Goal: Information Seeking & Learning: Understand process/instructions

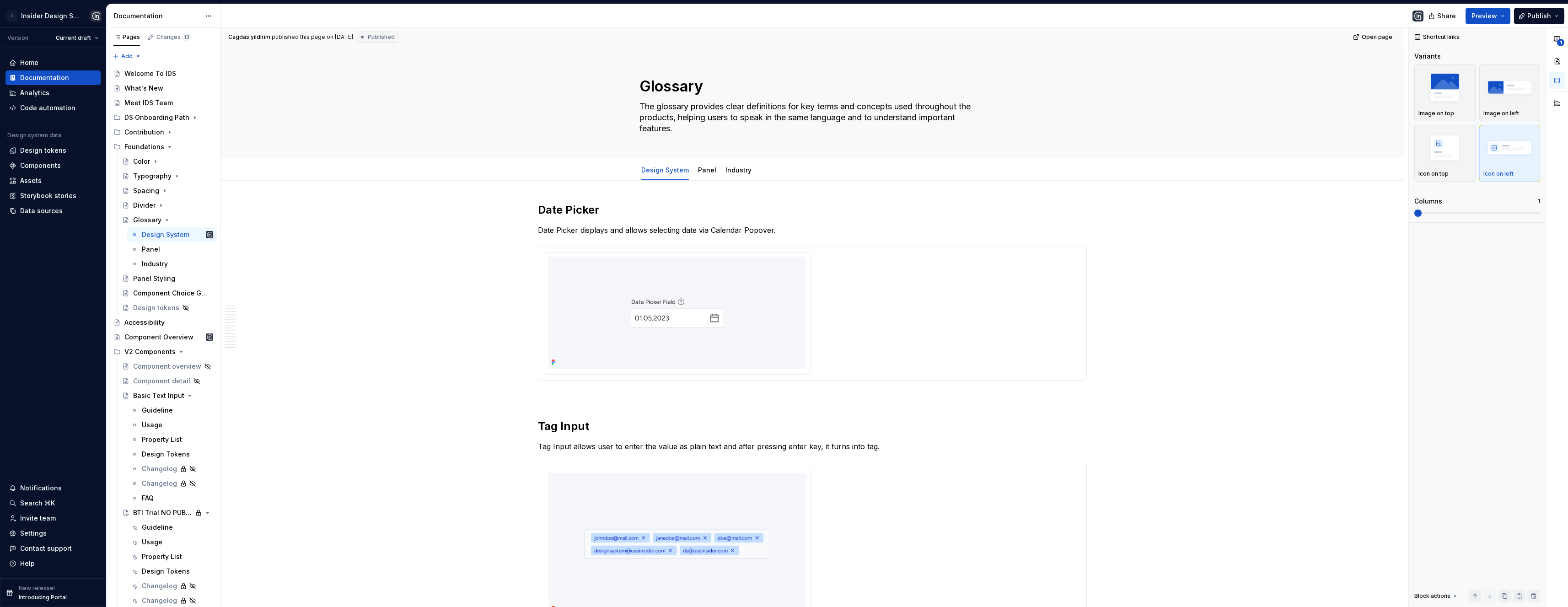
scroll to position [3670, 0]
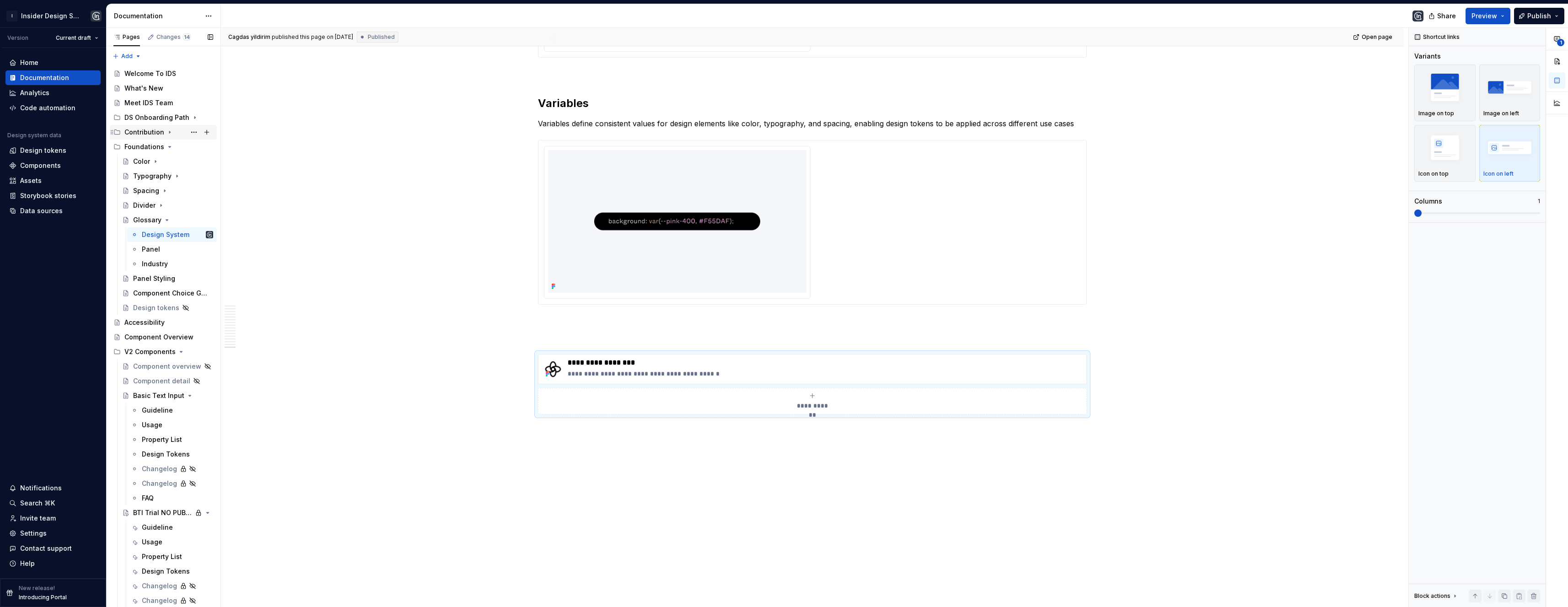
click at [168, 133] on icon "Page tree" at bounding box center [170, 132] width 7 height 7
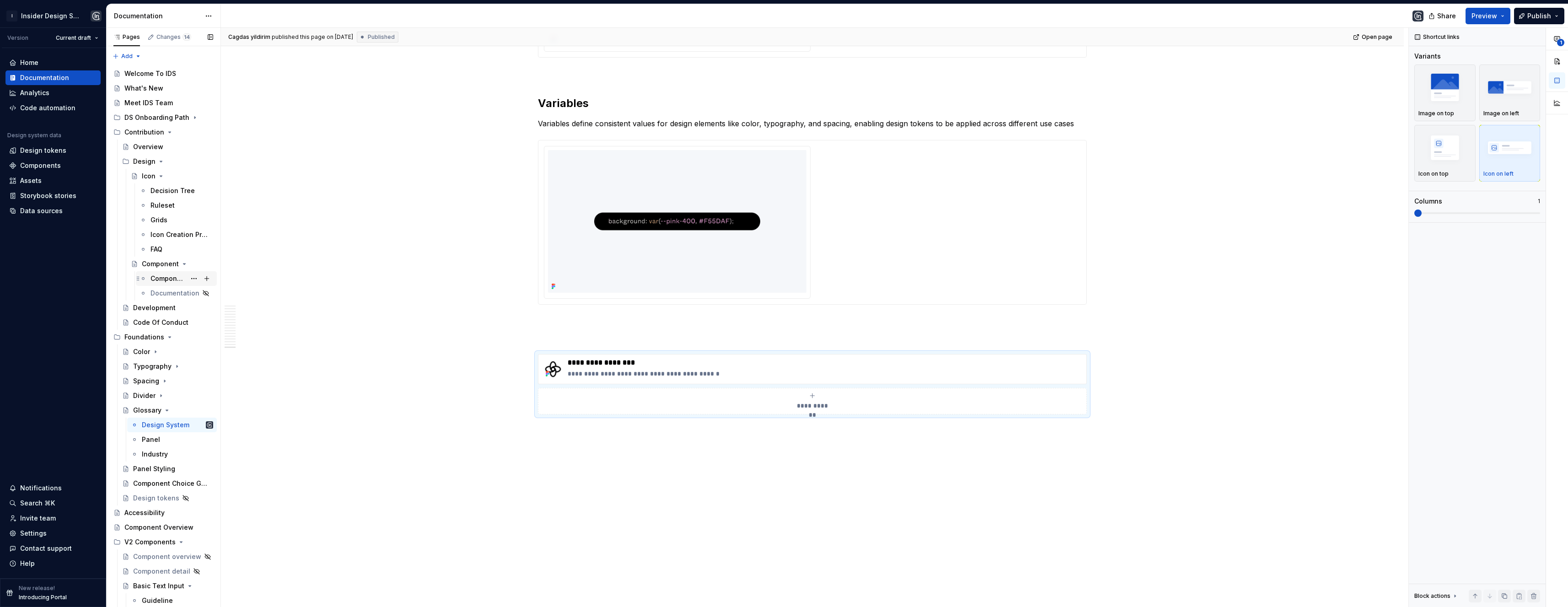
click at [173, 278] on div "Component Creation Process" at bounding box center [168, 279] width 35 height 9
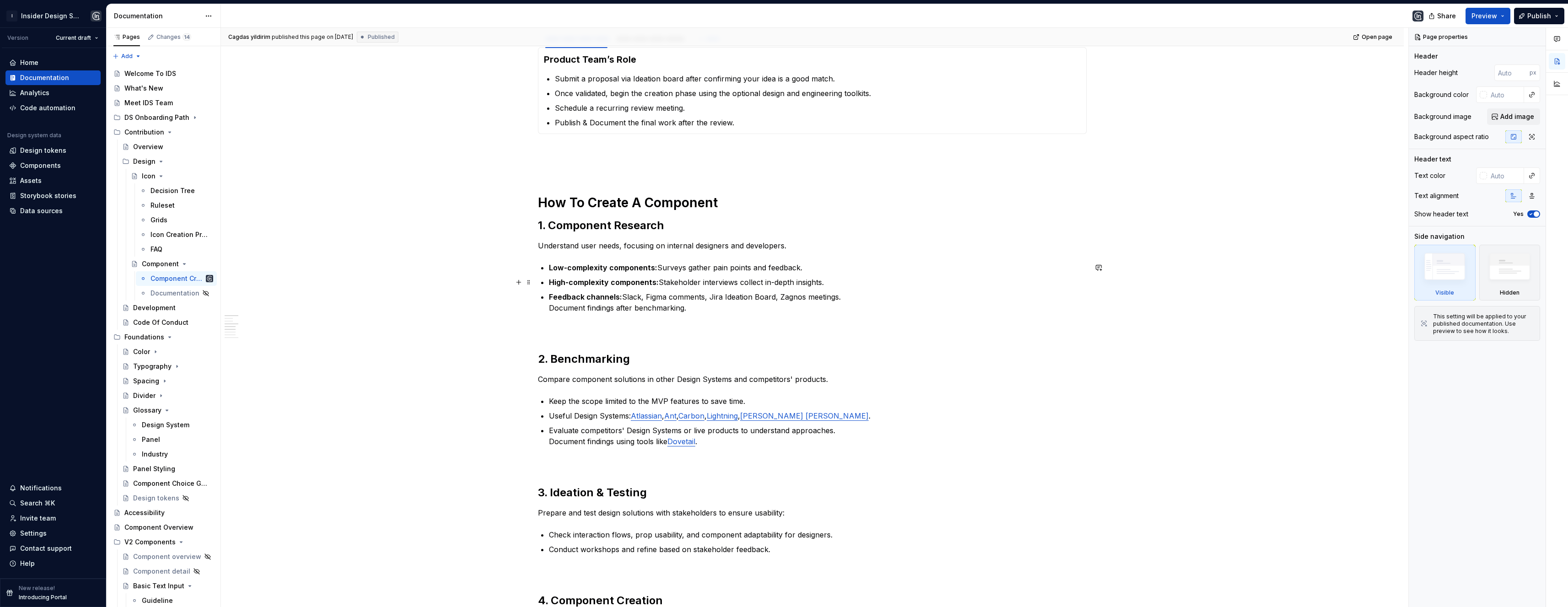
scroll to position [205, 0]
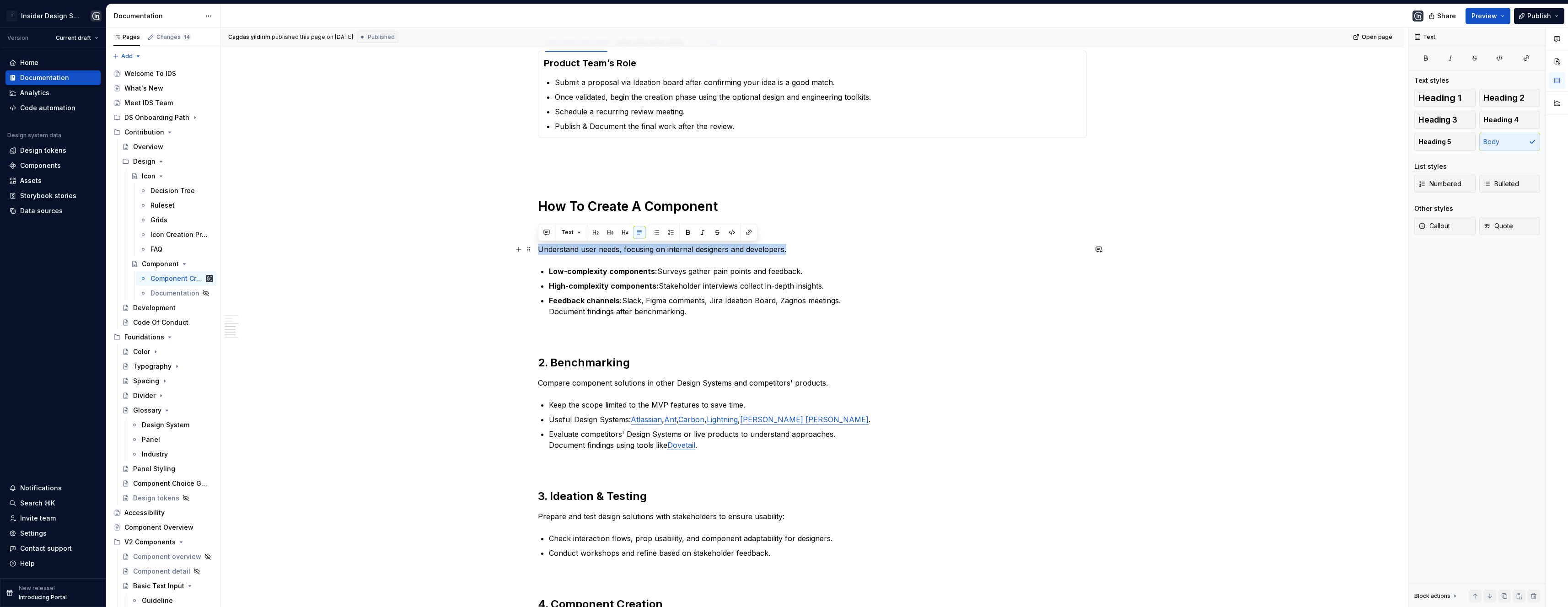
drag, startPoint x: 787, startPoint y: 250, endPoint x: 533, endPoint y: 250, distance: 254.0
click at [533, 250] on div "**********" at bounding box center [812, 537] width 1183 height 1167
click at [619, 251] on p "Understand user needs, focusing on internal designers and developers." at bounding box center [812, 249] width 549 height 11
click at [803, 248] on p "Understand user needs, focusing on internal designers and developers." at bounding box center [812, 249] width 549 height 11
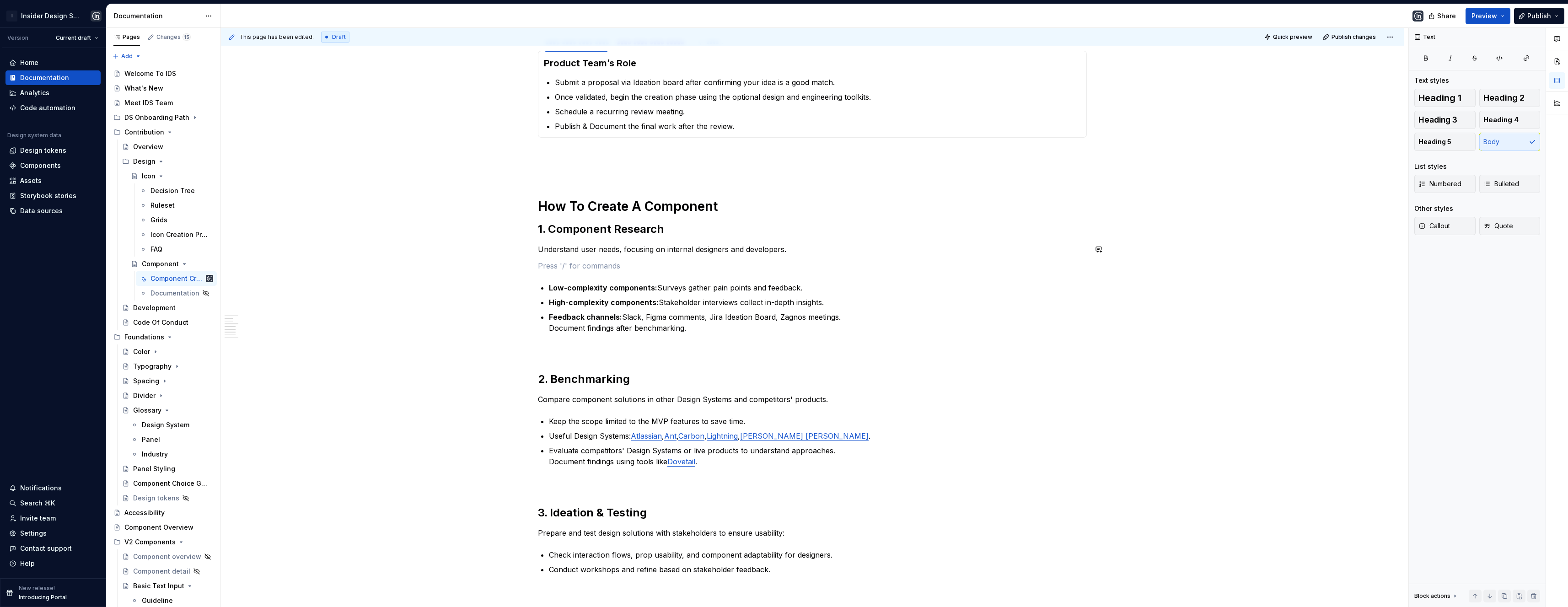
type textarea "*"
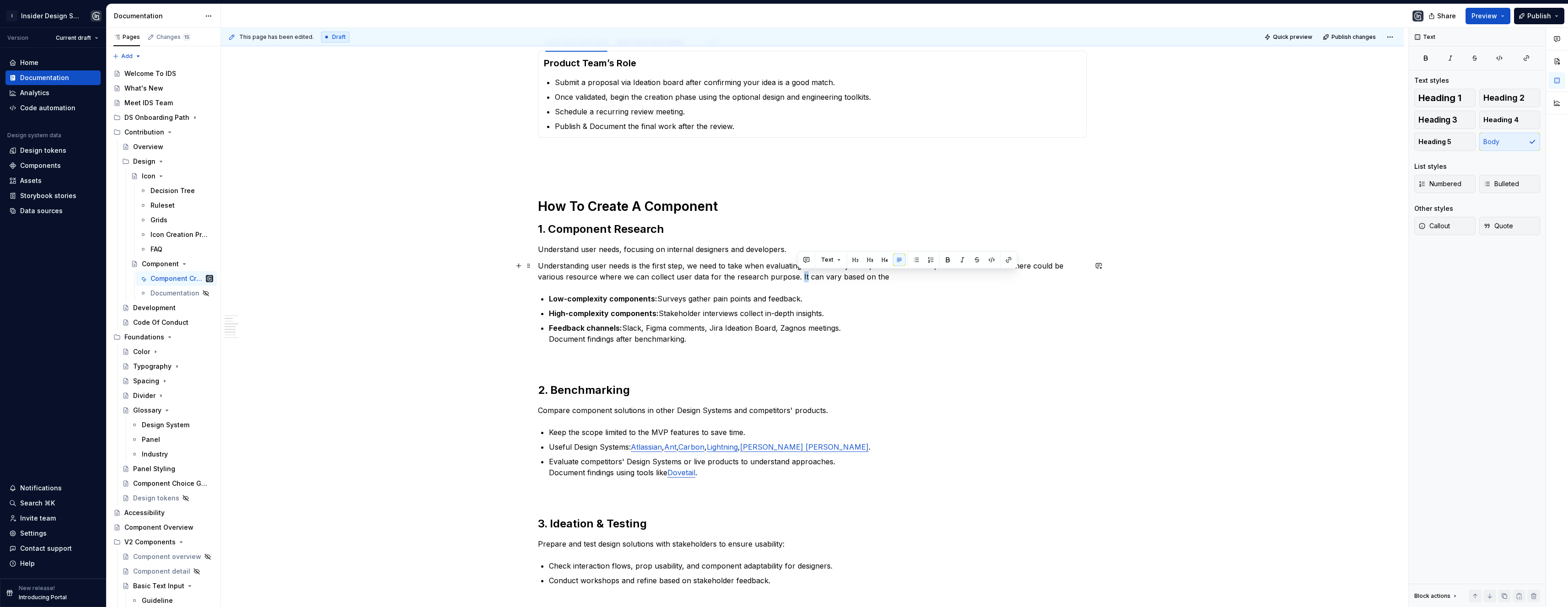
click at [797, 279] on p "Understanding user needs is the first step, we need to take when evaluating the…" at bounding box center [812, 271] width 549 height 22
click at [972, 280] on p "Understanding user needs is the first step, we need to take when evaluating the…" at bounding box center [812, 271] width 549 height 22
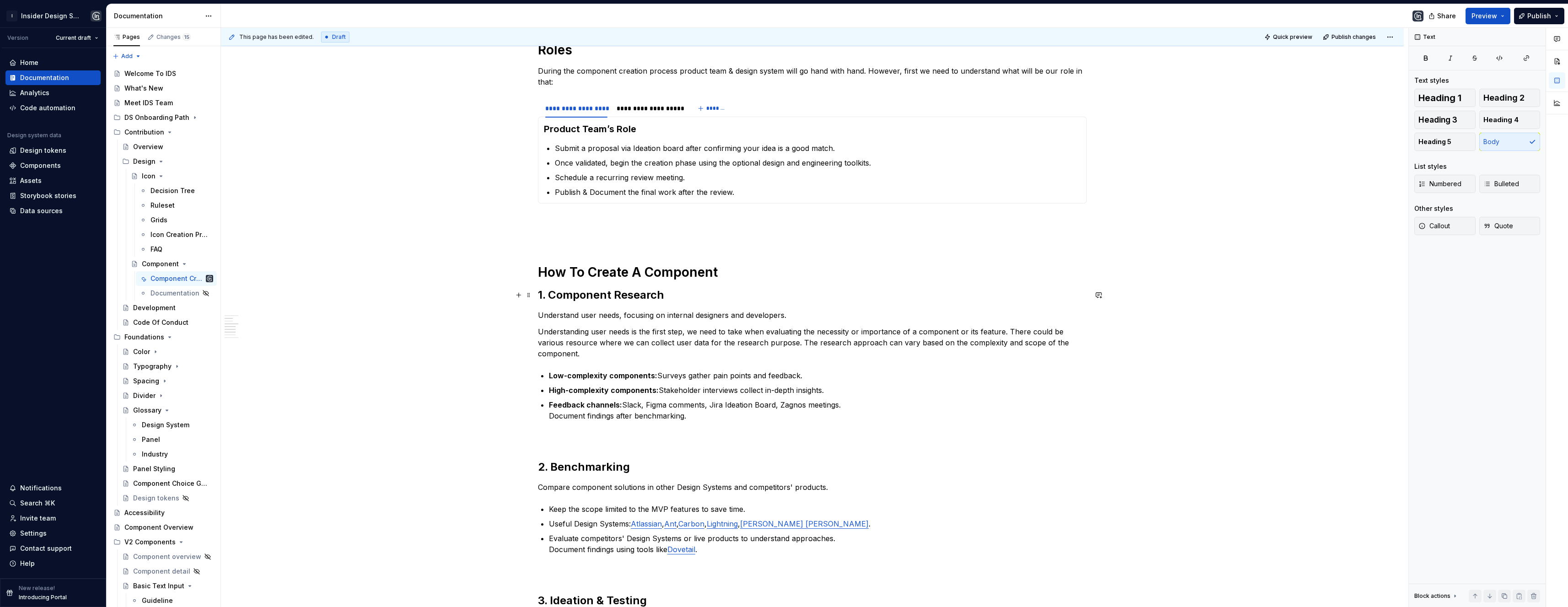
scroll to position [196, 0]
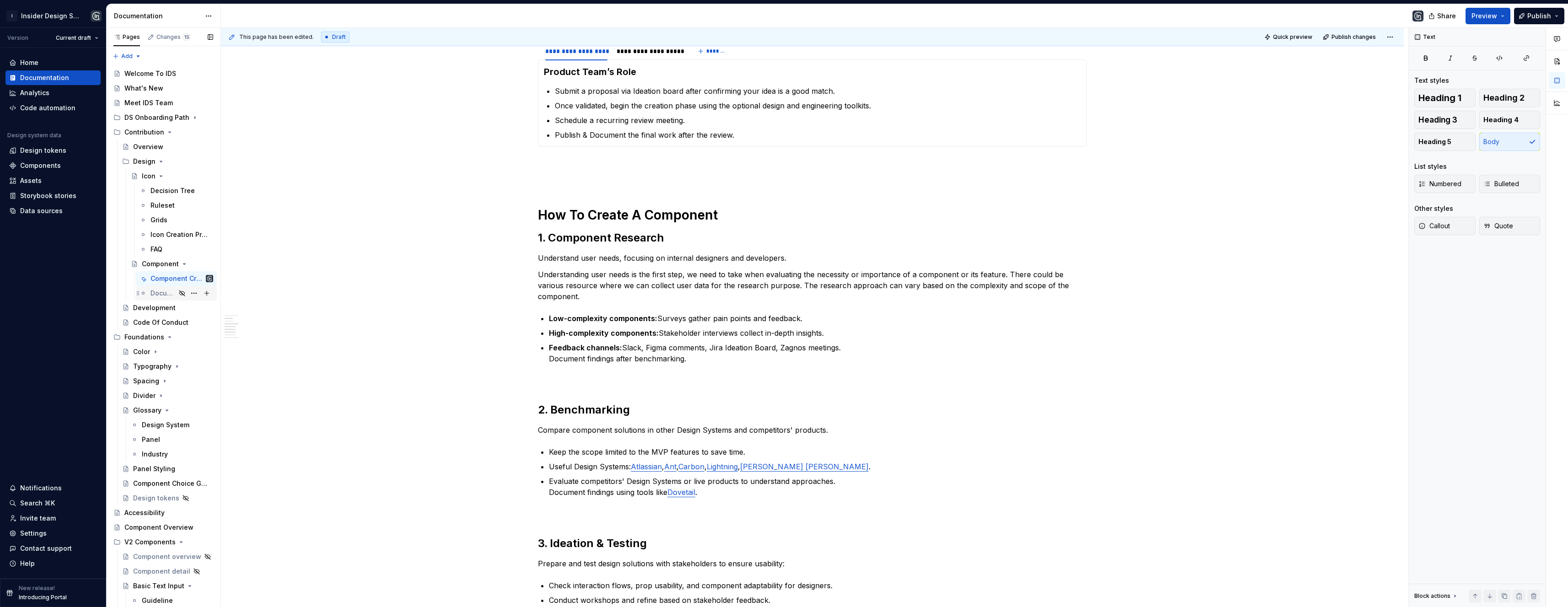
click at [169, 295] on div "Documentation" at bounding box center [163, 293] width 25 height 9
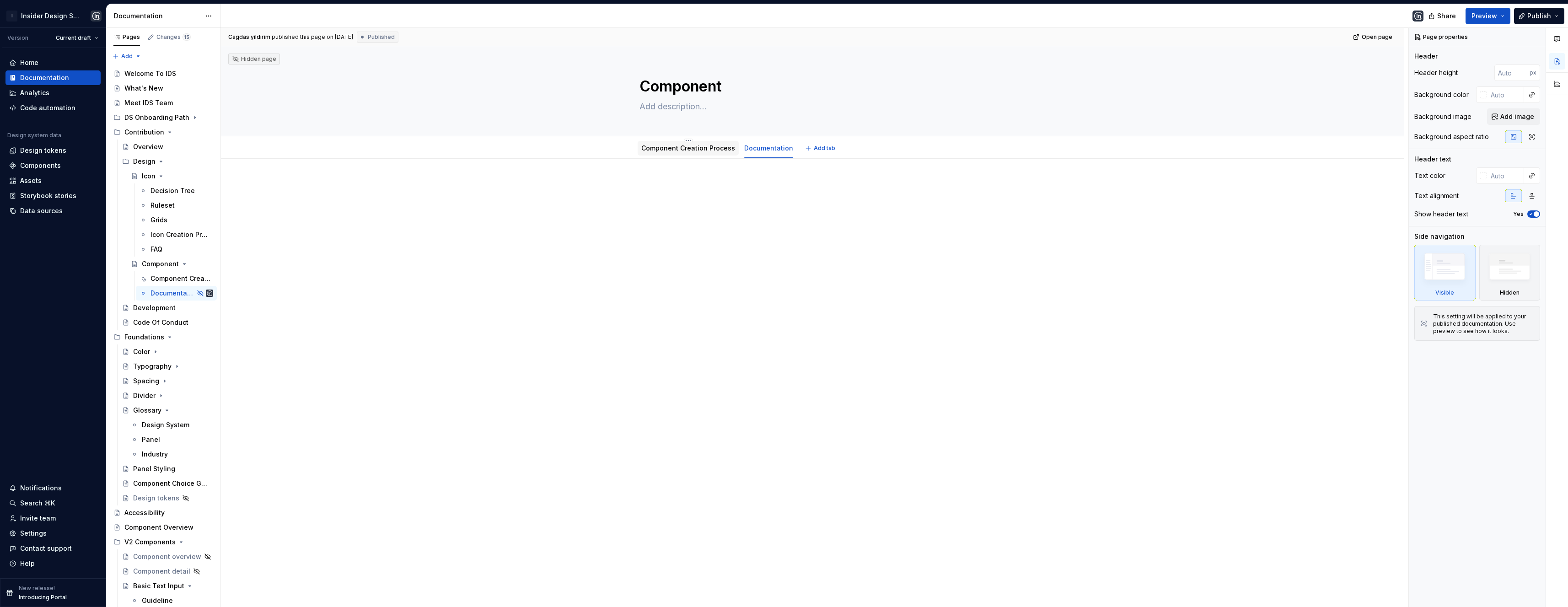
click at [673, 146] on link "Component Creation Process" at bounding box center [688, 148] width 94 height 8
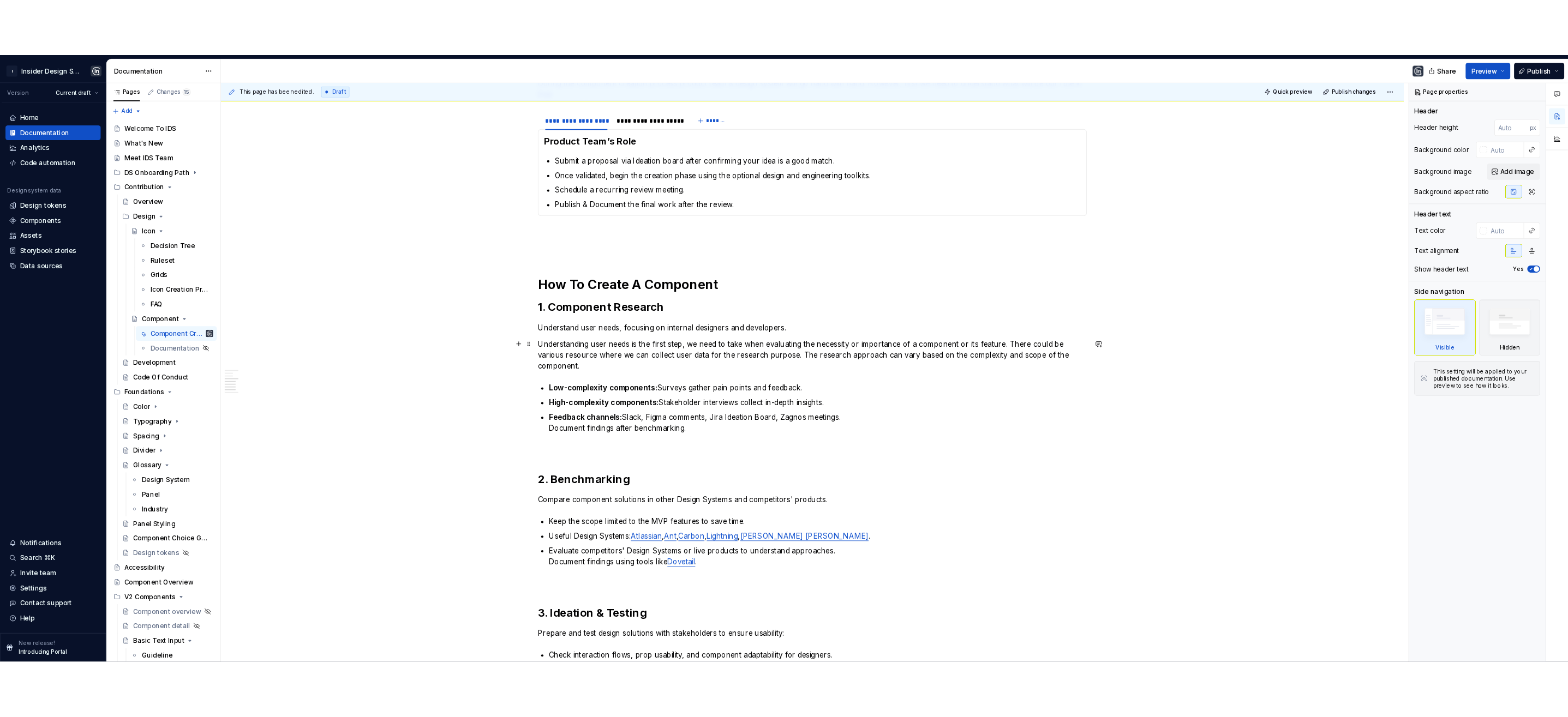
scroll to position [337, 0]
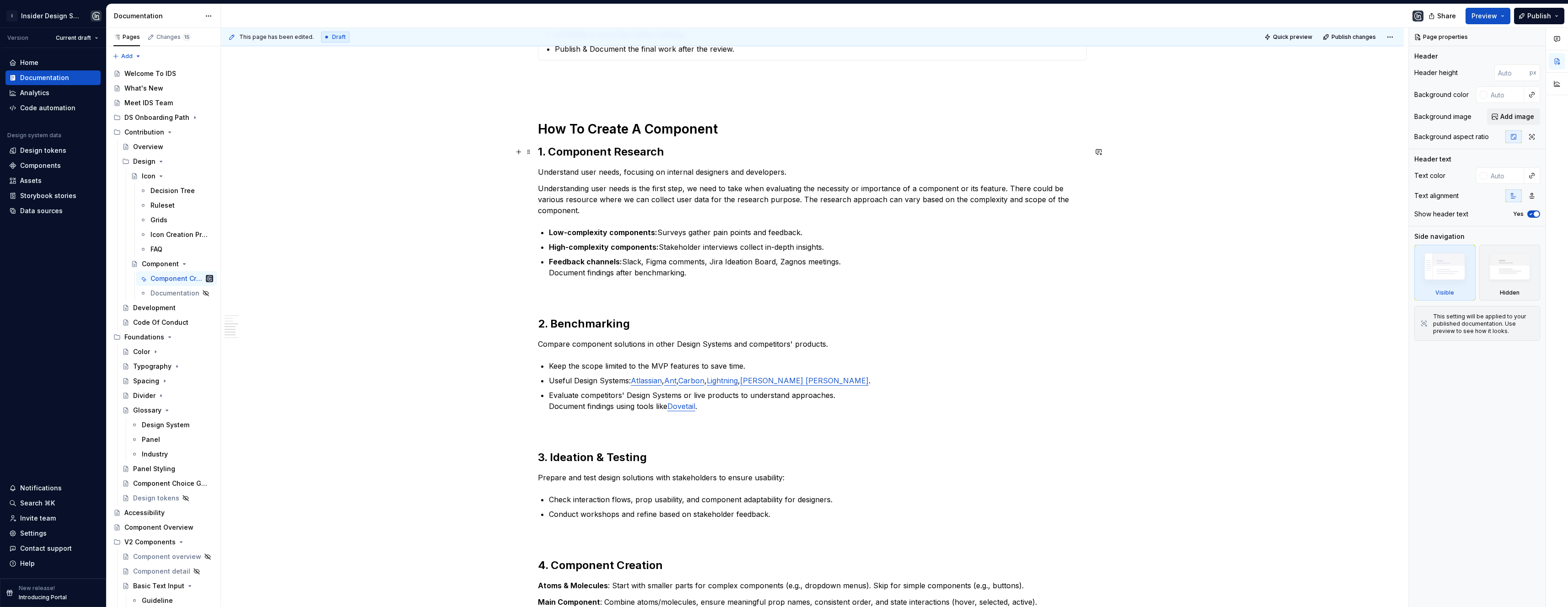
click at [669, 153] on h2 "1. Component Research" at bounding box center [812, 152] width 549 height 15
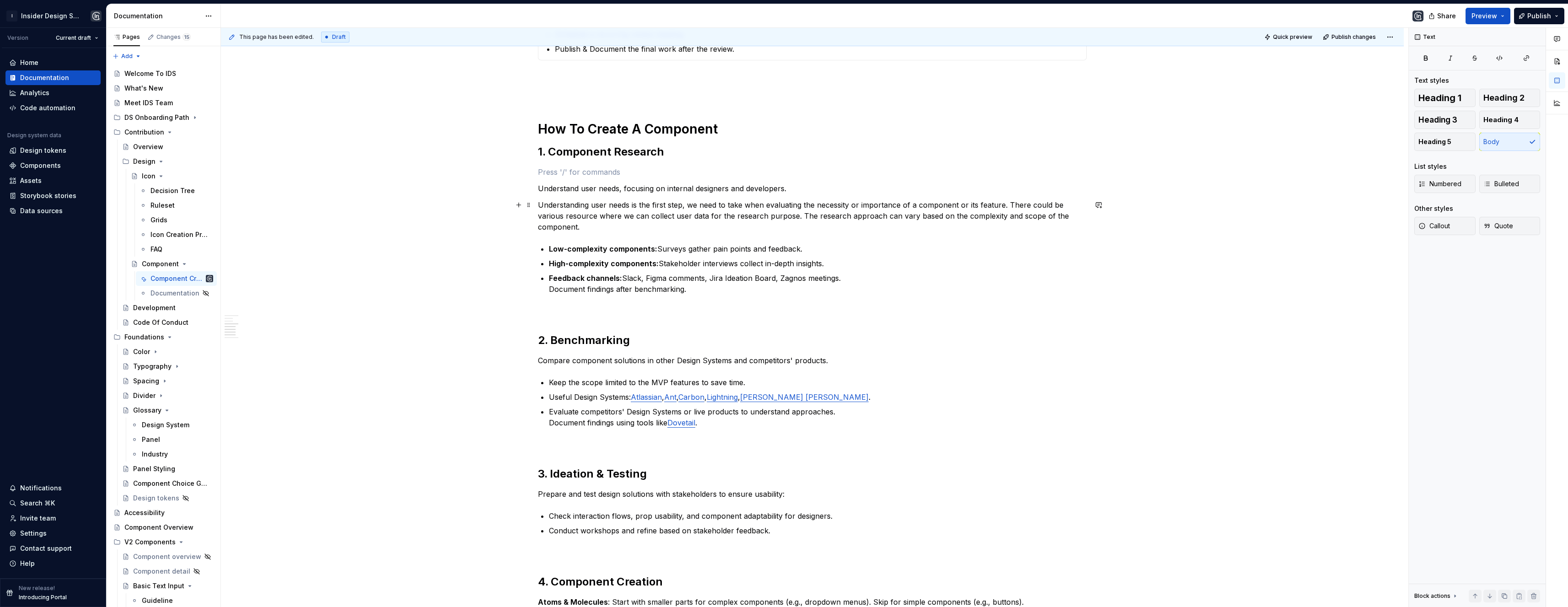
click at [1006, 204] on p "Understanding user needs is the first step, we need to take when evaluating the…" at bounding box center [812, 215] width 549 height 33
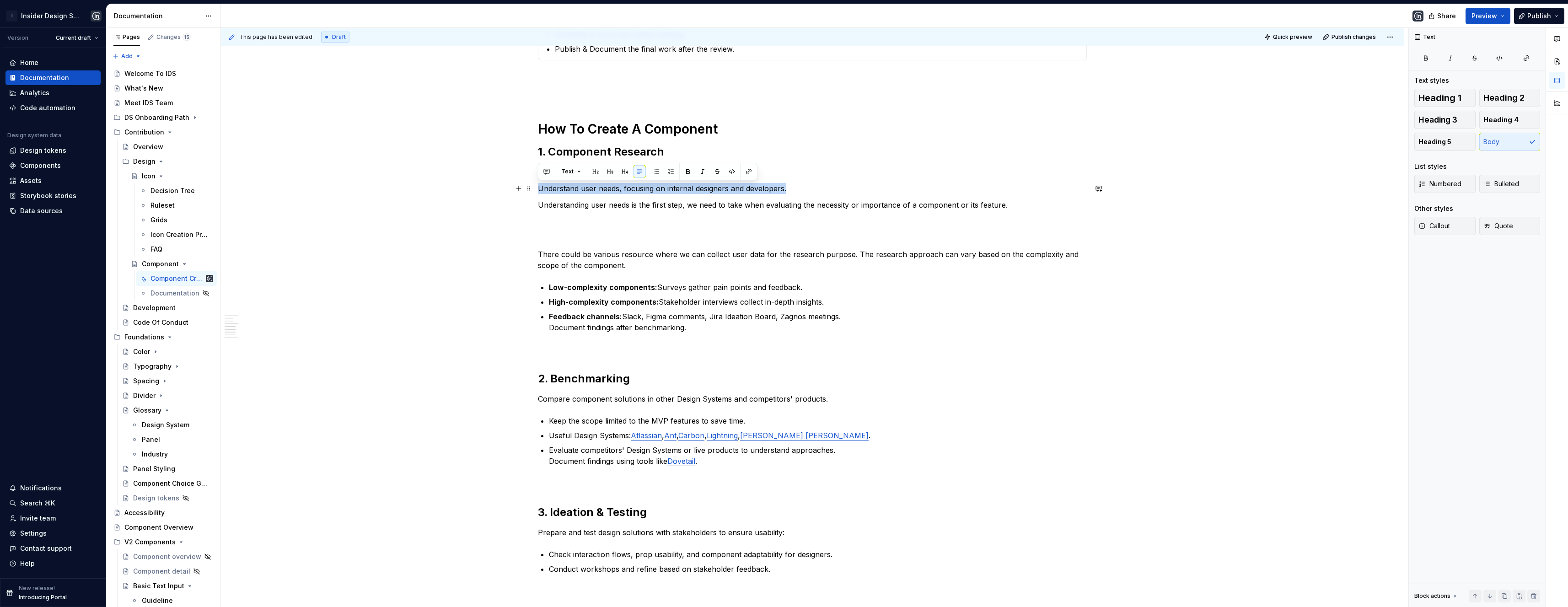
drag, startPoint x: 790, startPoint y: 183, endPoint x: 540, endPoint y: 187, distance: 250.0
click at [540, 187] on p "Understand user needs, focusing on internal designers and developers." at bounding box center [812, 188] width 549 height 11
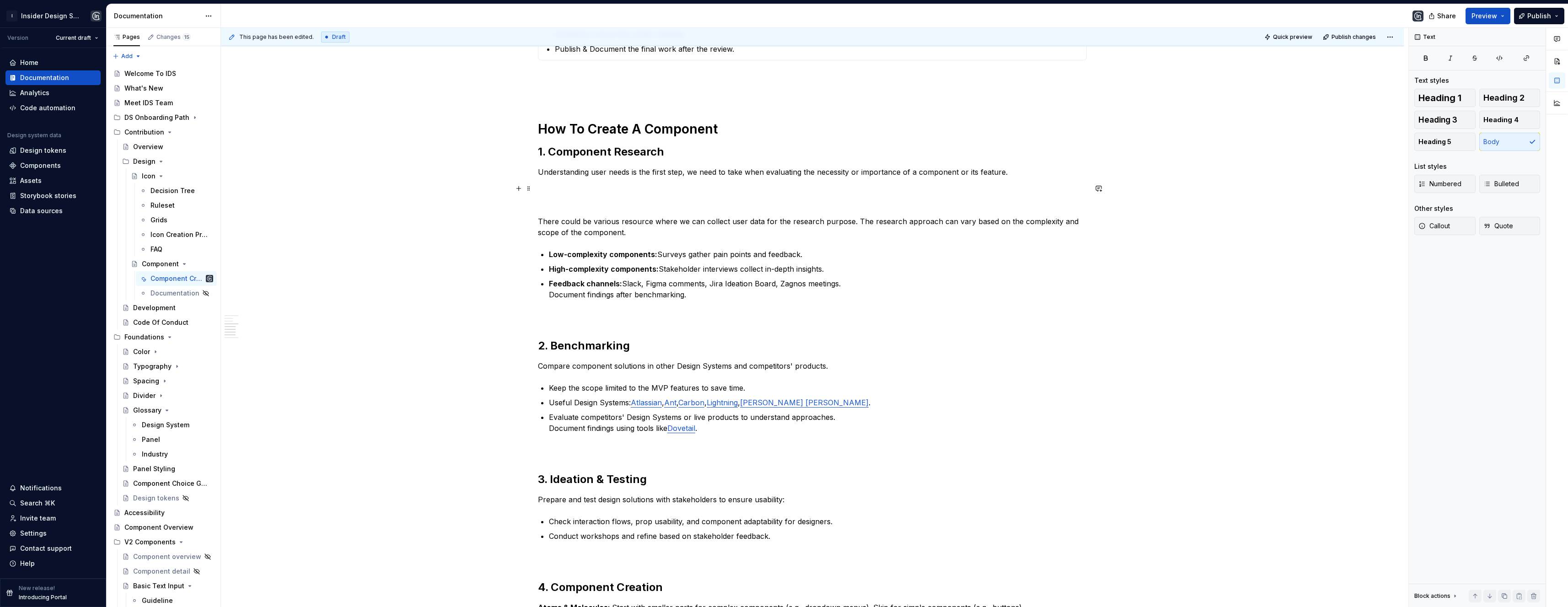
click at [547, 183] on p at bounding box center [812, 188] width 549 height 11
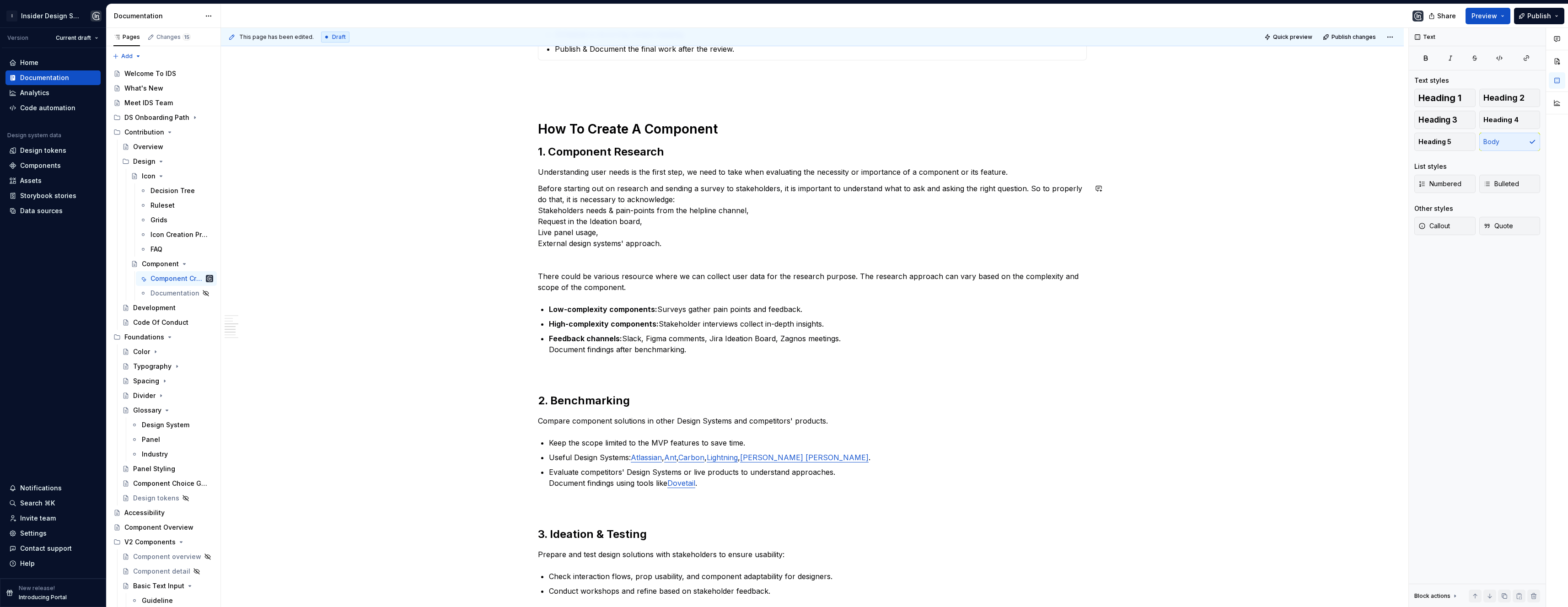
type textarea "*"
drag, startPoint x: 660, startPoint y: 189, endPoint x: 647, endPoint y: 188, distance: 13.0
click at [647, 188] on p "Before starting out on research and sending a survey to stakeholders, it is imp…" at bounding box center [812, 216] width 549 height 66
click at [538, 212] on p "Before starting out on research or sending a survey to stakeholders, it is impo…" at bounding box center [812, 216] width 549 height 66
click at [538, 222] on p "Before starting out on research or sending a survey to stakeholders, it is impo…" at bounding box center [812, 216] width 549 height 66
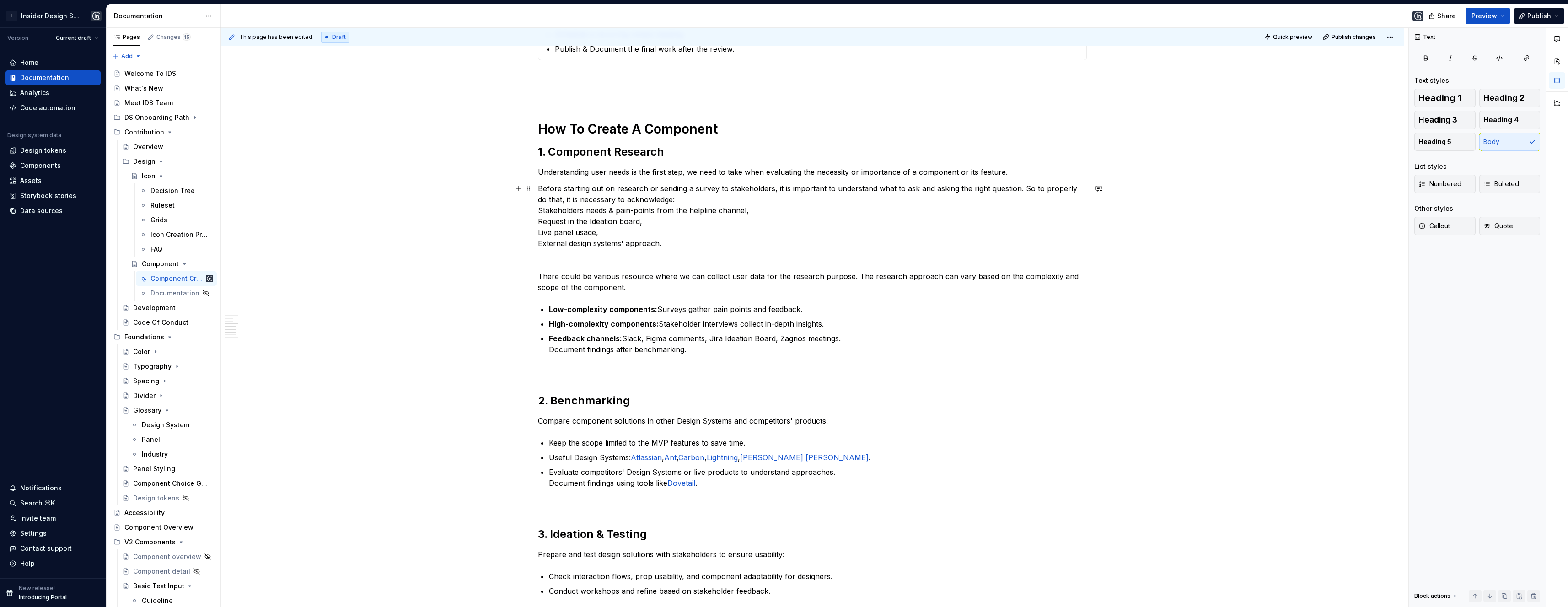
click at [538, 212] on p "Before starting out on research or sending a survey to stakeholders, it is impo…" at bounding box center [812, 216] width 549 height 66
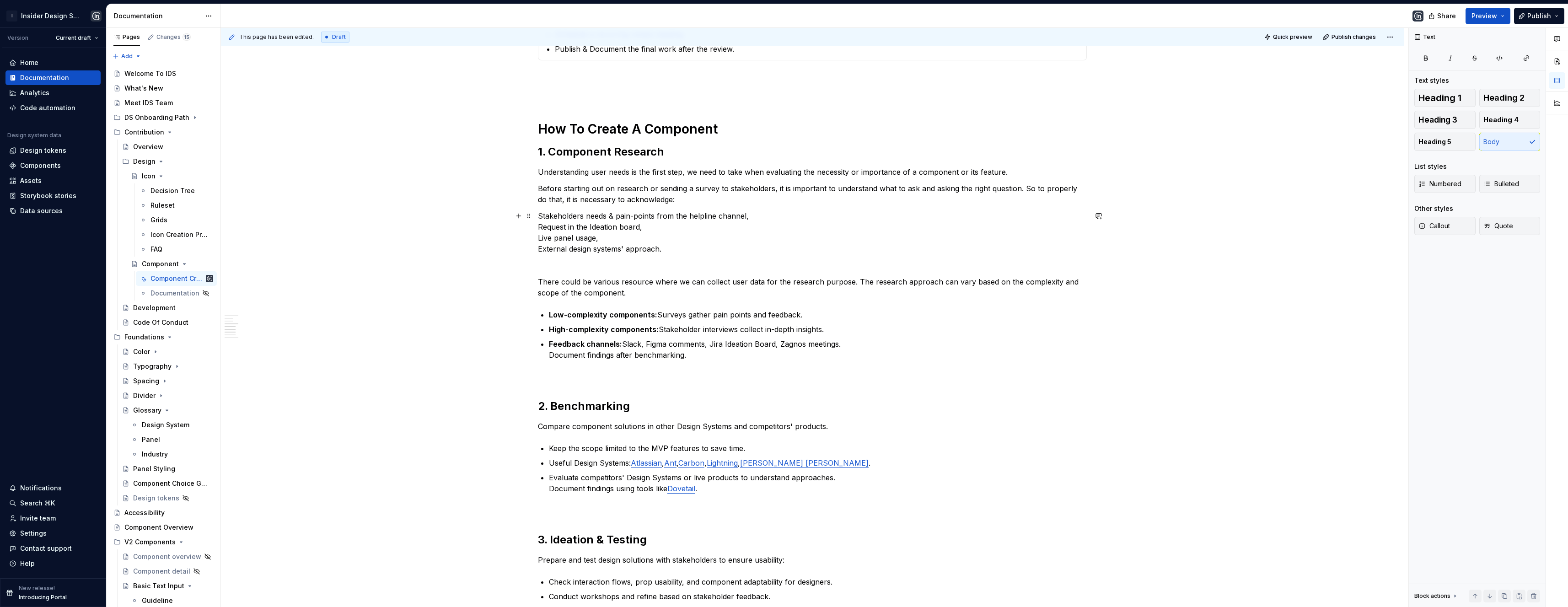
click at [540, 230] on p "Stakeholders needs & pain-points from the helpline channel, Request in the Idea…" at bounding box center [812, 232] width 549 height 44
click at [538, 227] on p "Stakeholders needs & pain-points from the helpline channel, Request in the Idea…" at bounding box center [812, 232] width 549 height 44
click at [538, 241] on p "Request in the Ideation board, Live panel usage, External design systems' appro…" at bounding box center [812, 243] width 549 height 33
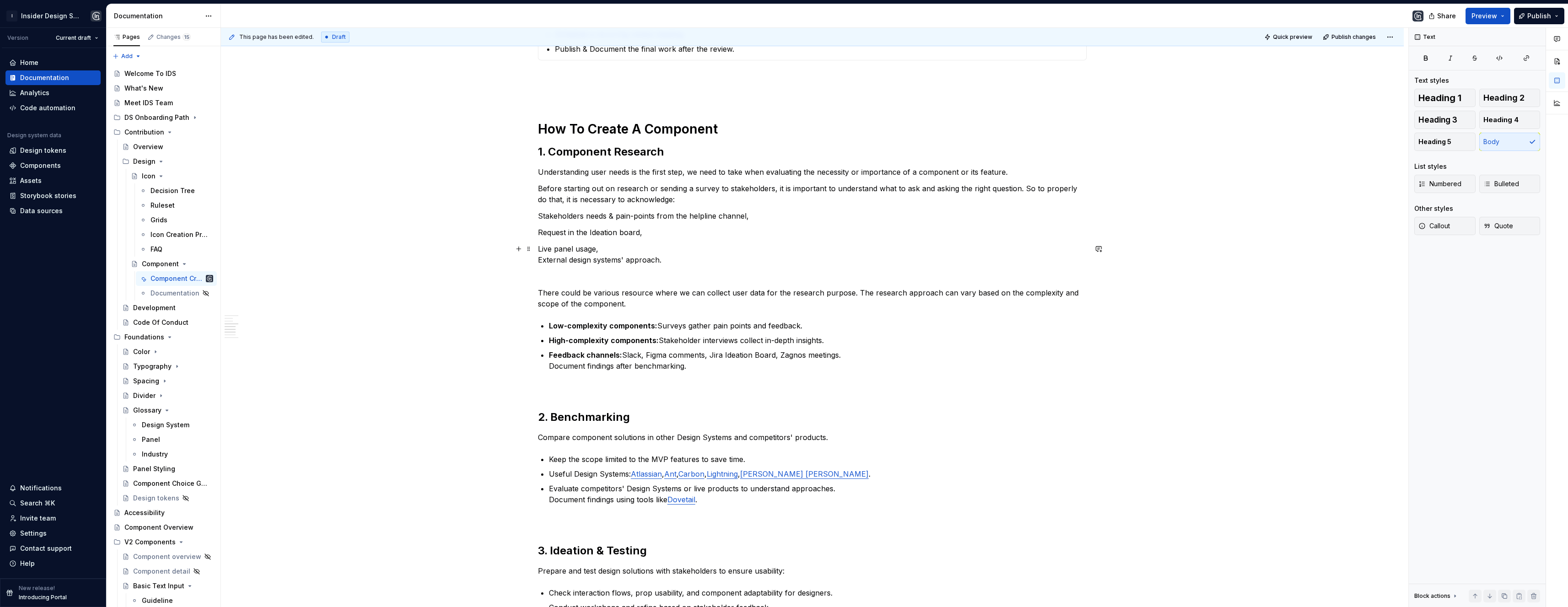
click at [538, 262] on p "Live panel usage, External design systems' approach." at bounding box center [812, 254] width 549 height 22
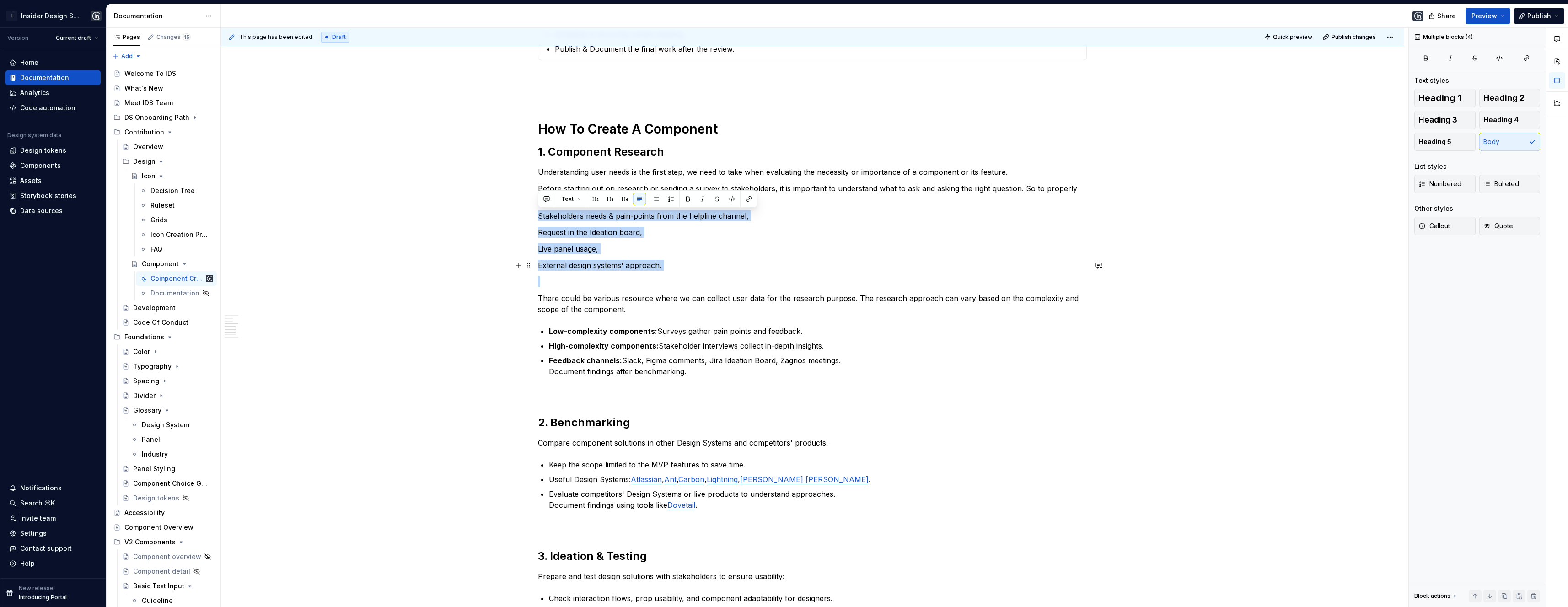
drag, startPoint x: 539, startPoint y: 217, endPoint x: 669, endPoint y: 270, distance: 140.4
click at [669, 270] on div "**********" at bounding box center [812, 443] width 549 height 1089
click at [658, 194] on button "button" at bounding box center [656, 198] width 12 height 12
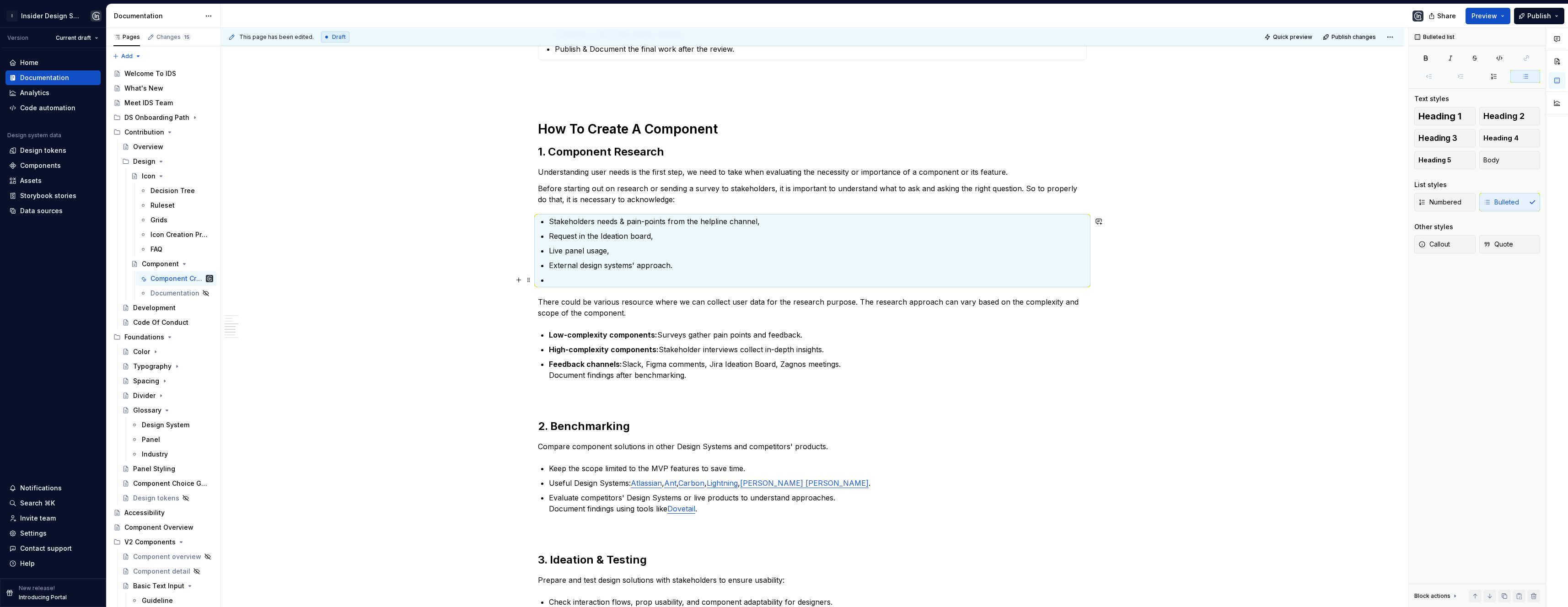
click at [554, 281] on p at bounding box center [818, 279] width 538 height 11
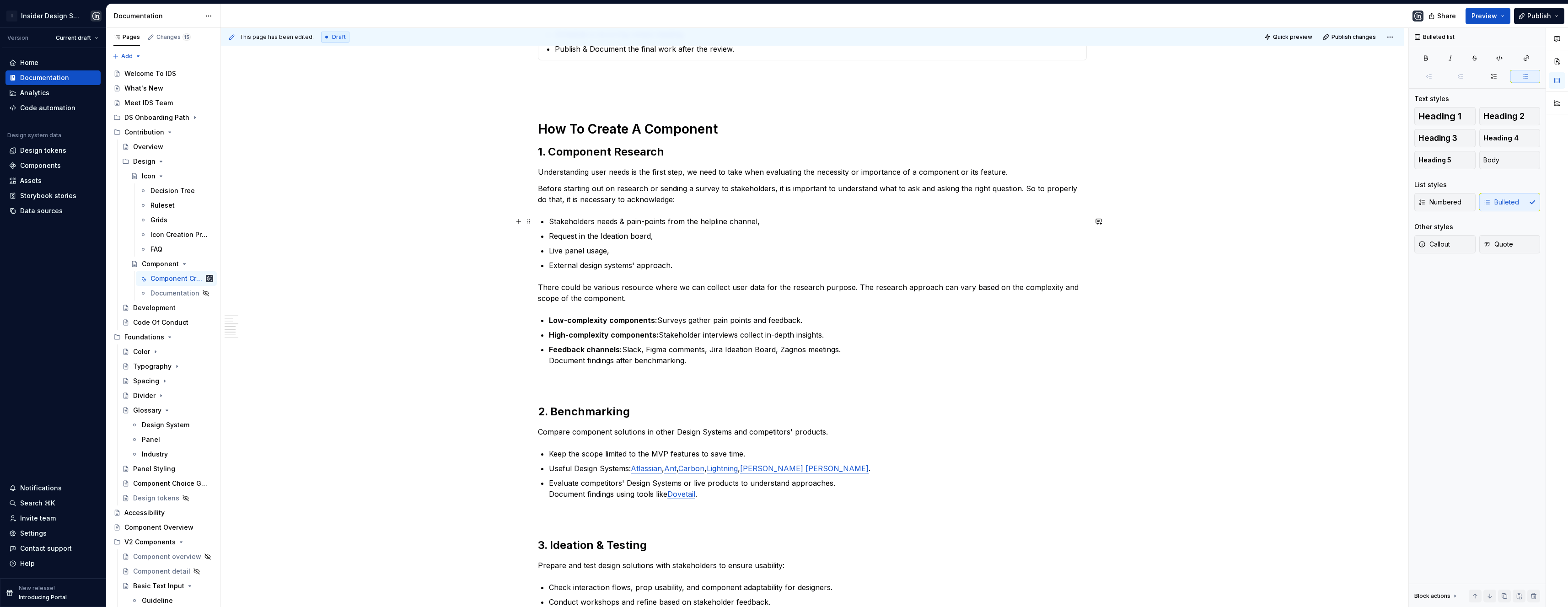
click at [699, 220] on p "Stakeholders needs & pain-points from the helpline channel," at bounding box center [818, 221] width 538 height 11
click at [549, 236] on p "Request in the Ideation board," at bounding box center [818, 236] width 538 height 11
click at [601, 238] on p "Checking the Request in the Ideation board," at bounding box center [818, 236] width 538 height 11
click at [645, 236] on p "Checking the request in the Ideation board," at bounding box center [818, 236] width 538 height 11
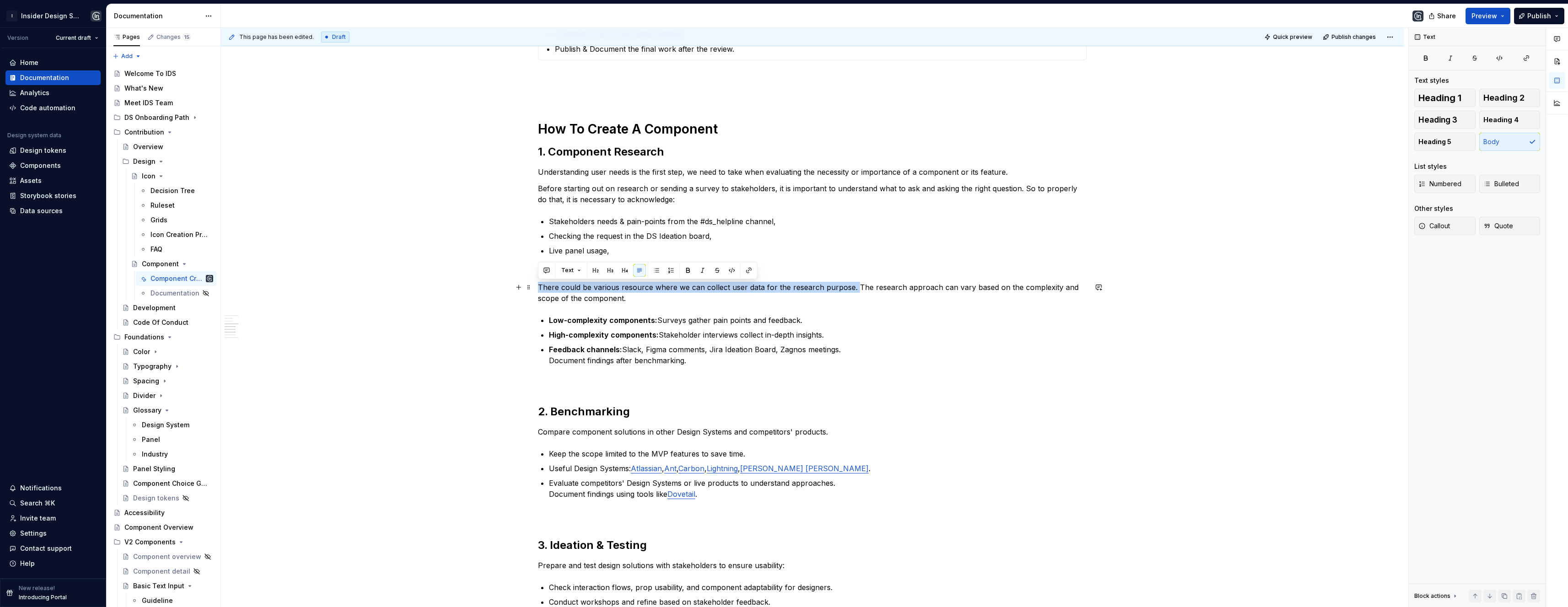
drag, startPoint x: 852, startPoint y: 286, endPoint x: 536, endPoint y: 288, distance: 316.0
click at [536, 288] on div "**********" at bounding box center [812, 522] width 1183 height 1293
click at [673, 290] on p "There could be various resource where we can collect user data for the research…" at bounding box center [812, 292] width 549 height 22
click at [646, 289] on p "There could be various resource where we can collect user data for the research…" at bounding box center [812, 292] width 549 height 22
click at [648, 290] on p "There could be various resource where we can collect user data for the research…" at bounding box center [812, 292] width 549 height 22
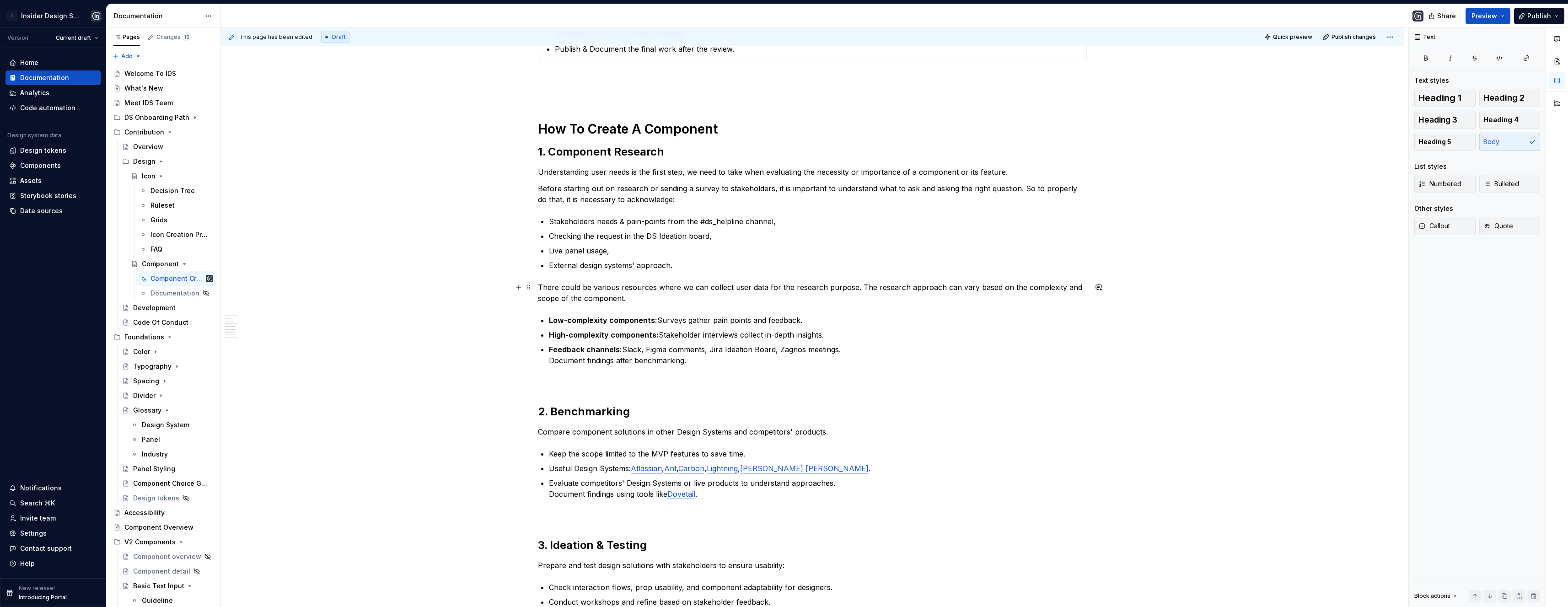
click at [640, 298] on p "There could be various resources where we can collect user data for the researc…" at bounding box center [812, 292] width 549 height 22
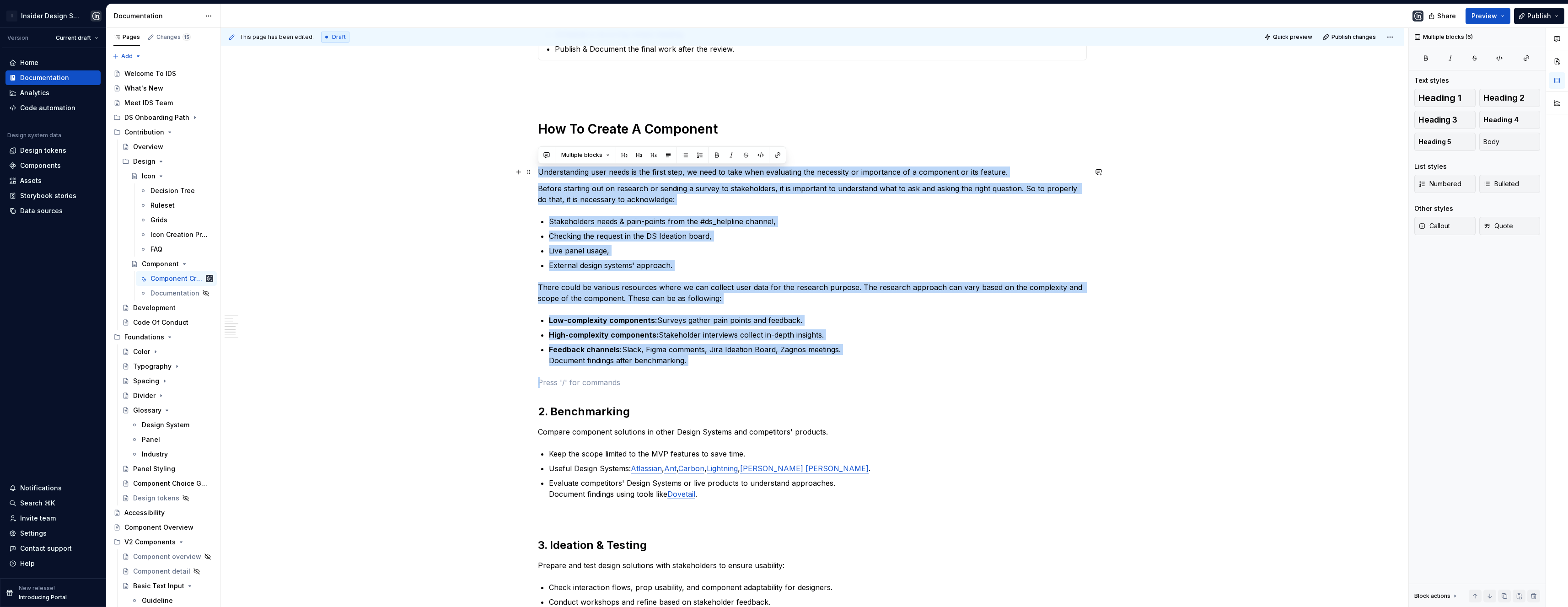
drag, startPoint x: 684, startPoint y: 359, endPoint x: 562, endPoint y: 184, distance: 213.3
click at [536, 174] on div "**********" at bounding box center [812, 522] width 1183 height 1293
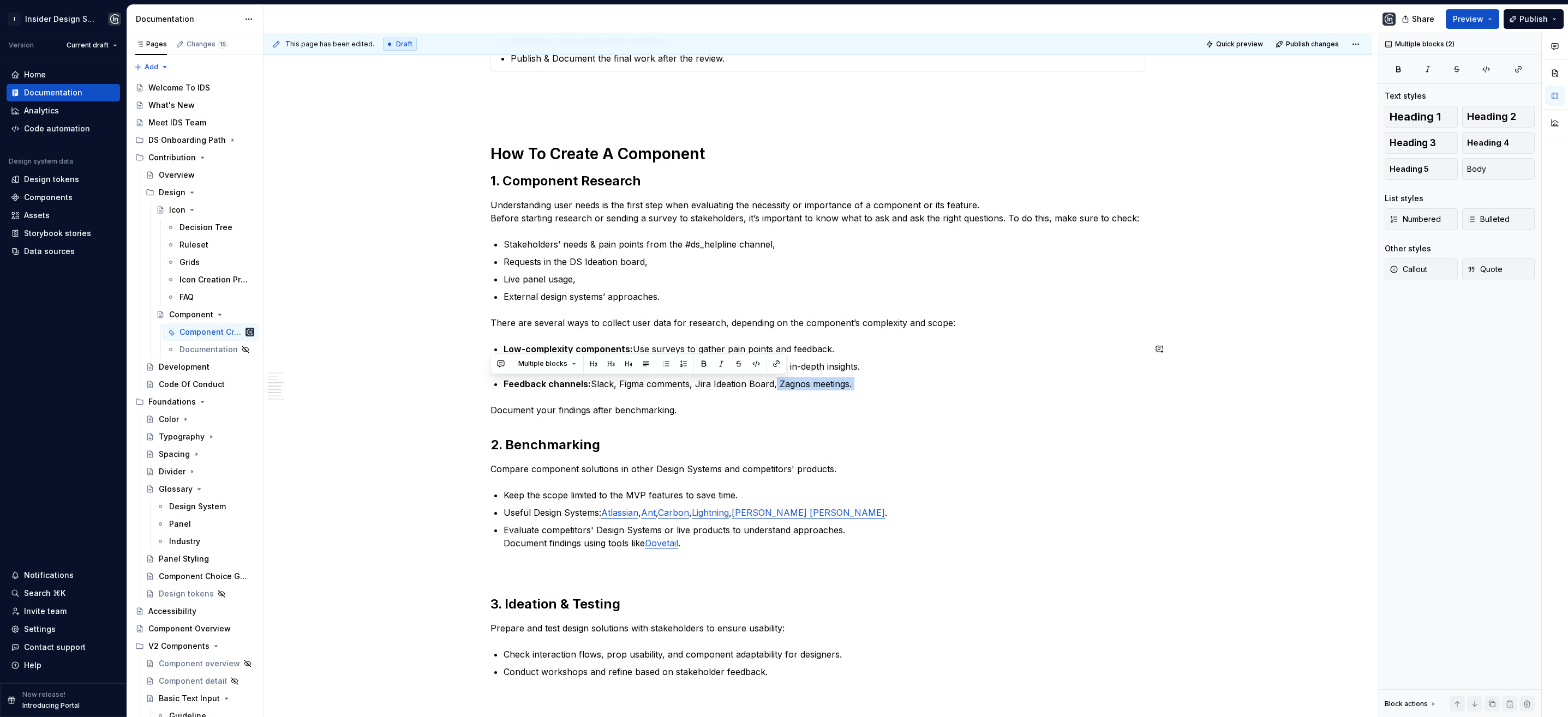
drag, startPoint x: 772, startPoint y: 383, endPoint x: 865, endPoint y: 394, distance: 93.6
click at [865, 394] on div "**********" at bounding box center [817, 499] width 655 height 1240
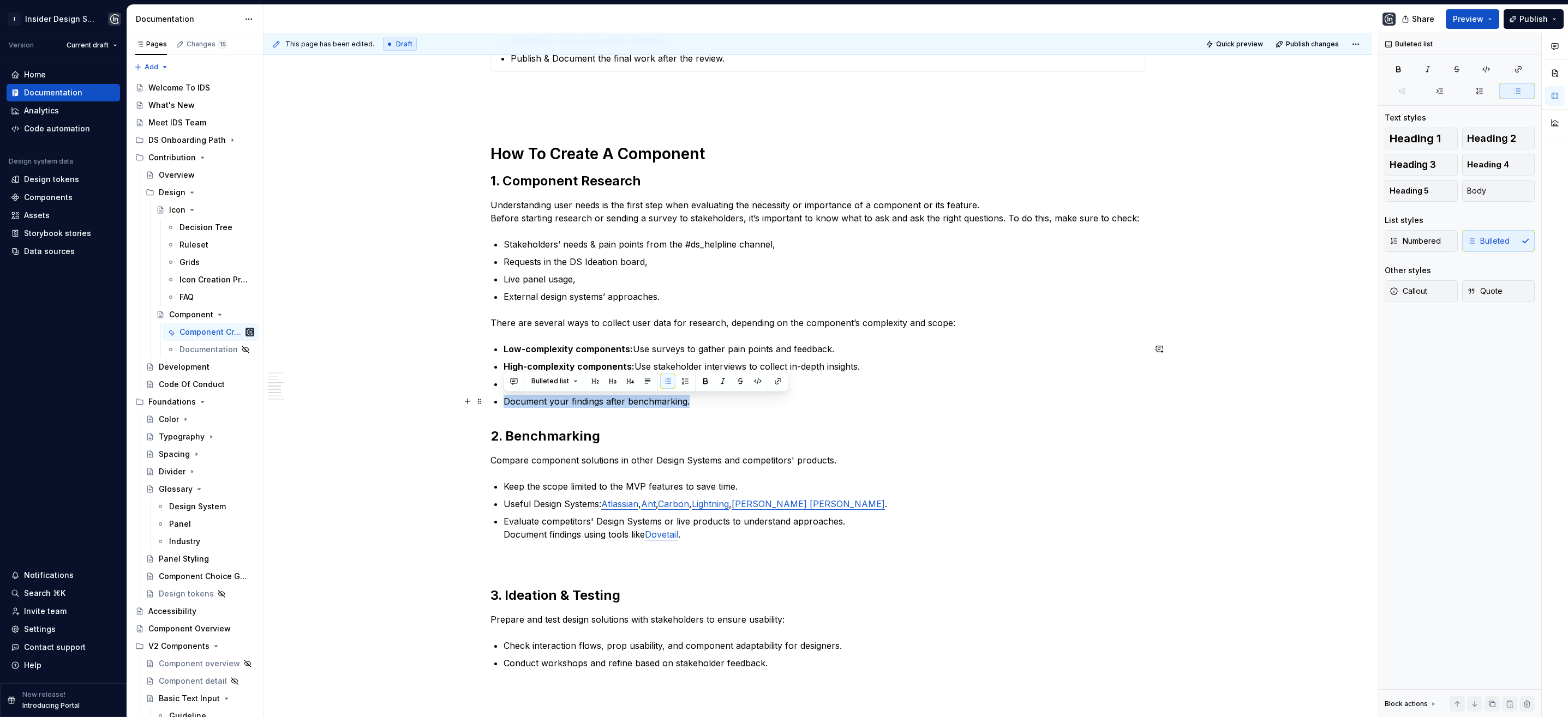
drag, startPoint x: 678, startPoint y: 401, endPoint x: 496, endPoint y: 394, distance: 182.1
click at [503, 394] on li "Document your findings after benchmarking." at bounding box center [824, 401] width 642 height 13
click at [564, 380] on span "Bulleted list" at bounding box center [550, 381] width 38 height 9
click at [581, 421] on div "Text" at bounding box center [588, 422] width 60 height 11
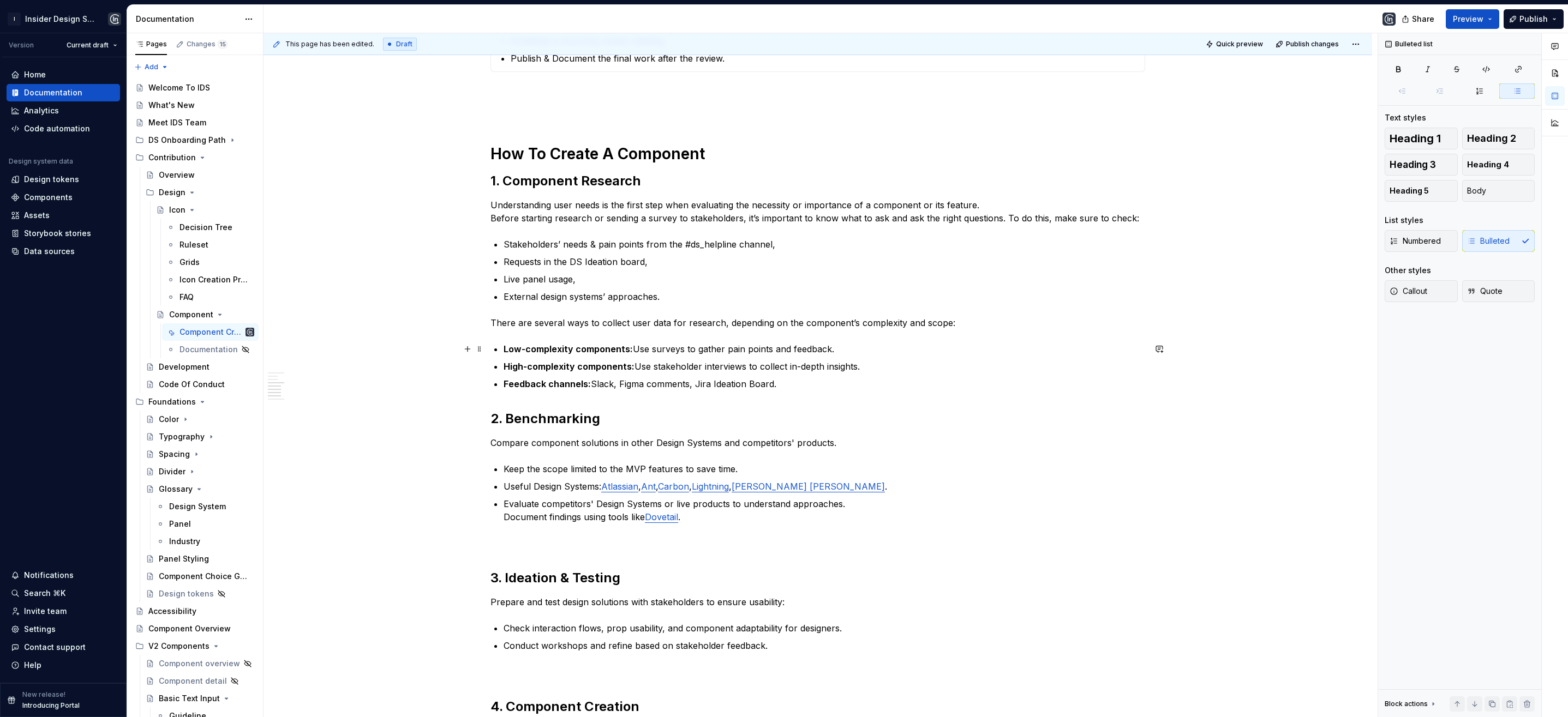
click at [838, 350] on p "Low-complexity components: Use surveys to gather pain points and feedback." at bounding box center [824, 349] width 642 height 13
click at [631, 349] on p "Low-complexity components: Use surveys to gather pain points and feedback." at bounding box center [824, 349] width 642 height 13
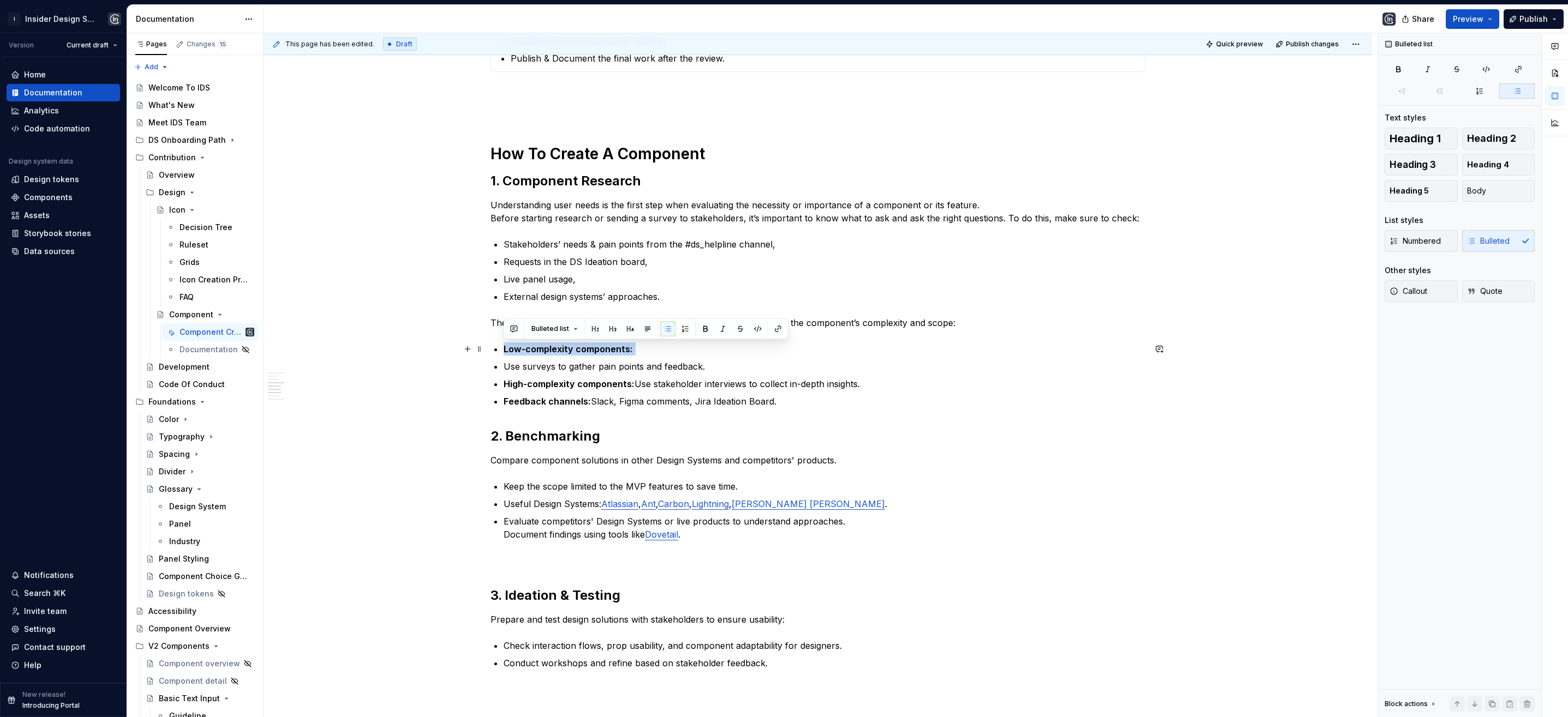
drag, startPoint x: 631, startPoint y: 347, endPoint x: 495, endPoint y: 346, distance: 136.0
click at [503, 346] on li "Low-complexity components:" at bounding box center [824, 349] width 642 height 13
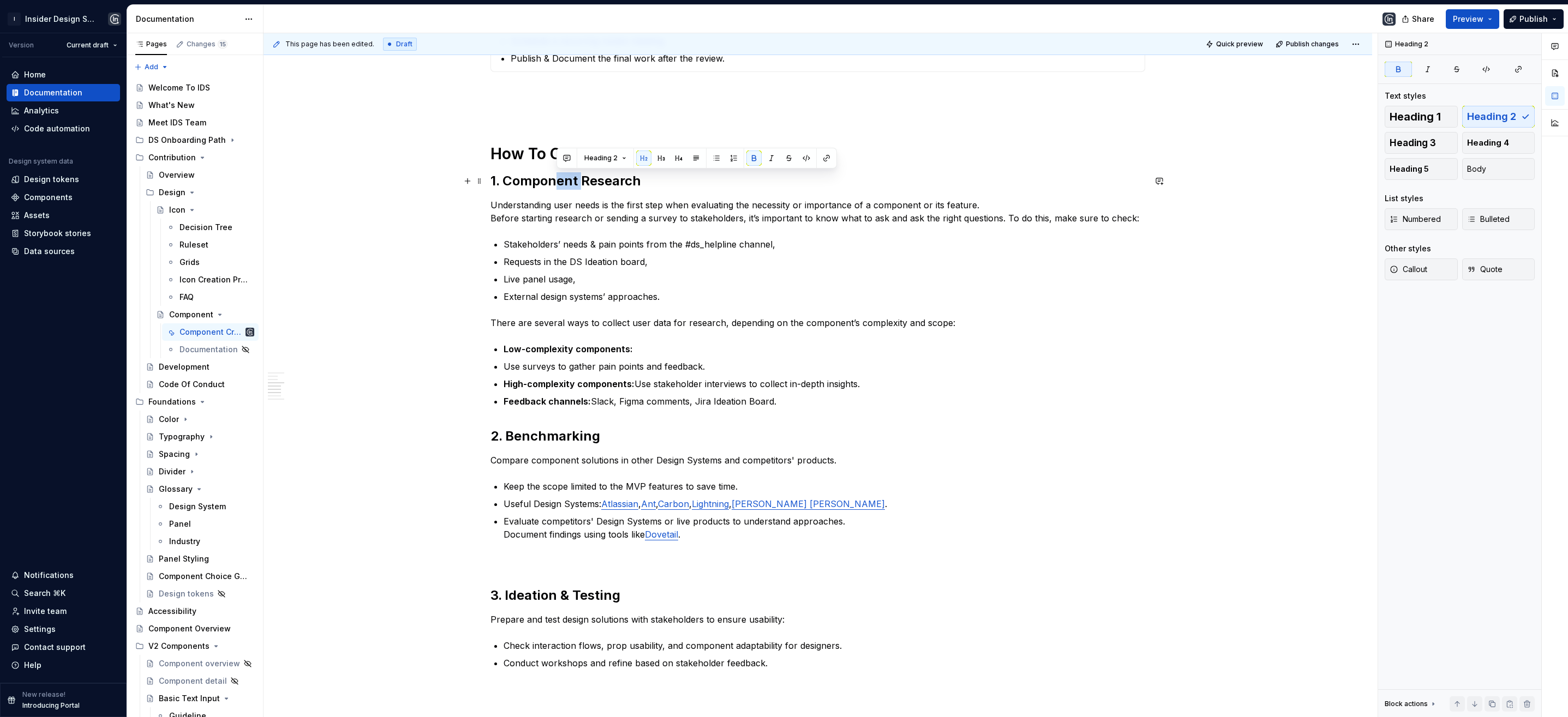
drag, startPoint x: 559, startPoint y: 174, endPoint x: 577, endPoint y: 229, distance: 57.9
click at [581, 176] on strong "1. Component Research" at bounding box center [566, 181] width 151 height 16
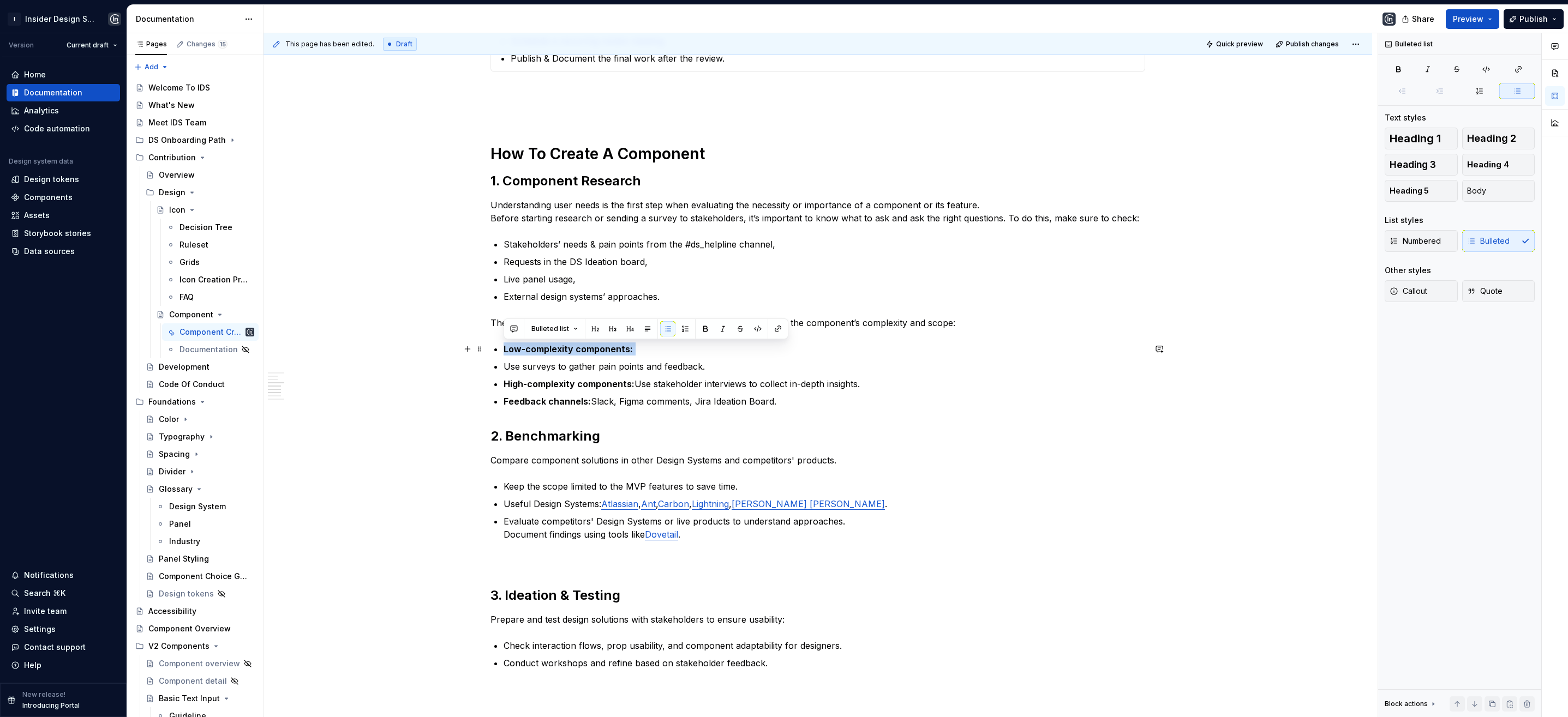
drag, startPoint x: 639, startPoint y: 347, endPoint x: 502, endPoint y: 351, distance: 137.1
click at [503, 351] on p "Low-complexity components:" at bounding box center [824, 349] width 642 height 13
click at [611, 327] on button "button" at bounding box center [612, 328] width 15 height 15
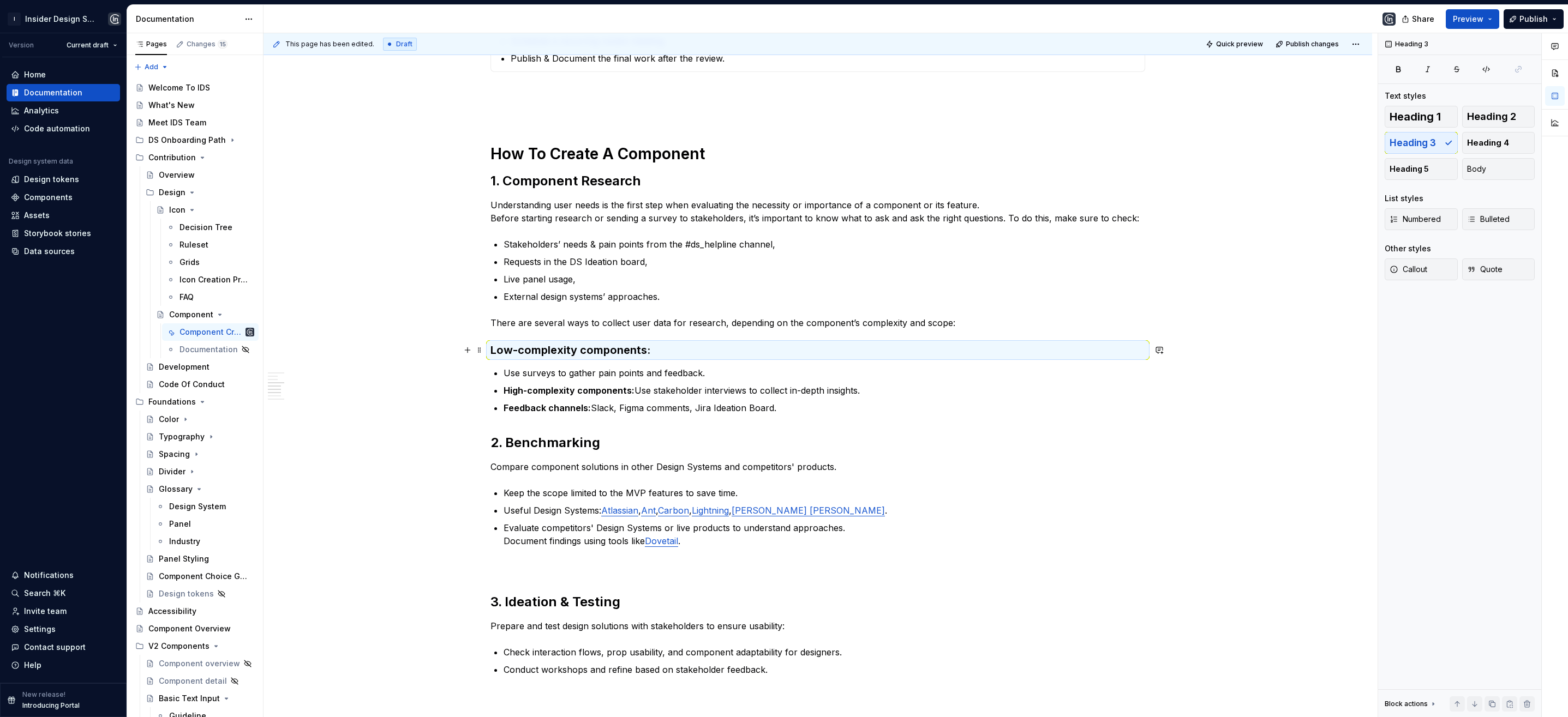
click at [650, 350] on h3 "Low-complexity components:" at bounding box center [817, 350] width 655 height 15
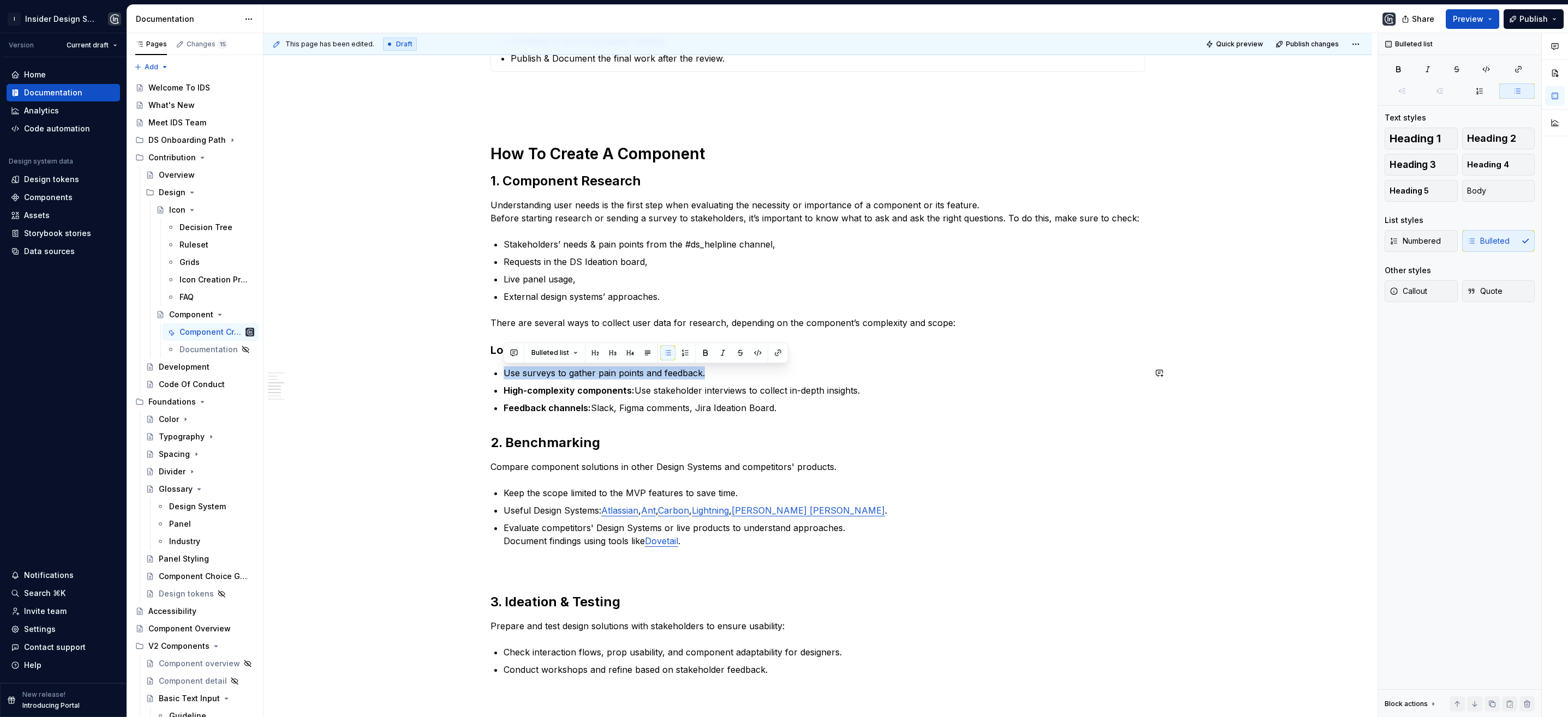
drag, startPoint x: 709, startPoint y: 374, endPoint x: 517, endPoint y: 366, distance: 192.2
click at [517, 366] on div "**********" at bounding box center [817, 498] width 655 height 1238
click at [567, 354] on button "Bulleted list" at bounding box center [554, 352] width 56 height 15
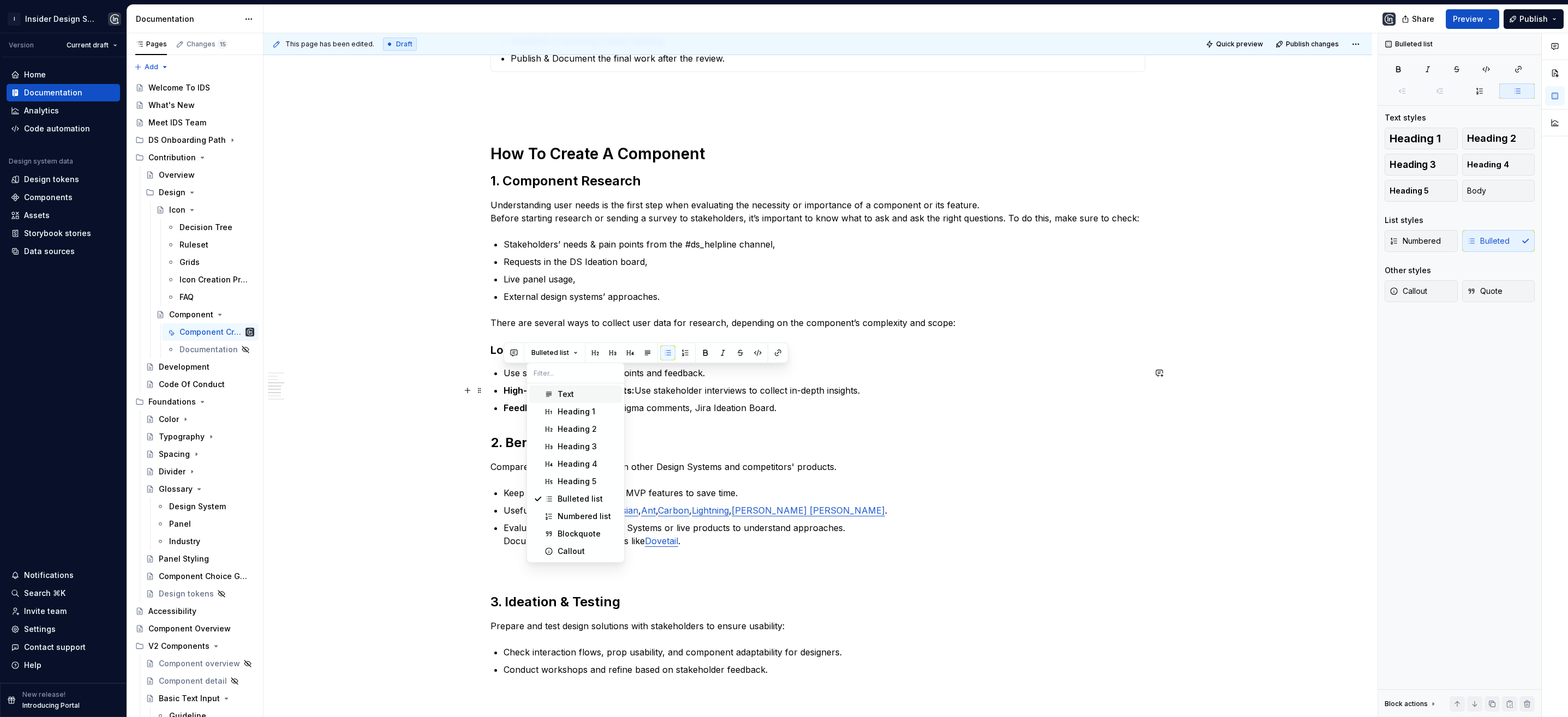
click at [566, 393] on div "Text" at bounding box center [566, 394] width 17 height 11
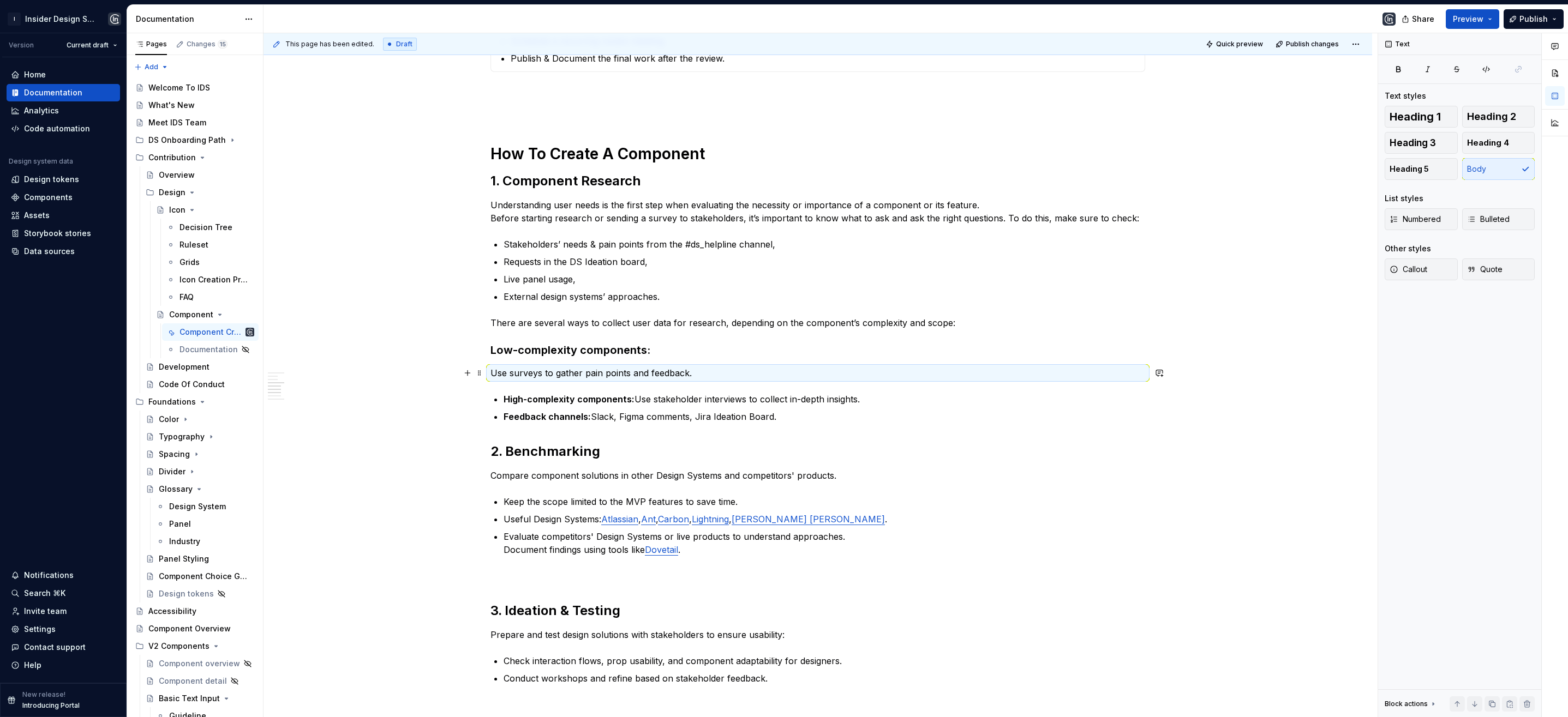
click at [695, 374] on p "Use surveys to gather pain points and feedback." at bounding box center [817, 373] width 655 height 13
click at [695, 374] on p "Use surveys to gather pain points and feedback." at bounding box center [817, 373] width 655 height 13
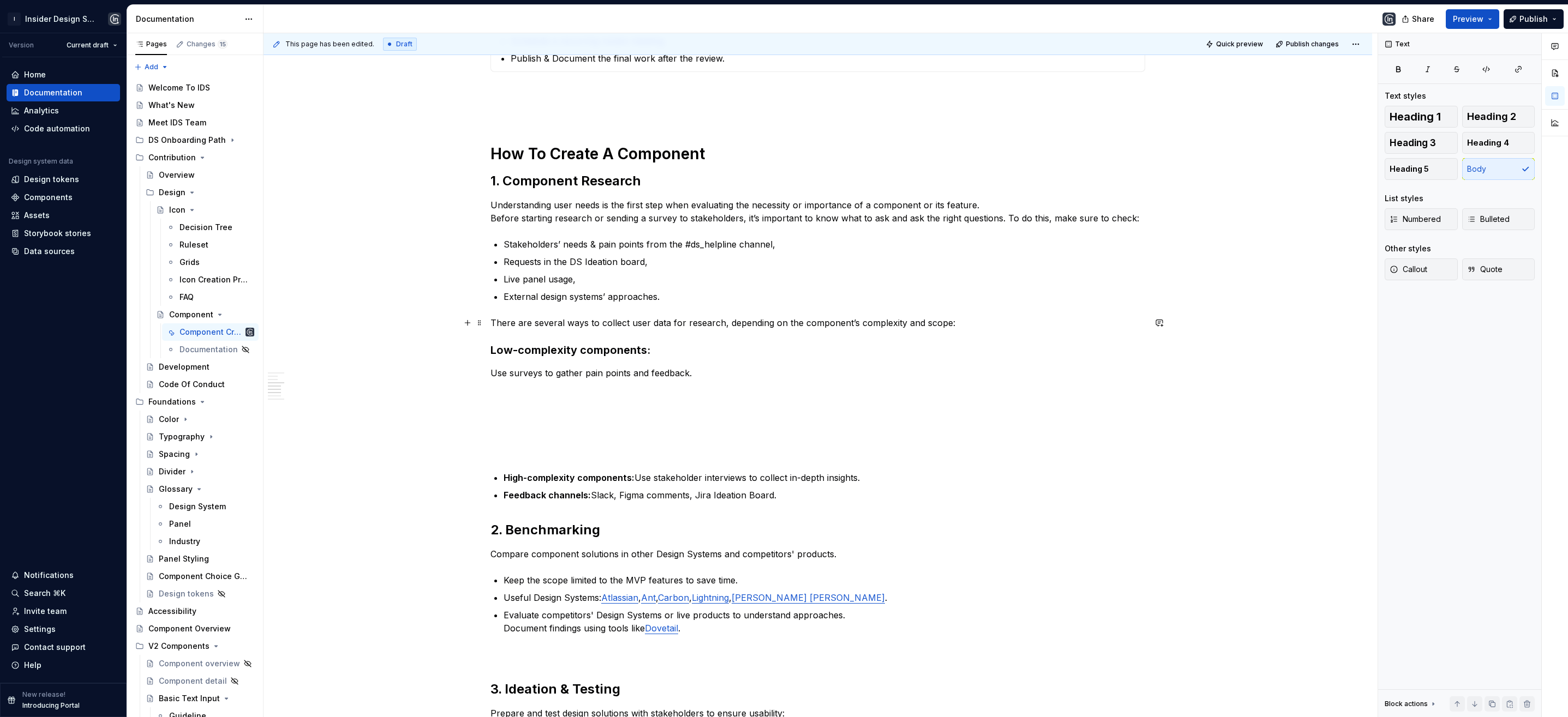
click at [956, 323] on p "There are several ways to collect user data for research, depending on the comp…" at bounding box center [817, 323] width 655 height 13
click at [490, 373] on p "Use surveys to gather pain points and feedback." at bounding box center [817, 373] width 655 height 13
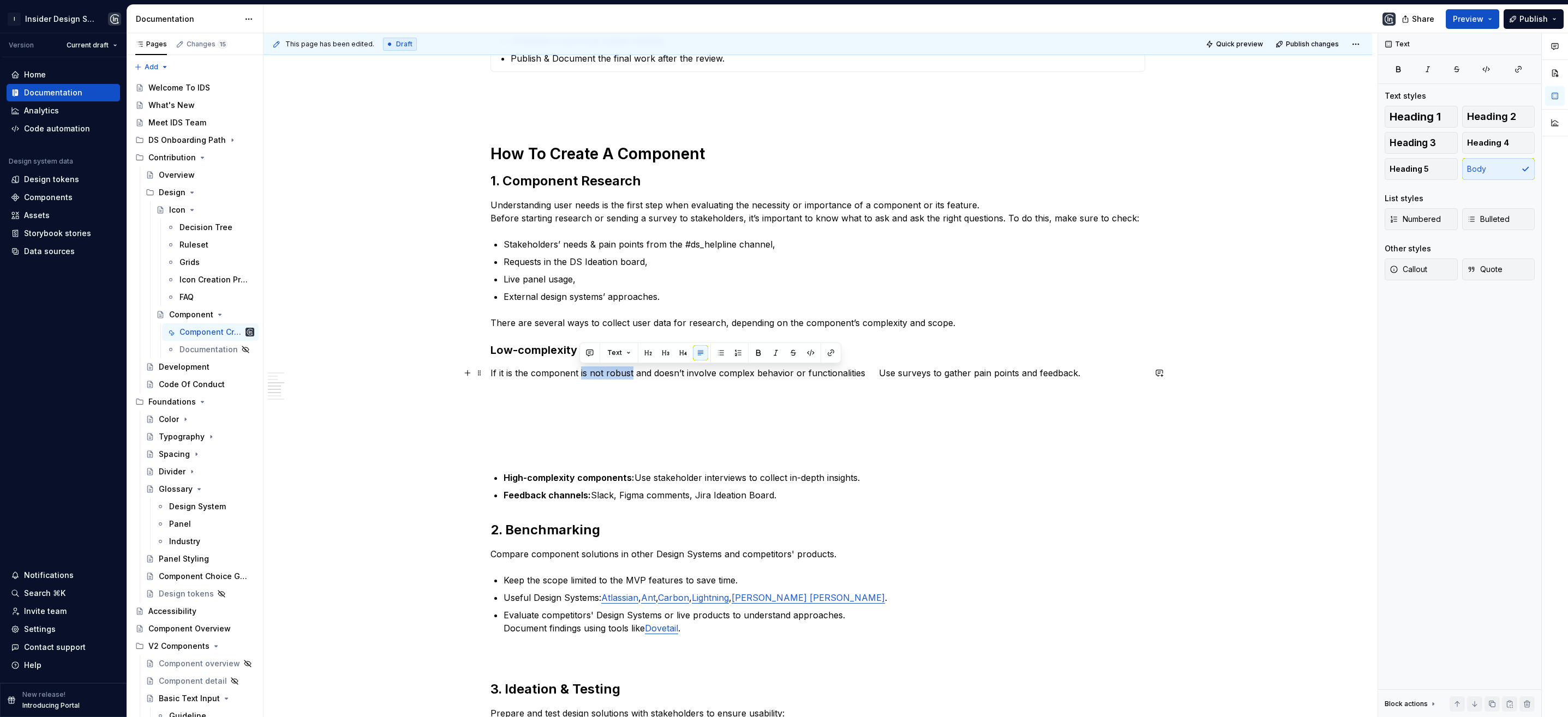
drag, startPoint x: 630, startPoint y: 373, endPoint x: 580, endPoint y: 379, distance: 50.4
click at [580, 379] on p "If it is the component is not robust and doesn’t involve complex behavior or fu…" at bounding box center [817, 373] width 655 height 13
click at [588, 374] on p "If it is the component is not robust and doesn’t involve complex behavior or fu…" at bounding box center [817, 373] width 655 height 13
drag, startPoint x: 588, startPoint y: 374, endPoint x: 630, endPoint y: 377, distance: 42.1
click at [630, 377] on p "If it is the component is not robust and doesn’t involve complex behavior or fu…" at bounding box center [817, 373] width 655 height 13
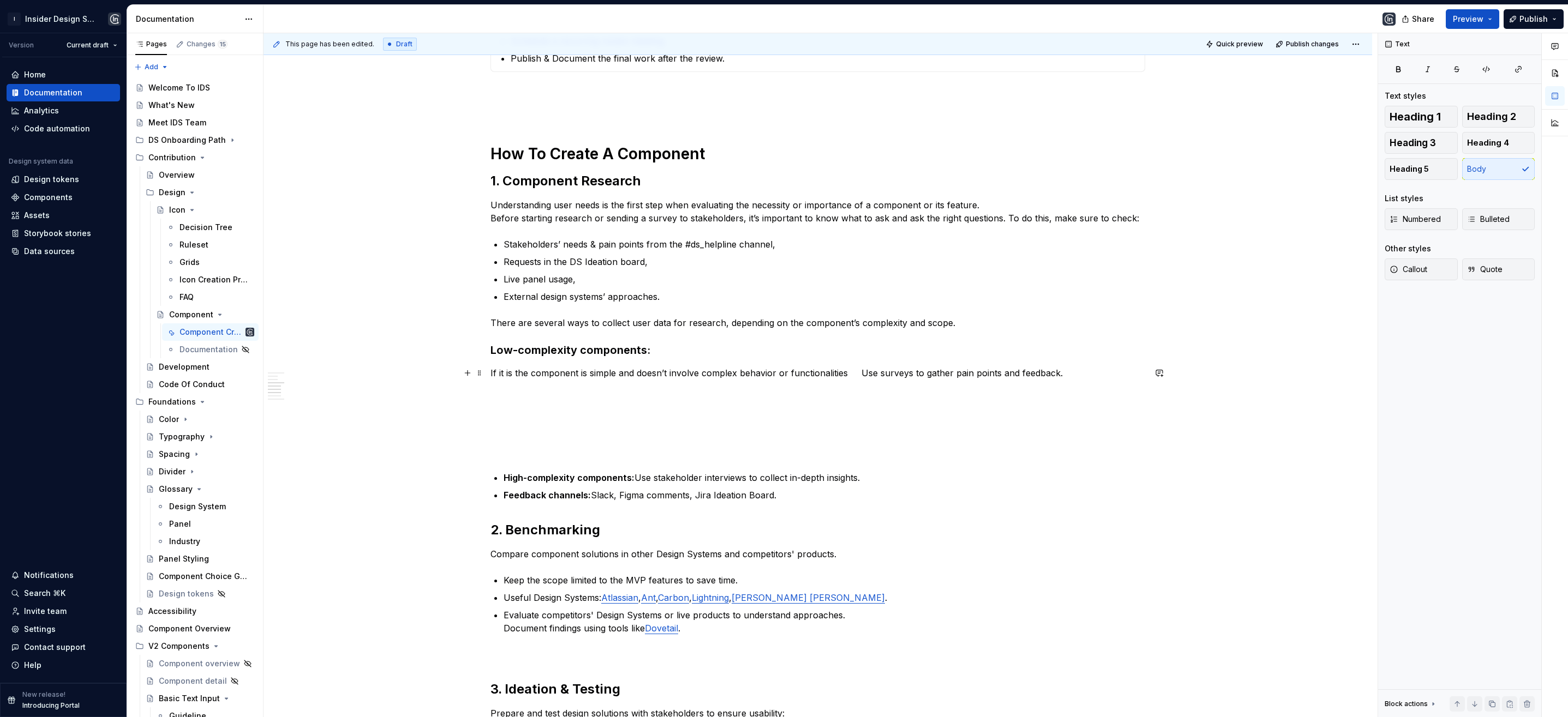
click at [847, 373] on p "If it is the component is simple and doesn’t involve complex behavior or functi…" at bounding box center [817, 373] width 655 height 13
drag, startPoint x: 871, startPoint y: 374, endPoint x: 857, endPoint y: 374, distance: 14.0
click at [857, 374] on p "If it is the component is simple and doesn’t involve complex behavior or functi…" at bounding box center [817, 373] width 655 height 13
drag, startPoint x: 870, startPoint y: 373, endPoint x: 856, endPoint y: 373, distance: 14.0
click at [856, 373] on p "If it is the component is simple and doesn’t involve complex behavior or functi…" at bounding box center [817, 373] width 655 height 13
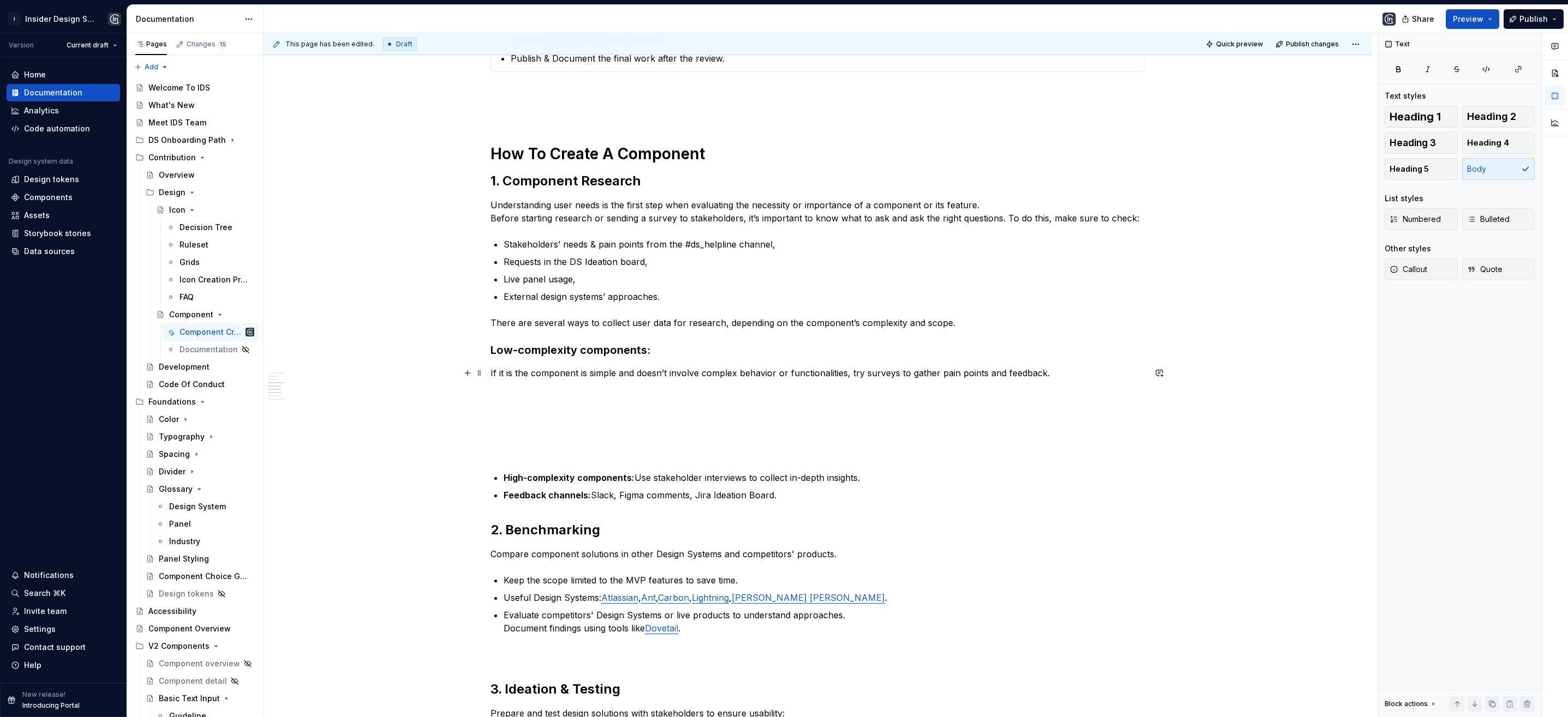
click at [1051, 376] on p "If it is the component is simple and doesn’t involve complex behavior or functi…" at bounding box center [817, 373] width 655 height 13
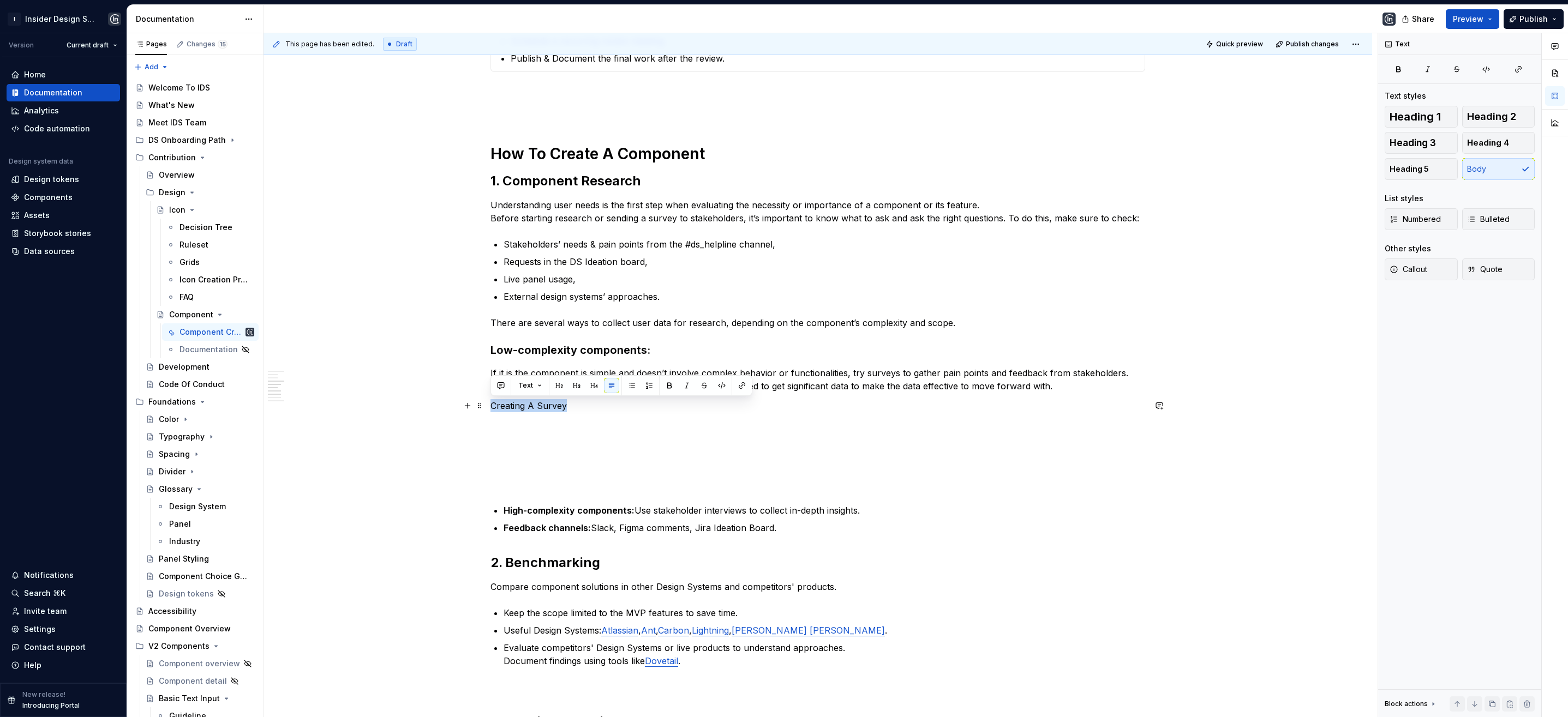
drag, startPoint x: 562, startPoint y: 408, endPoint x: 488, endPoint y: 409, distance: 74.0
click at [488, 409] on div "**********" at bounding box center [817, 659] width 1108 height 1613
click at [595, 386] on button "button" at bounding box center [594, 385] width 15 height 15
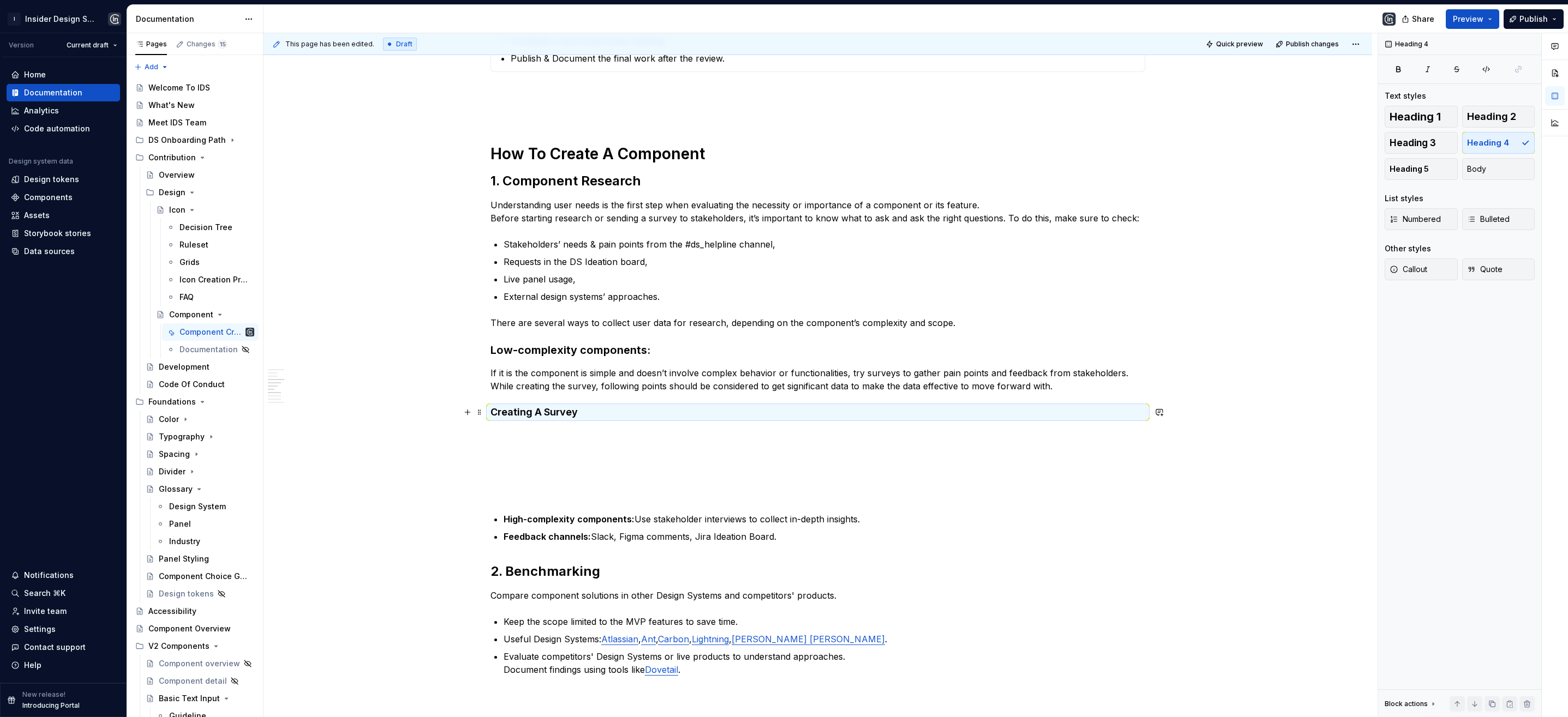
click at [586, 413] on h4 "Creating A Survey" at bounding box center [817, 412] width 655 height 13
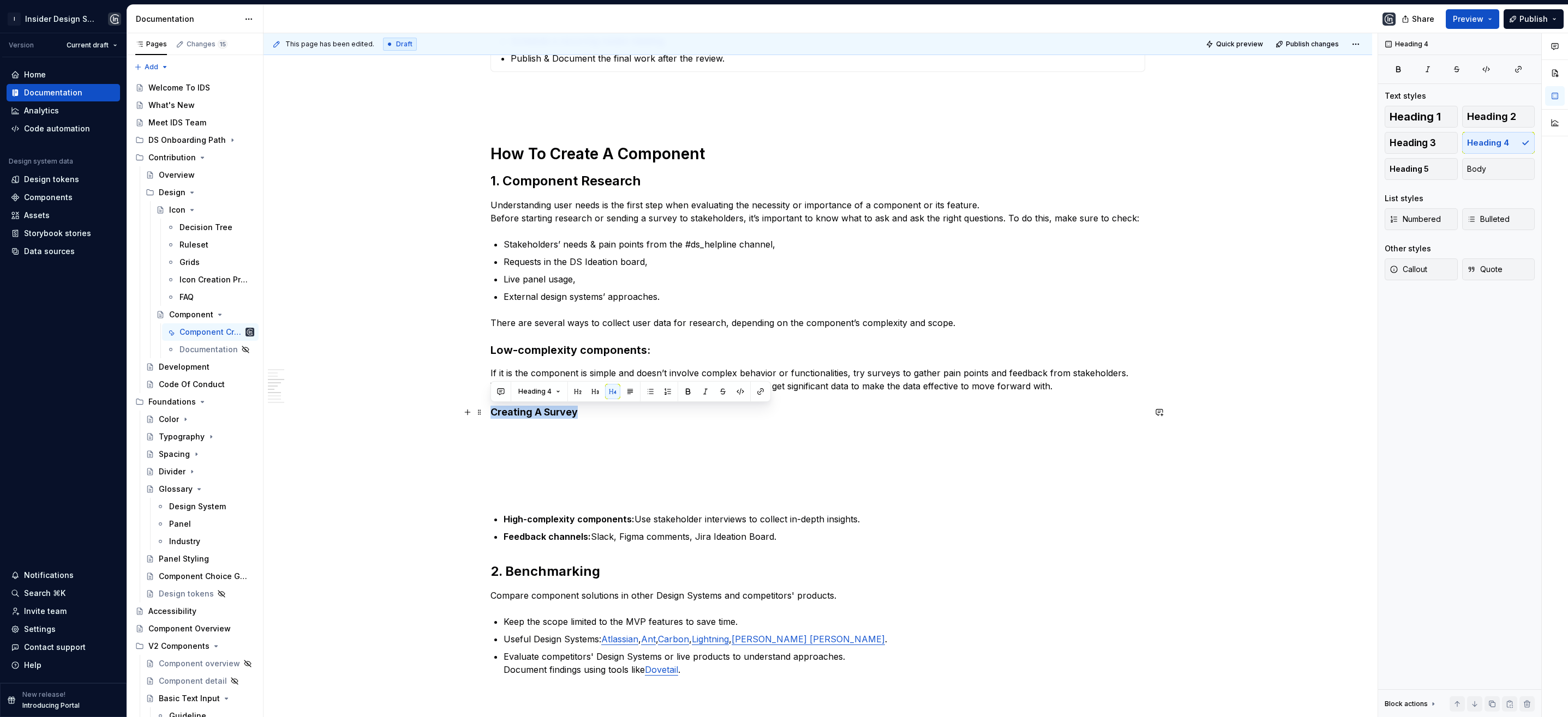
drag, startPoint x: 580, startPoint y: 412, endPoint x: 492, endPoint y: 415, distance: 88.1
click at [492, 415] on h4 "Creating A Survey" at bounding box center [817, 412] width 655 height 13
click at [555, 394] on button "Heading 4" at bounding box center [538, 391] width 52 height 15
click at [576, 521] on div "Heading 5" at bounding box center [564, 520] width 39 height 11
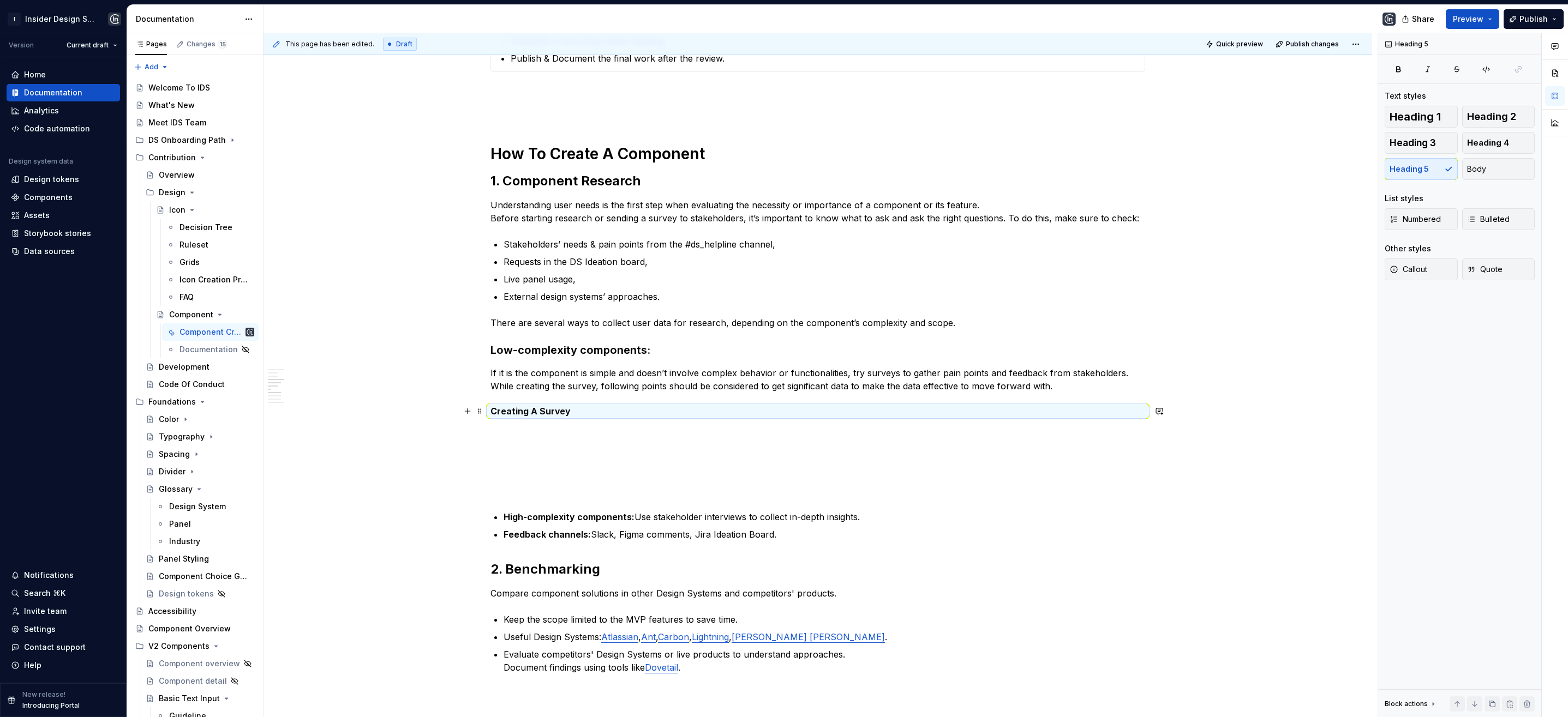
click at [575, 412] on h5 "Creating A Survey" at bounding box center [817, 411] width 655 height 11
click at [574, 411] on h5 "Creating A Survey" at bounding box center [817, 411] width 655 height 11
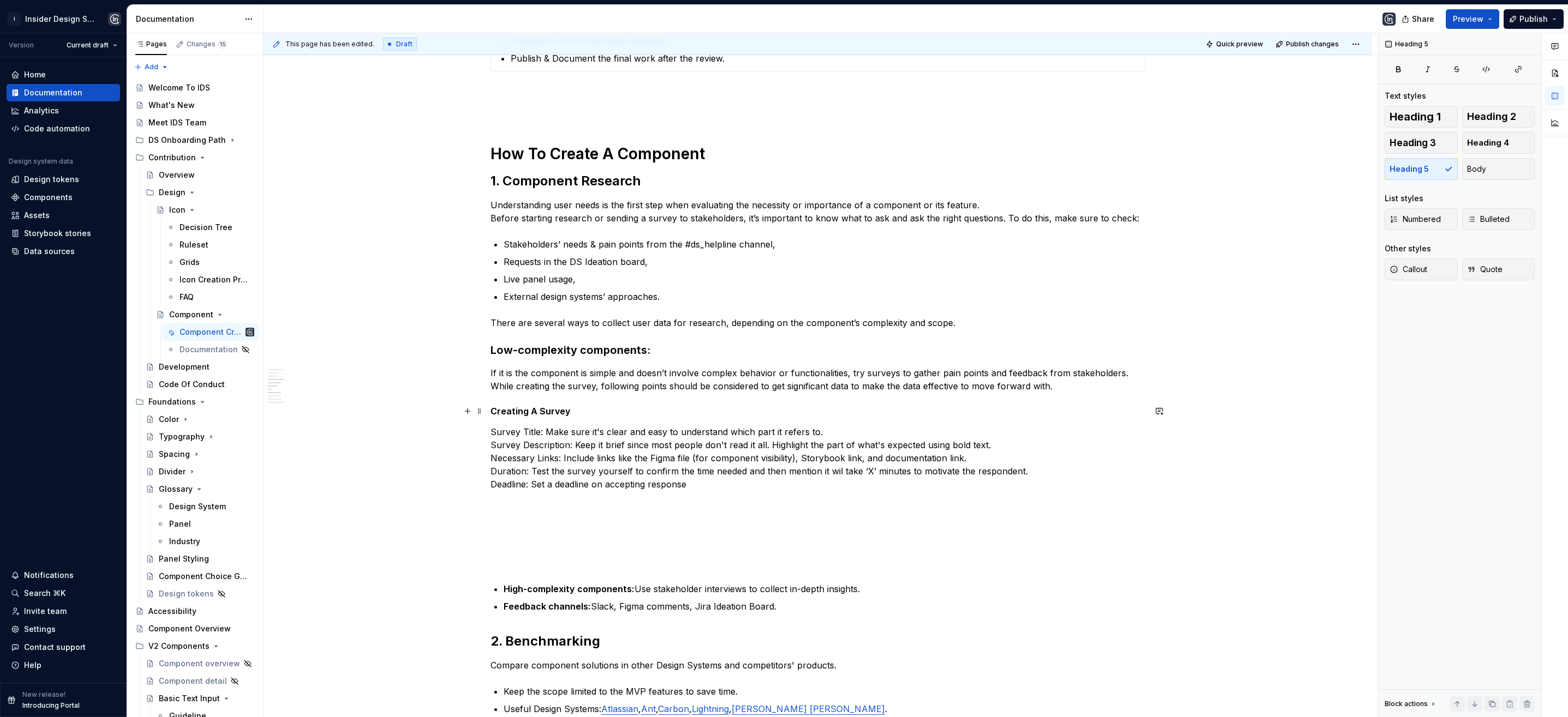
click at [577, 410] on h5 "Creating A Survey" at bounding box center [817, 411] width 655 height 11
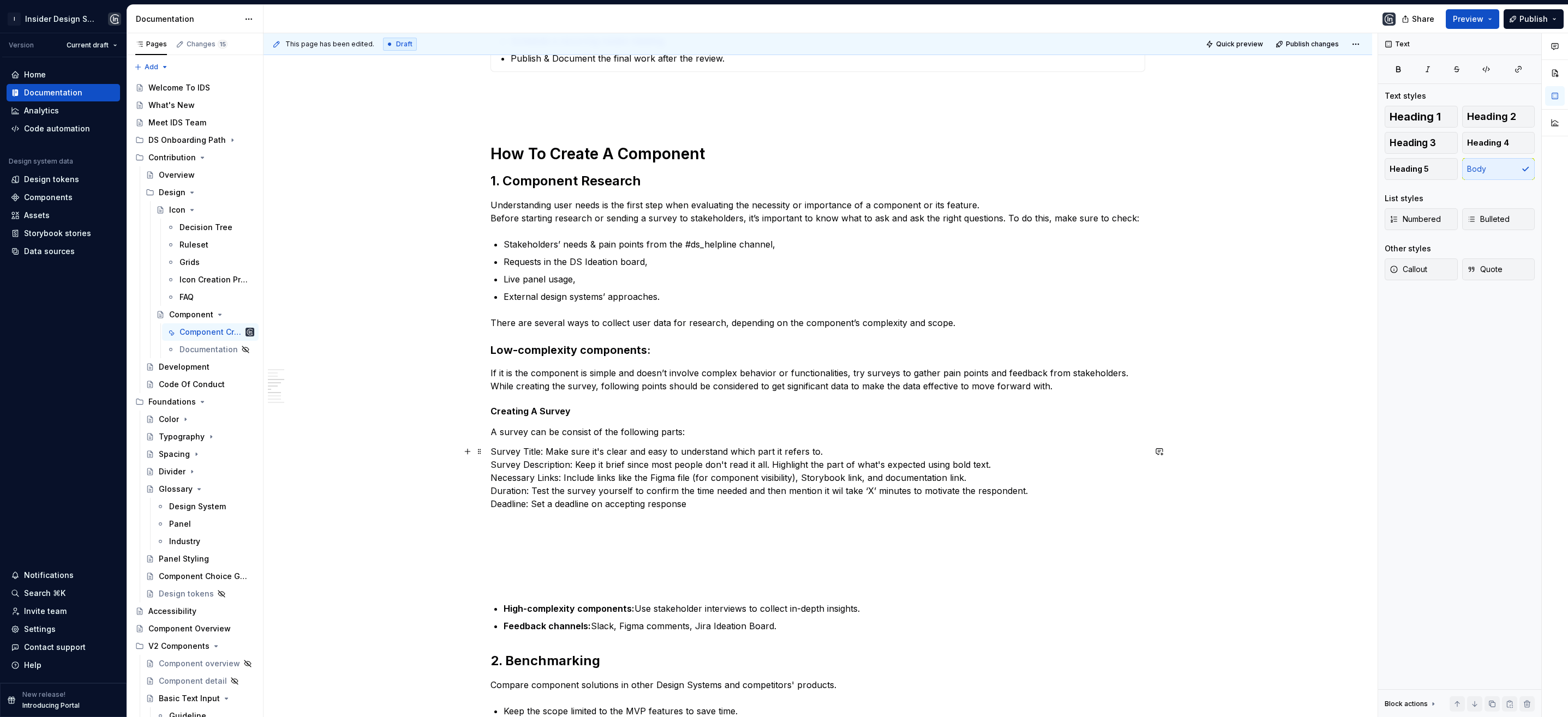
click at [488, 467] on div "**********" at bounding box center [817, 708] width 1108 height 1711
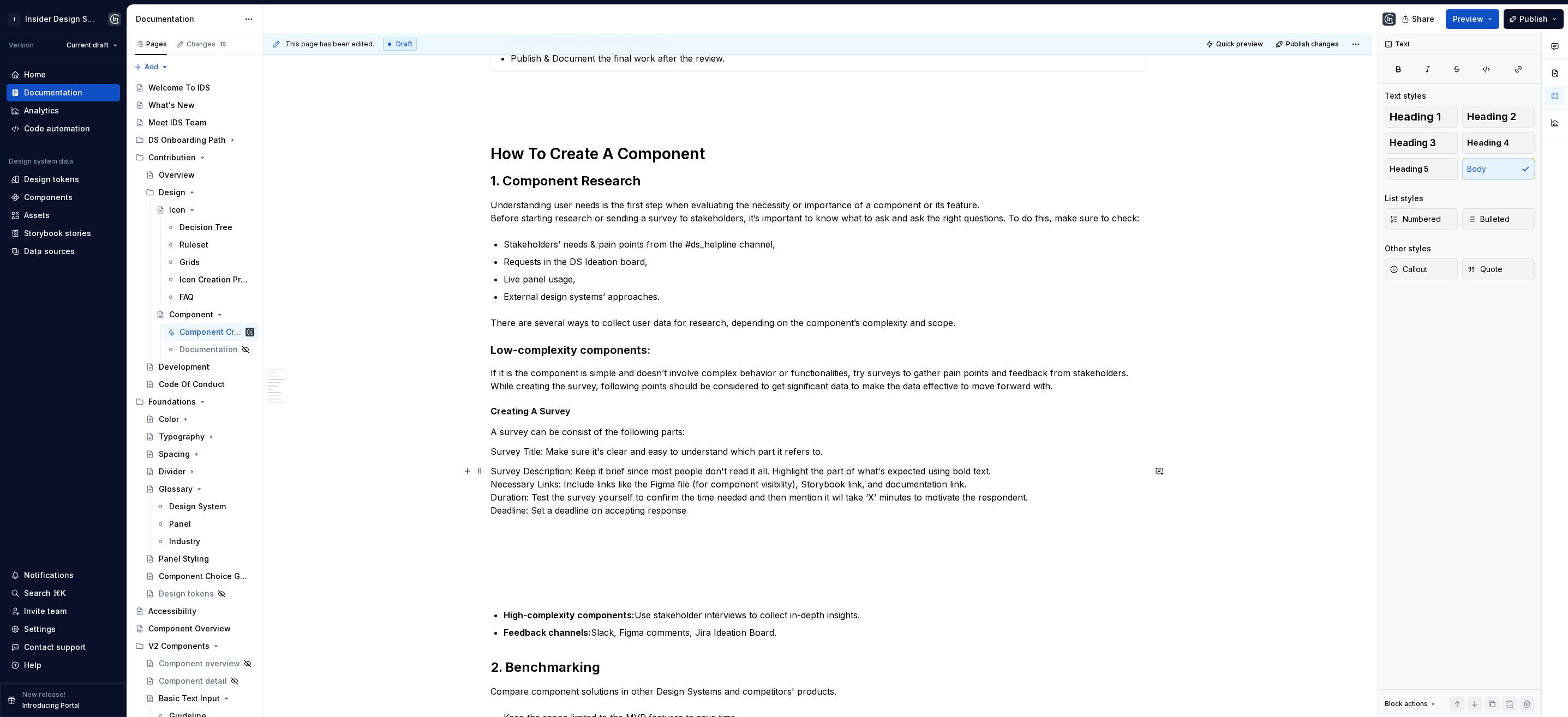
click at [491, 483] on p "Survey Description: Keep it brief since most people don't read it all. Highligh…" at bounding box center [817, 491] width 655 height 53
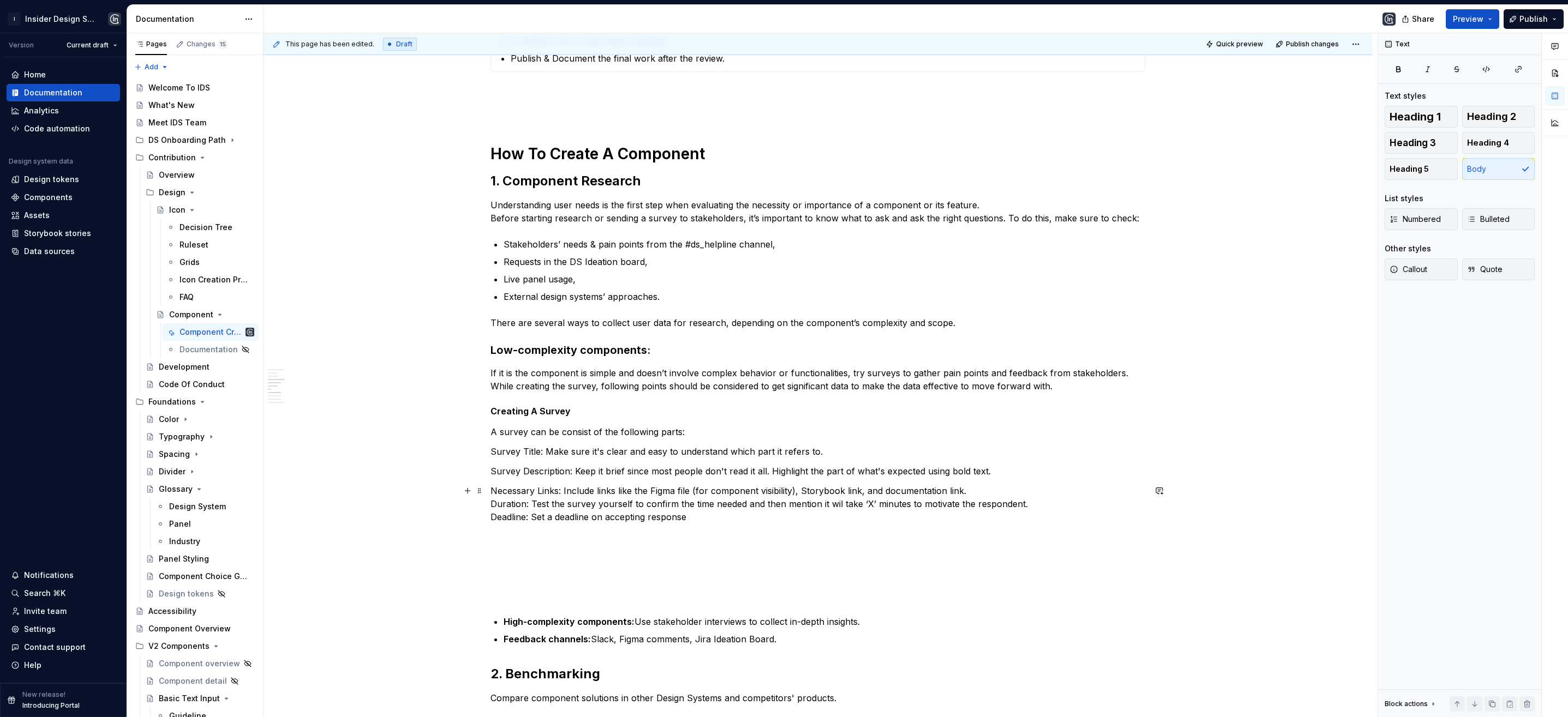
click at [490, 505] on p "Necessary Links: Include links like the Figma file (for component visibility), …" at bounding box center [817, 503] width 655 height 39
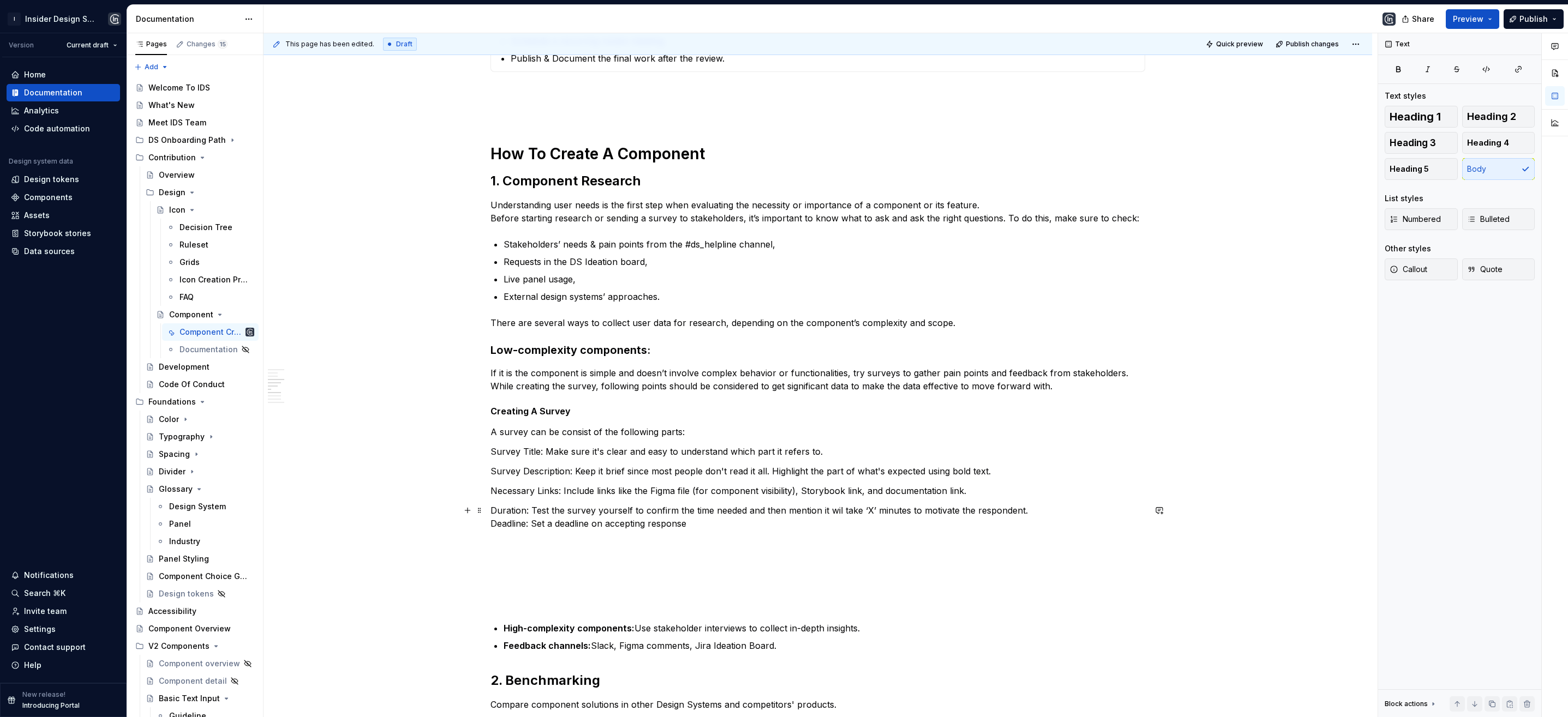
click at [492, 523] on p "Duration: Test the survey yourself to confirm the time needed and then mention …" at bounding box center [817, 517] width 655 height 26
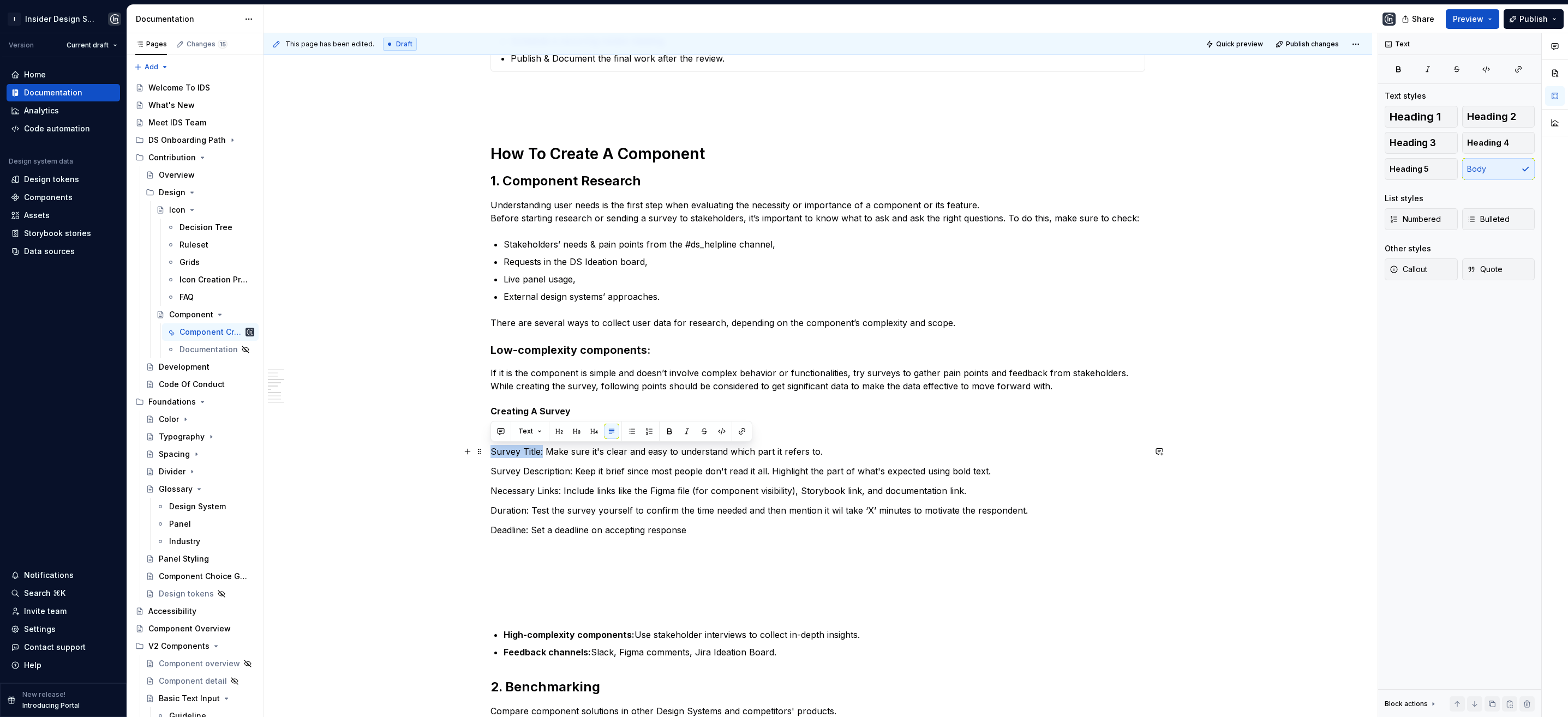
drag, startPoint x: 541, startPoint y: 452, endPoint x: 492, endPoint y: 451, distance: 49.0
click at [492, 451] on p "Survey Title: Make sure it's clear and easy to understand which part it refers …" at bounding box center [817, 451] width 655 height 13
drag, startPoint x: 569, startPoint y: 472, endPoint x: 493, endPoint y: 464, distance: 76.4
click at [493, 465] on p "Survey Description: Keep it brief since most people don't read it all. Highligh…" at bounding box center [817, 471] width 655 height 13
drag, startPoint x: 561, startPoint y: 493, endPoint x: 491, endPoint y: 487, distance: 70.3
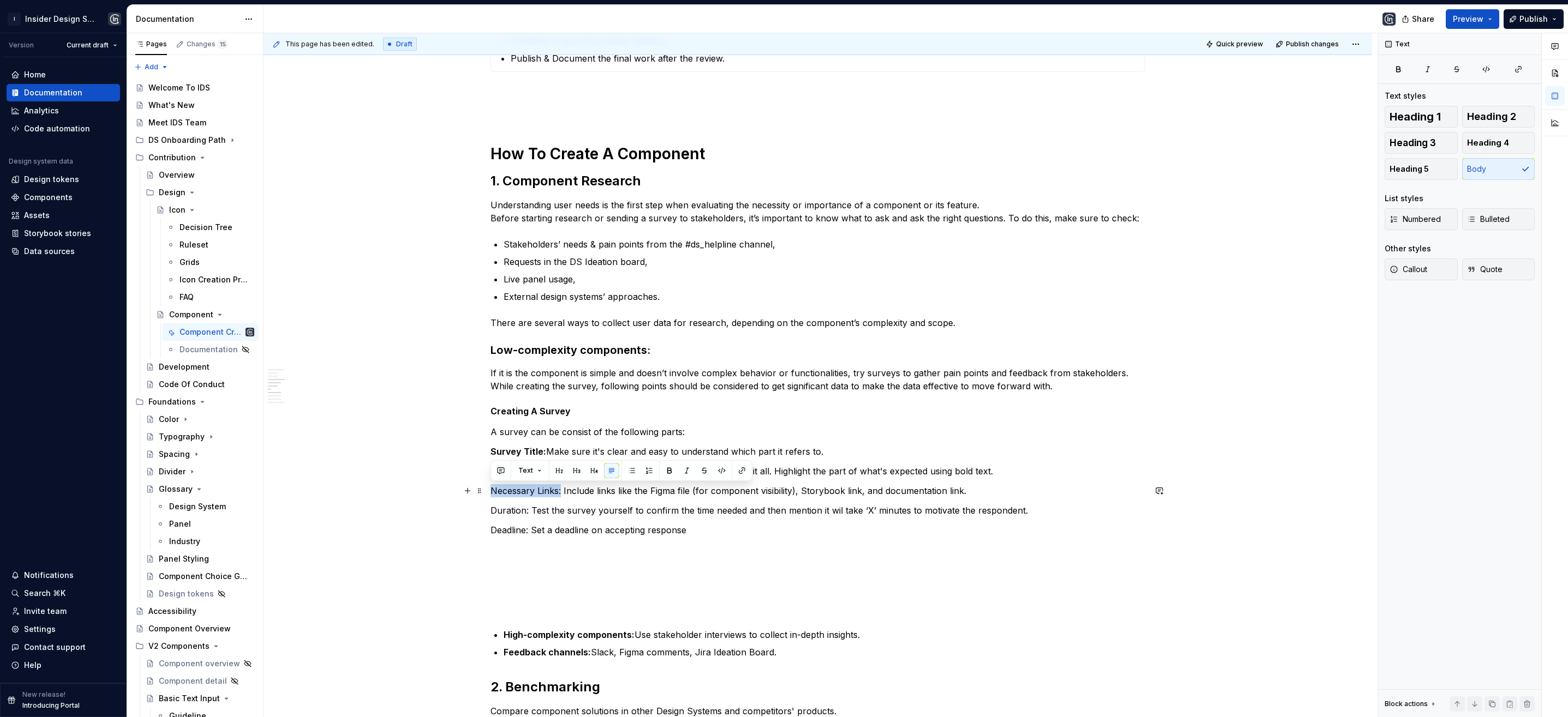
click at [491, 487] on p "Necessary Links: Include links like the Figma file (for component visibility), …" at bounding box center [817, 490] width 655 height 13
drag, startPoint x: 527, startPoint y: 513, endPoint x: 492, endPoint y: 510, distance: 35.1
click at [492, 510] on p "Duration: Test the survey yourself to confirm the time needed and then mention …" at bounding box center [817, 510] width 655 height 13
drag, startPoint x: 528, startPoint y: 533, endPoint x: 479, endPoint y: 535, distance: 49.0
click at [490, 535] on div "**********" at bounding box center [817, 627] width 655 height 1495
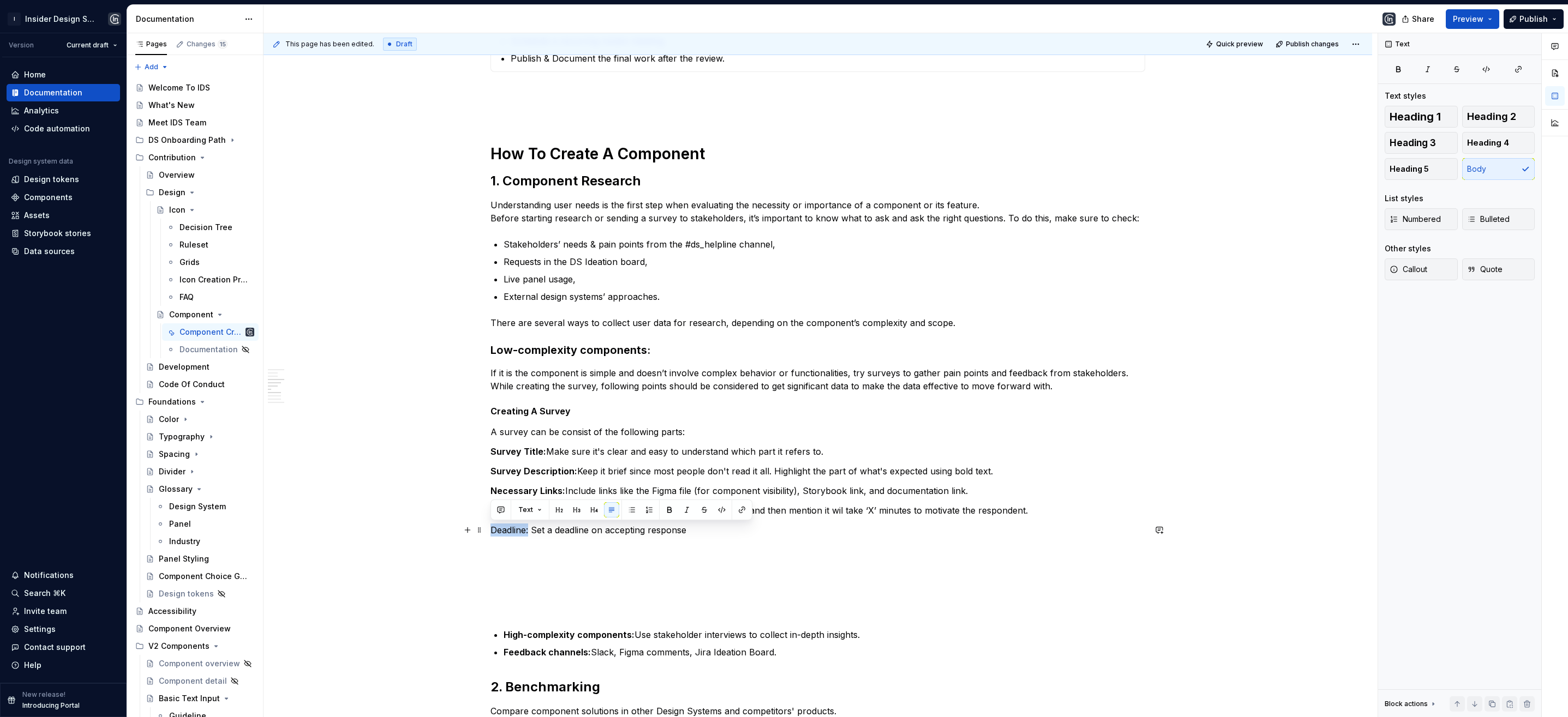
drag, startPoint x: 529, startPoint y: 531, endPoint x: 488, endPoint y: 529, distance: 41.0
click at [488, 529] on div "**********" at bounding box center [817, 721] width 1108 height 1737
click at [642, 533] on p "Deadline: Set a deadline on accepting response" at bounding box center [817, 529] width 655 height 13
click at [695, 532] on p "Deadline: Set a deadline on accepting response" at bounding box center [817, 529] width 655 height 13
click at [1294, 44] on span "Publish changes" at bounding box center [1312, 44] width 53 height 9
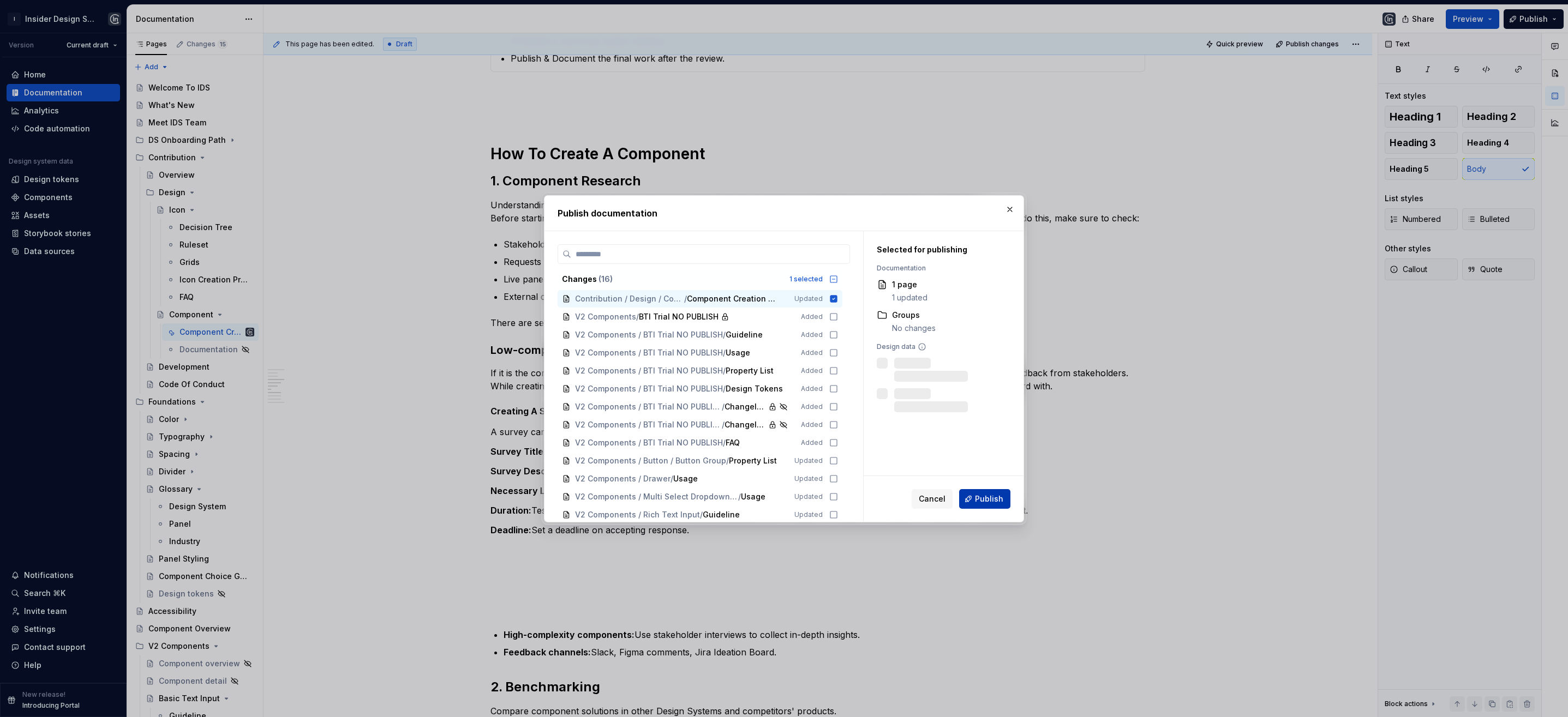
click at [986, 497] on span "Publish" at bounding box center [989, 499] width 28 height 11
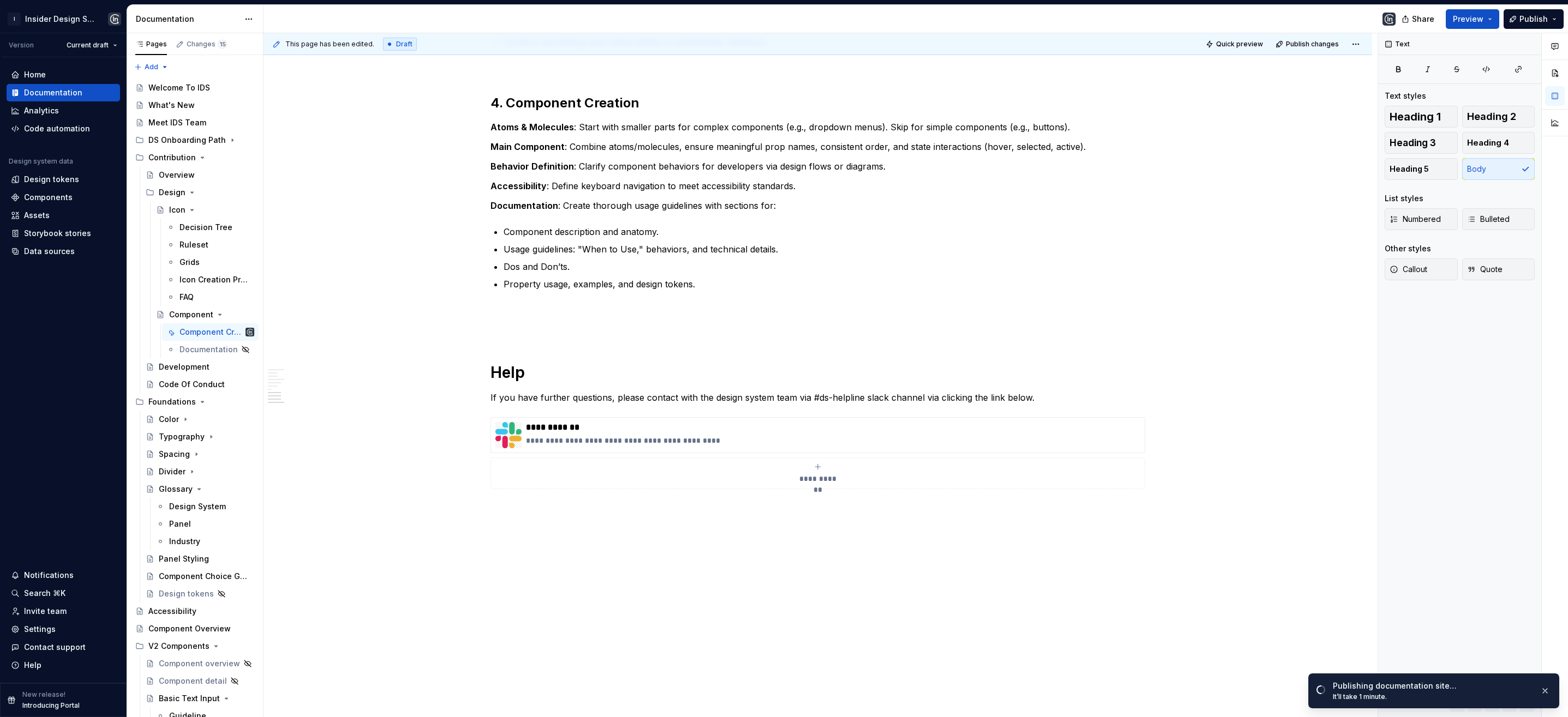
scroll to position [0, 0]
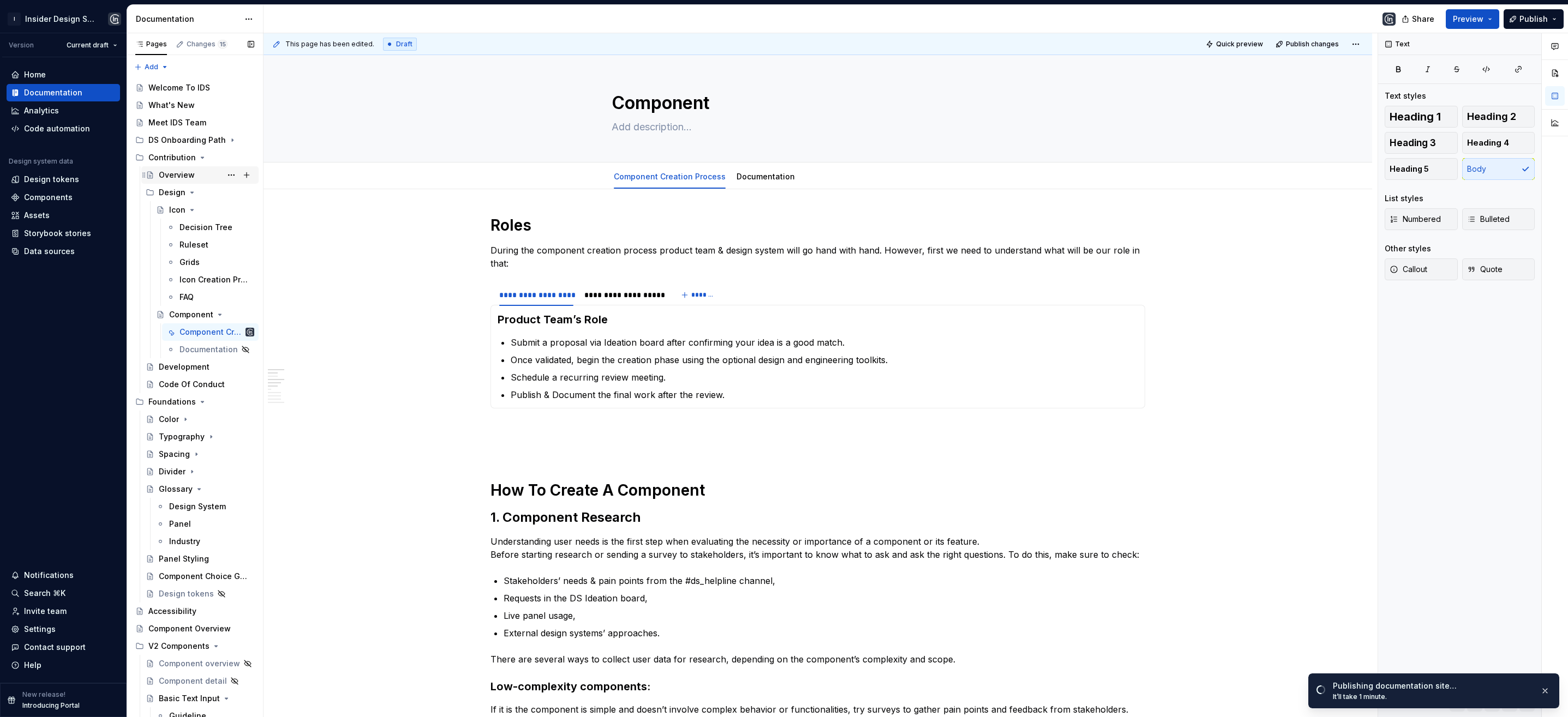
click at [181, 172] on div "Overview" at bounding box center [176, 174] width 36 height 11
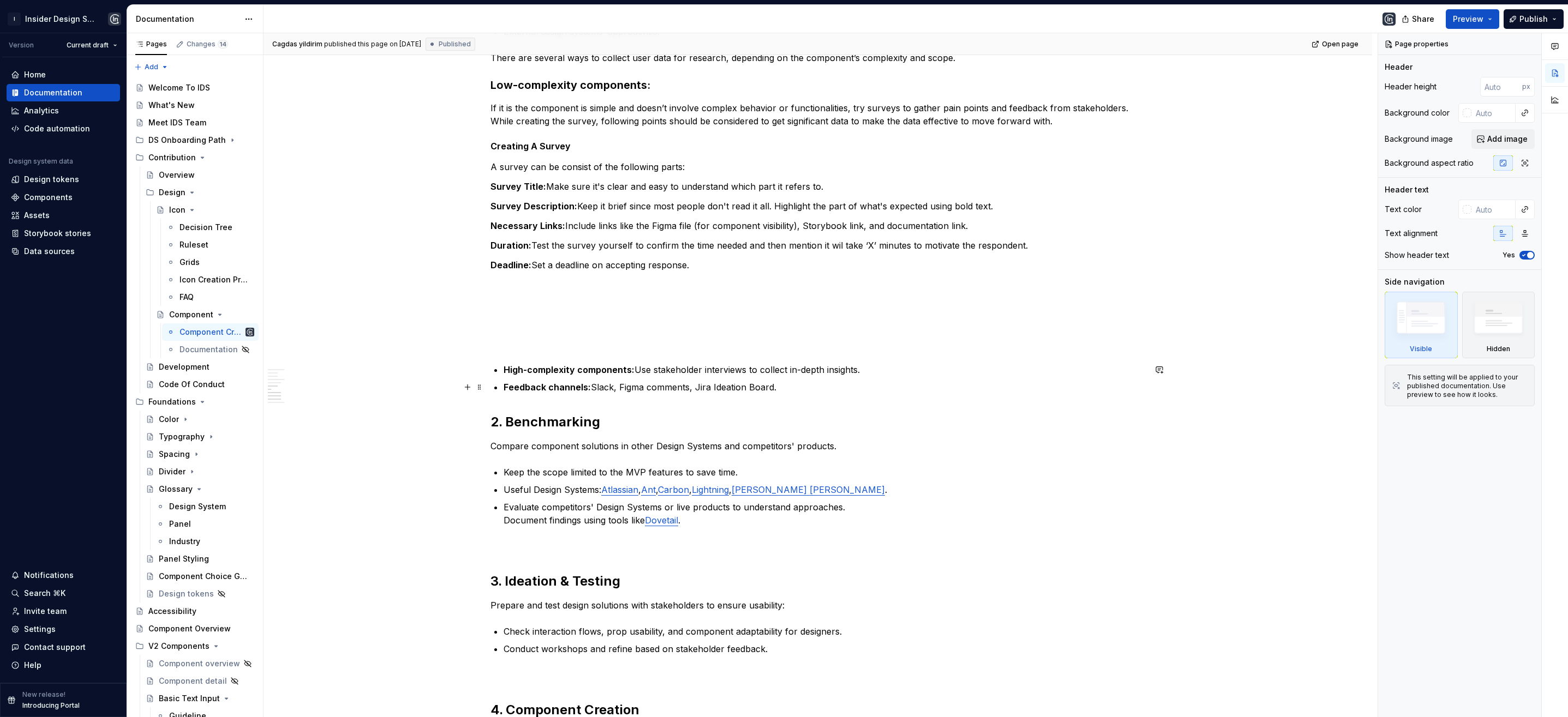
scroll to position [571, 0]
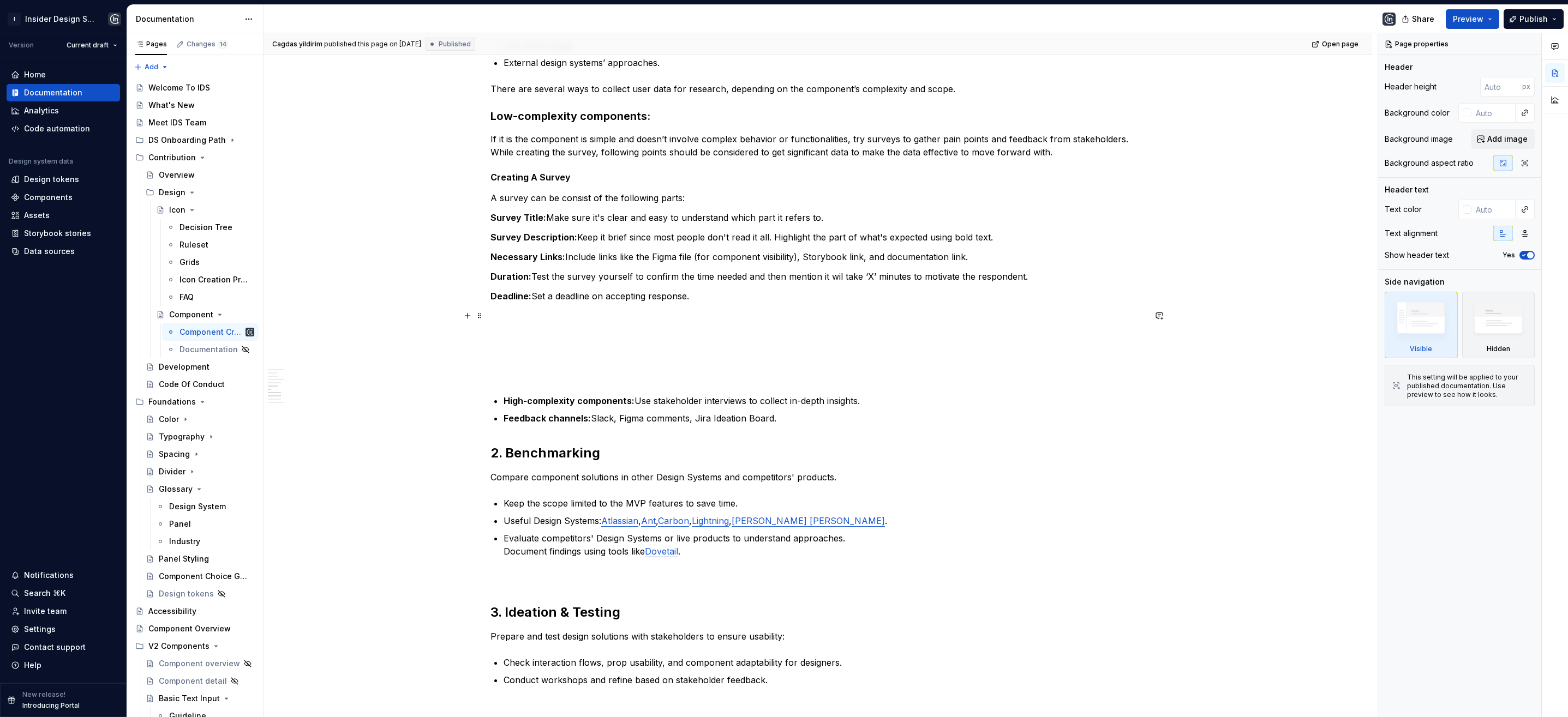
click at [513, 316] on p at bounding box center [817, 316] width 655 height 13
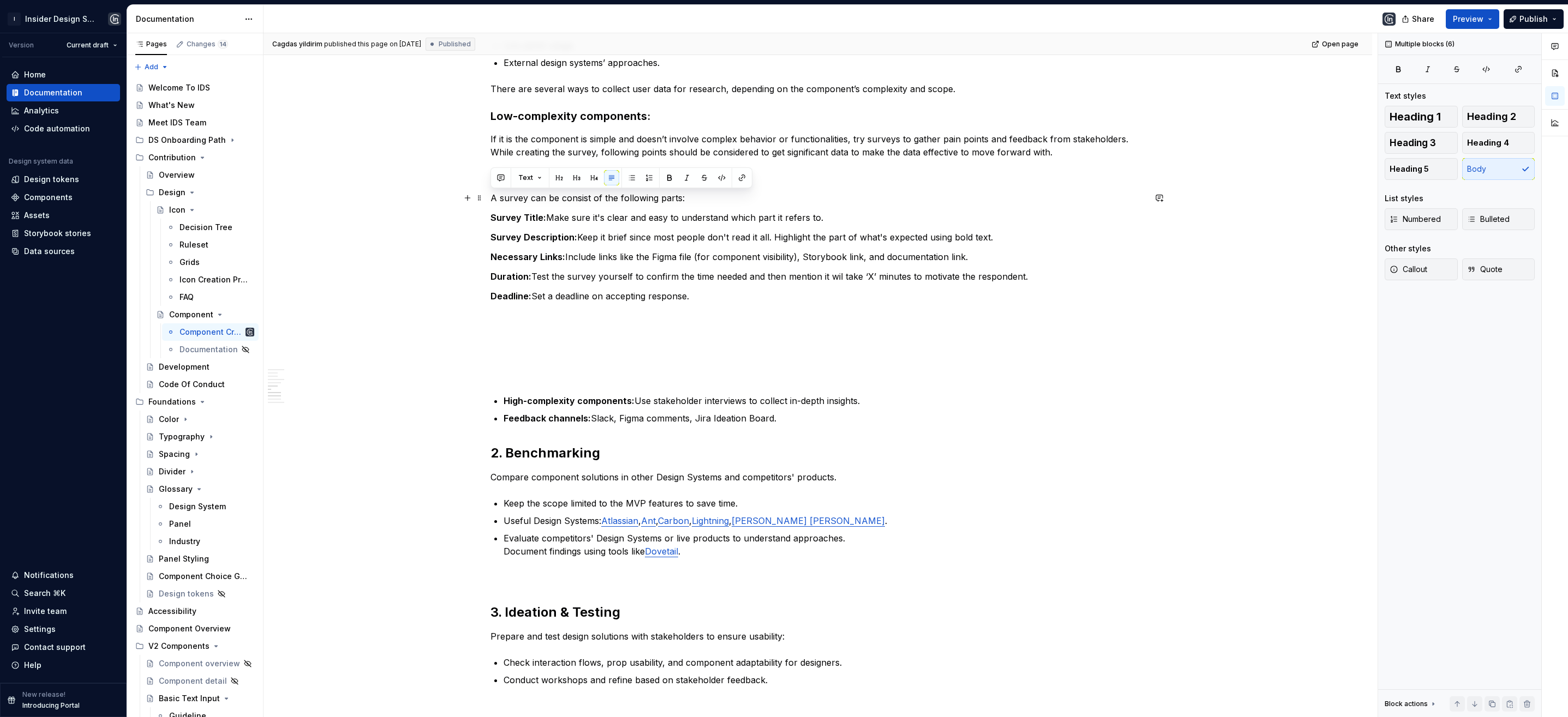
drag, startPoint x: 699, startPoint y: 302, endPoint x: 488, endPoint y: 200, distance: 234.4
click at [488, 200] on div "**********" at bounding box center [817, 487] width 1108 height 1737
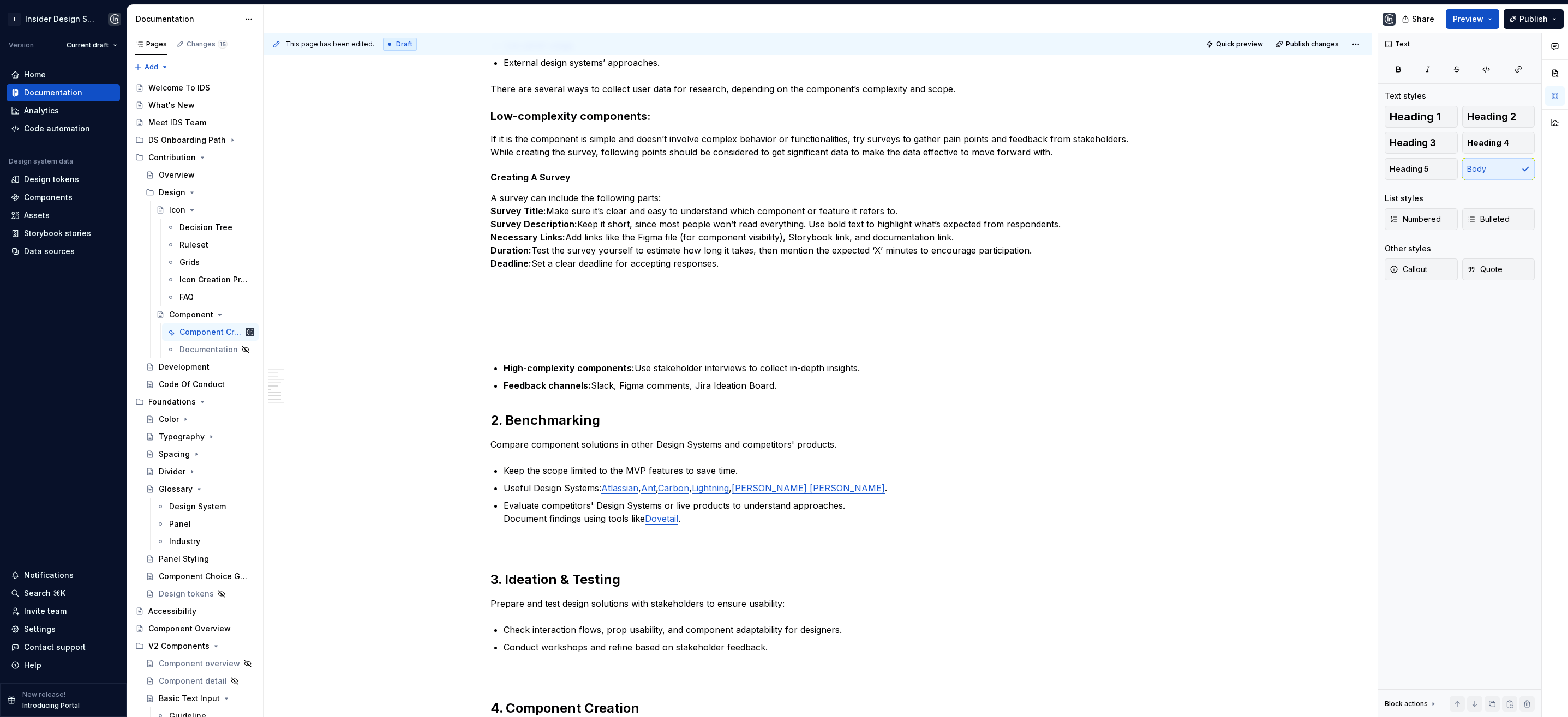
type textarea "*"
click at [490, 222] on strong "Survey Description:" at bounding box center [533, 224] width 87 height 11
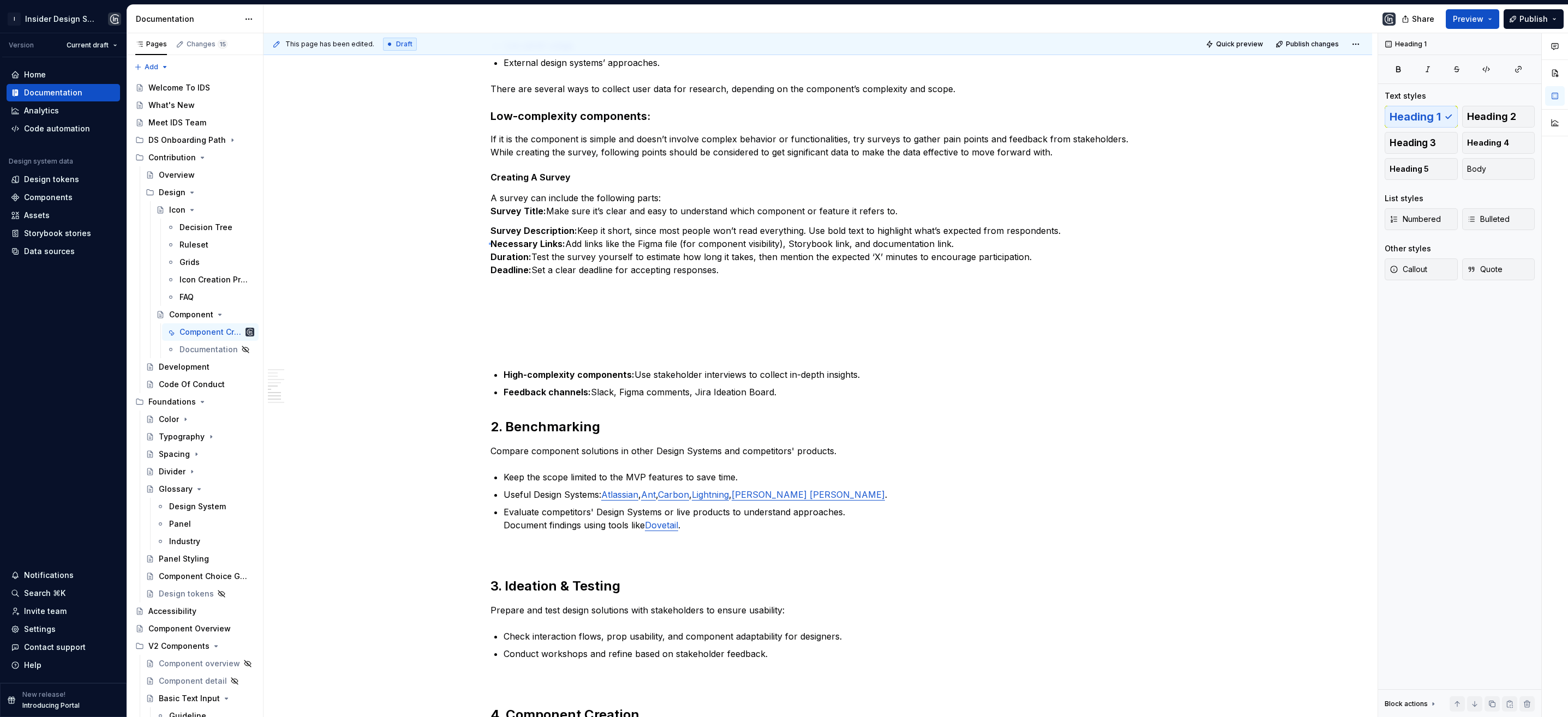
click at [488, 243] on div "**********" at bounding box center [820, 375] width 1114 height 685
click at [481, 232] on span at bounding box center [480, 230] width 9 height 15
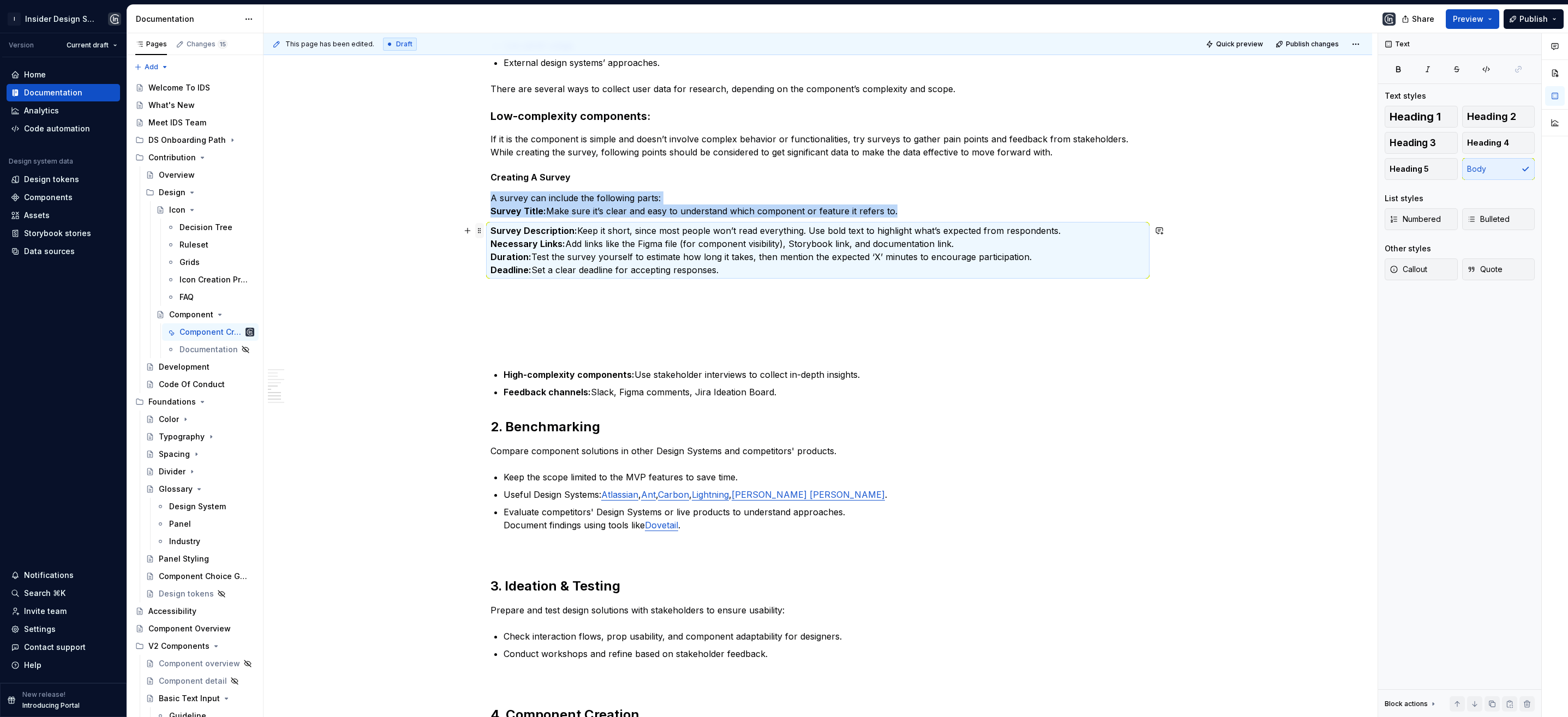
click at [481, 232] on span at bounding box center [480, 230] width 9 height 15
click at [491, 245] on strong "Necessary Links:" at bounding box center [527, 244] width 75 height 11
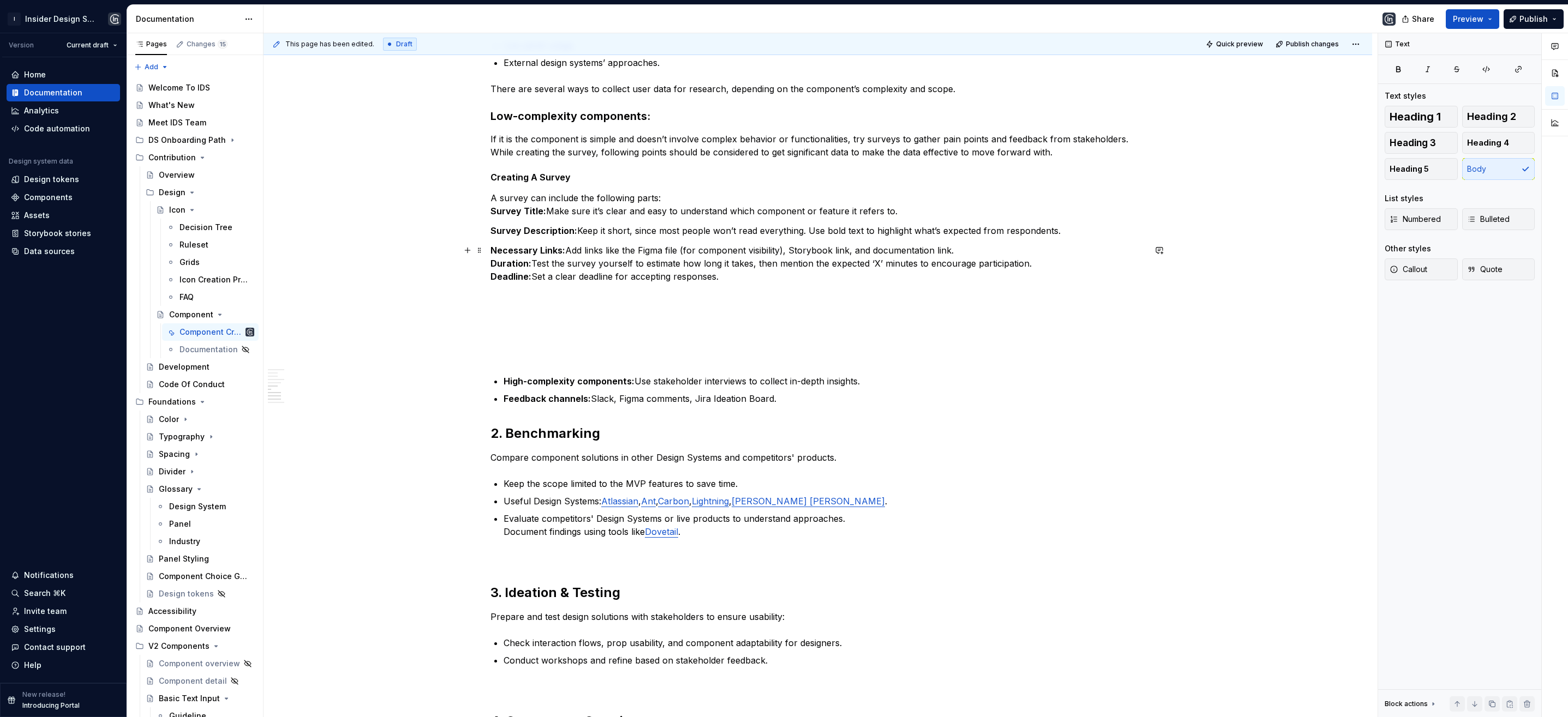
click at [491, 264] on strong "Duration:" at bounding box center [510, 263] width 41 height 11
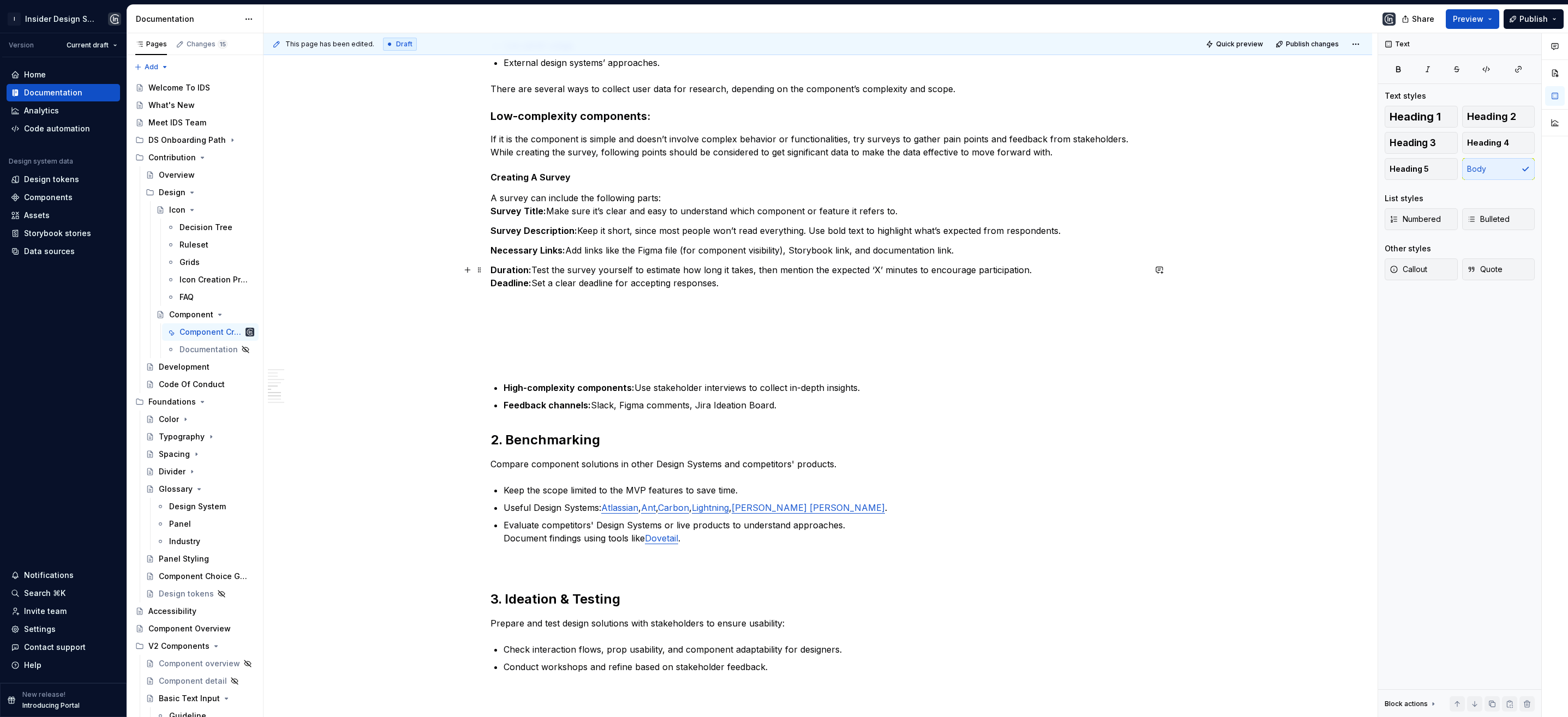
click at [490, 281] on strong "Deadline:" at bounding box center [510, 283] width 41 height 11
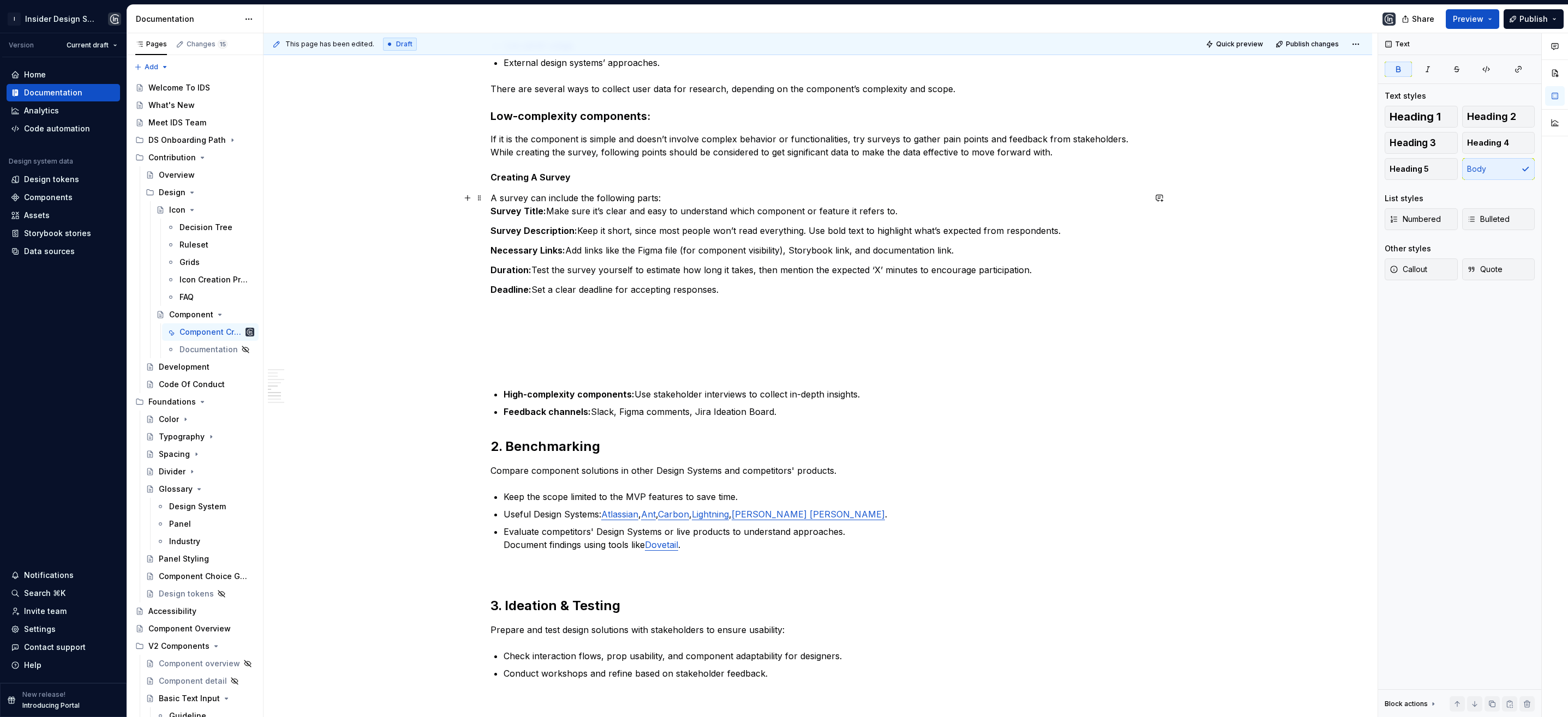
click at [491, 210] on strong "Survey Title:" at bounding box center [517, 211] width 55 height 11
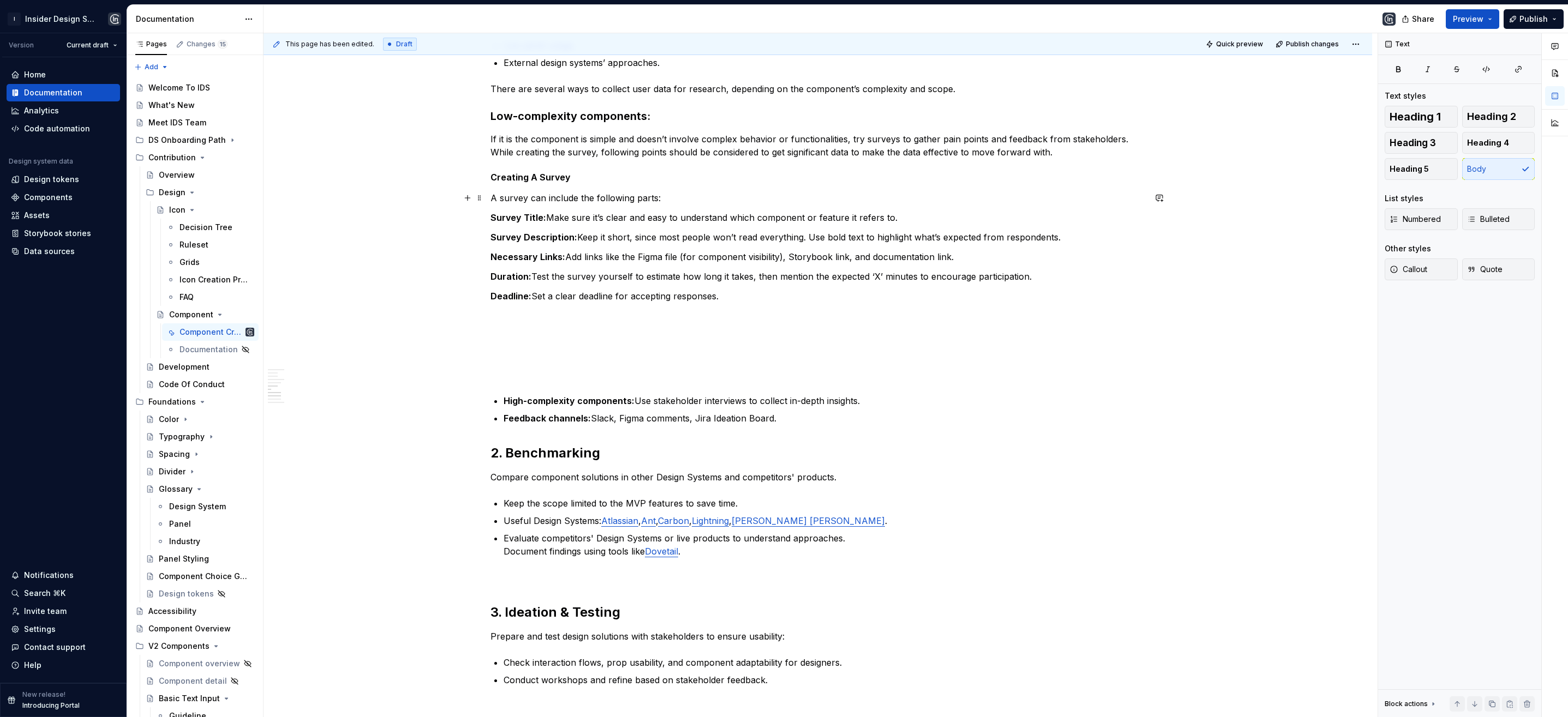
click at [526, 199] on p "A survey can include the following parts:" at bounding box center [817, 197] width 655 height 13
drag, startPoint x: 662, startPoint y: 197, endPoint x: 631, endPoint y: 198, distance: 31.0
click at [631, 198] on p "A survey header should have can include the following parts:" at bounding box center [817, 197] width 655 height 13
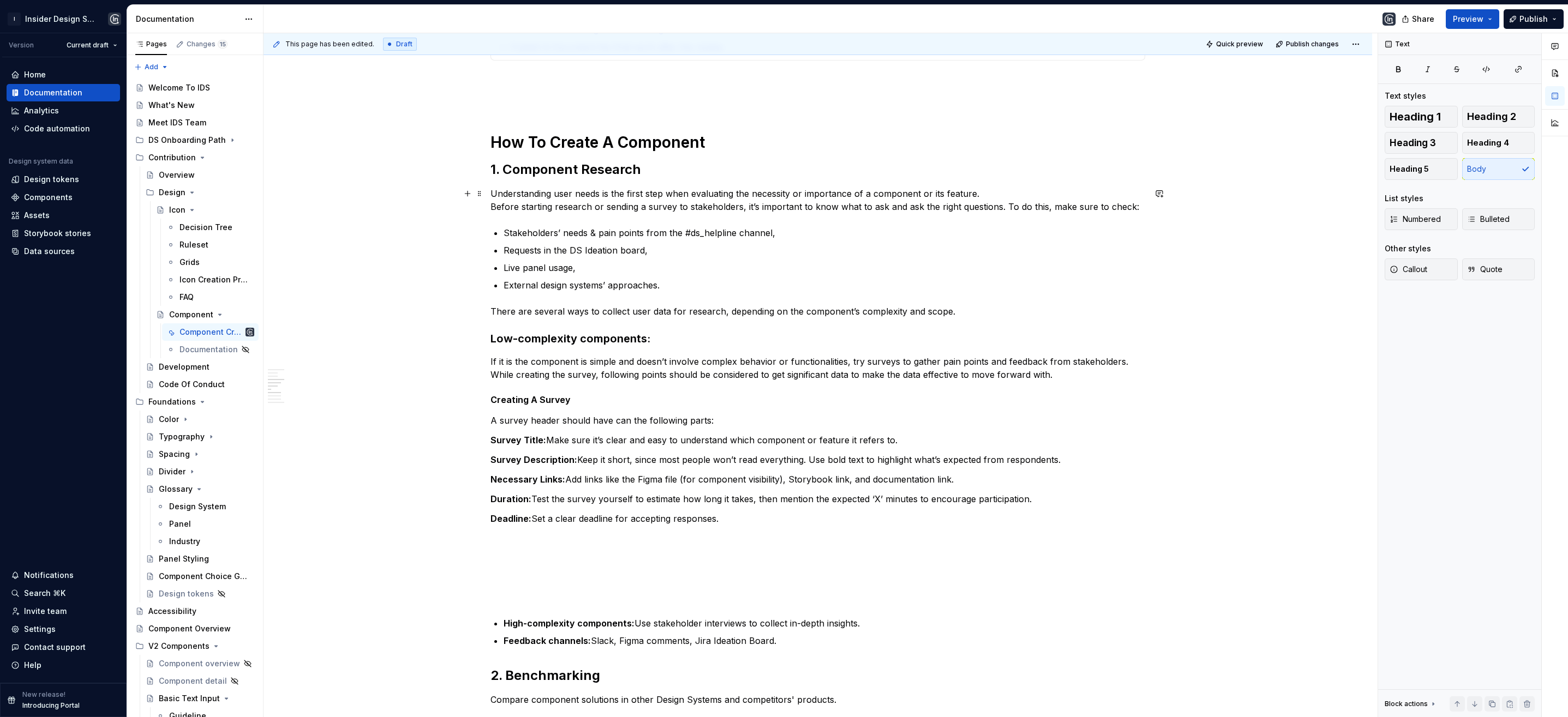
scroll to position [347, 0]
click at [1552, 18] on button "Publish" at bounding box center [1534, 19] width 60 height 19
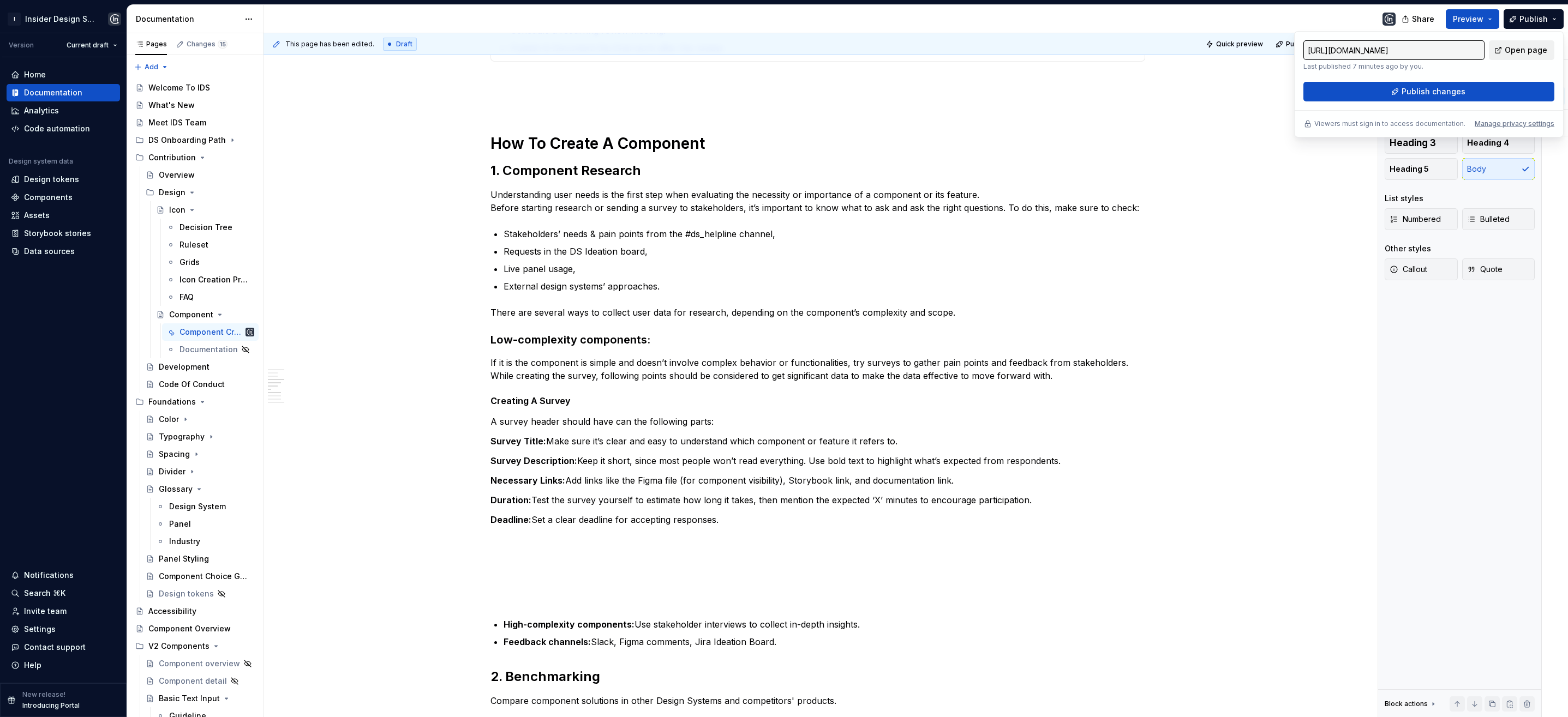
click at [1533, 46] on span "Open page" at bounding box center [1526, 50] width 43 height 11
click at [649, 340] on h3 "Low-complexity components:" at bounding box center [817, 339] width 655 height 15
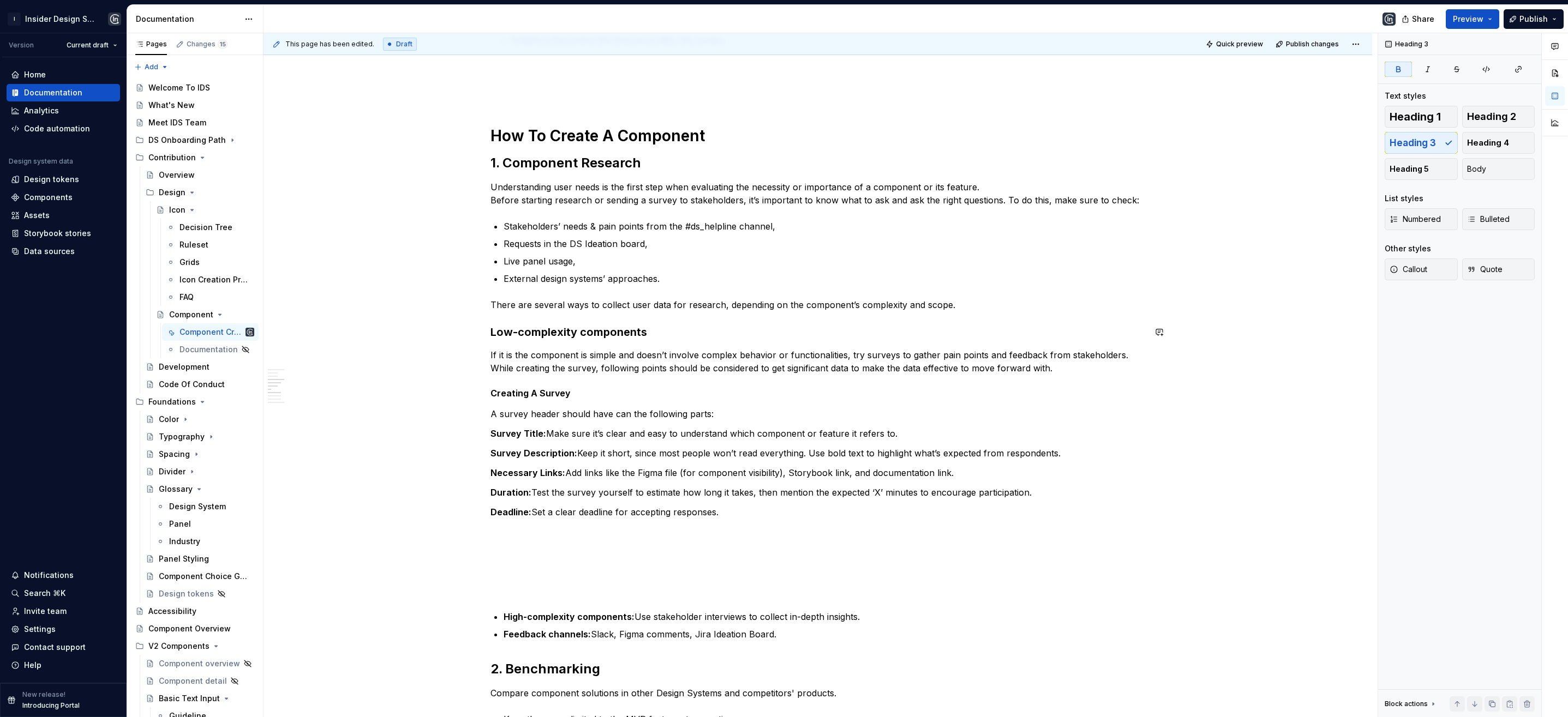
scroll to position [392, 0]
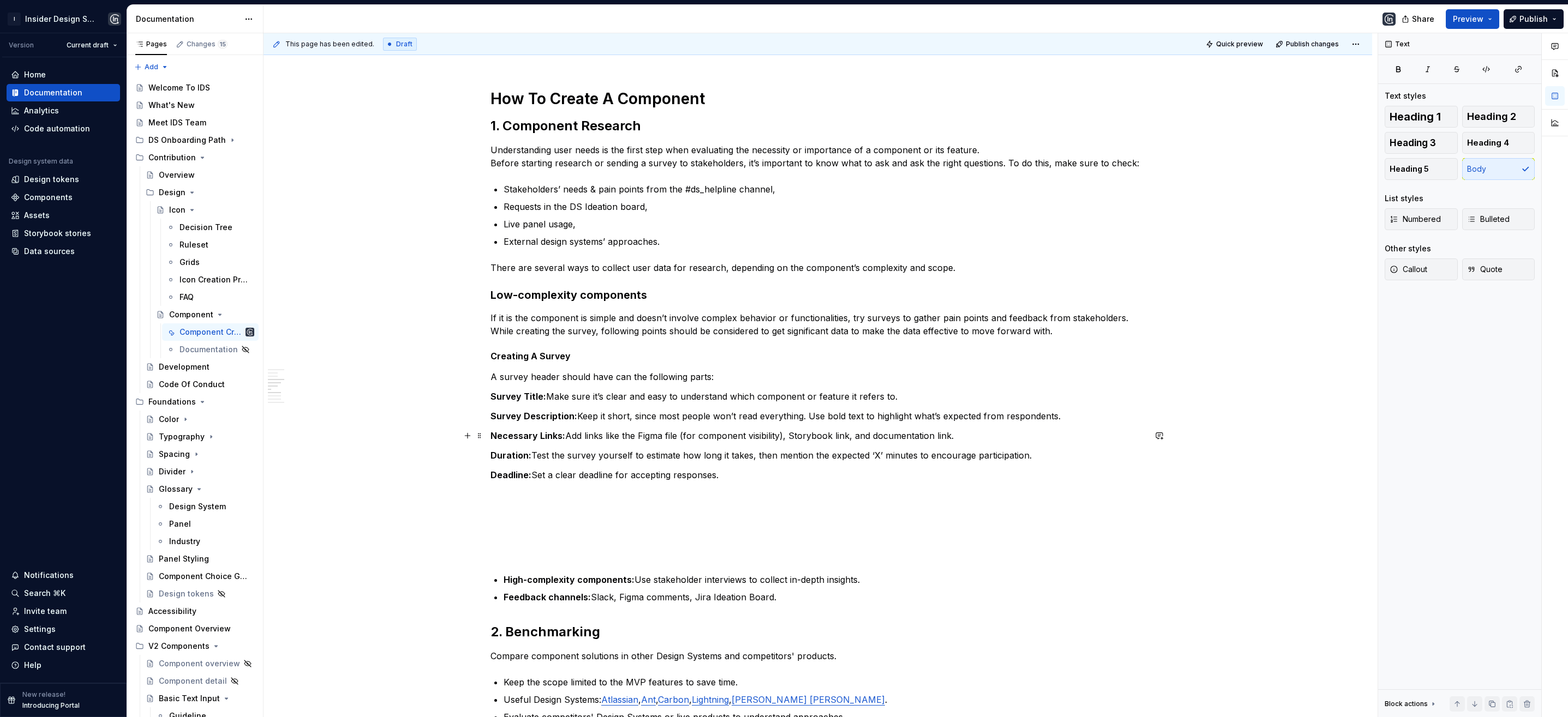
click at [852, 436] on p "Necessary Links: Add links like the Figma file (for component visibility), Stor…" at bounding box center [817, 436] width 655 height 13
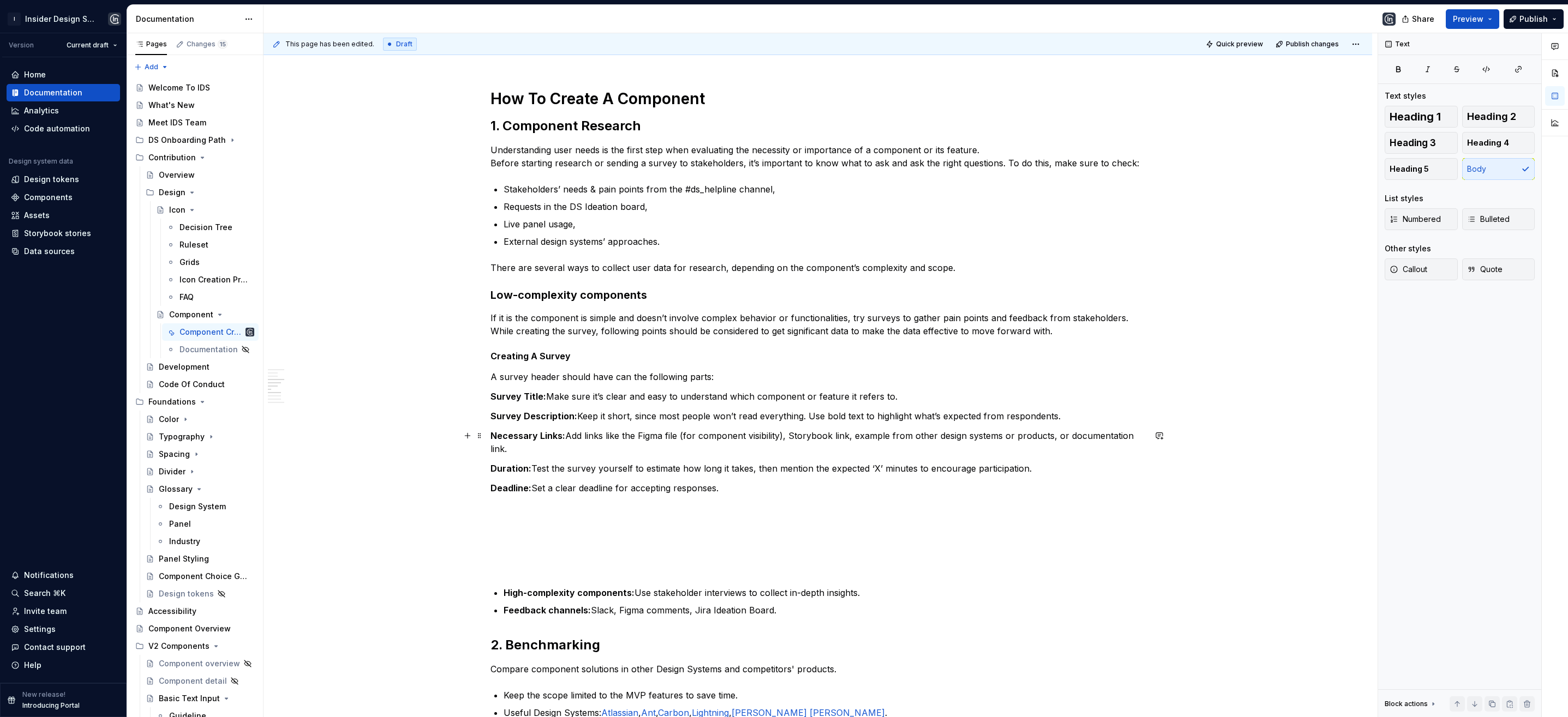
click at [510, 451] on p "Necessary Links: Add links like the Figma file (for component visibility), Stor…" at bounding box center [817, 443] width 655 height 26
drag, startPoint x: 567, startPoint y: 357, endPoint x: 492, endPoint y: 356, distance: 75.0
click at [492, 356] on h5 "Creating A Survey" at bounding box center [817, 356] width 655 height 11
click at [536, 337] on span "Heading 5" at bounding box center [535, 336] width 33 height 9
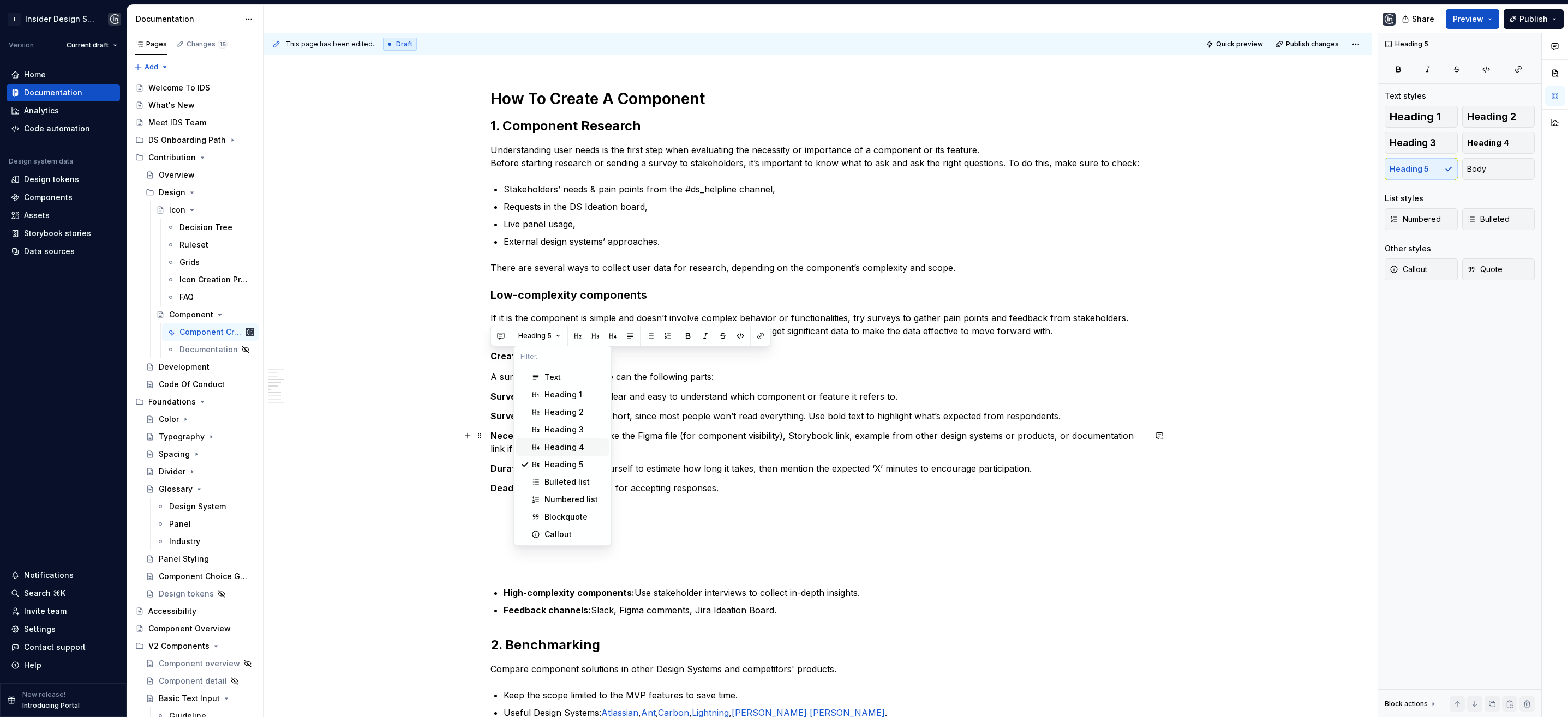
click at [562, 444] on div "Heading 4" at bounding box center [564, 447] width 39 height 11
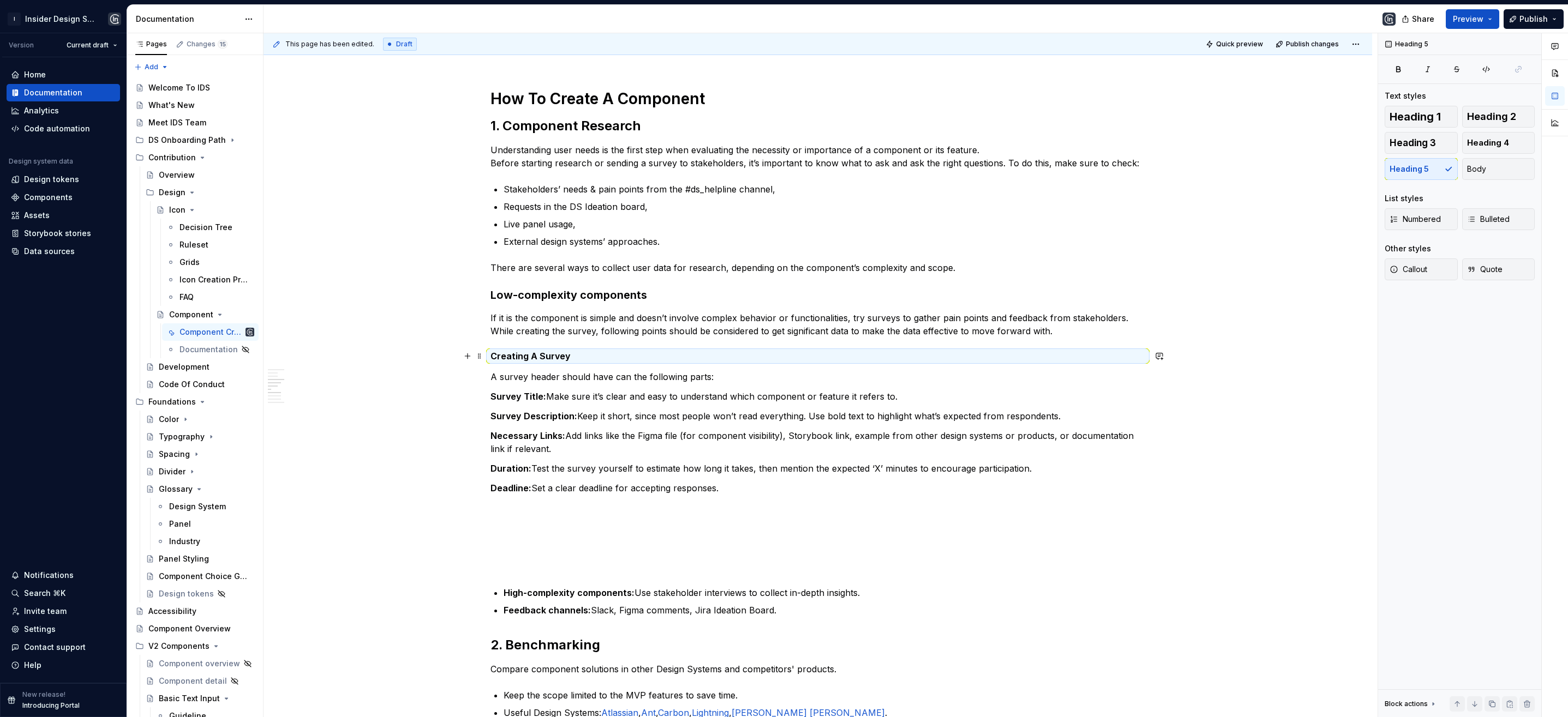
click at [576, 359] on h5 "Creating A Survey" at bounding box center [817, 356] width 655 height 11
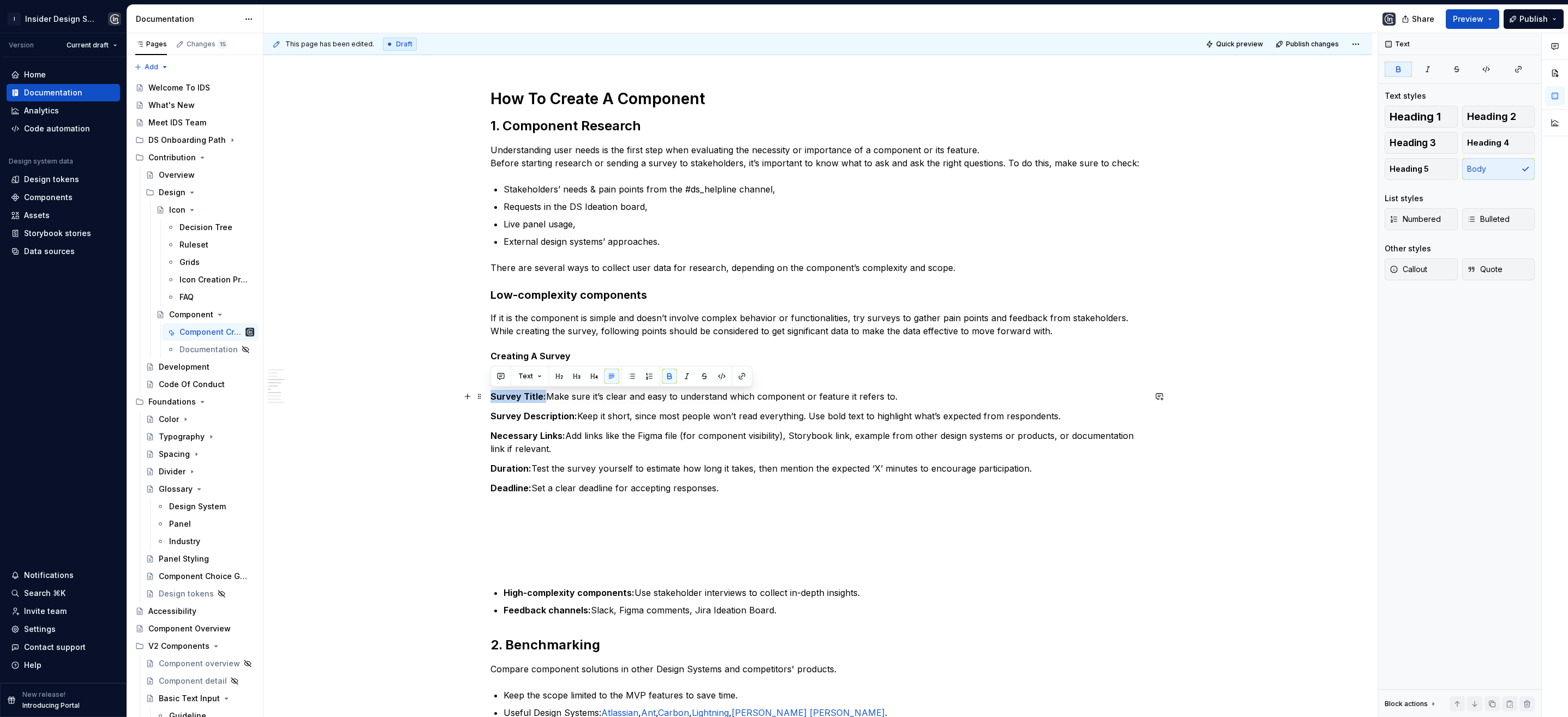
drag, startPoint x: 543, startPoint y: 396, endPoint x: 489, endPoint y: 395, distance: 54.0
click at [490, 395] on strong "Survey Title:" at bounding box center [517, 396] width 55 height 11
click at [685, 374] on button "button" at bounding box center [687, 376] width 15 height 15
click at [674, 373] on button "button" at bounding box center [669, 376] width 15 height 15
click at [600, 419] on p "Survey Description: Keep it short, since most people won’t read everything. Use…" at bounding box center [817, 415] width 655 height 13
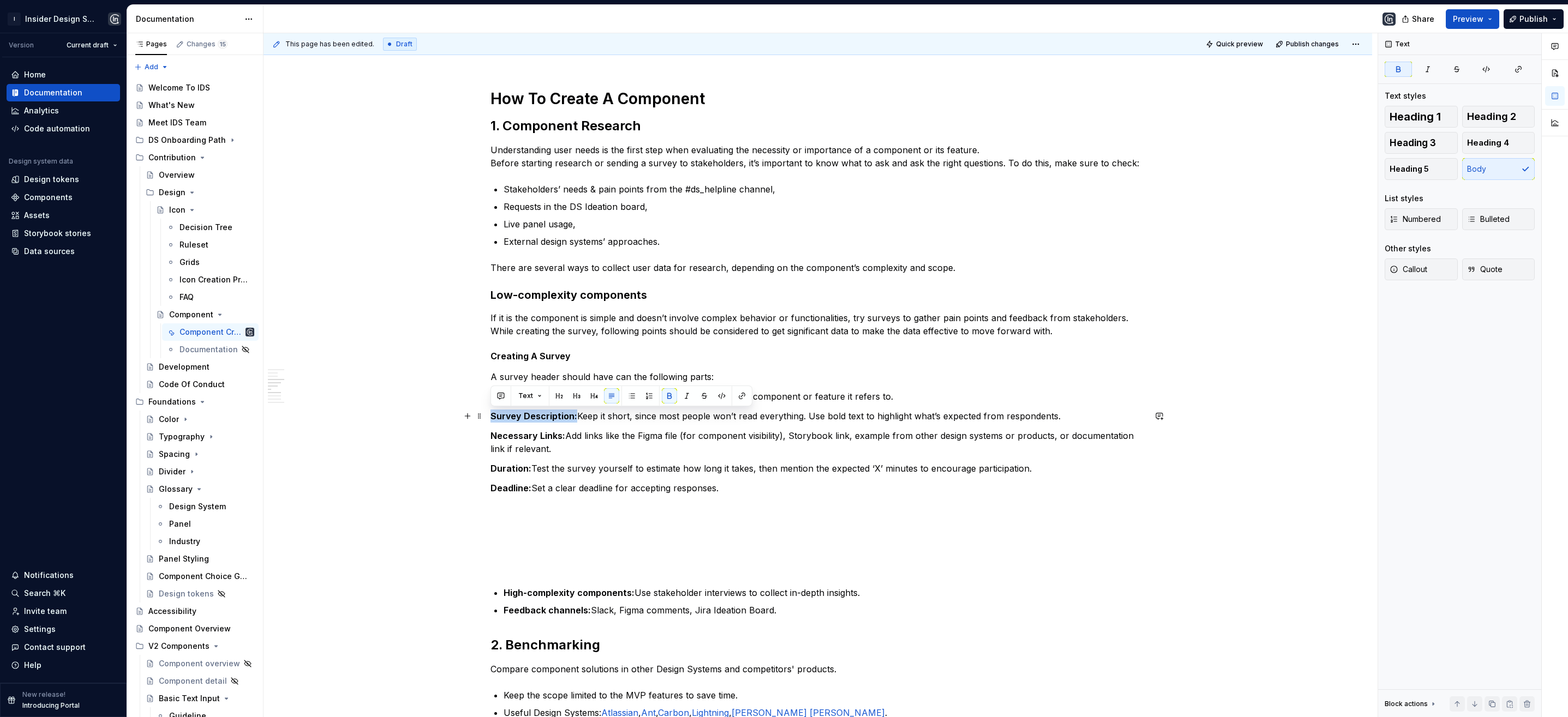
drag, startPoint x: 574, startPoint y: 418, endPoint x: 521, endPoint y: 416, distance: 53.0
click at [492, 417] on p "Survey Description: Keep it short, since most people won’t read everything. Use…" at bounding box center [817, 415] width 655 height 13
click at [668, 392] on button "button" at bounding box center [669, 395] width 15 height 15
click at [684, 397] on button "button" at bounding box center [687, 395] width 15 height 15
drag, startPoint x: 560, startPoint y: 437, endPoint x: 492, endPoint y: 435, distance: 68.0
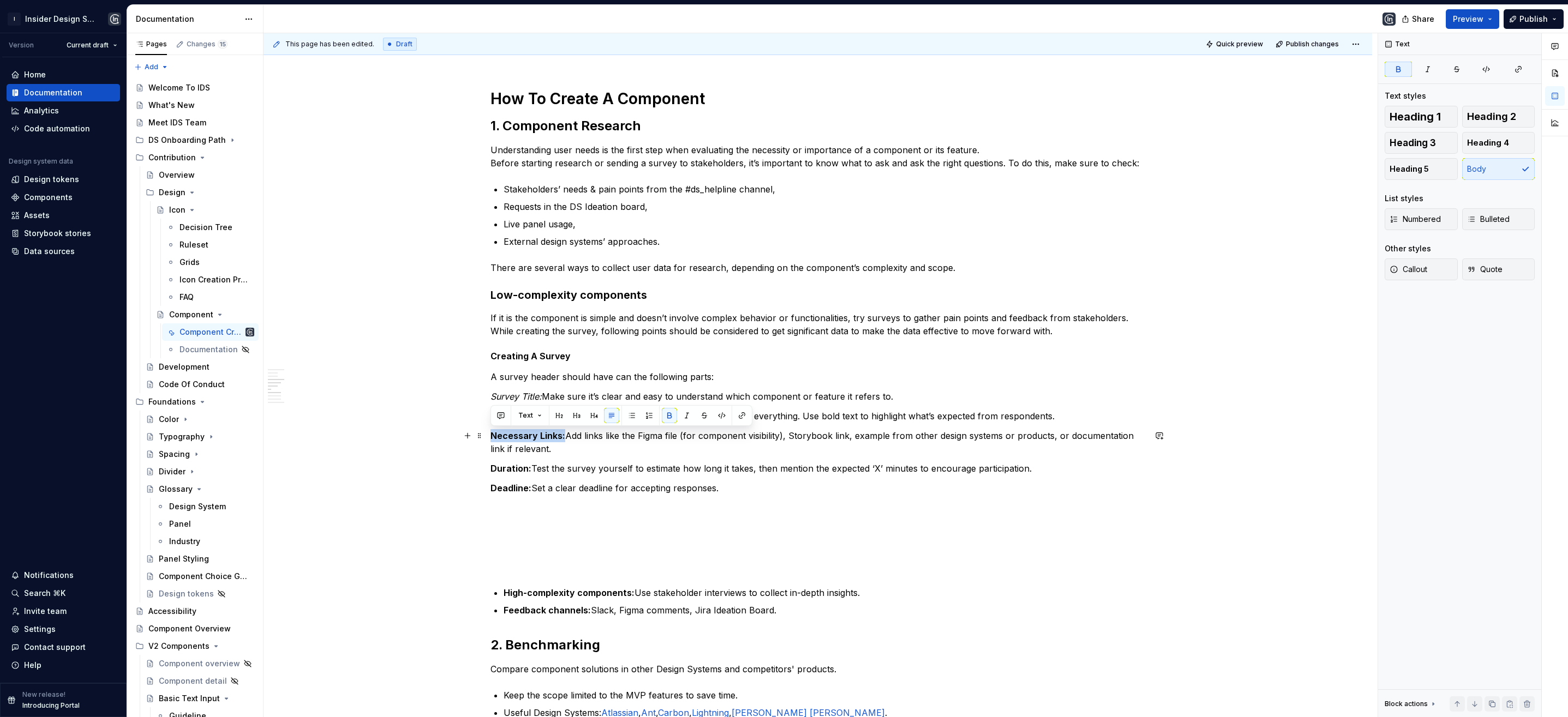
click at [492, 435] on strong "Necessary Links:" at bounding box center [527, 436] width 75 height 11
click at [668, 418] on button "button" at bounding box center [669, 415] width 15 height 15
click at [681, 417] on button "button" at bounding box center [687, 415] width 15 height 15
drag, startPoint x: 528, startPoint y: 470, endPoint x: 488, endPoint y: 467, distance: 40.1
click at [488, 467] on div "**********" at bounding box center [817, 672] width 1108 height 1750
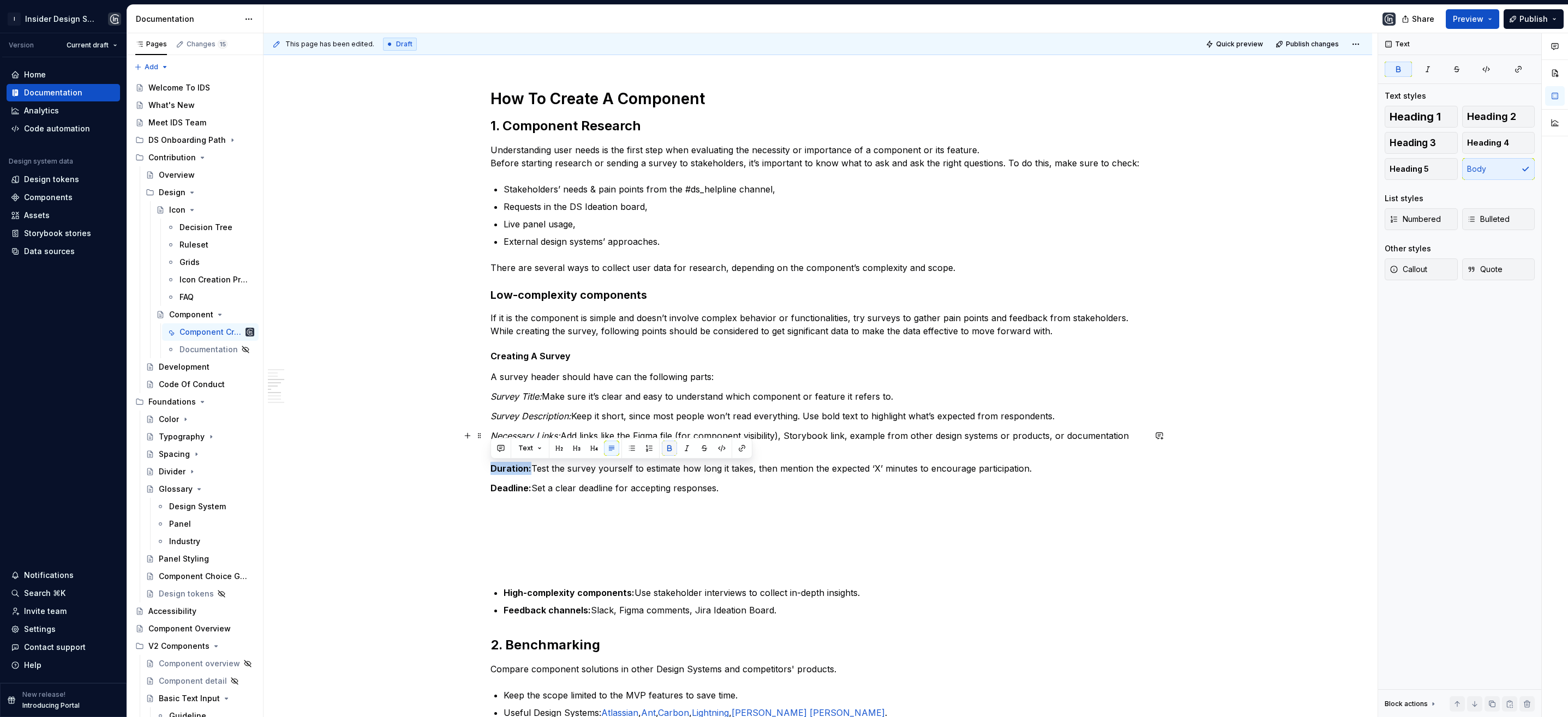
click at [669, 443] on button "button" at bounding box center [669, 448] width 15 height 15
click at [684, 446] on button "button" at bounding box center [687, 448] width 15 height 15
drag, startPoint x: 529, startPoint y: 488, endPoint x: 490, endPoint y: 486, distance: 39.1
click at [490, 486] on strong "Deadline:" at bounding box center [510, 488] width 41 height 11
click at [664, 466] on button "button" at bounding box center [669, 467] width 15 height 15
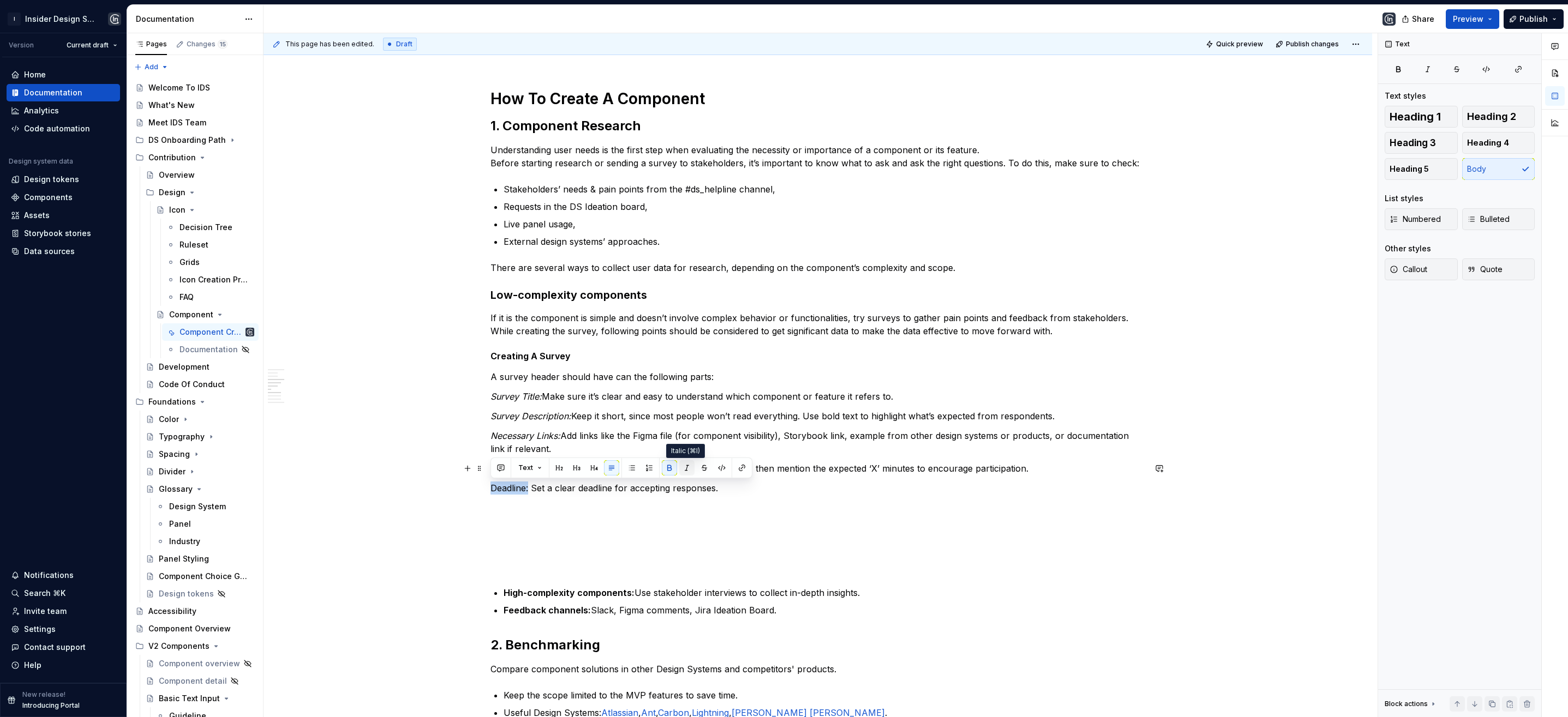
click at [688, 470] on button "button" at bounding box center [687, 467] width 15 height 15
click at [668, 488] on p "Deadline: Set a clear deadline for accepting responses." at bounding box center [817, 487] width 655 height 13
click at [723, 492] on p "Deadline: Set a clear deadline for accepting responses." at bounding box center [817, 487] width 655 height 13
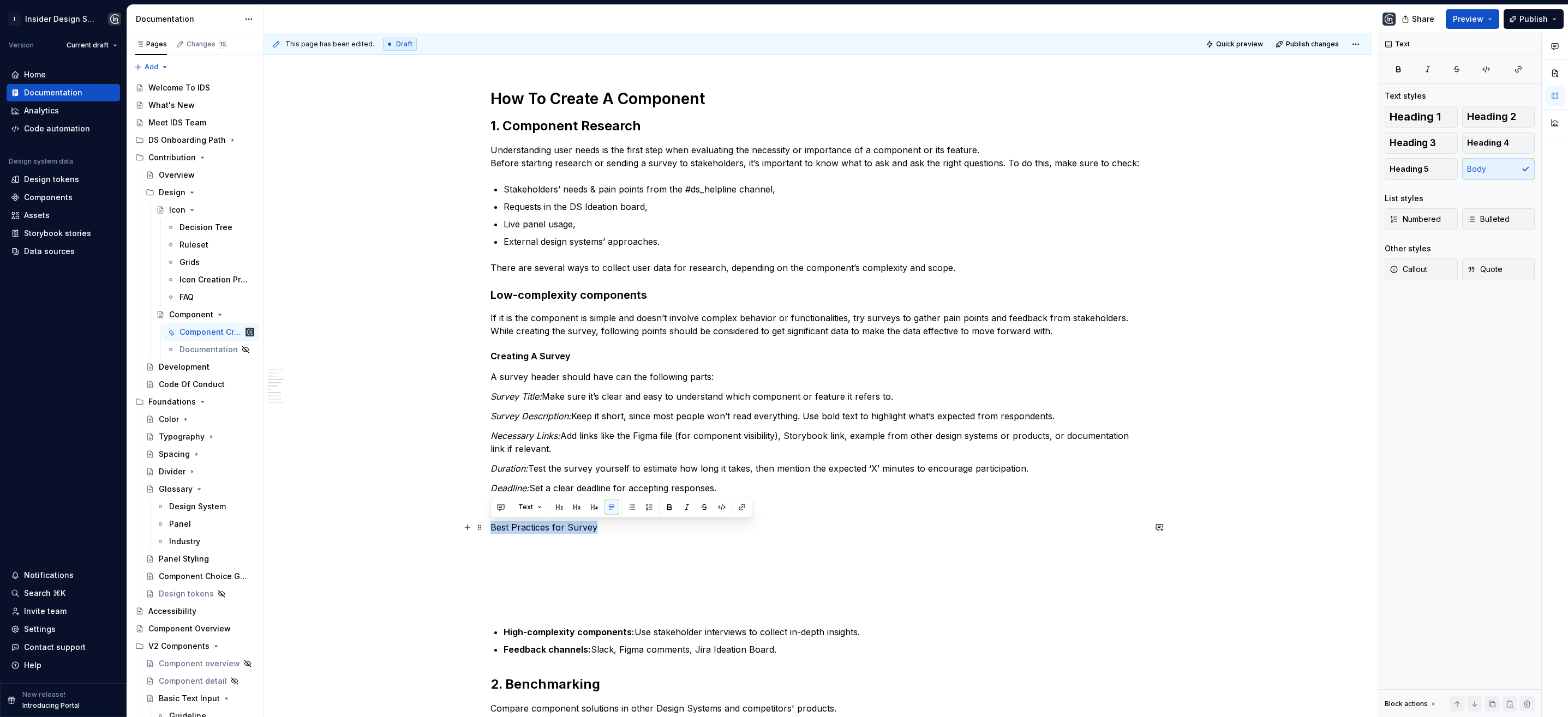
drag, startPoint x: 595, startPoint y: 530, endPoint x: 488, endPoint y: 526, distance: 107.1
click at [488, 526] on div "**********" at bounding box center [817, 692] width 1108 height 1789
click at [542, 506] on button "Text" at bounding box center [530, 507] width 33 height 15
click at [571, 635] on div "Heading 5" at bounding box center [564, 635] width 39 height 11
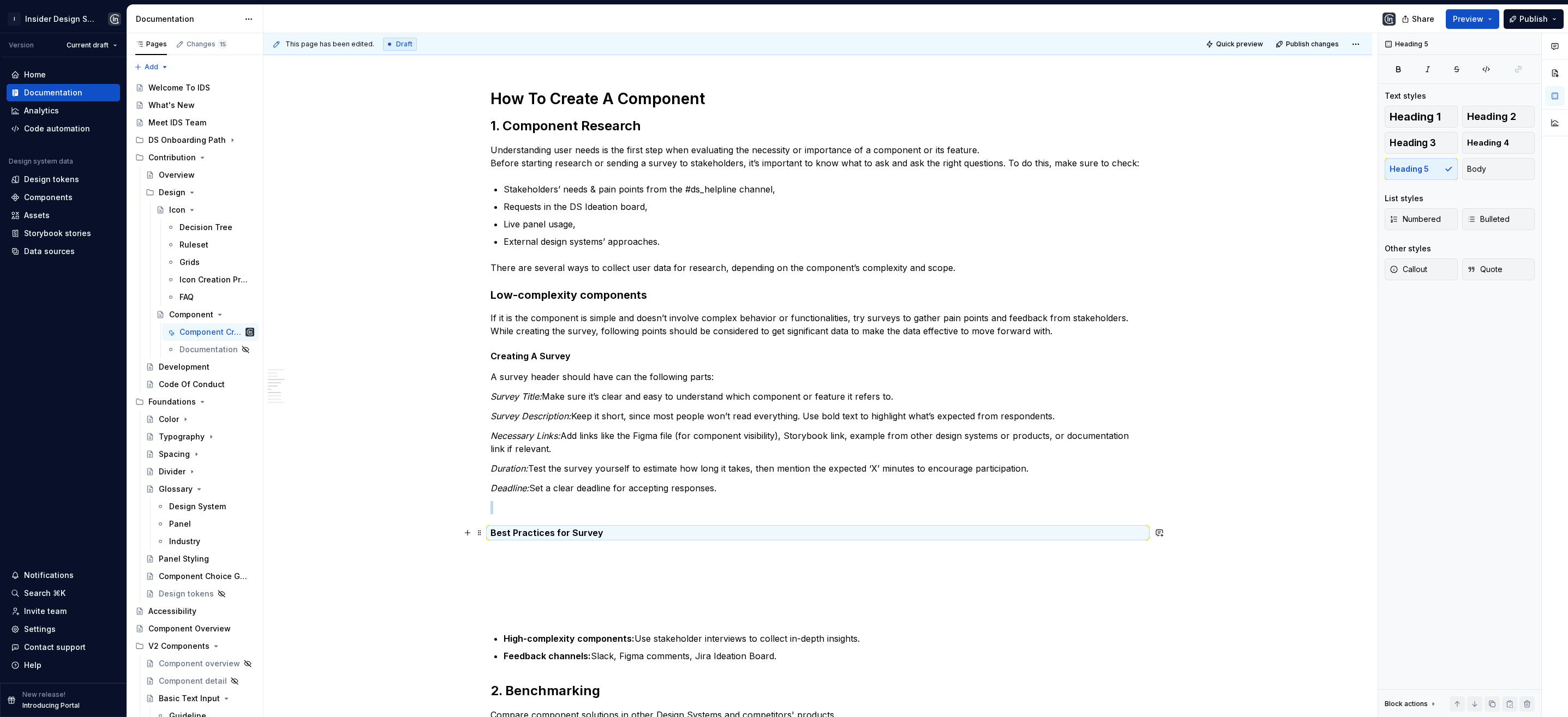
click at [600, 530] on h5 "Best Practices for Survey" at bounding box center [817, 533] width 655 height 11
click at [511, 507] on p at bounding box center [817, 508] width 655 height 13
click at [615, 532] on h5 "Best Practices for Survey" at bounding box center [817, 533] width 655 height 11
click at [502, 344] on div "**********" at bounding box center [817, 594] width 655 height 1541
click at [497, 515] on div "**********" at bounding box center [817, 594] width 655 height 1541
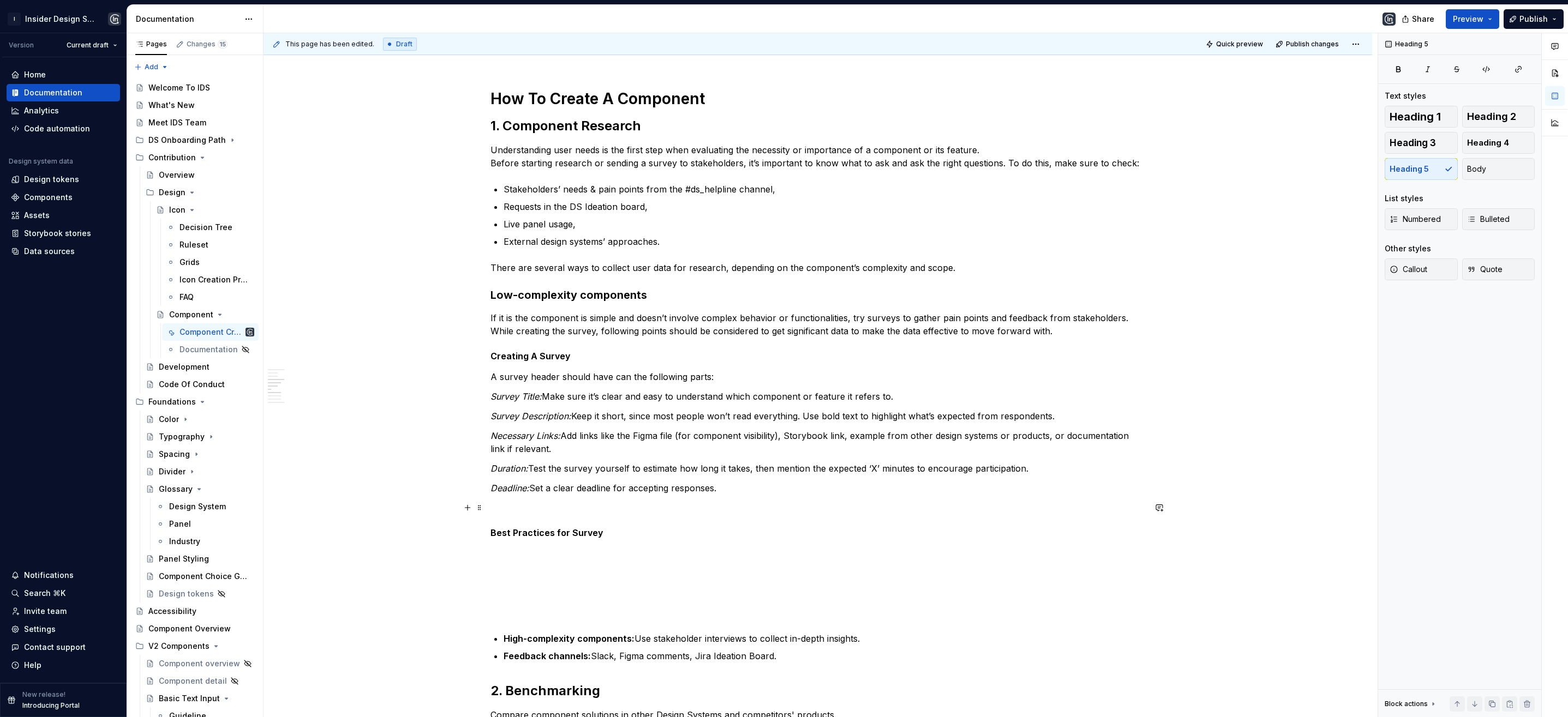
click at [495, 506] on p at bounding box center [817, 508] width 655 height 13
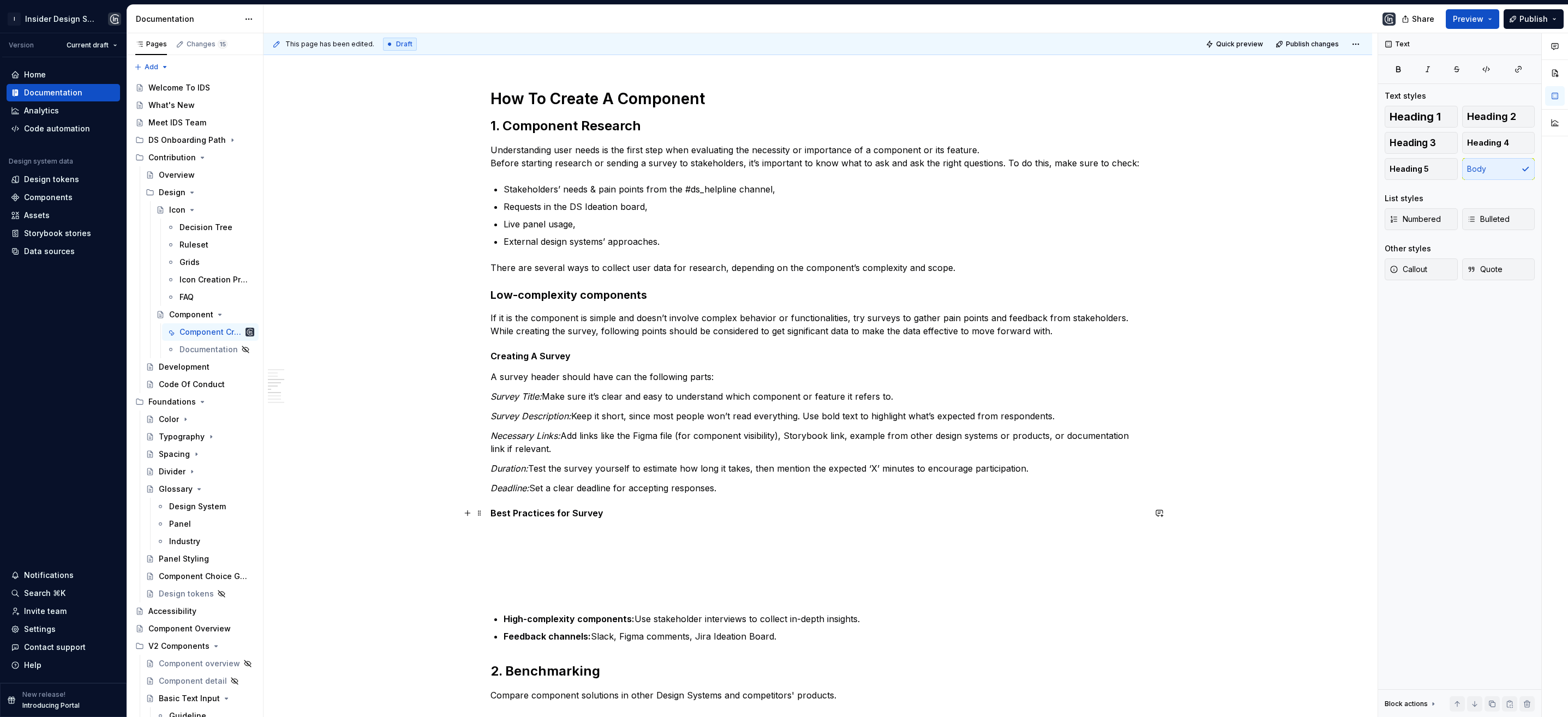
click at [609, 516] on h5 "Best Practices for Survey" at bounding box center [817, 513] width 655 height 11
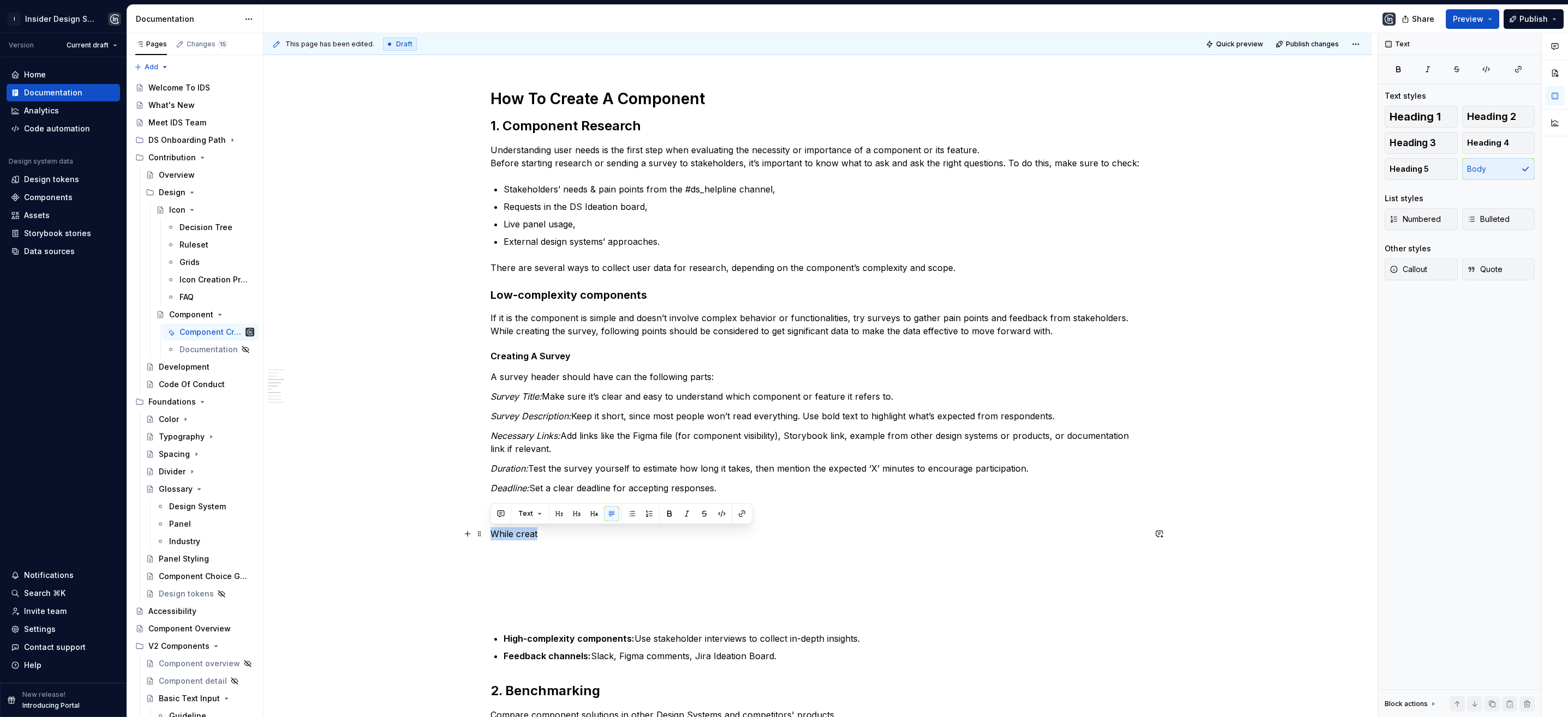
click at [555, 533] on p "While creat" at bounding box center [817, 534] width 655 height 13
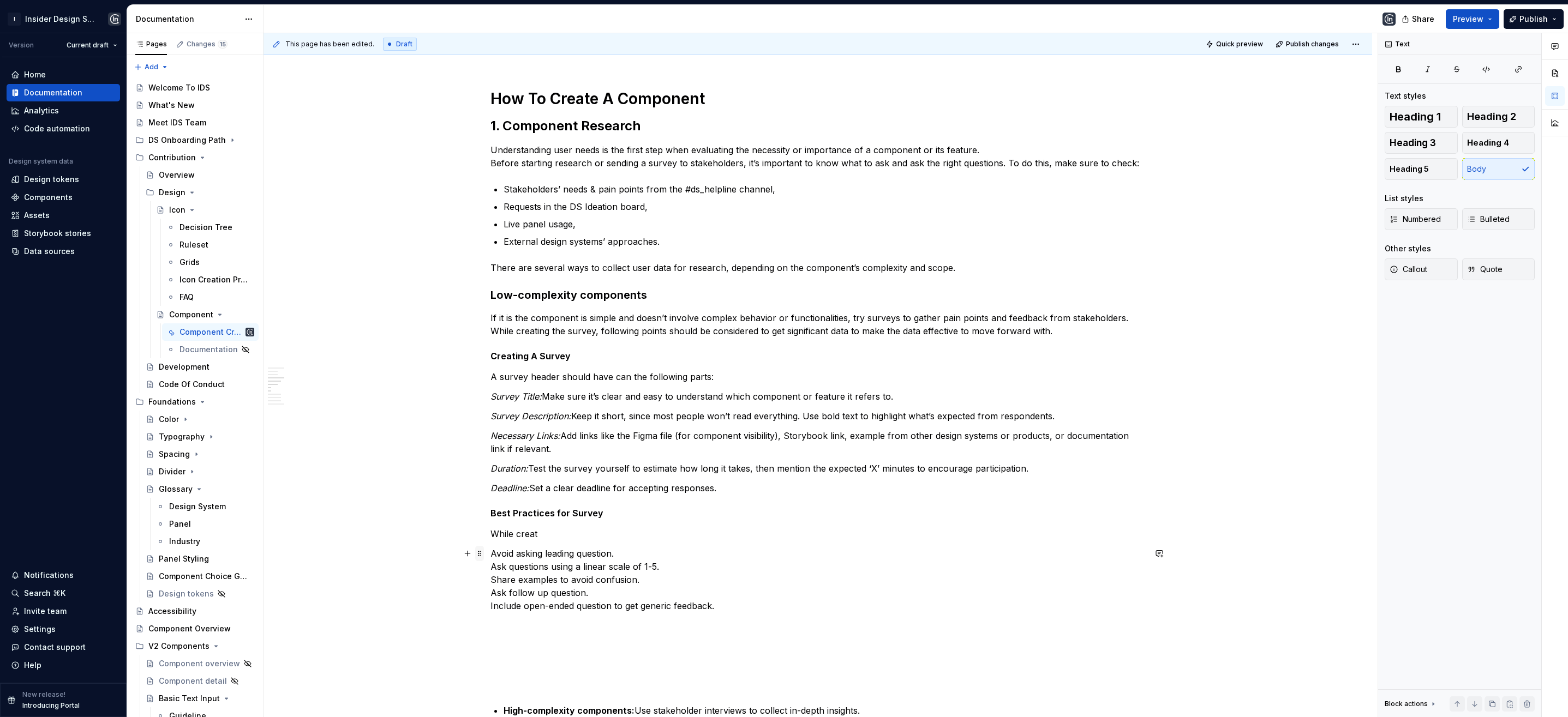
click at [480, 553] on span at bounding box center [480, 553] width 9 height 15
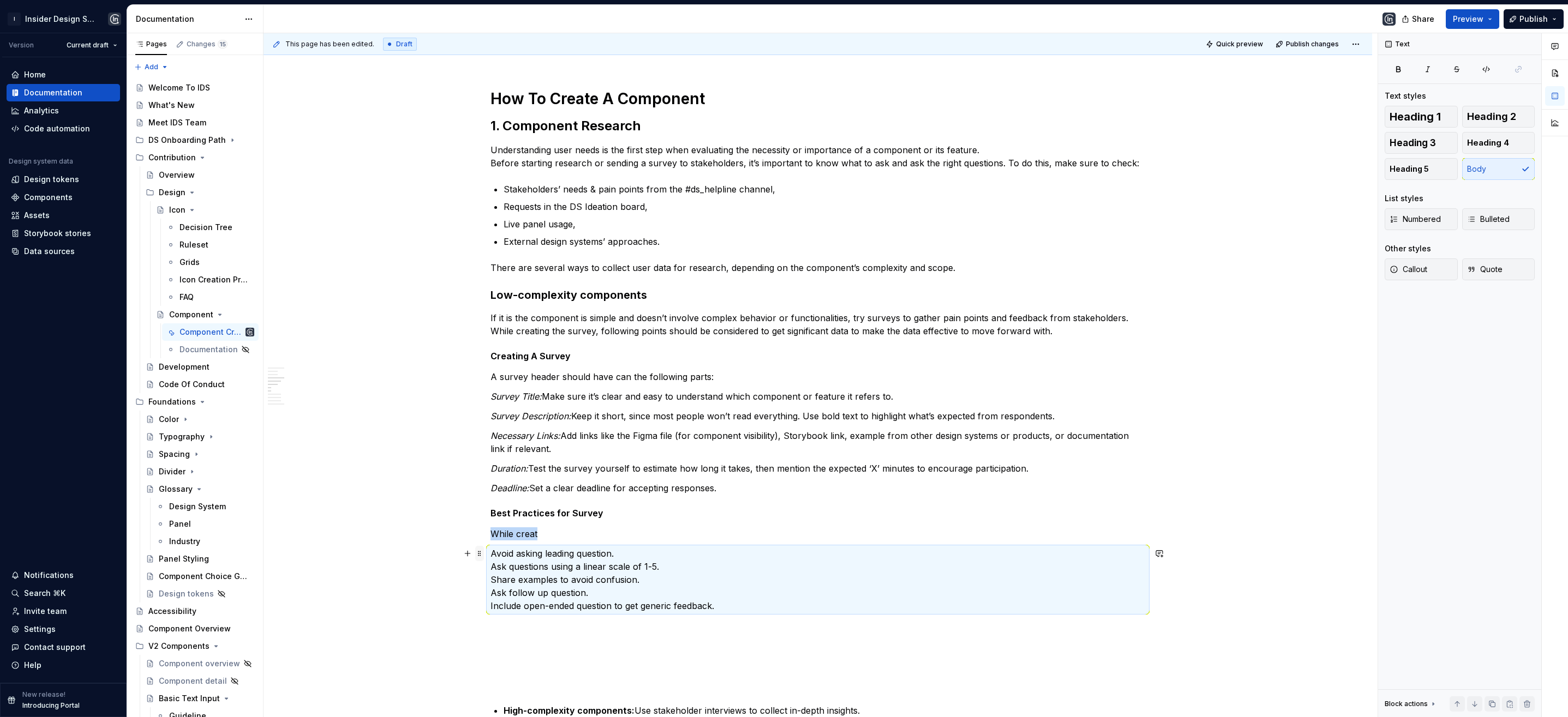
click at [482, 555] on span at bounding box center [480, 553] width 9 height 15
click at [1505, 220] on span "Bulleted" at bounding box center [1488, 219] width 43 height 11
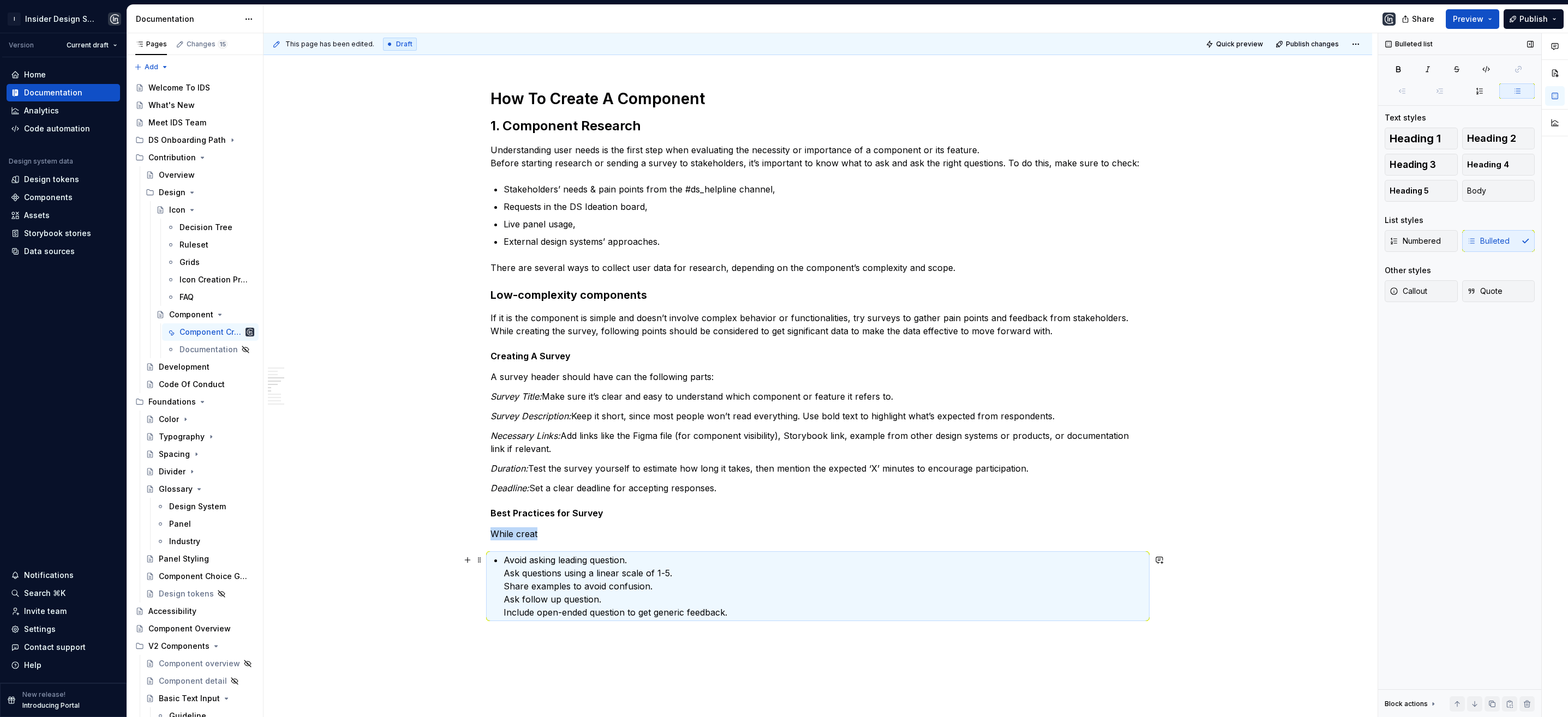
click at [503, 575] on p "Avoid asking leading question. Ask questions using a linear scale of 1-5. Share…" at bounding box center [824, 586] width 642 height 66
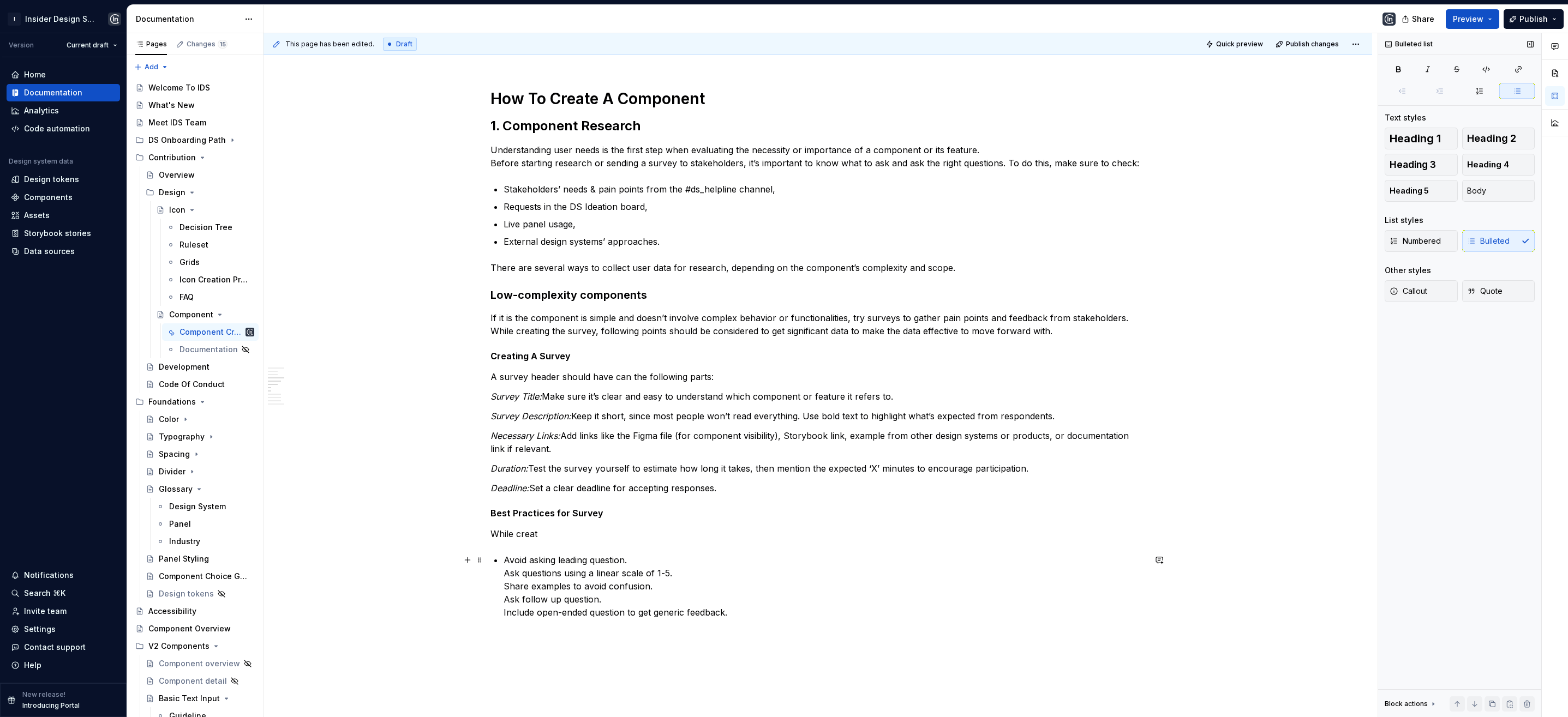
click at [503, 575] on p "Avoid asking leading question. Ask questions using a linear scale of 1-5. Share…" at bounding box center [824, 586] width 642 height 66
click at [503, 587] on p "Ask questions using a linear scale of 1-5. Share examples to avoid confusion. A…" at bounding box center [824, 597] width 642 height 53
click at [502, 607] on div "**********" at bounding box center [817, 641] width 655 height 1635
click at [499, 628] on div "**********" at bounding box center [817, 643] width 655 height 1639
click at [544, 533] on p "While creat" at bounding box center [817, 534] width 655 height 13
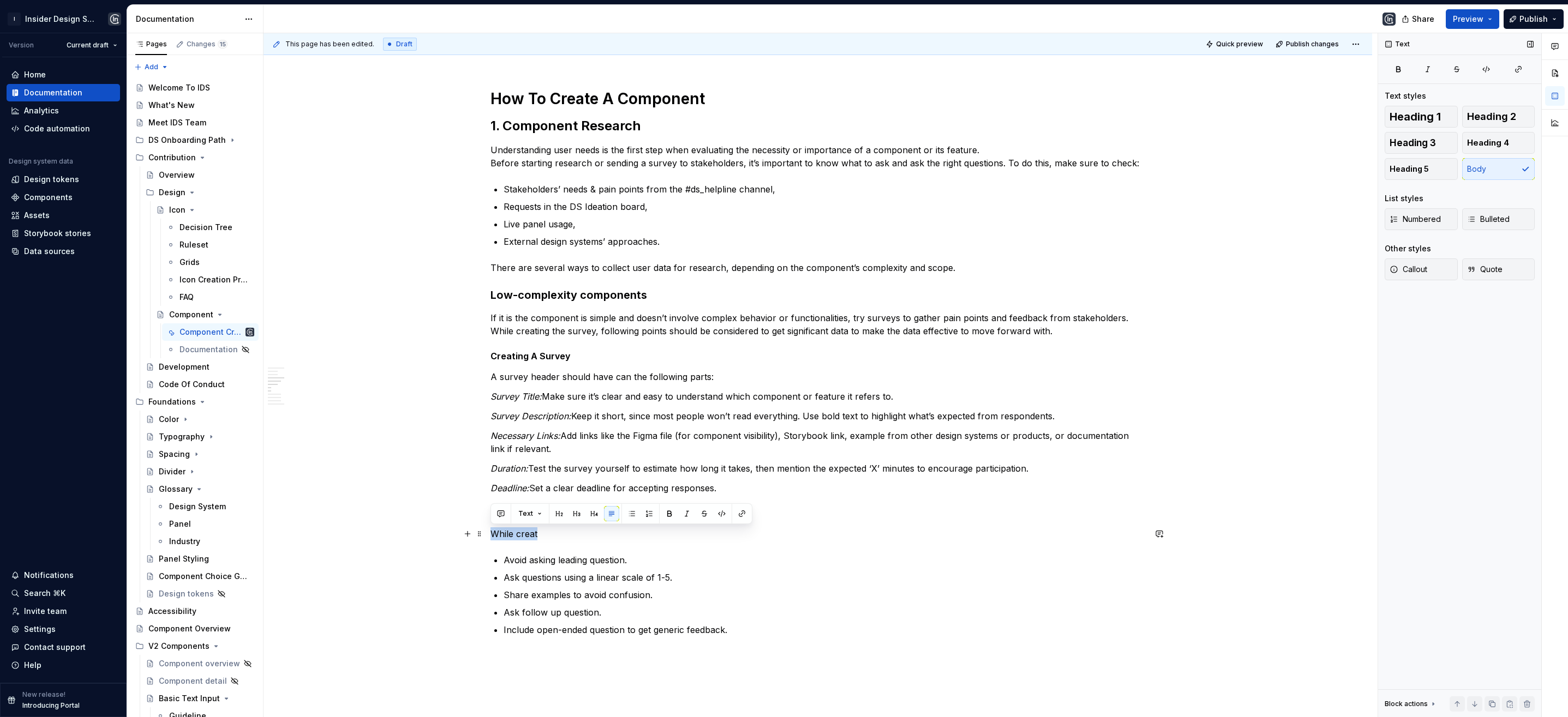
drag, startPoint x: 542, startPoint y: 533, endPoint x: 490, endPoint y: 532, distance: 52.0
click at [490, 532] on p "While creat" at bounding box center [817, 534] width 655 height 13
click at [549, 536] on p "While creat" at bounding box center [817, 534] width 655 height 13
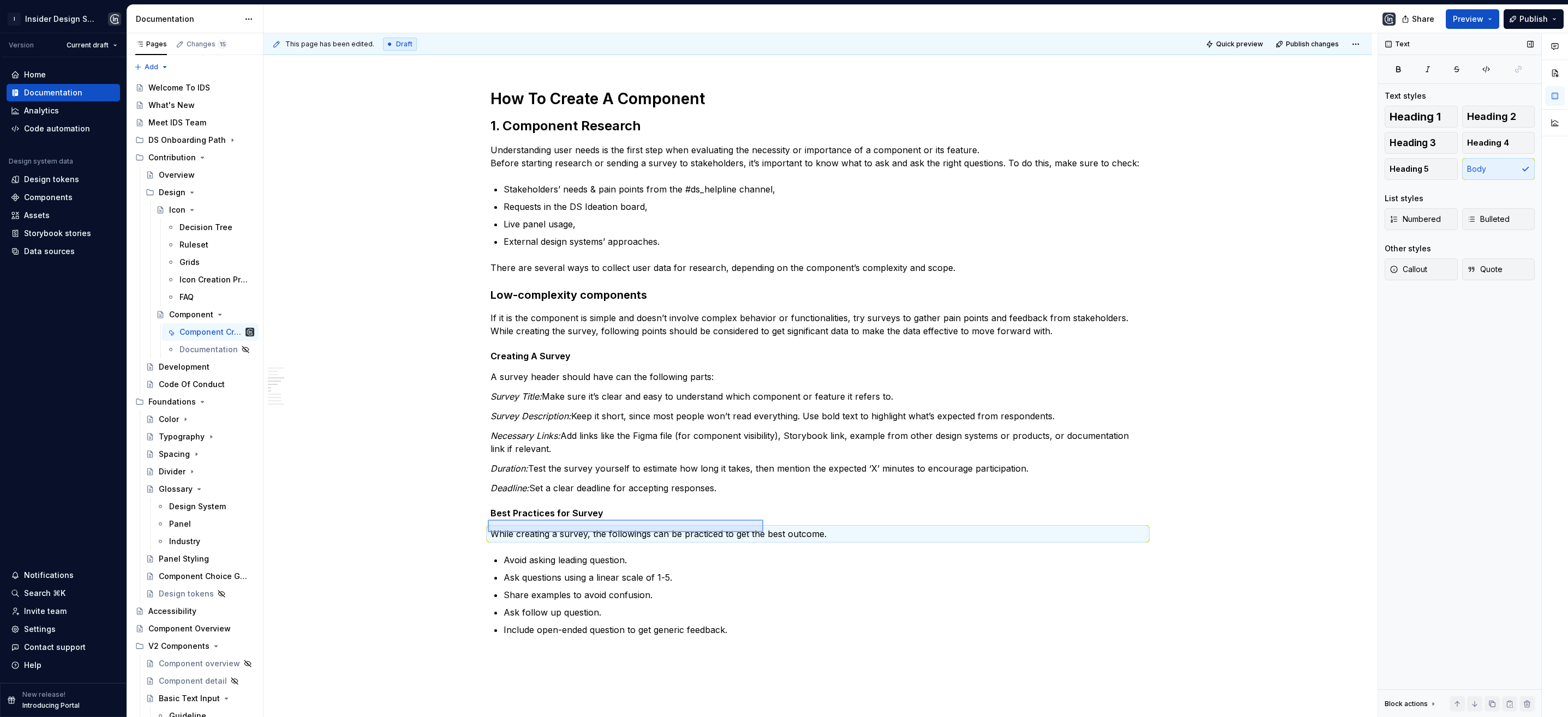
drag, startPoint x: 491, startPoint y: 533, endPoint x: 765, endPoint y: 520, distance: 274.3
click at [765, 520] on div "**********" at bounding box center [820, 375] width 1114 height 685
click at [785, 529] on p "While creating a survey, the followings can be practiced to get the best outcom…" at bounding box center [817, 534] width 655 height 13
click at [742, 633] on p "Include open-ended question to get generic feedback." at bounding box center [824, 629] width 642 height 13
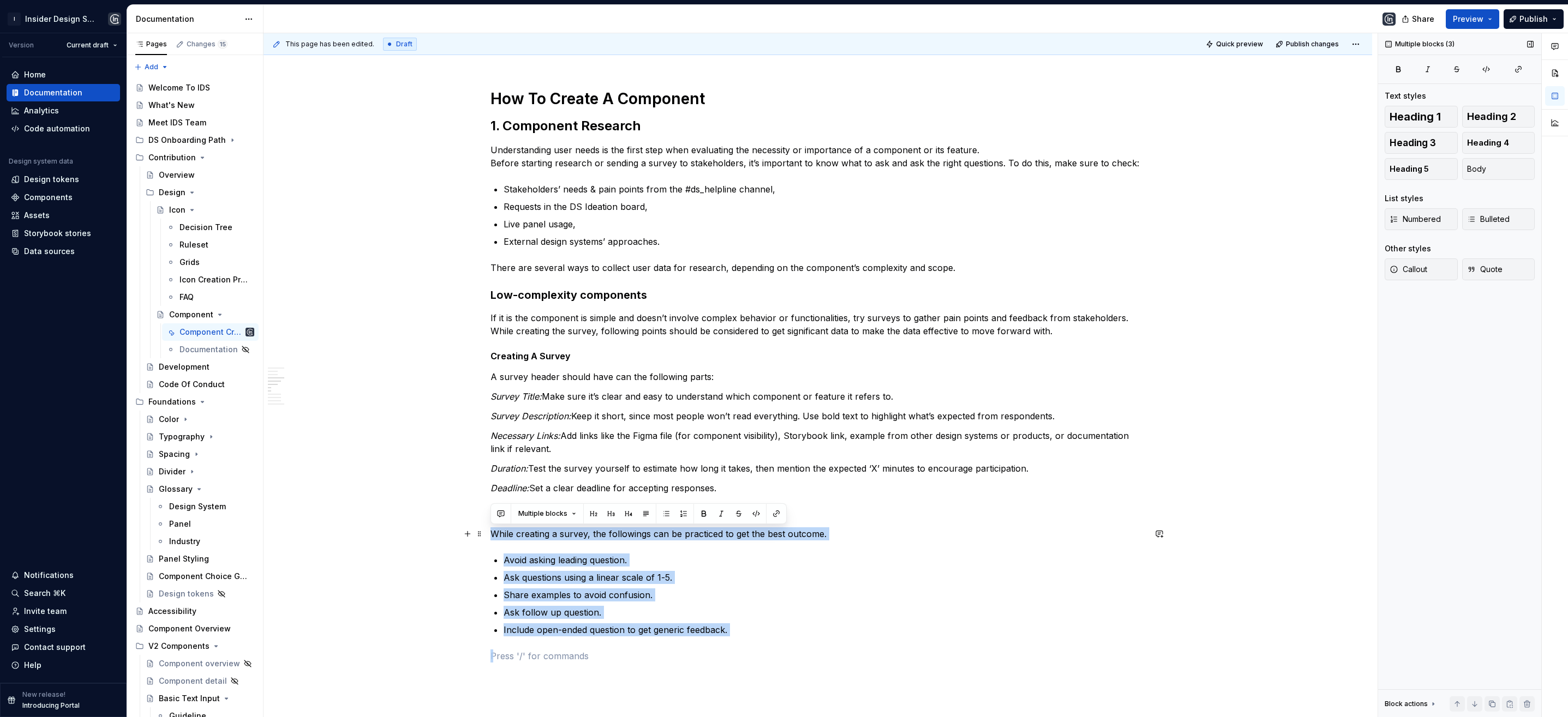
drag, startPoint x: 741, startPoint y: 633, endPoint x: 487, endPoint y: 535, distance: 272.2
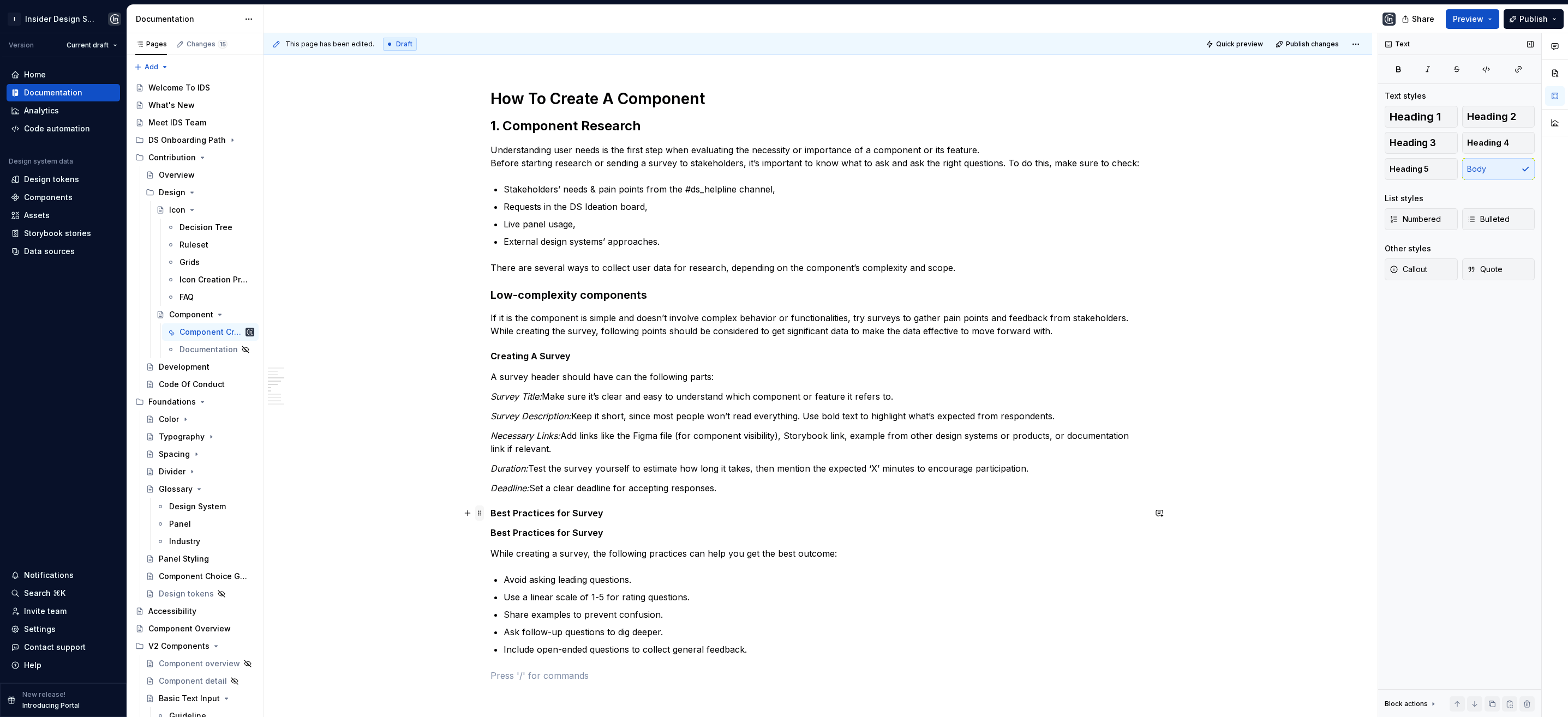
click at [480, 512] on span at bounding box center [480, 513] width 9 height 15
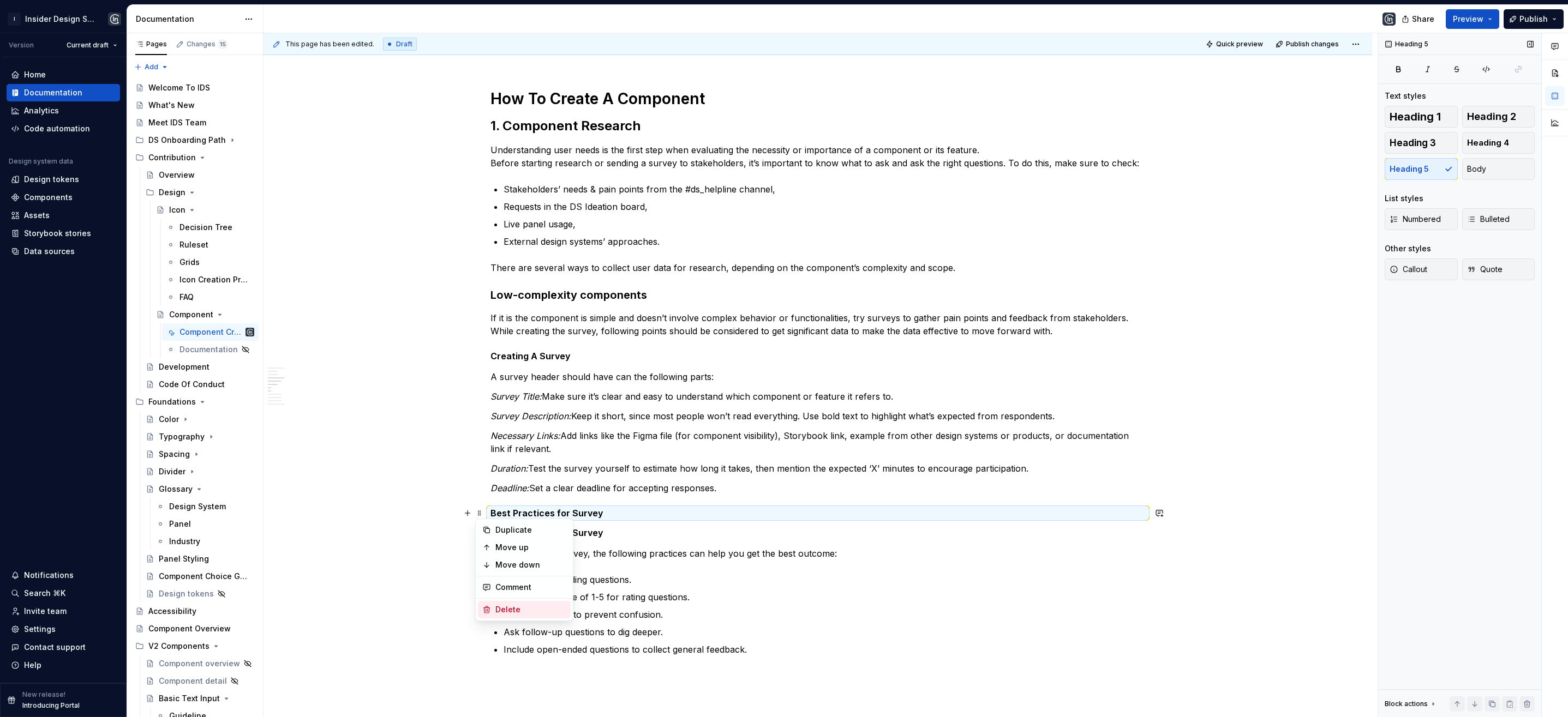
click at [510, 614] on div "Delete" at bounding box center [531, 609] width 71 height 11
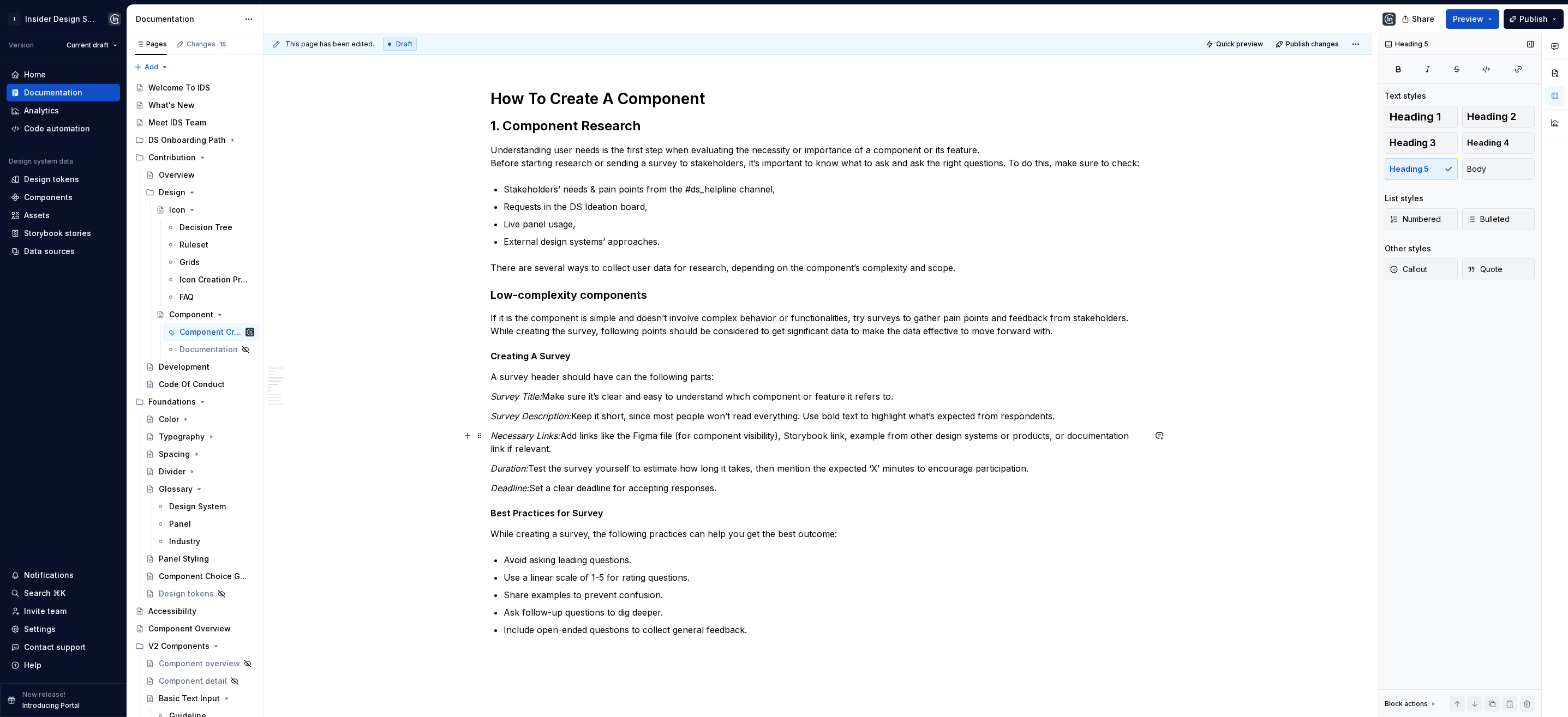
scroll to position [460, 0]
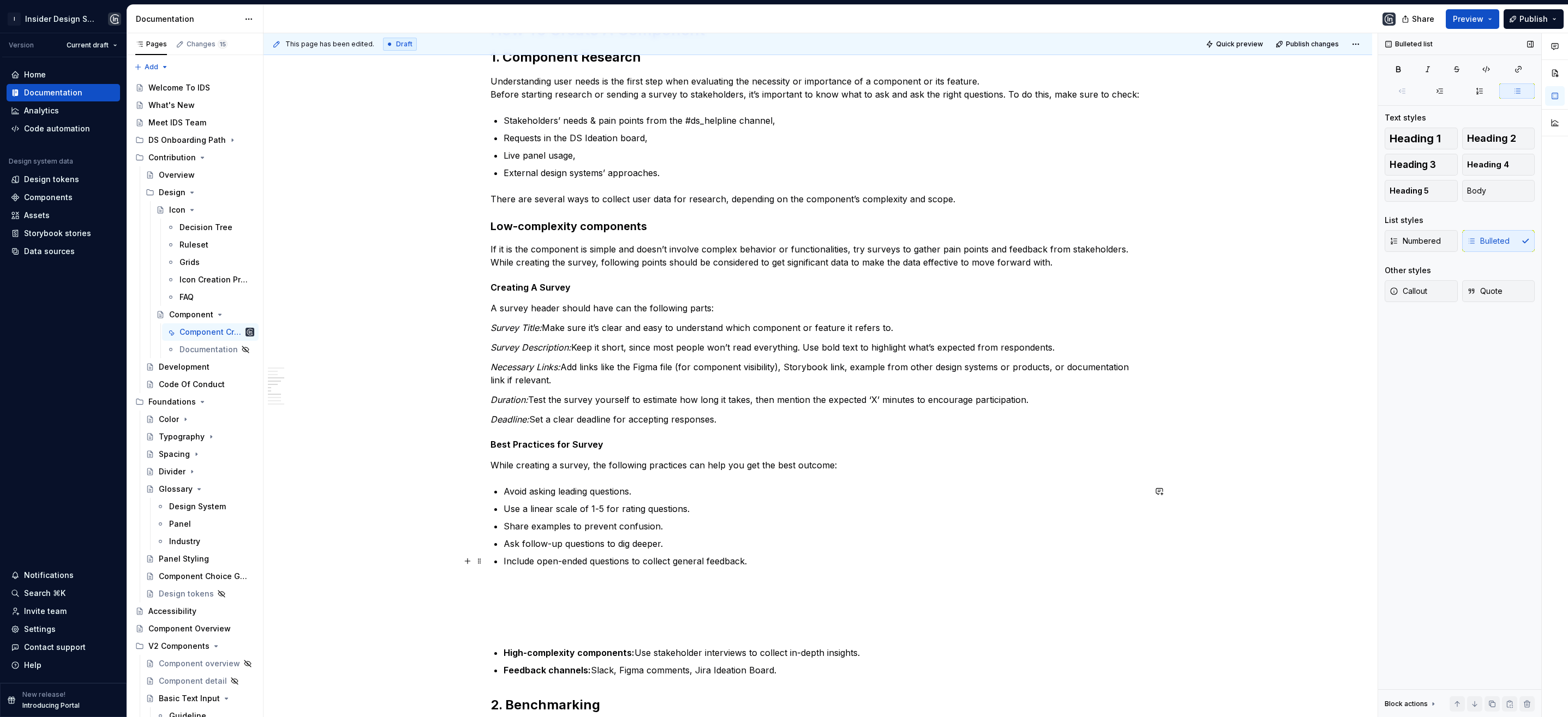
click at [761, 555] on p "Include open-ended questions to collect general feedback." at bounding box center [824, 561] width 642 height 13
click at [759, 562] on p "Include open-ended questions to collect general feedback." at bounding box center [824, 561] width 642 height 13
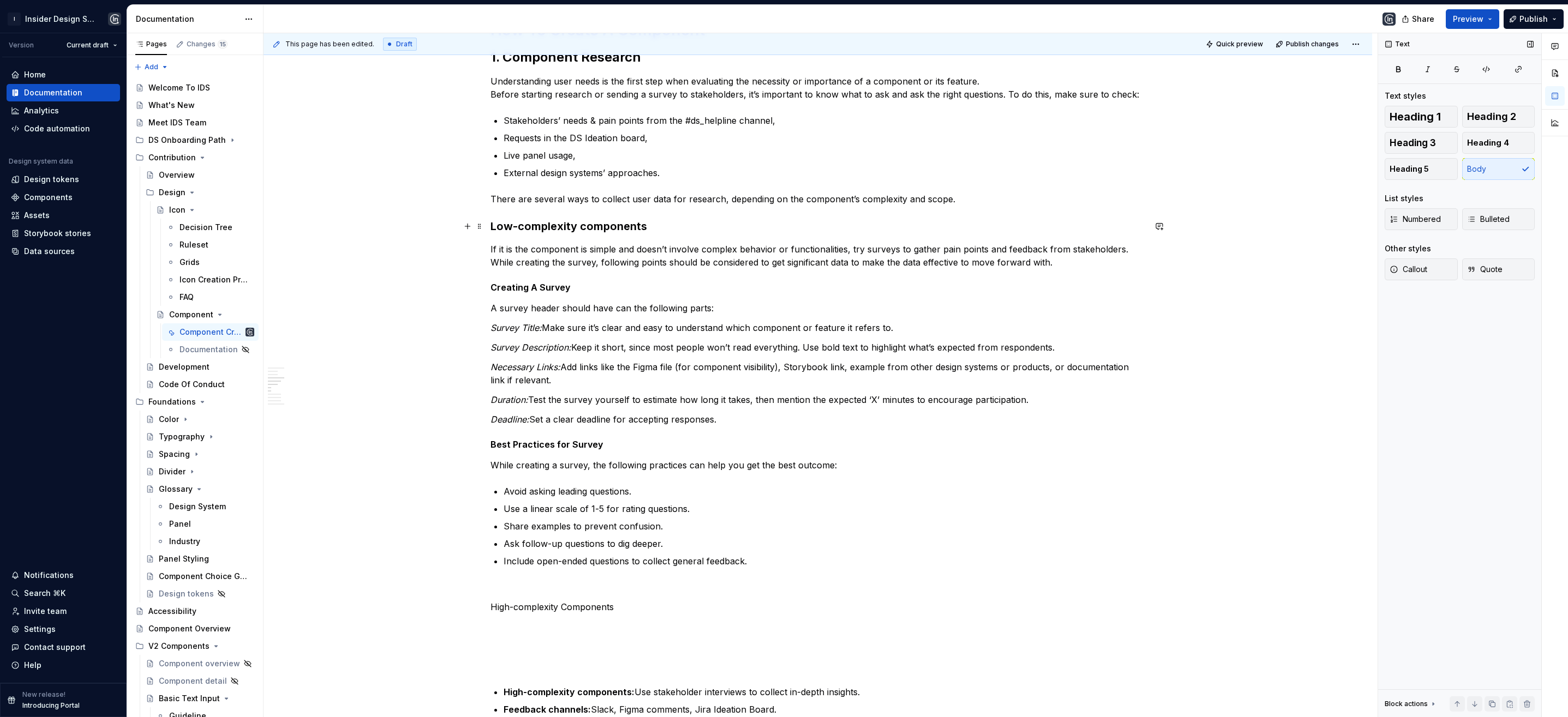
click at [583, 226] on strong "Low-complexity components" at bounding box center [568, 226] width 157 height 13
click at [602, 606] on p "High-complexity Components" at bounding box center [817, 607] width 655 height 13
click at [576, 586] on button "button" at bounding box center [576, 586] width 15 height 15
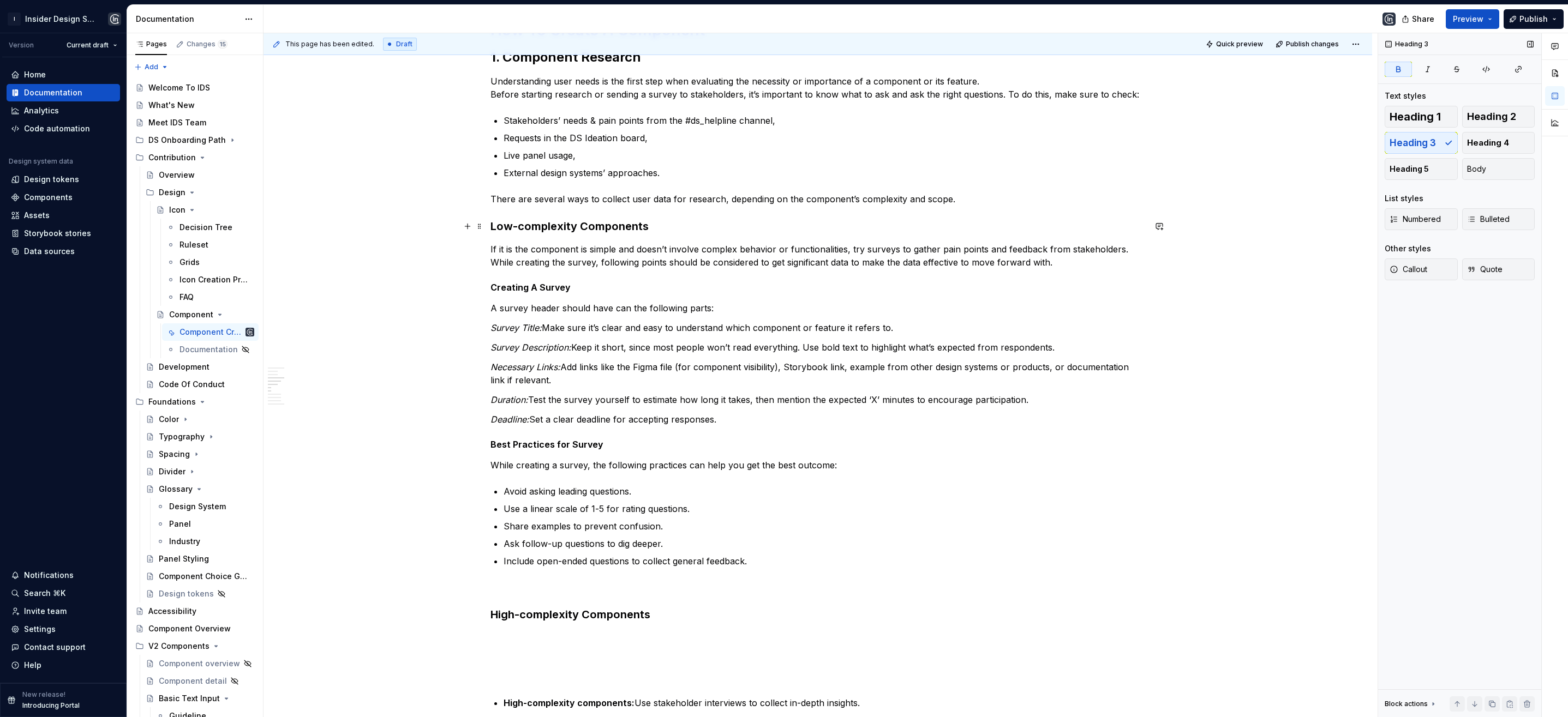
click at [565, 227] on strong "Low-complexity Components" at bounding box center [569, 226] width 158 height 13
drag, startPoint x: 565, startPoint y: 227, endPoint x: 580, endPoint y: 227, distance: 15.0
click at [580, 227] on strong "Low-complexity Components" at bounding box center [569, 226] width 158 height 13
click at [510, 585] on p at bounding box center [817, 587] width 655 height 13
click at [661, 614] on h3 "High-complexity Components" at bounding box center [817, 614] width 655 height 15
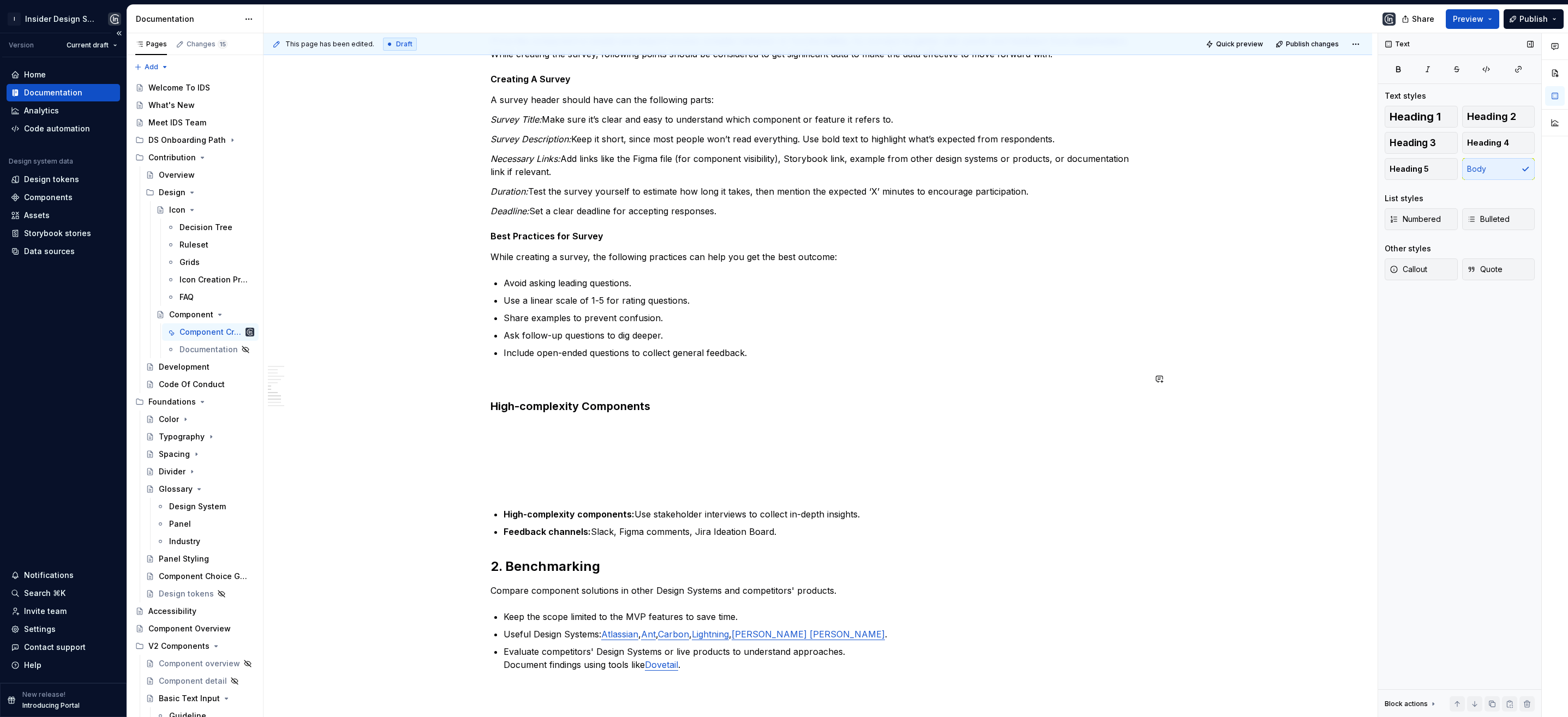
scroll to position [757, 0]
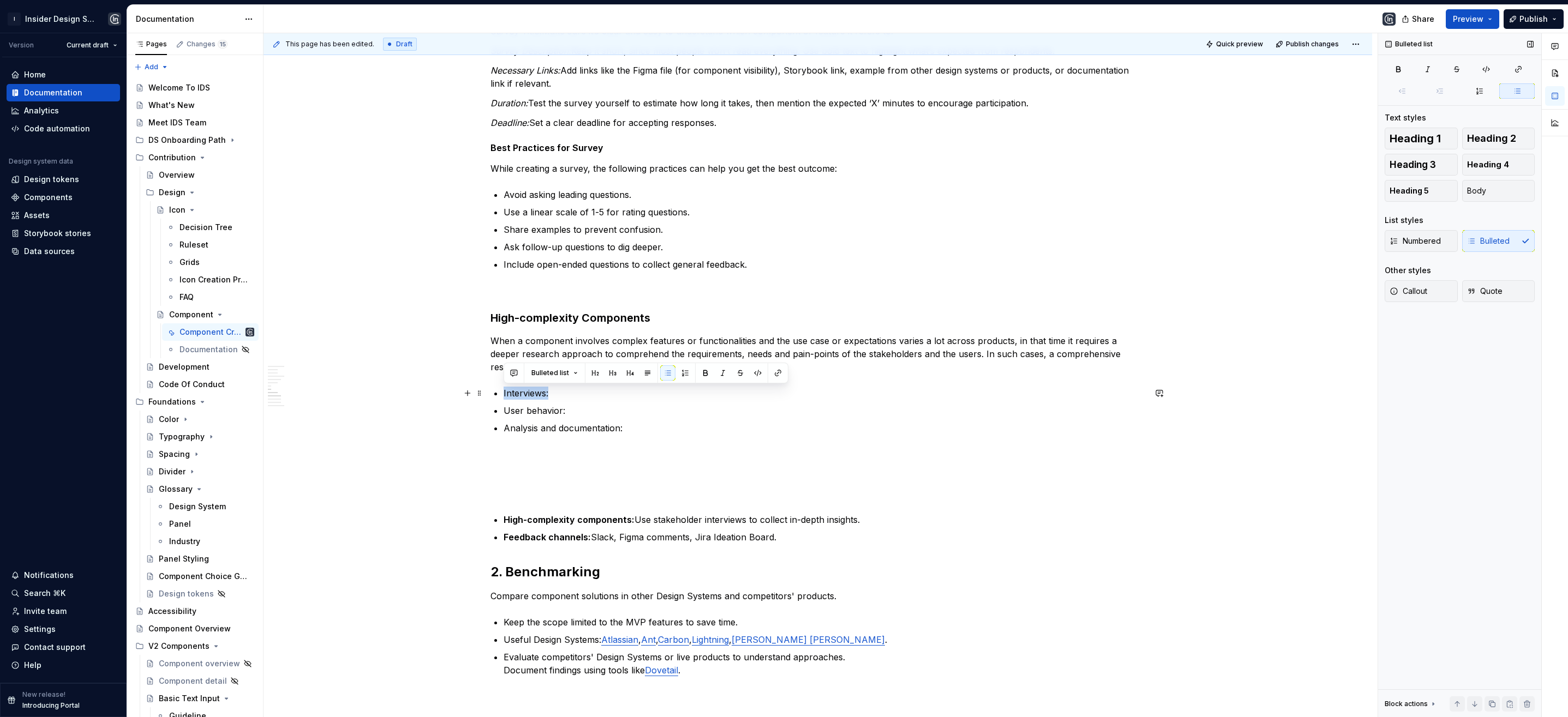
drag, startPoint x: 548, startPoint y: 392, endPoint x: 499, endPoint y: 394, distance: 49.0
click at [499, 394] on div "**********" at bounding box center [817, 351] width 655 height 1787
click at [704, 373] on button "button" at bounding box center [705, 373] width 15 height 15
click at [703, 373] on button "button" at bounding box center [705, 373] width 15 height 15
click at [599, 392] on p "Interviews:" at bounding box center [824, 393] width 642 height 13
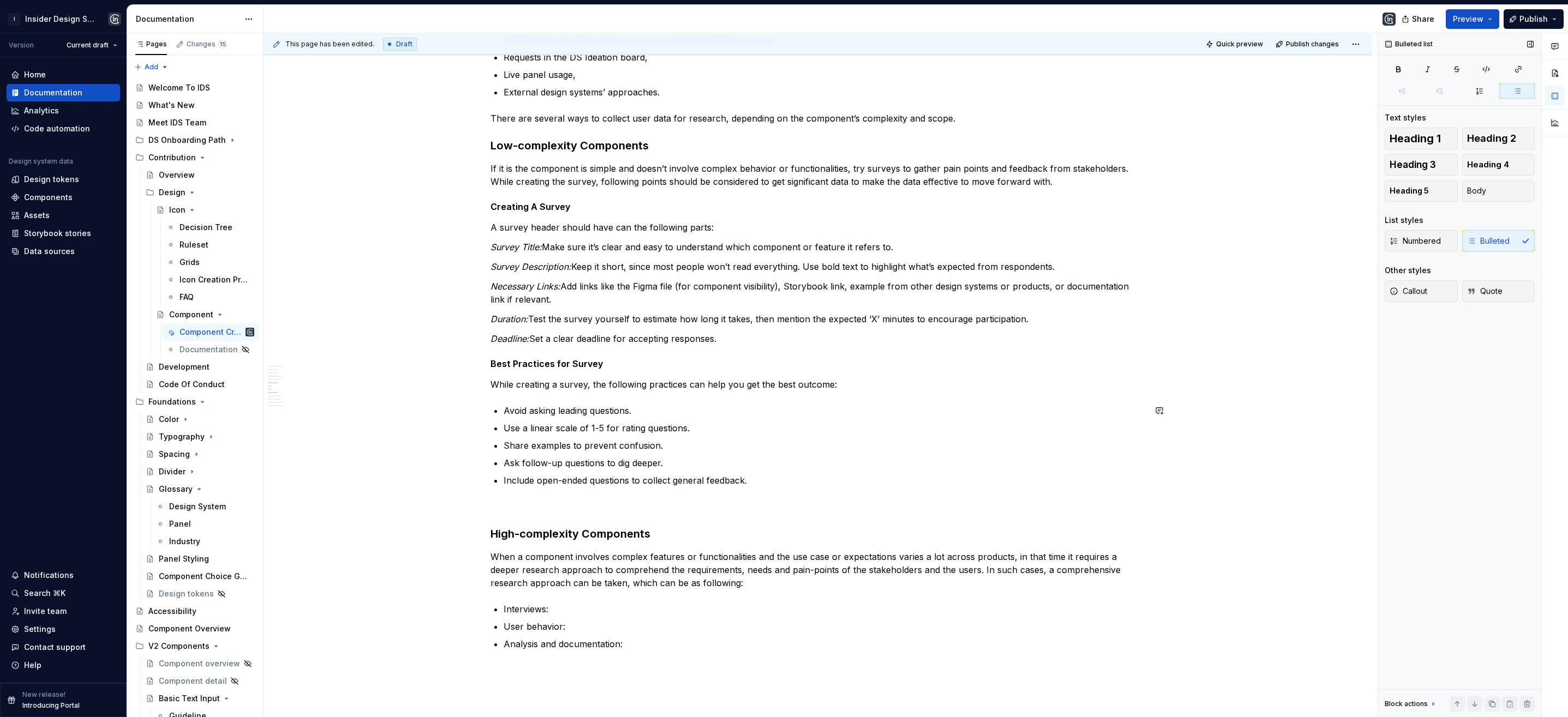
scroll to position [539, 0]
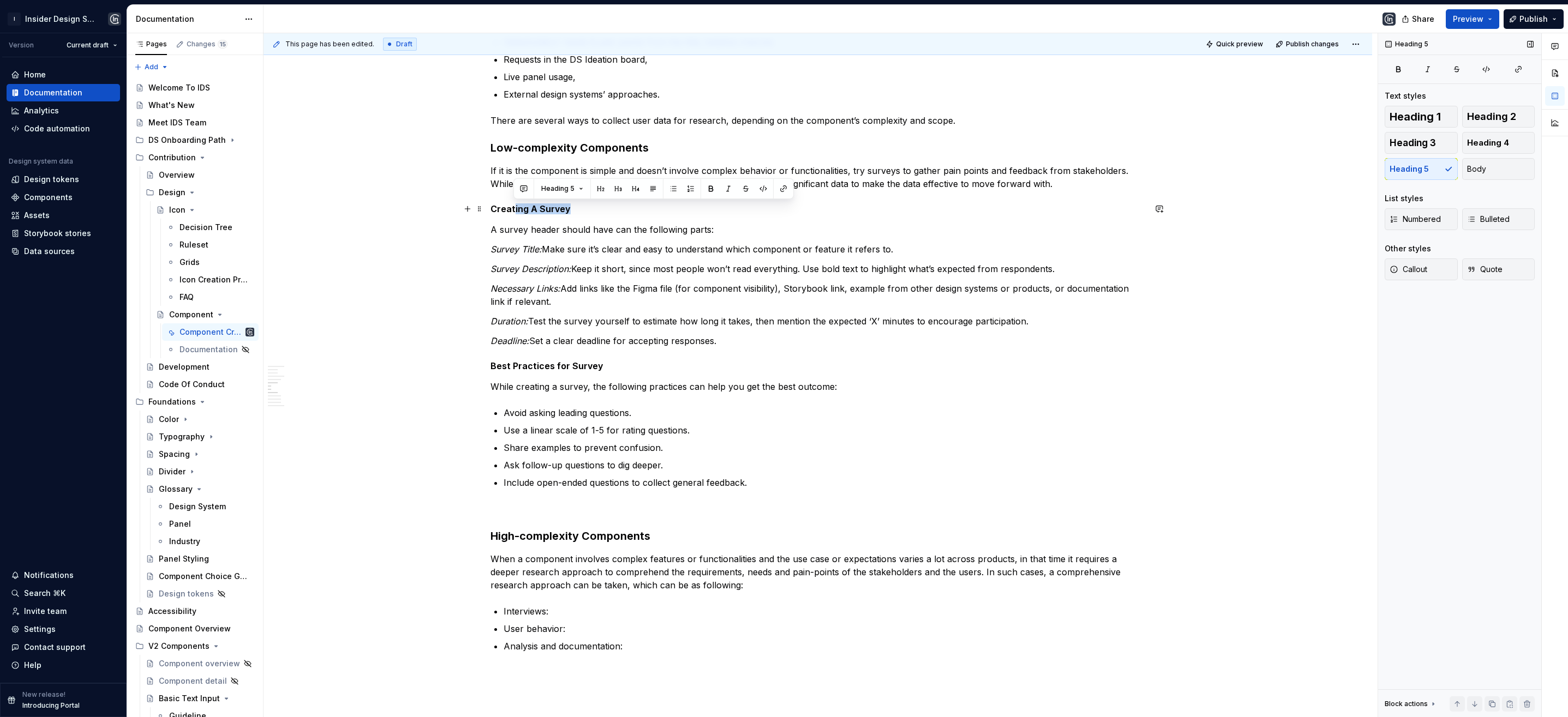
drag, startPoint x: 566, startPoint y: 209, endPoint x: 512, endPoint y: 203, distance: 54.3
click at [512, 203] on h5 "Creating A Survey" at bounding box center [817, 209] width 655 height 11
click at [656, 538] on h3 "High-complexity Components" at bounding box center [817, 536] width 655 height 15
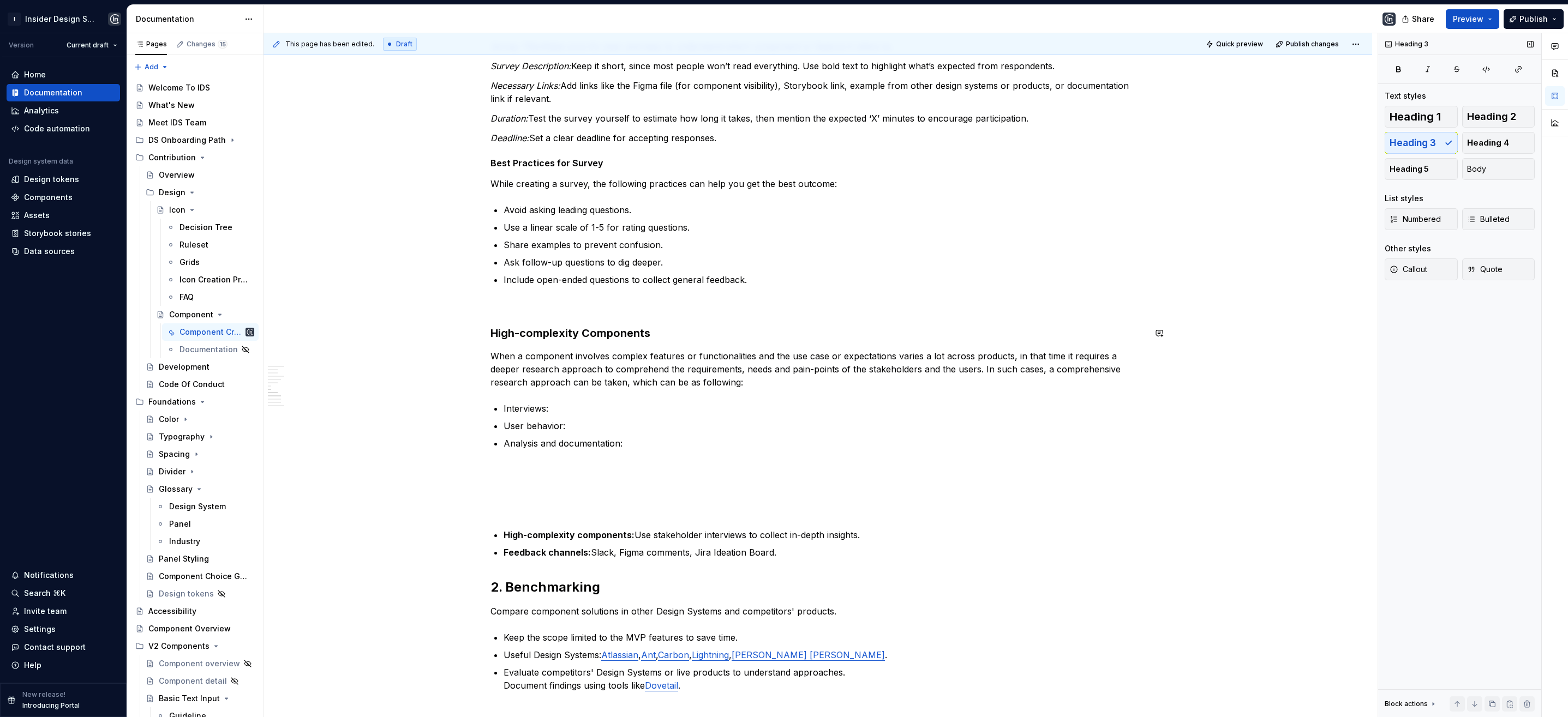
scroll to position [743, 0]
click at [580, 406] on p "Interviews:" at bounding box center [824, 407] width 642 height 13
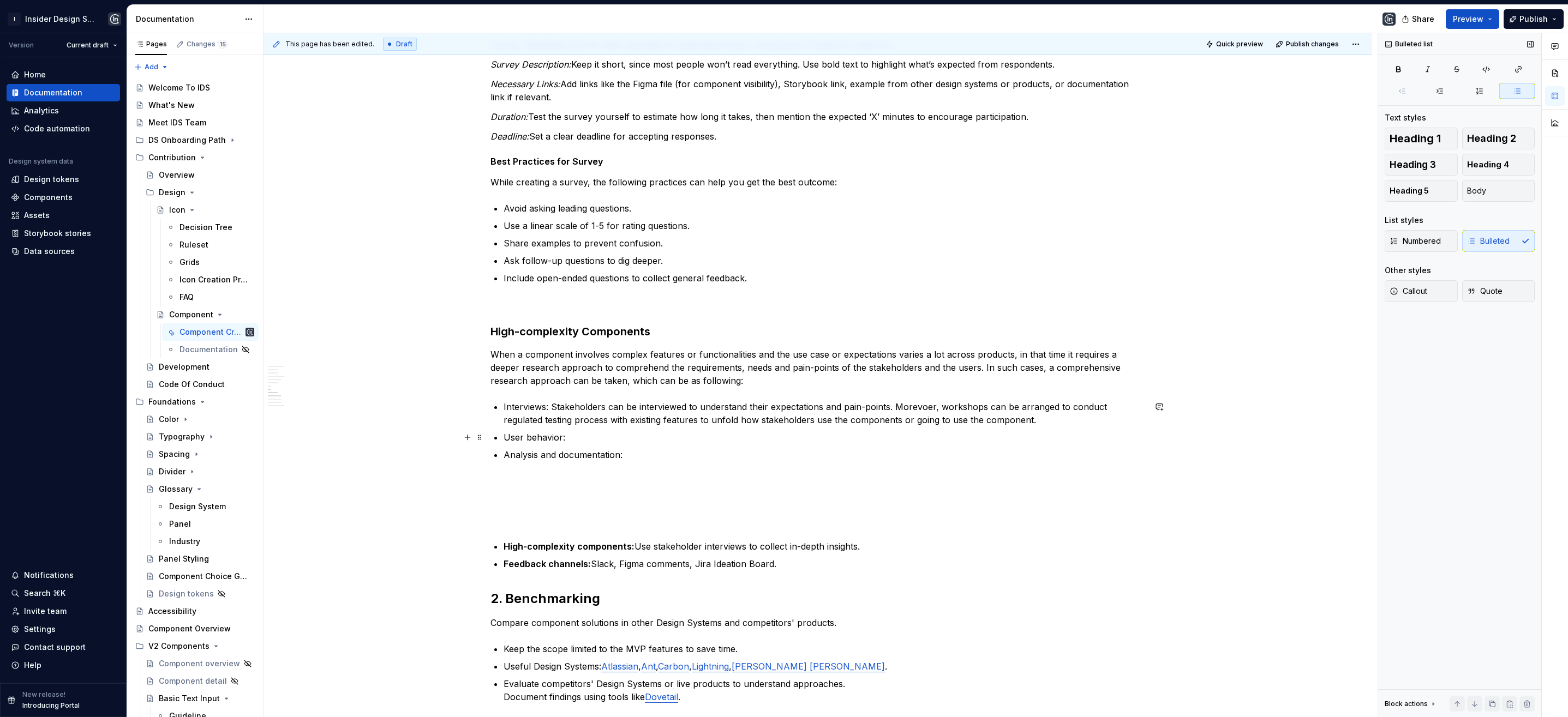
click at [569, 436] on p "User behavior:" at bounding box center [824, 437] width 642 height 13
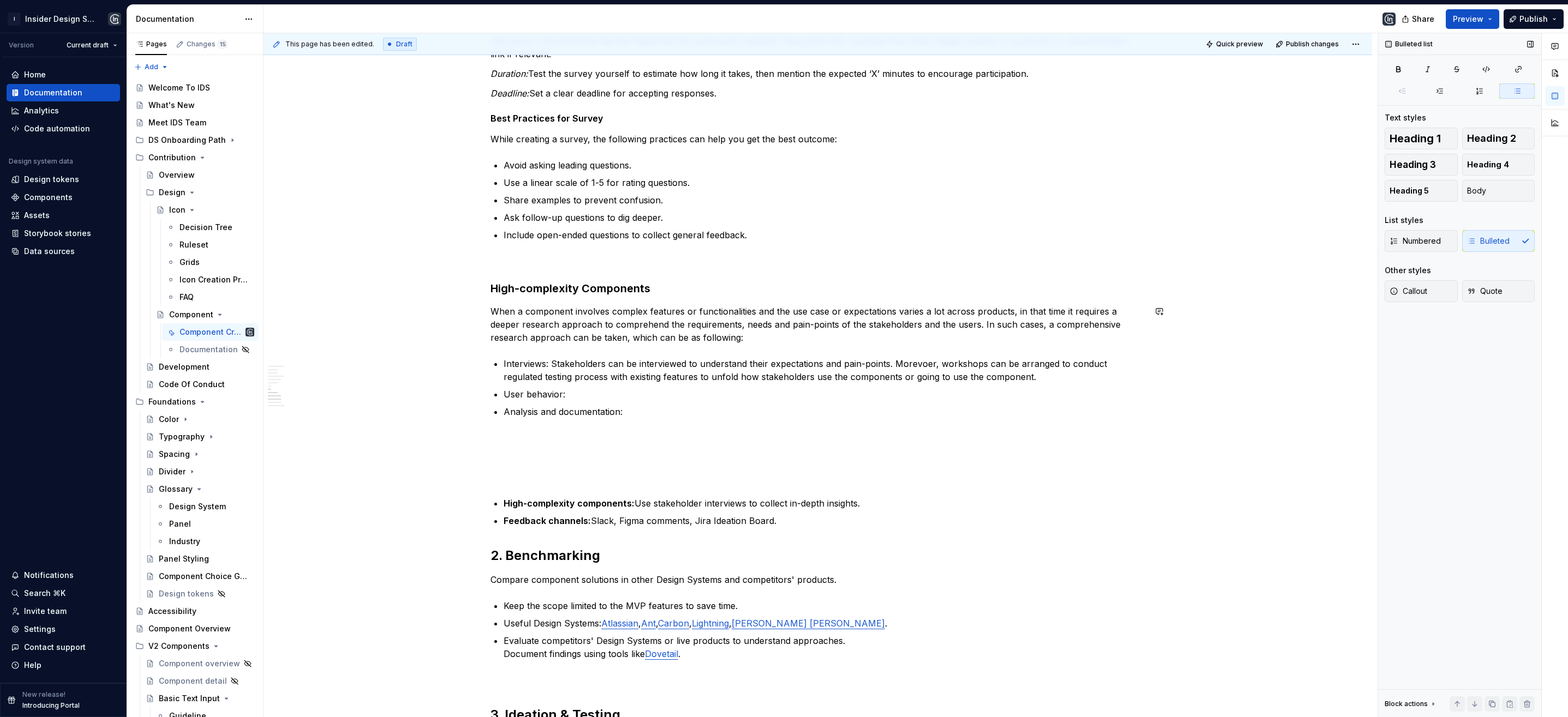
scroll to position [792, 0]
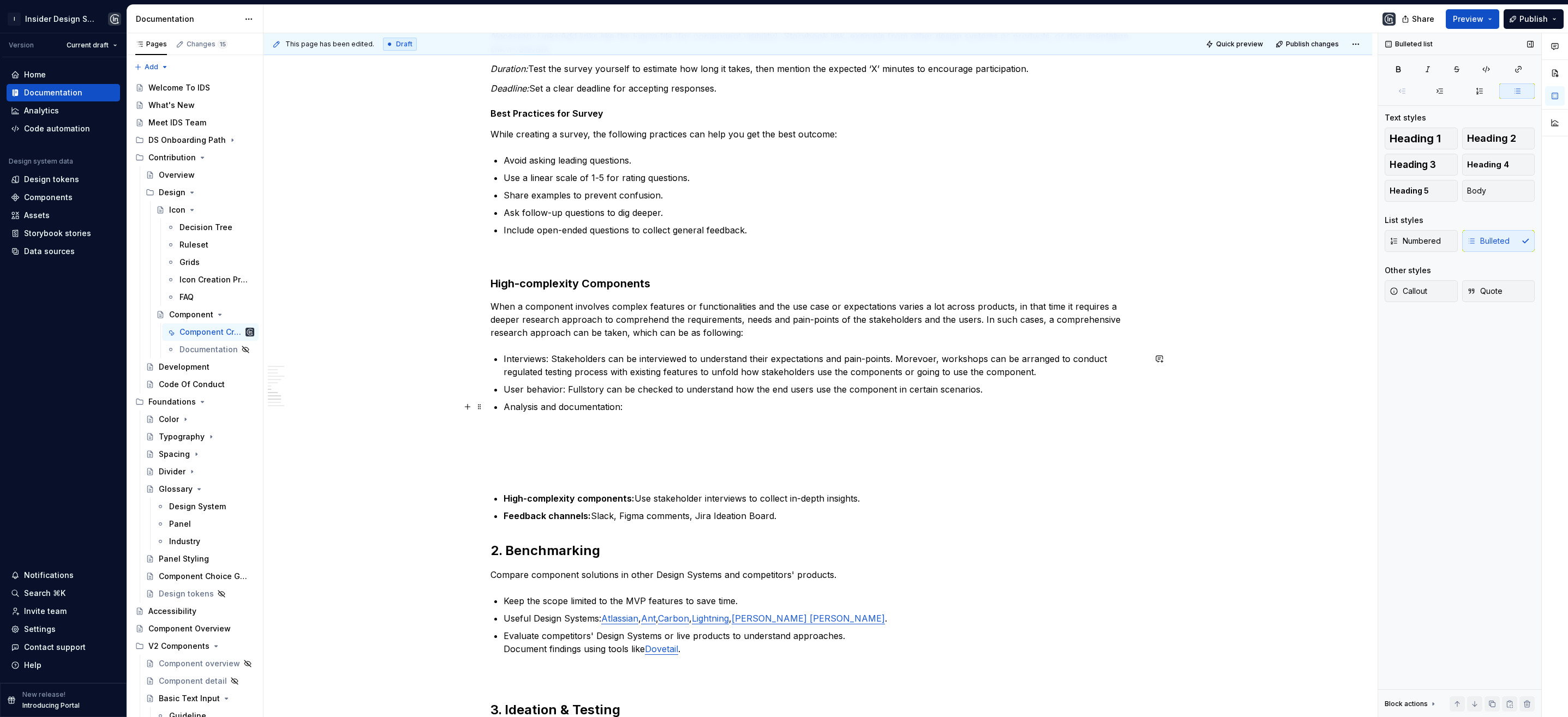
click at [671, 405] on p "Analysis and documentation:" at bounding box center [824, 407] width 642 height 13
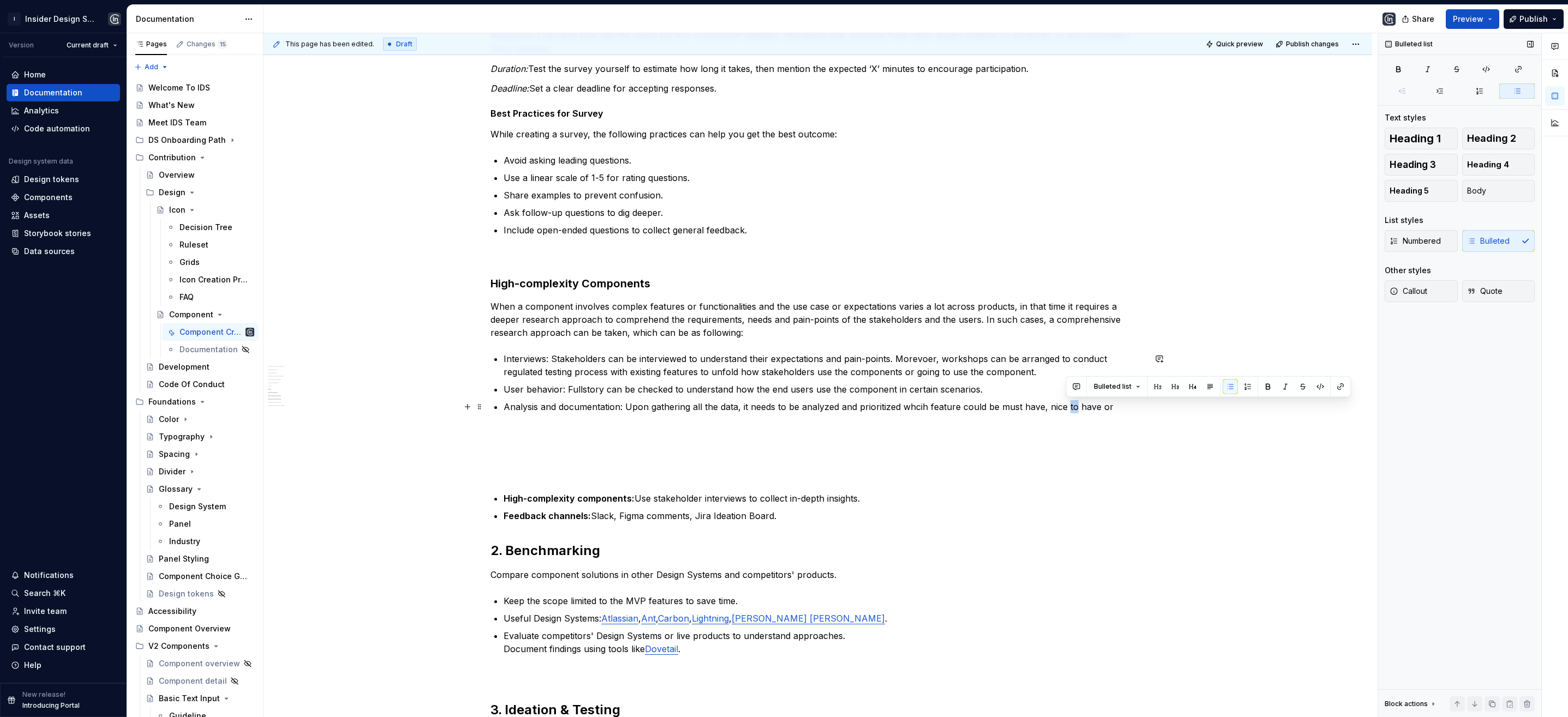
click at [1067, 408] on p "Analysis and documentation: Upon gathering all the data, it needs to be analyze…" at bounding box center [824, 407] width 642 height 13
click at [1114, 408] on p "Analysis and documentation: Upon gathering all the data, it needs to be analyze…" at bounding box center [824, 407] width 642 height 13
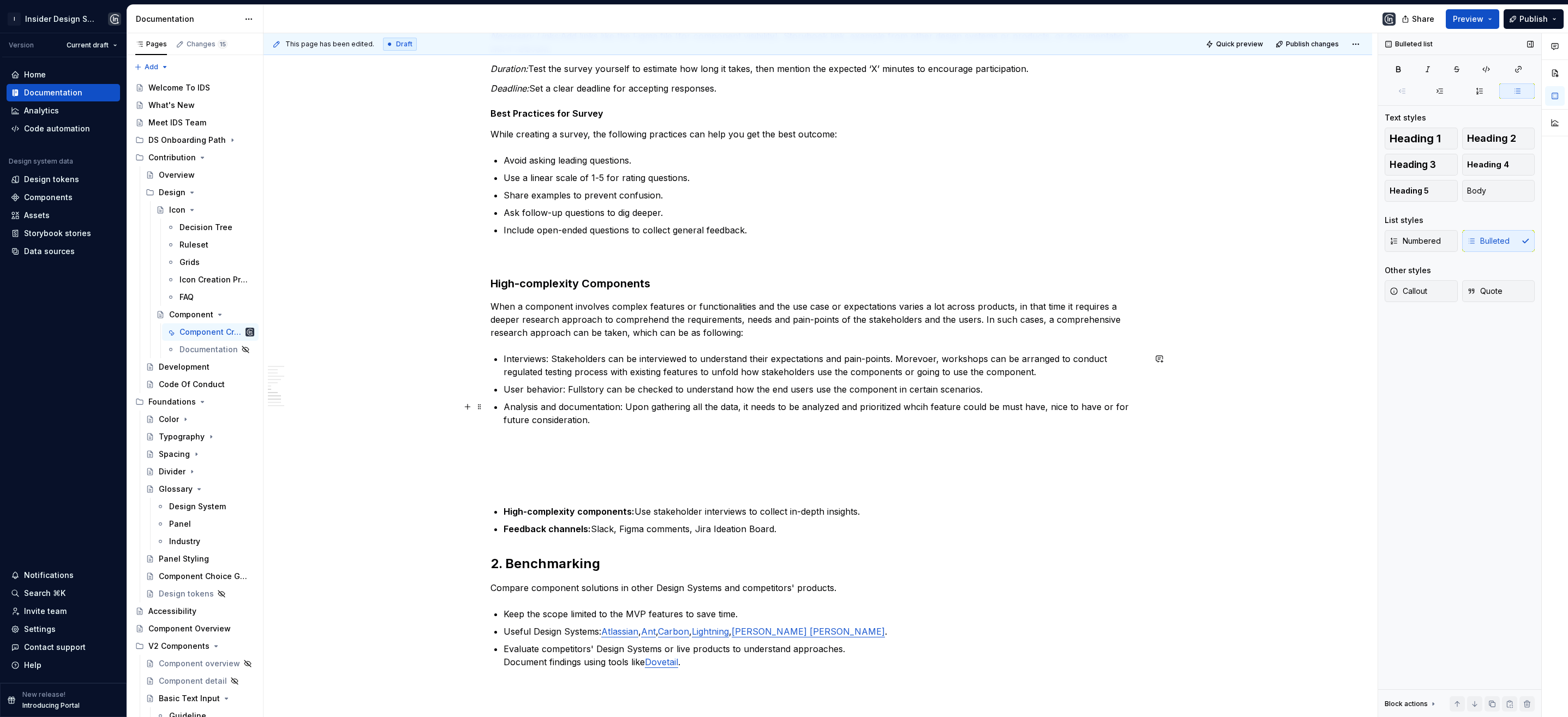
click at [837, 408] on p "Analysis and documentation: Upon gathering all the data, it needs to be analyze…" at bounding box center [824, 414] width 642 height 26
click at [645, 422] on p "Analysis and documentation: Upon gathering all the data, it needs to be analyze…" at bounding box center [824, 414] width 642 height 26
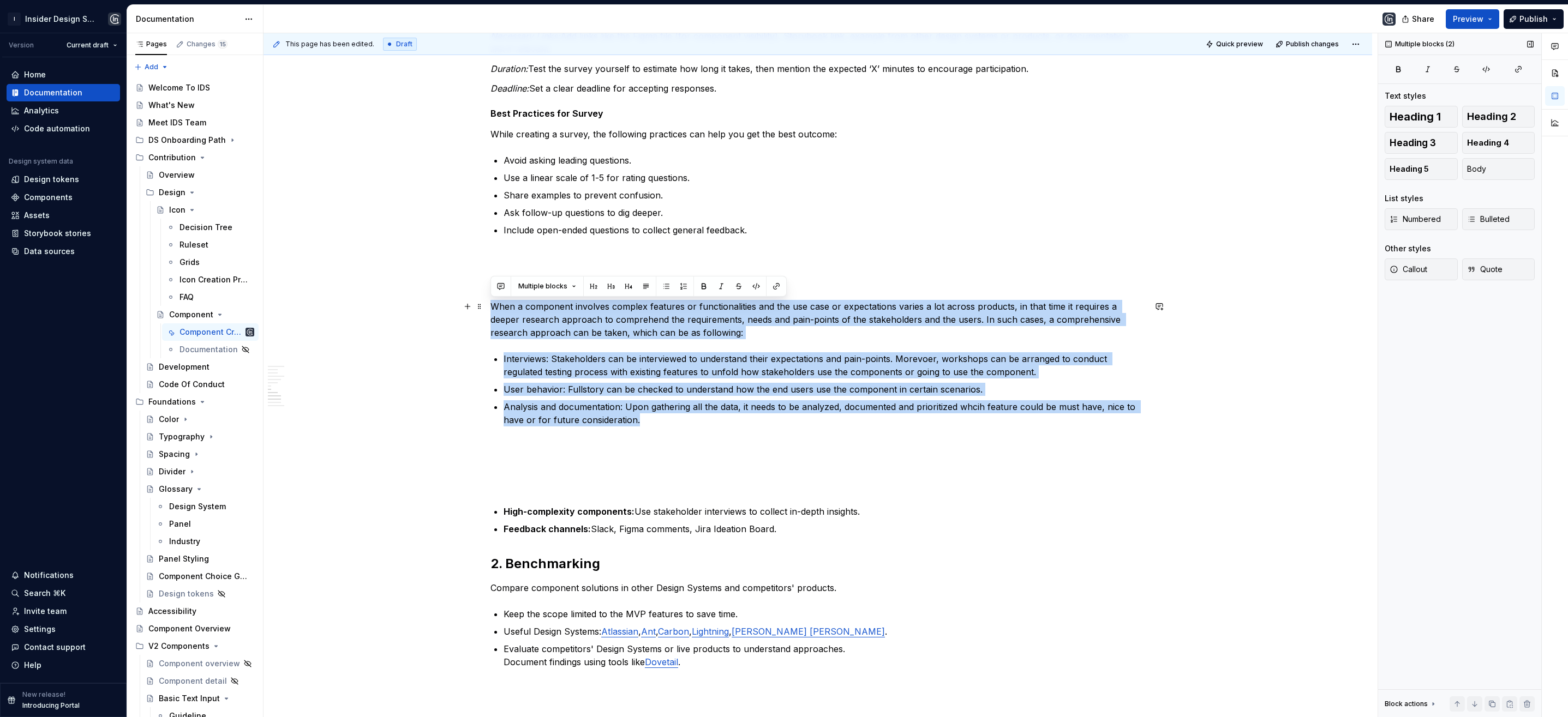
drag, startPoint x: 645, startPoint y: 422, endPoint x: 488, endPoint y: 307, distance: 194.6
click at [488, 307] on div "**********" at bounding box center [817, 432] width 1108 height 2069
click at [807, 362] on p "Interviews: Stakeholders can be interviewed to understand their expectations an…" at bounding box center [824, 366] width 642 height 26
drag, startPoint x: 655, startPoint y: 419, endPoint x: 492, endPoint y: 294, distance: 205.4
click at [492, 294] on div "**********" at bounding box center [817, 330] width 655 height 1814
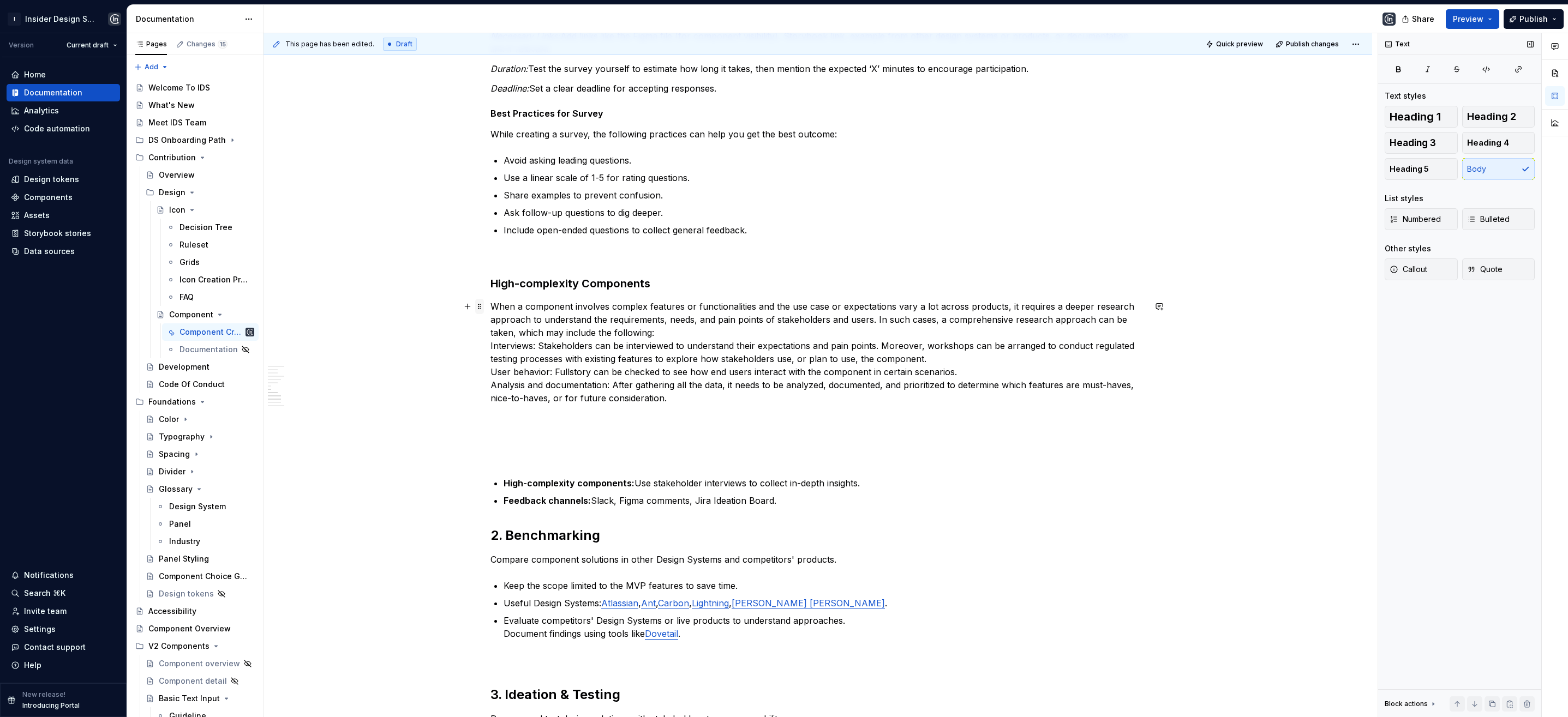
click at [479, 302] on span at bounding box center [480, 306] width 9 height 15
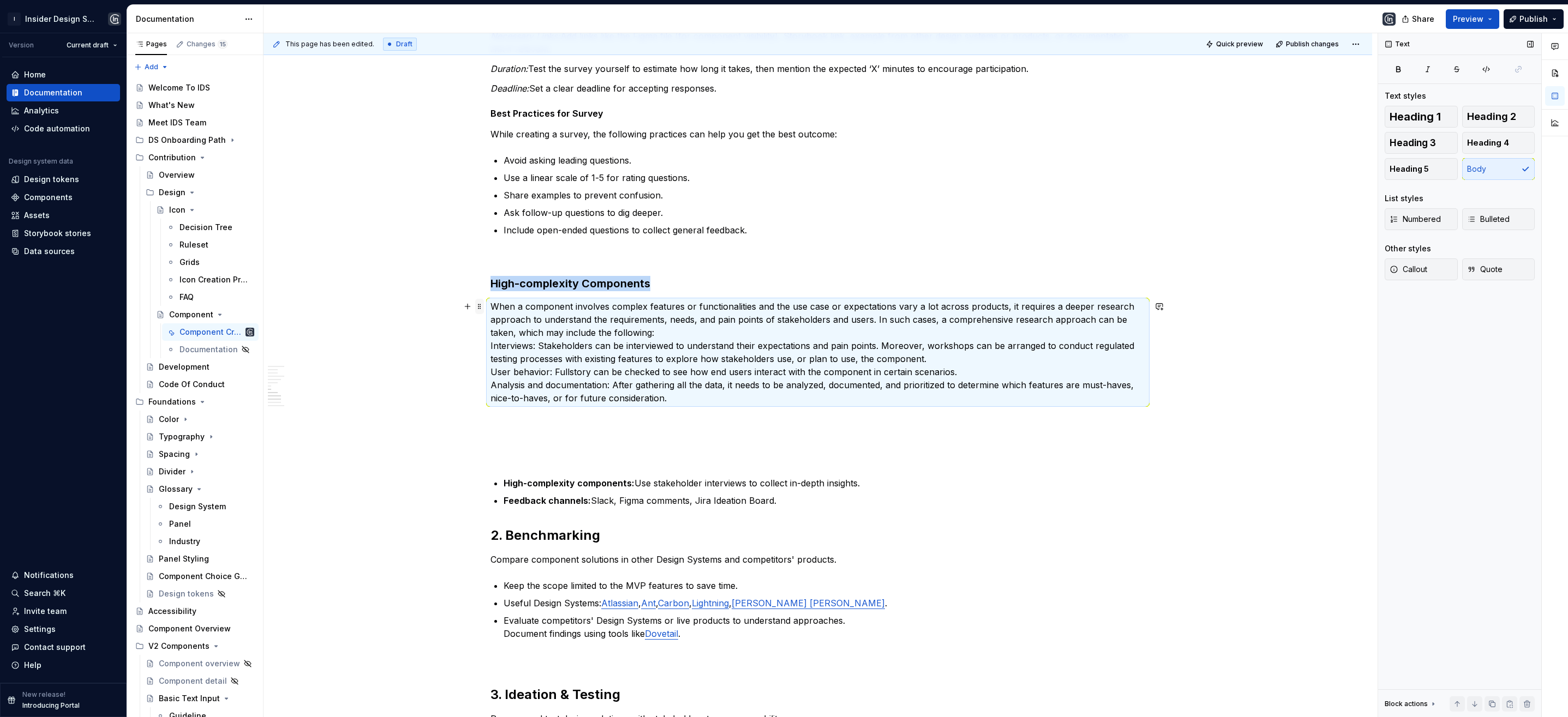
click at [480, 304] on span at bounding box center [480, 306] width 9 height 15
click at [490, 344] on p "When a component involves complex features or functionalities and the use case …" at bounding box center [817, 351] width 655 height 104
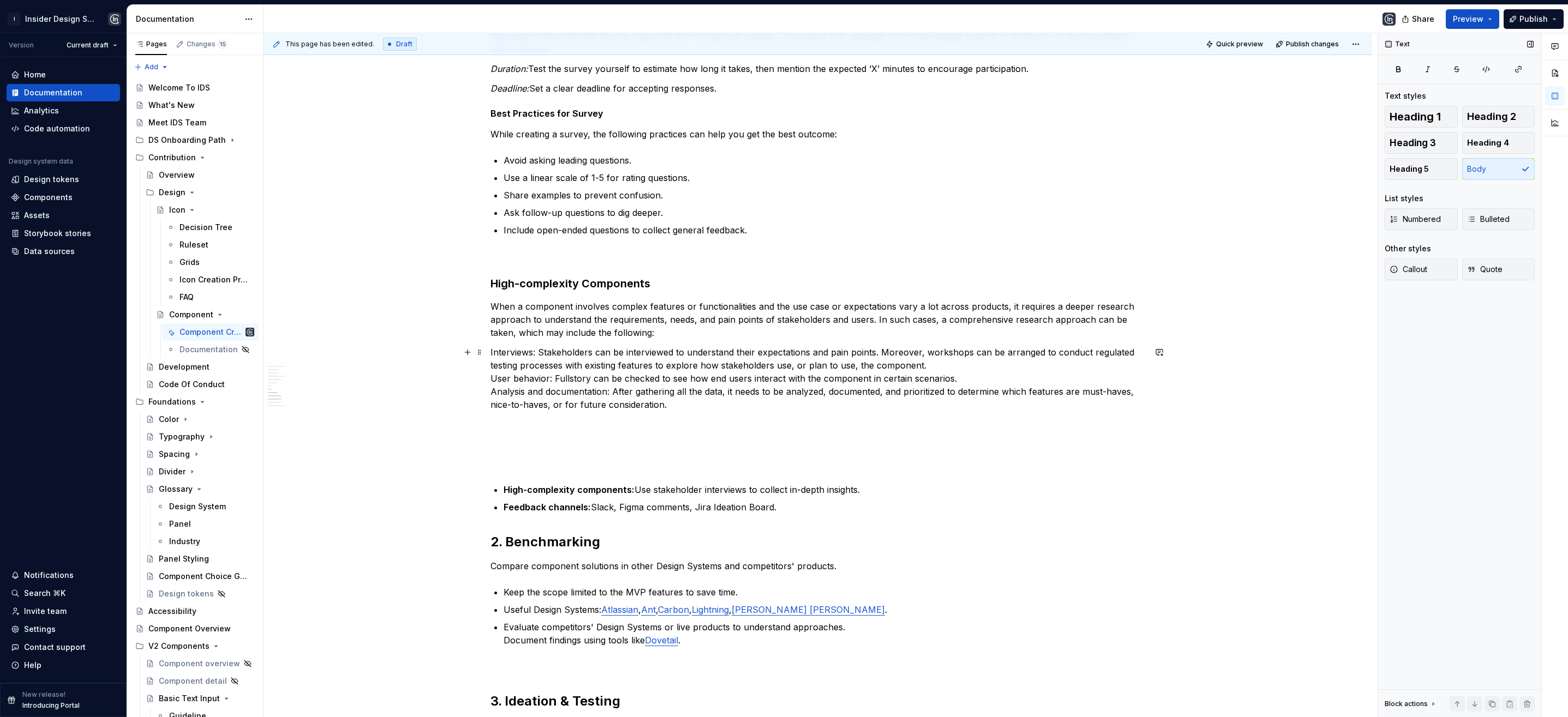
click at [491, 379] on p "Interviews: Stakeholders can be interviewed to understand their expectations an…" at bounding box center [817, 378] width 655 height 66
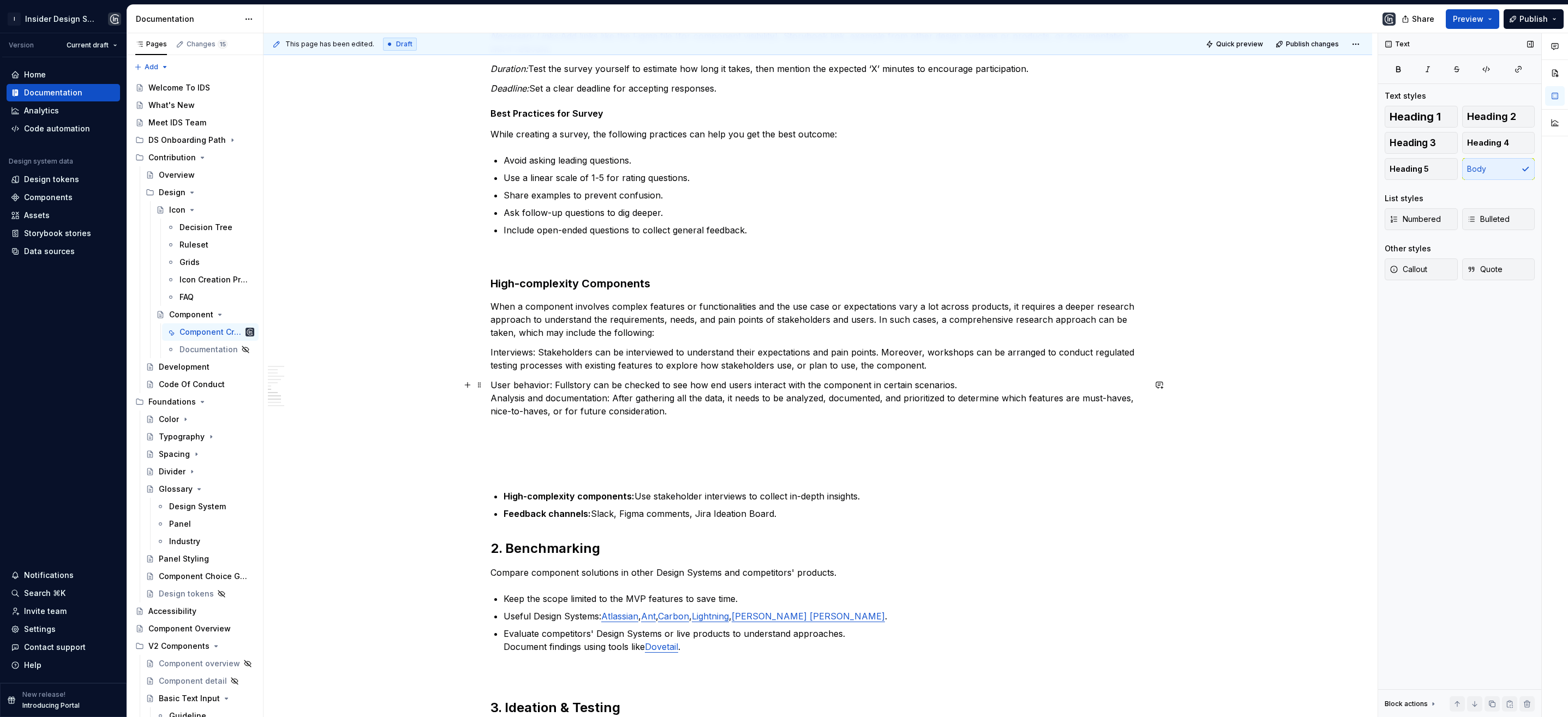
click at [492, 398] on p "User behavior: Fullstory can be checked to see how end users interact with the …" at bounding box center [817, 398] width 655 height 39
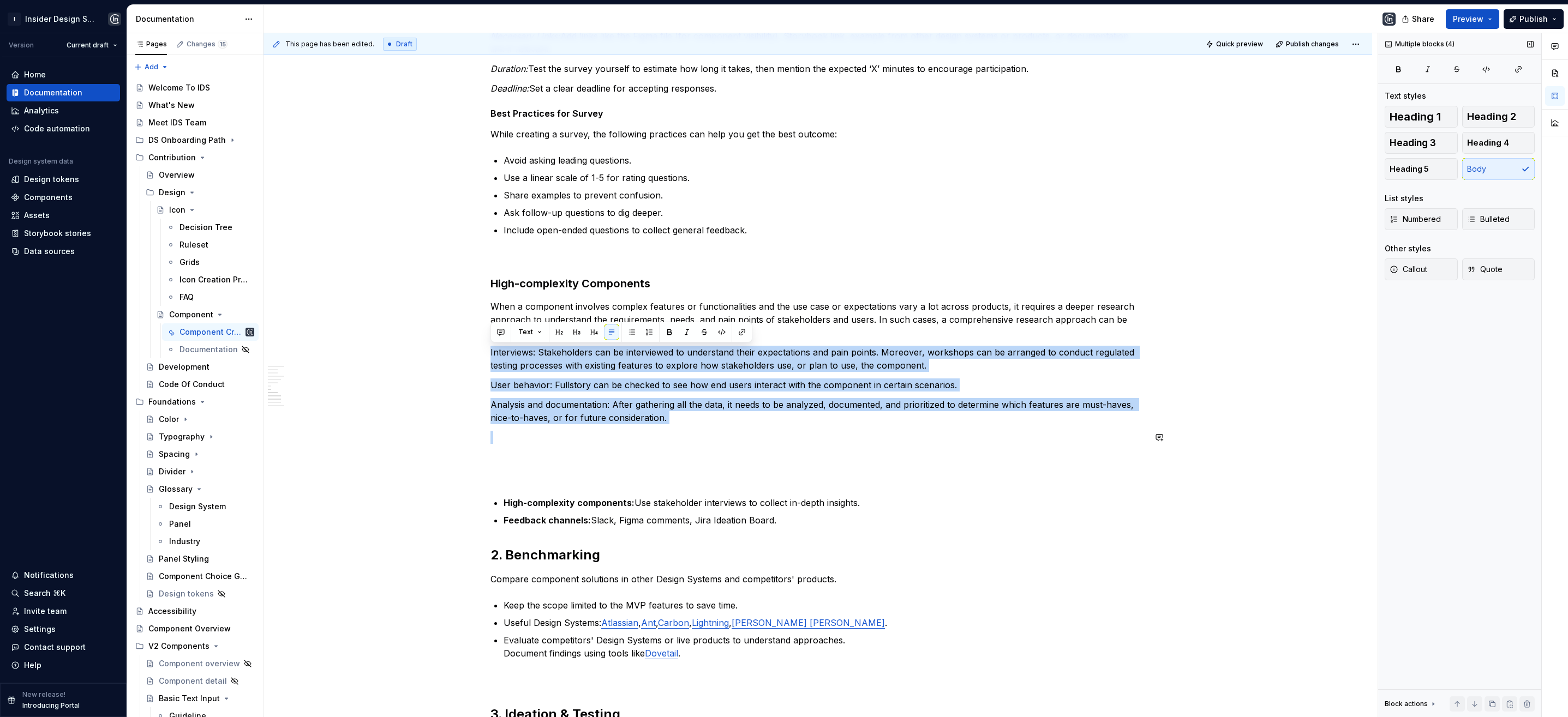
drag, startPoint x: 490, startPoint y: 351, endPoint x: 683, endPoint y: 428, distance: 207.8
click at [683, 428] on div "**********" at bounding box center [817, 326] width 655 height 1805
click at [631, 333] on button "button" at bounding box center [631, 331] width 15 height 15
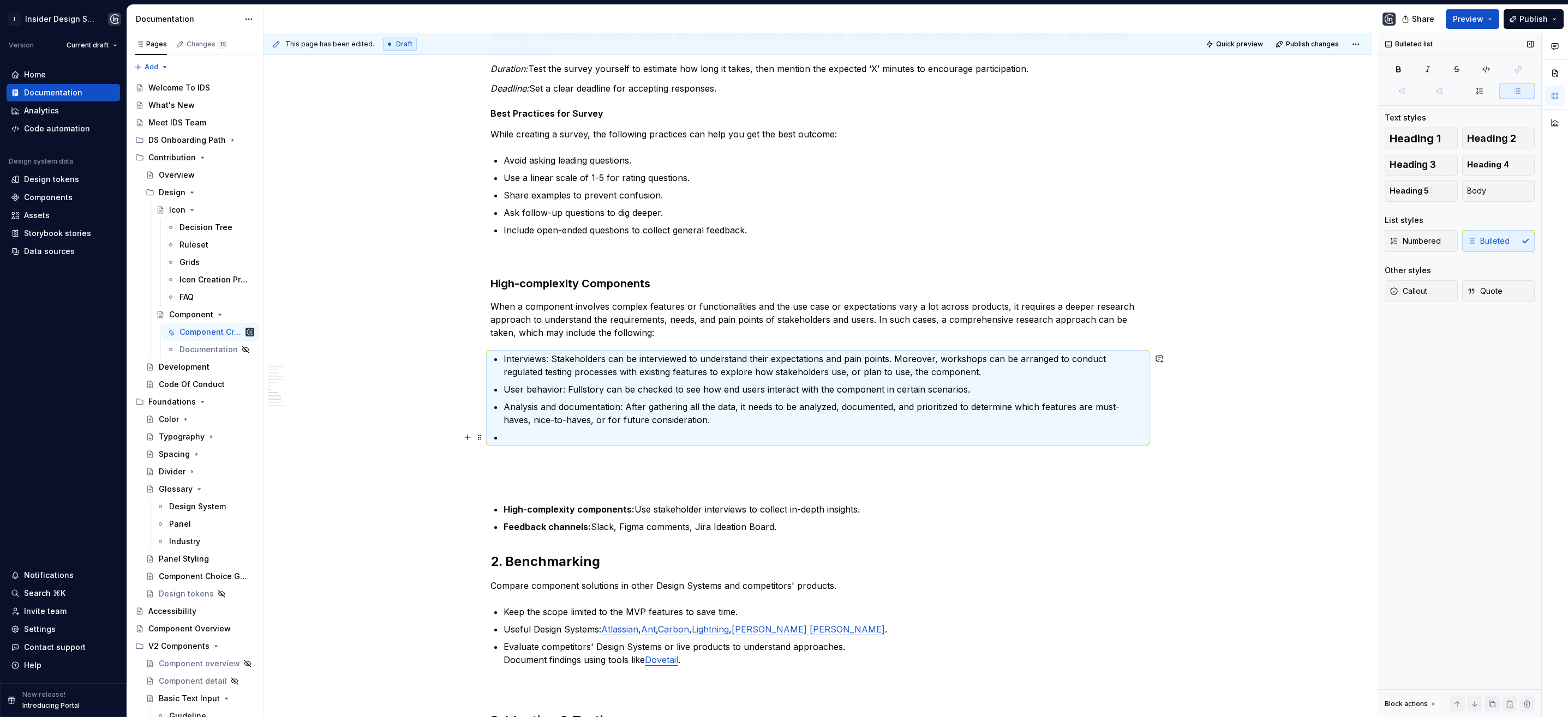
click at [517, 440] on p at bounding box center [824, 437] width 642 height 13
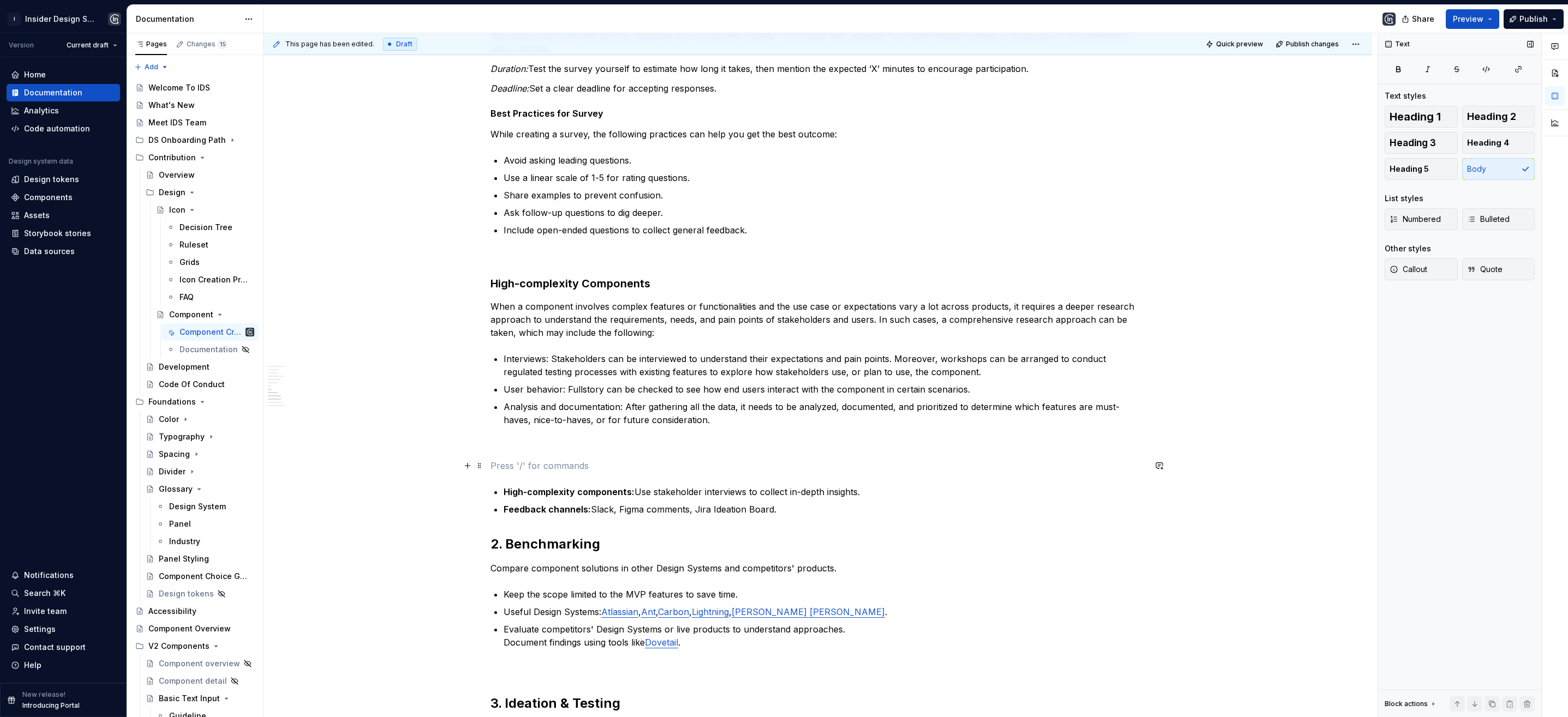
click at [510, 459] on p at bounding box center [817, 465] width 655 height 13
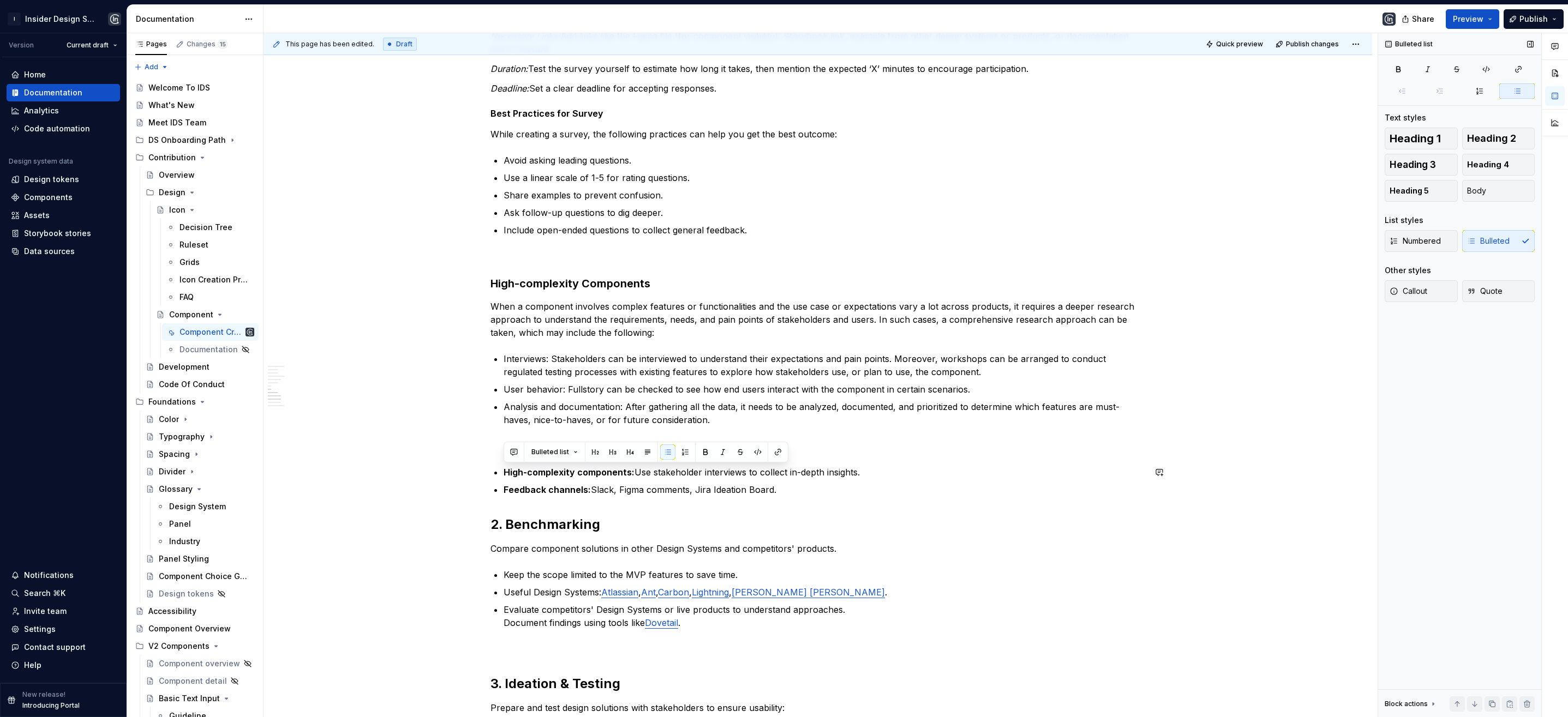
drag, startPoint x: 865, startPoint y: 473, endPoint x: 545, endPoint y: 458, distance: 320.4
click at [545, 458] on div "**********" at bounding box center [817, 311] width 655 height 1774
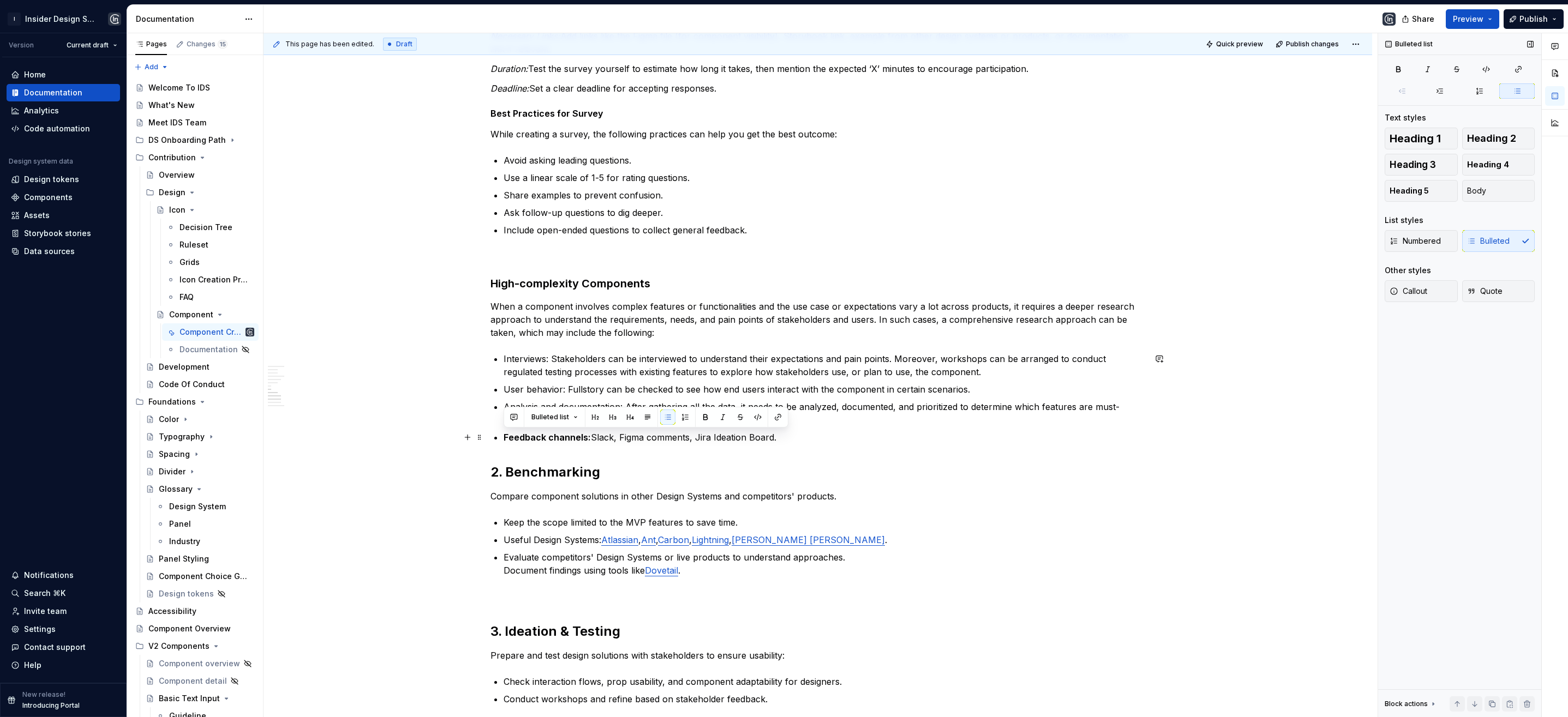
drag, startPoint x: 791, startPoint y: 439, endPoint x: 501, endPoint y: 434, distance: 290.0
click at [501, 434] on div "**********" at bounding box center [817, 285] width 655 height 1722
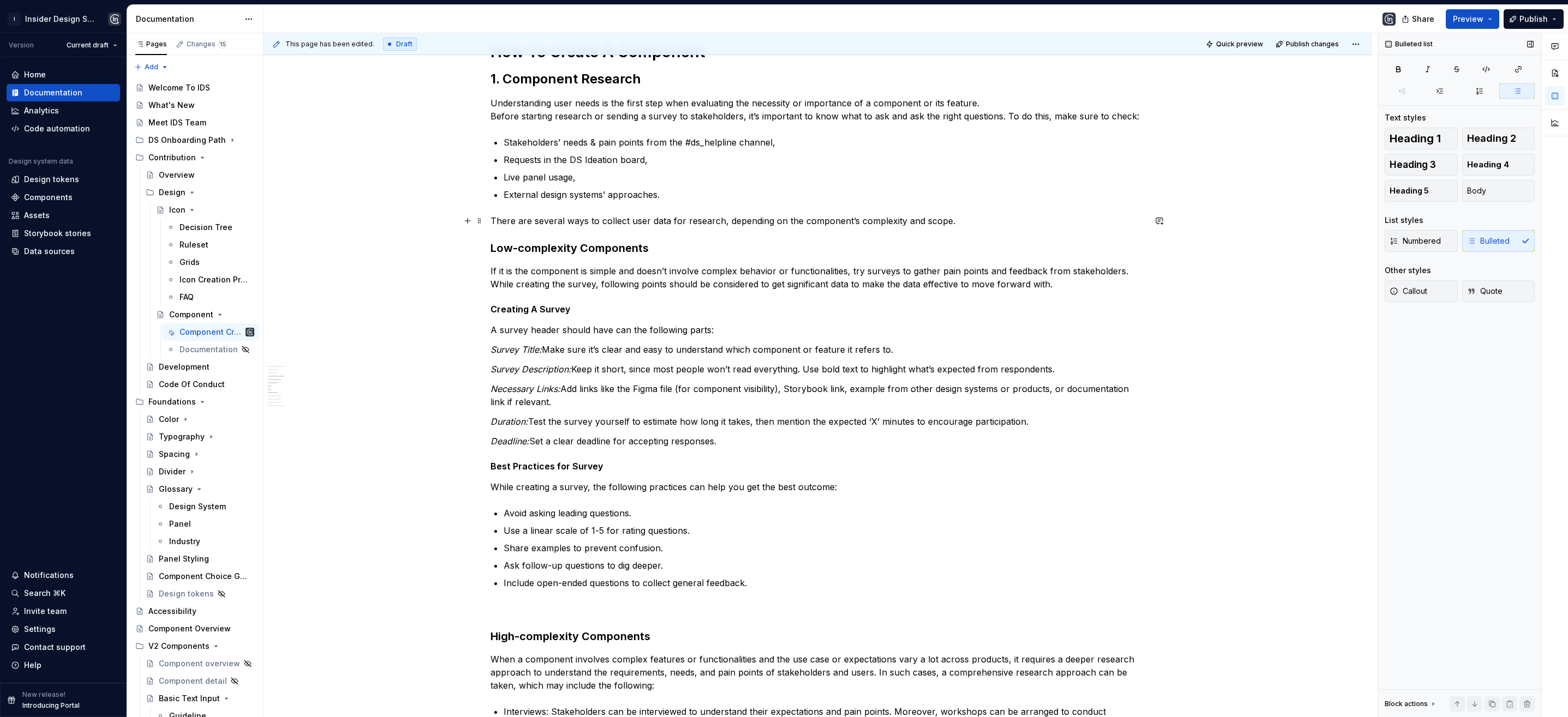
scroll to position [313, 0]
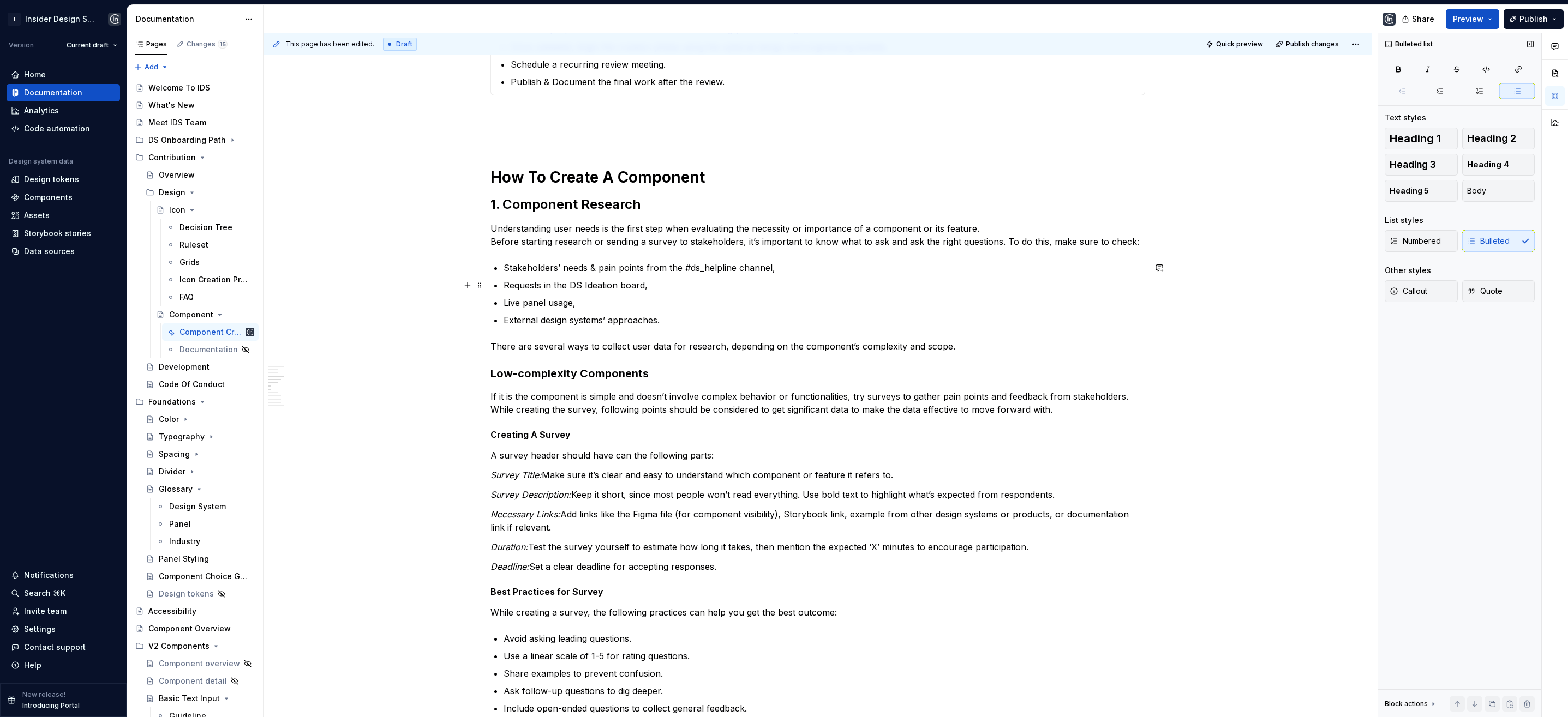
click at [648, 286] on p "Requests in the DS Ideation board," at bounding box center [824, 285] width 642 height 13
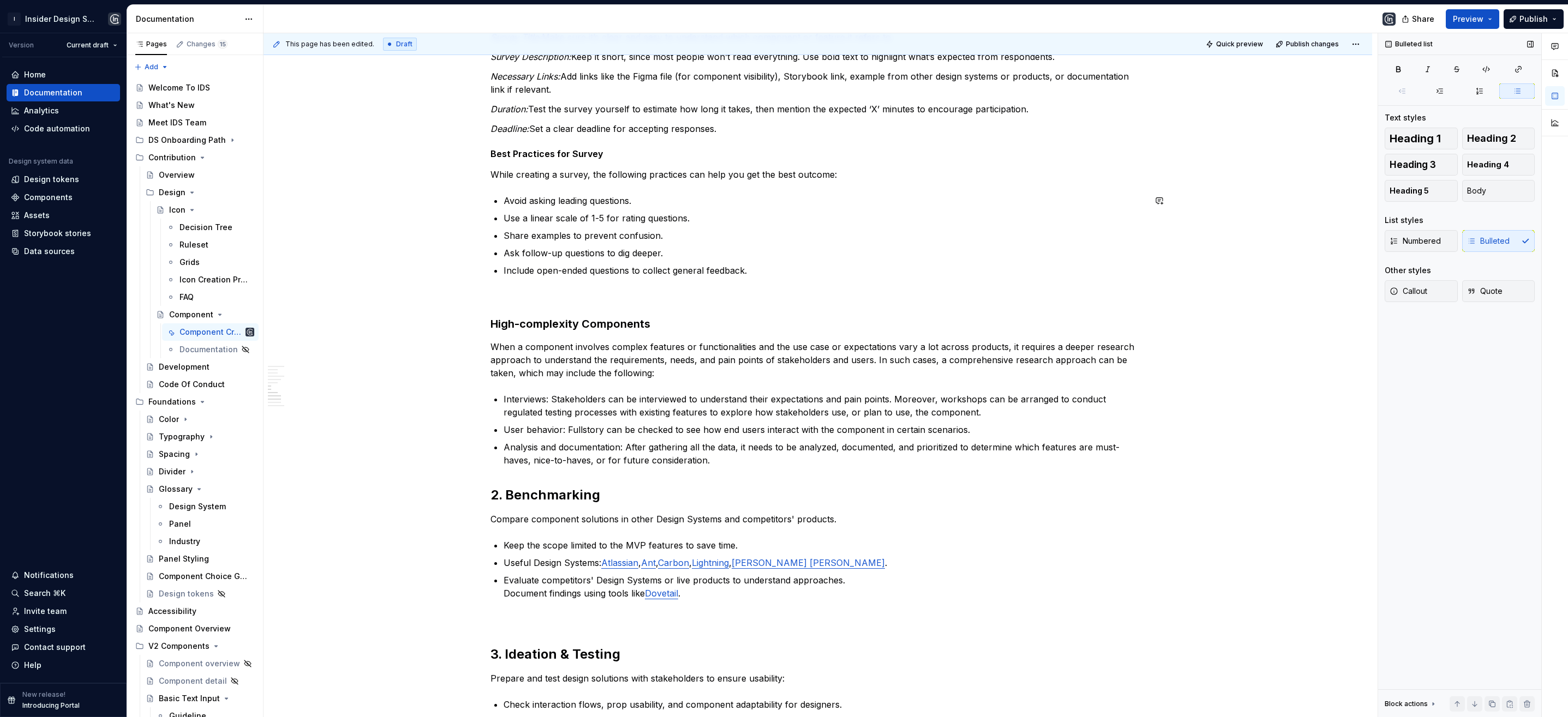
scroll to position [784, 0]
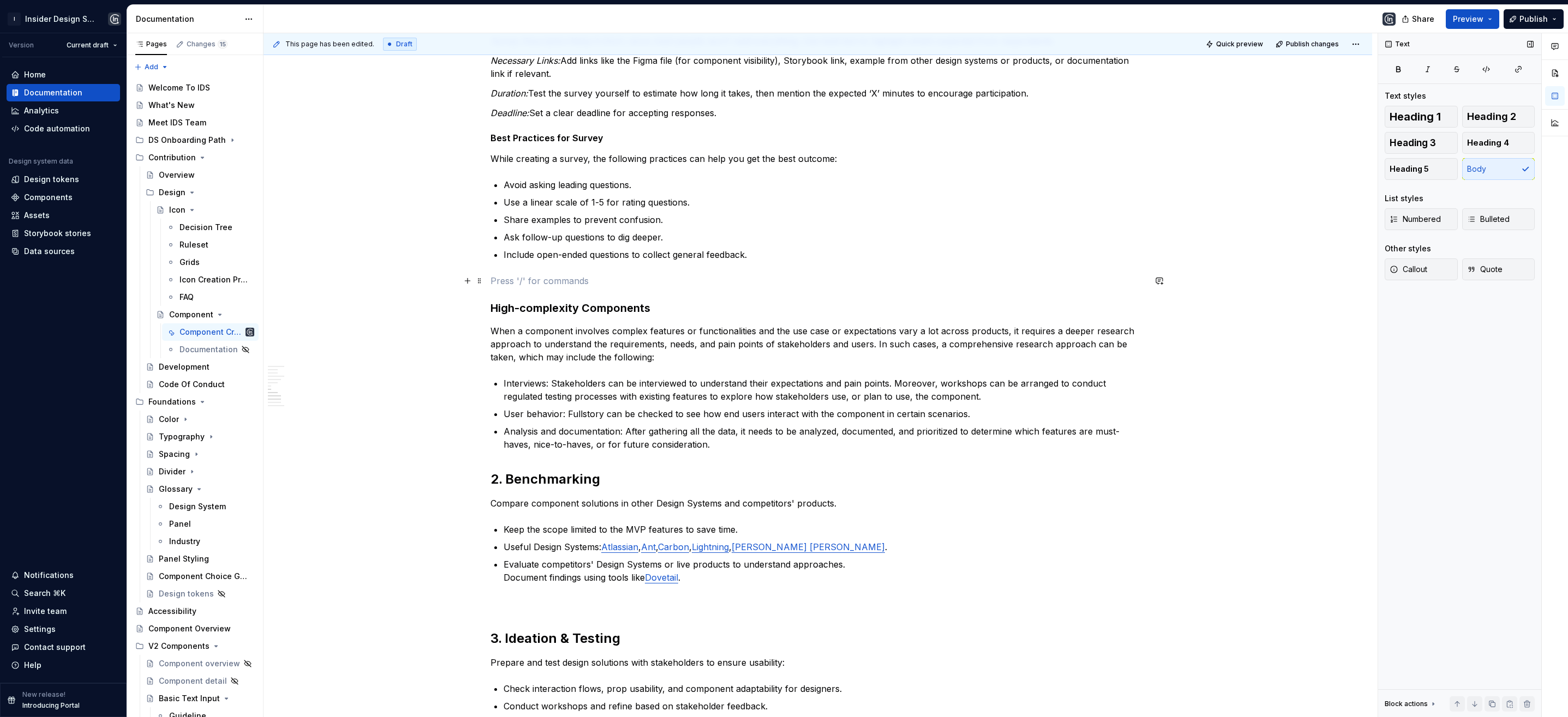
click at [503, 278] on p at bounding box center [817, 280] width 655 height 13
click at [720, 451] on div "**********" at bounding box center [817, 292] width 655 height 1722
click at [720, 451] on p "Analysis and documentation: After gathering all the data, it needs to be analyz…" at bounding box center [824, 438] width 642 height 26
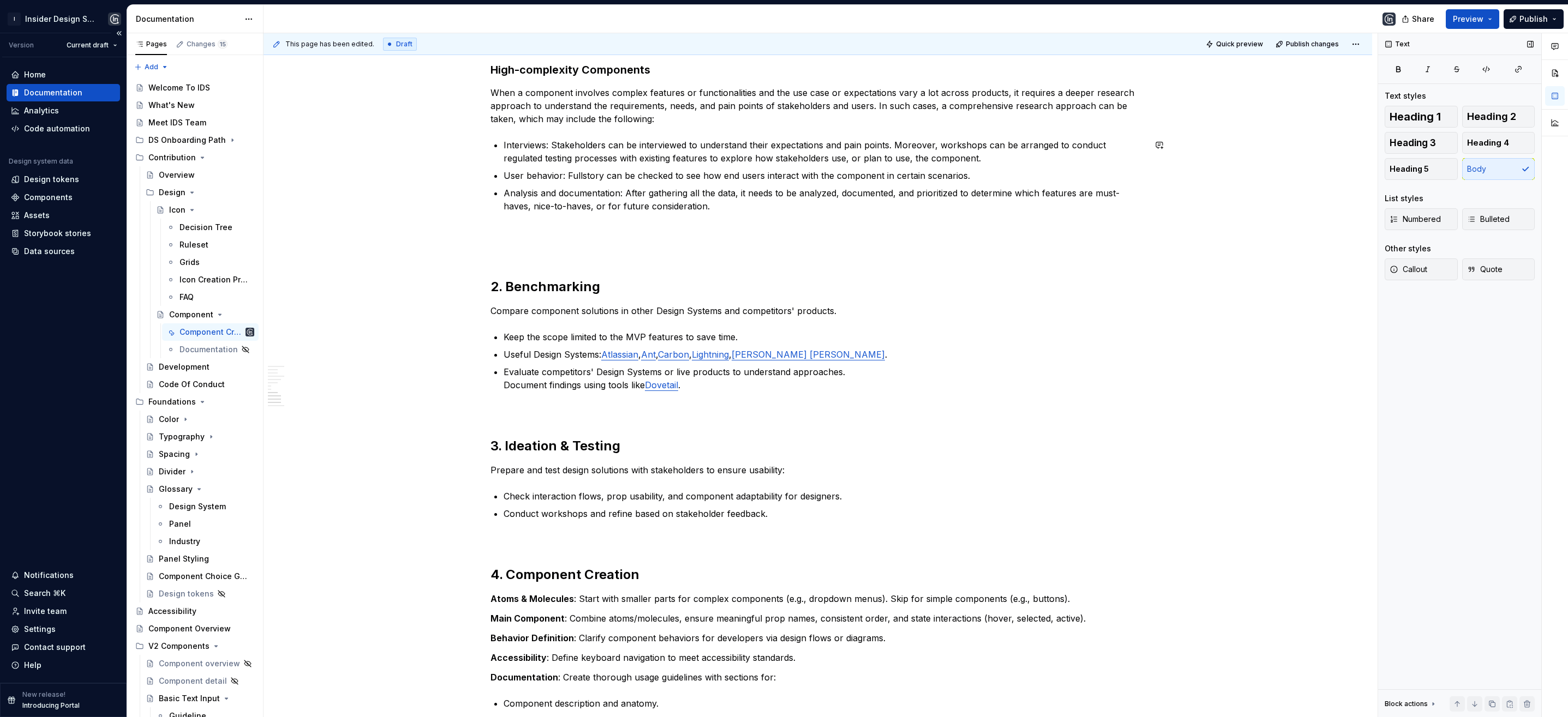
scroll to position [1075, 0]
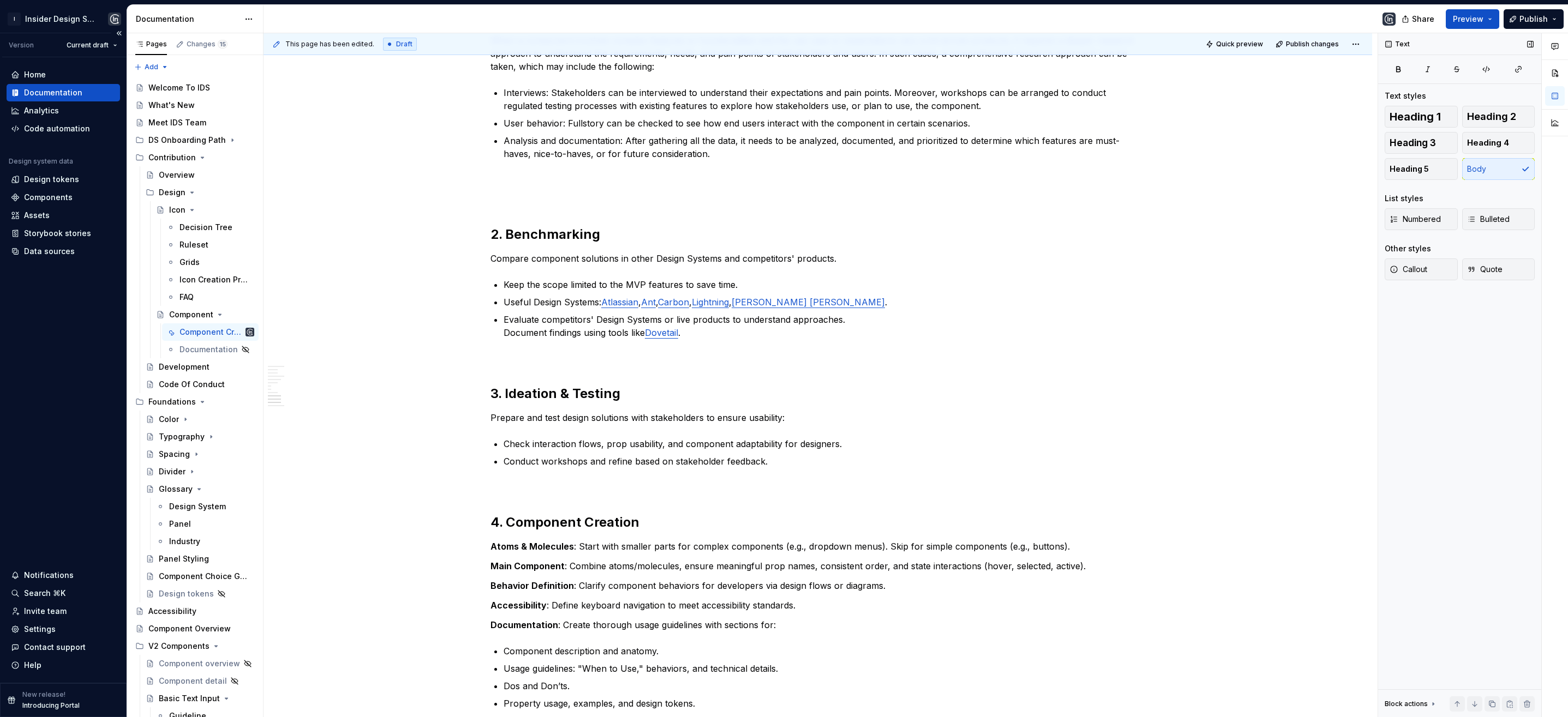
click at [44, 705] on p "Introducing Portal" at bounding box center [51, 706] width 57 height 9
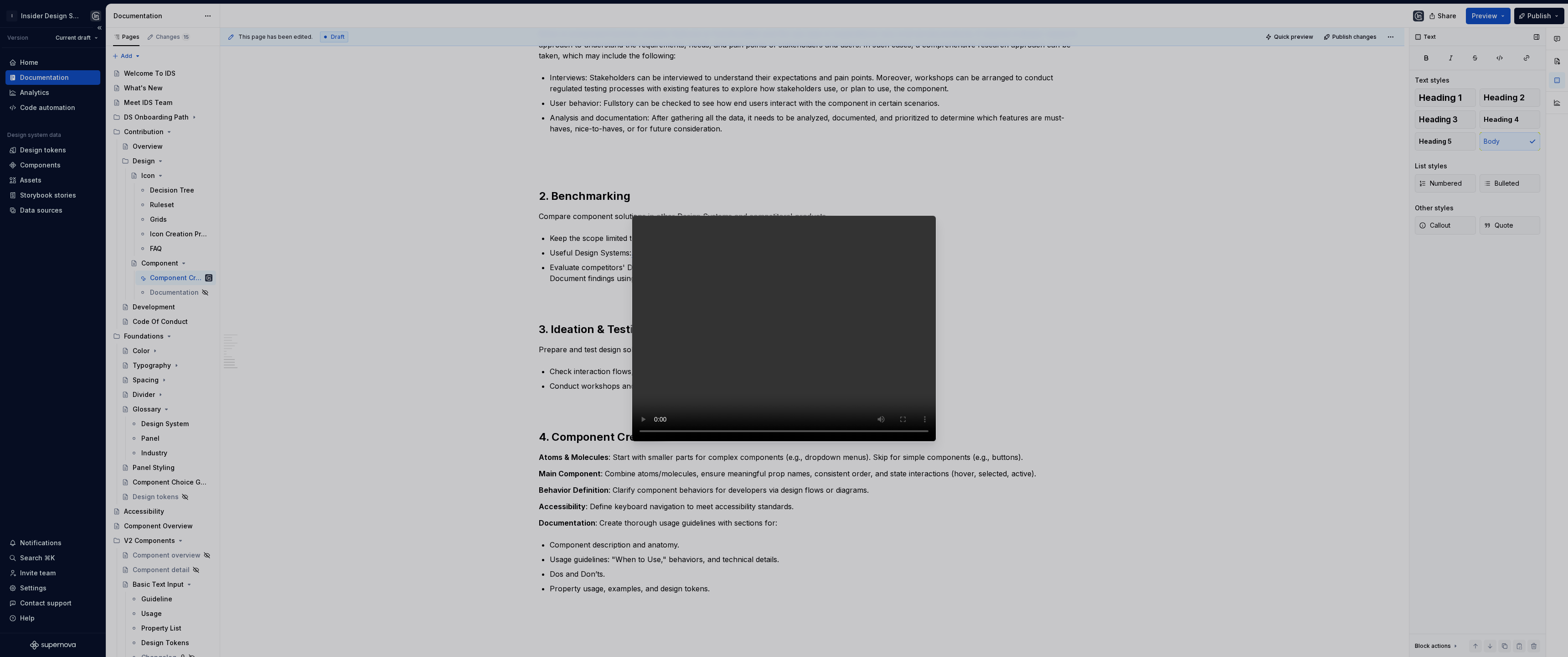
click at [691, 292] on video at bounding box center [784, 328] width 305 height 227
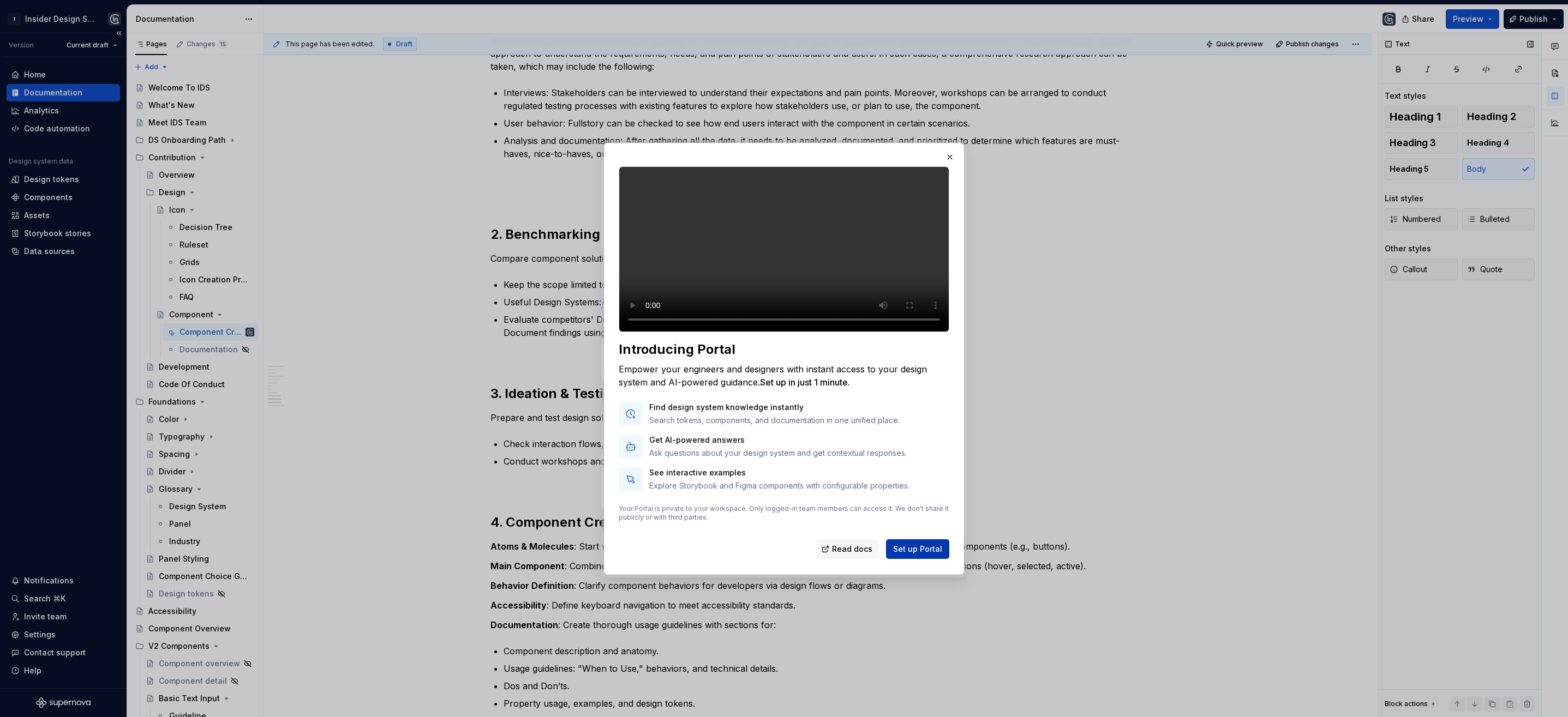
click at [918, 555] on span "Set up Portal" at bounding box center [917, 549] width 49 height 11
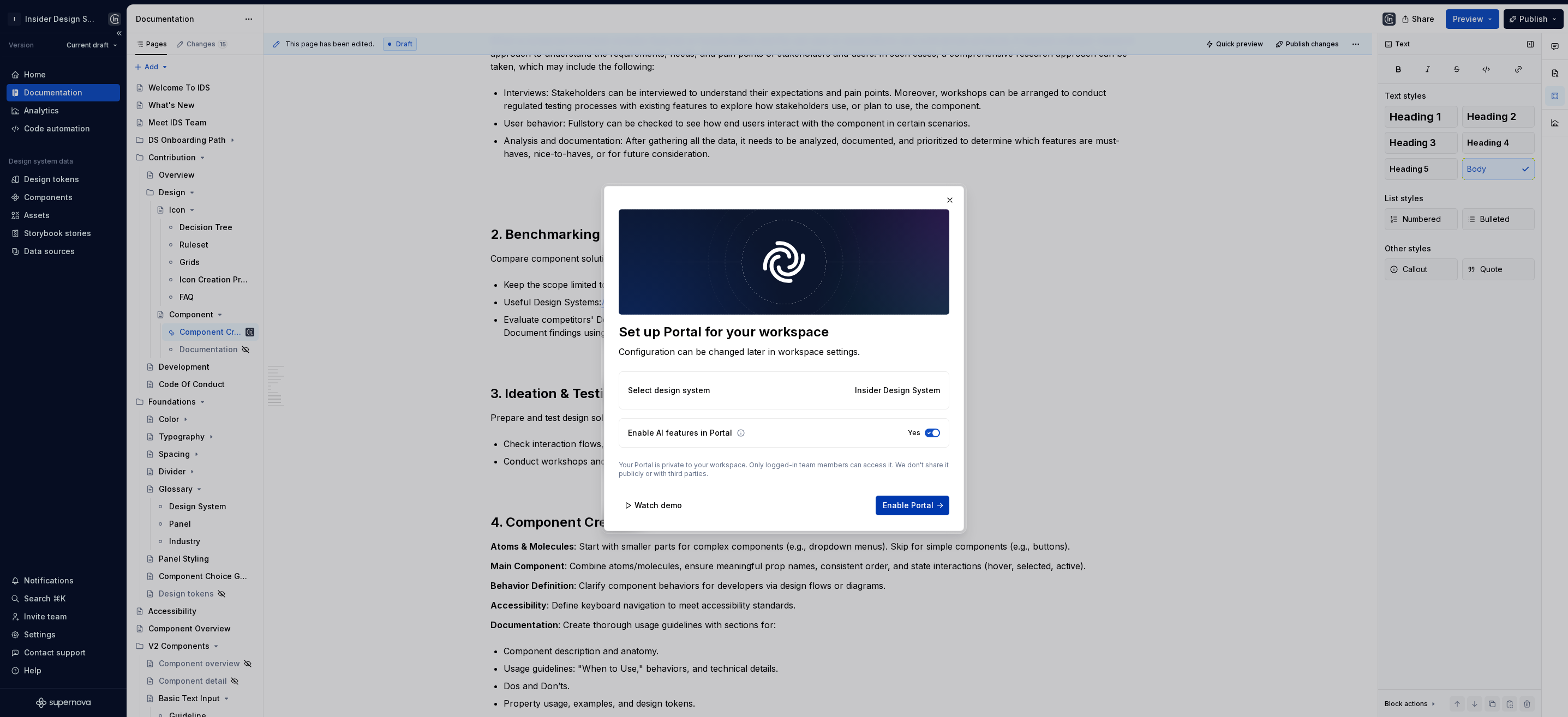
click at [898, 502] on span "Enable Portal" at bounding box center [909, 506] width 51 height 11
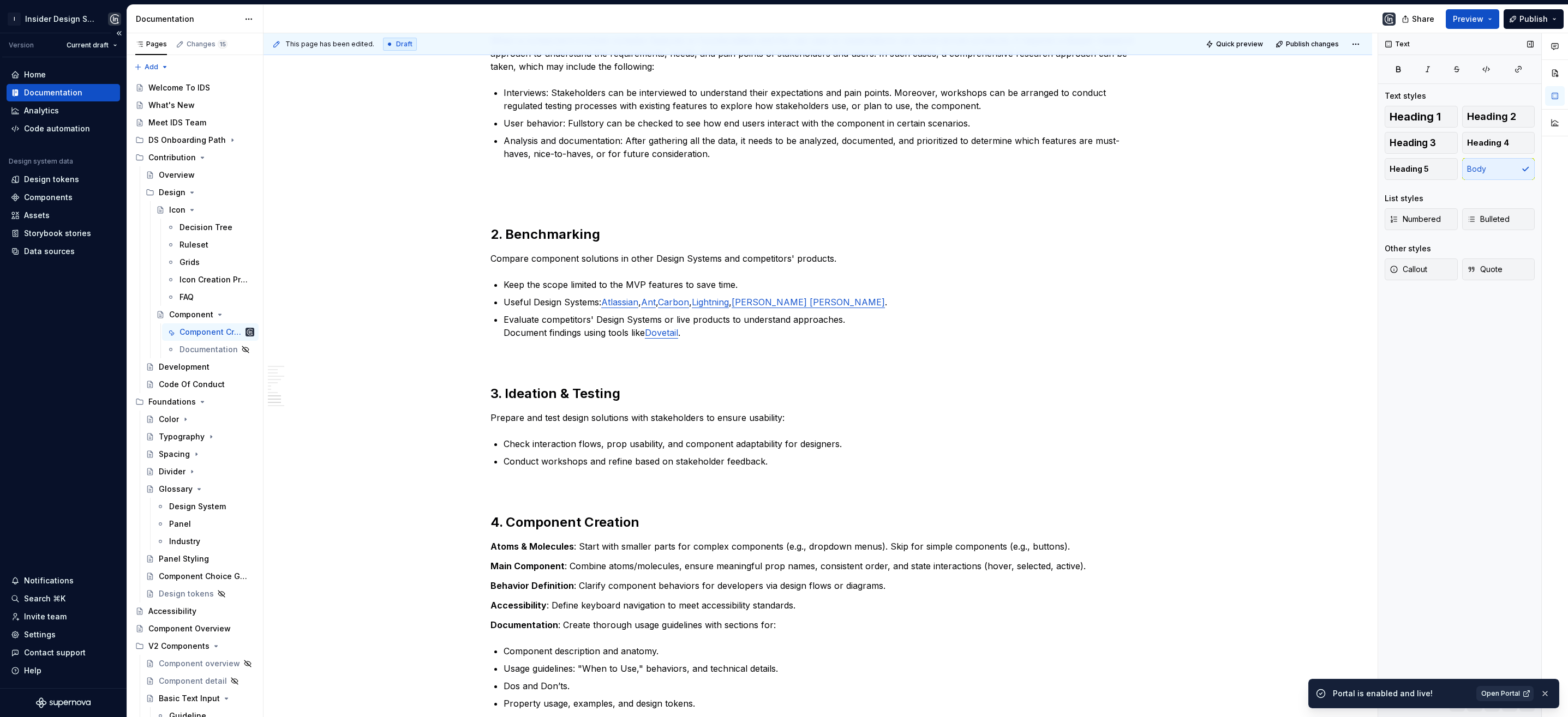
click at [1510, 698] on link "Open Portal" at bounding box center [1505, 693] width 57 height 15
click at [1542, 694] on button "button" at bounding box center [1545, 693] width 14 height 15
click at [21, 46] on div "Version" at bounding box center [21, 46] width 25 height 9
click at [96, 46] on html "I Insider Design System Version Current draft Home Documentation Analytics Code…" at bounding box center [784, 358] width 1568 height 717
click at [80, 282] on html "I Insider Design System Version Current draft Home Documentation Analytics Code…" at bounding box center [784, 358] width 1568 height 717
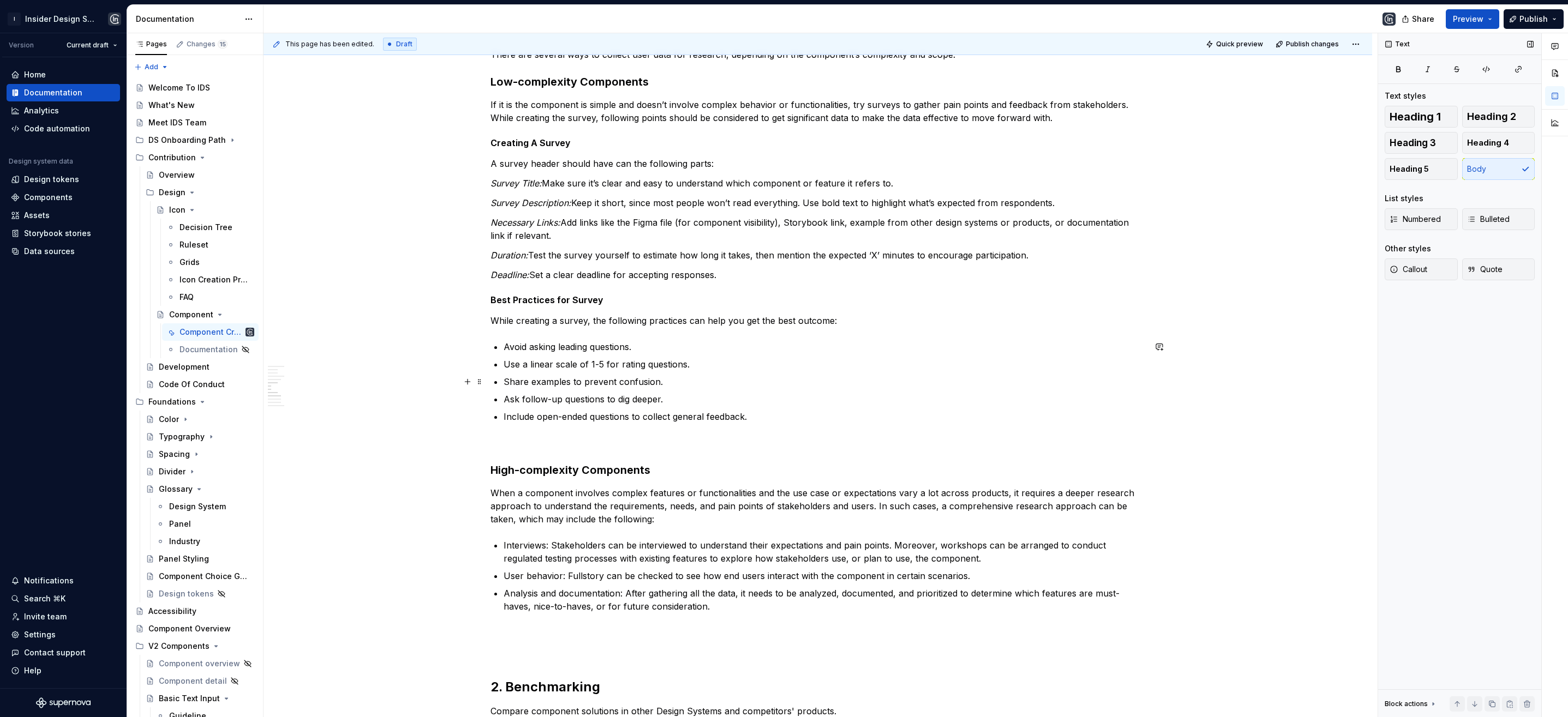
scroll to position [797, 0]
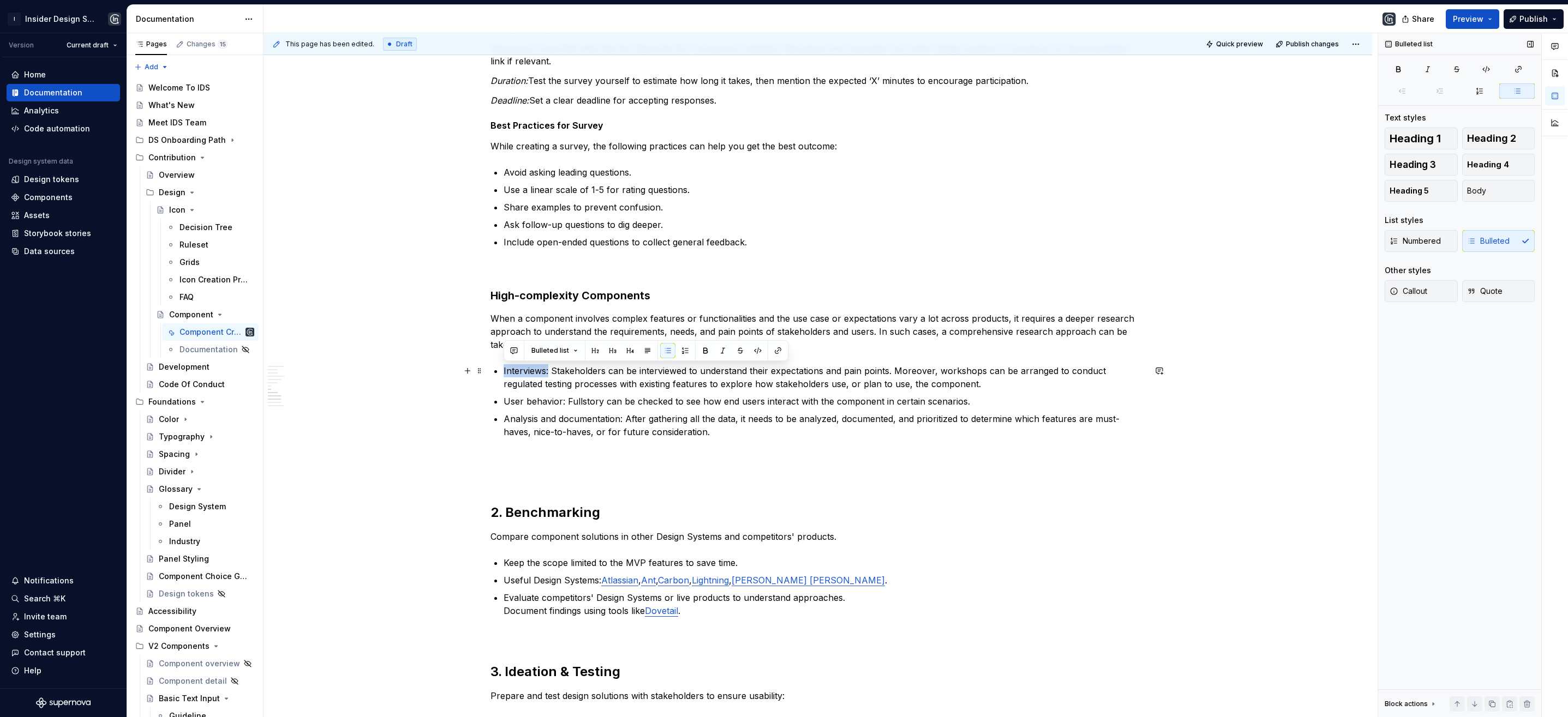
drag, startPoint x: 548, startPoint y: 373, endPoint x: 502, endPoint y: 373, distance: 46.0
click at [503, 373] on p "Interviews: Stakeholders can be interviewed to understand their expectations an…" at bounding box center [824, 378] width 642 height 26
click at [707, 347] on button "button" at bounding box center [705, 350] width 15 height 15
drag, startPoint x: 562, startPoint y: 402, endPoint x: 504, endPoint y: 401, distance: 58.0
click at [504, 401] on p "User behavior: Fullstory can be checked to see how end users interact with the …" at bounding box center [824, 401] width 642 height 13
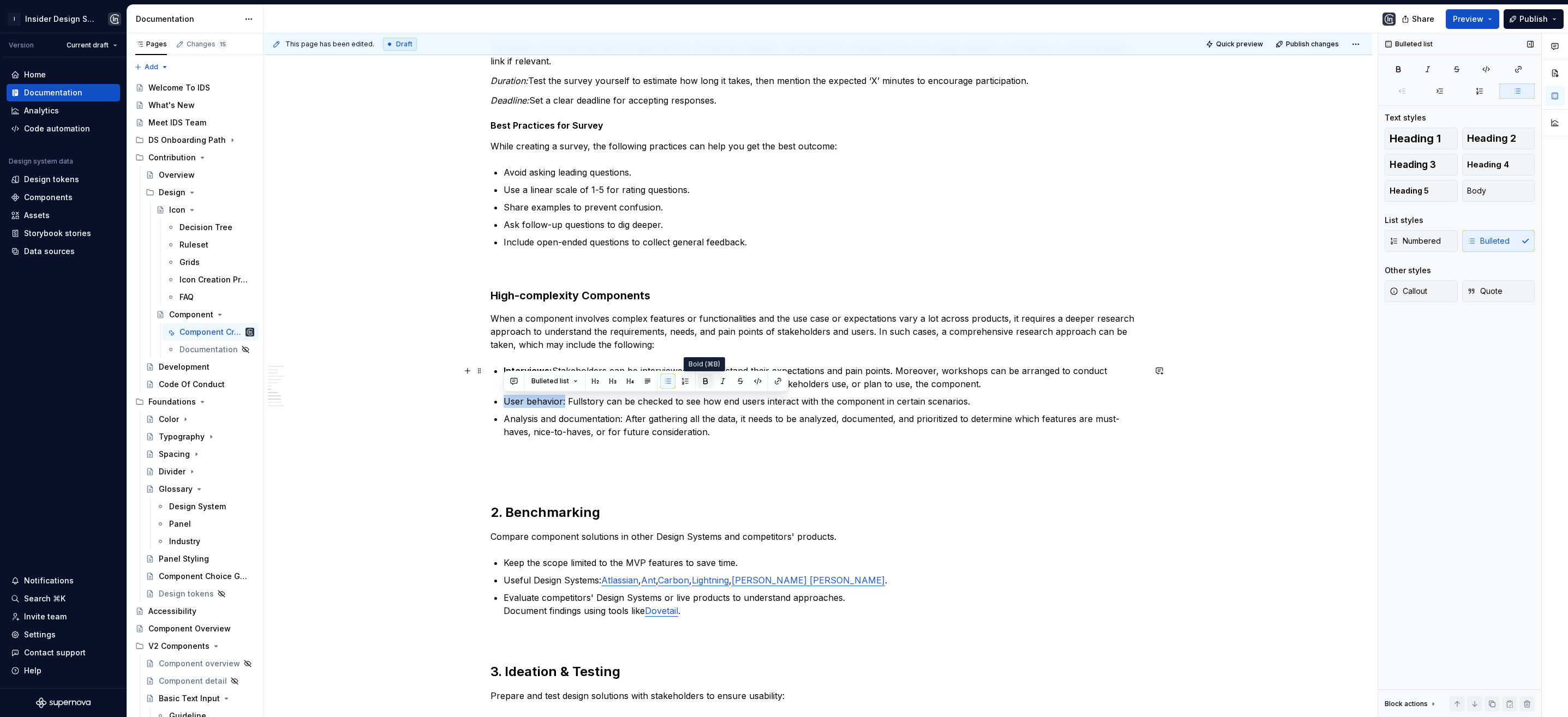
click at [701, 377] on button "button" at bounding box center [705, 380] width 15 height 15
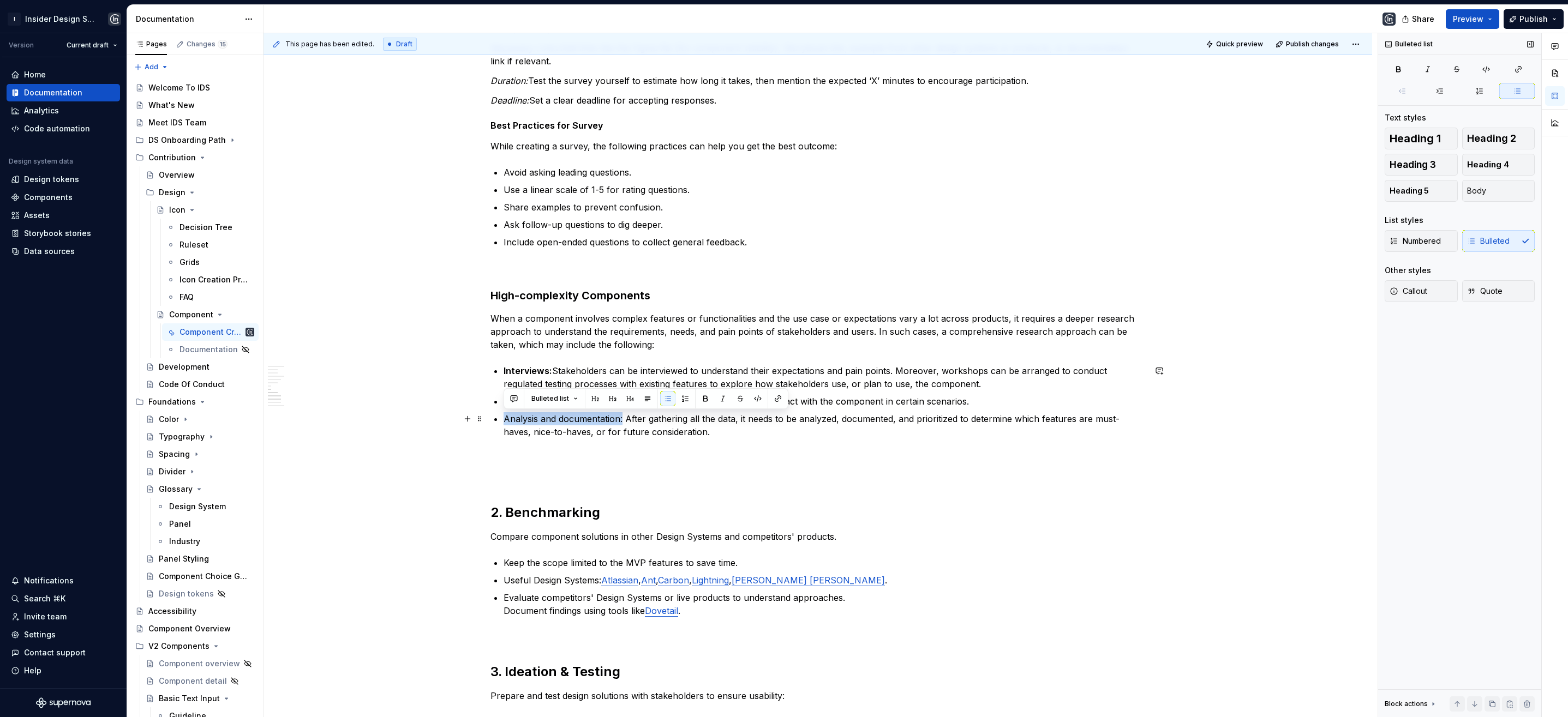
drag, startPoint x: 622, startPoint y: 420, endPoint x: 504, endPoint y: 415, distance: 118.1
click at [504, 415] on p "Analysis and documentation: After gathering all the data, it needs to be analyz…" at bounding box center [824, 425] width 642 height 26
click at [706, 394] on button "button" at bounding box center [705, 398] width 15 height 15
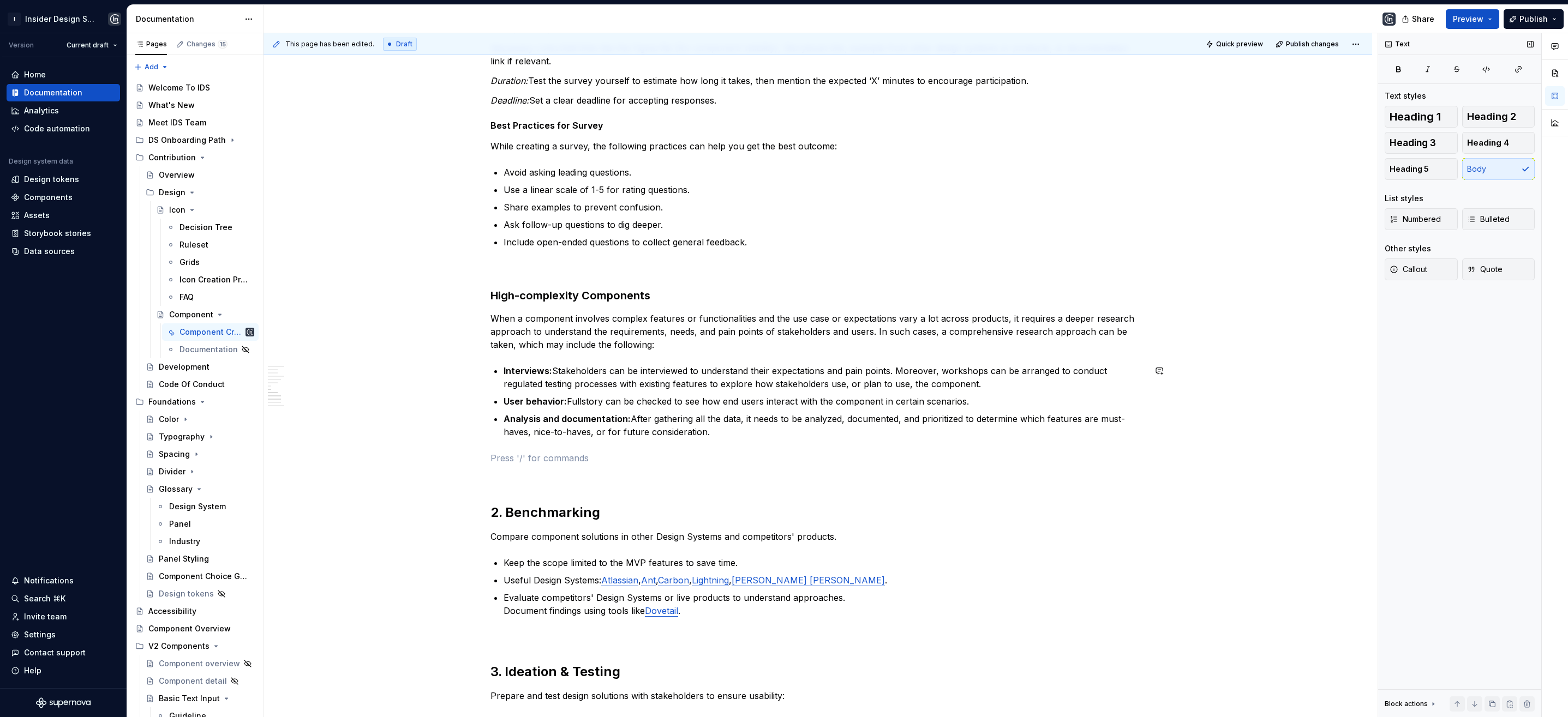
click at [714, 438] on div "**********" at bounding box center [817, 302] width 655 height 1768
click at [499, 479] on p at bounding box center [817, 478] width 655 height 13
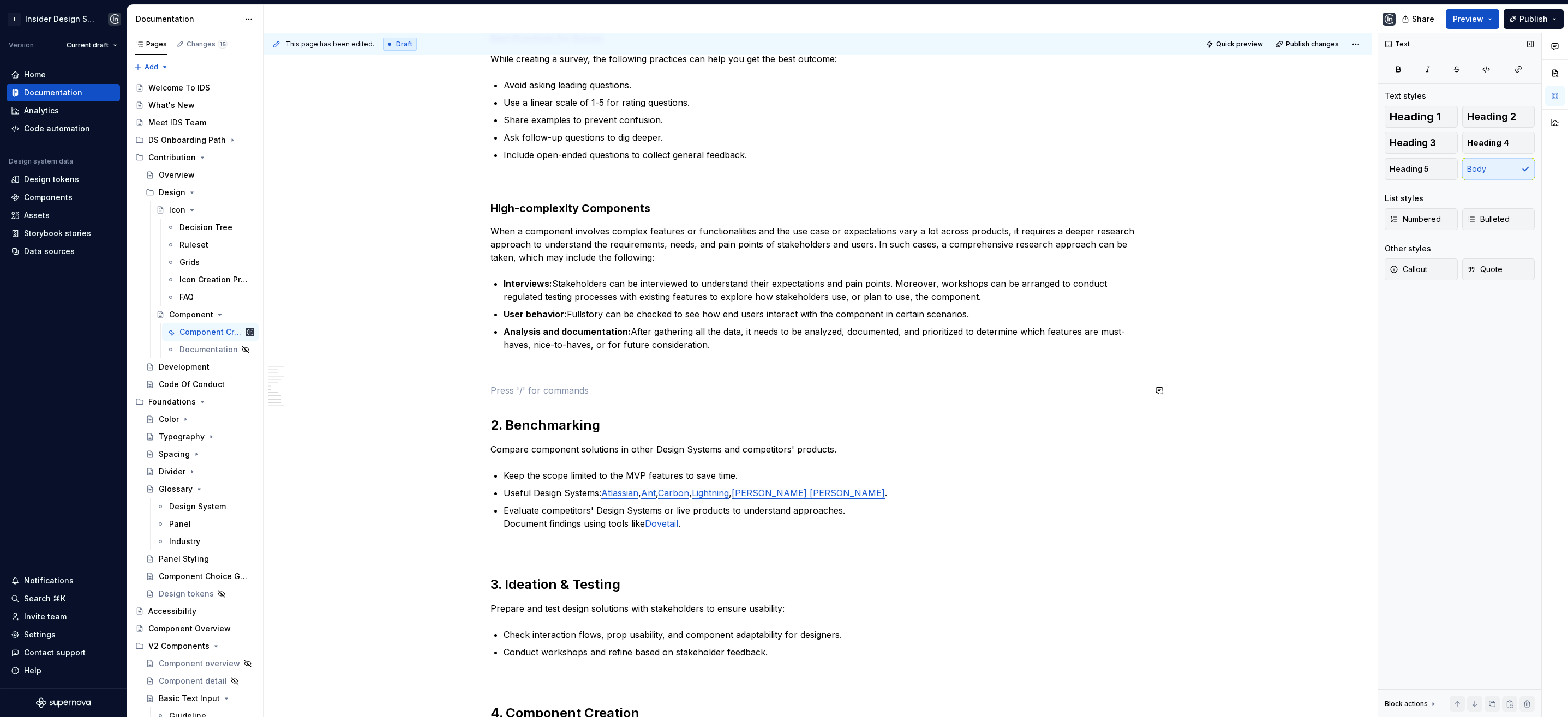
scroll to position [968, 0]
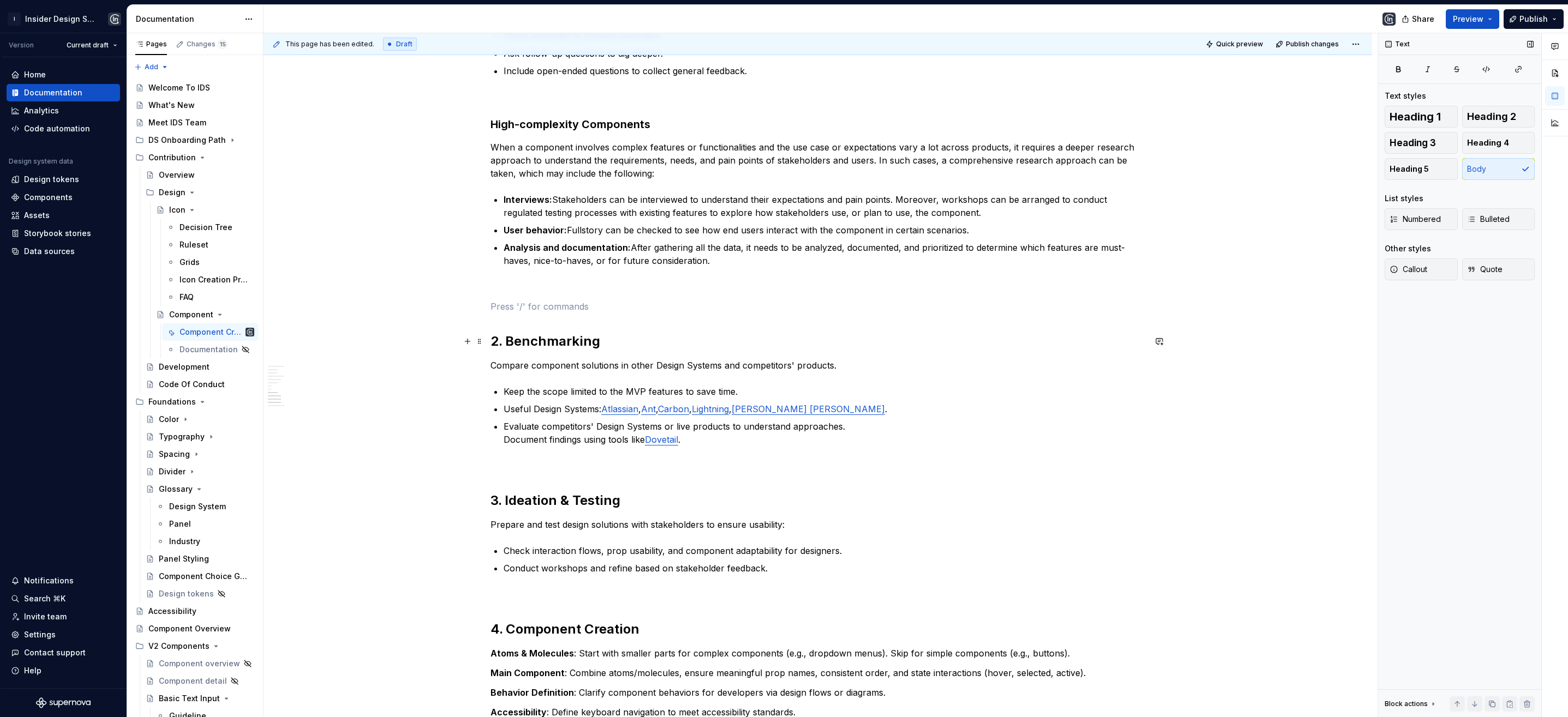
click at [597, 343] on strong "2. Benchmarking" at bounding box center [545, 341] width 110 height 16
drag, startPoint x: 843, startPoint y: 366, endPoint x: 489, endPoint y: 364, distance: 354.0
click at [490, 364] on p "Compare component solutions in other Design Systems and competitors' products." at bounding box center [817, 365] width 655 height 13
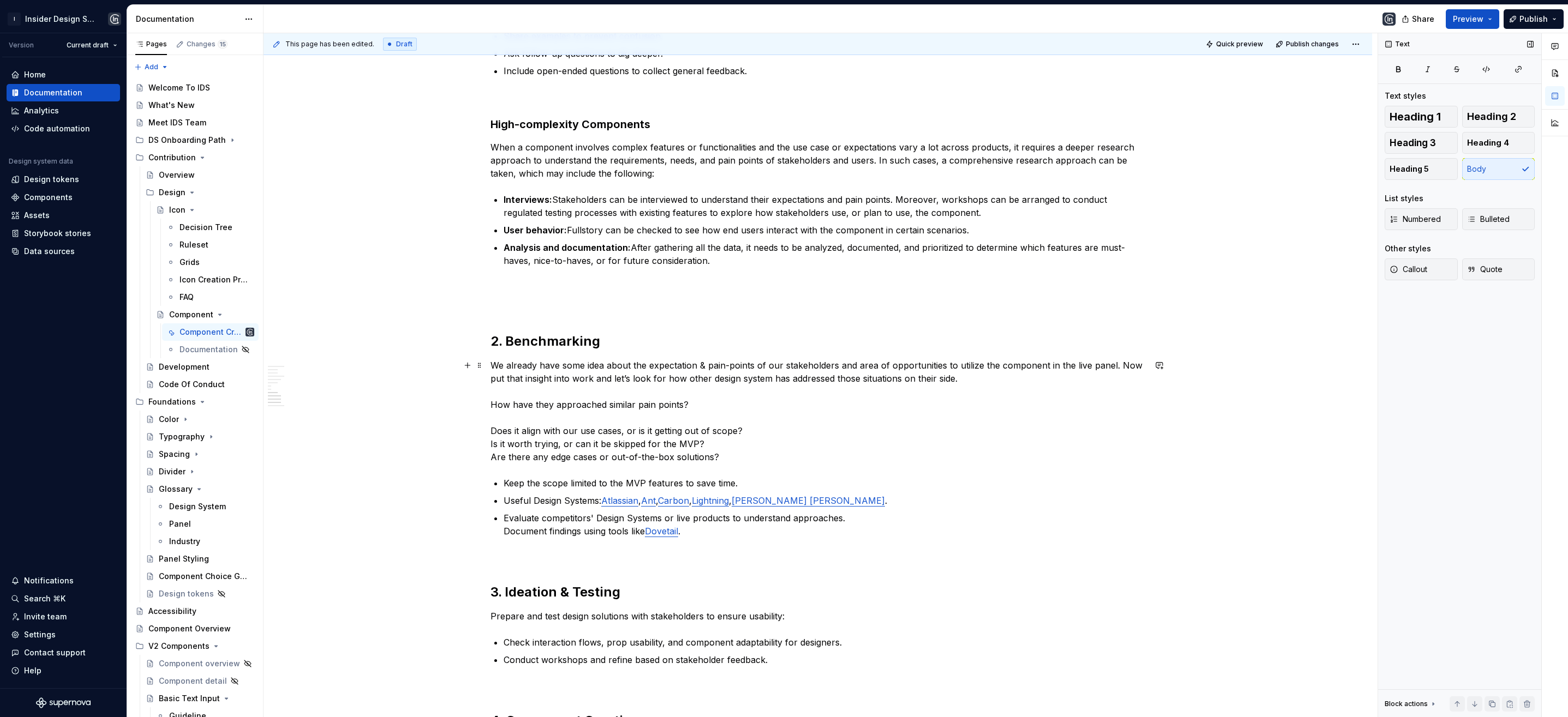
click at [490, 401] on p "We already have some idea about the expectation & pain-points of our stakeholde…" at bounding box center [817, 410] width 655 height 104
click at [490, 422] on p "How have they approached similar pain points? Does it align with our use cases,…" at bounding box center [817, 424] width 655 height 66
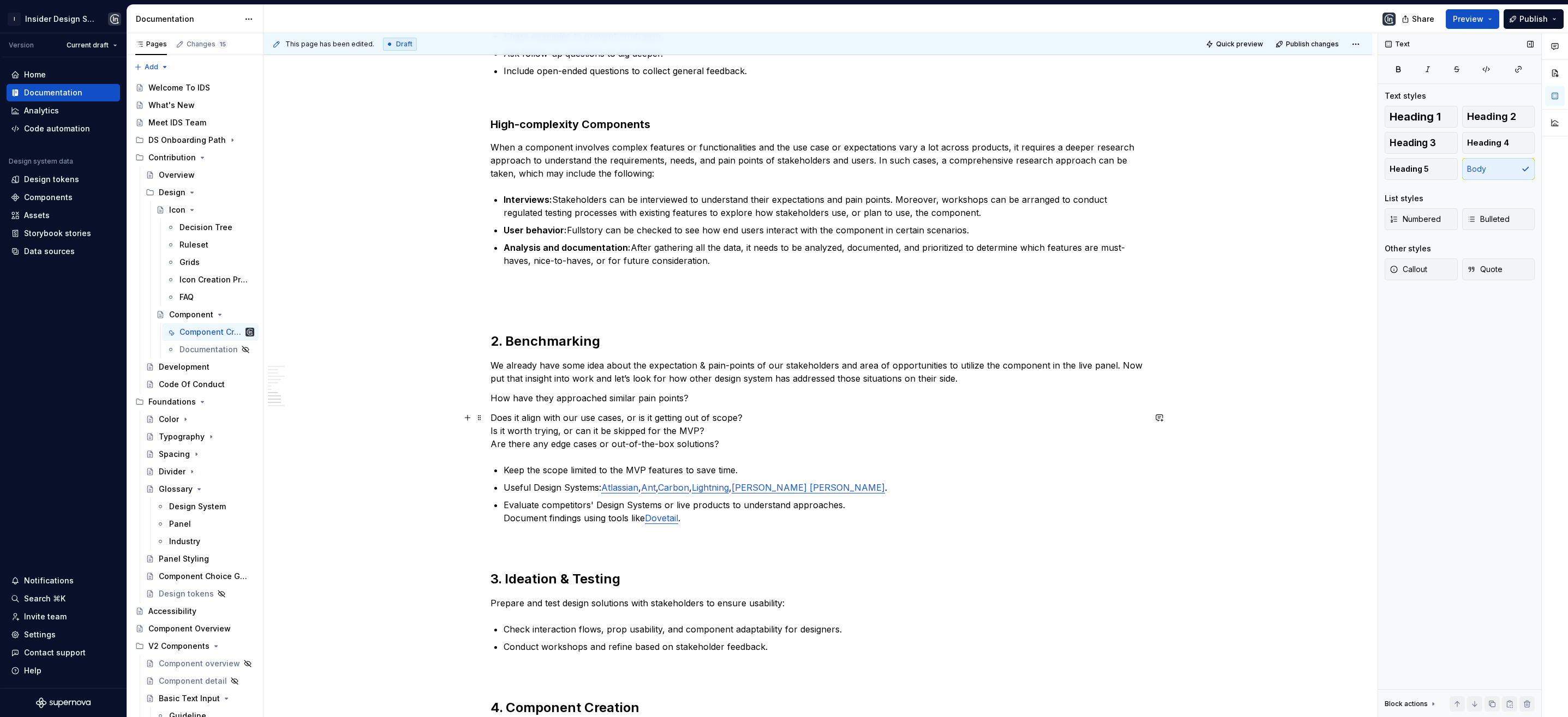
click at [488, 427] on div "**********" at bounding box center [817, 272] width 1108 height 2101
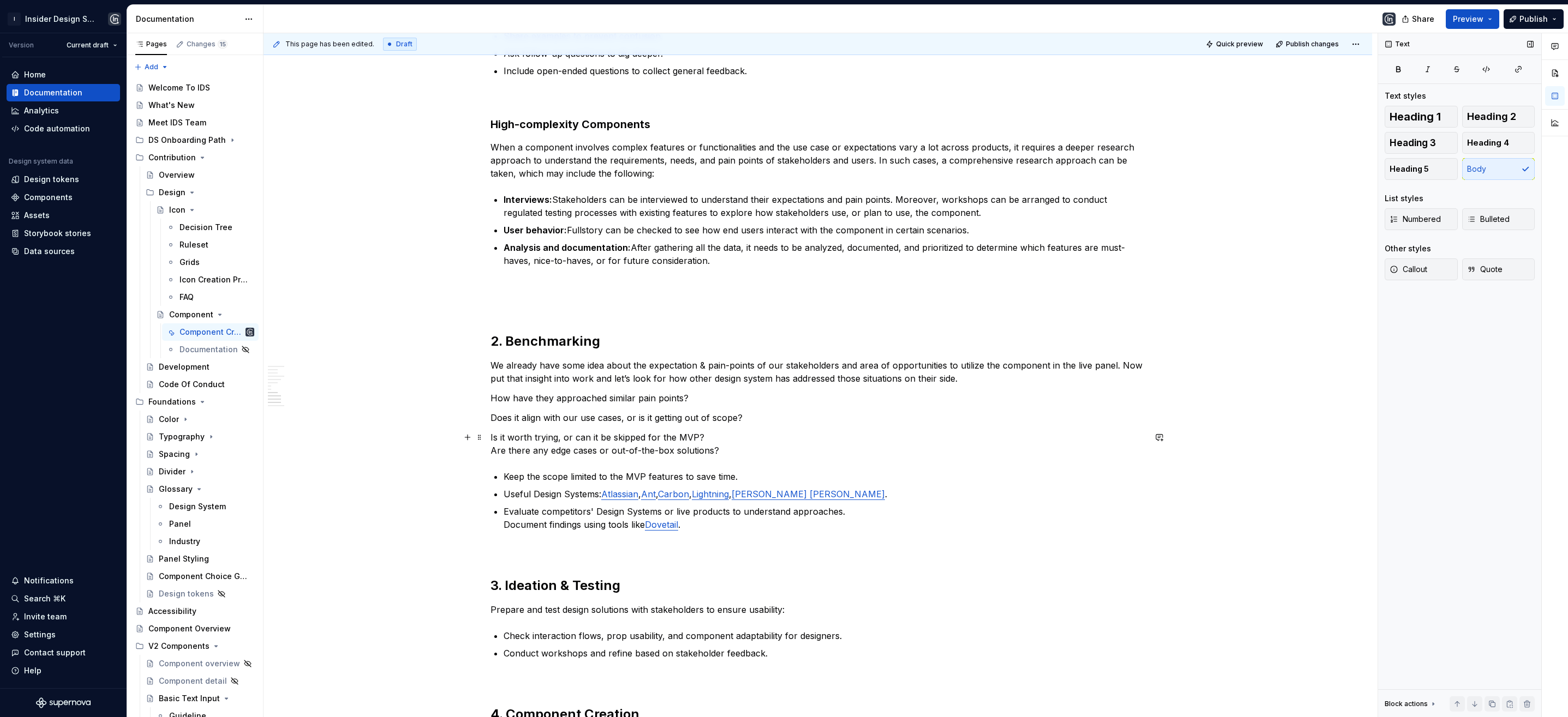
click at [488, 449] on div "**********" at bounding box center [817, 275] width 1108 height 2108
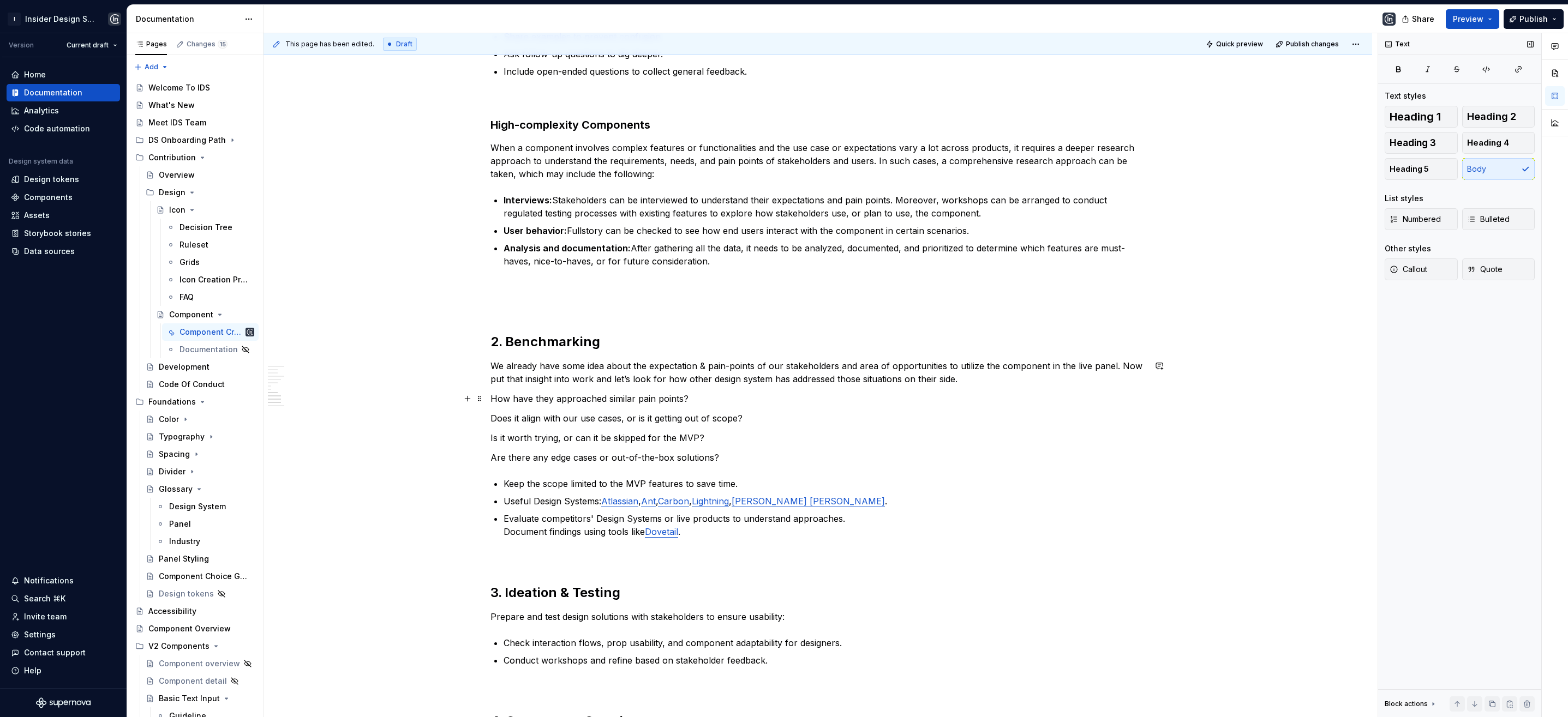
scroll to position [1061, 0]
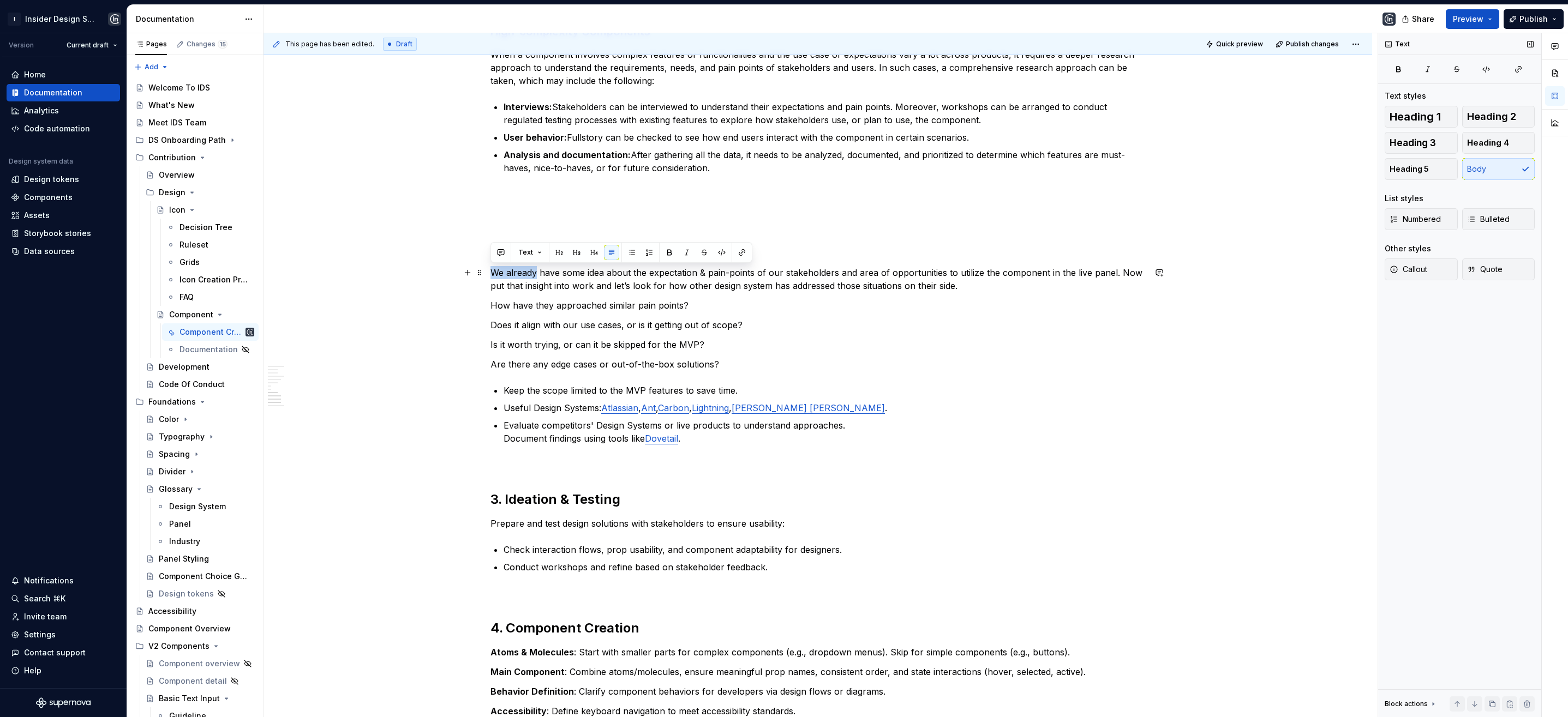
drag, startPoint x: 534, startPoint y: 274, endPoint x: 493, endPoint y: 269, distance: 41.3
click at [493, 269] on p "We already have some idea about the expectation & pain-points of our stakeholde…" at bounding box center [817, 280] width 655 height 26
drag, startPoint x: 577, startPoint y: 273, endPoint x: 559, endPoint y: 273, distance: 18.0
click at [559, 273] on p "Upon research, have some idea about the expectation & pain-points of our stakeh…" at bounding box center [817, 280] width 655 height 26
click at [597, 269] on p "Upon research, some idea about the expectation & pain-points of our stakeholder…" at bounding box center [817, 280] width 655 height 26
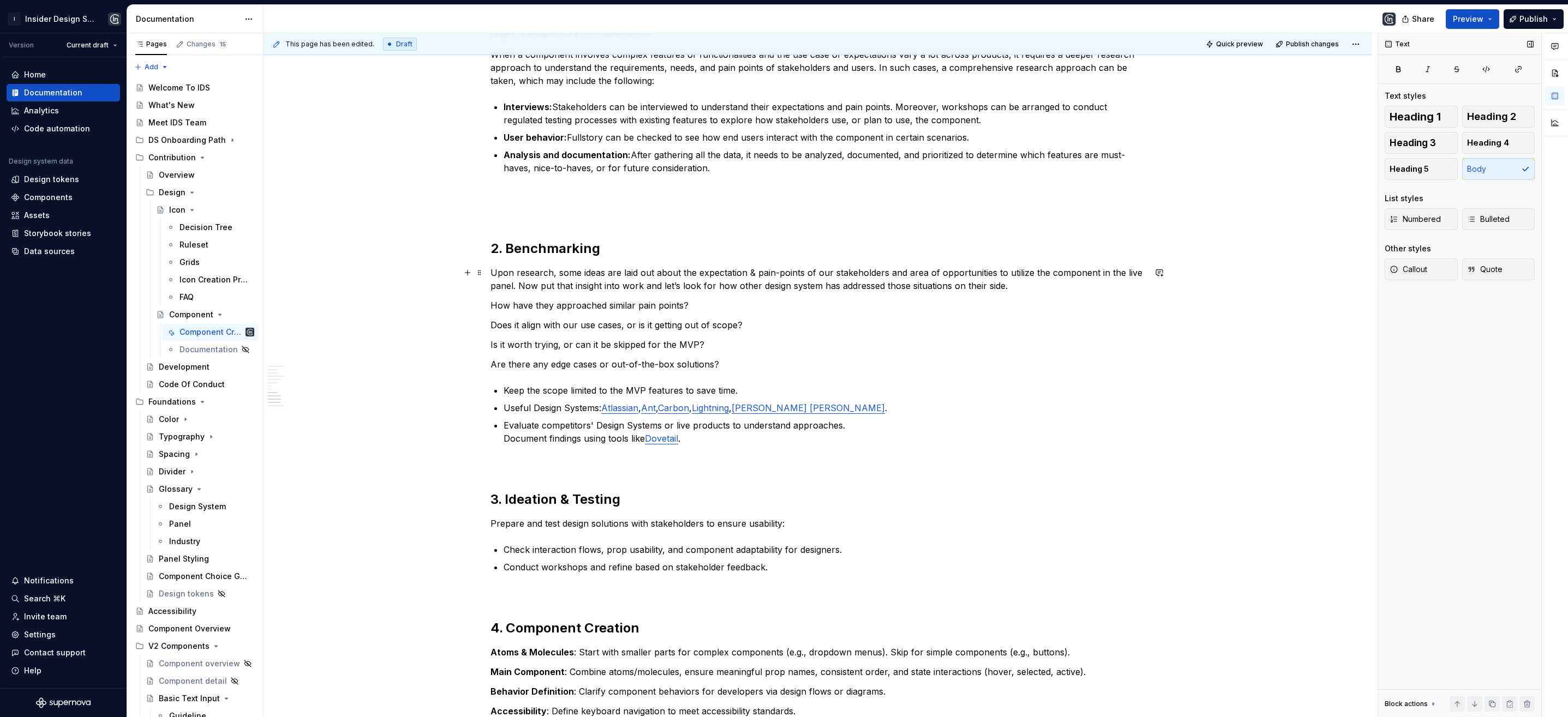
click at [535, 288] on p "Upon research, some ideas are laid out about the expectation & pain-points of o…" at bounding box center [817, 280] width 655 height 26
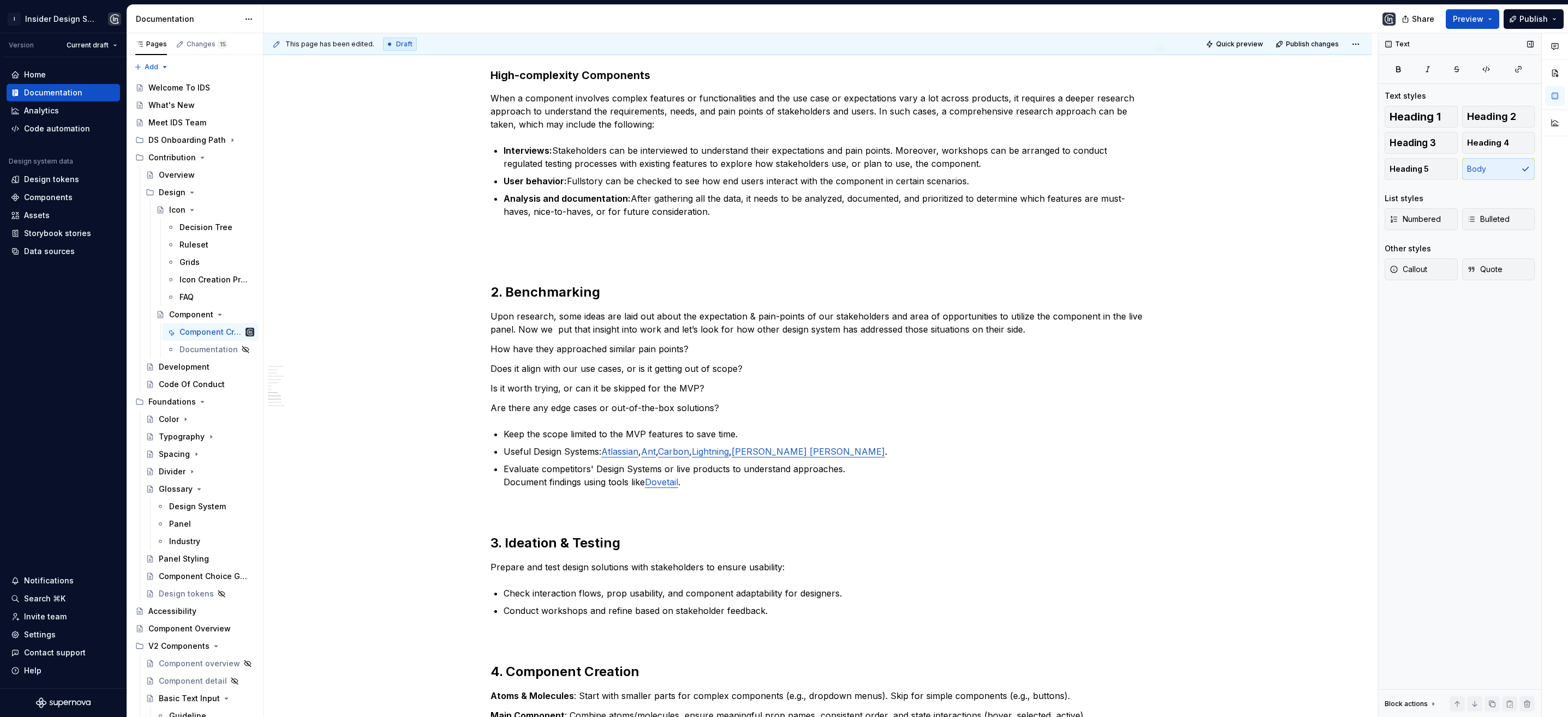
scroll to position [1069, 0]
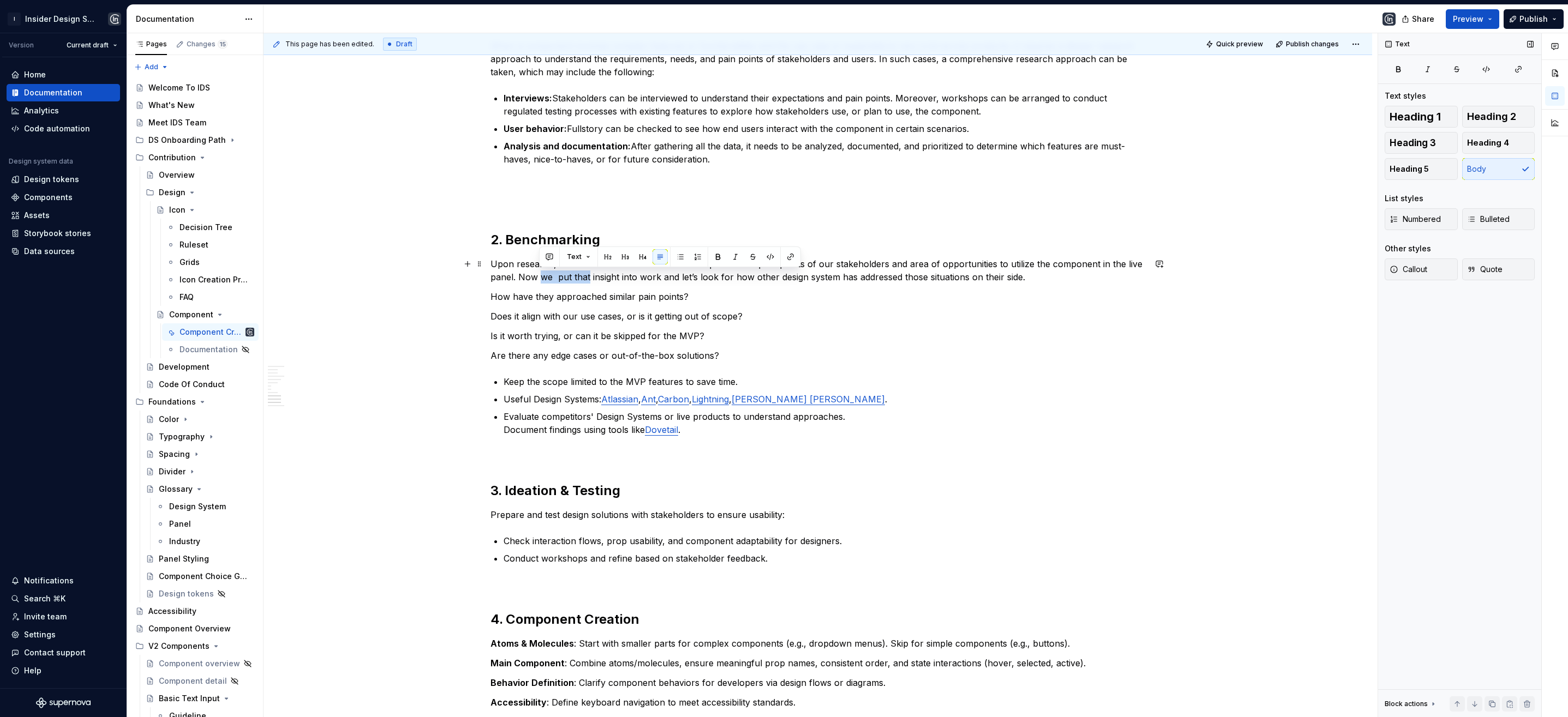
drag, startPoint x: 586, startPoint y: 278, endPoint x: 539, endPoint y: 276, distance: 47.0
click at [539, 276] on p "Upon research, some ideas are laid out about the expectation & pain-points of o…" at bounding box center [817, 271] width 655 height 26
click at [584, 277] on p "Upon research, some ideas are laid out about the expectation & pain-points of o…" at bounding box center [817, 271] width 655 height 26
click at [606, 277] on p "Upon research, some ideas are laid out about the expectation & pain-points of o…" at bounding box center [817, 271] width 655 height 26
click at [854, 278] on p "Upon research, some ideas are laid out about the expectation & pain-points of o…" at bounding box center [817, 271] width 655 height 26
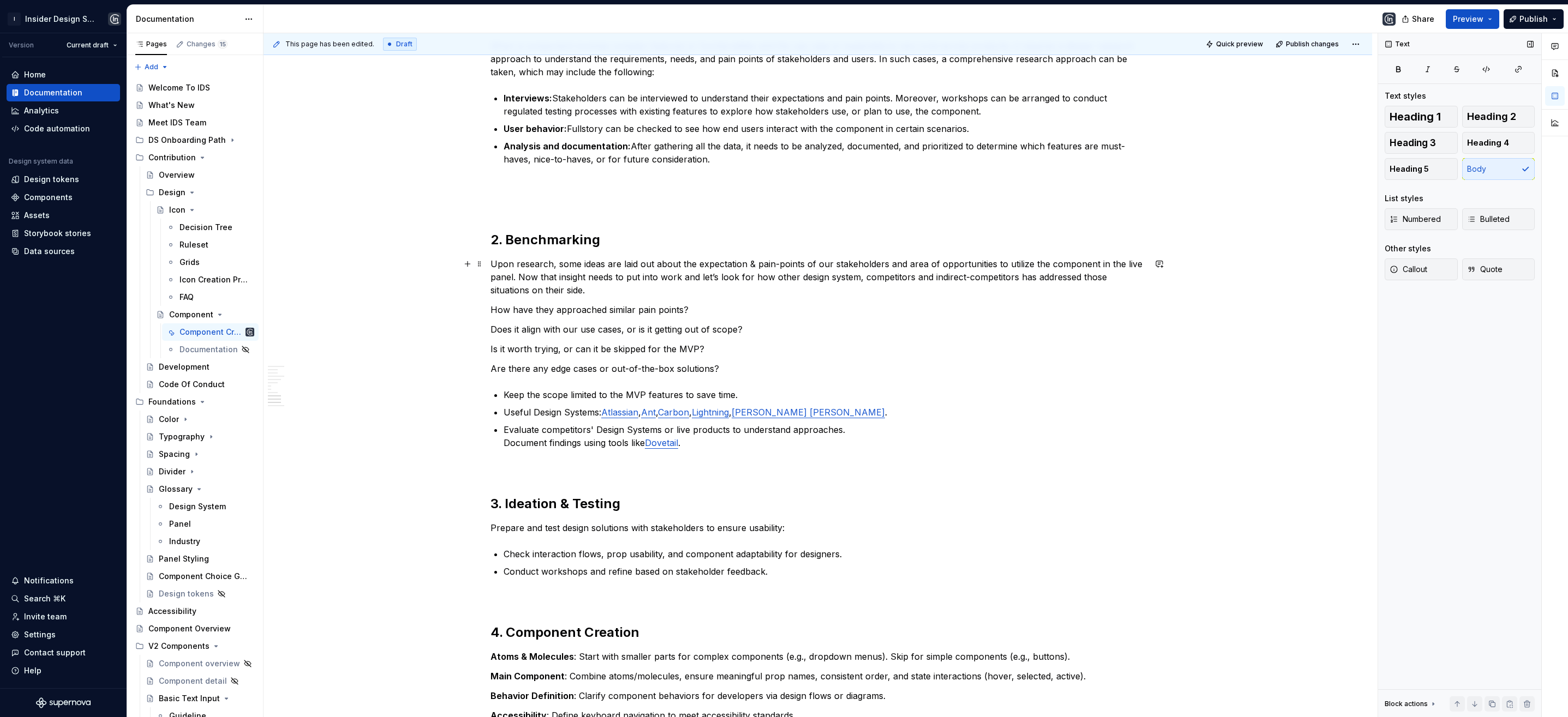
click at [595, 292] on p "Upon research, some ideas are laid out about the expectation & pain-points of o…" at bounding box center [817, 277] width 655 height 39
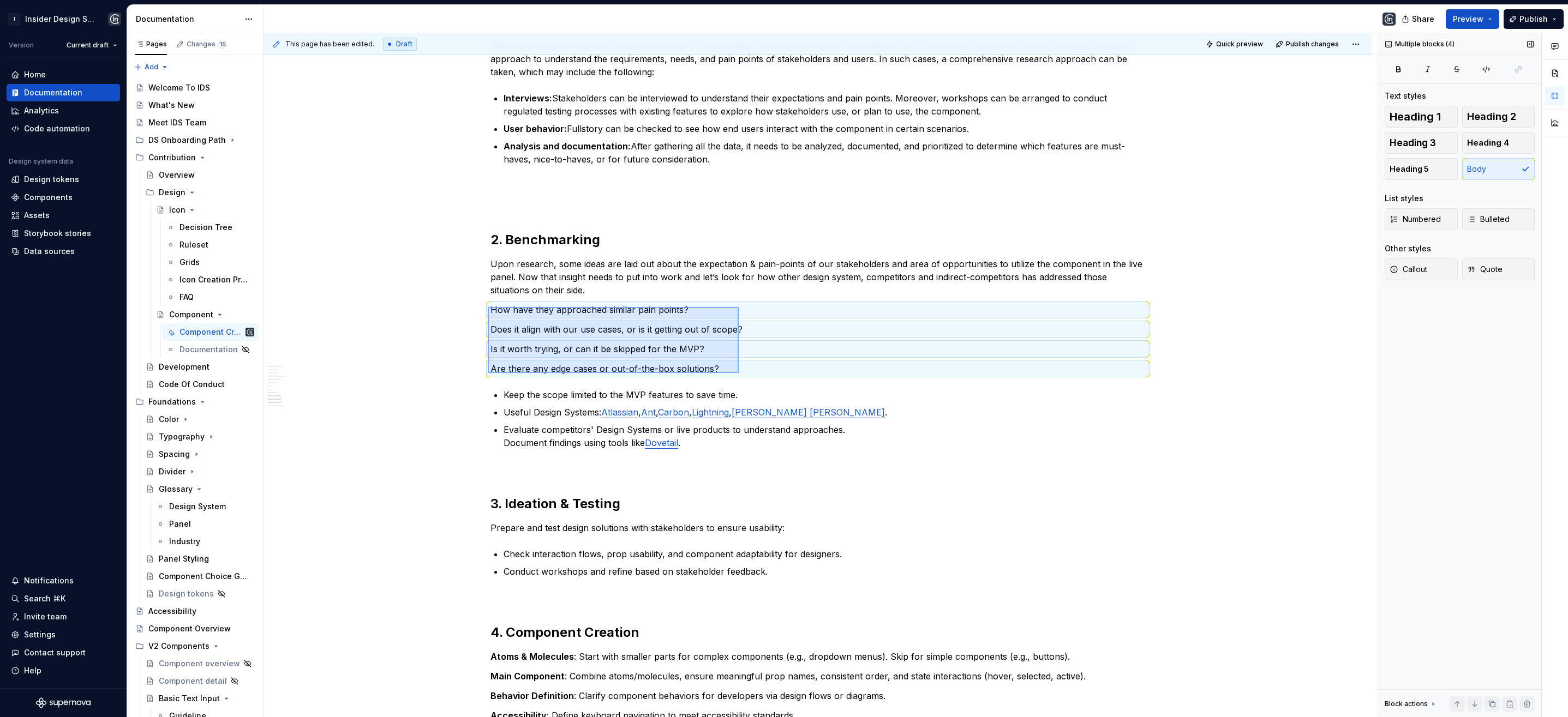
drag, startPoint x: 488, startPoint y: 307, endPoint x: 738, endPoint y: 373, distance: 258.6
click at [738, 373] on div "**********" at bounding box center [820, 375] width 1114 height 685
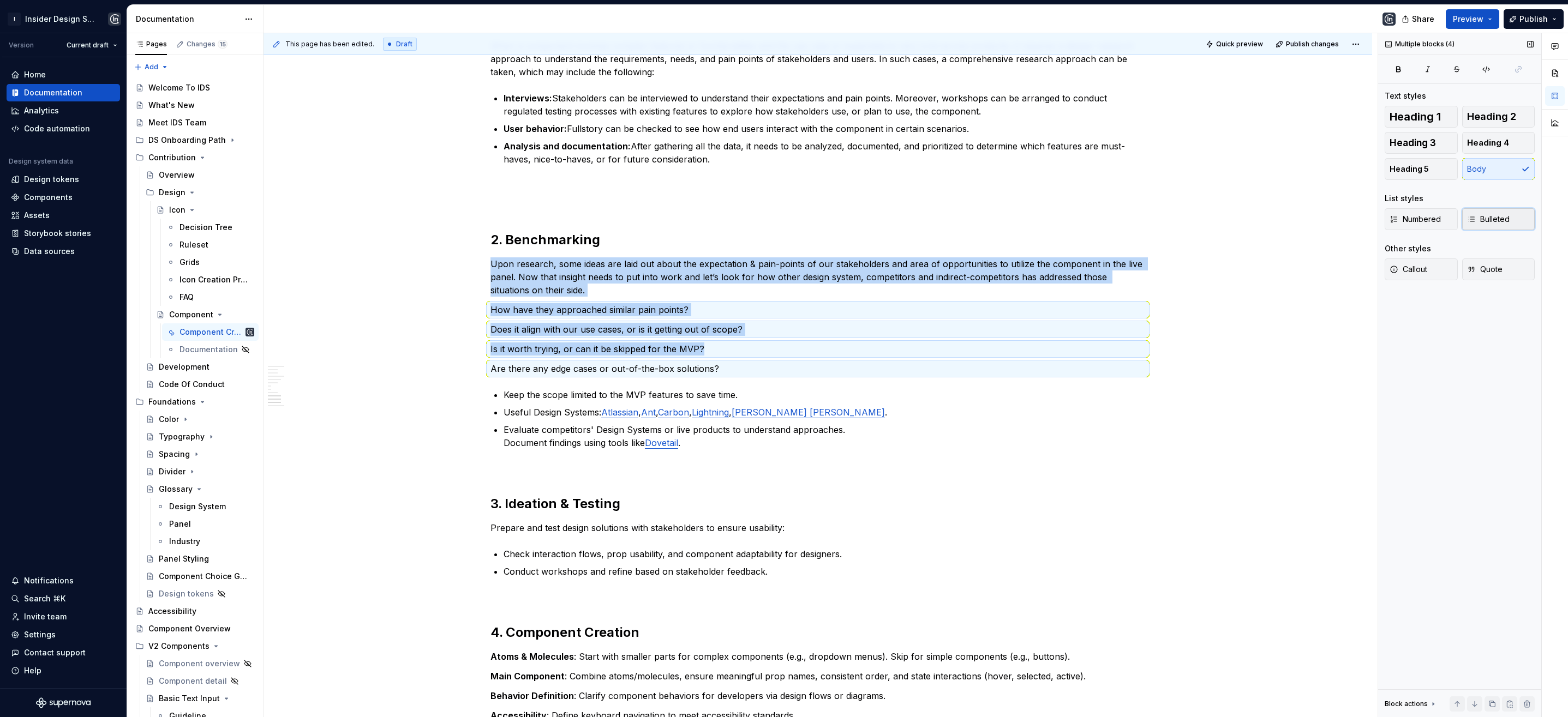
click at [1480, 218] on span "Bulleted" at bounding box center [1488, 219] width 43 height 11
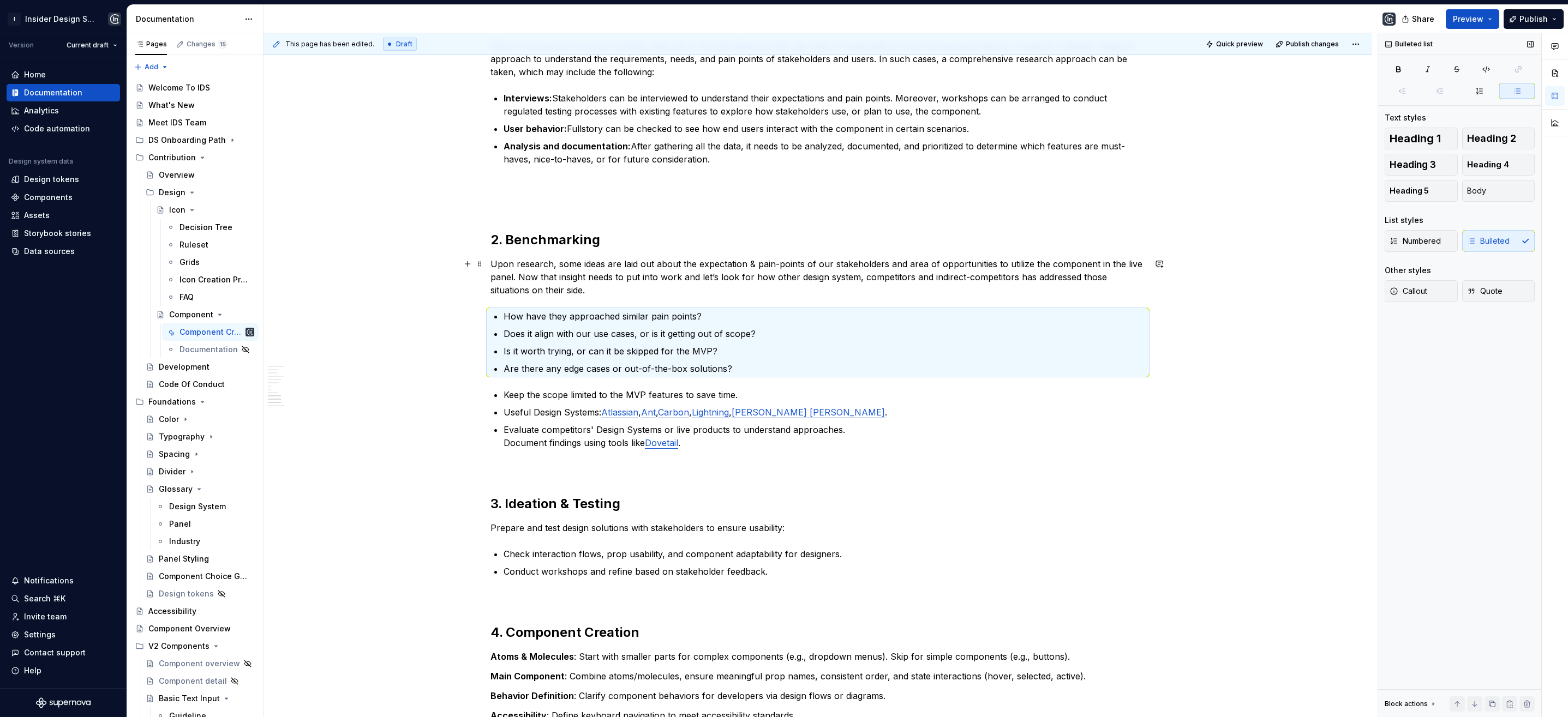
click at [602, 292] on p "Upon research, some ideas are laid out about the expectation & pain-points of o…" at bounding box center [817, 277] width 655 height 39
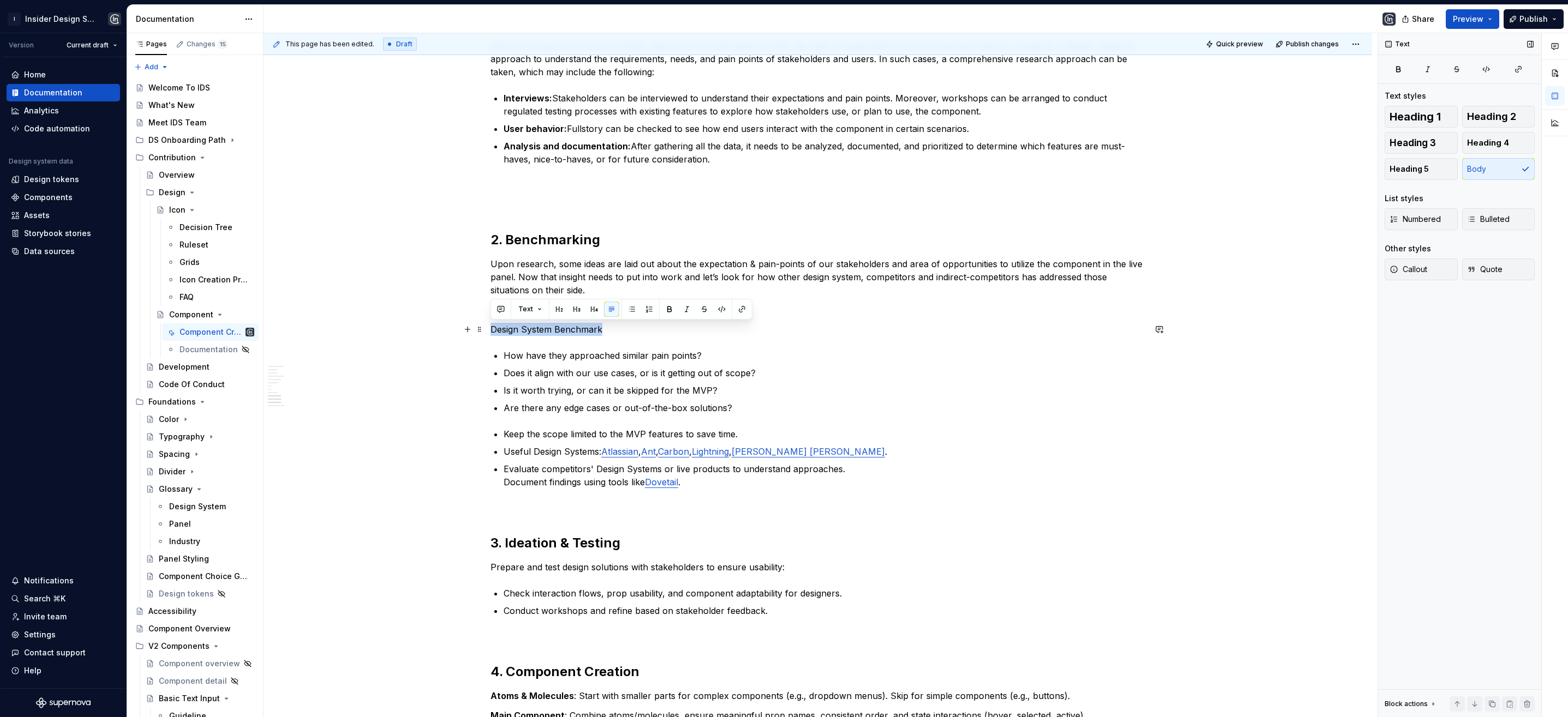
drag, startPoint x: 606, startPoint y: 327, endPoint x: 490, endPoint y: 330, distance: 116.0
click at [490, 330] on p "Design System Benchmark" at bounding box center [817, 329] width 655 height 13
click at [539, 309] on button "Text" at bounding box center [530, 309] width 33 height 15
click at [568, 432] on div "Heading 5" at bounding box center [564, 437] width 39 height 11
click at [552, 337] on h5 "Design System Benchmark" at bounding box center [817, 335] width 655 height 11
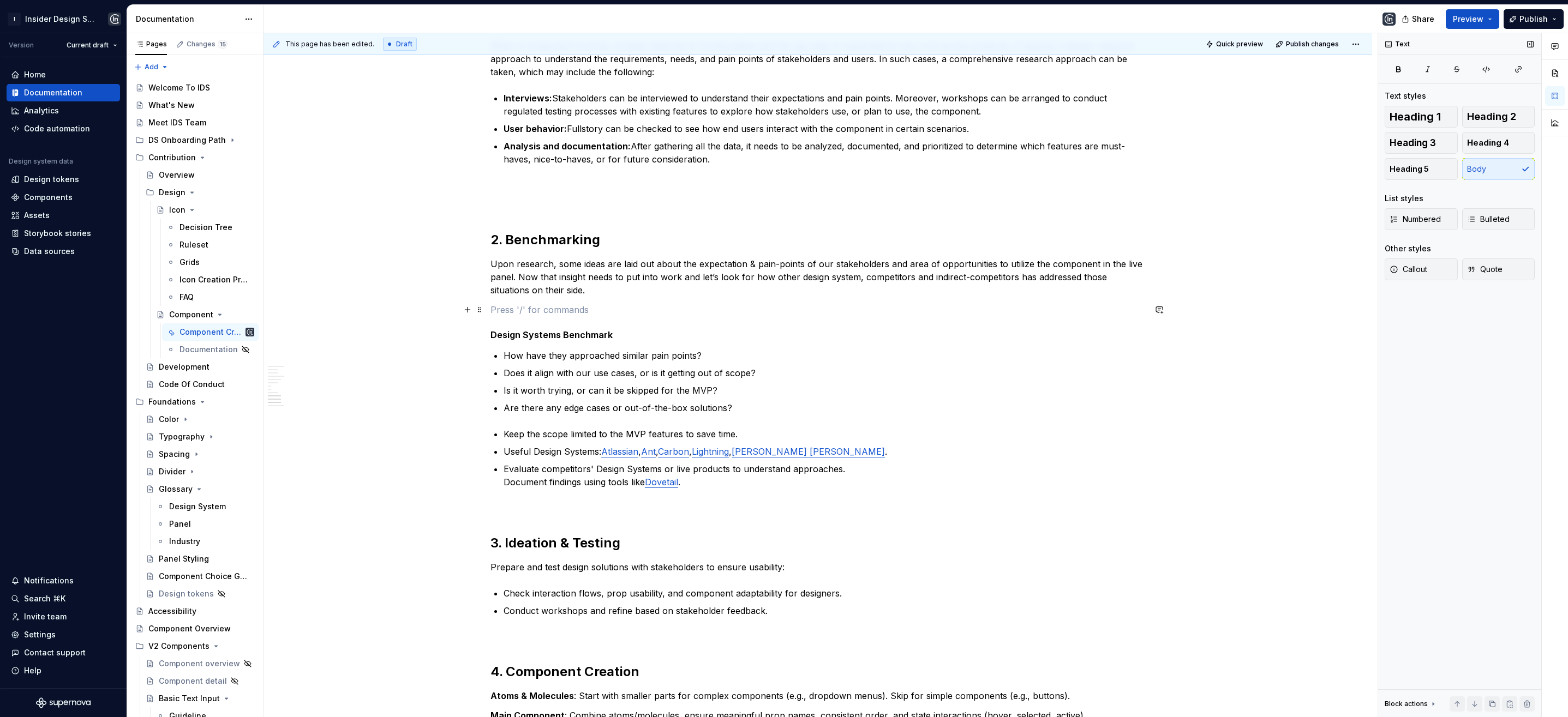
click at [521, 309] on p at bounding box center [817, 309] width 655 height 13
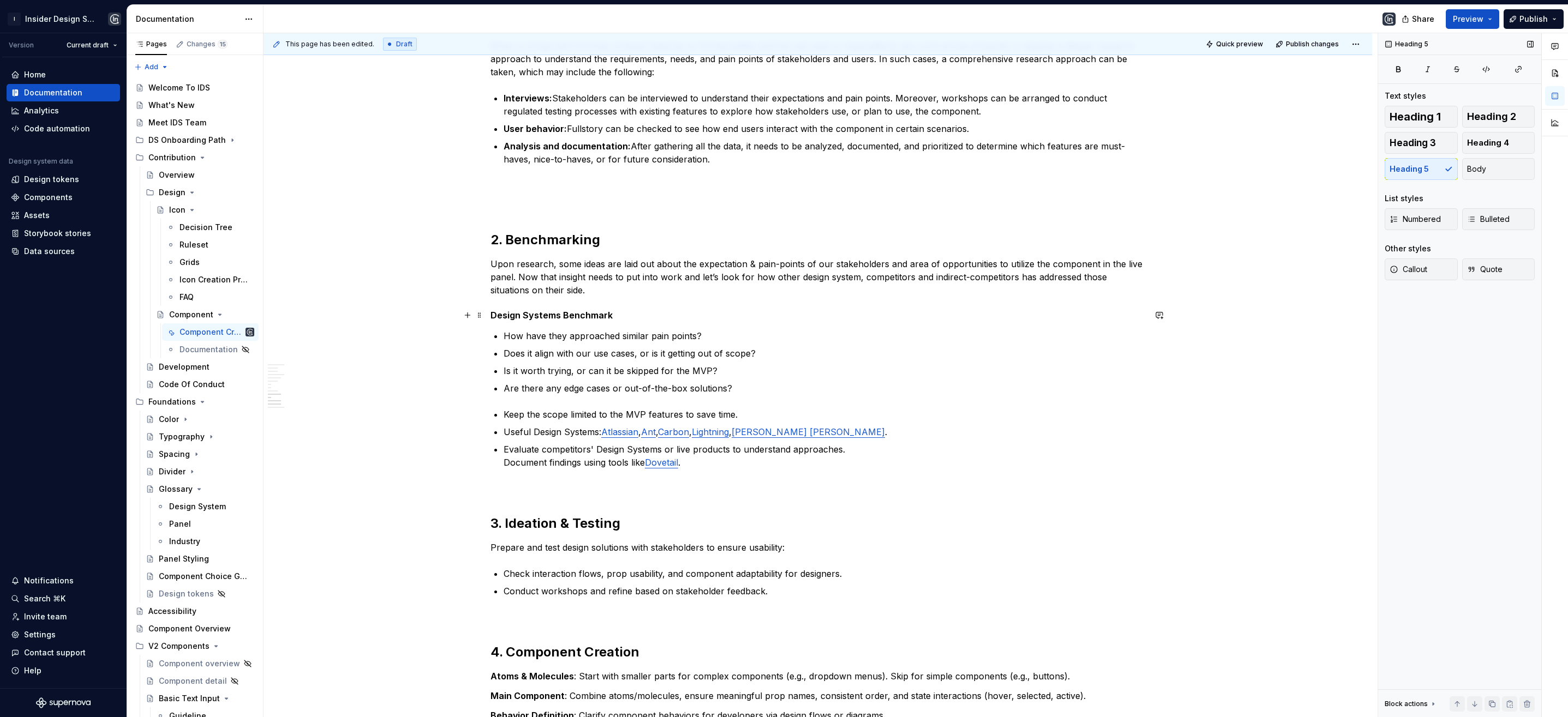
click at [620, 311] on h5 "Design Systems Benchmark" at bounding box center [817, 315] width 655 height 11
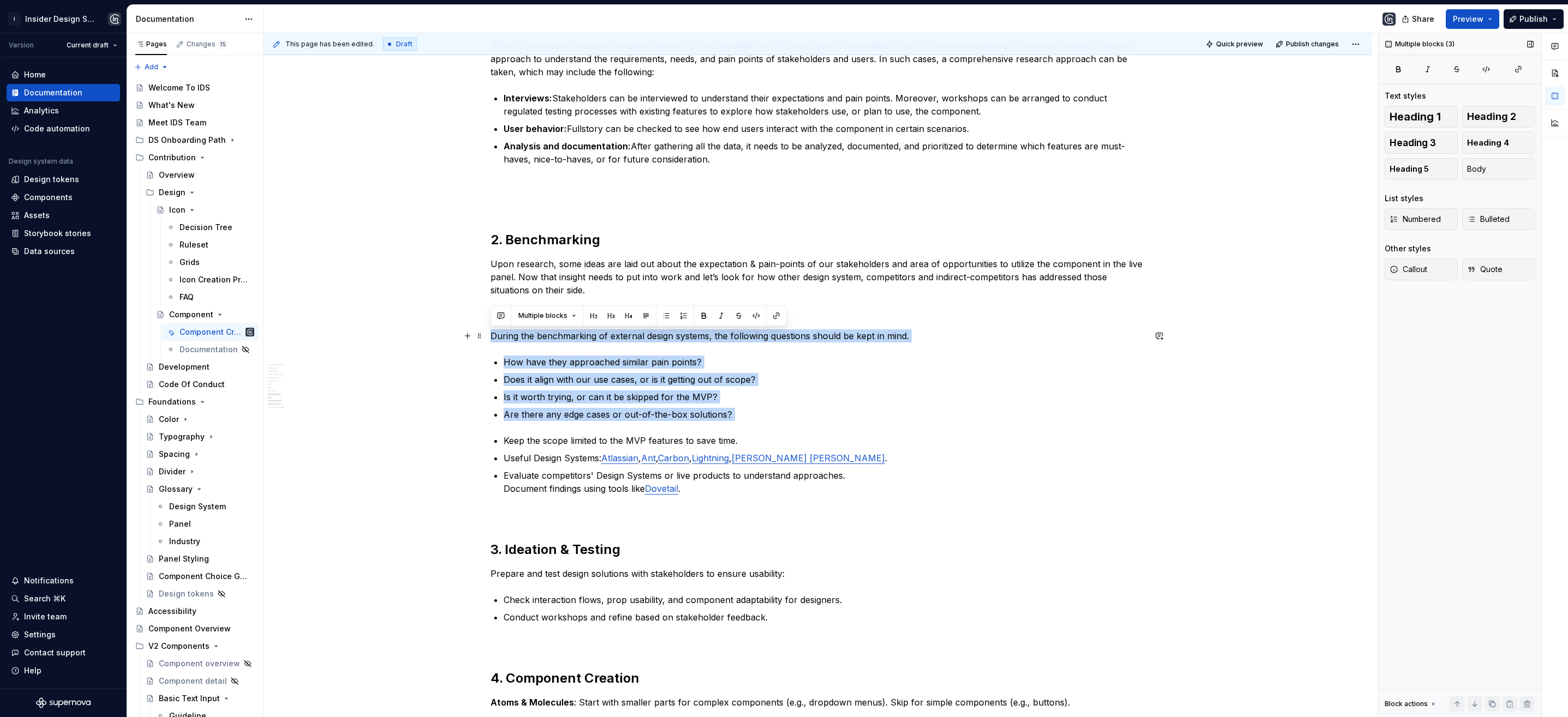
drag, startPoint x: 741, startPoint y: 422, endPoint x: 488, endPoint y: 339, distance: 266.3
click at [488, 339] on div "**********" at bounding box center [817, 206] width 1108 height 2173
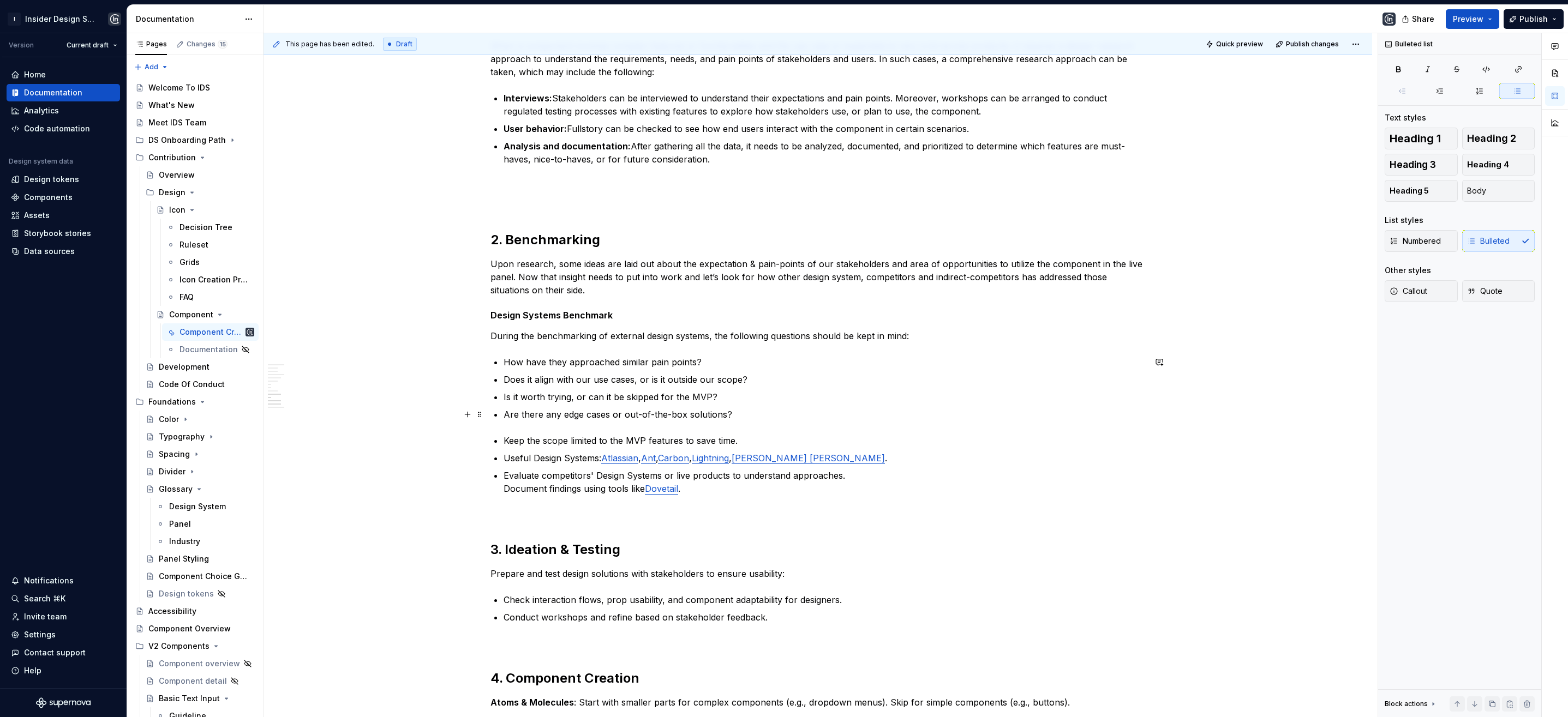
click at [752, 408] on p "Are there any edge cases or out-of-the-box solutions?" at bounding box center [824, 414] width 642 height 13
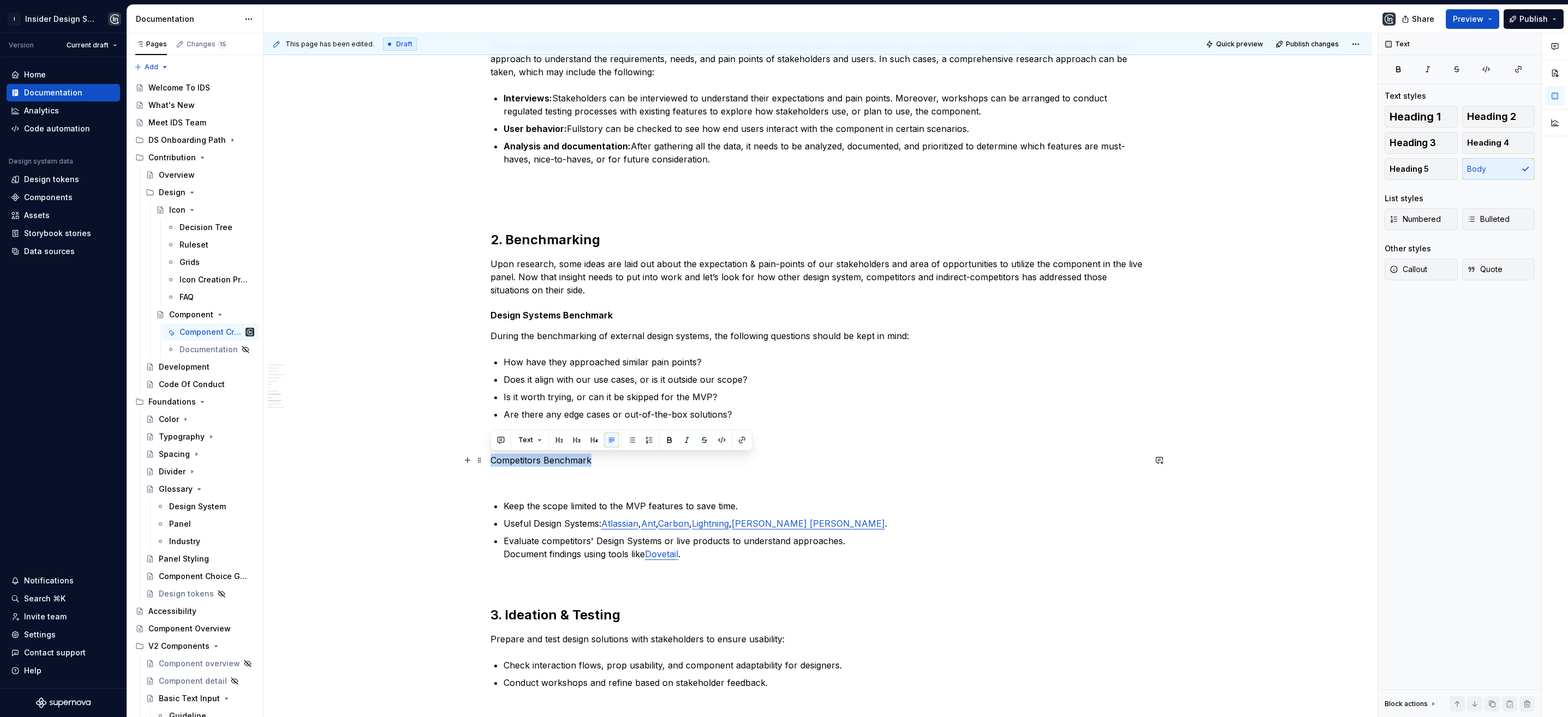
drag, startPoint x: 589, startPoint y: 461, endPoint x: 488, endPoint y: 460, distance: 101.0
click at [488, 460] on div "**********" at bounding box center [817, 239] width 1108 height 2239
click at [535, 440] on button "Text" at bounding box center [530, 439] width 33 height 15
click at [577, 562] on span "Heading 5" at bounding box center [563, 569] width 93 height 18
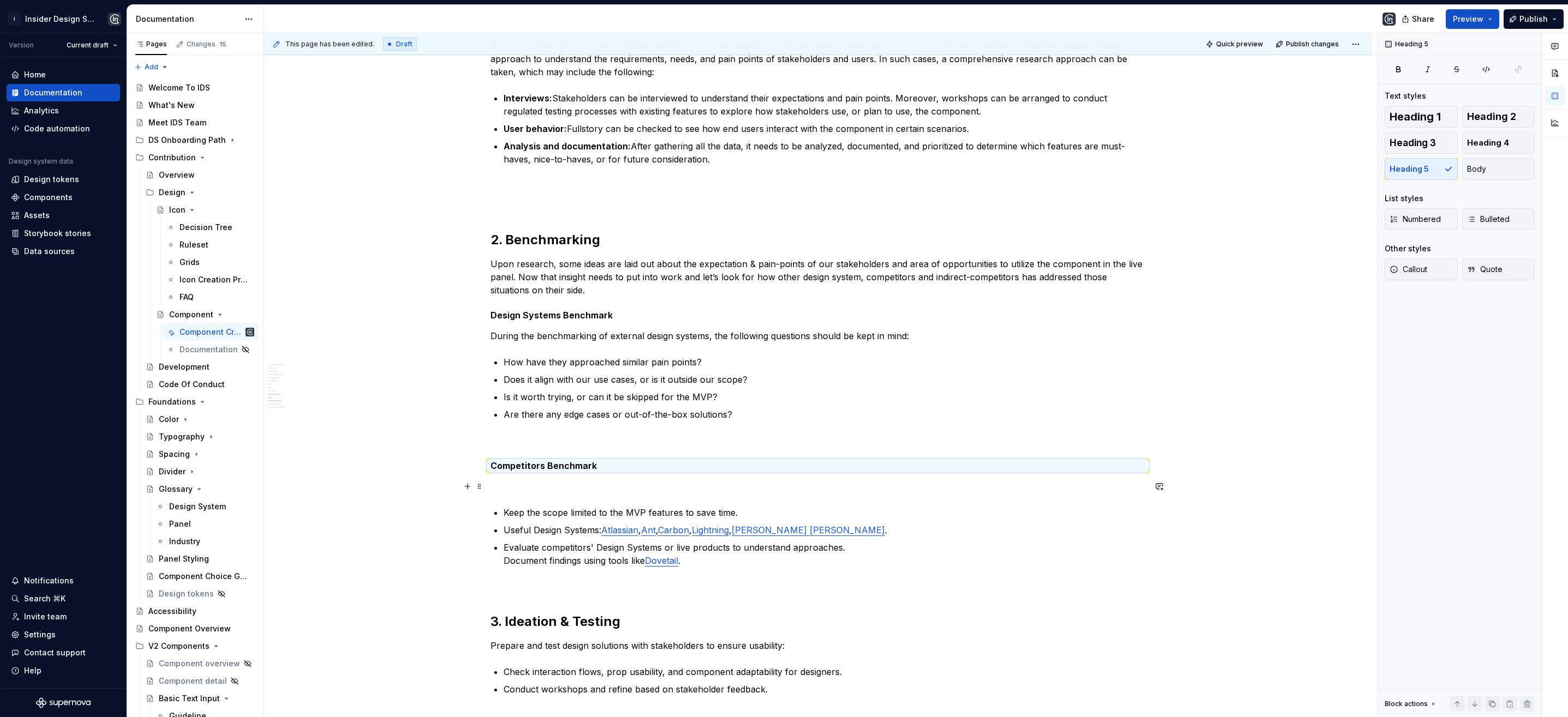
click at [504, 480] on p at bounding box center [817, 486] width 655 height 13
click at [514, 433] on div "**********" at bounding box center [817, 141] width 655 height 1991
click at [513, 484] on p at bounding box center [817, 486] width 655 height 13
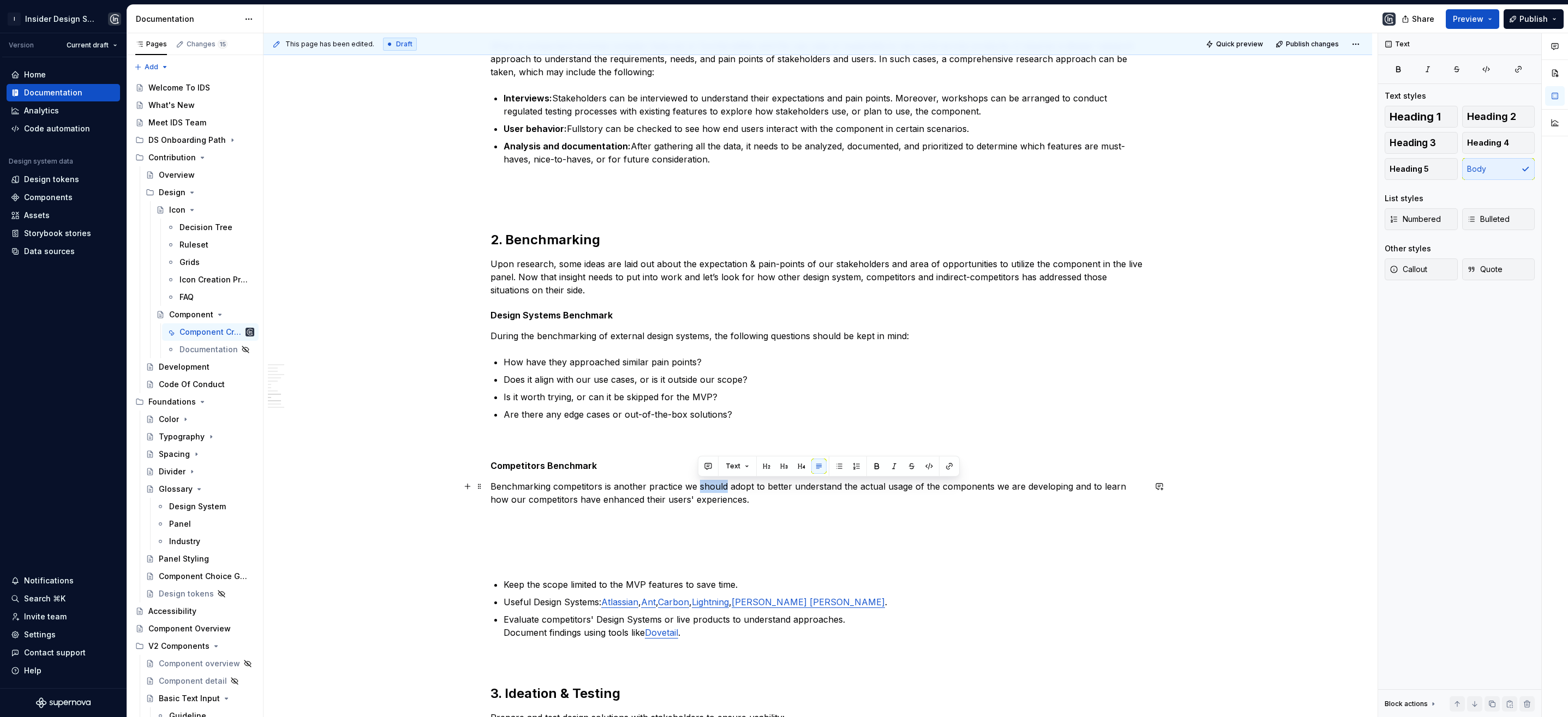
drag, startPoint x: 725, startPoint y: 485, endPoint x: 700, endPoint y: 485, distance: 25.0
click at [700, 485] on p "Benchmarking competitors is another practice we should adopt to better understa…" at bounding box center [817, 493] width 655 height 26
drag, startPoint x: 883, startPoint y: 486, endPoint x: 861, endPoint y: 488, distance: 22.1
click at [861, 488] on p "Benchmarking competitors is another practice we need to adopt to better underst…" at bounding box center [817, 493] width 655 height 26
drag, startPoint x: 920, startPoint y: 489, endPoint x: 898, endPoint y: 488, distance: 22.0
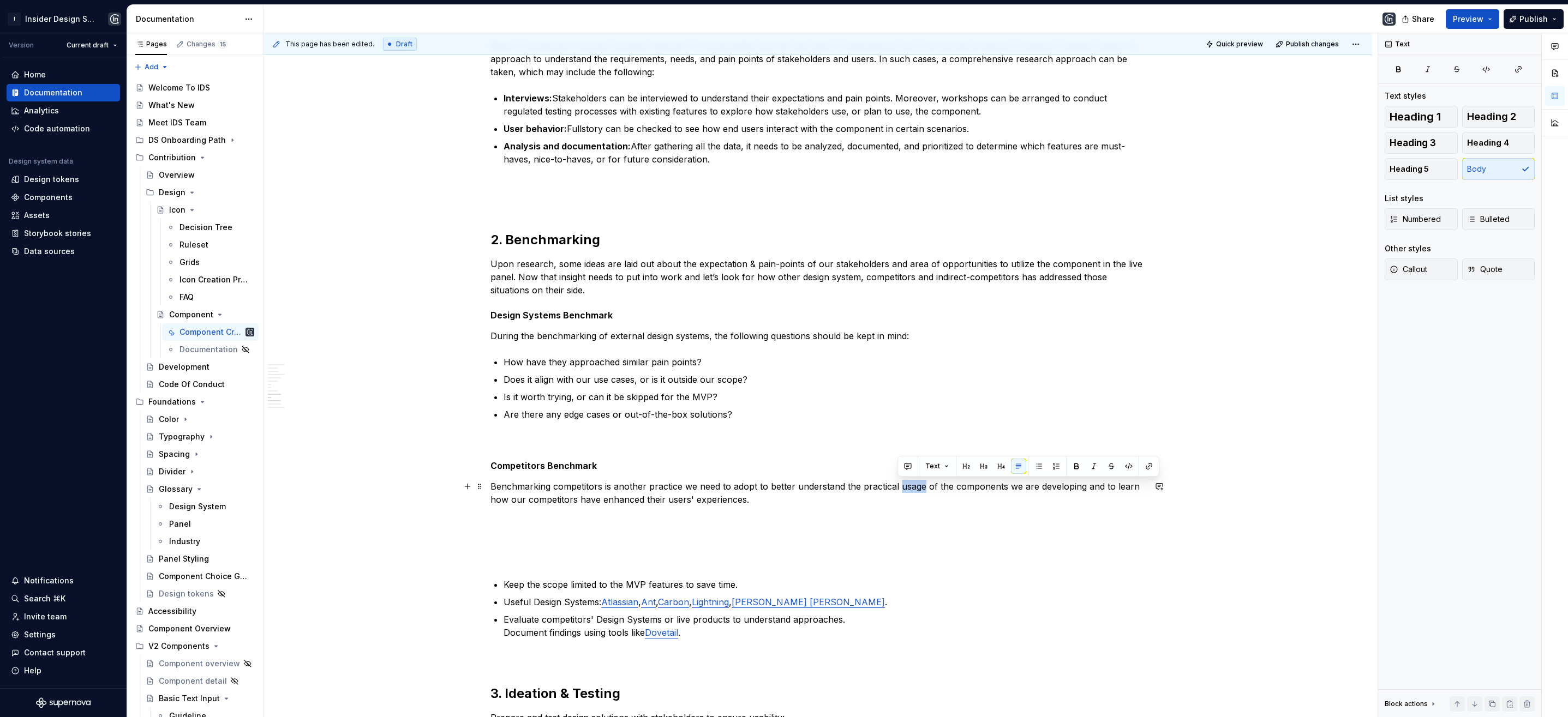
click at [898, 487] on p "Benchmarking competitors is another practice we need to adopt to better underst…" at bounding box center [817, 493] width 655 height 26
click at [788, 501] on p "Benchmarking competitors is another practice we need to adopt to better underst…" at bounding box center [817, 493] width 655 height 26
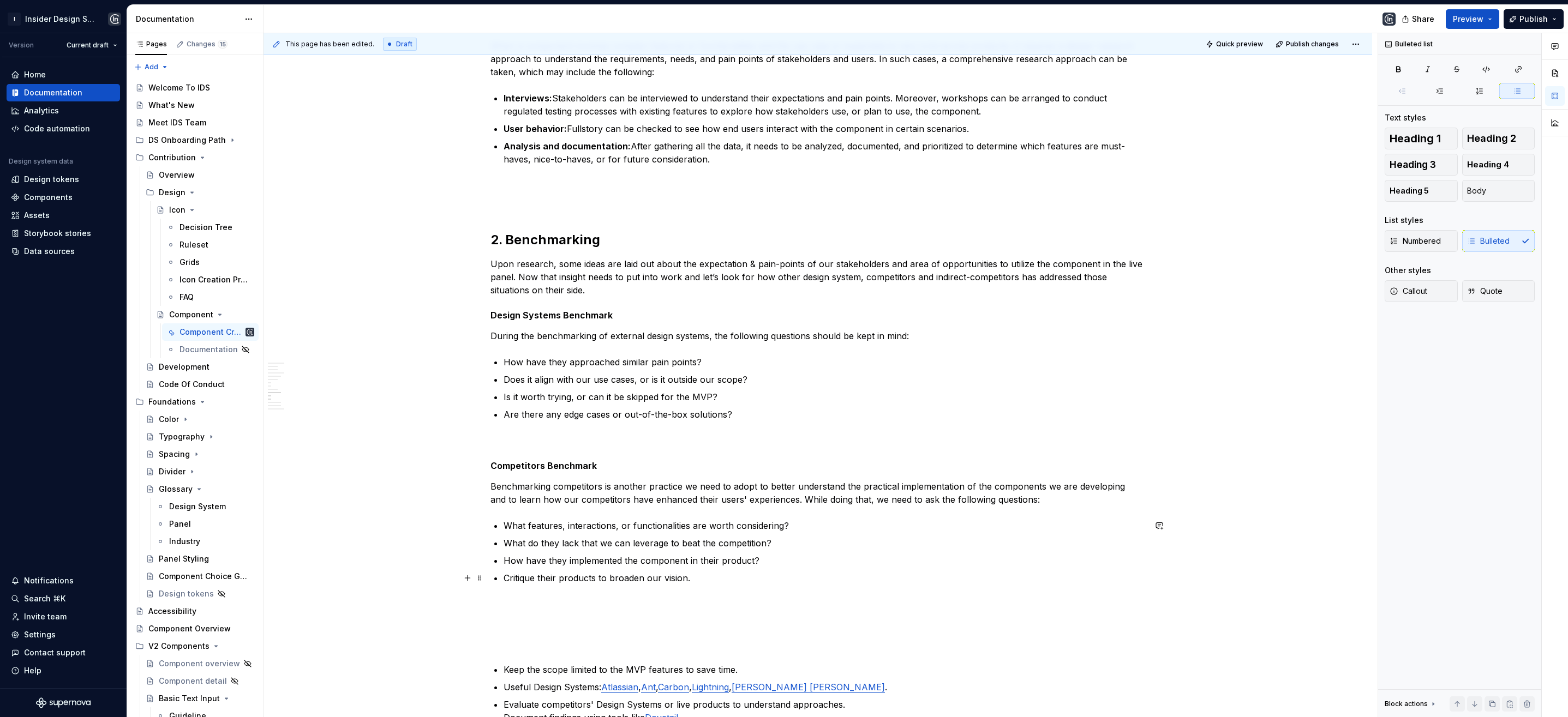
click at [503, 579] on p "Critique their products to broaden our vision." at bounding box center [824, 578] width 642 height 13
click at [742, 576] on p "How can we critique their products to broaden our vision." at bounding box center [824, 578] width 642 height 13
drag, startPoint x: 538, startPoint y: 580, endPoint x: 526, endPoint y: 582, distance: 12.2
click at [526, 582] on p "How can we critique their products to broaden our vision?" at bounding box center [824, 578] width 642 height 13
click at [527, 581] on p "How can we critique their products to broaden our vision?" at bounding box center [824, 578] width 642 height 13
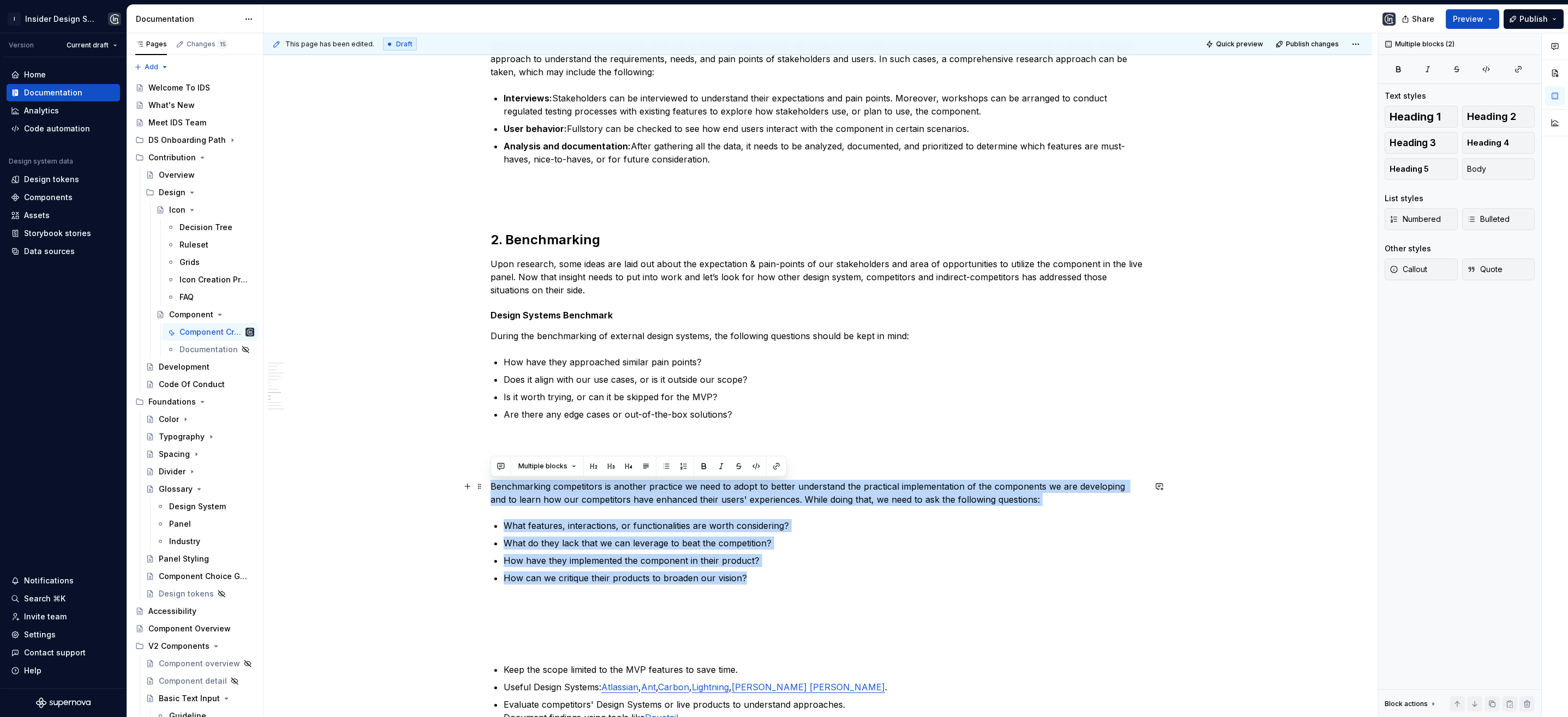
drag, startPoint x: 763, startPoint y: 579, endPoint x: 486, endPoint y: 480, distance: 294.2
click at [486, 480] on div "**********" at bounding box center [817, 321] width 1108 height 2403
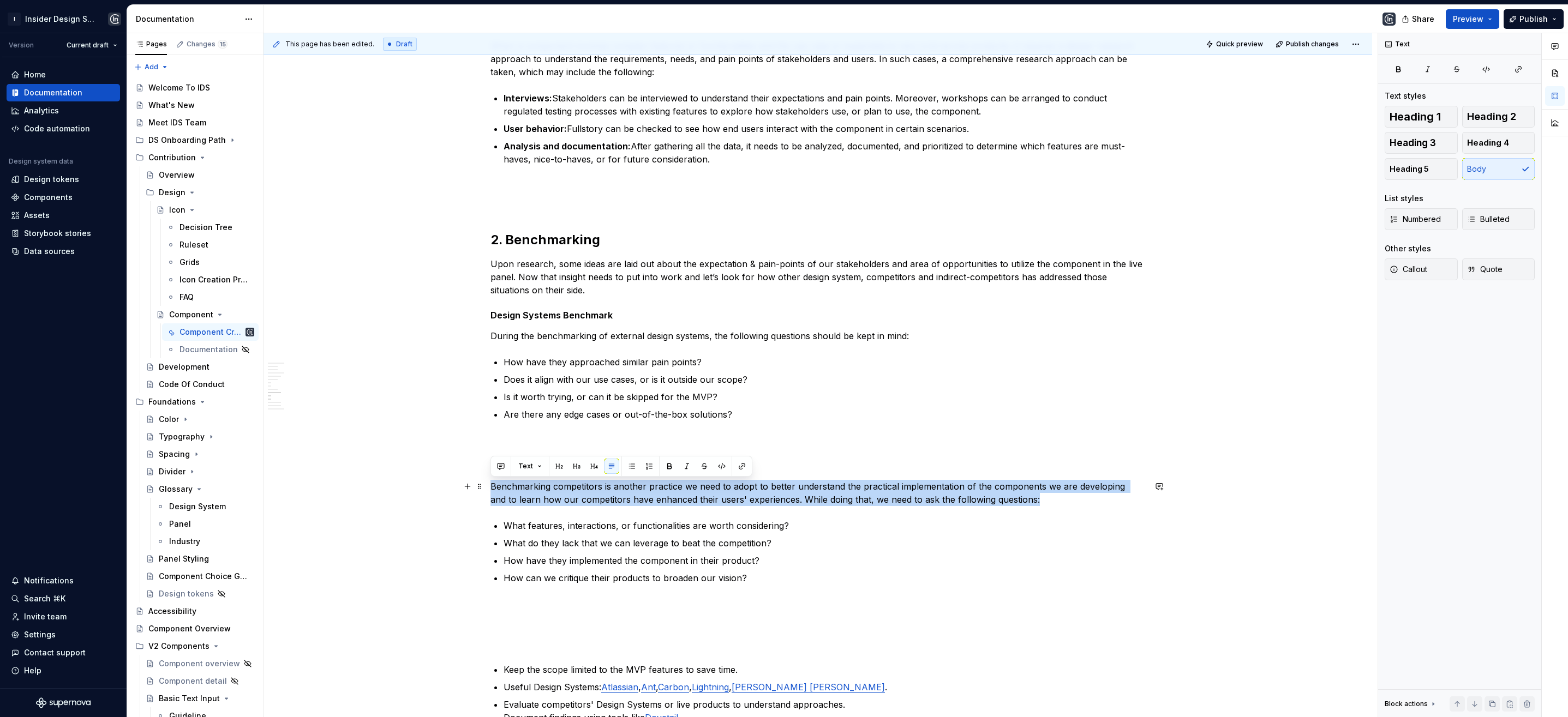
drag, startPoint x: 1026, startPoint y: 500, endPoint x: 489, endPoint y: 487, distance: 537.2
click at [489, 487] on div "**********" at bounding box center [817, 321] width 1108 height 2403
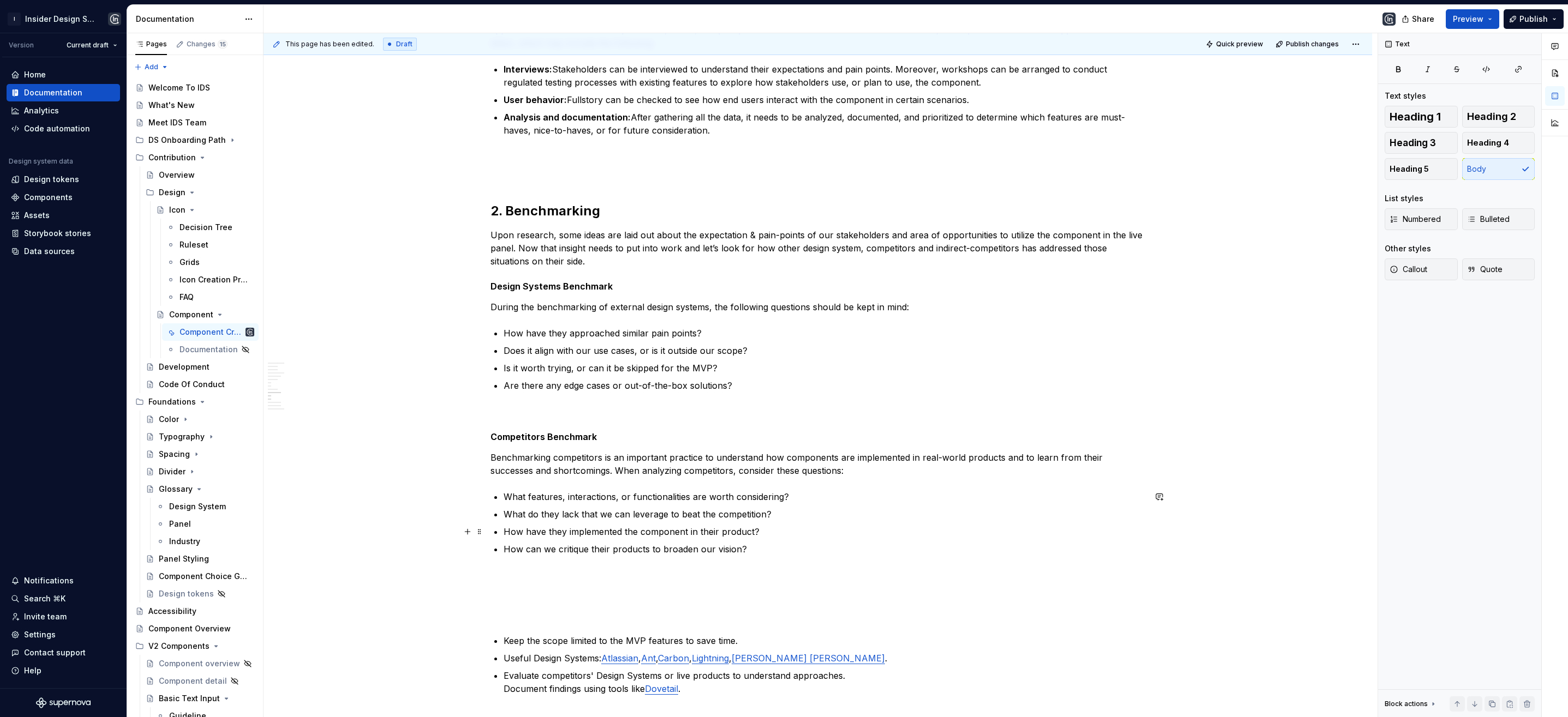
scroll to position [1134, 0]
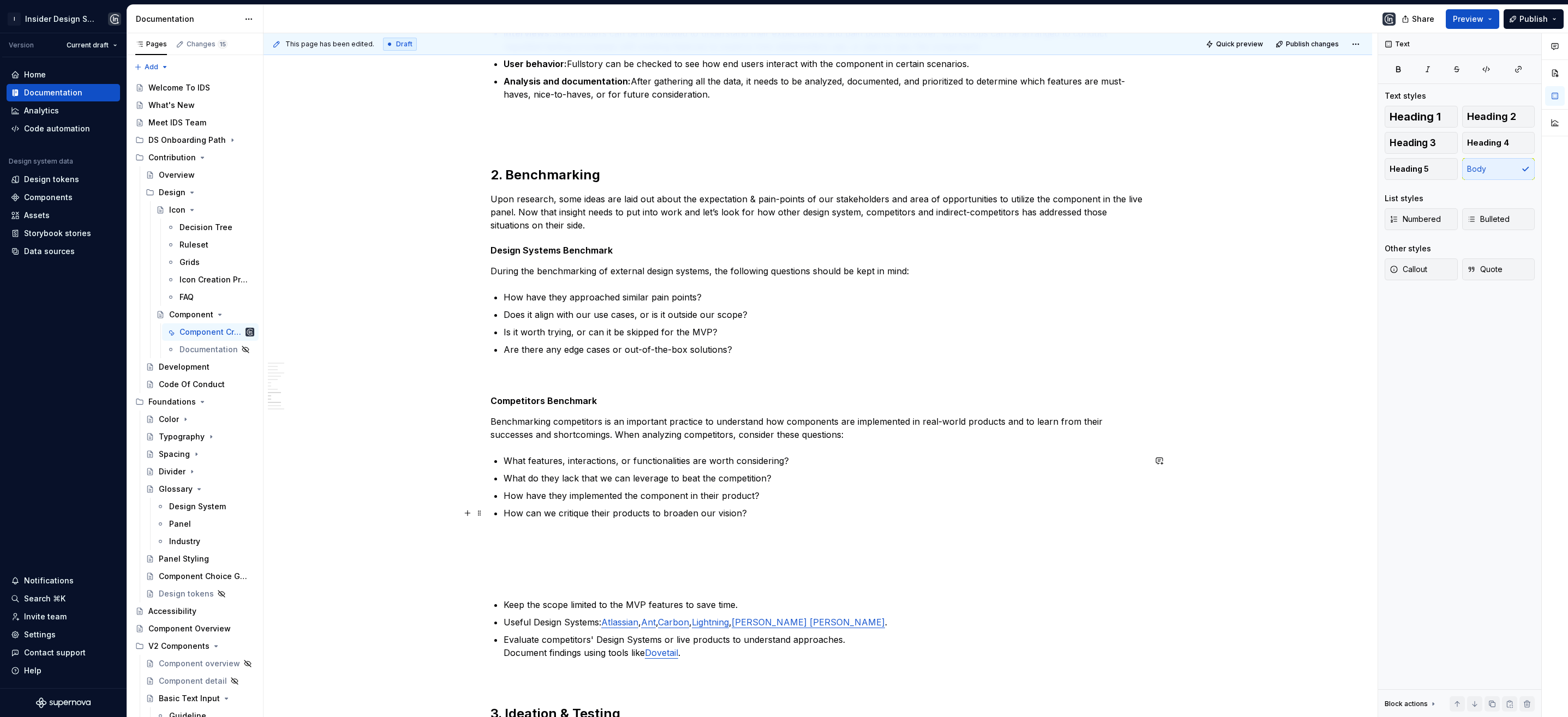
click at [759, 512] on p "How can we critique their products to broaden our vision?" at bounding box center [824, 513] width 642 height 13
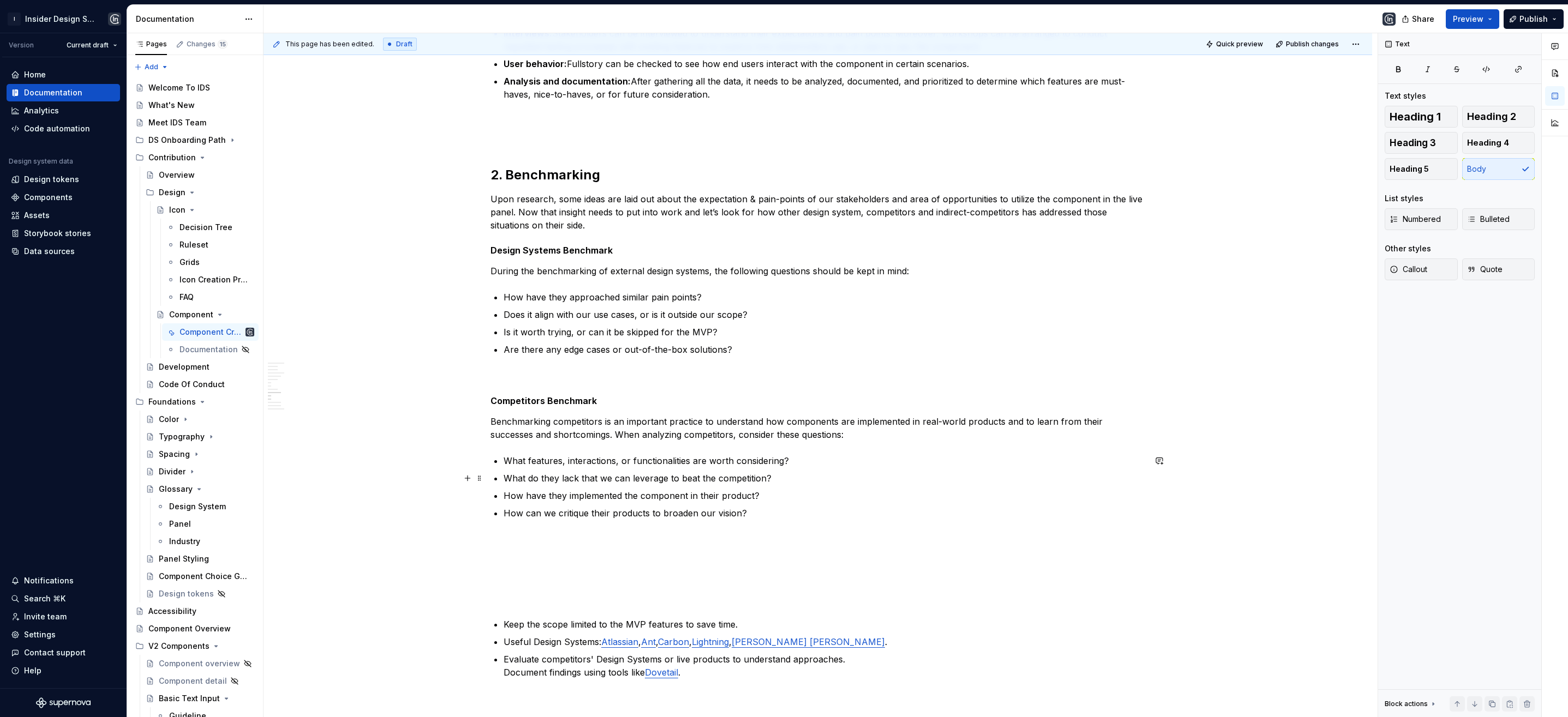
click at [599, 472] on p "What do they lack that we can leverage to beat the competition?" at bounding box center [824, 478] width 642 height 13
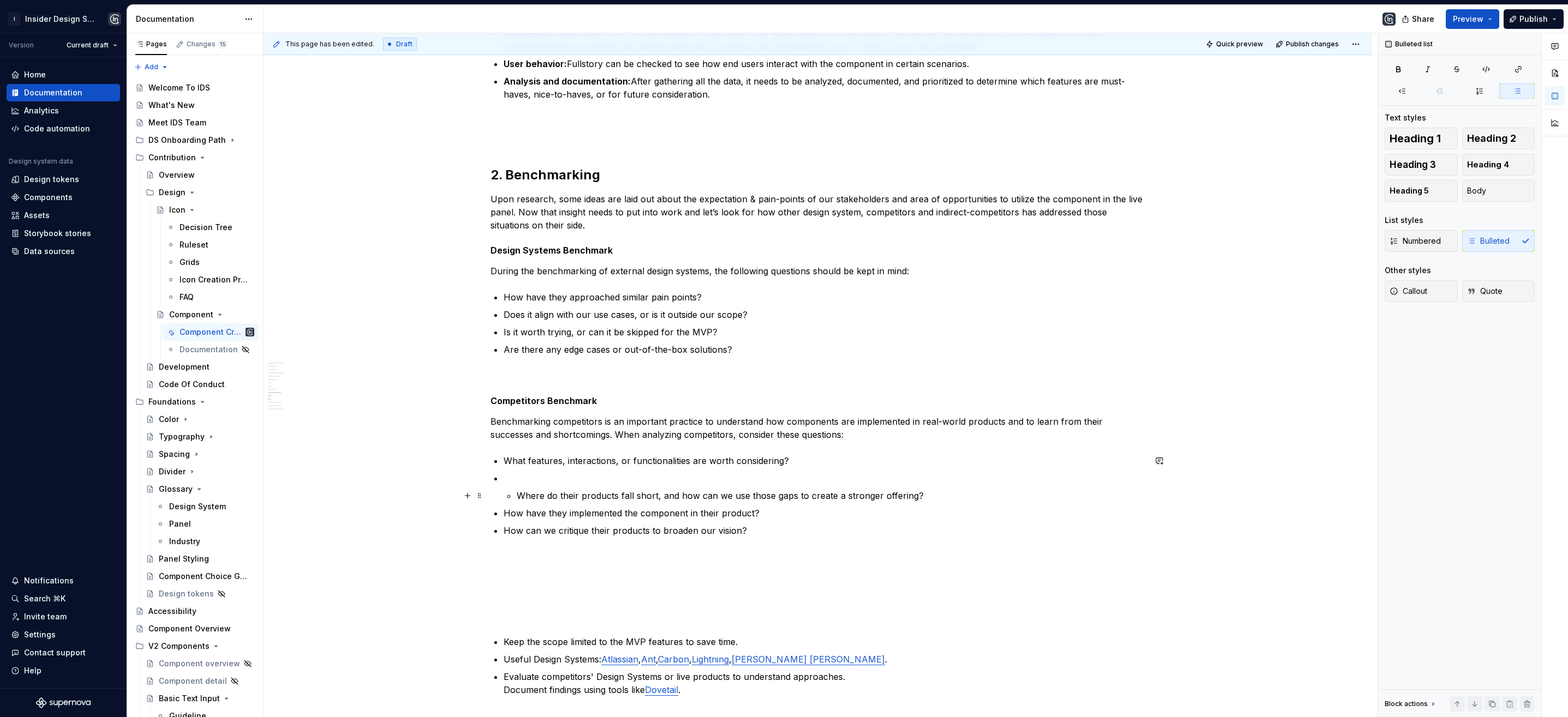
click at [517, 493] on p "Where do their products fall short, and how can we use those gaps to create a s…" at bounding box center [830, 495] width 629 height 13
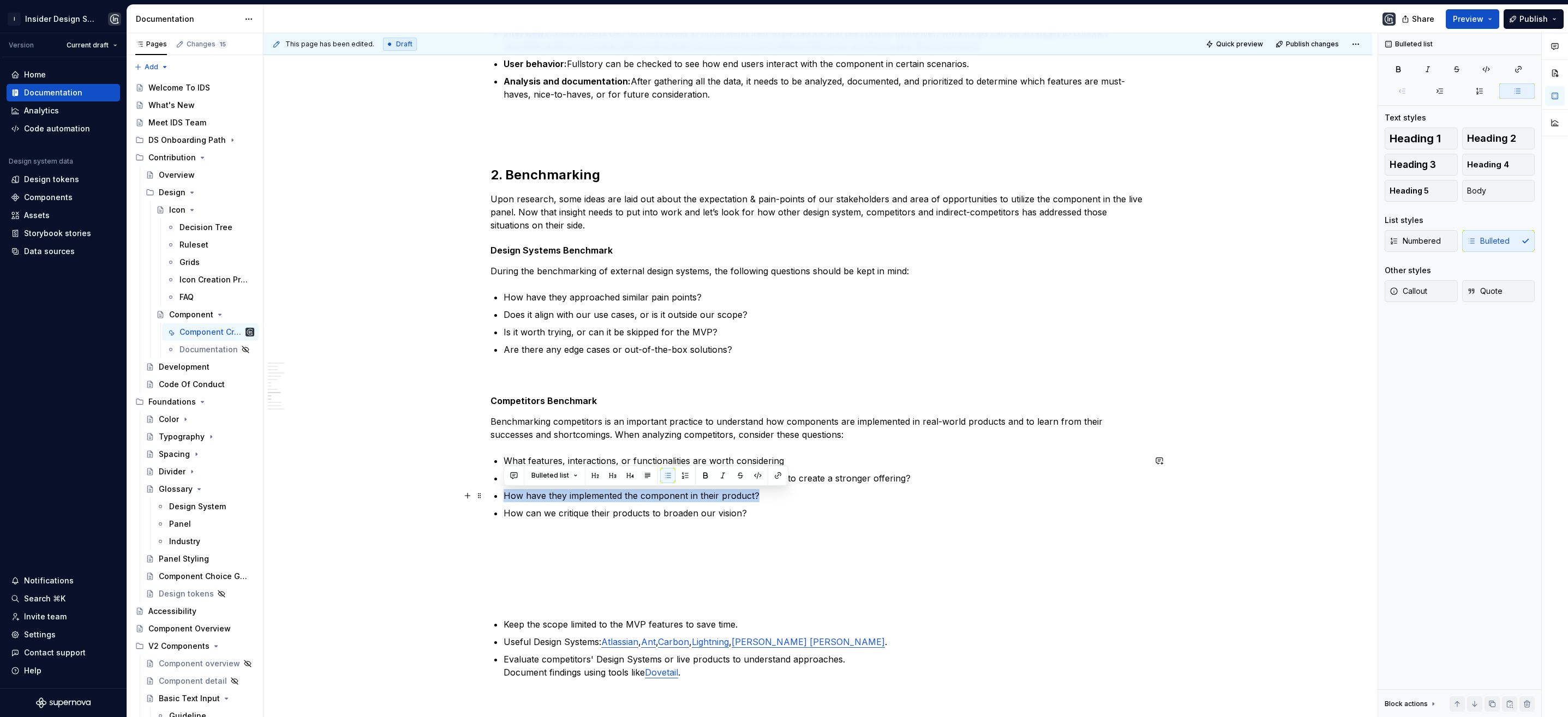
drag, startPoint x: 503, startPoint y: 495, endPoint x: 762, endPoint y: 493, distance: 259.0
click at [762, 493] on p "How have they implemented the component in their product?" at bounding box center [824, 495] width 642 height 13
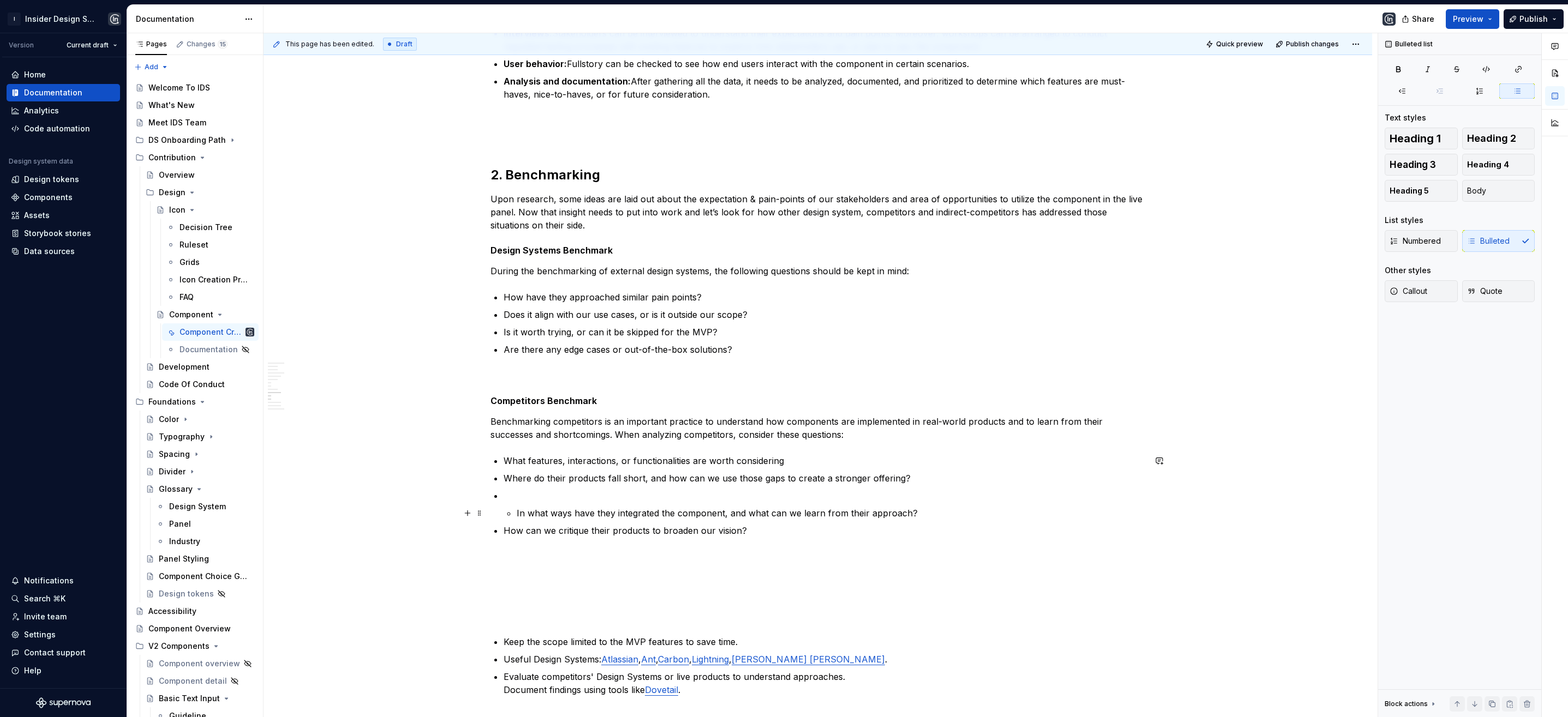
click at [510, 512] on li "In what ways have they integrated the component, and what can we learn from the…" at bounding box center [824, 504] width 642 height 31
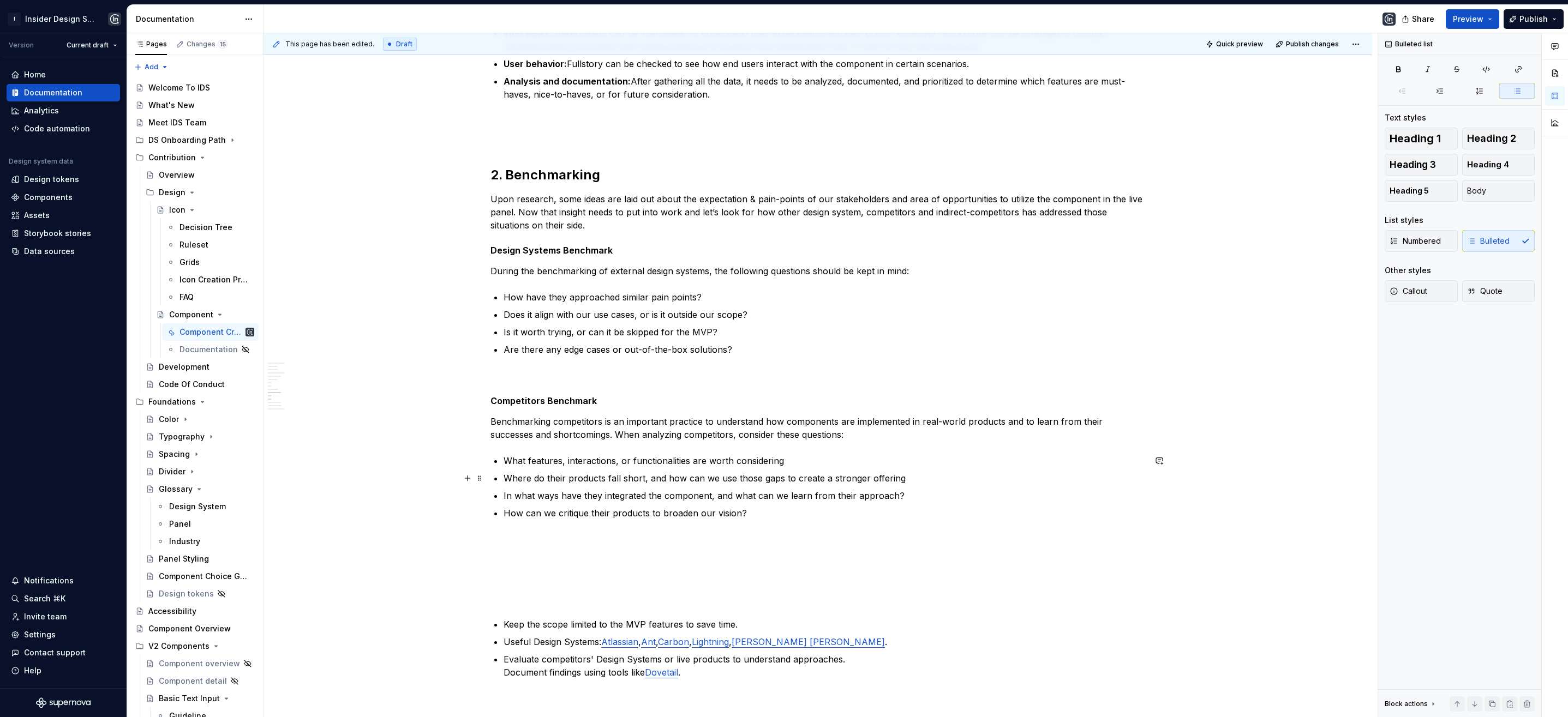
click at [920, 479] on p "Where do their products fall short, and how can we use those gaps to create a s…" at bounding box center [824, 478] width 642 height 13
click at [788, 513] on p "How can we critique their products to broaden our vision?" at bounding box center [824, 513] width 642 height 13
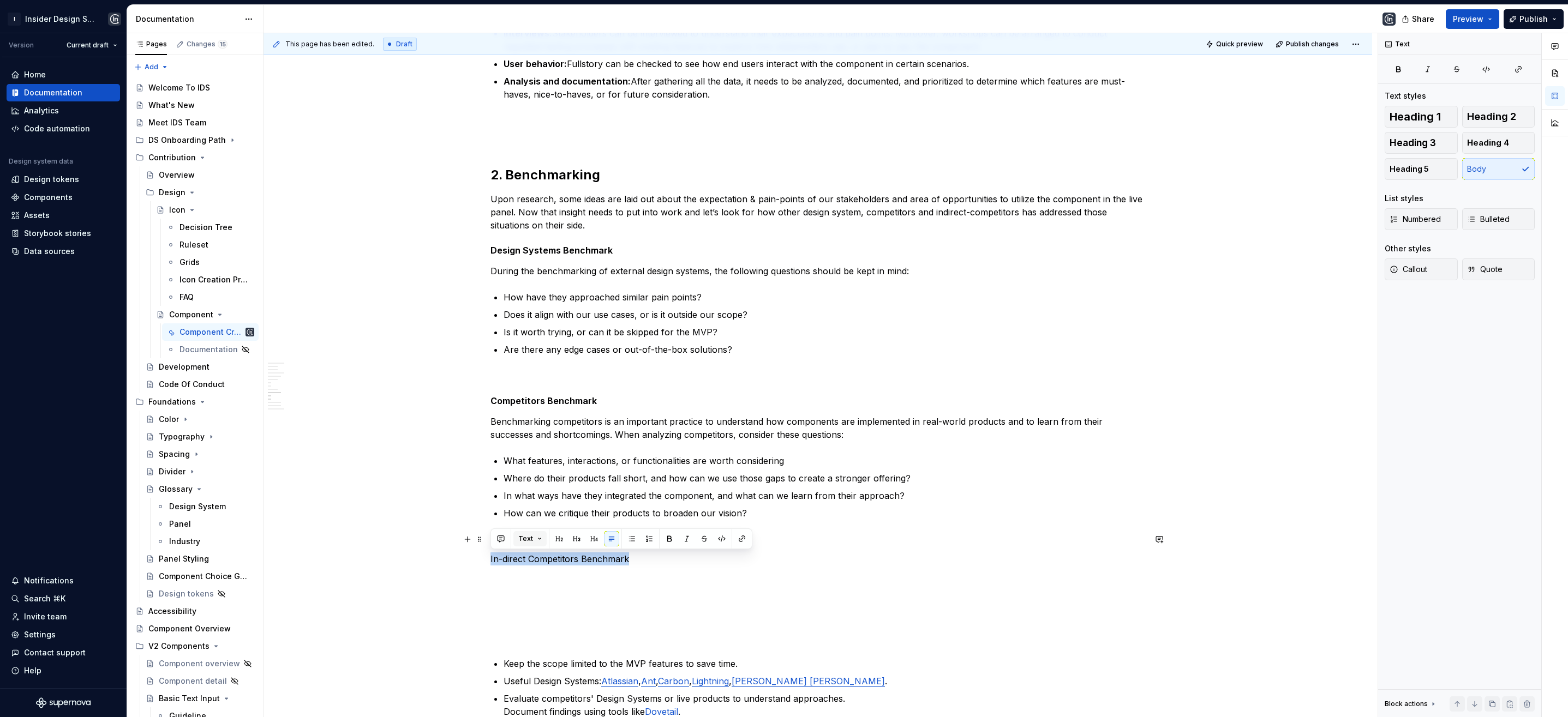
click at [538, 533] on button "Text" at bounding box center [530, 538] width 33 height 15
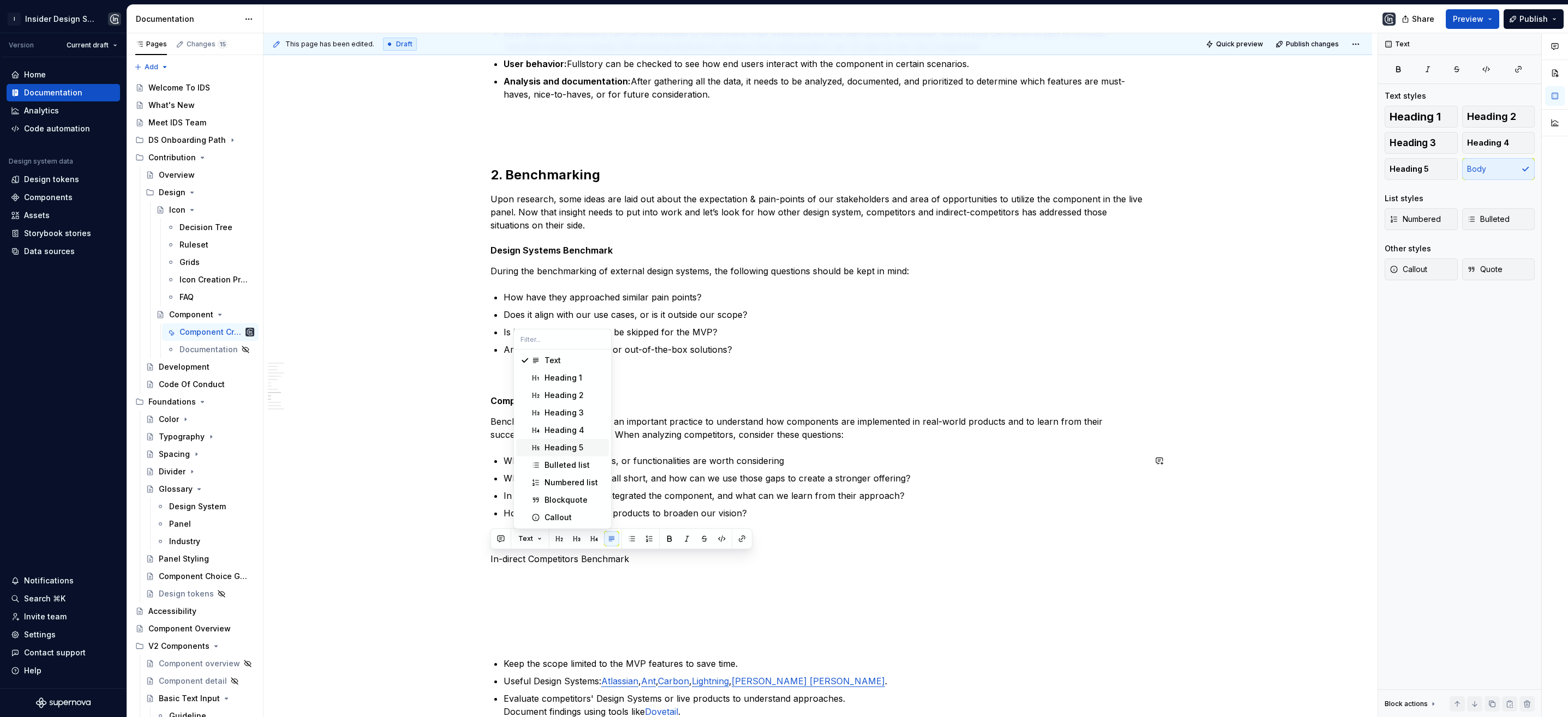
click at [568, 448] on div "Heading 5" at bounding box center [564, 448] width 39 height 11
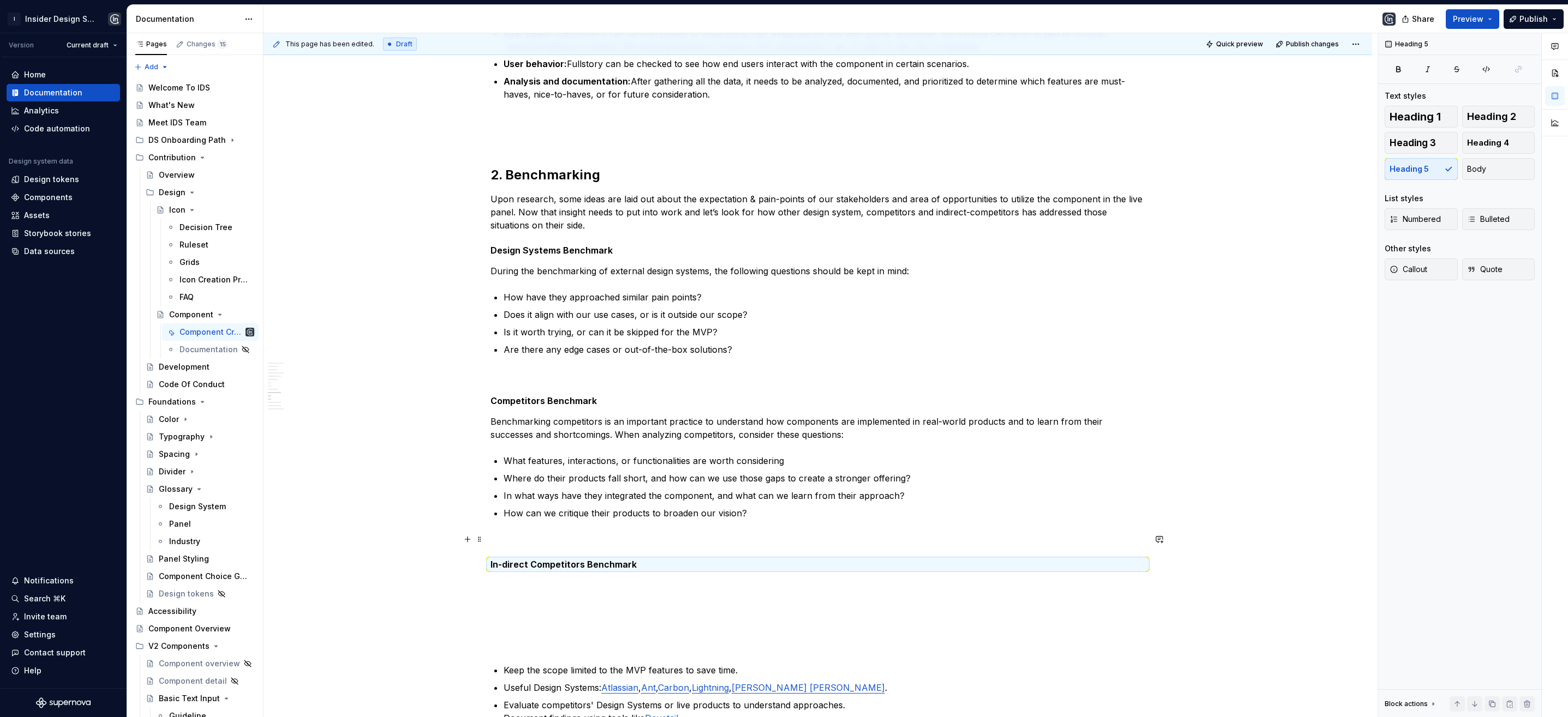
click at [562, 540] on p at bounding box center [817, 539] width 655 height 13
click at [660, 571] on div "**********" at bounding box center [817, 188] width 655 height 2213
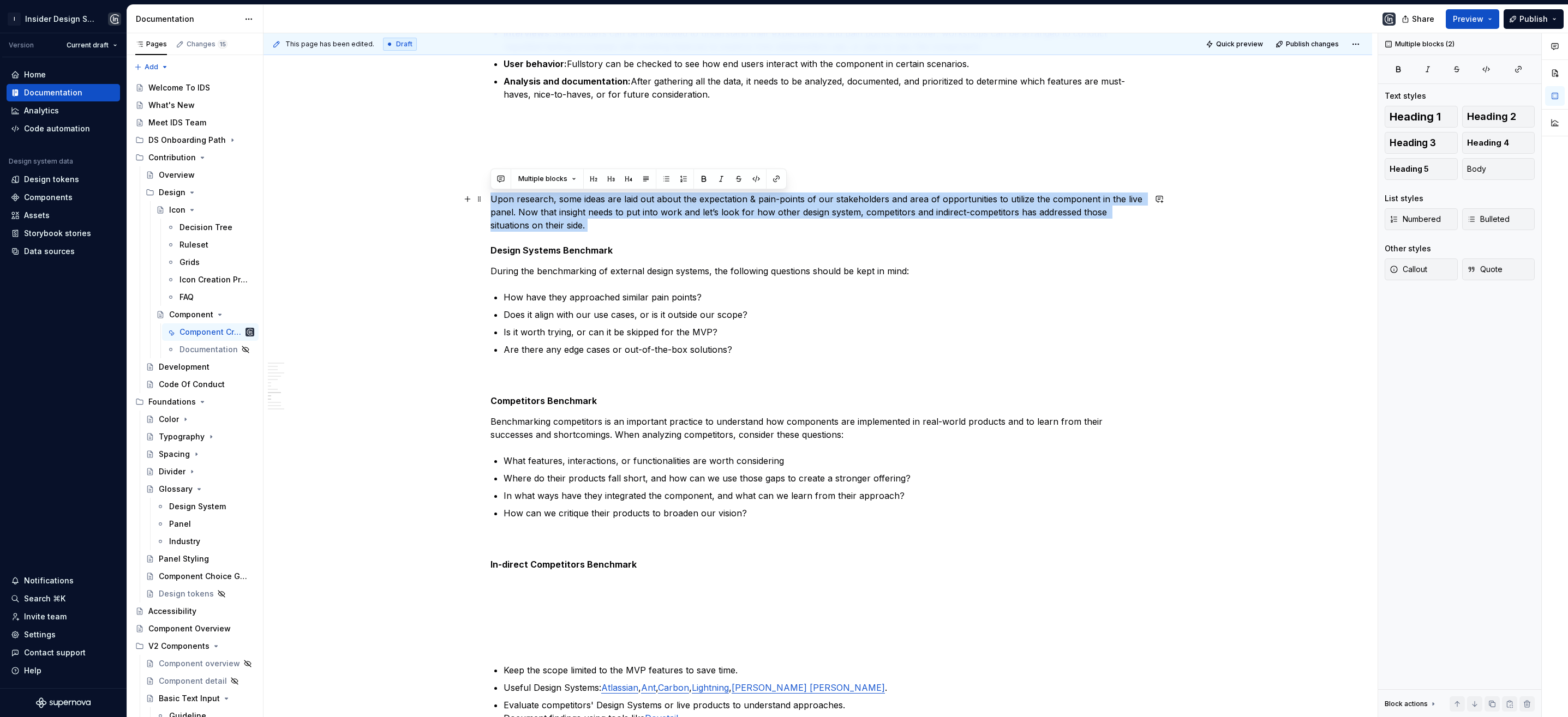
drag, startPoint x: 583, startPoint y: 229, endPoint x: 487, endPoint y: 202, distance: 99.7
click at [487, 202] on div "**********" at bounding box center [817, 288] width 1108 height 2467
click at [778, 218] on p "Upon research, some ideas are laid out about the expectation & pain-points of o…" at bounding box center [817, 212] width 655 height 39
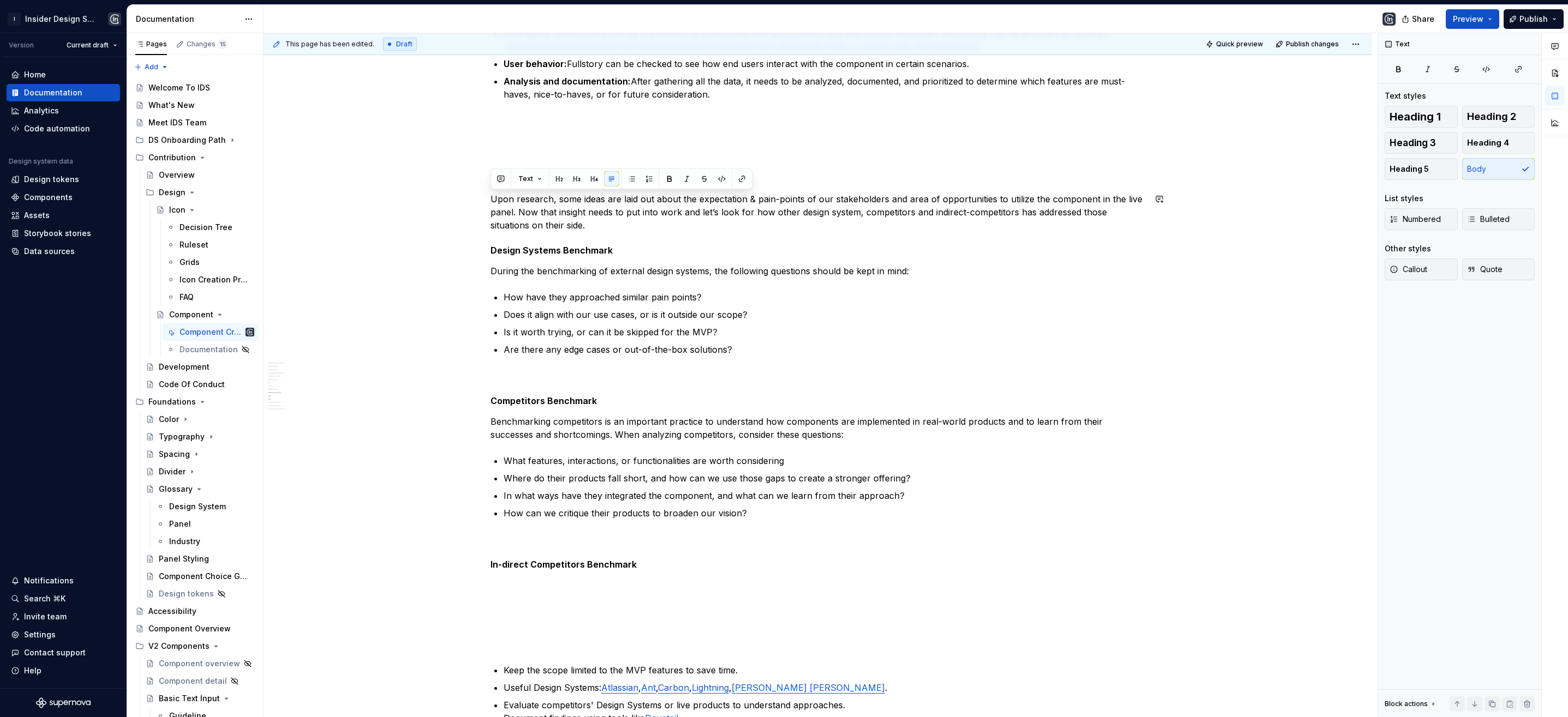
drag, startPoint x: 594, startPoint y: 224, endPoint x: 486, endPoint y: 189, distance: 113.5
click at [486, 189] on div "**********" at bounding box center [817, 288] width 1108 height 2467
click at [497, 195] on p "Upon research, some ideas are laid out about the expectation & pain-points of o…" at bounding box center [817, 212] width 655 height 39
click at [490, 197] on p "Upon research, some ideas are laid out about the expectation & pain-points of o…" at bounding box center [817, 212] width 655 height 39
drag, startPoint x: 716, startPoint y: 215, endPoint x: 700, endPoint y: 214, distance: 16.0
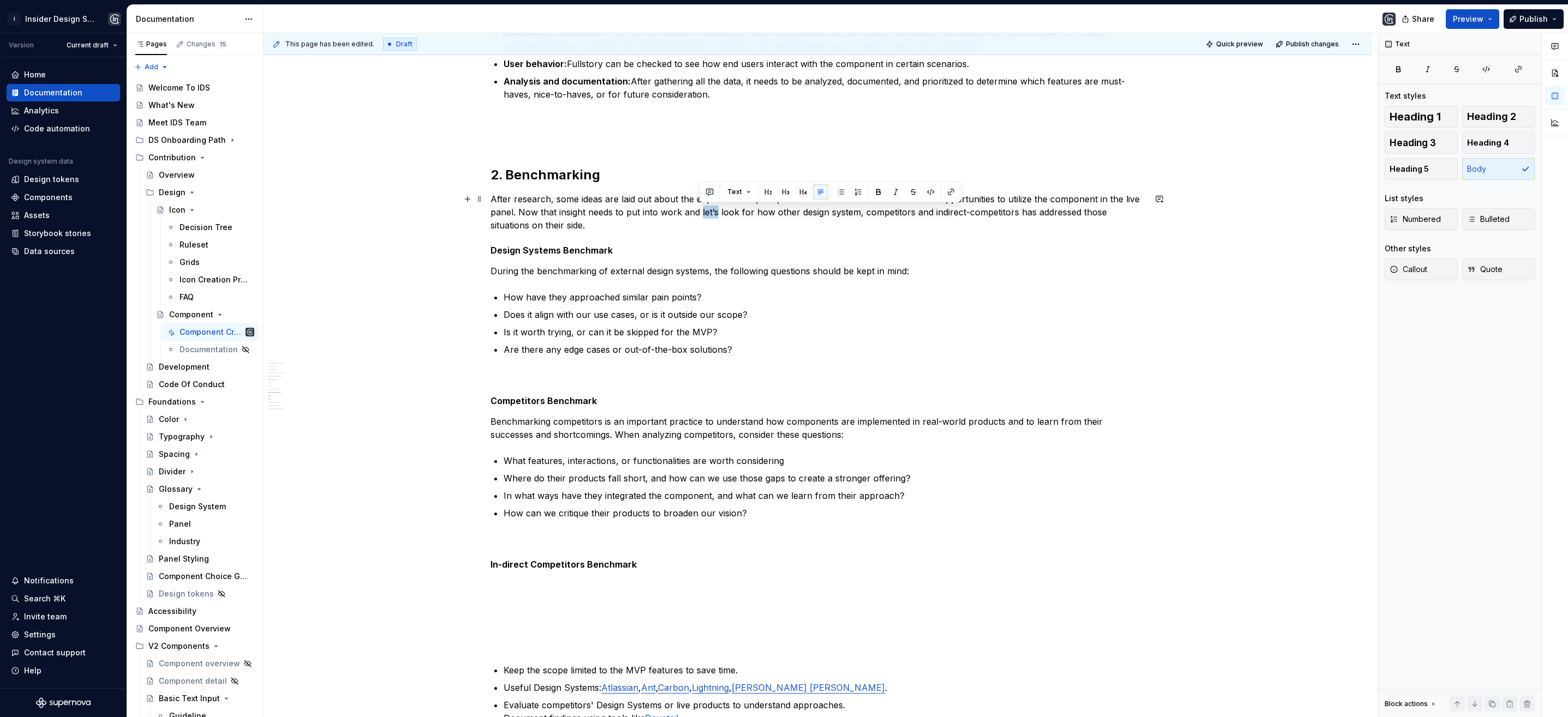
click at [700, 214] on p "After research, some ideas are laid out about the expectation & pain-points of …" at bounding box center [817, 212] width 655 height 39
click at [1046, 213] on p "After research, some ideas are laid out about the expectation & pain-points of …" at bounding box center [817, 212] width 655 height 39
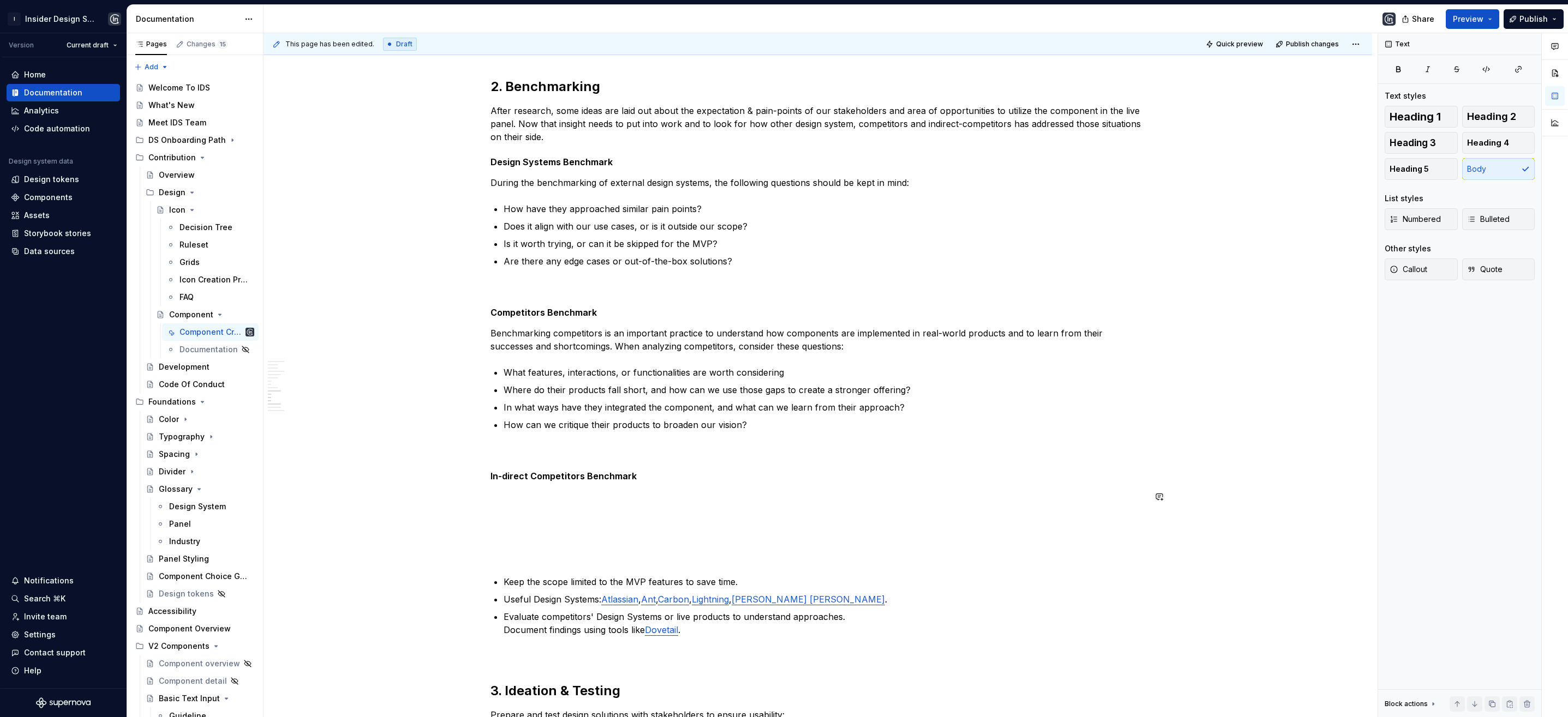
click at [651, 477] on h5 "In-direct Competitors Benchmark" at bounding box center [817, 476] width 655 height 11
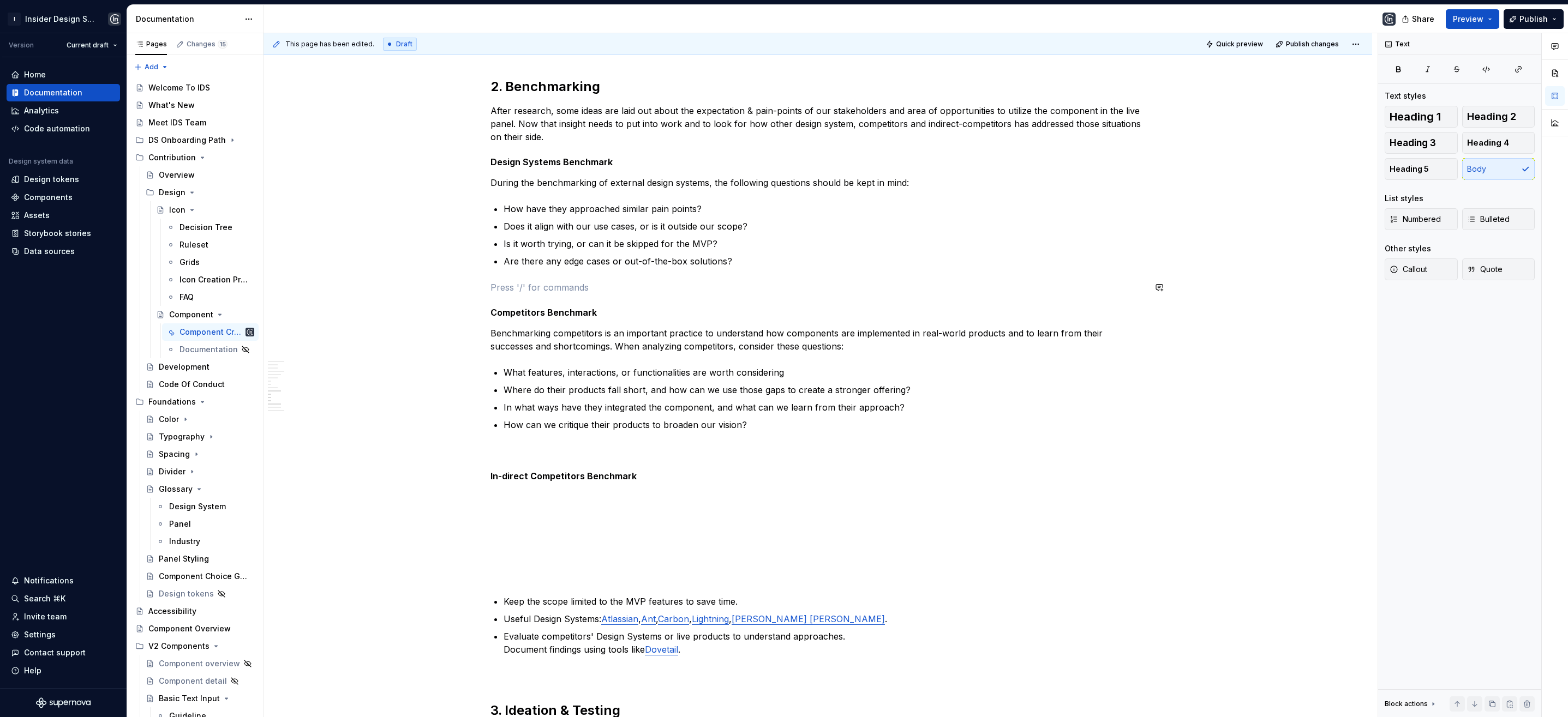
click at [507, 277] on div "**********" at bounding box center [817, 109] width 655 height 2233
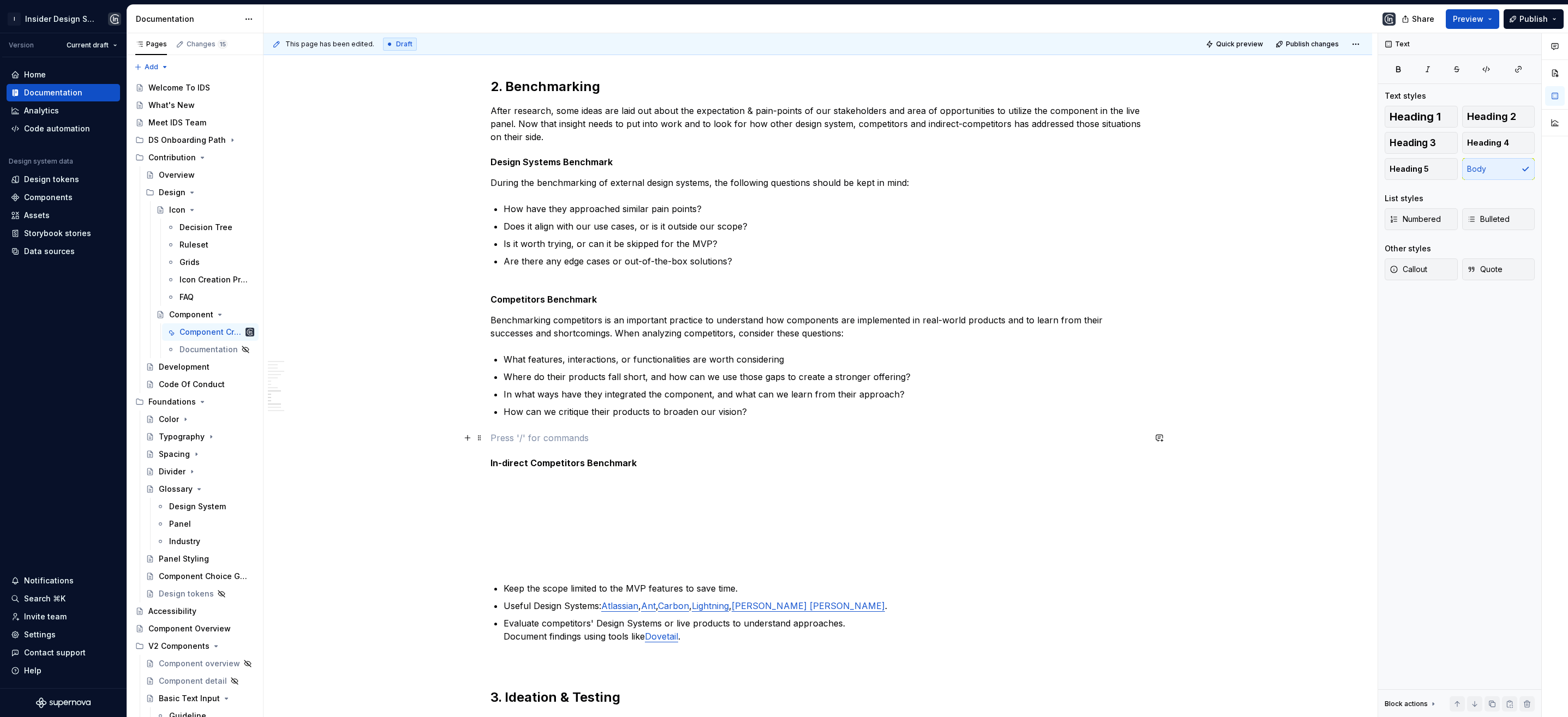
click at [536, 439] on p at bounding box center [817, 437] width 655 height 13
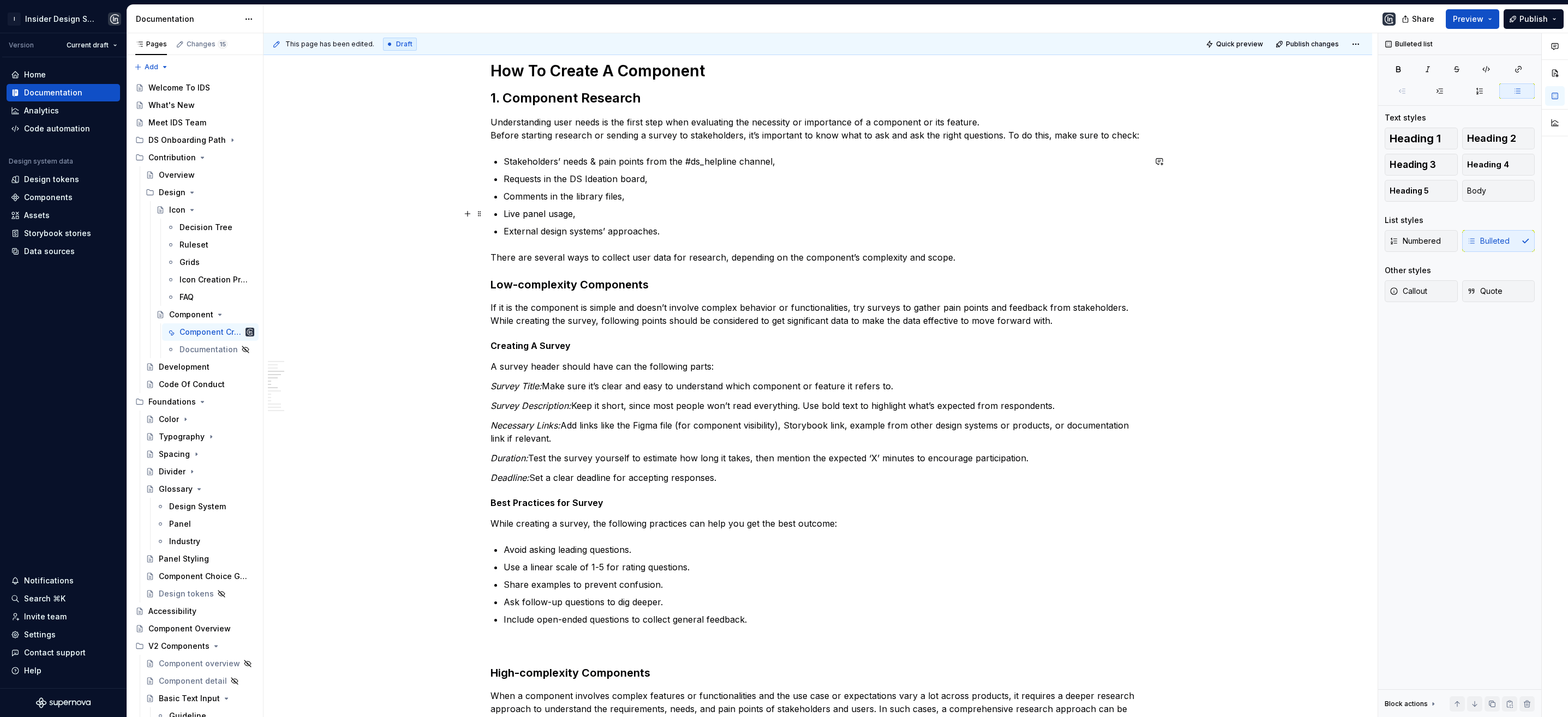
scroll to position [588, 0]
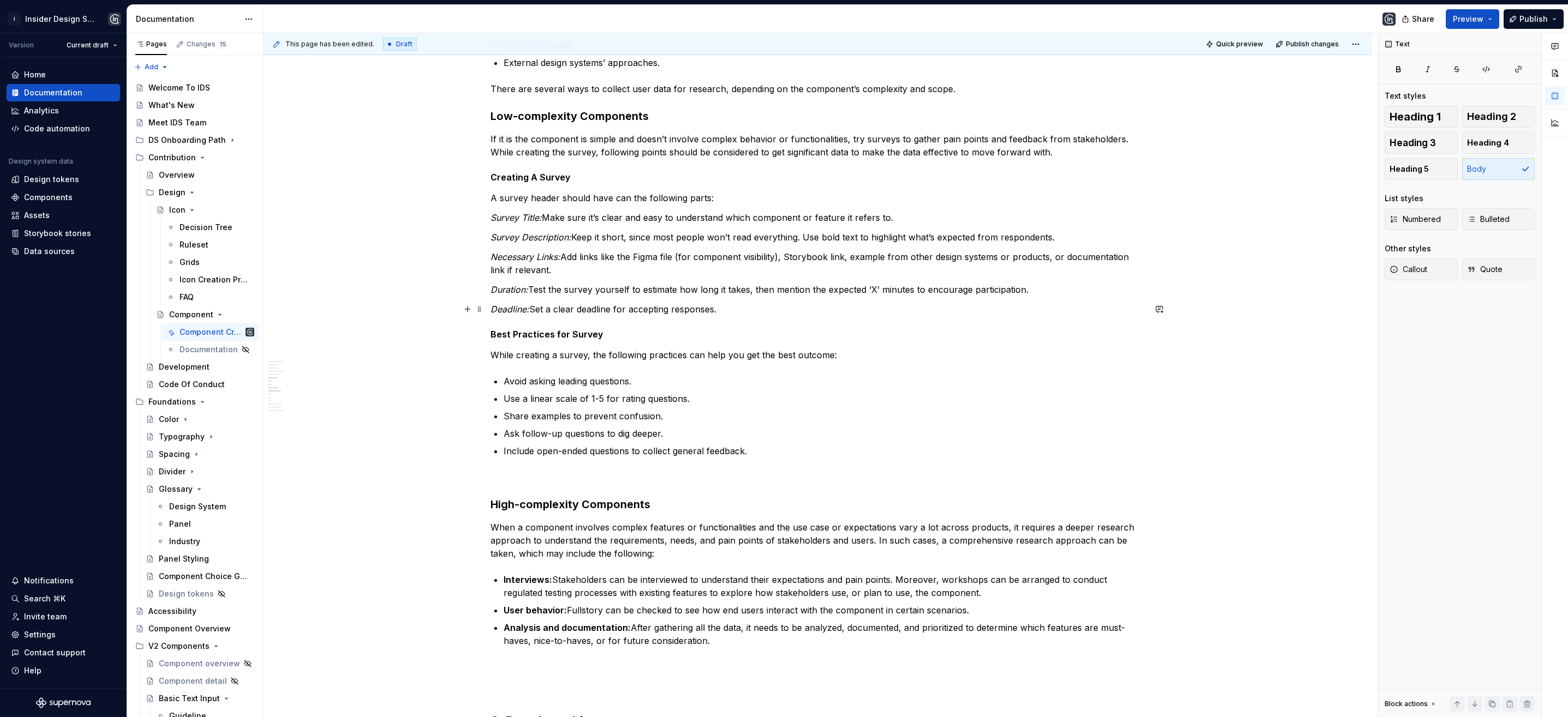
click at [725, 311] on p "Deadline: Set a clear deadline for accepting responses." at bounding box center [817, 309] width 655 height 13
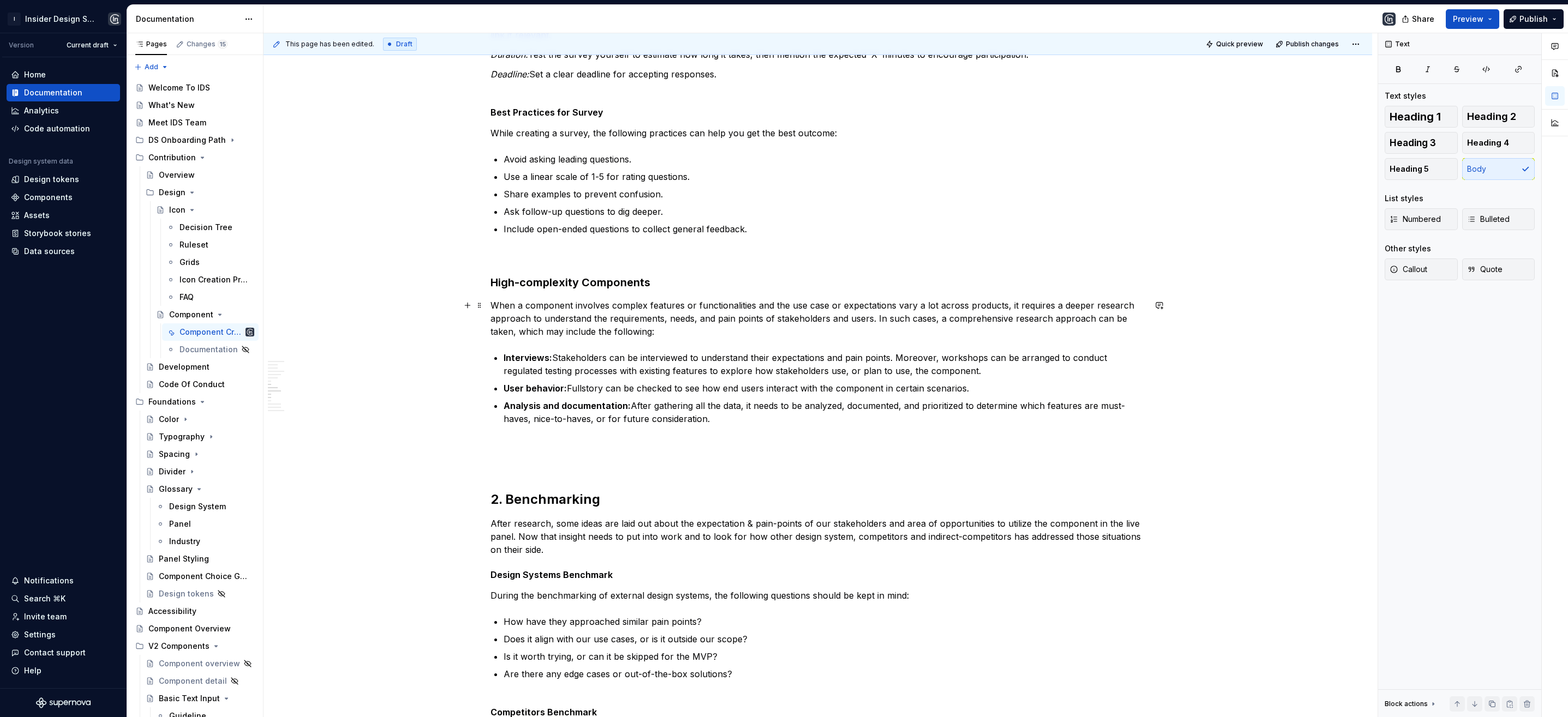
scroll to position [829, 0]
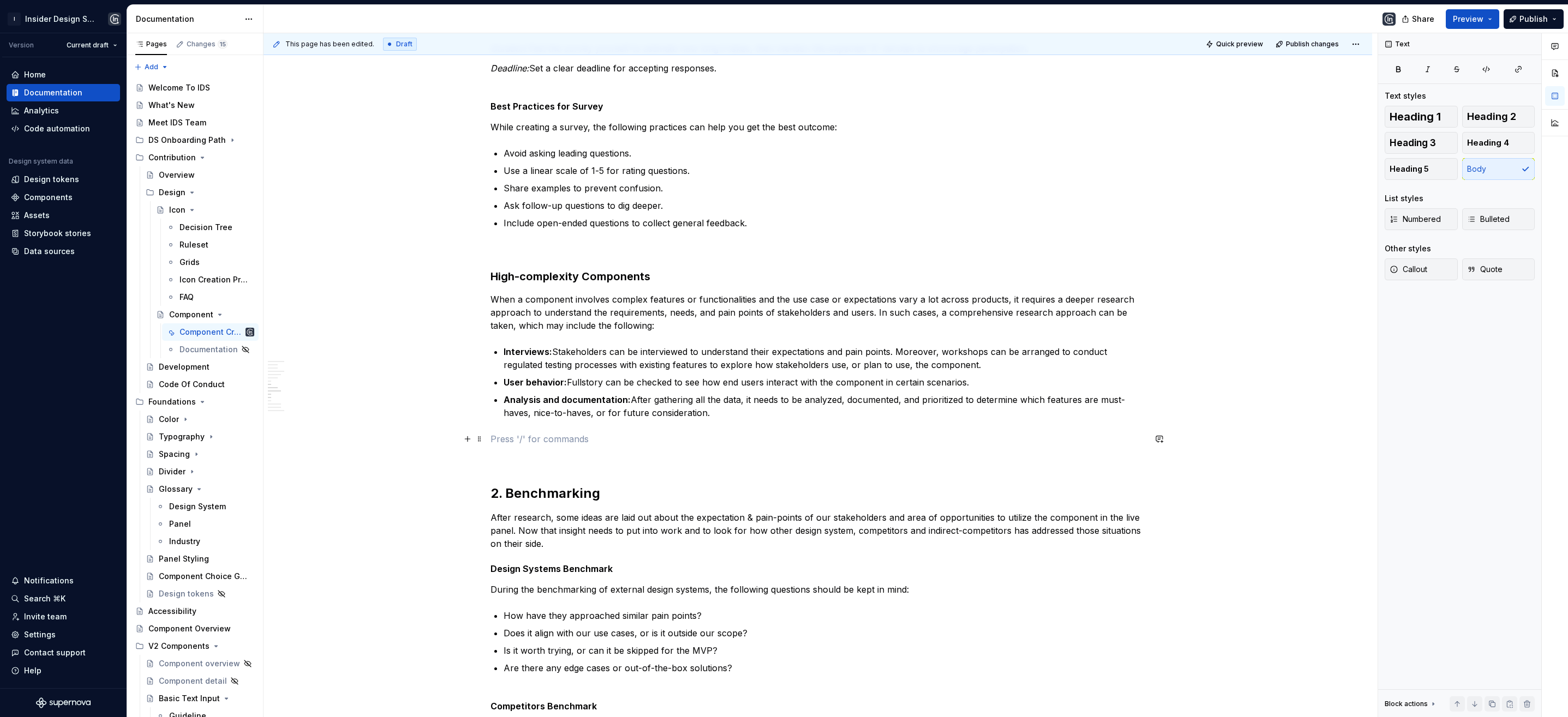
click at [519, 435] on p at bounding box center [817, 438] width 655 height 13
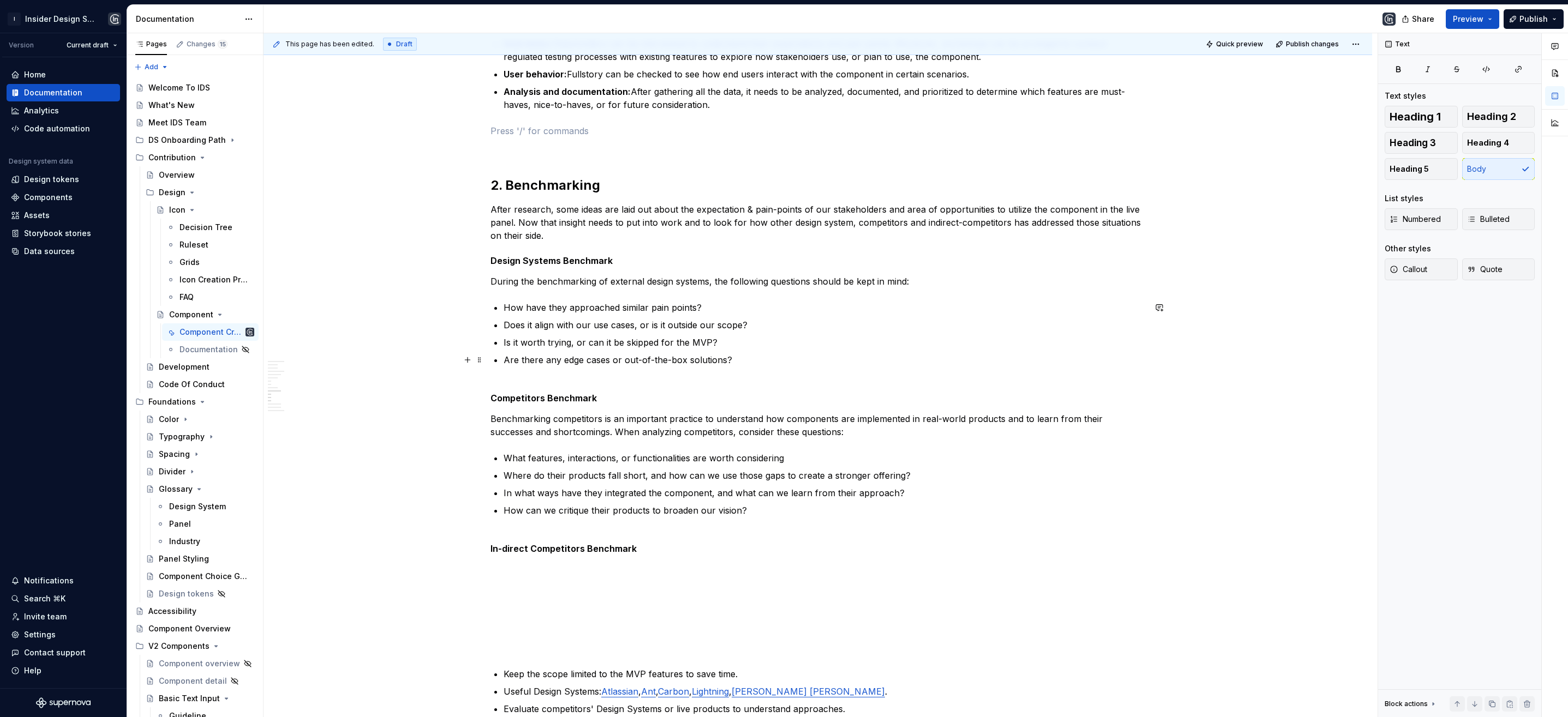
scroll to position [1217, 0]
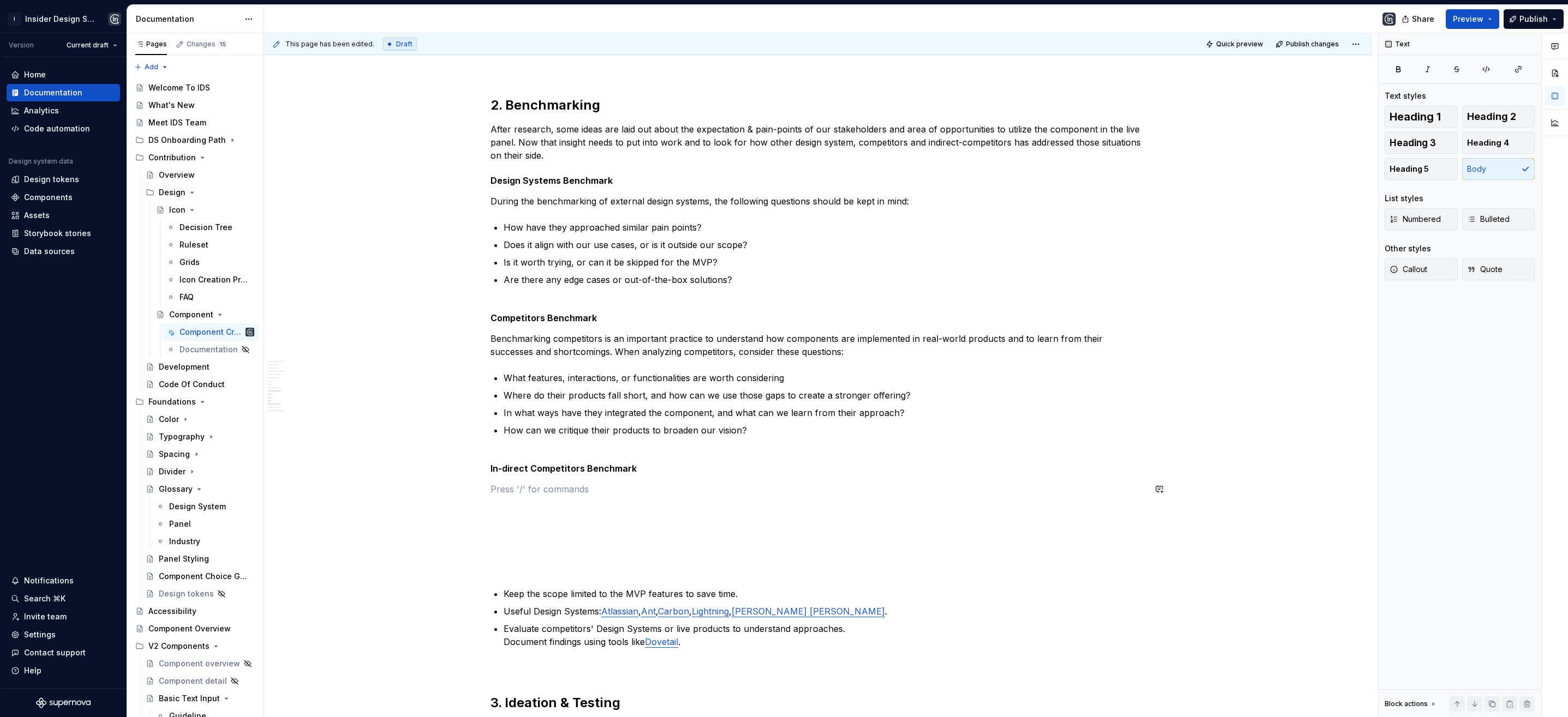
click at [519, 474] on div "**********" at bounding box center [817, 108] width 655 height 2219
drag, startPoint x: 524, startPoint y: 470, endPoint x: 533, endPoint y: 470, distance: 9.0
click at [533, 470] on h5 "In-direct Competitors Benchmark" at bounding box center [817, 468] width 655 height 11
click at [517, 483] on p at bounding box center [817, 489] width 655 height 13
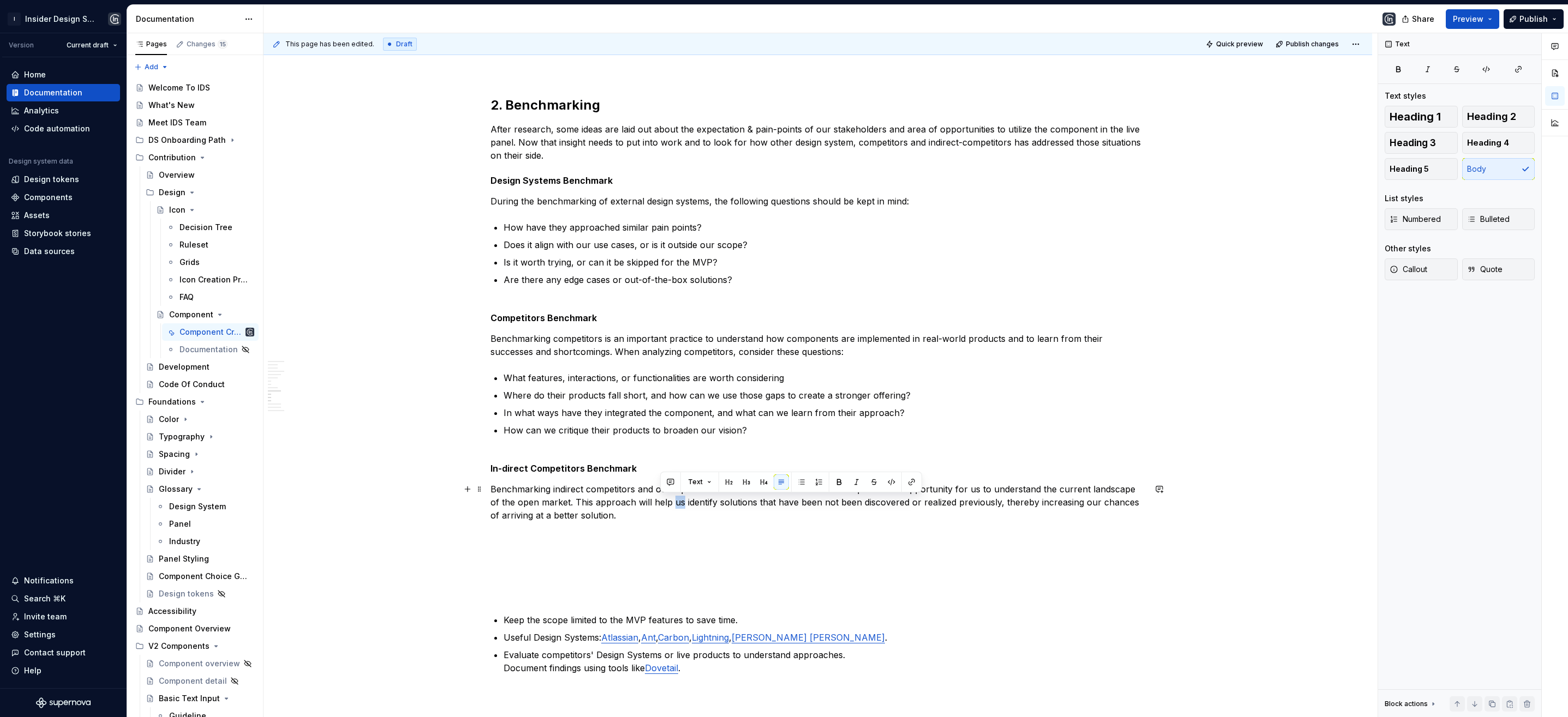
drag, startPoint x: 671, startPoint y: 503, endPoint x: 660, endPoint y: 504, distance: 11.0
click at [660, 504] on p "Benchmarking indirect competitors and other products that utilize similar featu…" at bounding box center [817, 502] width 655 height 39
click at [892, 504] on p "Benchmarking indirect competitors and other products that utilize similar featu…" at bounding box center [817, 502] width 655 height 39
drag, startPoint x: 1094, startPoint y: 504, endPoint x: 1082, endPoint y: 504, distance: 12.0
click at [1082, 504] on p "Benchmarking indirect competitors and other products that utilize similar featu…" at bounding box center [817, 502] width 655 height 39
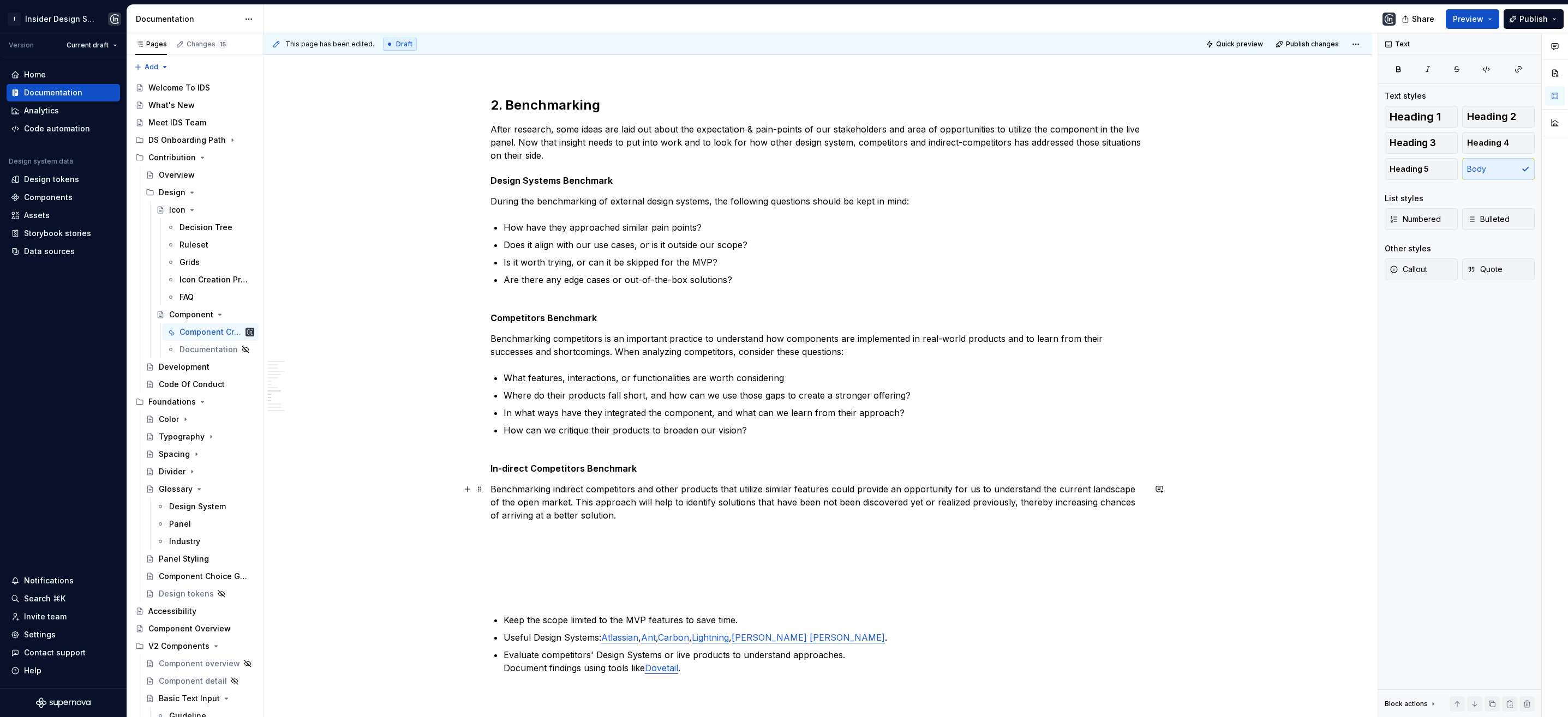
click at [974, 491] on p "Benchmarking indirect competitors and other products that utilize similar featu…" at bounding box center [817, 502] width 655 height 39
click at [681, 515] on p "Benchmarking indirect competitors and other products that utilize similar featu…" at bounding box center [817, 502] width 655 height 39
click at [502, 469] on h5 "In-direct Competitors Benchmark" at bounding box center [817, 468] width 655 height 11
click at [559, 490] on p "Benchmarking indirect competitors and other products that utilize similar featu…" at bounding box center [817, 502] width 655 height 39
click at [620, 522] on div "**********" at bounding box center [817, 121] width 655 height 2246
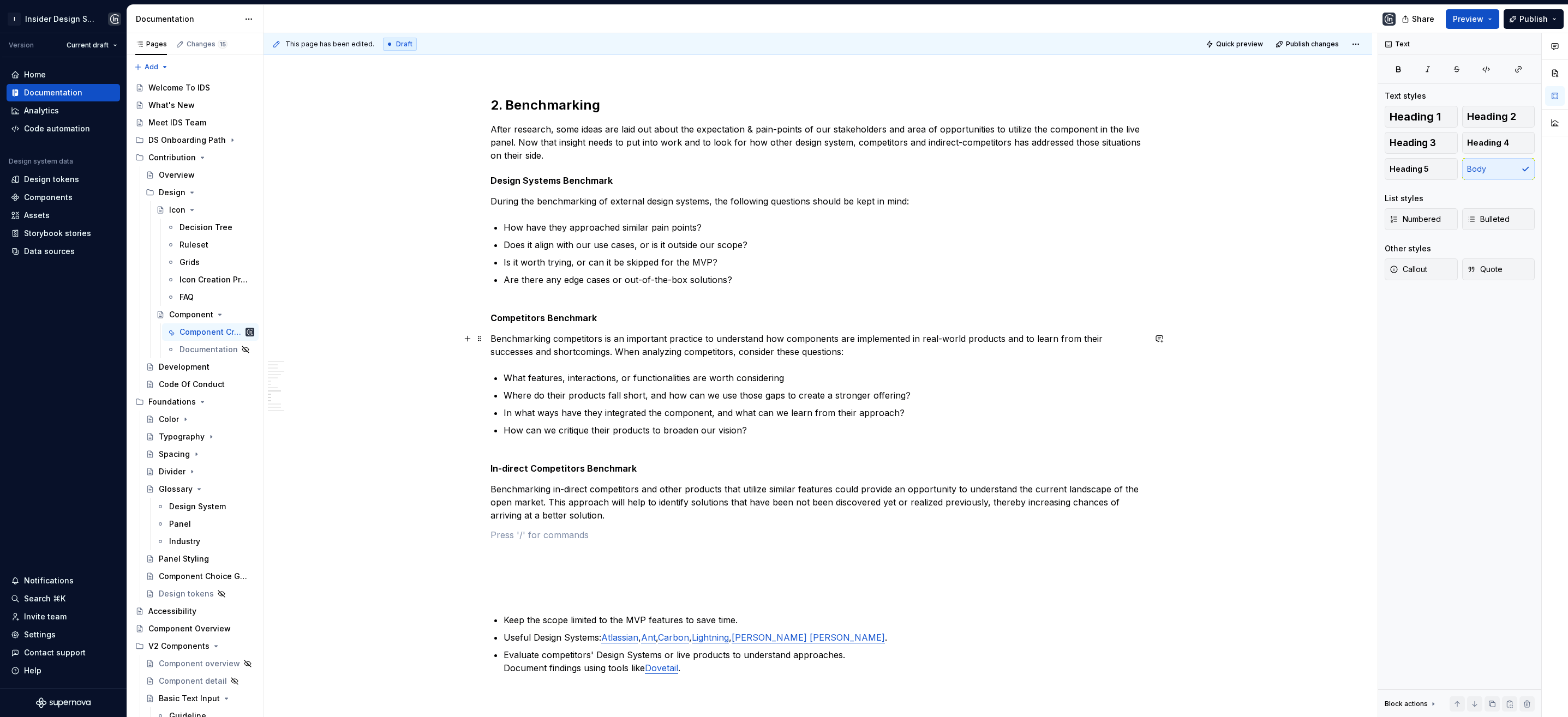
click at [615, 356] on p "Benchmarking competitors is an important practice to understand how components …" at bounding box center [817, 345] width 655 height 26
drag, startPoint x: 633, startPoint y: 353, endPoint x: 597, endPoint y: 354, distance: 36.0
click at [597, 354] on p "Benchmarking competitors is an important practice to understand how components …" at bounding box center [817, 345] width 655 height 26
click at [510, 529] on p at bounding box center [817, 535] width 655 height 13
click at [635, 516] on p "Benchmarking in-direct competitors and other products that utilize similar feat…" at bounding box center [817, 502] width 655 height 39
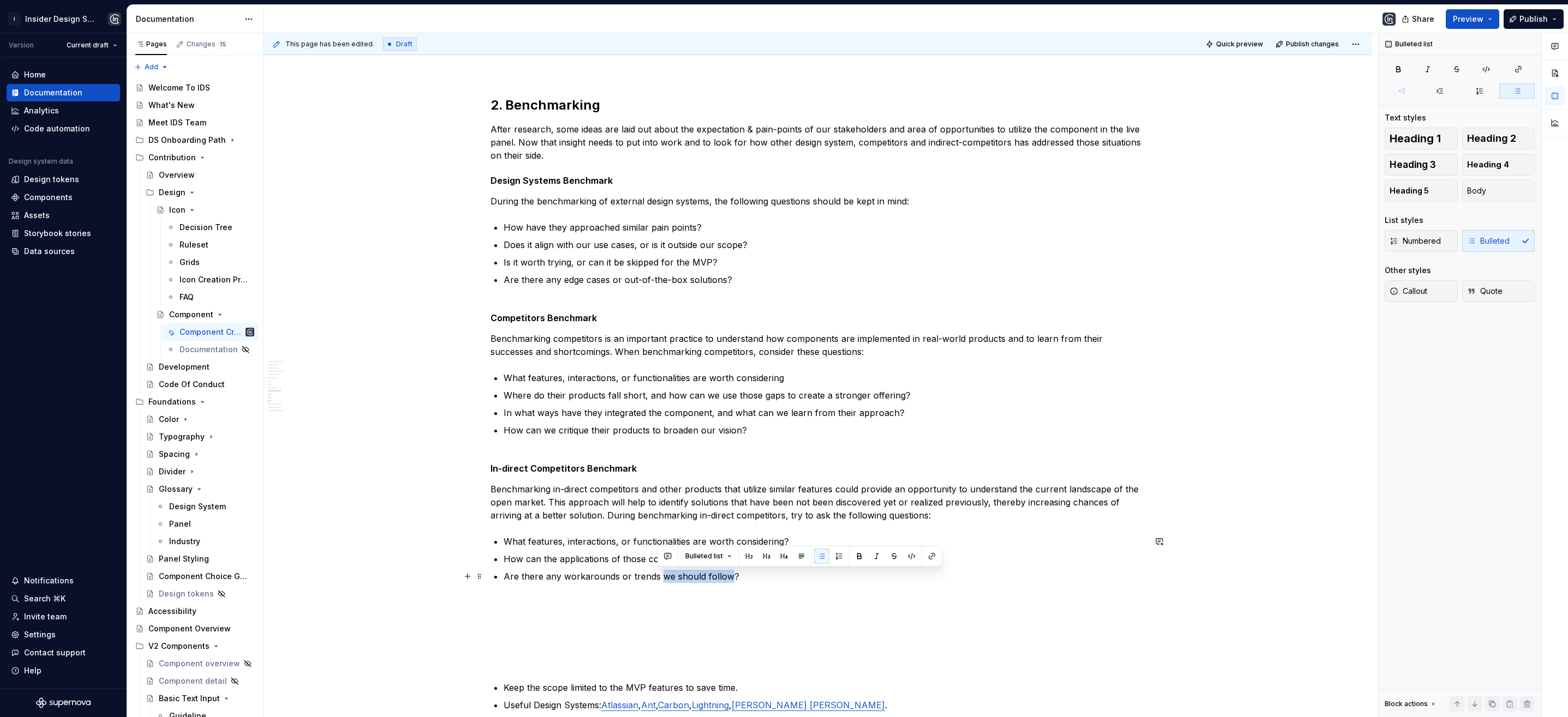
drag, startPoint x: 726, startPoint y: 577, endPoint x: 660, endPoint y: 578, distance: 66.0
click at [660, 578] on p "Are there any workarounds or trends we should follow?" at bounding box center [824, 576] width 642 height 13
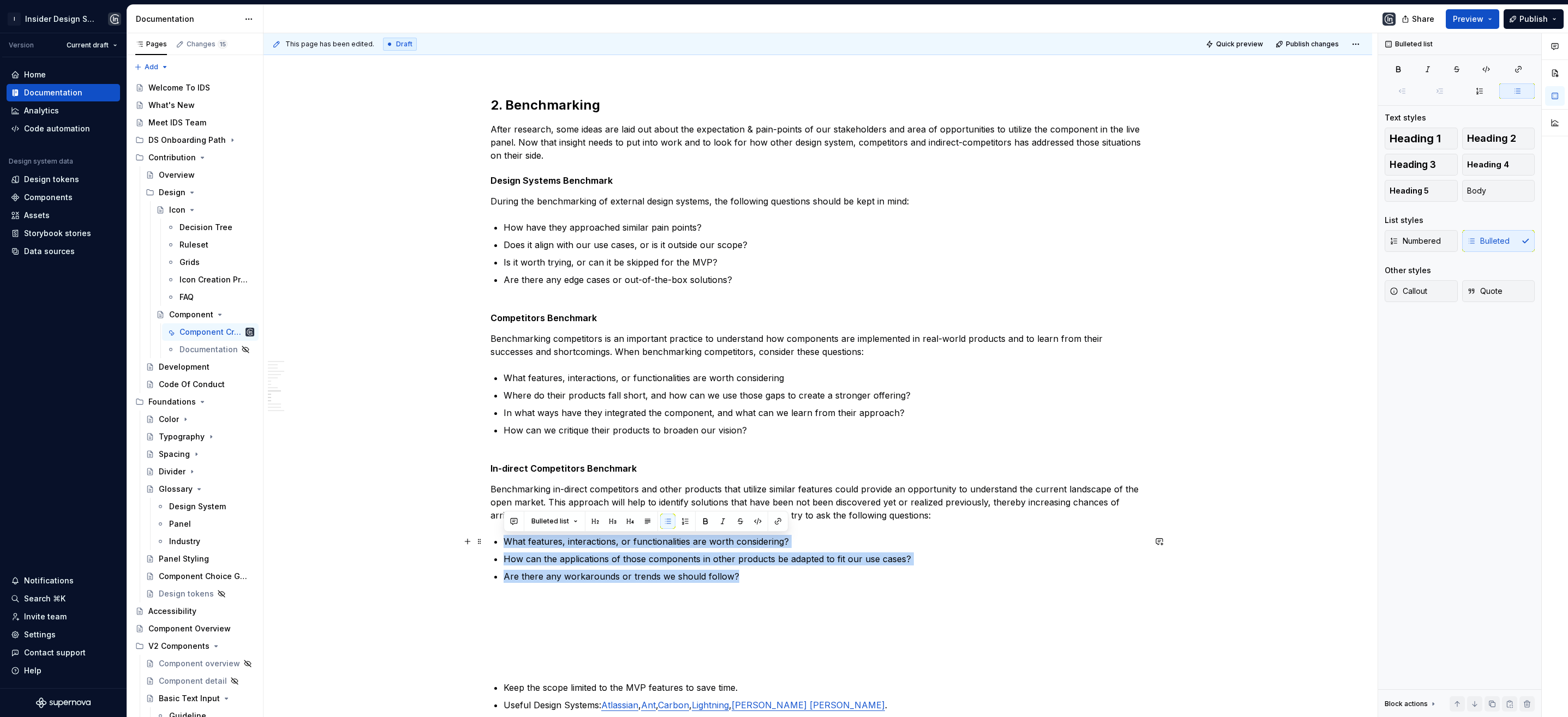
drag, startPoint x: 730, startPoint y: 578, endPoint x: 502, endPoint y: 538, distance: 231.5
click at [502, 538] on div "**********" at bounding box center [817, 154] width 655 height 2313
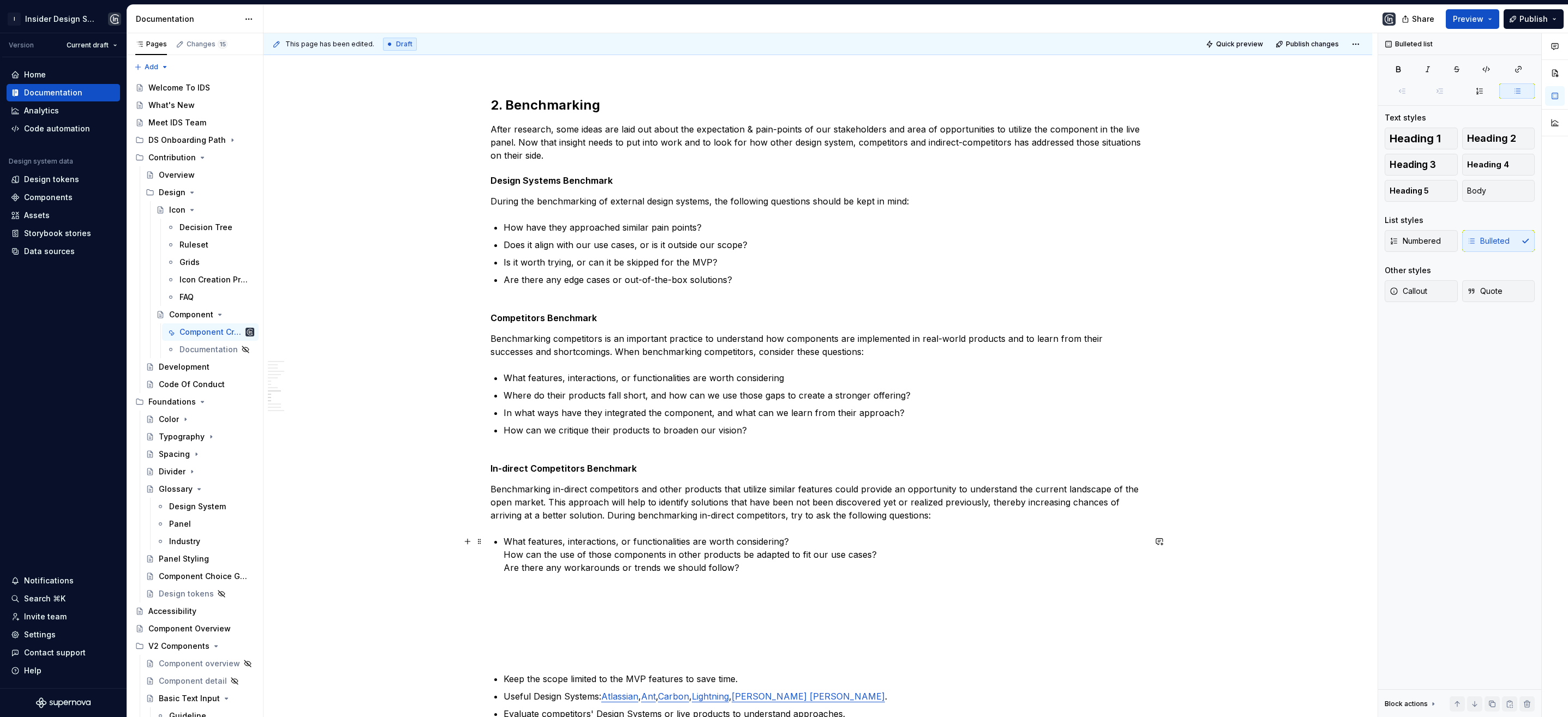
click at [504, 556] on p "What features, interactions, or functionalities are worth considering? How can …" at bounding box center [824, 554] width 642 height 39
click at [504, 576] on p "How can the use of those components in other products be adapted to fit our use…" at bounding box center [824, 565] width 642 height 26
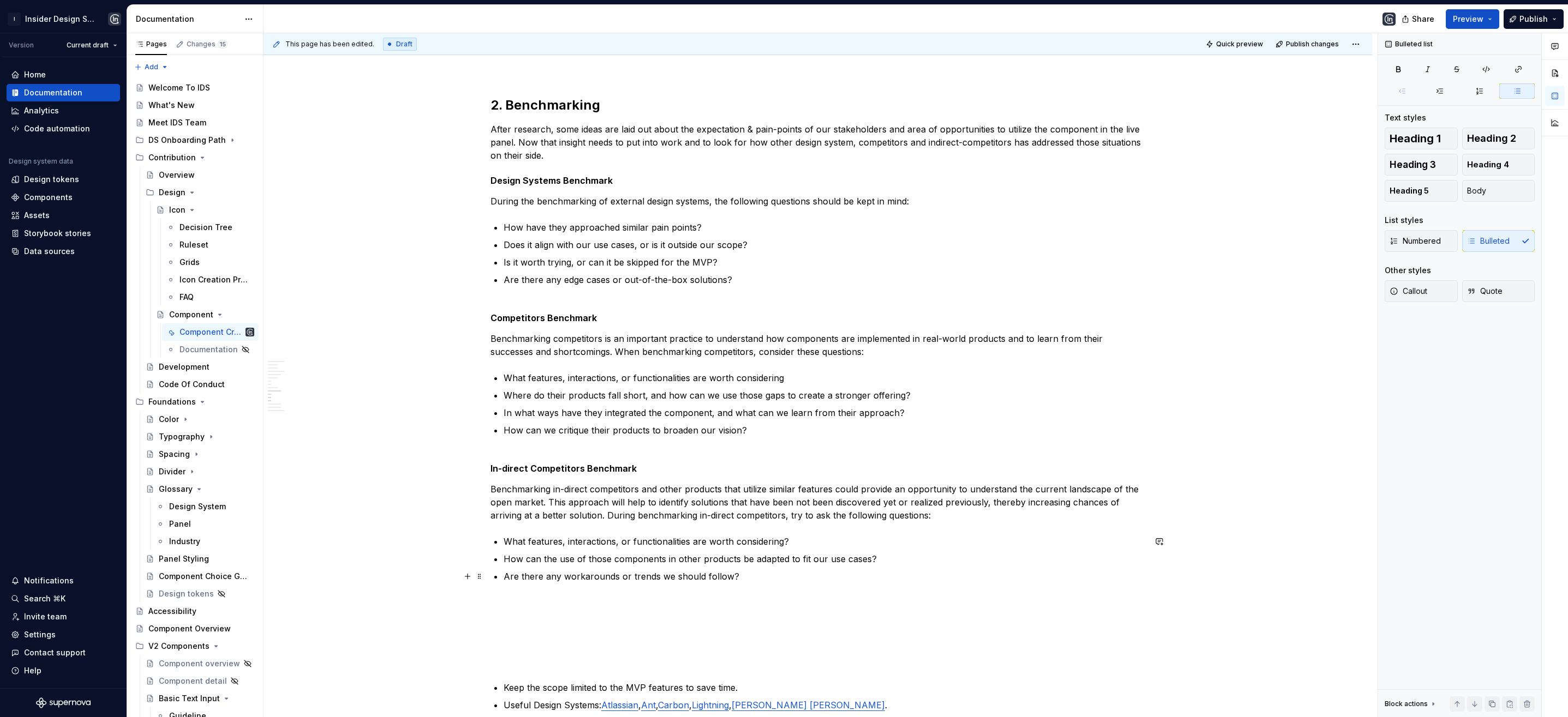
scroll to position [1311, 0]
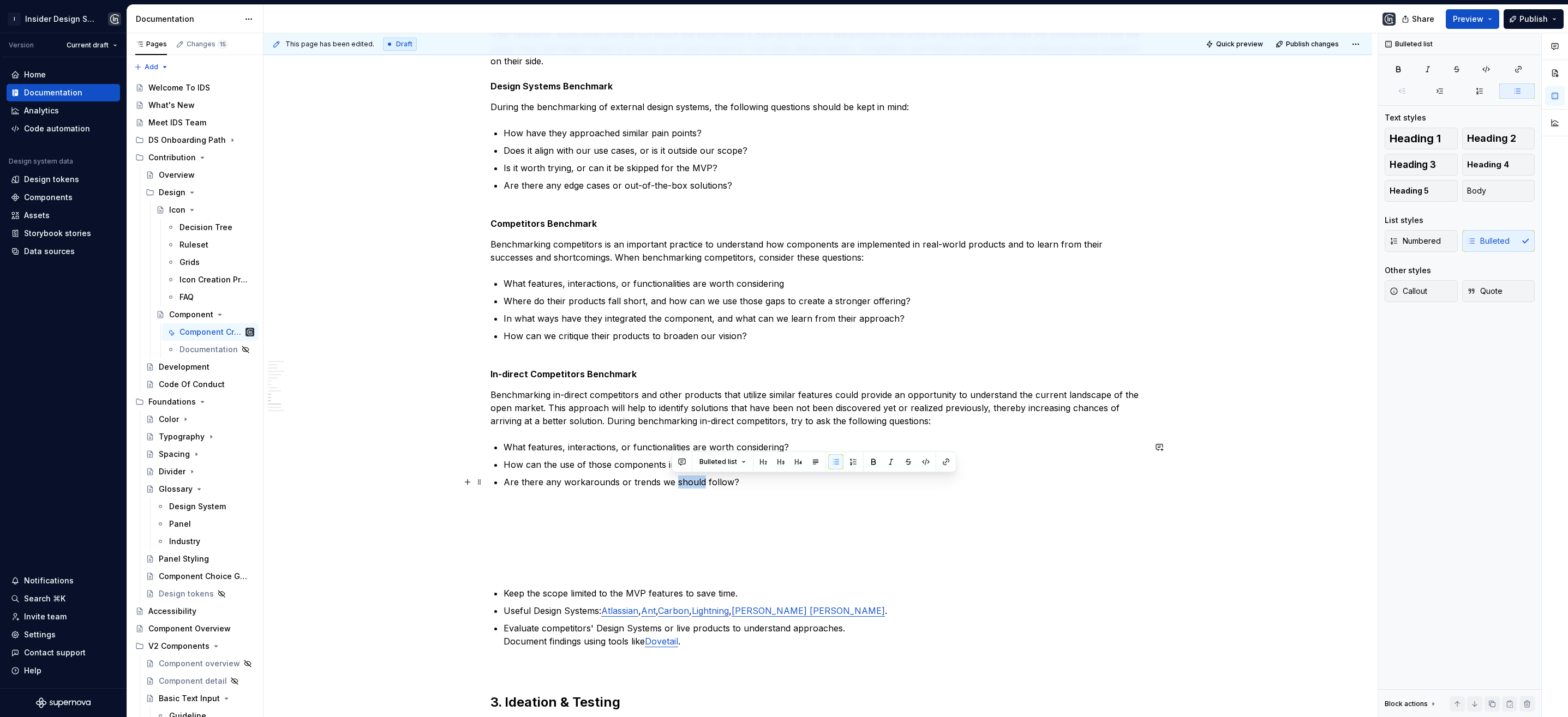
drag, startPoint x: 698, startPoint y: 484, endPoint x: 674, endPoint y: 483, distance: 24.0
click at [674, 483] on p "Are there any workarounds or trends we should follow?" at bounding box center [824, 482] width 642 height 13
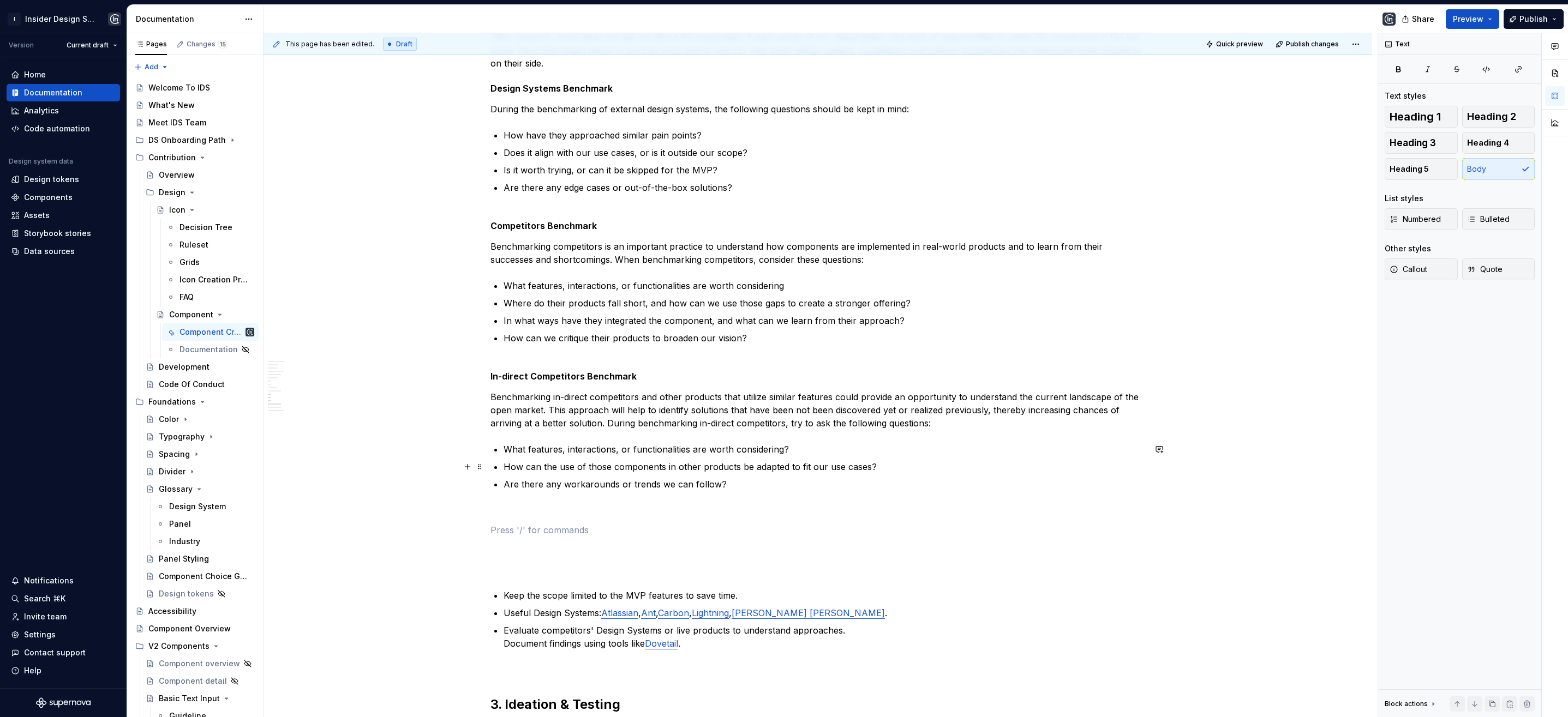
scroll to position [1378, 0]
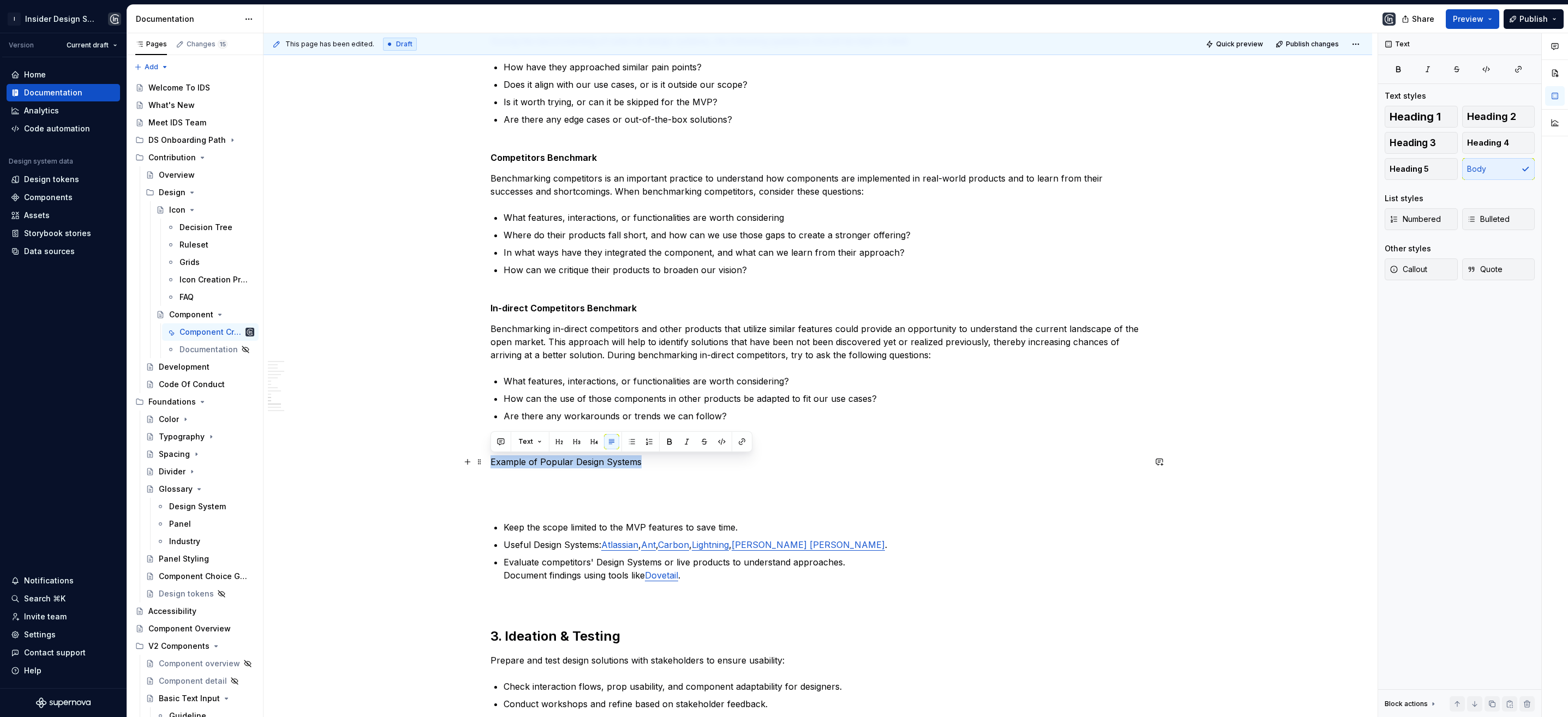
drag, startPoint x: 640, startPoint y: 465, endPoint x: 488, endPoint y: 463, distance: 152.0
click at [488, 463] on div "**********" at bounding box center [817, 96] width 1108 height 2568
click at [539, 437] on button "Text" at bounding box center [530, 441] width 33 height 15
click at [574, 566] on div "Heading 5" at bounding box center [564, 571] width 39 height 11
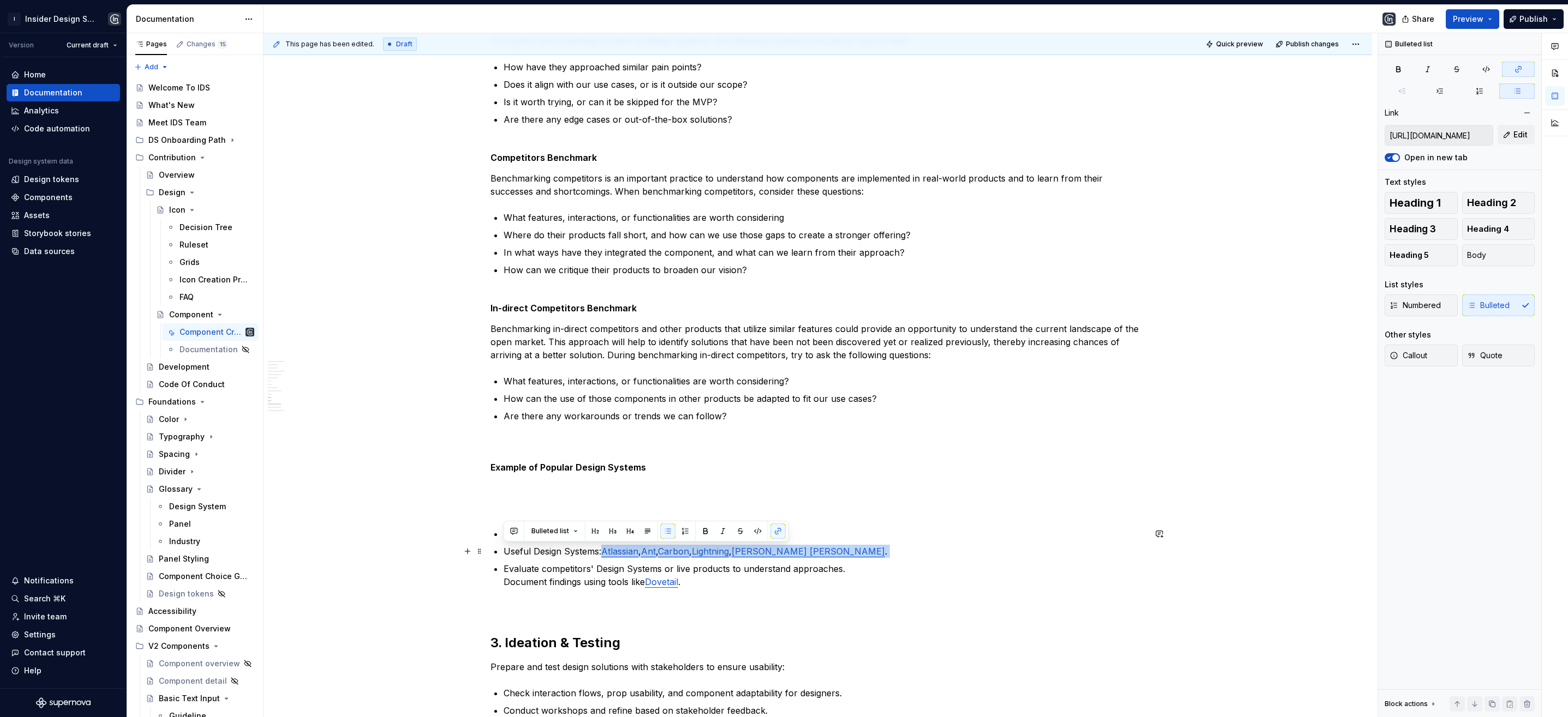
drag, startPoint x: 604, startPoint y: 551, endPoint x: 836, endPoint y: 557, distance: 232.1
click at [836, 557] on ul "Keep the scope limited to the MVP features to save time. Useful Design Systems:…" at bounding box center [824, 558] width 642 height 61
copy p "Atlassian , Ant , Carbon , Lightning , [PERSON_NAME] [PERSON_NAME] ."
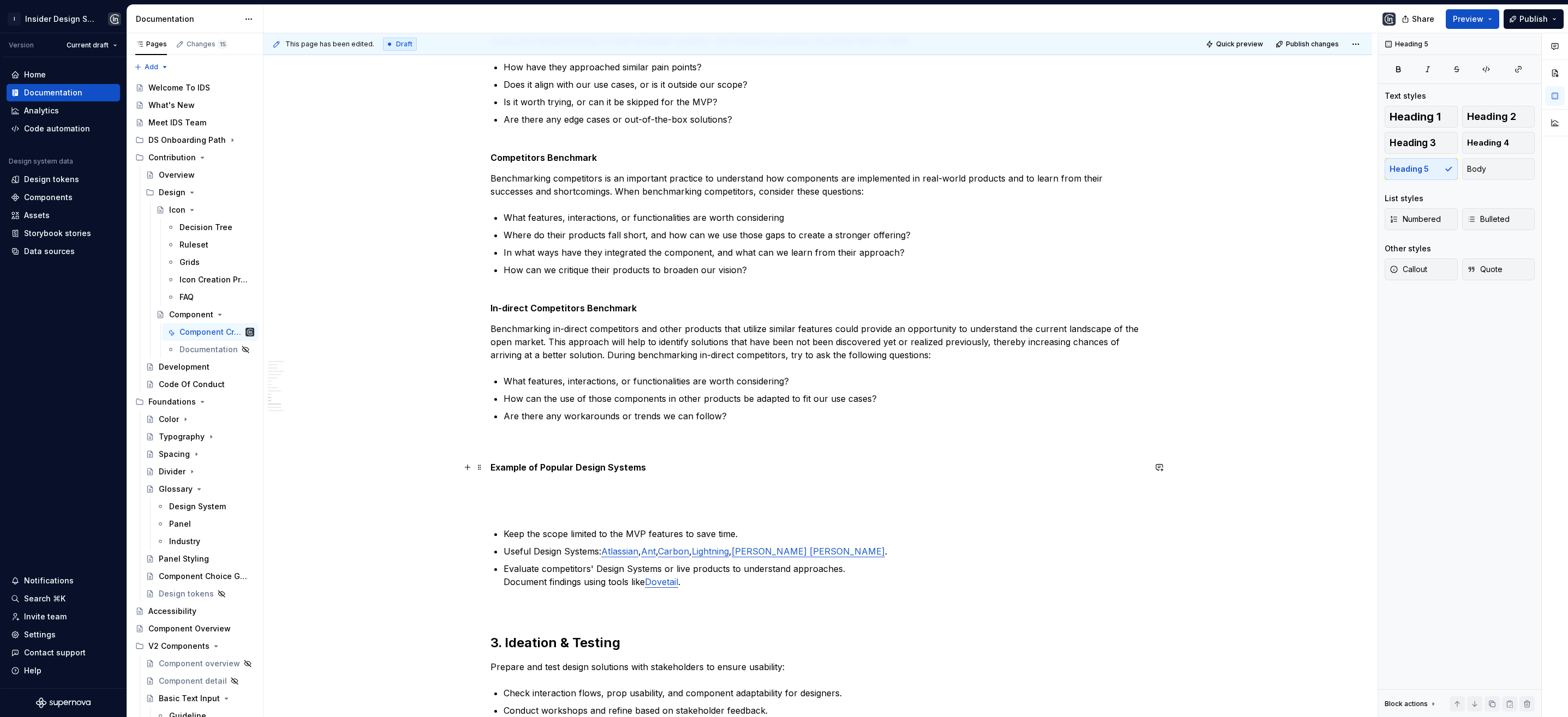
click at [658, 467] on h5 "Example of Popular Design Systems" at bounding box center [817, 467] width 655 height 11
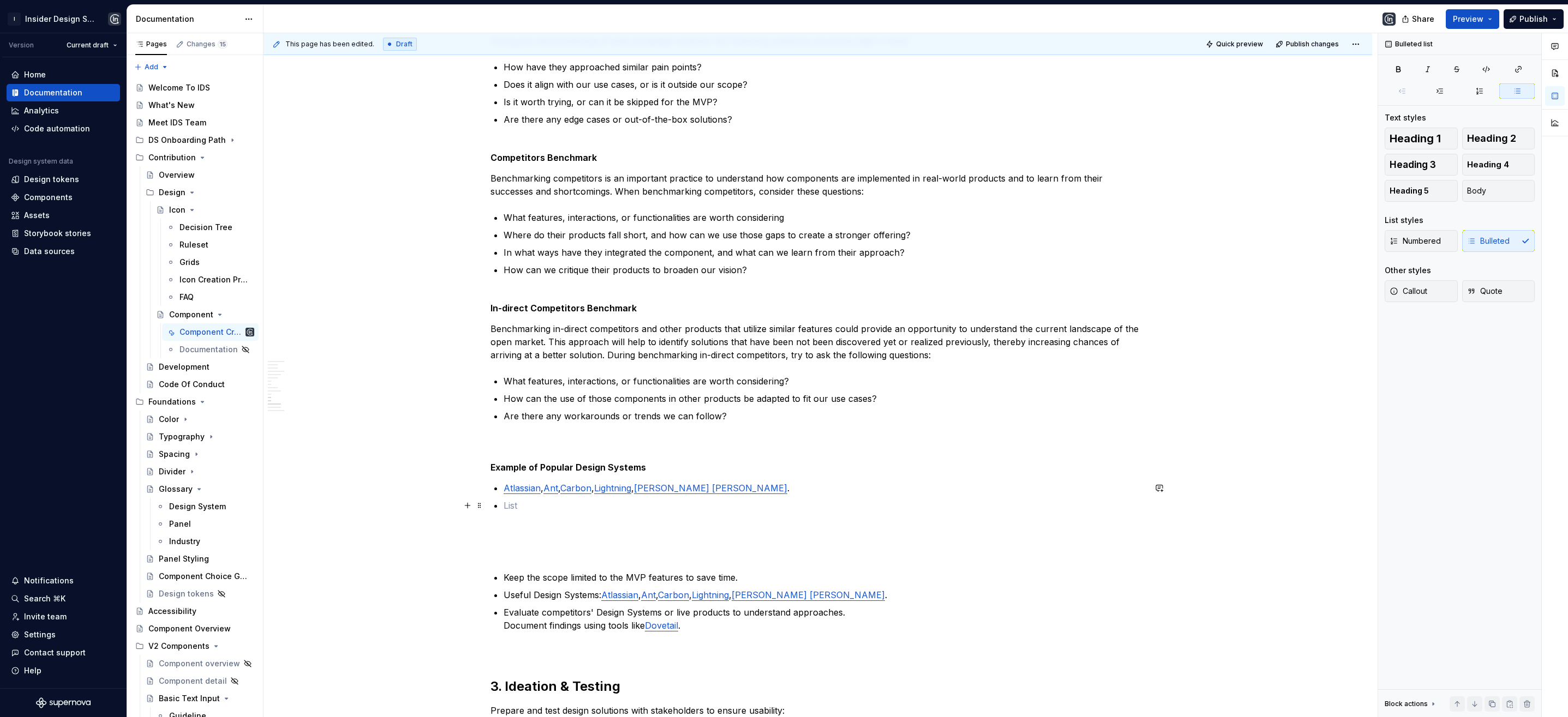
click at [508, 506] on p at bounding box center [824, 505] width 642 height 13
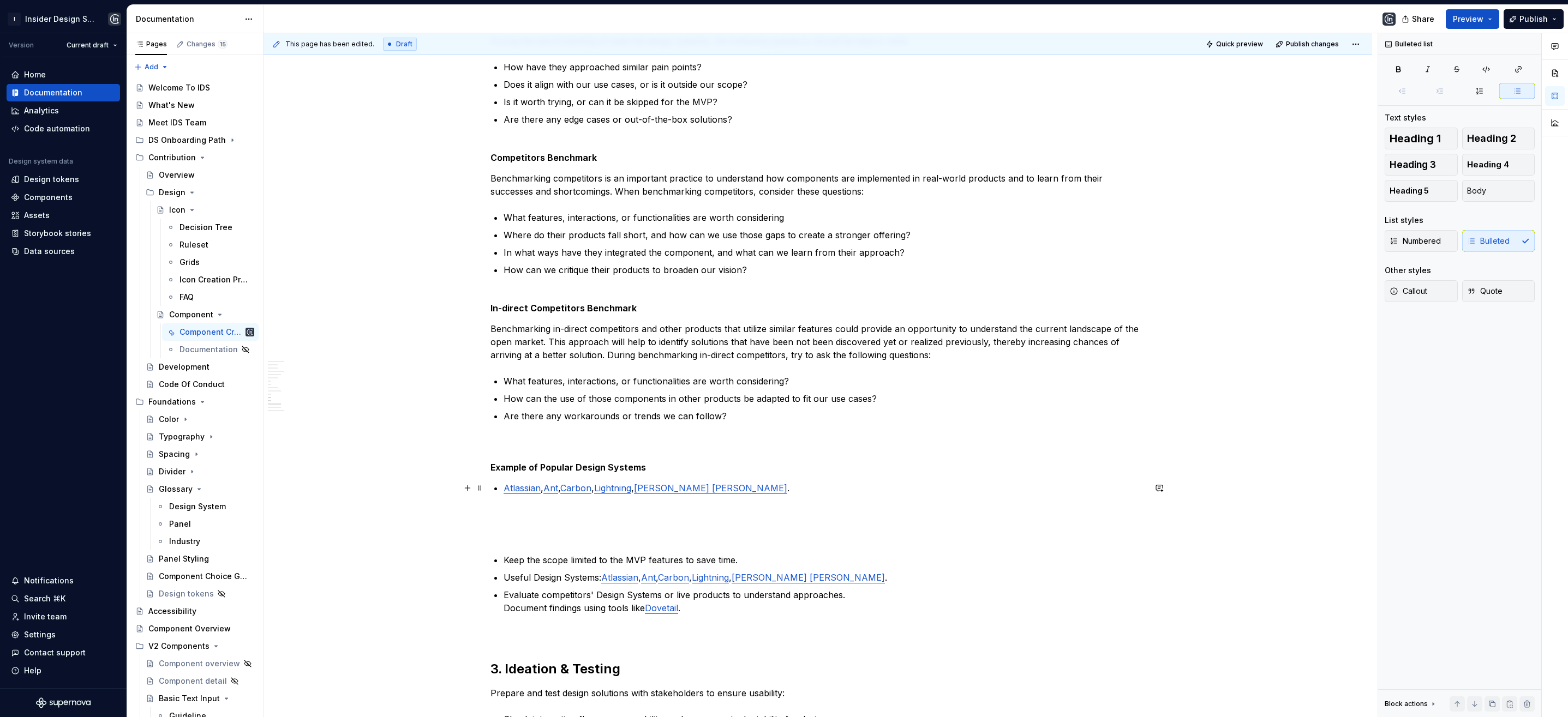
click at [546, 487] on link "Ant" at bounding box center [551, 488] width 15 height 11
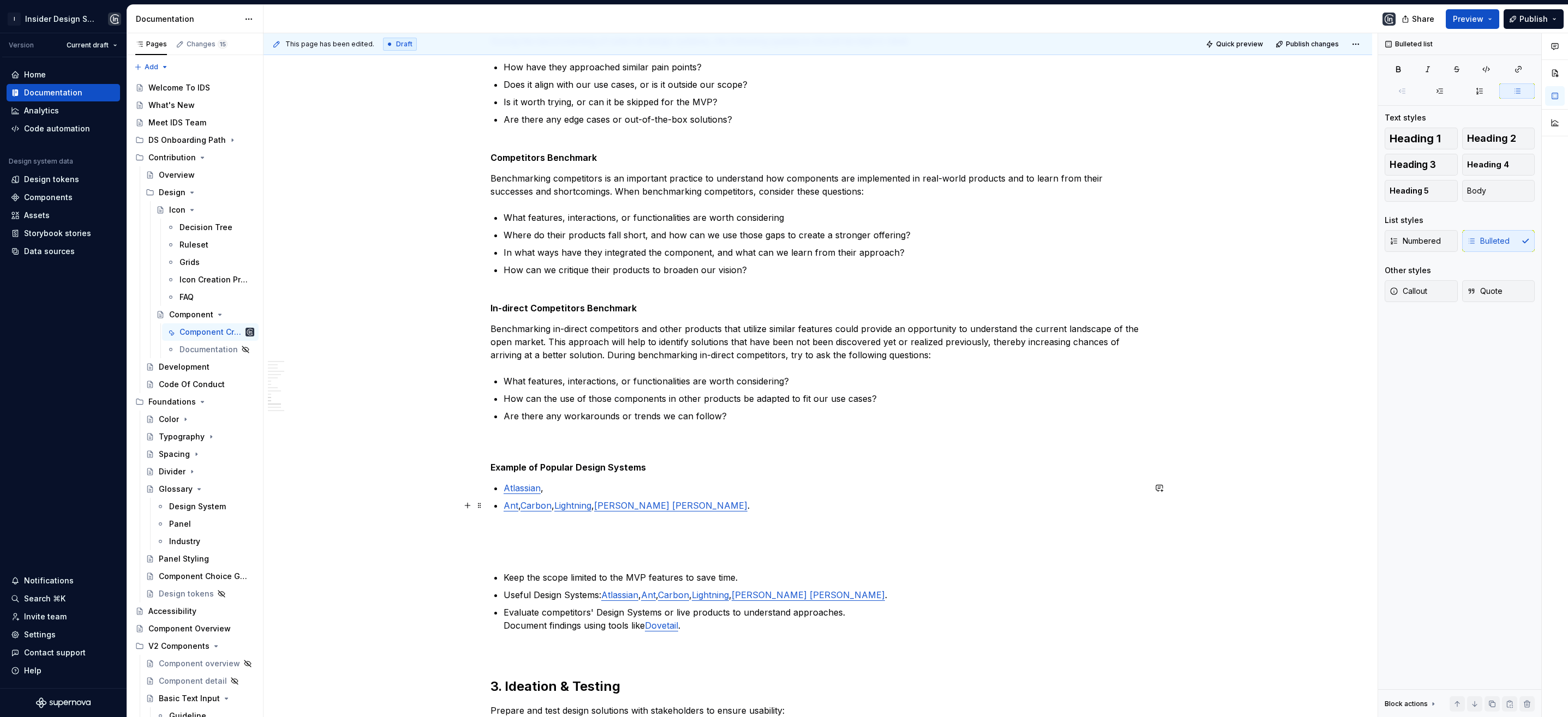
click at [524, 502] on link "Carbon" at bounding box center [536, 506] width 31 height 11
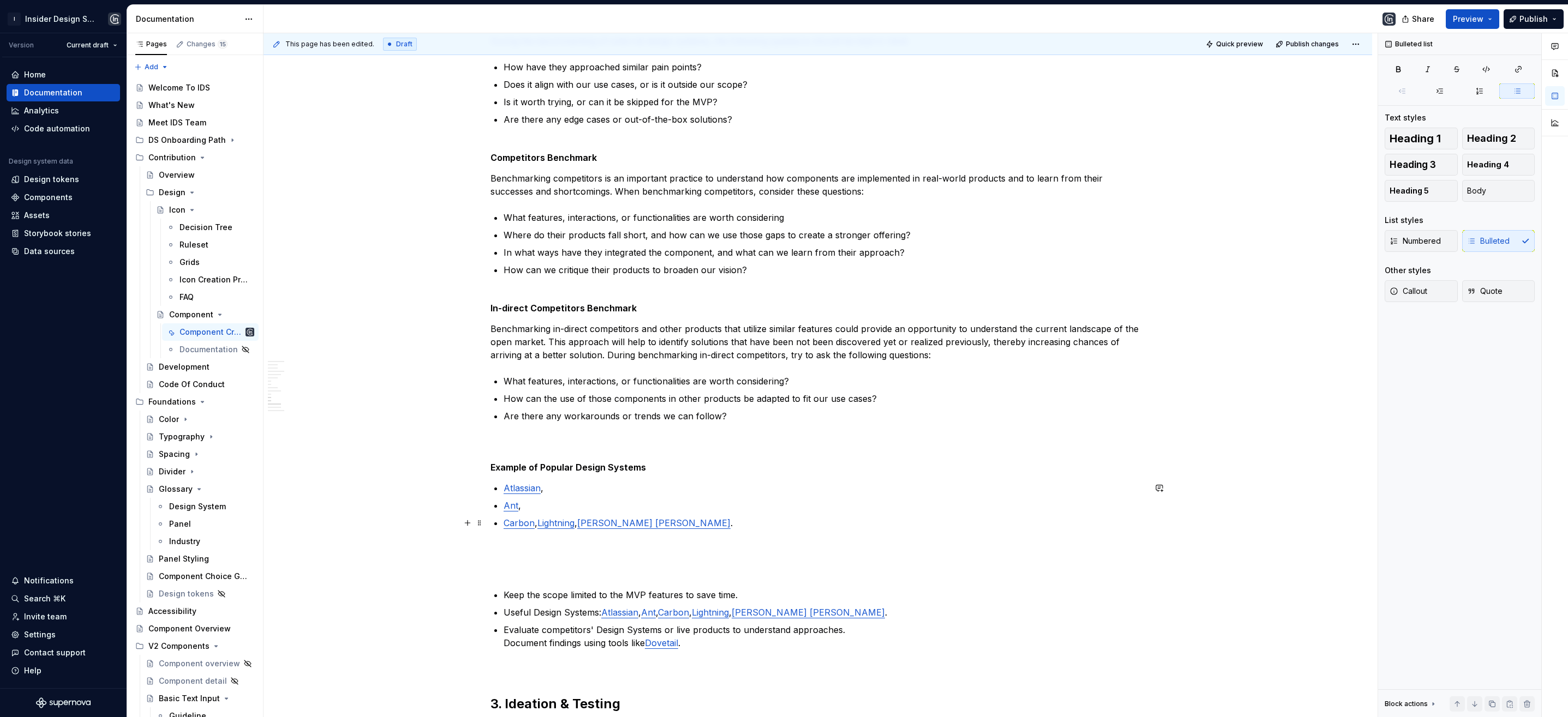
click at [538, 522] on link "Lightning" at bounding box center [556, 522] width 37 height 11
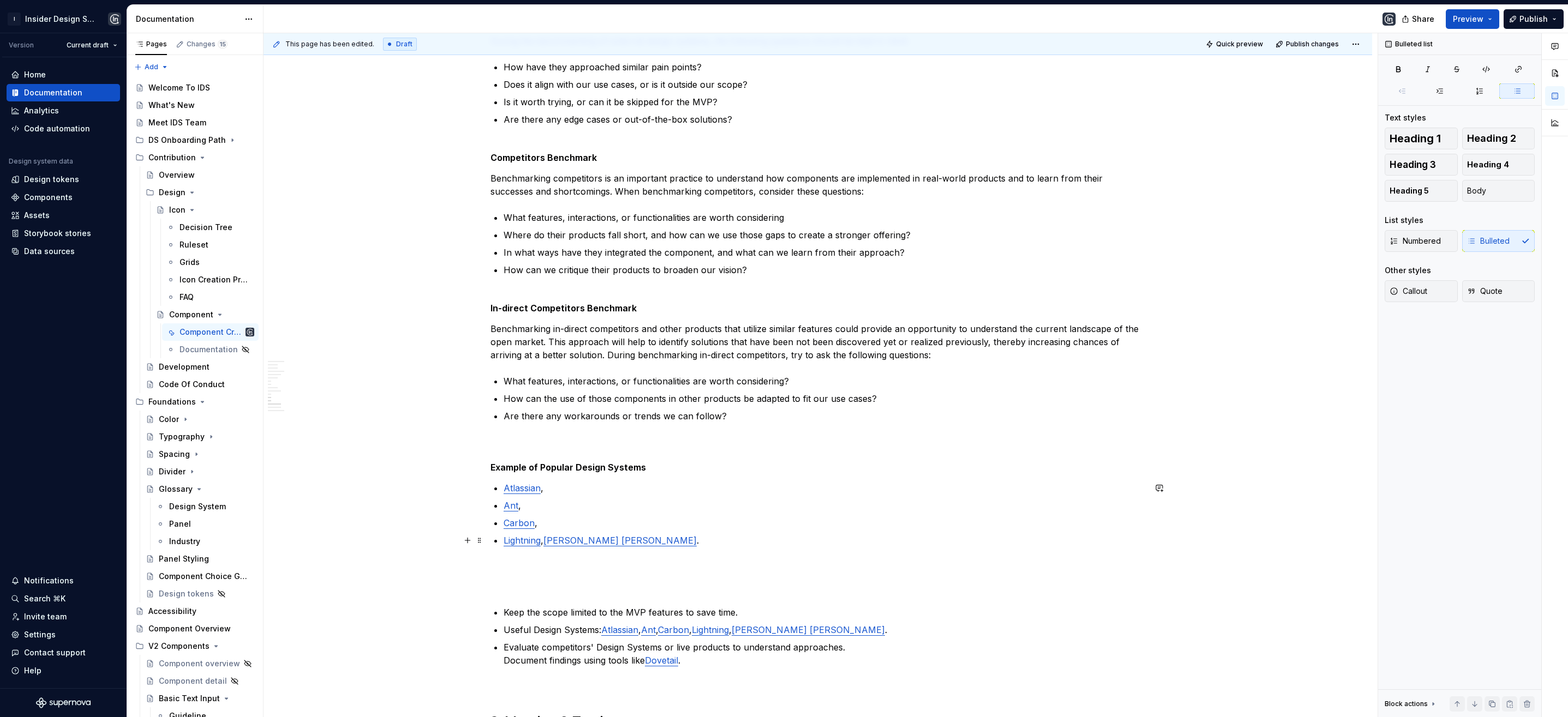
click at [545, 539] on p "Lightning , [PERSON_NAME] [PERSON_NAME] ." at bounding box center [824, 540] width 642 height 13
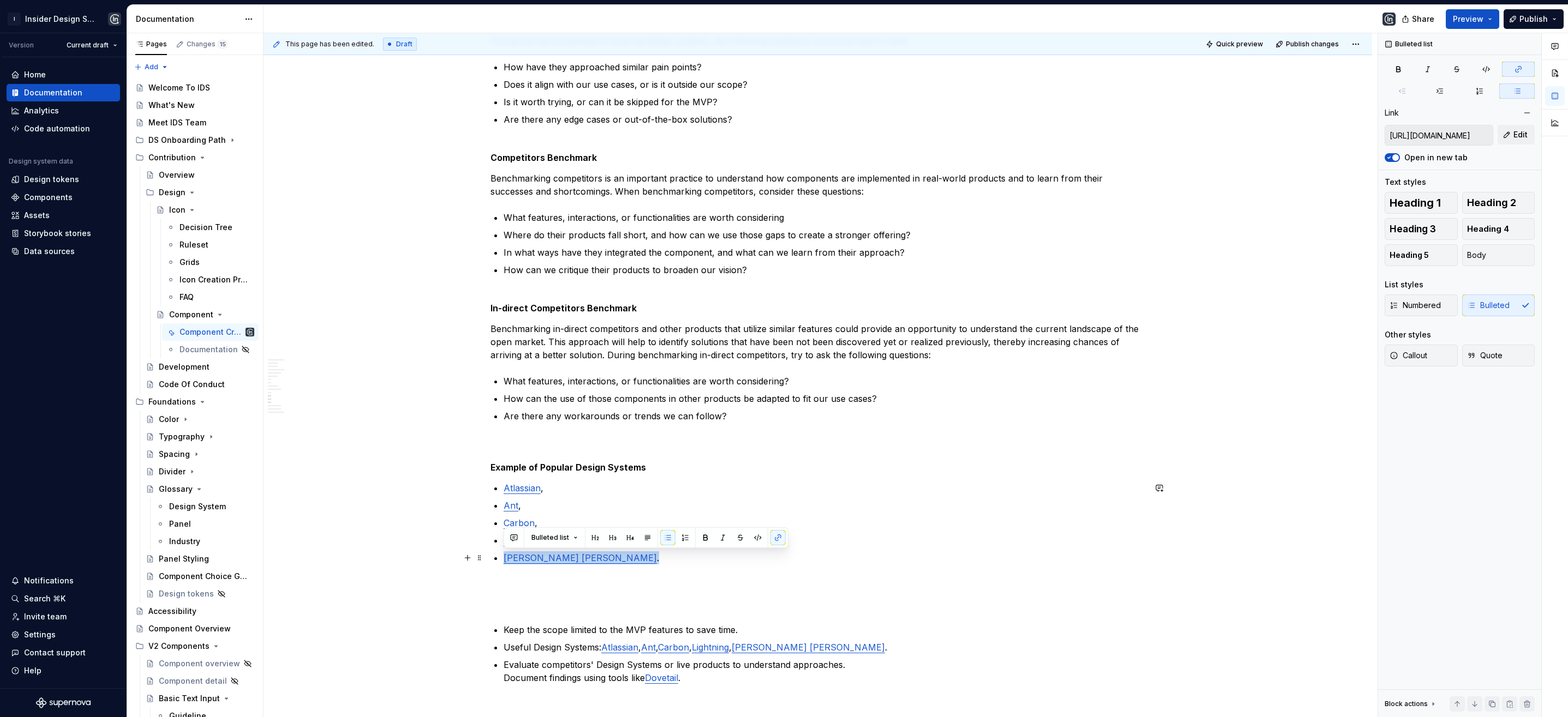
drag, startPoint x: 567, startPoint y: 558, endPoint x: 504, endPoint y: 564, distance: 63.3
click at [504, 564] on p "[PERSON_NAME] [PERSON_NAME] ." at bounding box center [824, 557] width 642 height 13
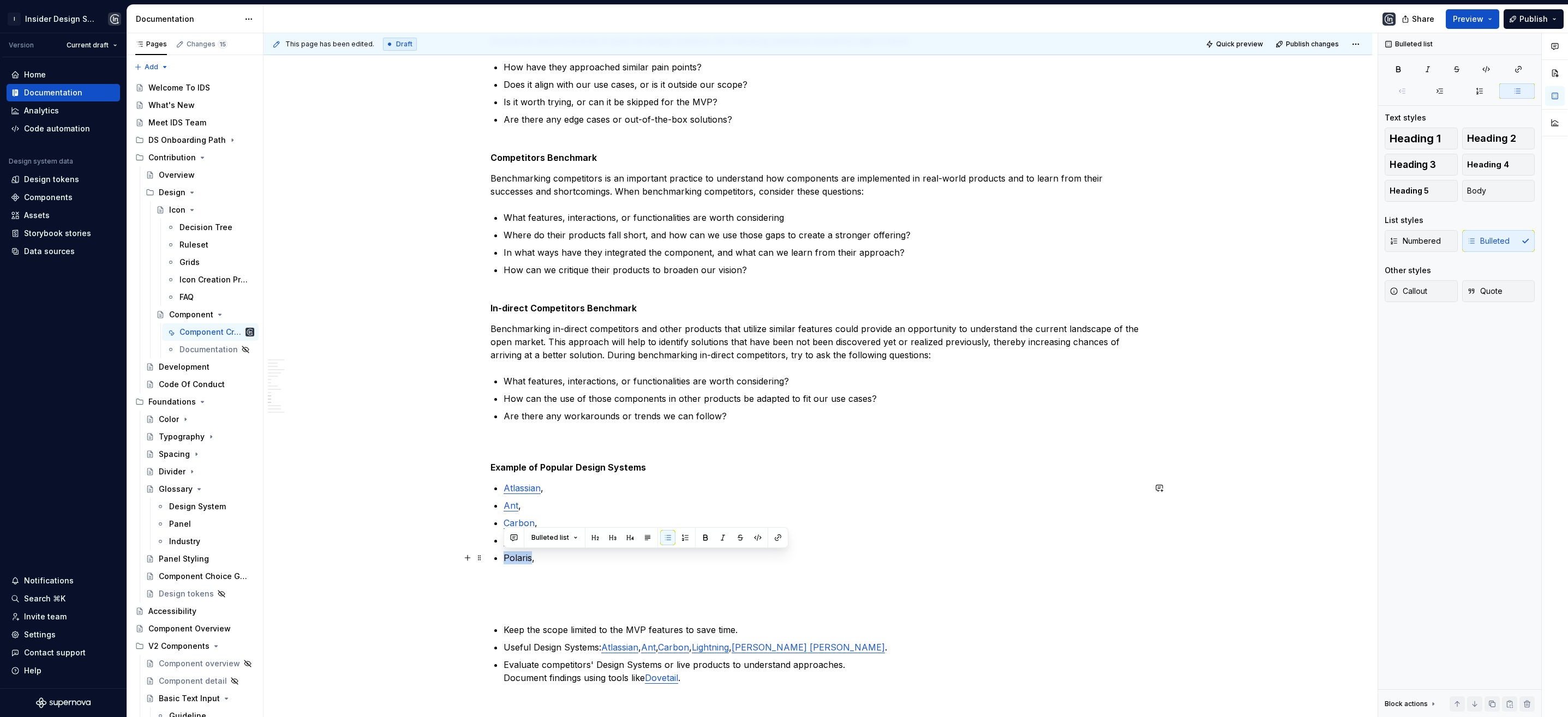
drag, startPoint x: 528, startPoint y: 562, endPoint x: 502, endPoint y: 561, distance: 26.0
click at [502, 561] on div "**********" at bounding box center [817, 46] width 655 height 2416
click at [544, 562] on p "Polaris ," at bounding box center [824, 557] width 642 height 13
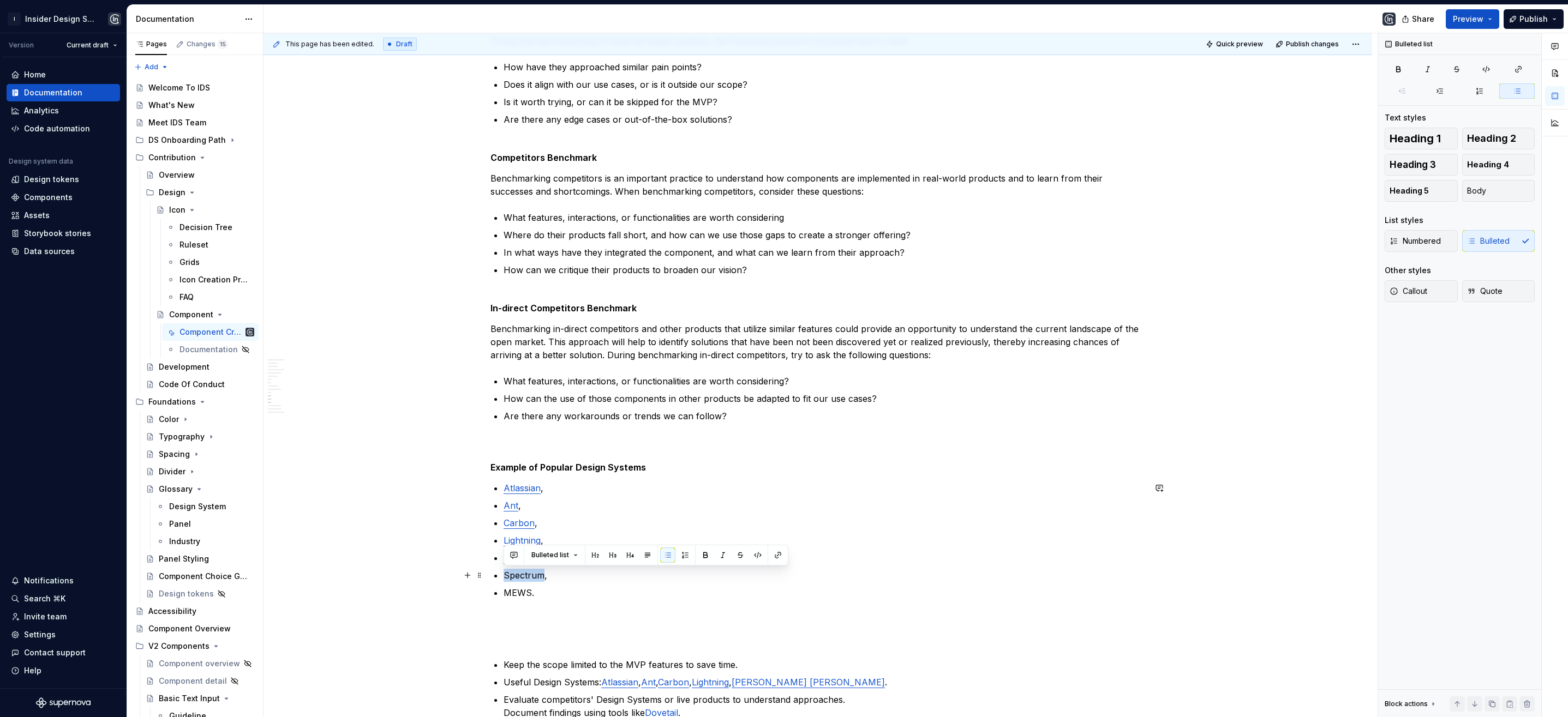
drag, startPoint x: 539, startPoint y: 573, endPoint x: 505, endPoint y: 572, distance: 34.0
click at [505, 572] on p "Spectrum," at bounding box center [824, 575] width 642 height 13
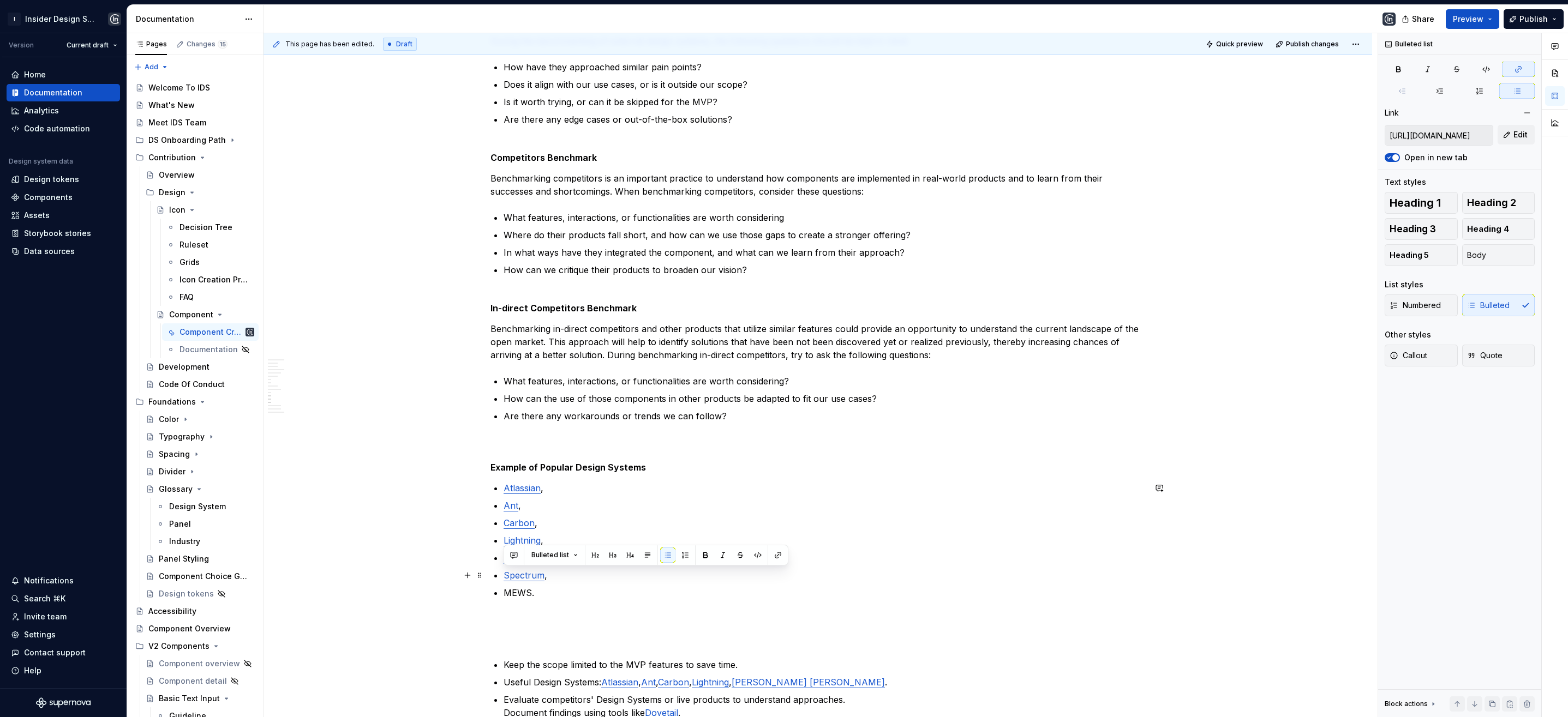
type textarea "*"
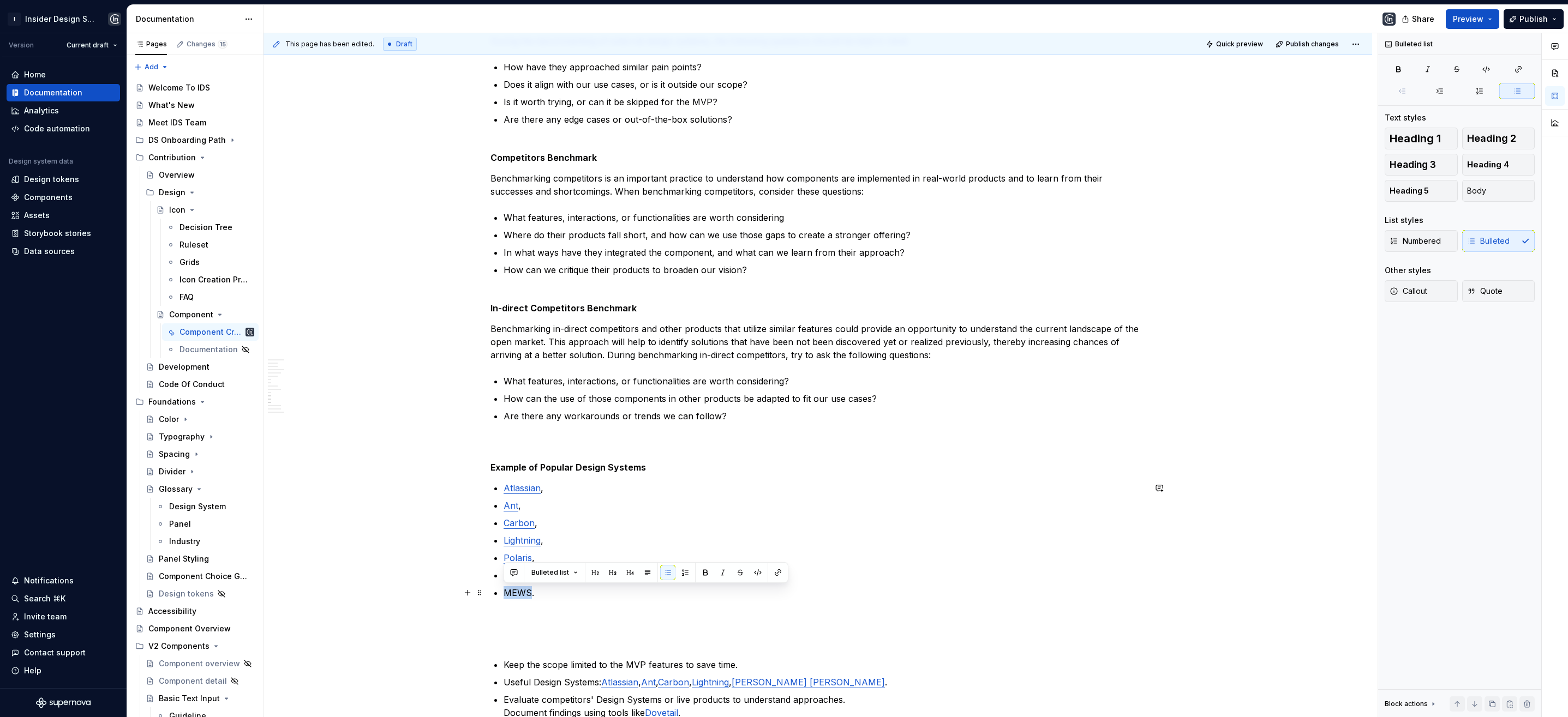
drag, startPoint x: 529, startPoint y: 595, endPoint x: 502, endPoint y: 594, distance: 27.0
click at [502, 594] on div "**********" at bounding box center [817, 63] width 655 height 2451
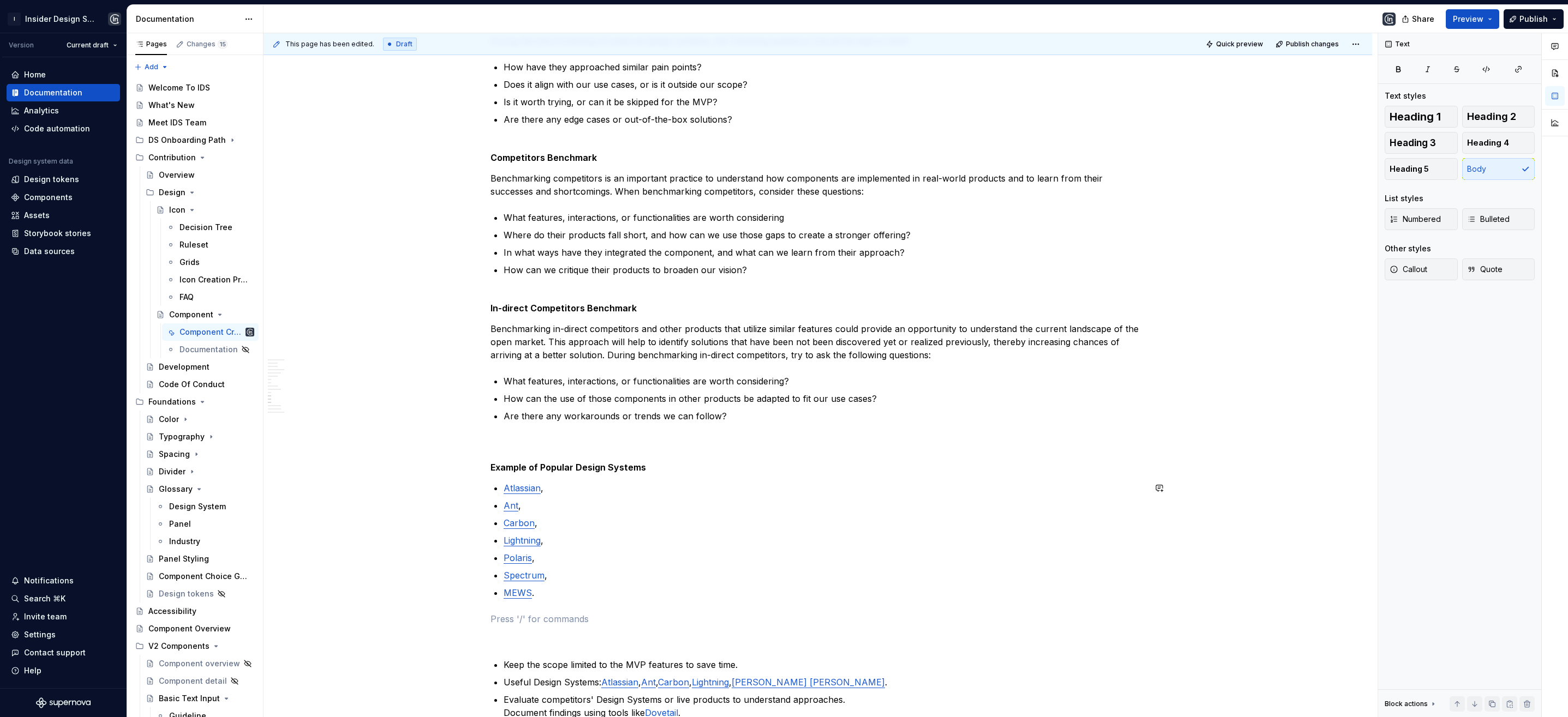
click at [567, 600] on div "**********" at bounding box center [817, 63] width 655 height 2451
click at [524, 470] on h5 "Example of Popular Design Systems" at bounding box center [817, 467] width 655 height 11
click at [530, 468] on h5 "Examples of Popular Design Systems" at bounding box center [817, 467] width 655 height 11
click at [530, 469] on h5 "Examples of Popular Design Systems" at bounding box center [817, 467] width 655 height 11
drag, startPoint x: 530, startPoint y: 469, endPoint x: 491, endPoint y: 467, distance: 39.1
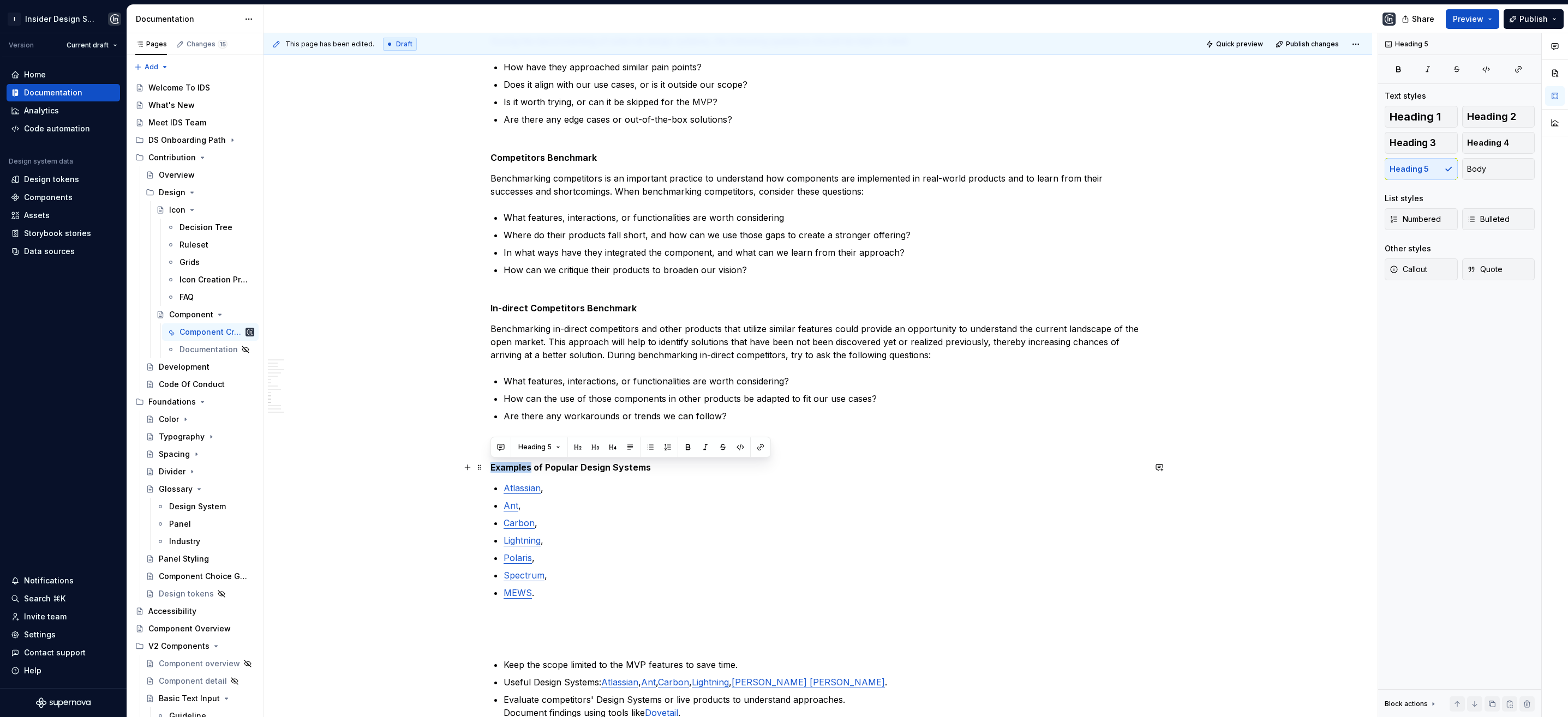
click at [491, 467] on h5 "Examples of Popular Design Systems" at bounding box center [817, 467] width 655 height 11
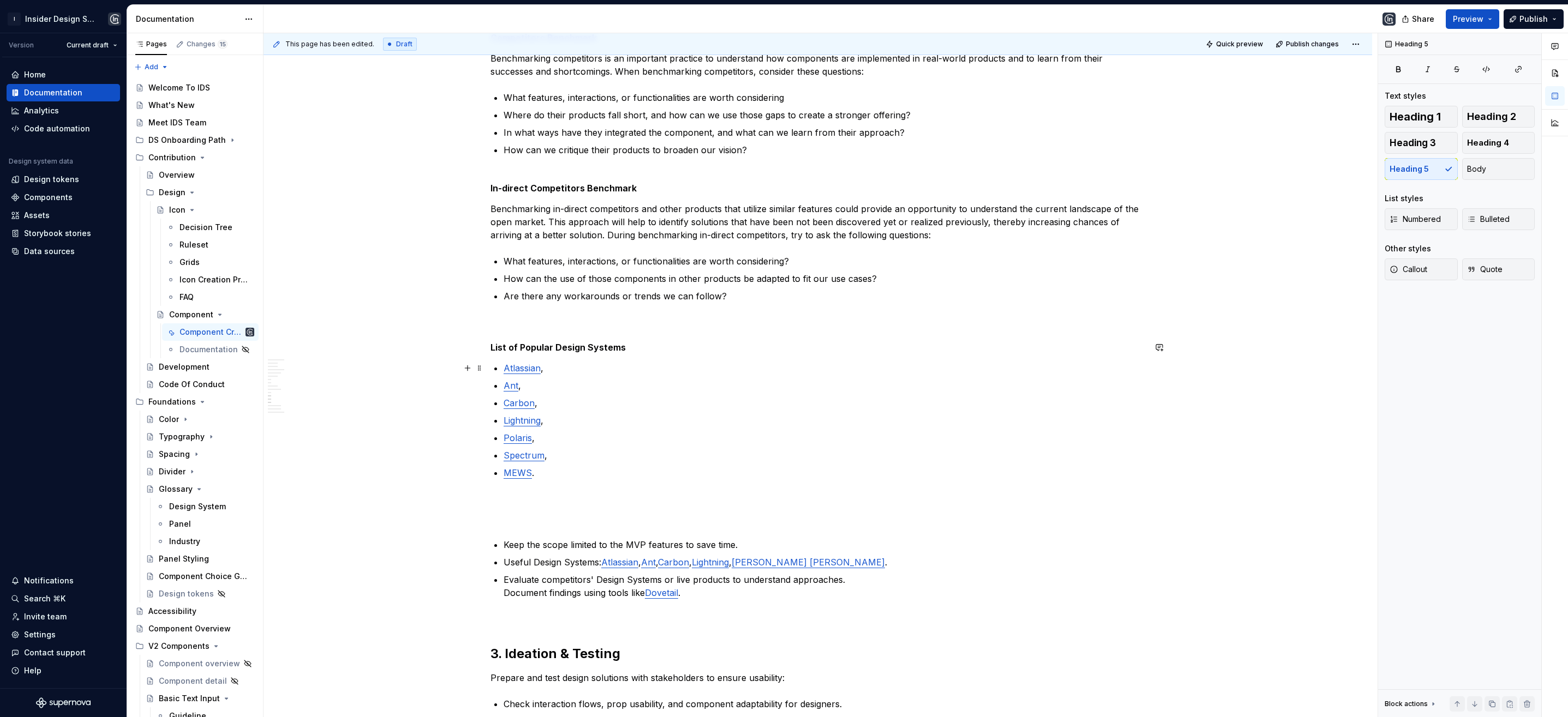
scroll to position [1560, 0]
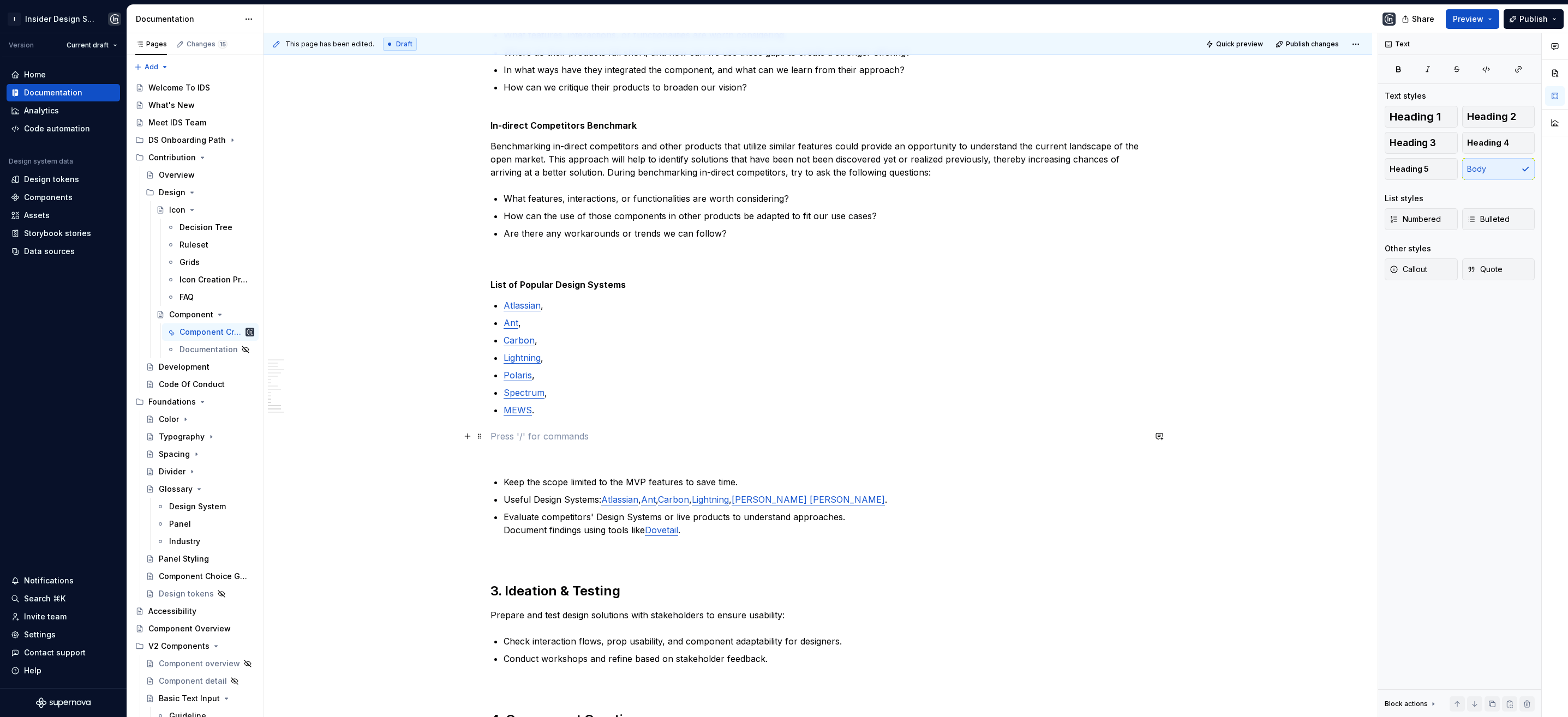
click at [514, 431] on p at bounding box center [817, 436] width 655 height 13
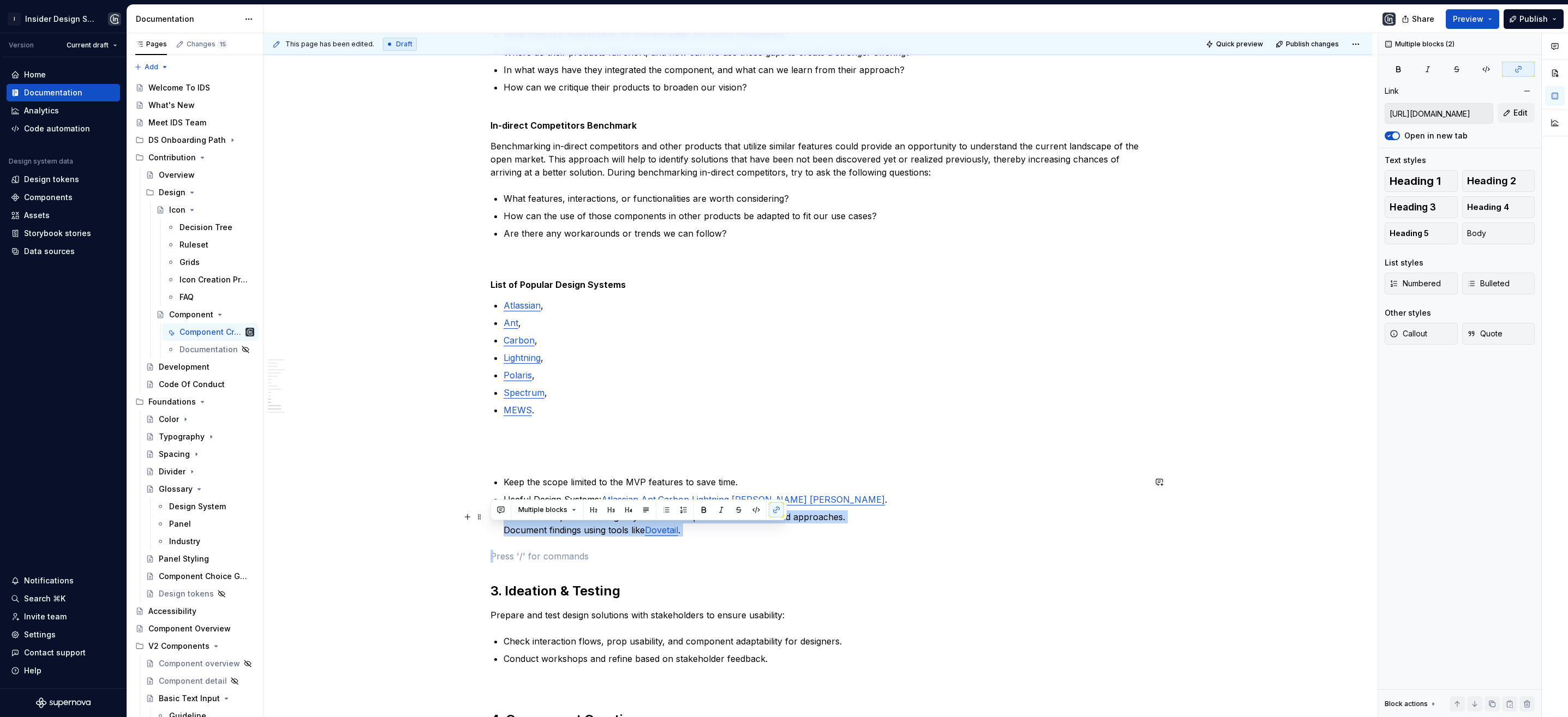
type input "[URL][DOMAIN_NAME]"
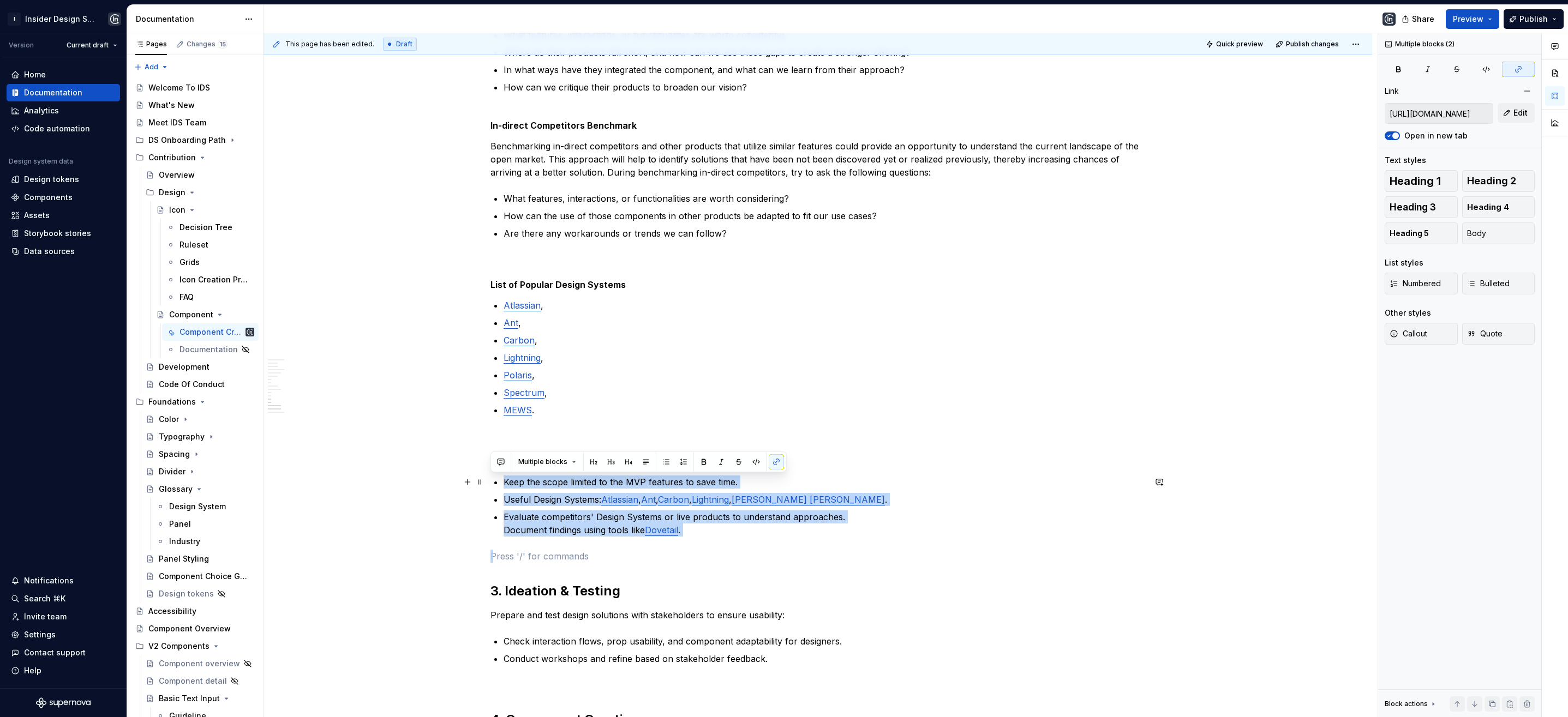
drag, startPoint x: 716, startPoint y: 537, endPoint x: 504, endPoint y: 479, distance: 219.8
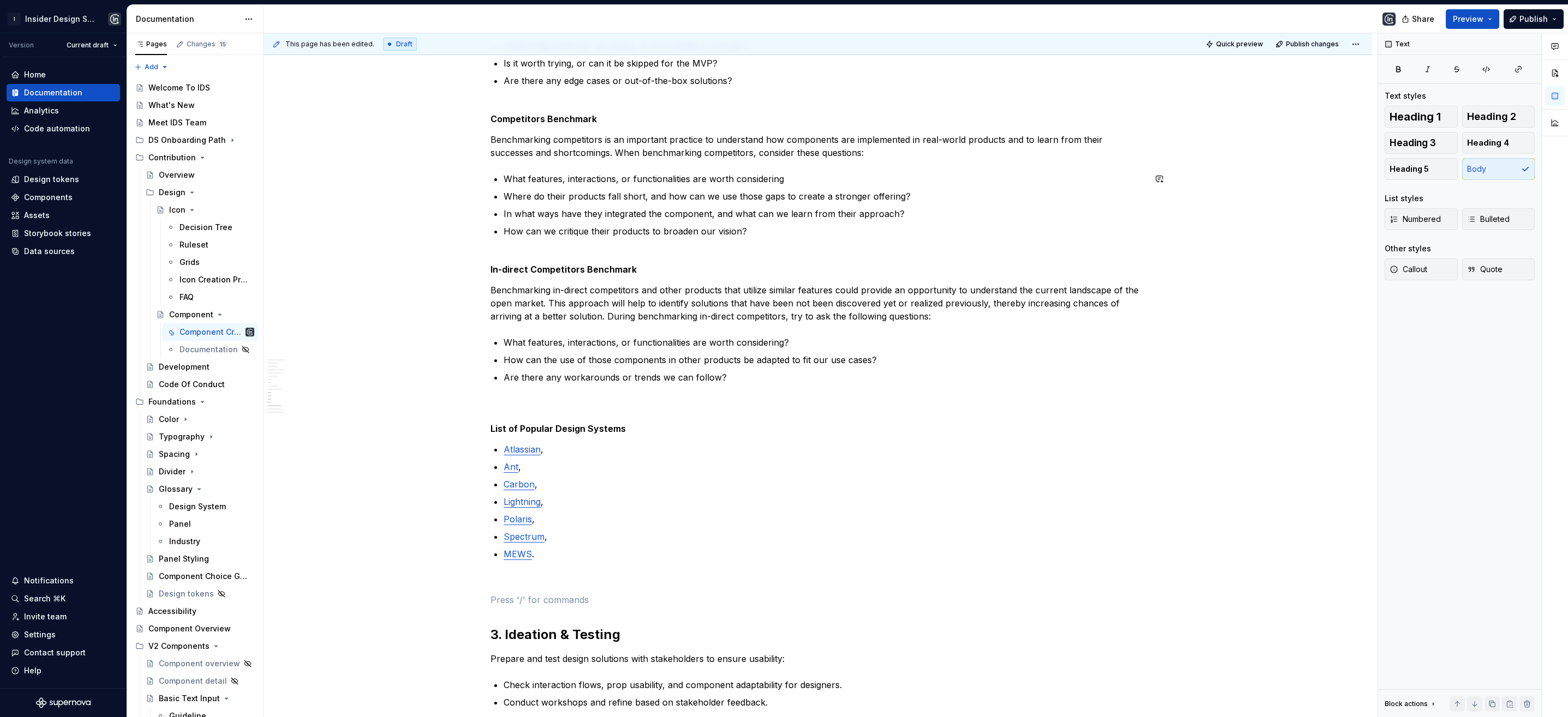
scroll to position [1516, 0]
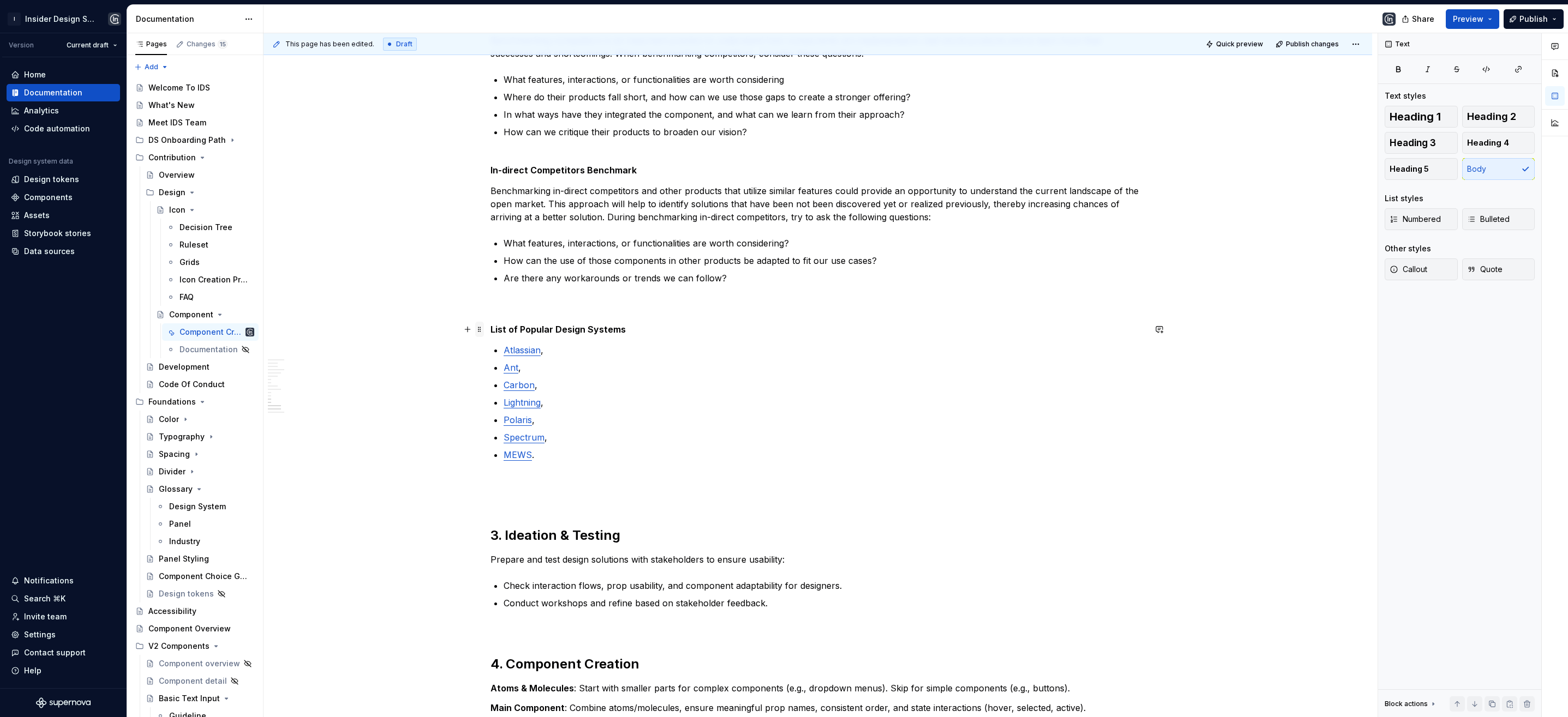
click at [479, 329] on span at bounding box center [480, 329] width 9 height 15
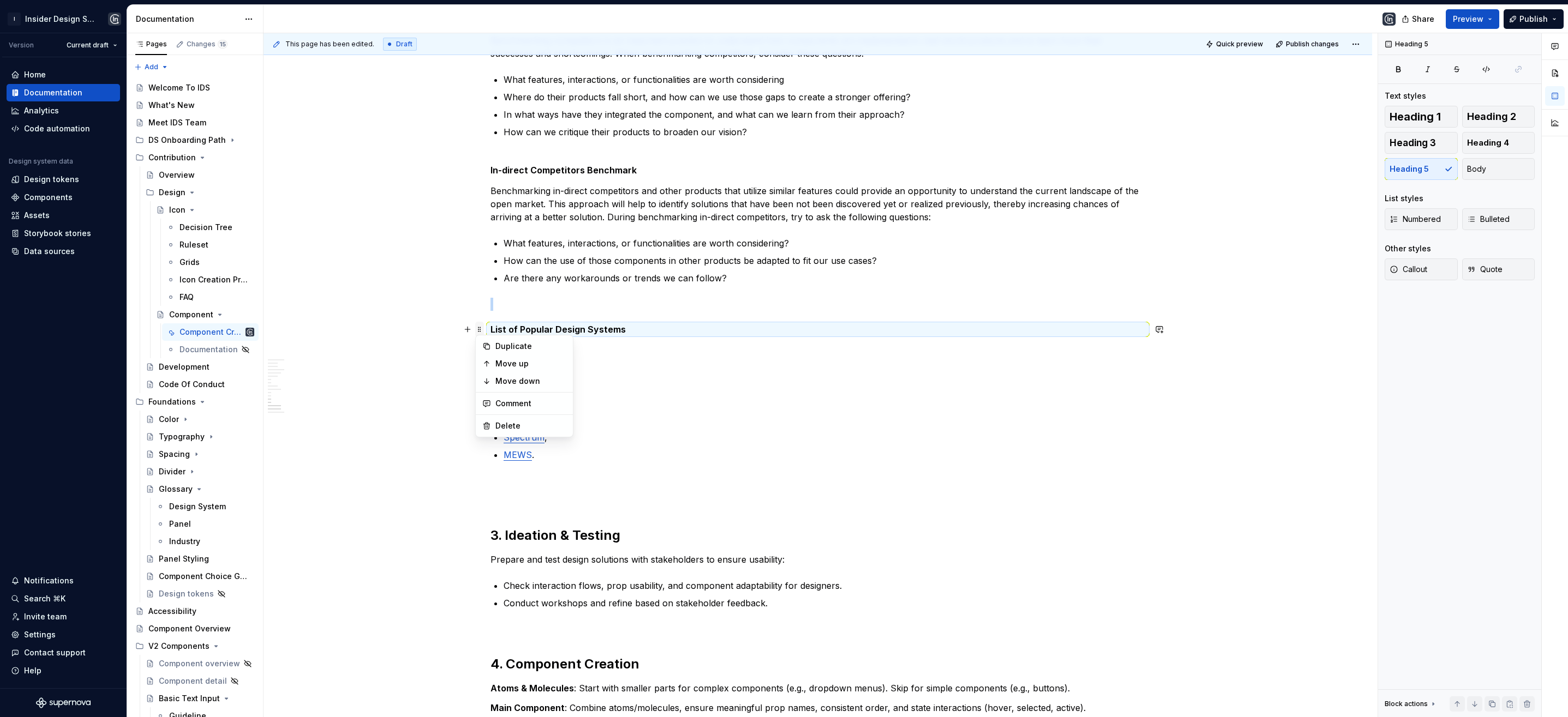
click at [479, 329] on span at bounding box center [480, 329] width 9 height 15
click at [660, 382] on p "Carbon ," at bounding box center [824, 385] width 642 height 13
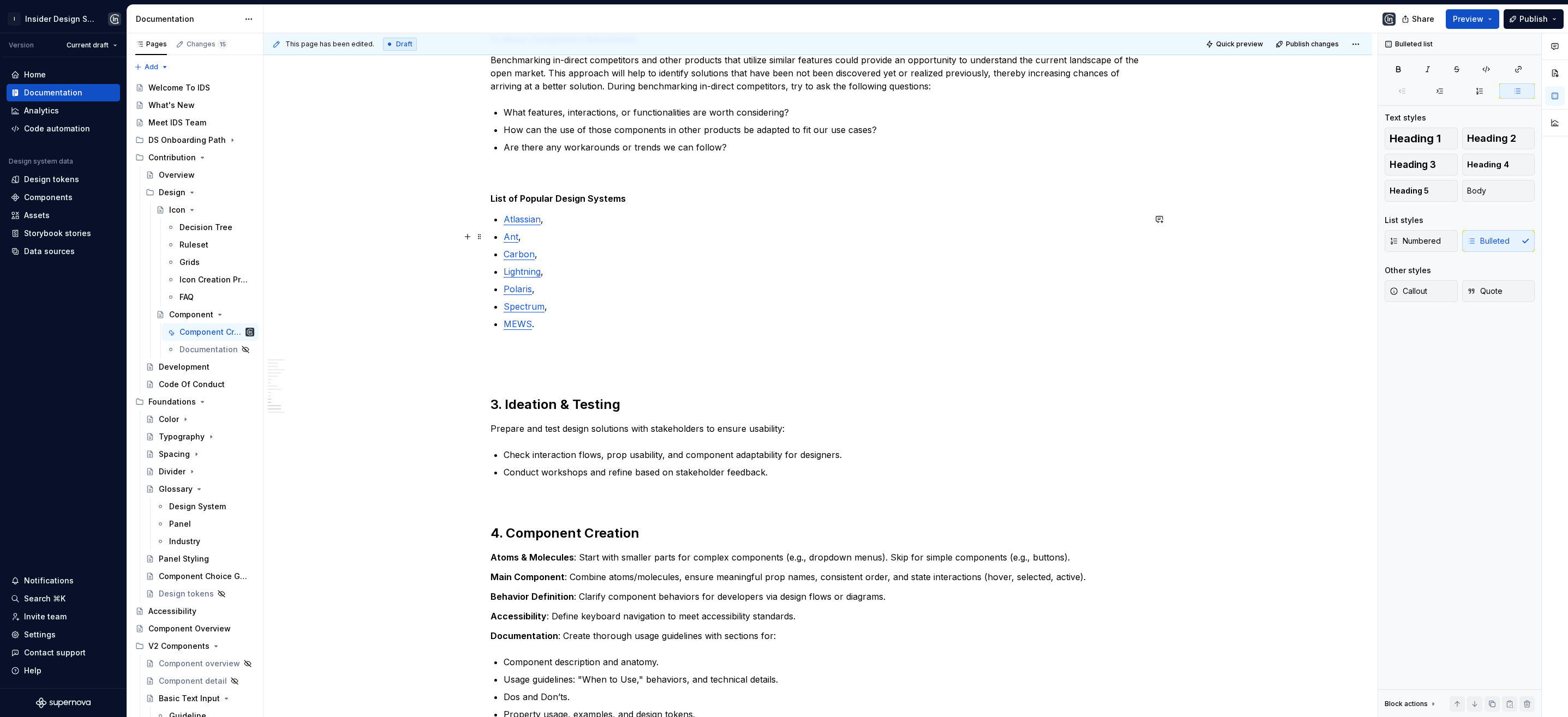
scroll to position [1610, 0]
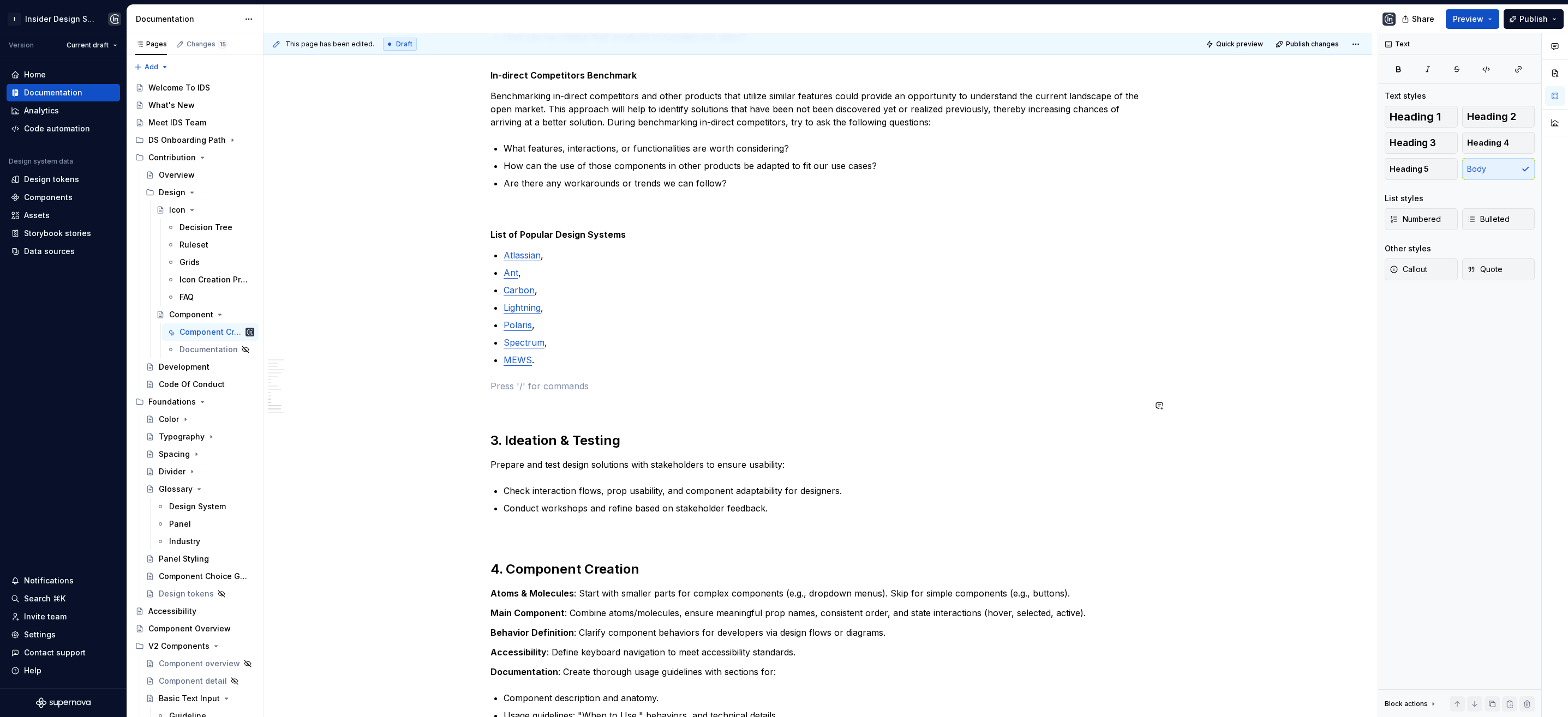
scroll to position [1608, 0]
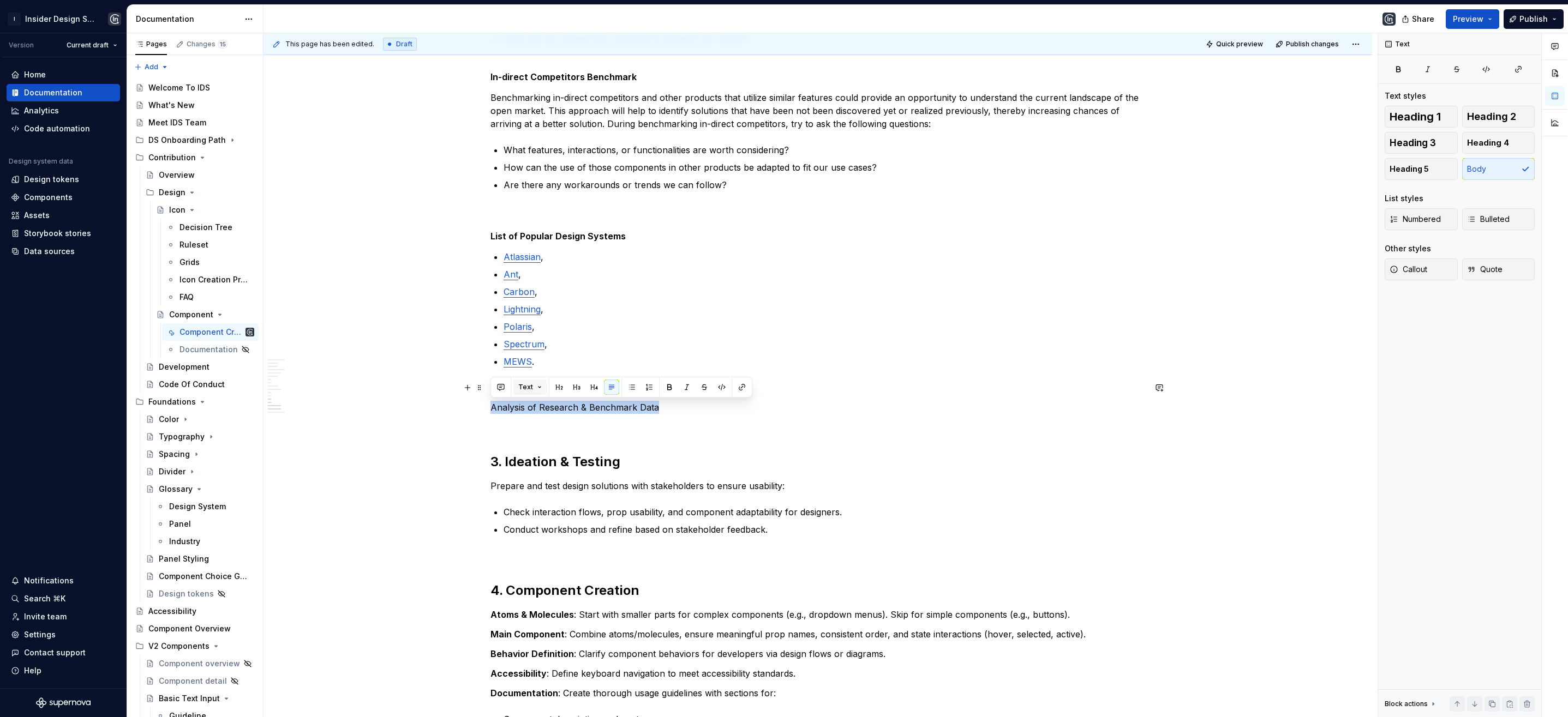
click at [538, 388] on button "Text" at bounding box center [530, 387] width 33 height 15
click at [566, 512] on div "Heading 5" at bounding box center [564, 515] width 39 height 11
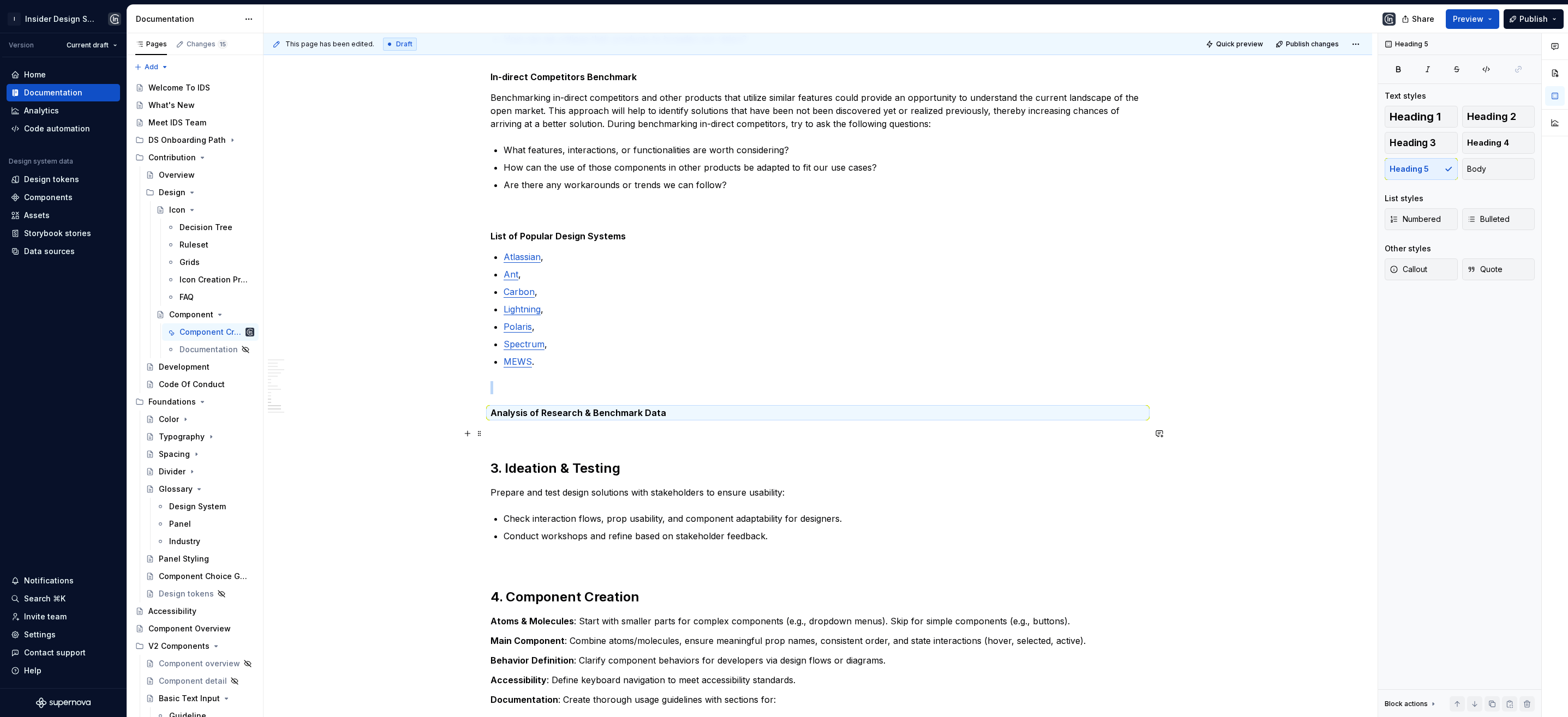
click at [510, 434] on p at bounding box center [817, 433] width 655 height 13
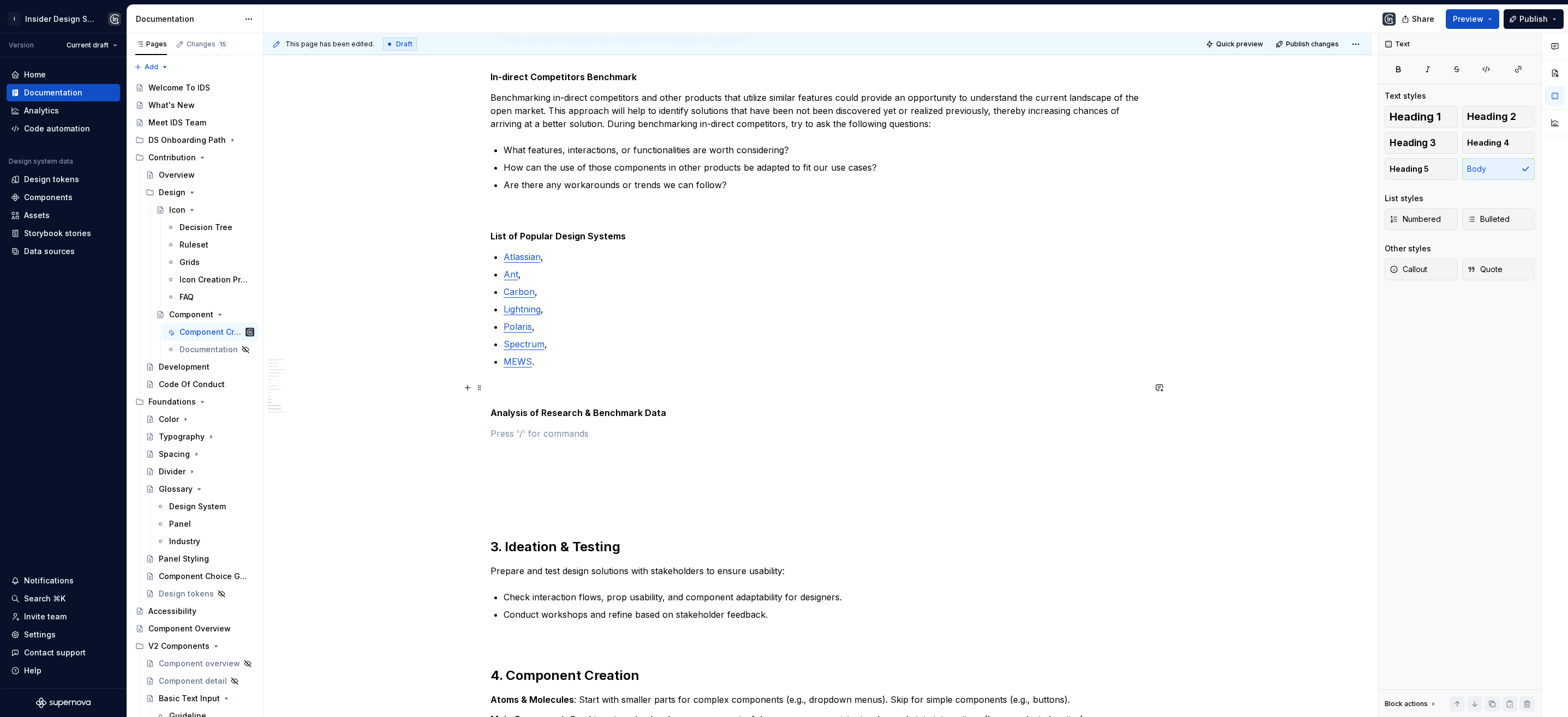
click at [504, 388] on p at bounding box center [817, 387] width 655 height 13
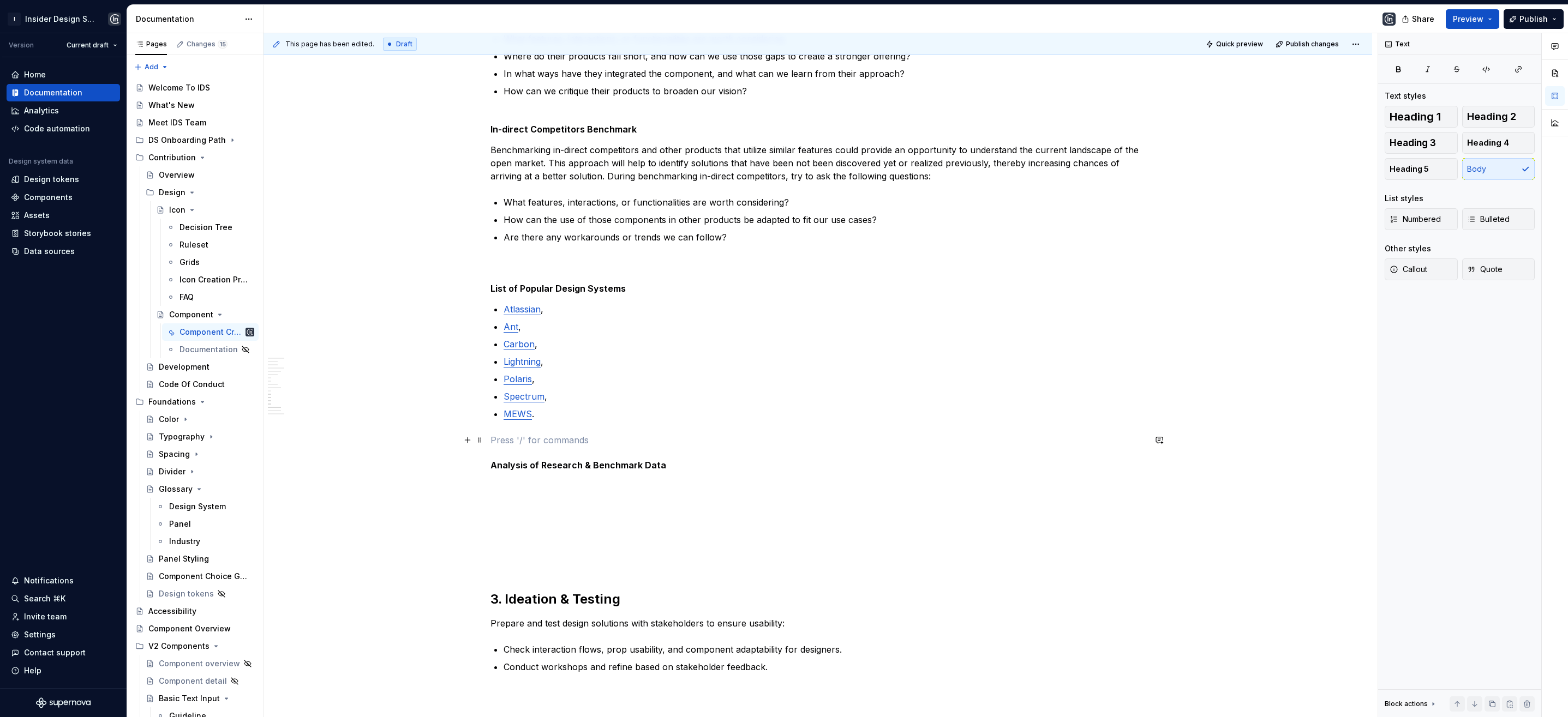
scroll to position [1608, 0]
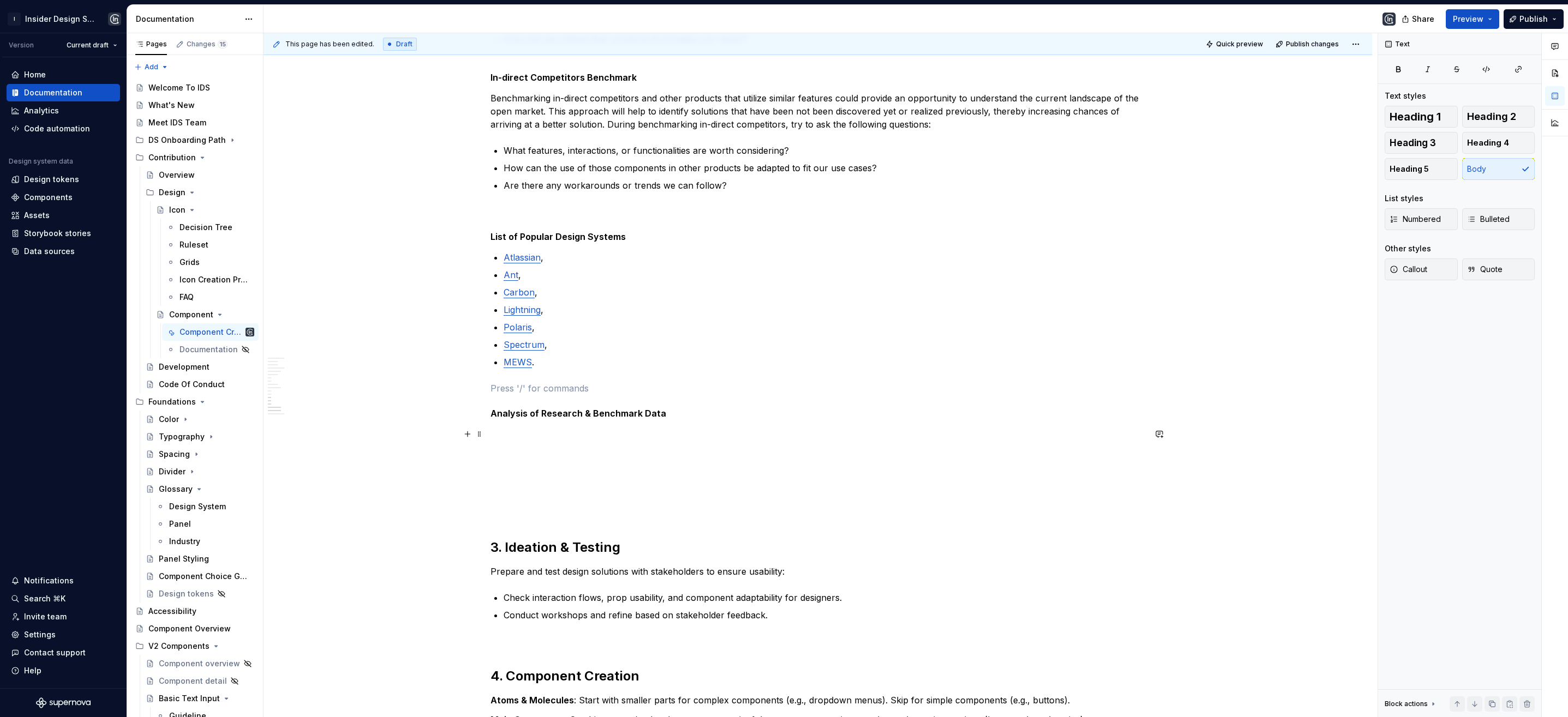
click at [506, 437] on p at bounding box center [817, 434] width 655 height 13
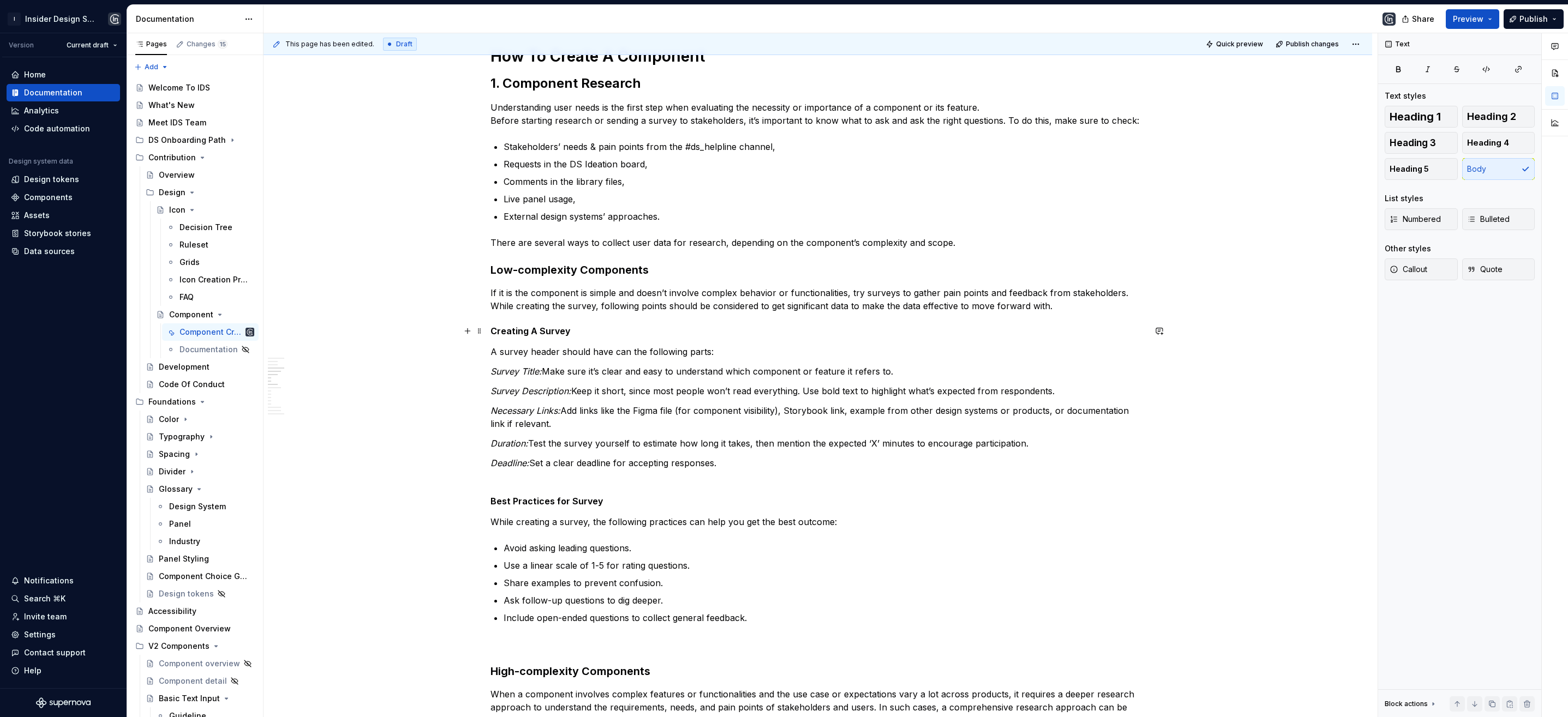
scroll to position [521, 0]
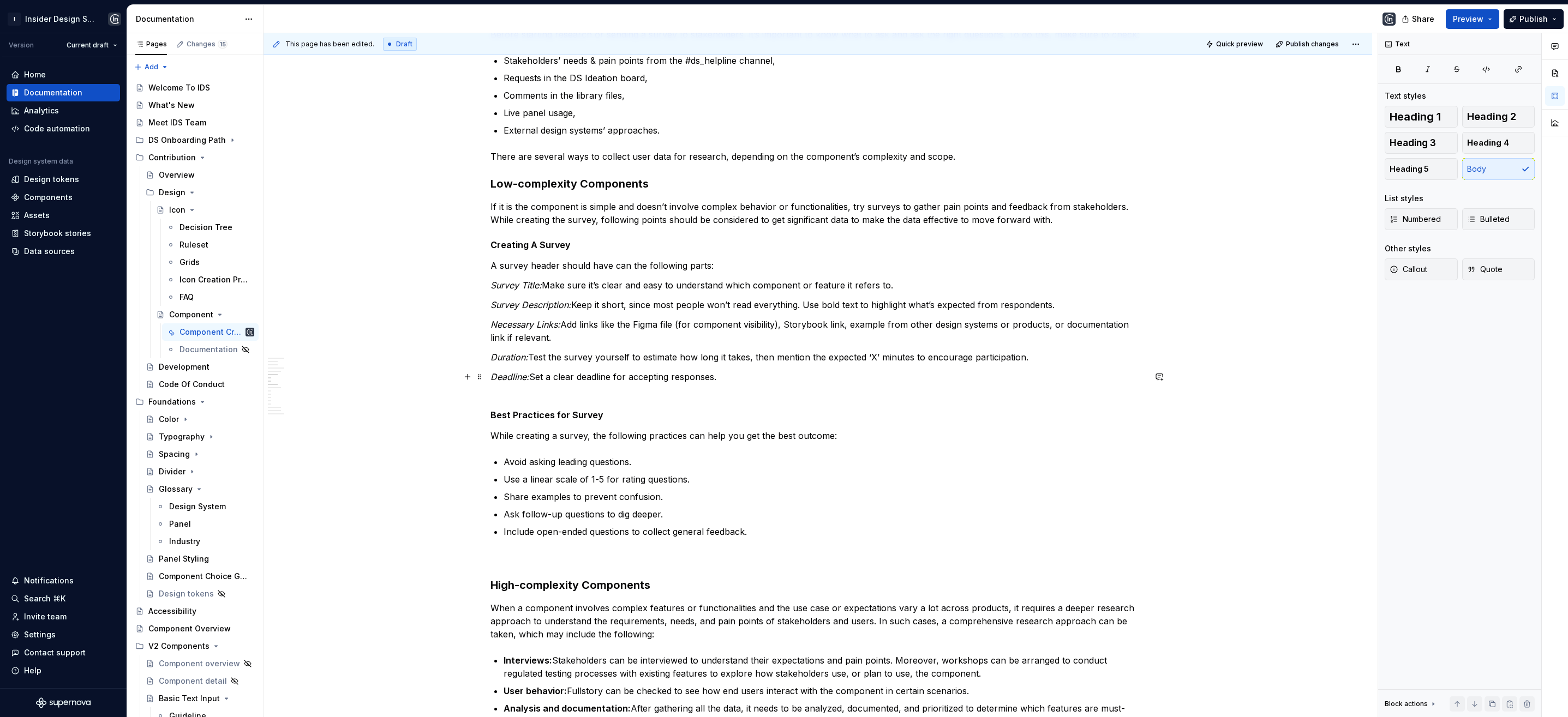
click at [738, 379] on p "Deadline: Set a clear deadline for accepting responses." at bounding box center [817, 383] width 655 height 26
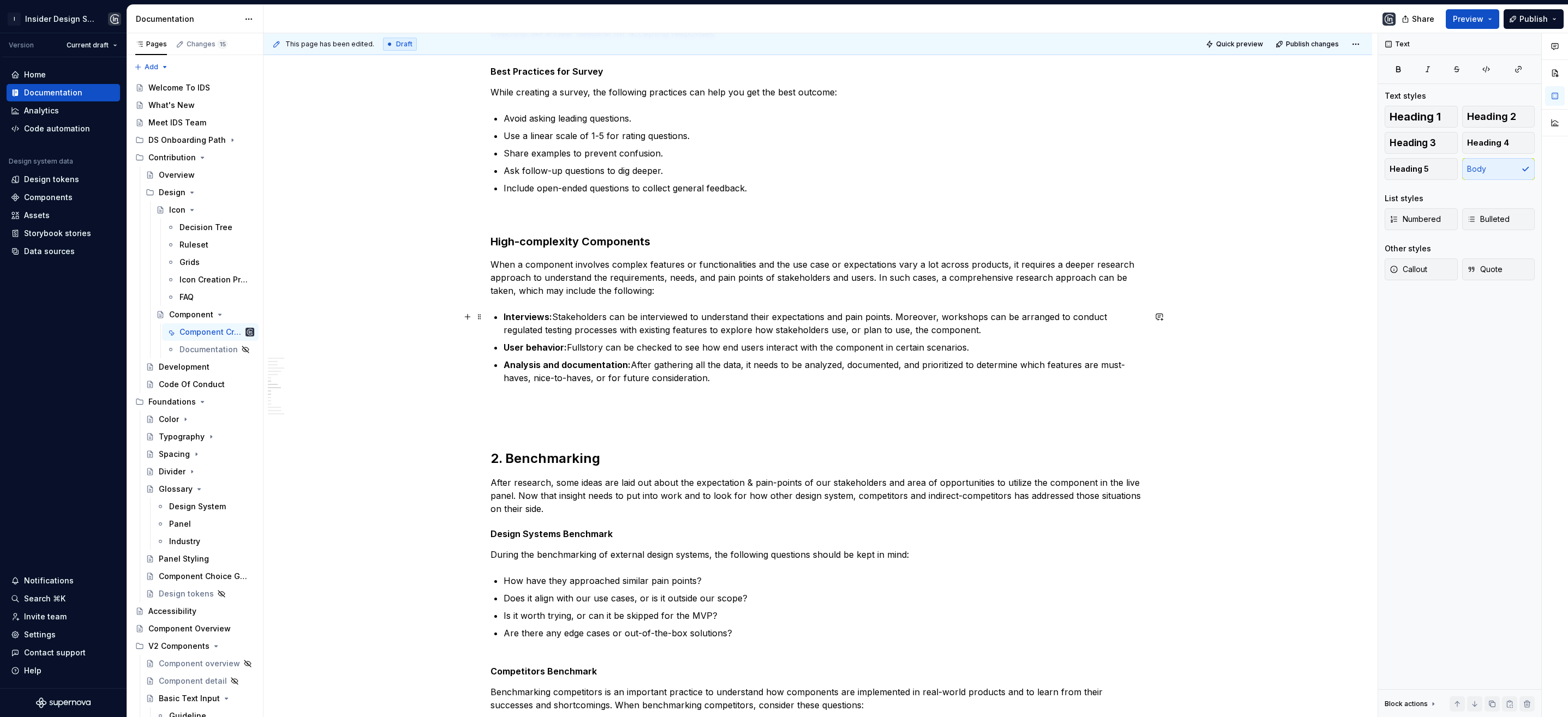
scroll to position [959, 0]
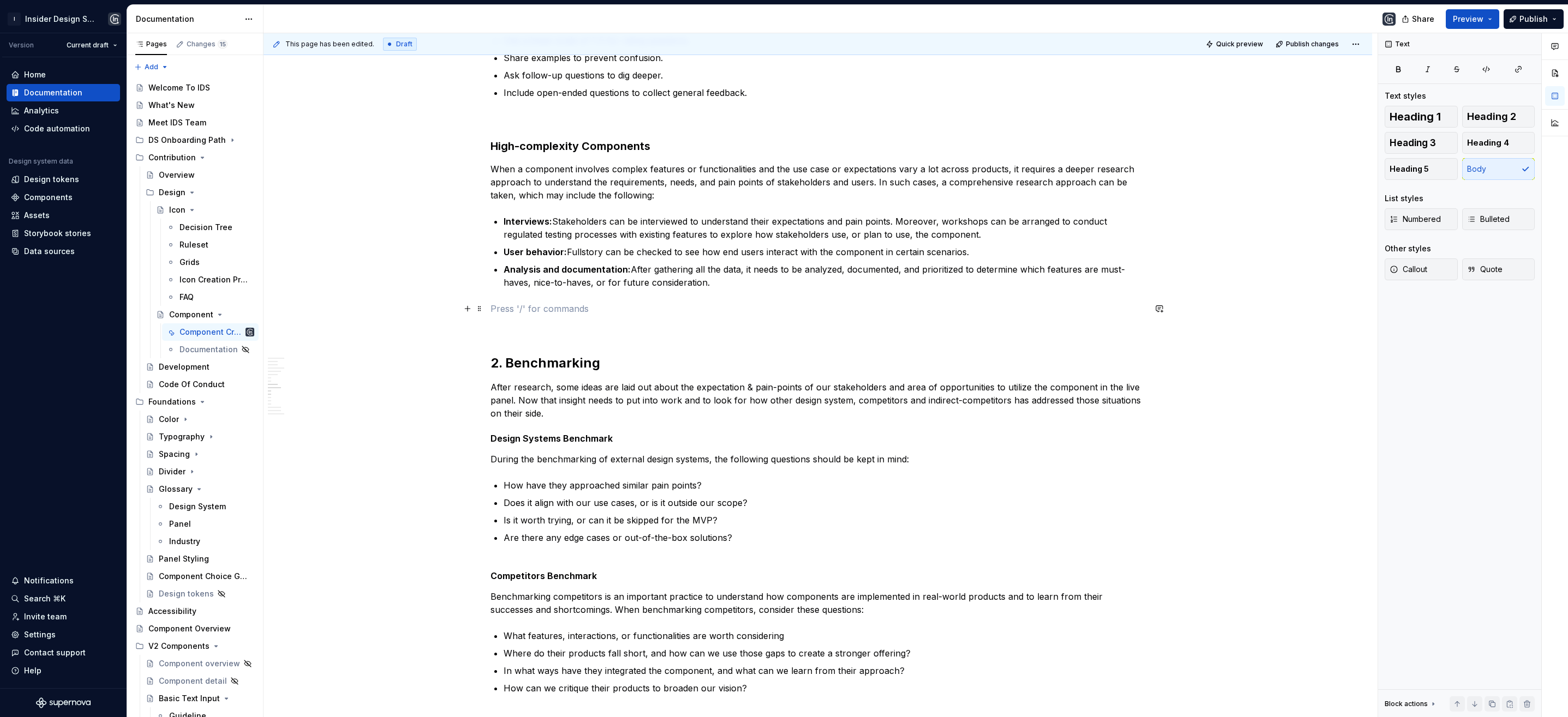
click at [521, 309] on p at bounding box center [817, 309] width 655 height 13
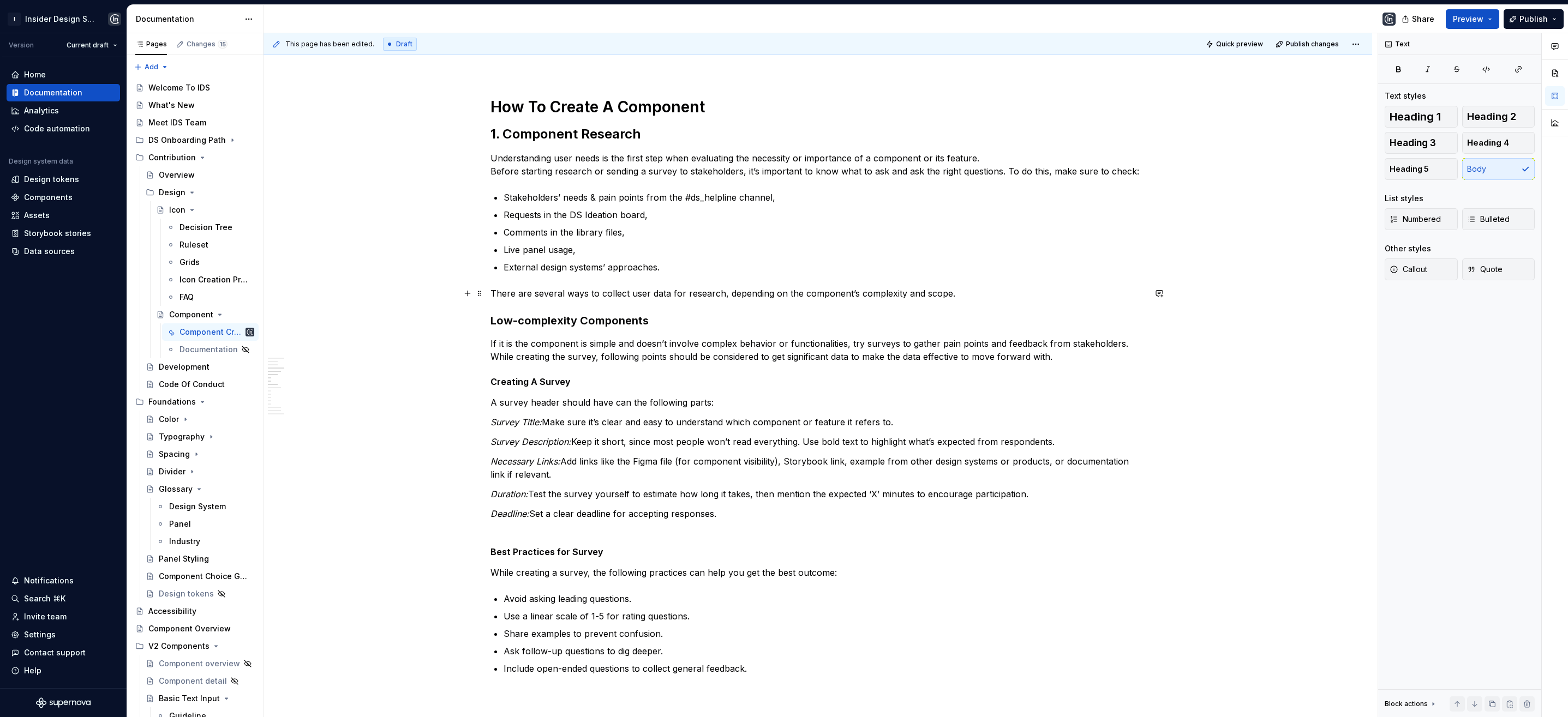
scroll to position [185, 0]
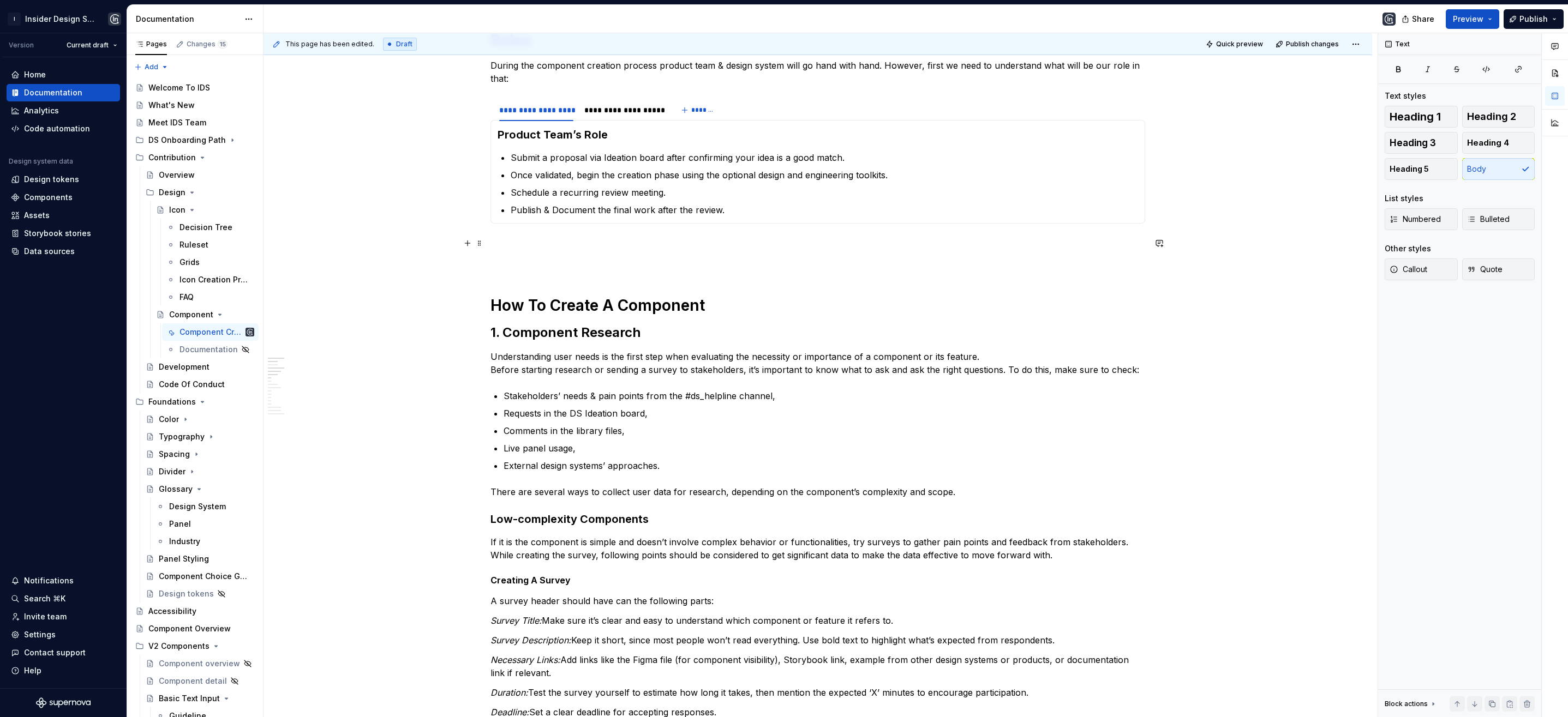
click at [503, 245] on p at bounding box center [817, 243] width 655 height 13
click at [503, 266] on p at bounding box center [817, 262] width 655 height 13
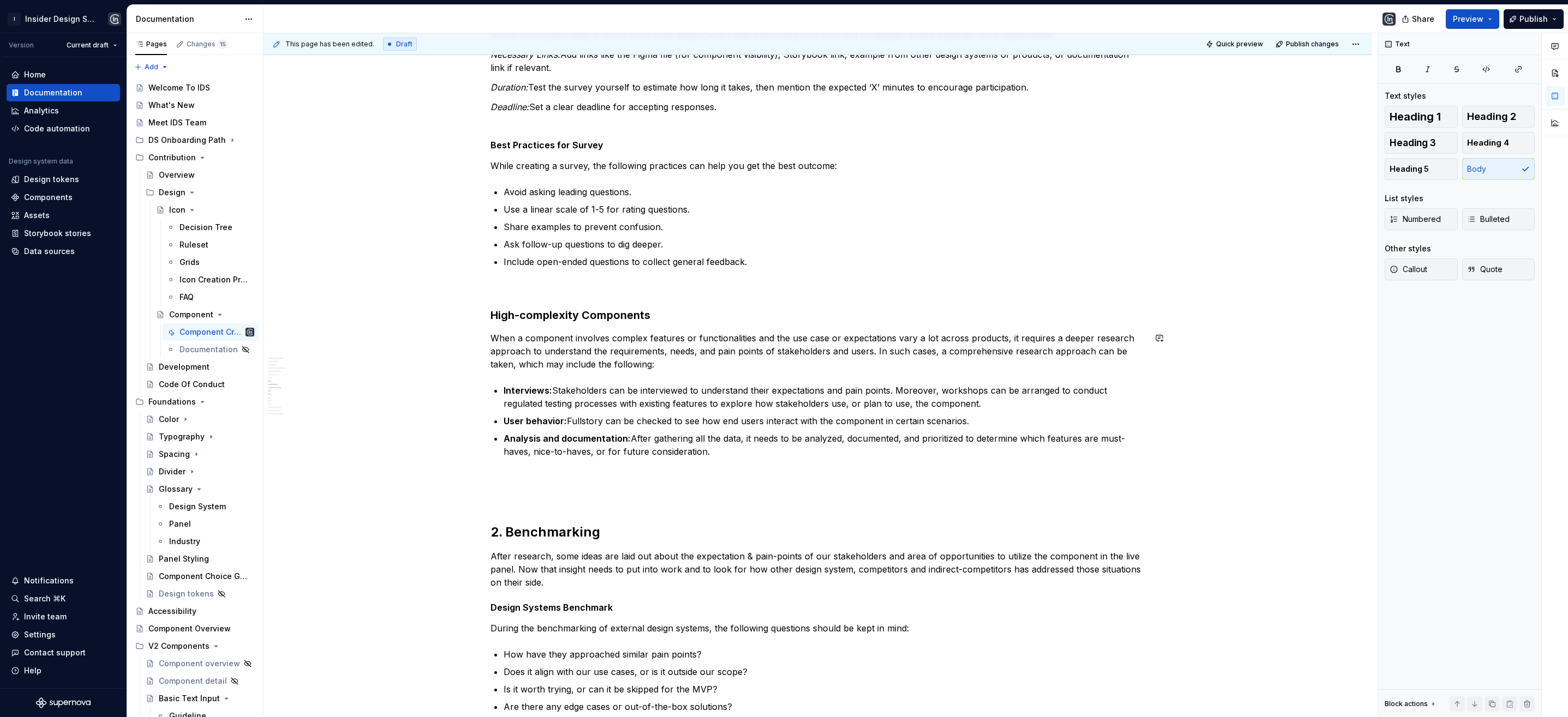
scroll to position [842, 0]
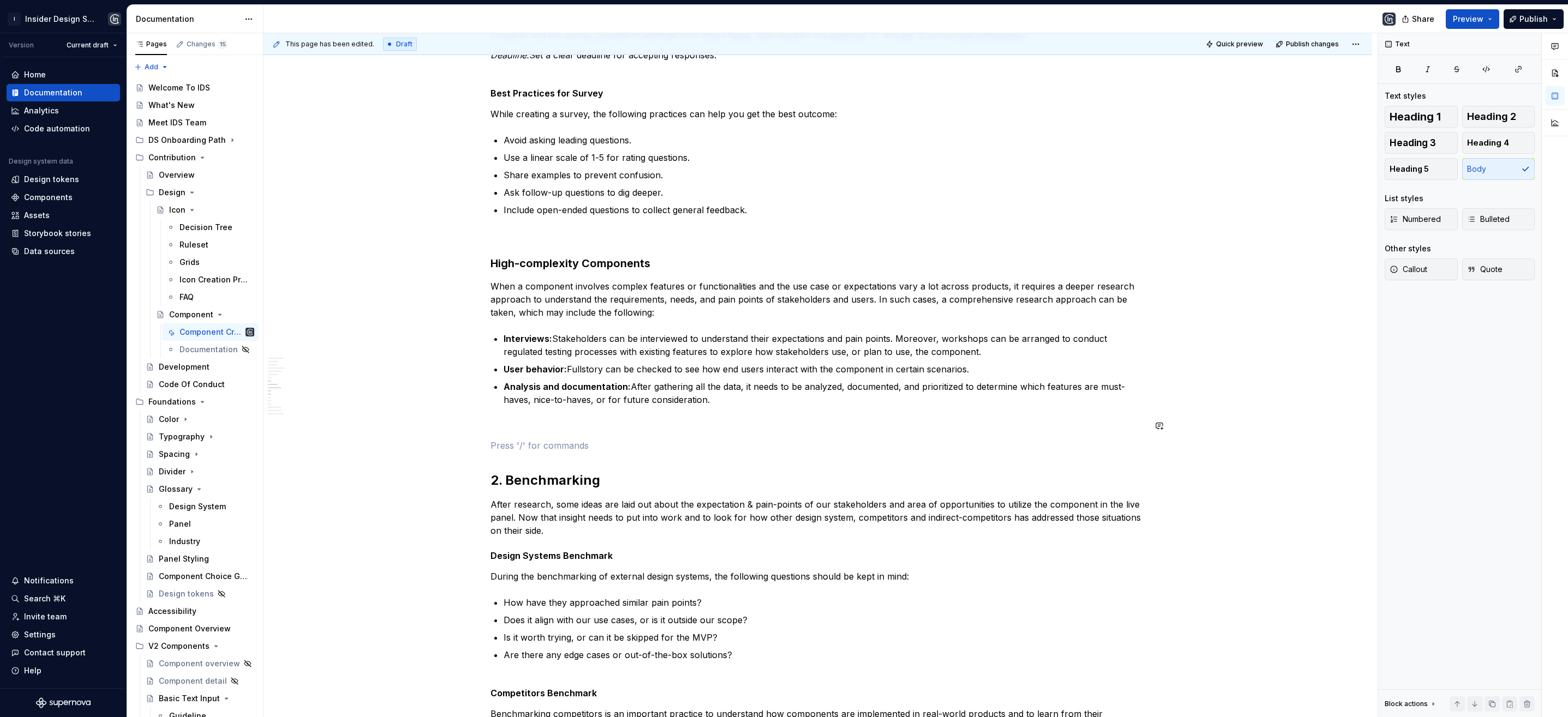
click at [517, 437] on div "**********" at bounding box center [817, 600] width 655 height 2455
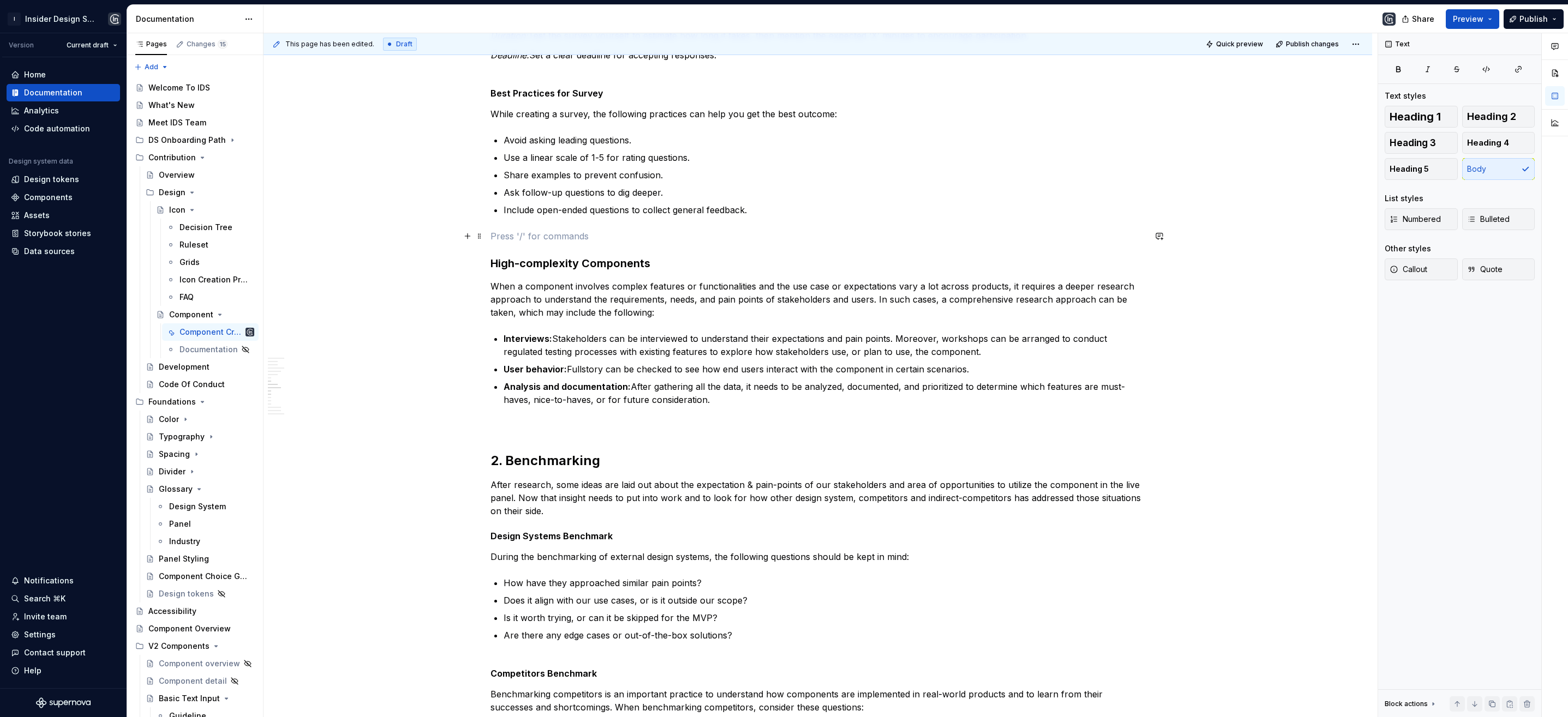
click at [510, 238] on p at bounding box center [817, 236] width 655 height 13
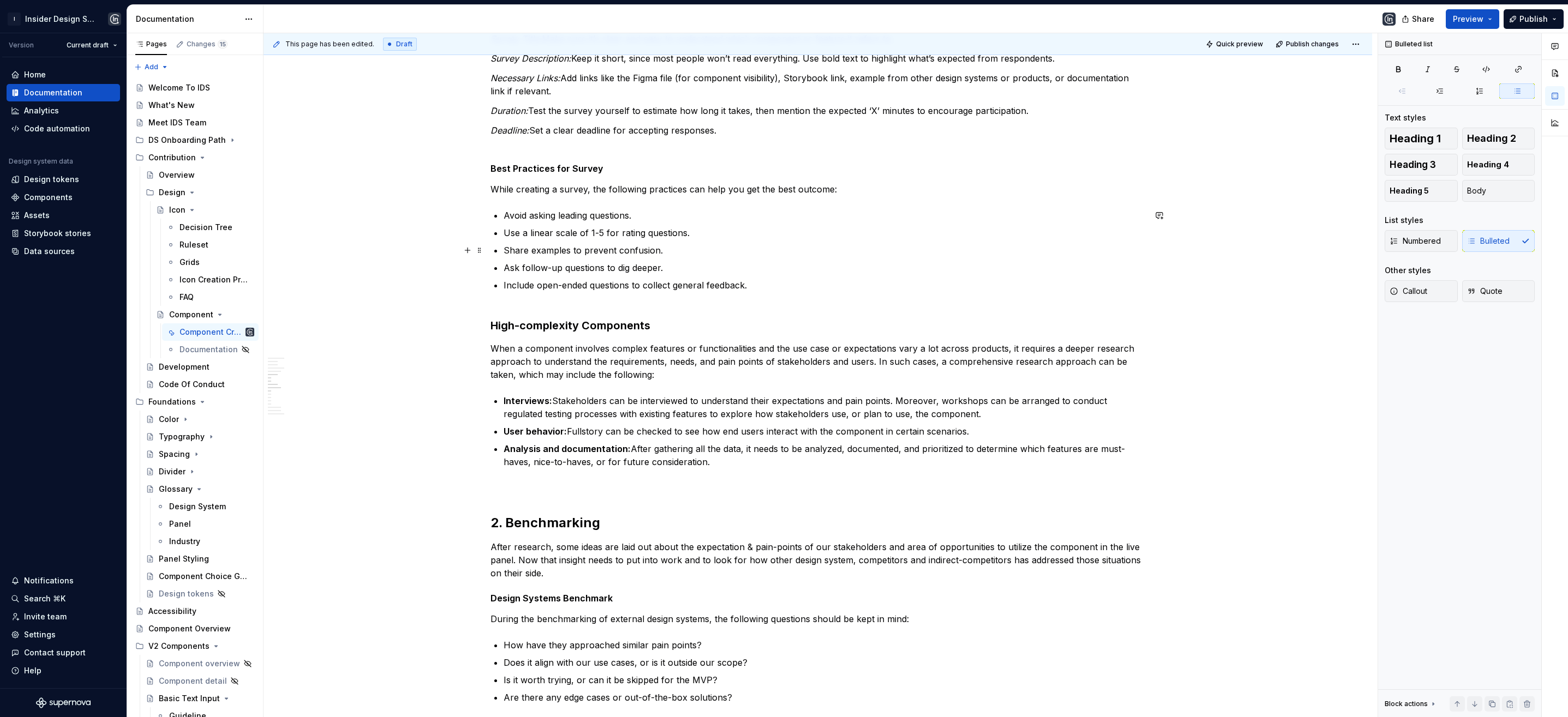
scroll to position [840, 0]
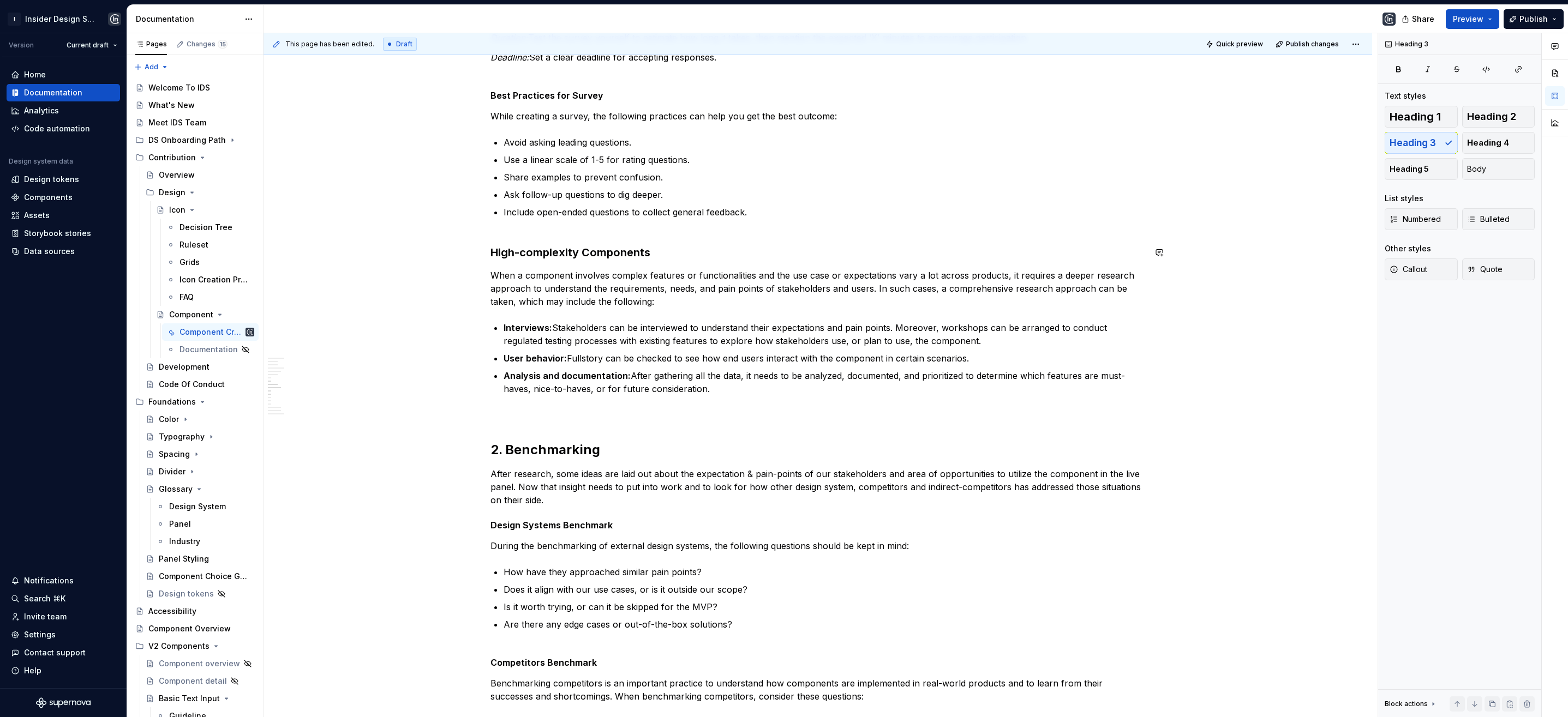
click at [503, 240] on div "**********" at bounding box center [817, 587] width 655 height 2423
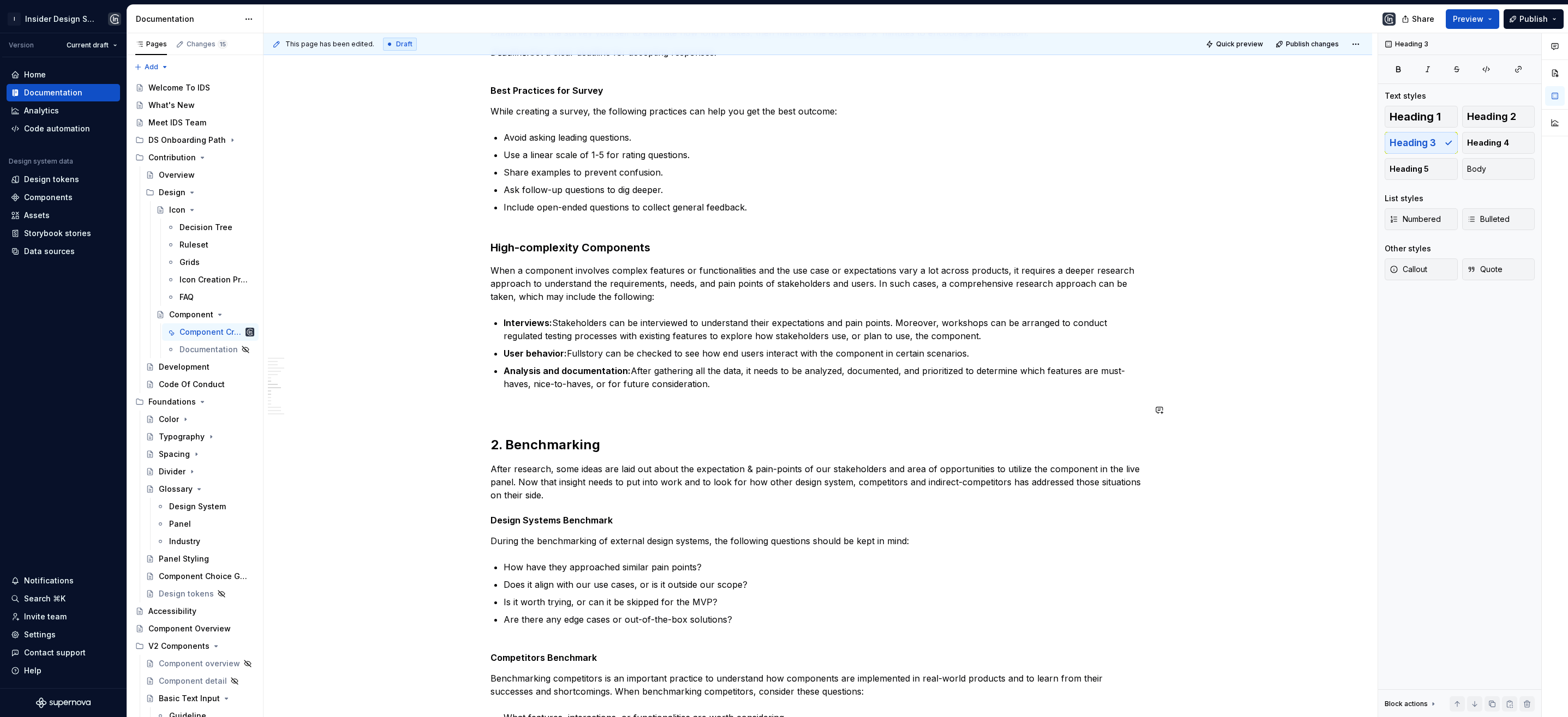
click at [510, 397] on div "**********" at bounding box center [817, 582] width 655 height 2423
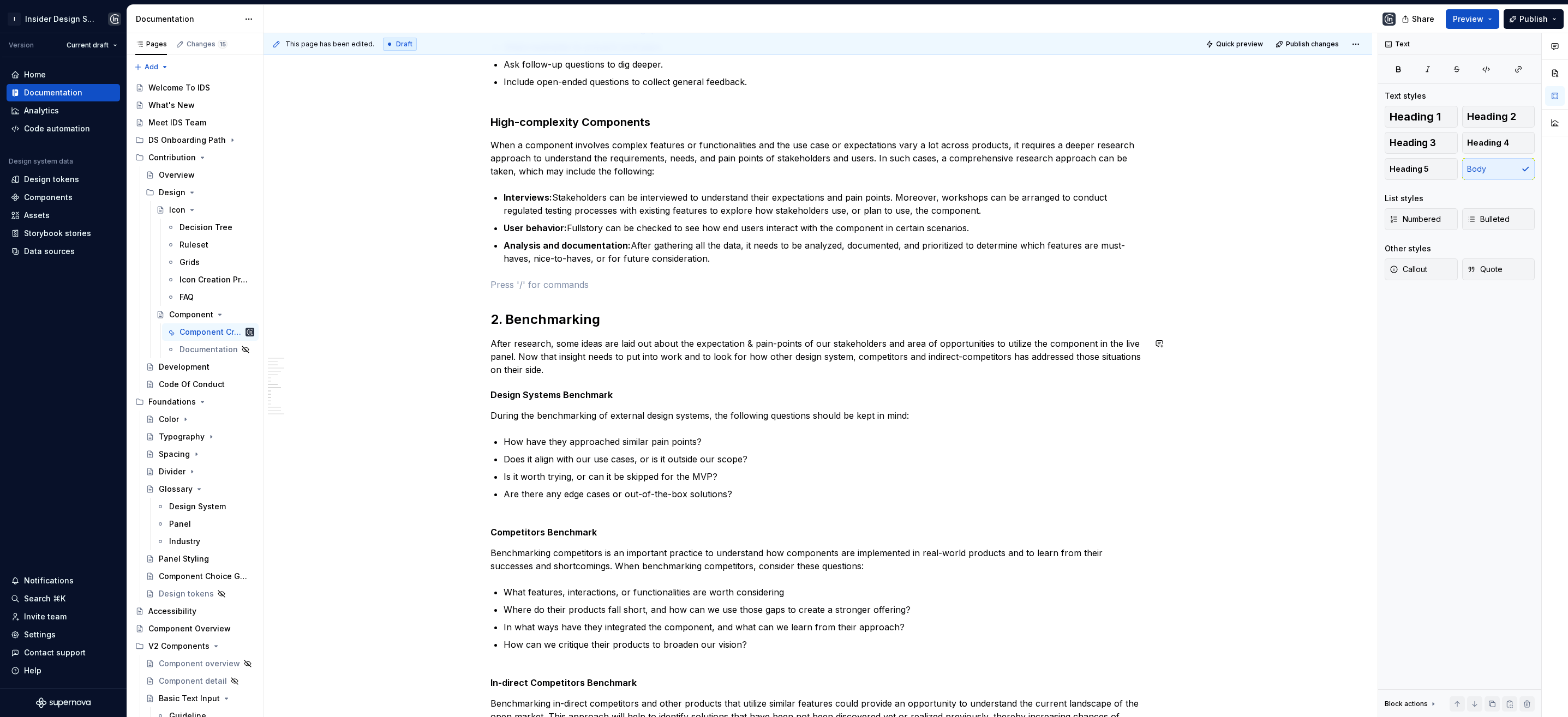
scroll to position [1039, 0]
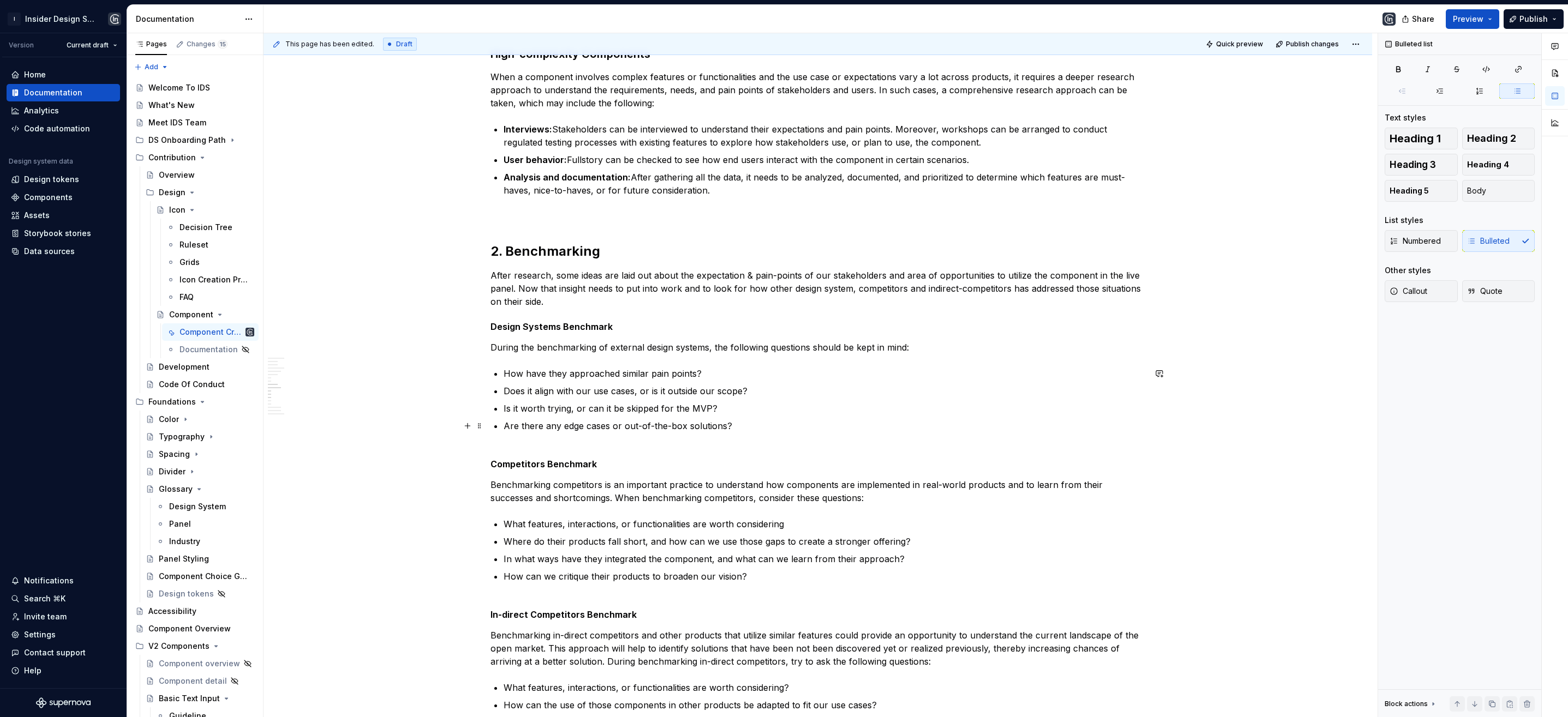
click at [513, 437] on p "Are there any edge cases or out-of-the-box solutions?" at bounding box center [824, 432] width 642 height 26
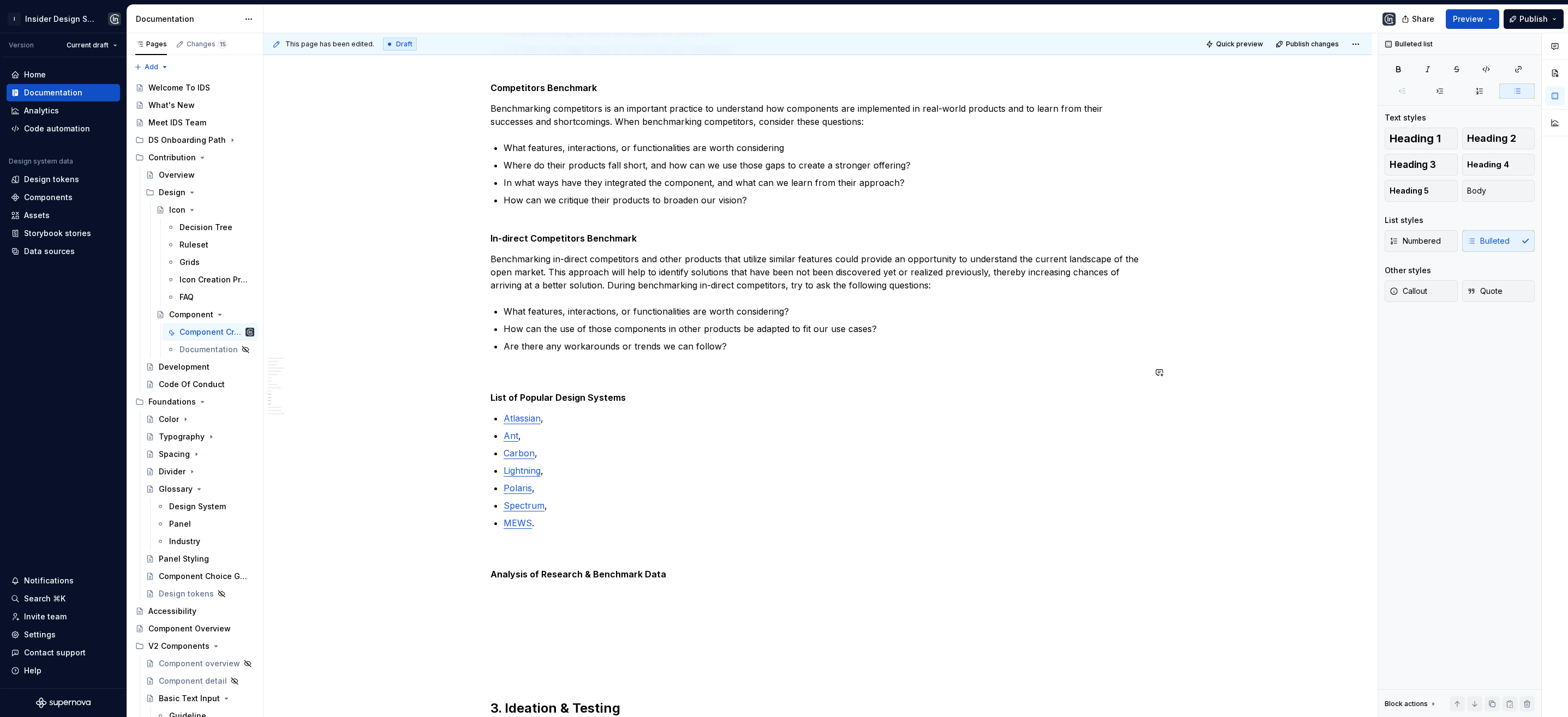
scroll to position [1430, 0]
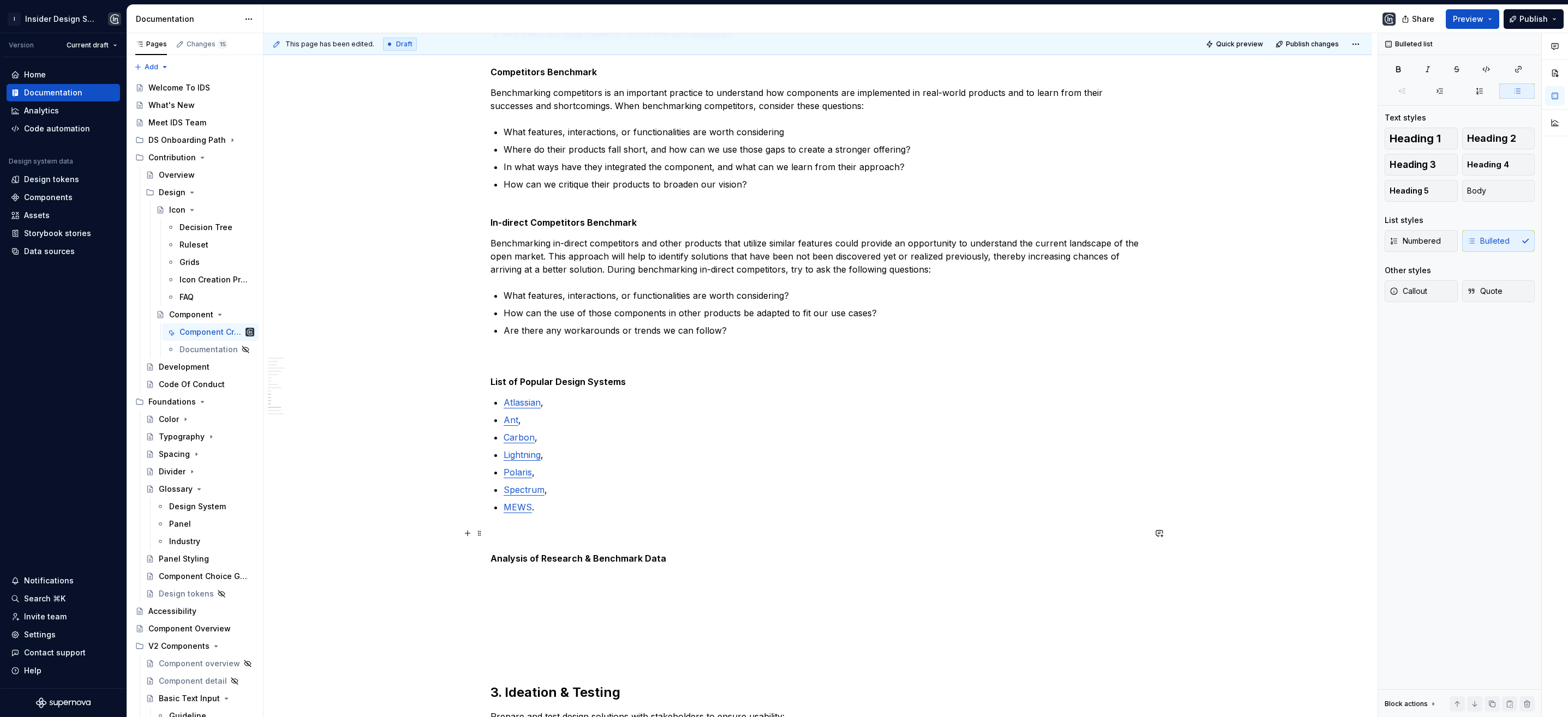
click at [512, 539] on p at bounding box center [817, 533] width 655 height 13
click at [674, 546] on h5 "Analysis of Research & Benchmark Data" at bounding box center [817, 545] width 655 height 11
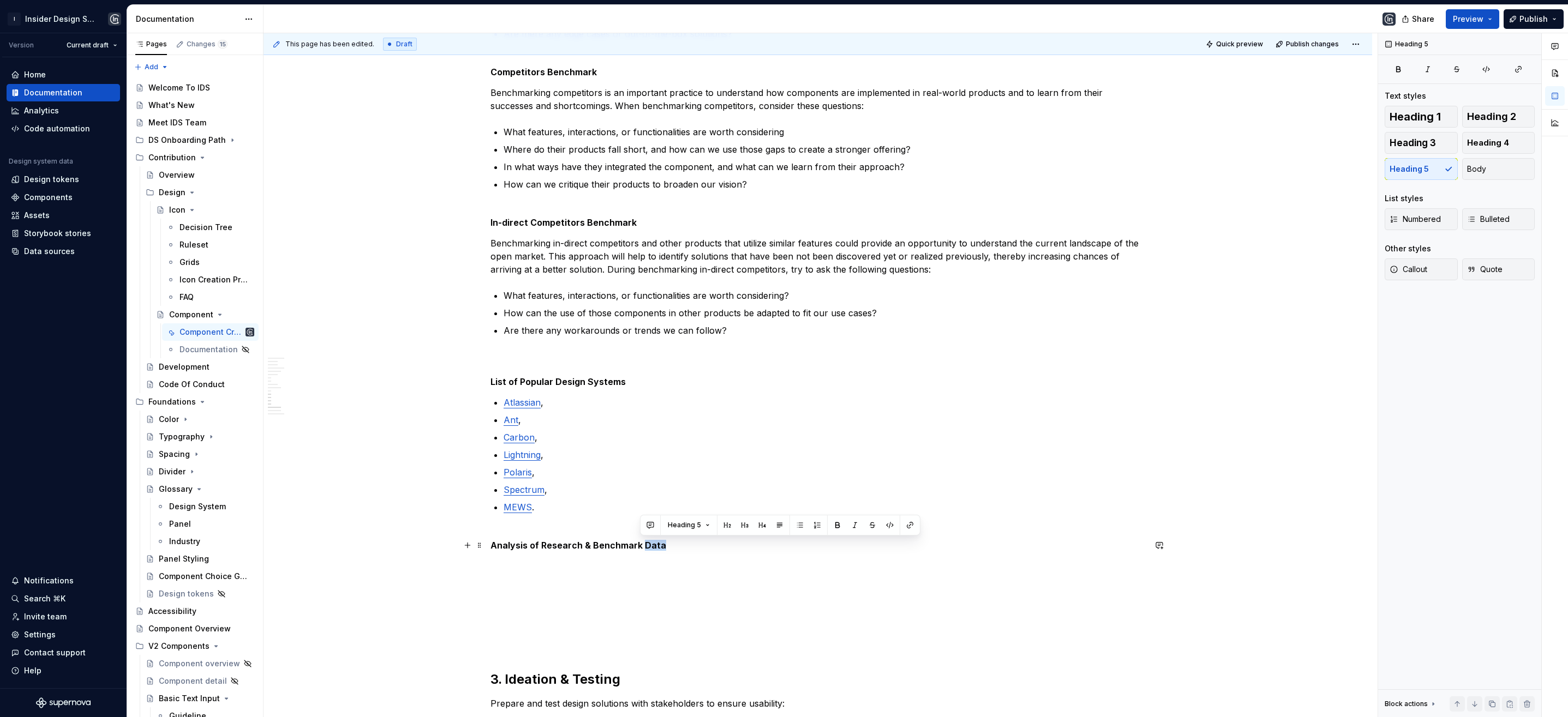
drag, startPoint x: 668, startPoint y: 545, endPoint x: 642, endPoint y: 546, distance: 26.0
click at [642, 546] on h5 "Analysis of Research & Benchmark Data" at bounding box center [817, 545] width 655 height 11
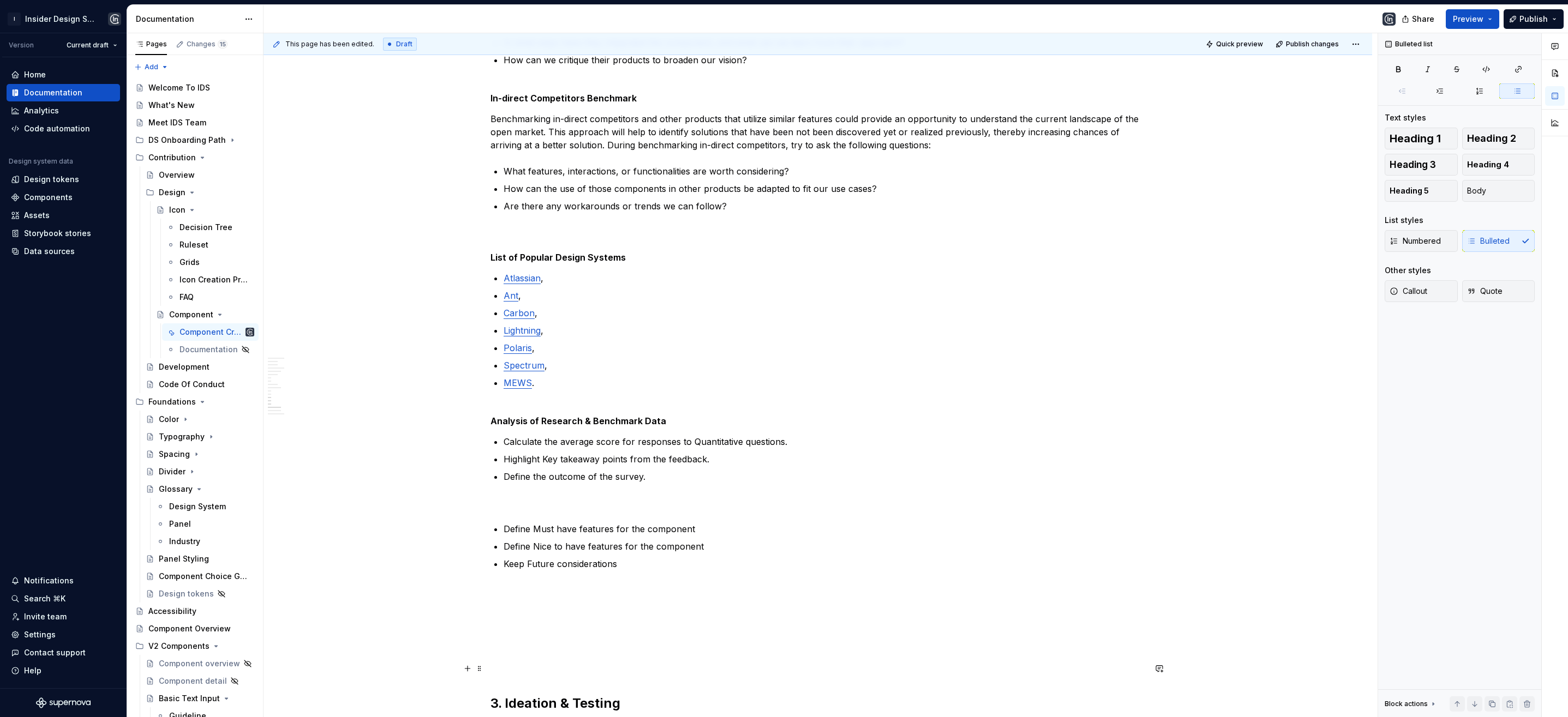
scroll to position [1559, 0]
click at [707, 525] on p "Define Must have features for the component" at bounding box center [824, 524] width 642 height 13
click at [720, 542] on p "Define Nice to have features for the component" at bounding box center [824, 542] width 642 height 13
click at [669, 562] on p "Keep Future considerations" at bounding box center [824, 559] width 642 height 13
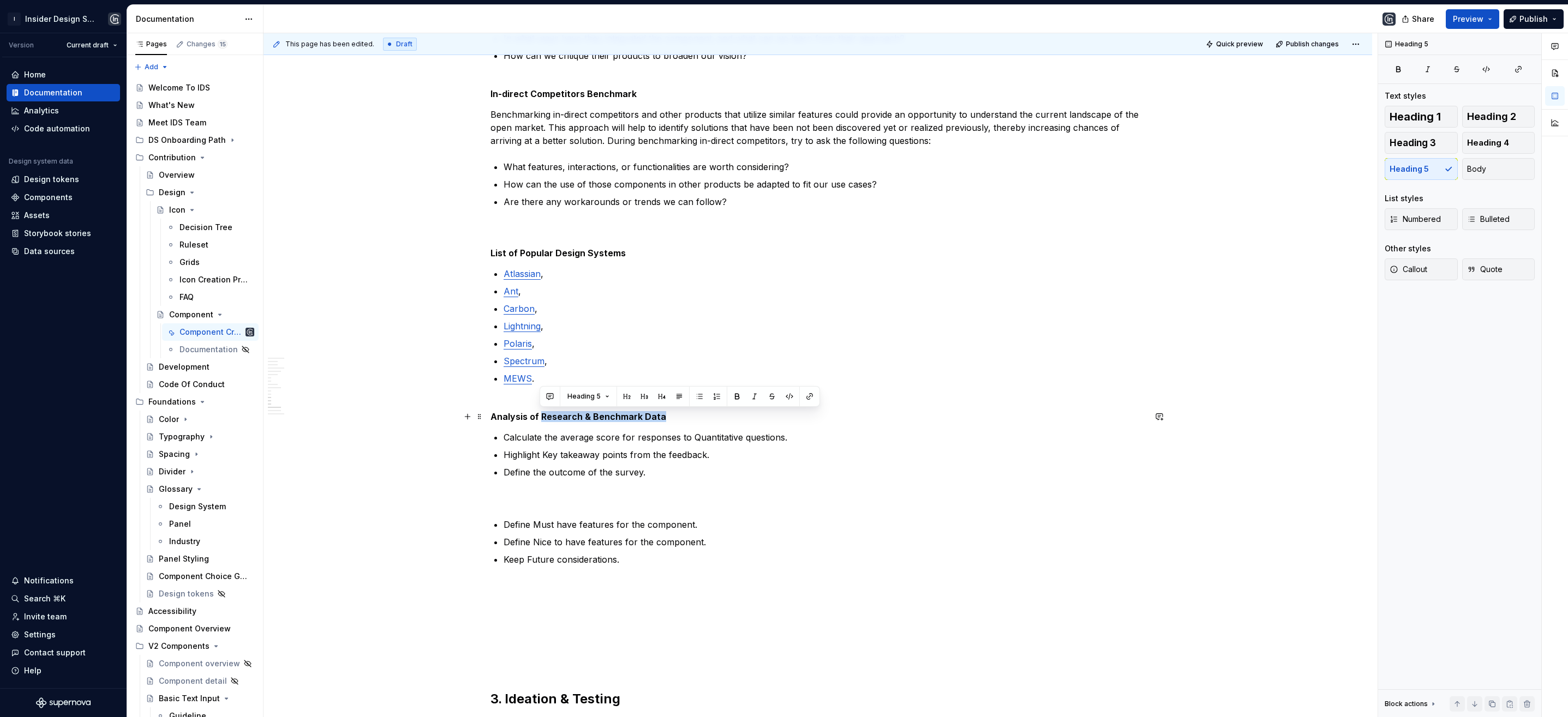
drag, startPoint x: 645, startPoint y: 417, endPoint x: 539, endPoint y: 415, distance: 106.0
click at [539, 415] on h5 "Analysis of Research & Benchmark Data" at bounding box center [817, 416] width 655 height 11
click at [502, 504] on p at bounding box center [817, 498] width 655 height 13
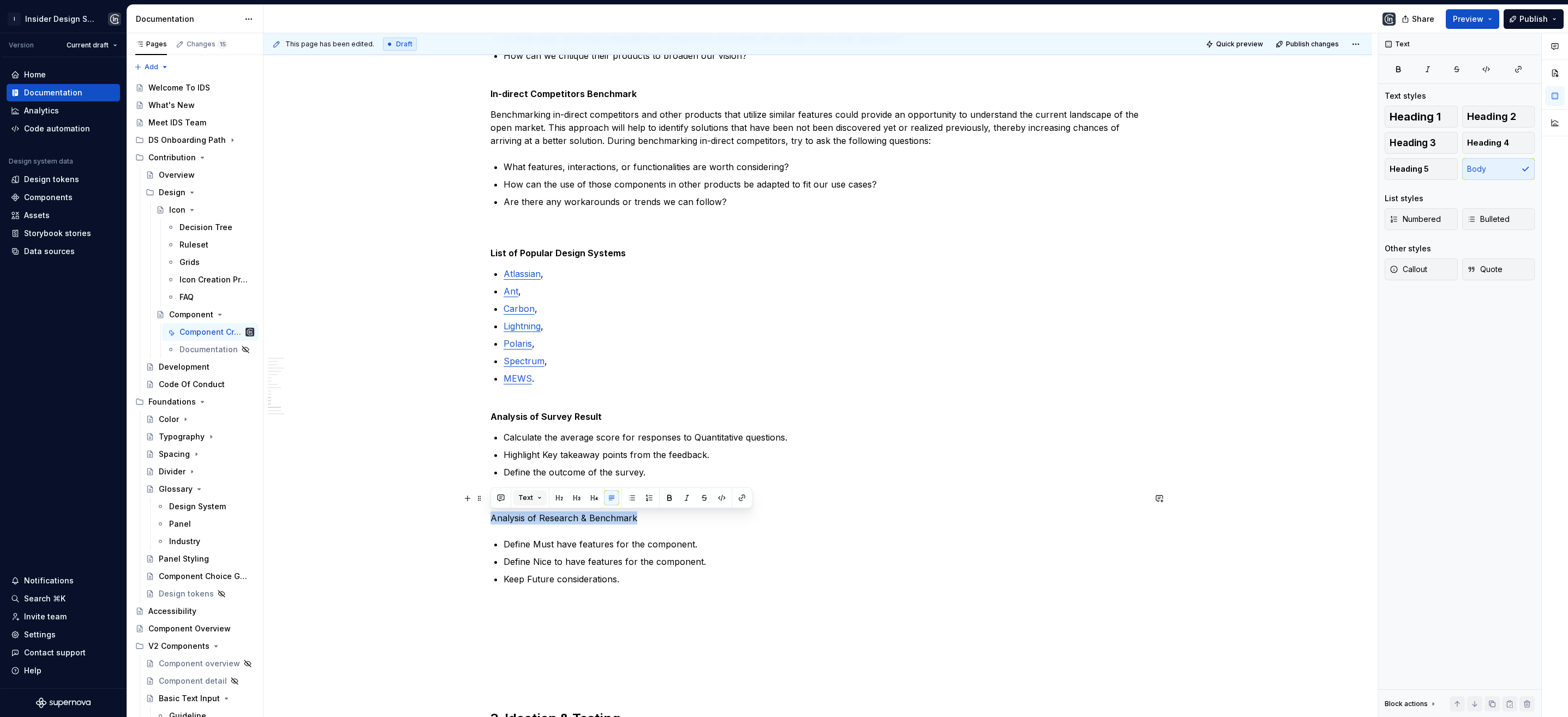
click at [526, 496] on span "Text" at bounding box center [525, 498] width 15 height 9
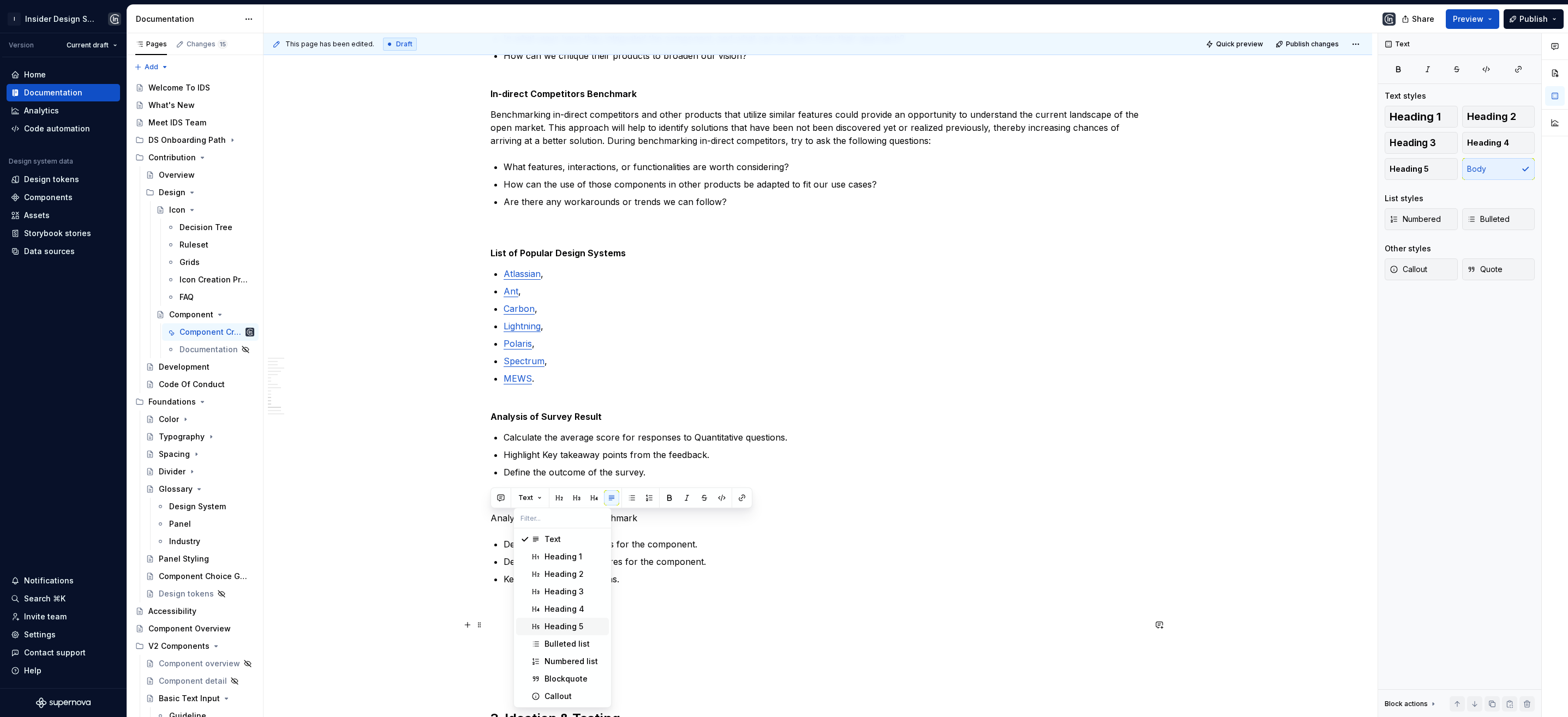
click at [552, 619] on span "Heading 5" at bounding box center [563, 627] width 93 height 18
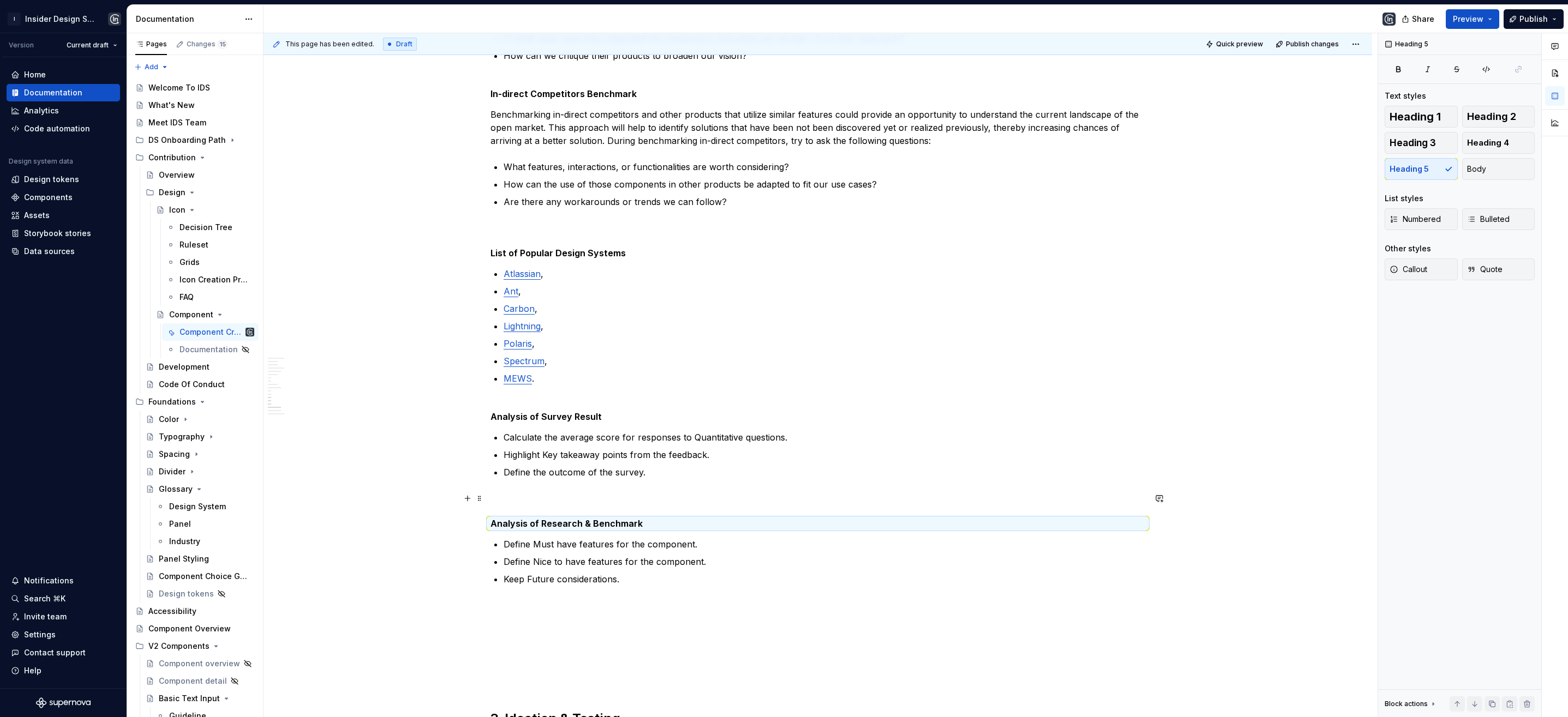
click at [522, 498] on p at bounding box center [817, 498] width 655 height 13
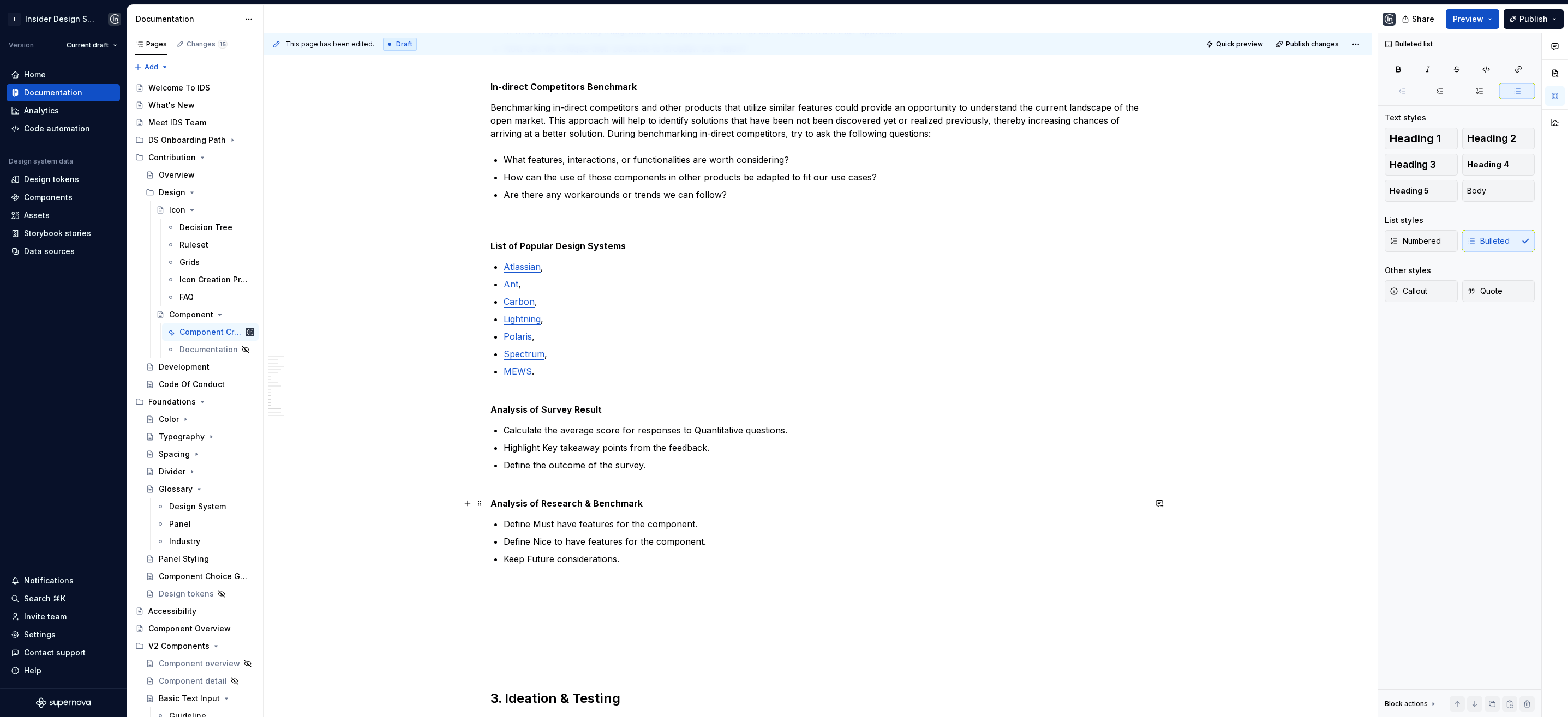
scroll to position [1578, 0]
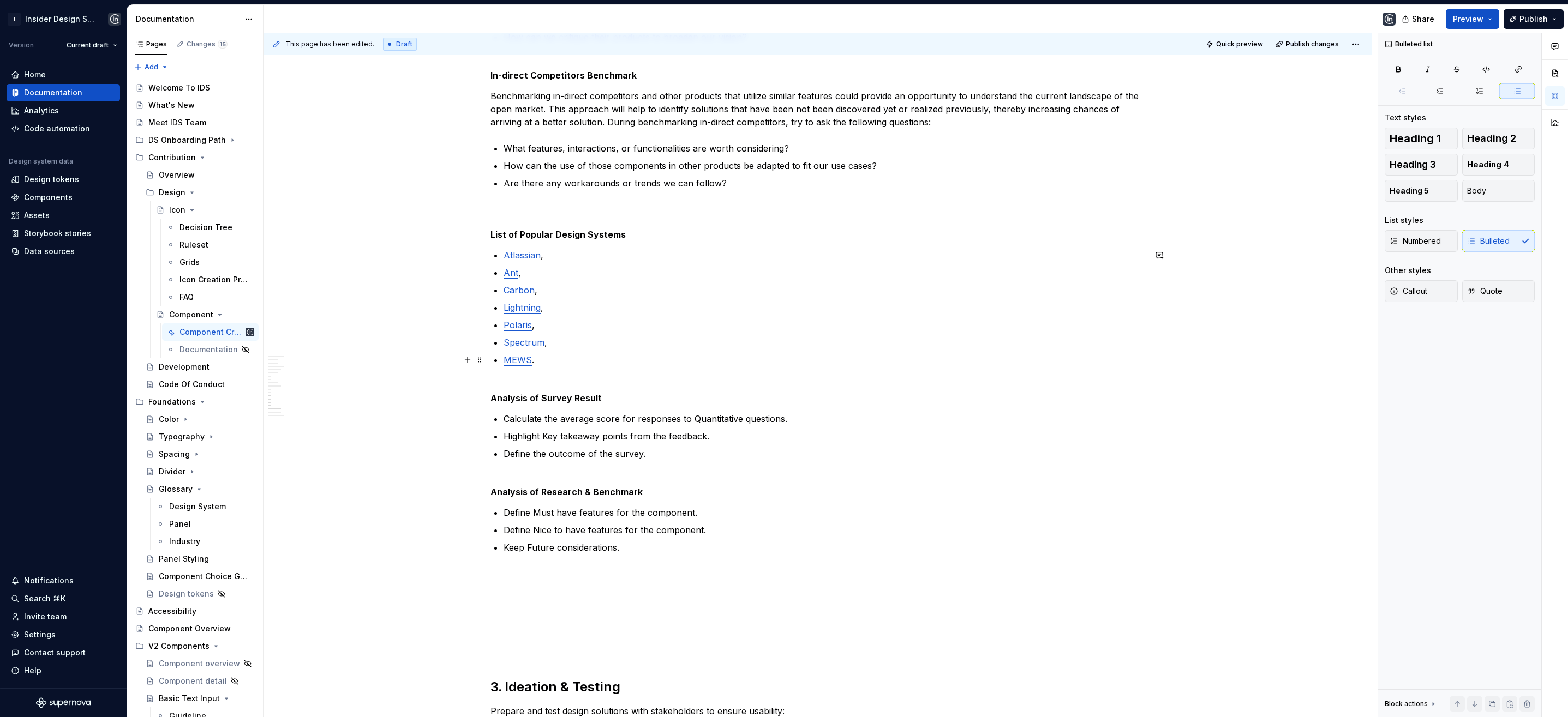
click at [540, 365] on p "MEWS ." at bounding box center [824, 366] width 642 height 26
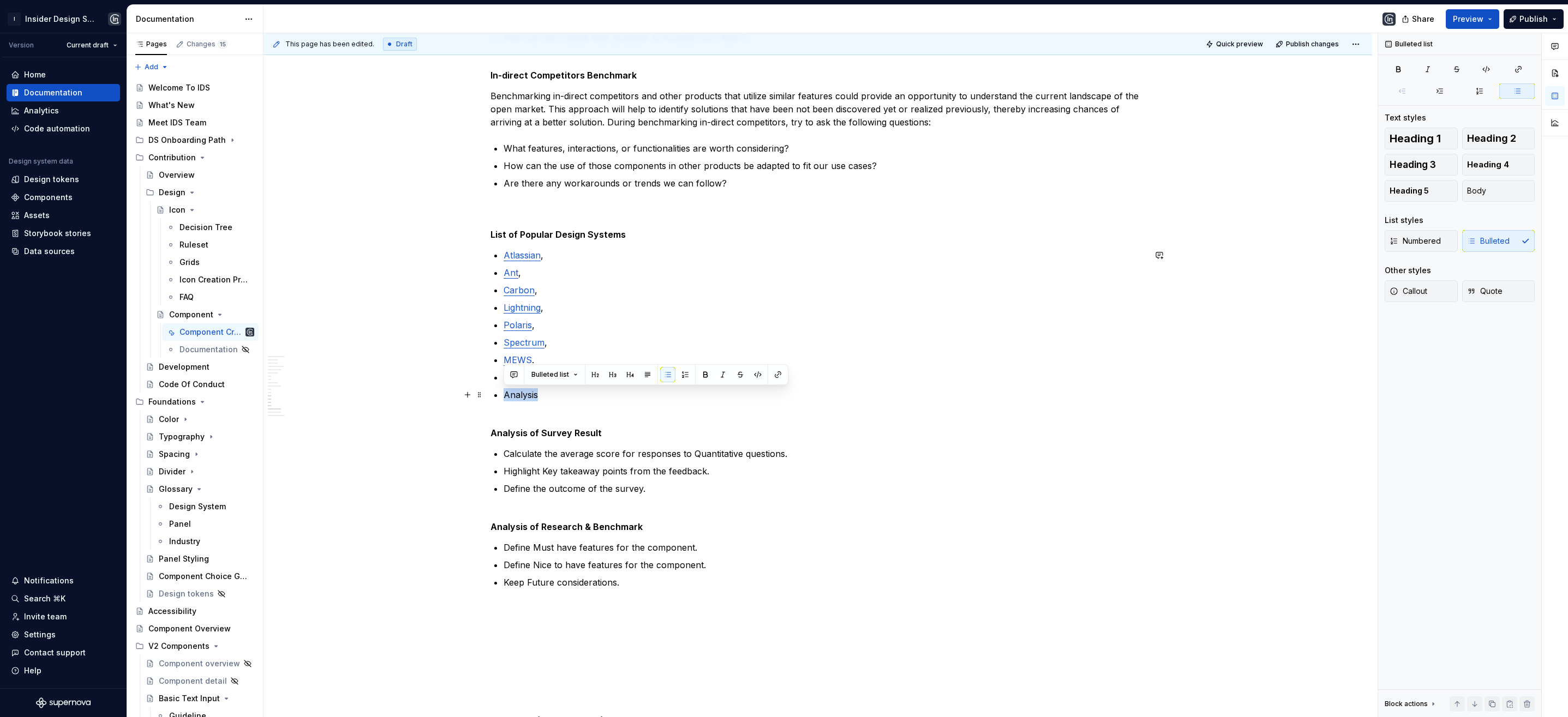
drag, startPoint x: 542, startPoint y: 396, endPoint x: 502, endPoint y: 398, distance: 40.0
click at [503, 398] on p "Analysis" at bounding box center [824, 401] width 642 height 26
click at [595, 373] on button "button" at bounding box center [595, 374] width 15 height 15
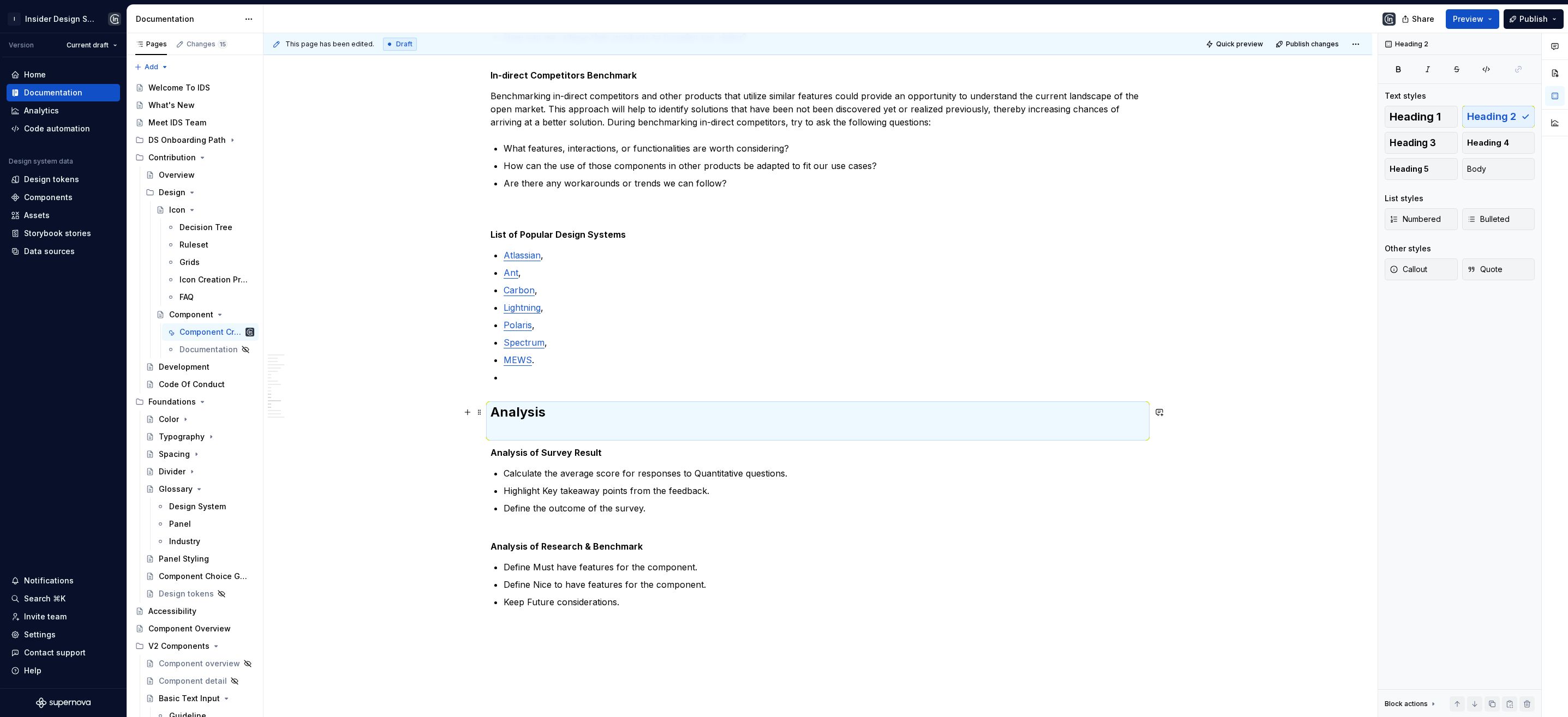
click at [521, 425] on h2 "Analysis" at bounding box center [817, 421] width 655 height 35
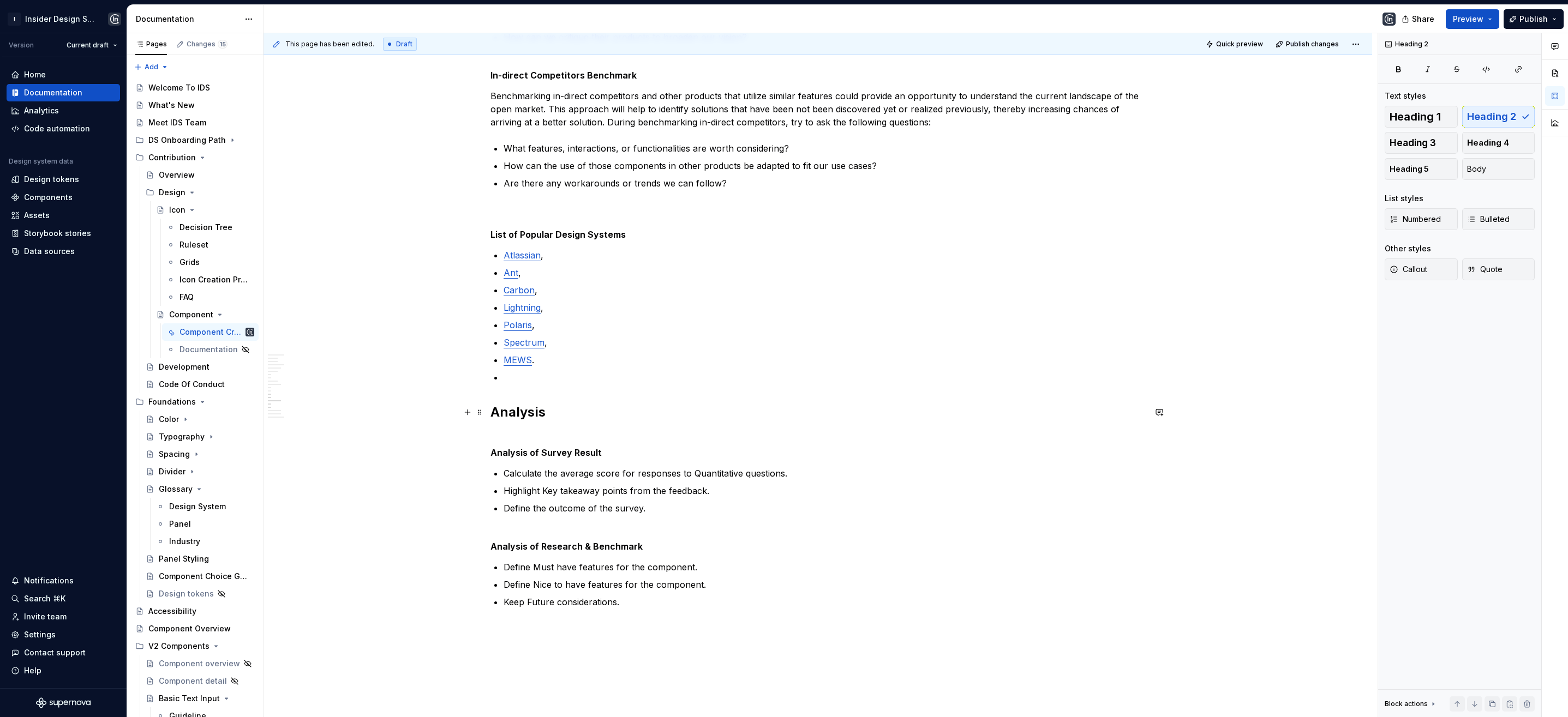
click at [512, 429] on h2 "Analysis" at bounding box center [817, 421] width 655 height 35
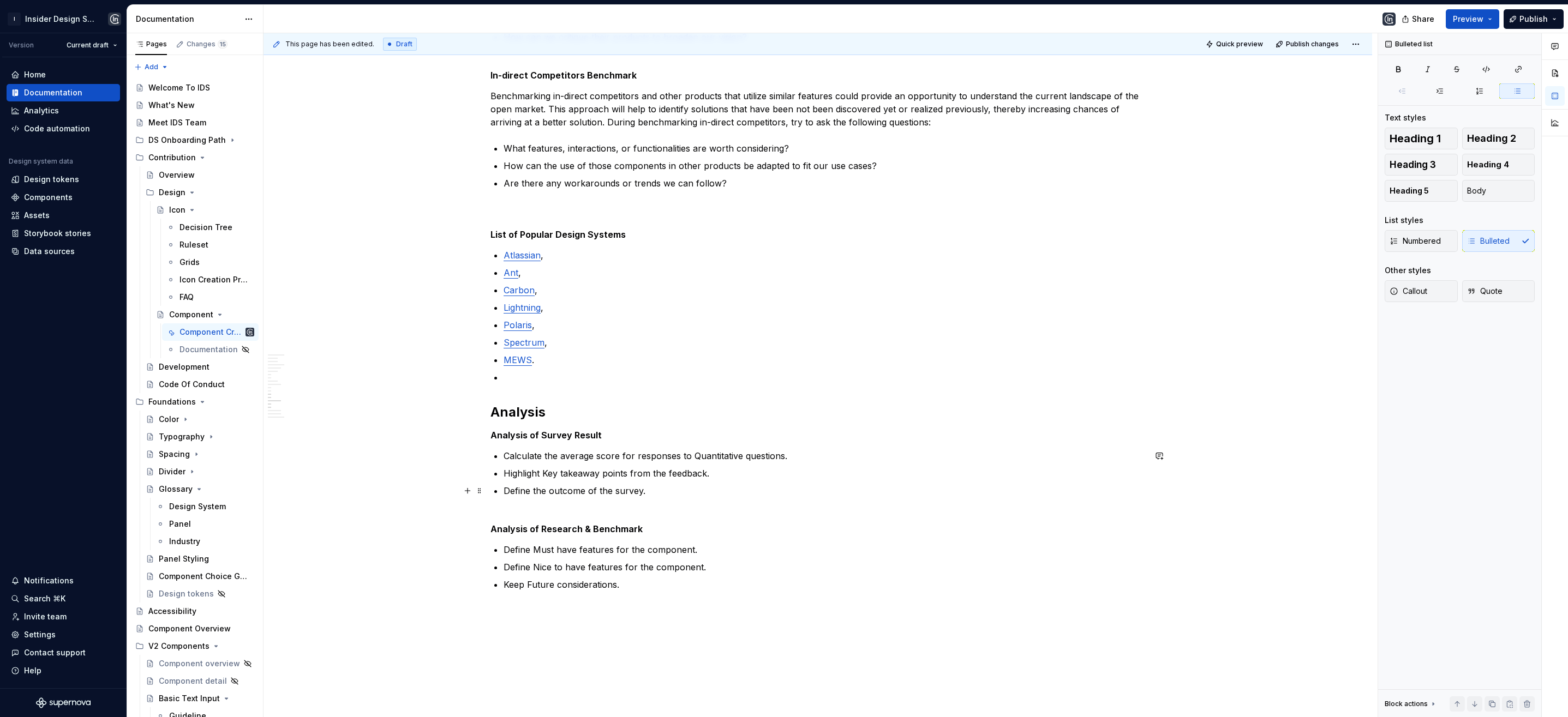
click at [509, 504] on p "Define the outcome of the survey." at bounding box center [824, 497] width 642 height 26
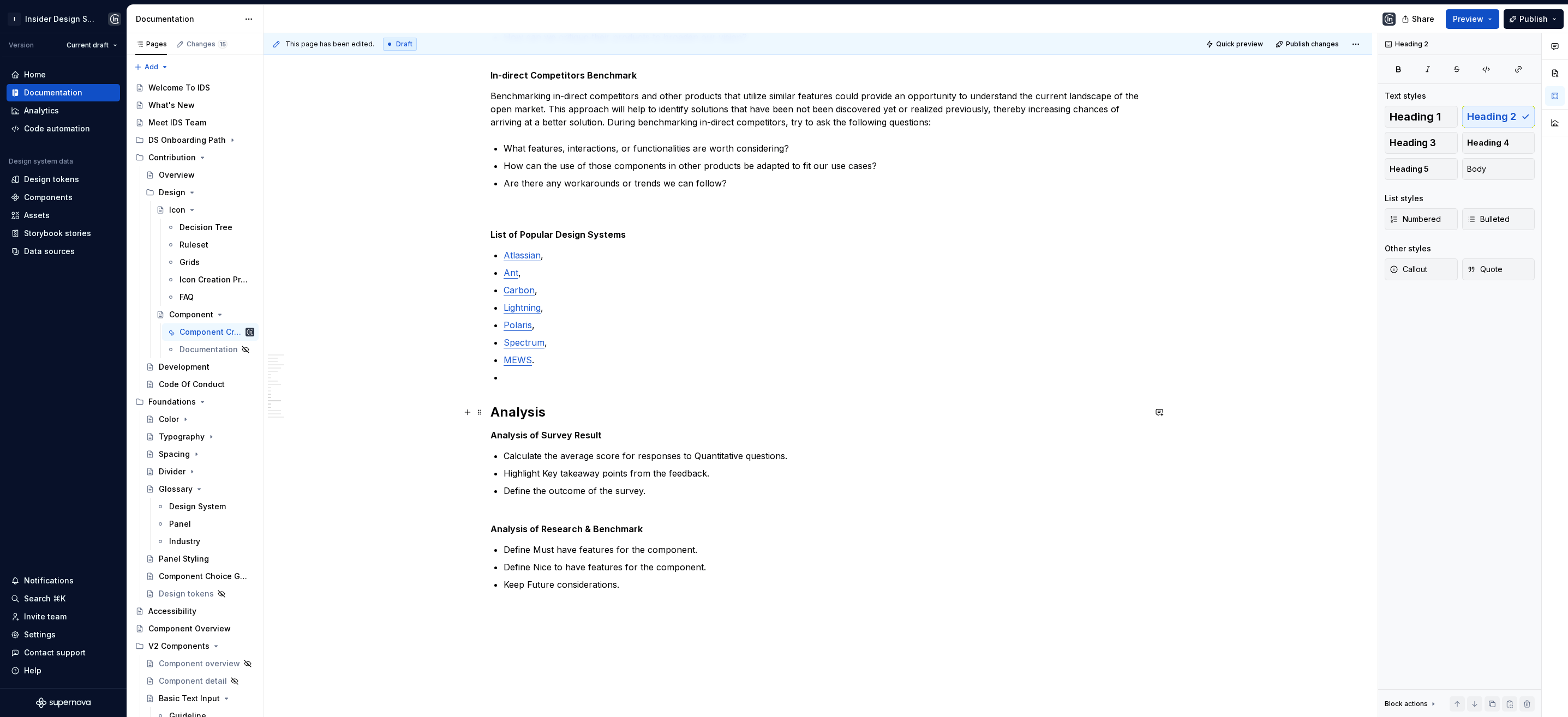
click at [564, 412] on h2 "Analysis" at bounding box center [817, 412] width 655 height 18
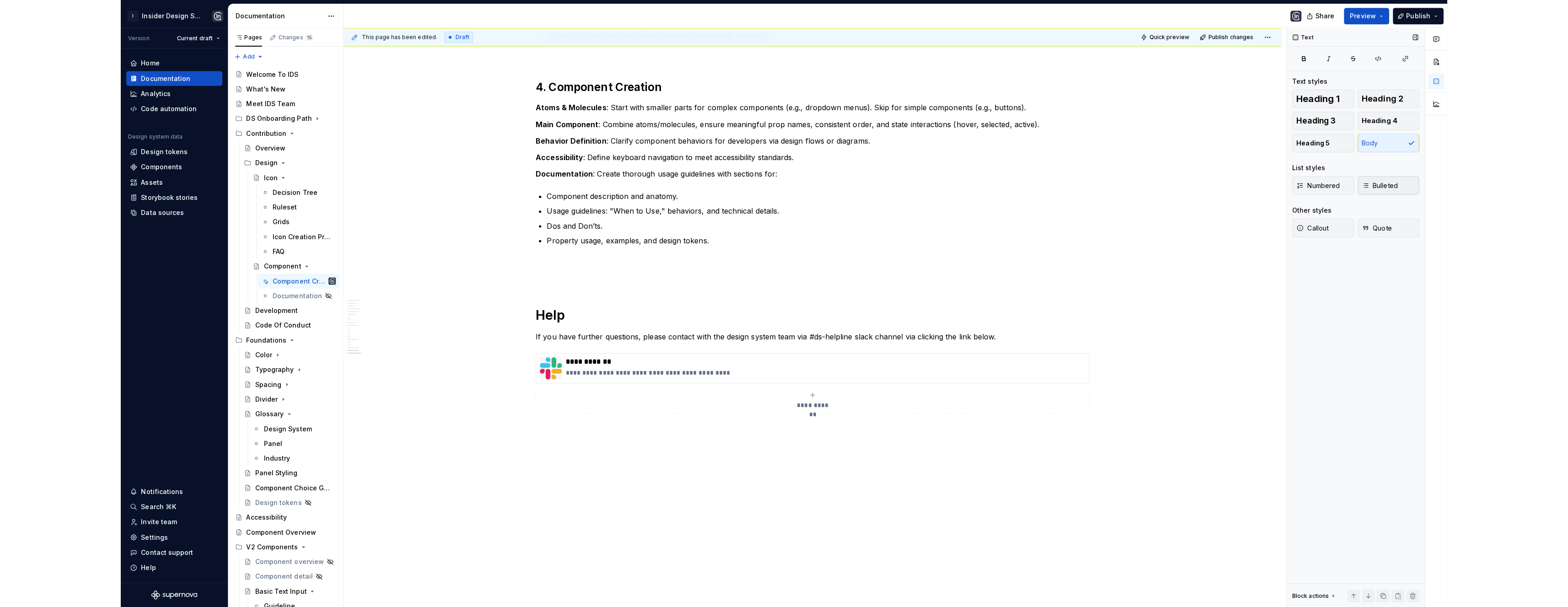
scroll to position [1969, 0]
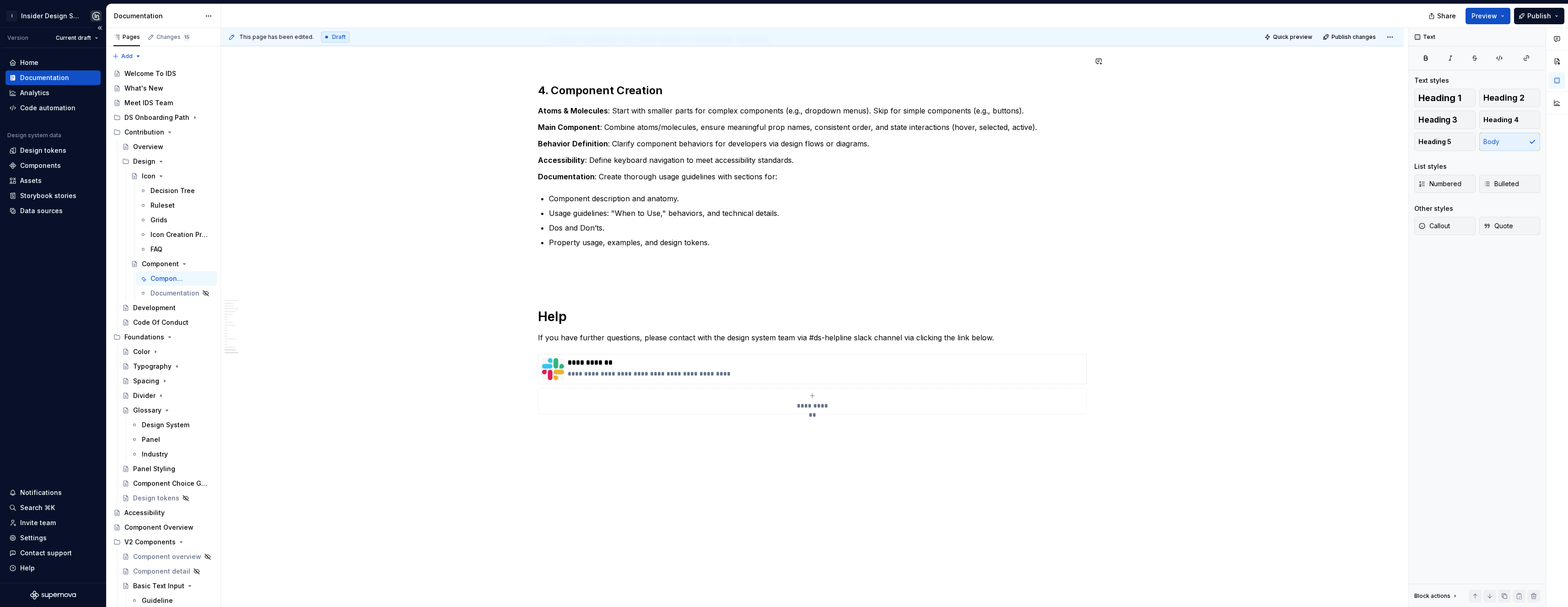
type textarea "*"
